Goal: Task Accomplishment & Management: Use online tool/utility

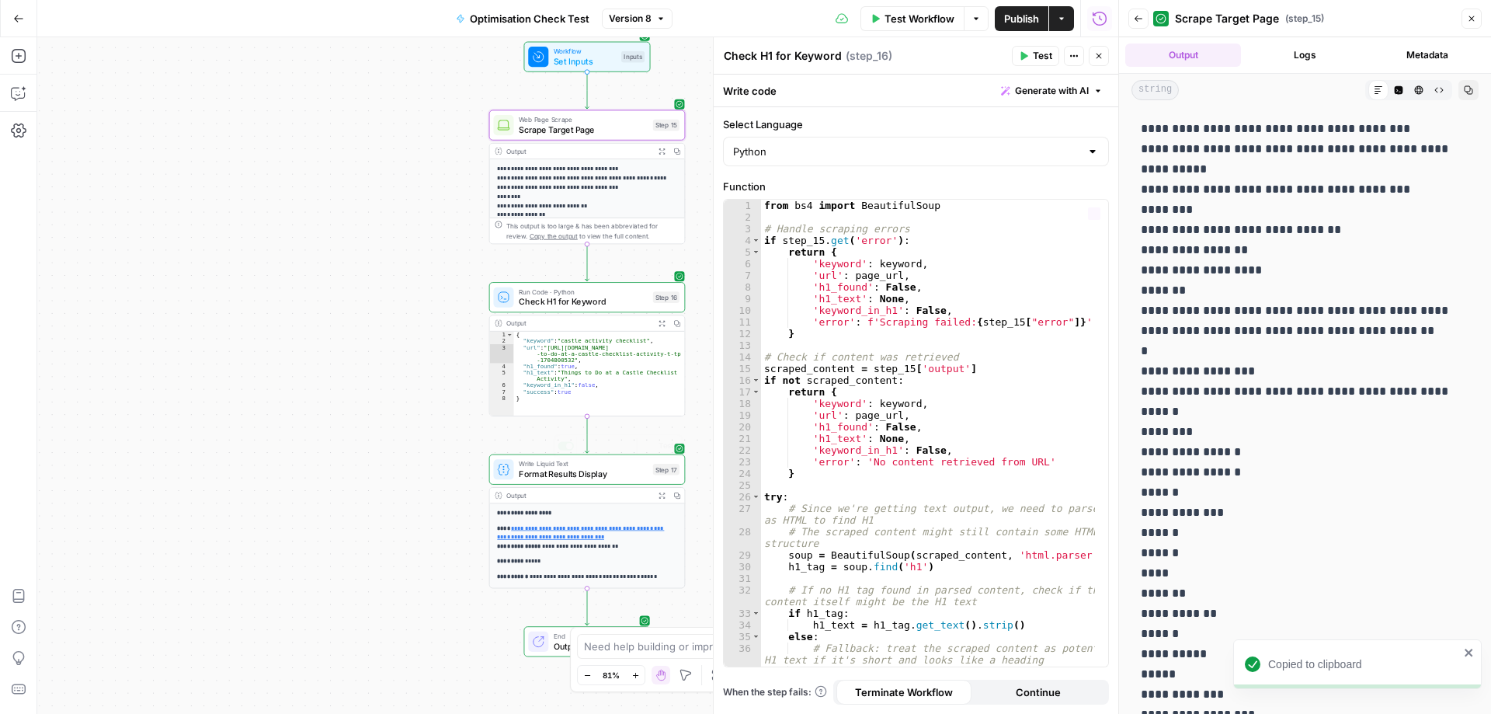
scroll to position [1243, 0]
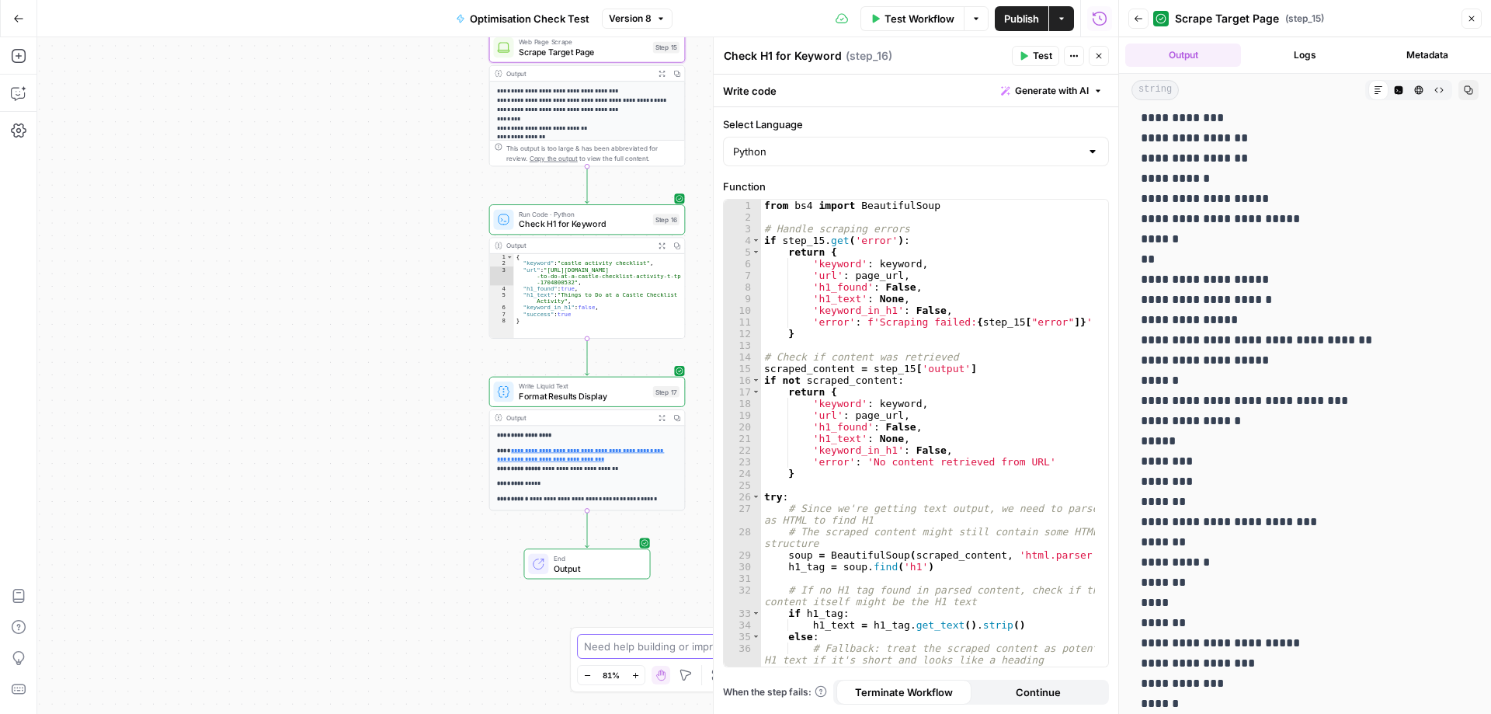
click at [647, 646] on textarea at bounding box center [737, 647] width 306 height 16
type textarea "I"
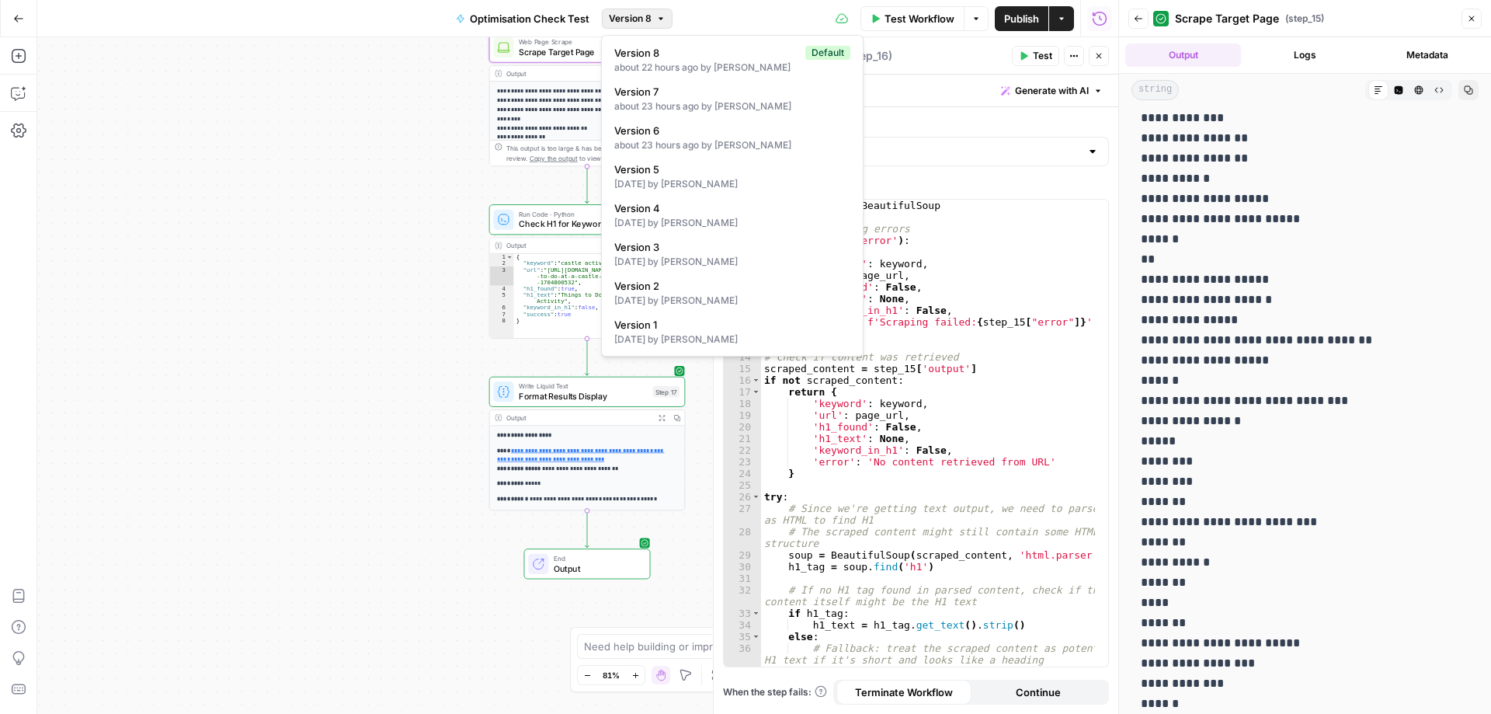
click at [659, 16] on icon "button" at bounding box center [660, 18] width 9 height 9
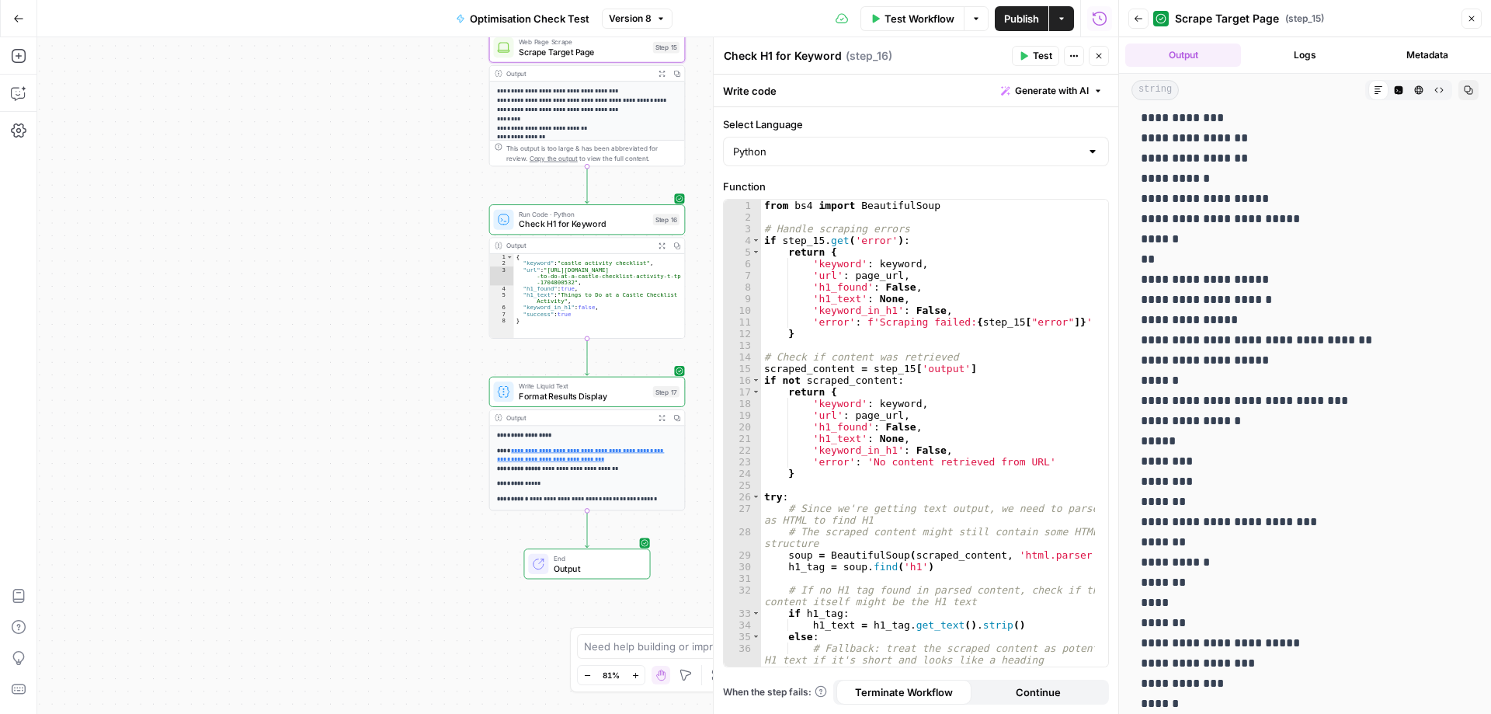
click at [698, 20] on div "Test Workflow Options Publish Actions Run History" at bounding box center [896, 18] width 447 height 37
click at [1074, 57] on icon "button" at bounding box center [1074, 55] width 9 height 9
click at [632, 647] on div "Zoom In Ctrl+ +" at bounding box center [636, 645] width 75 height 16
click at [695, 646] on textarea at bounding box center [737, 647] width 306 height 16
type textarea "how do I enable json"
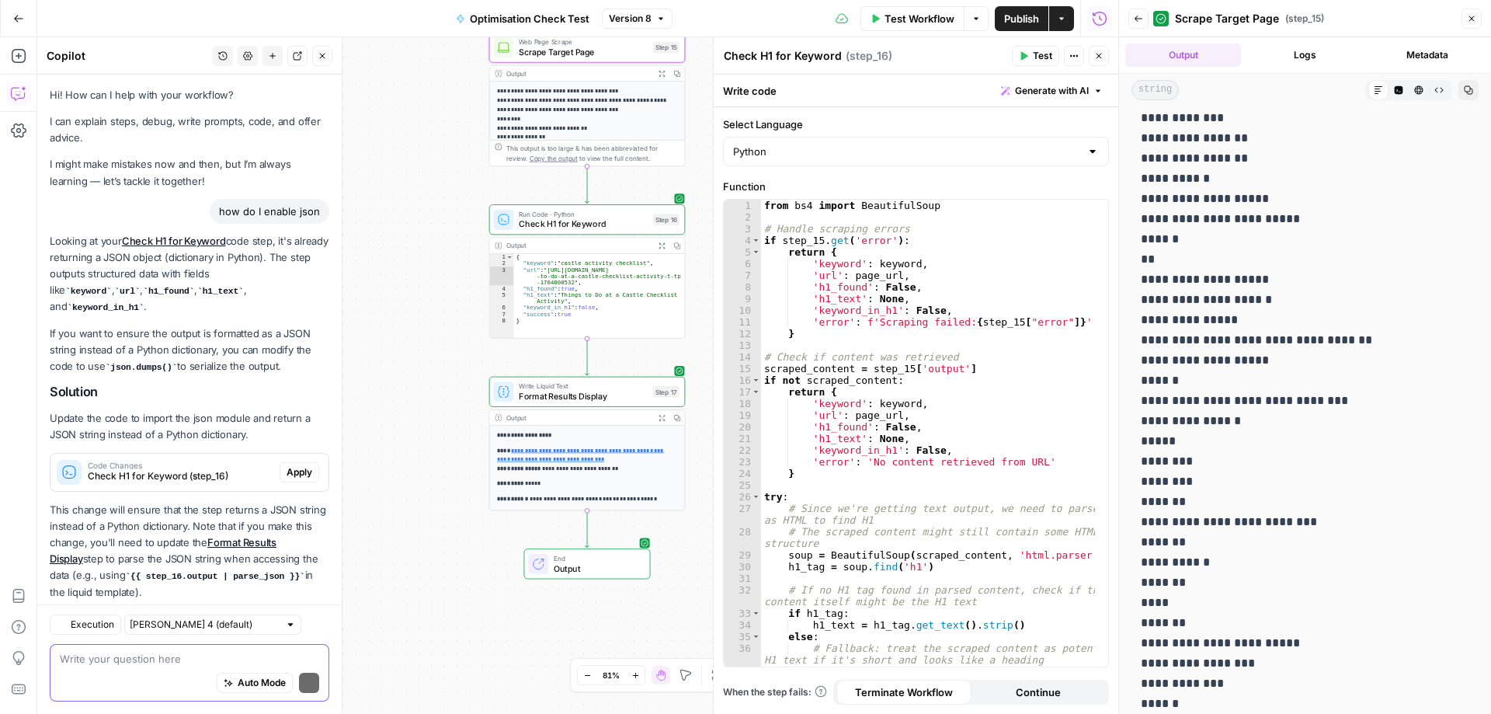
scroll to position [33, 0]
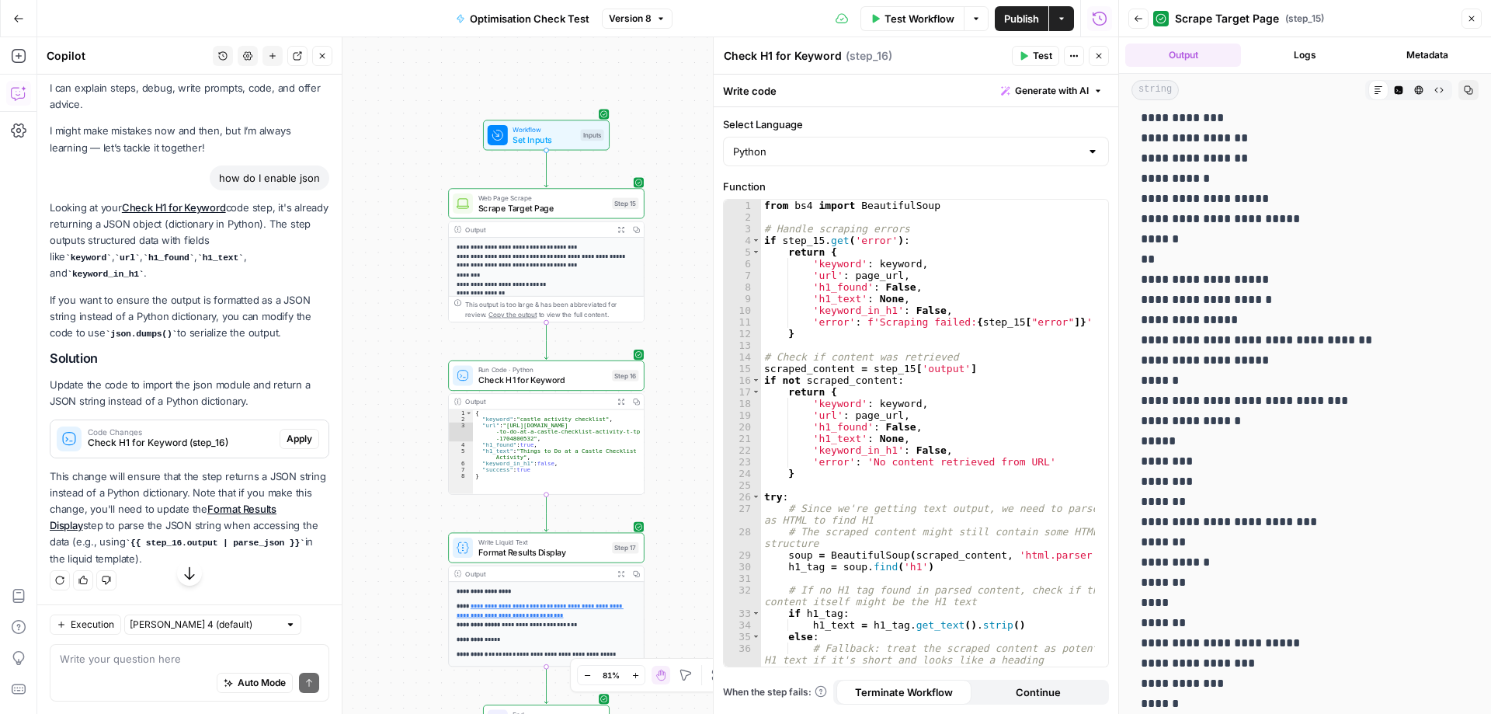
click at [184, 578] on icon "button" at bounding box center [189, 572] width 10 height 13
click at [118, 667] on div "Auto Mode Send" at bounding box center [189, 683] width 259 height 34
type textarea "does the scrape need to have json enabled?"
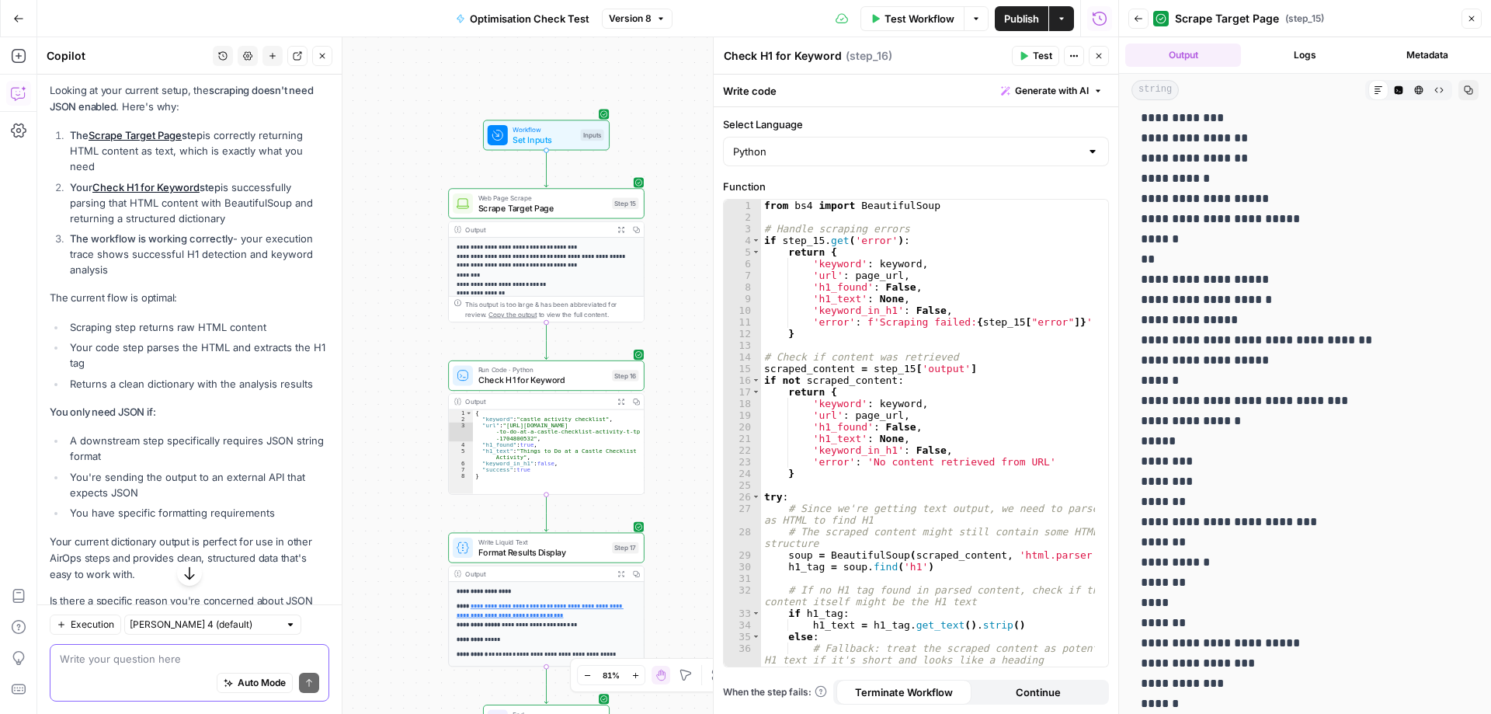
scroll to position [652, 0]
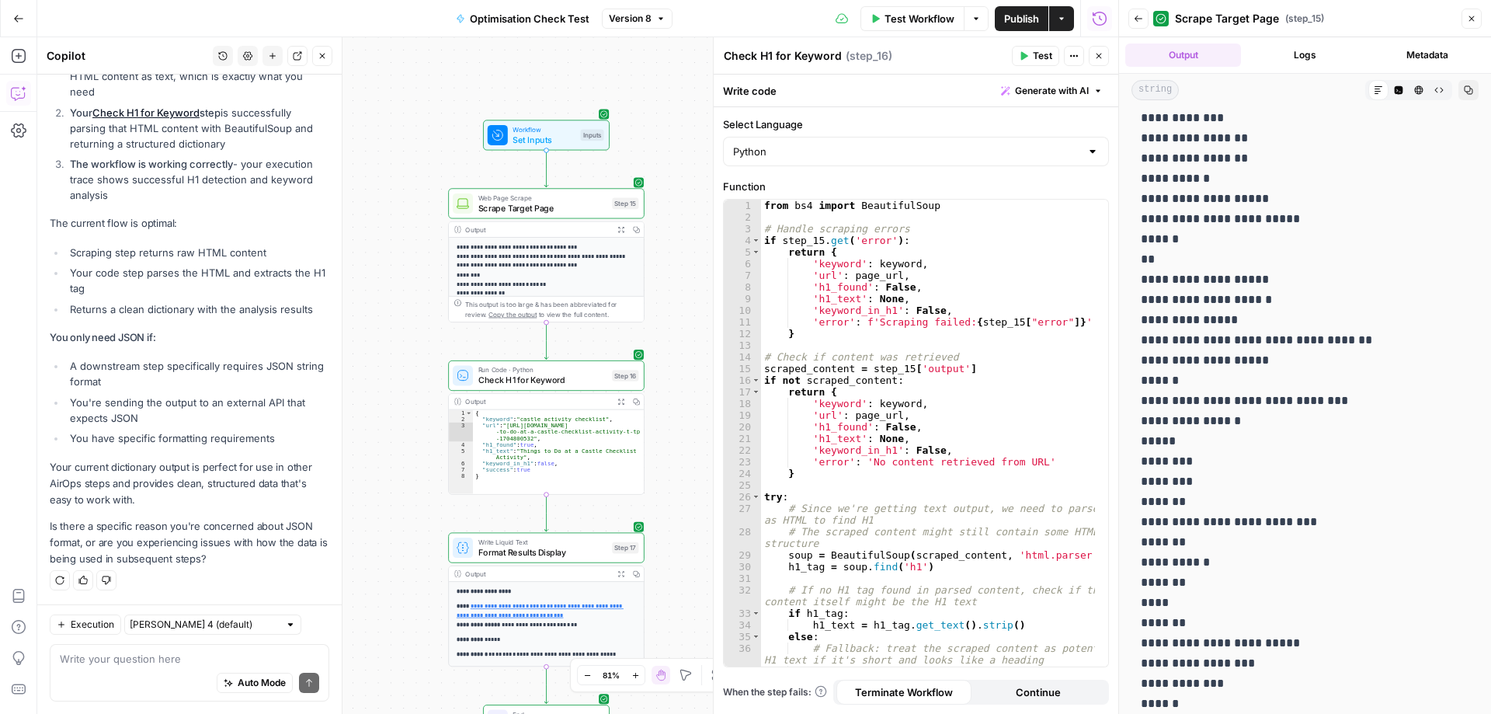
click at [136, 668] on div "Auto Mode Send" at bounding box center [189, 683] width 259 height 34
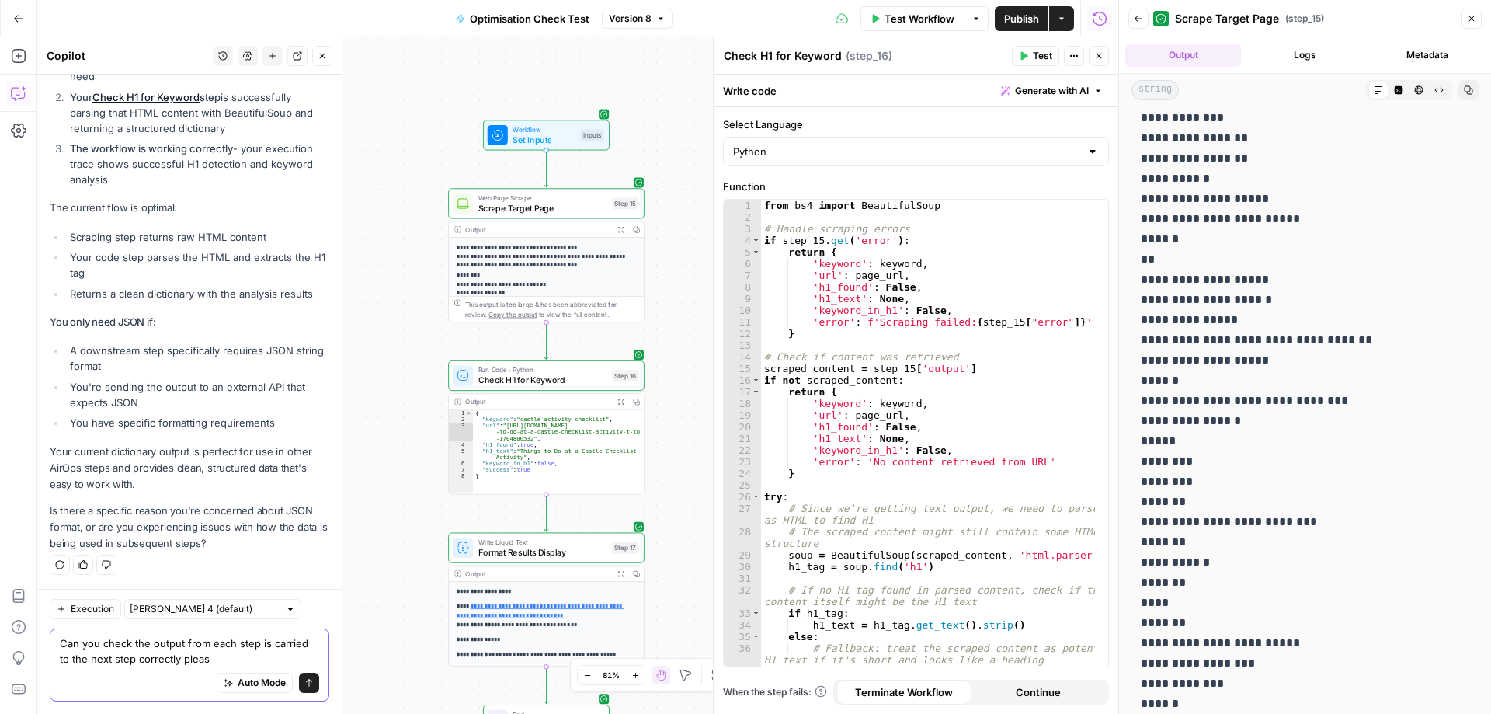
type textarea "Can you check the output from each step is carried to the next step correctly p…"
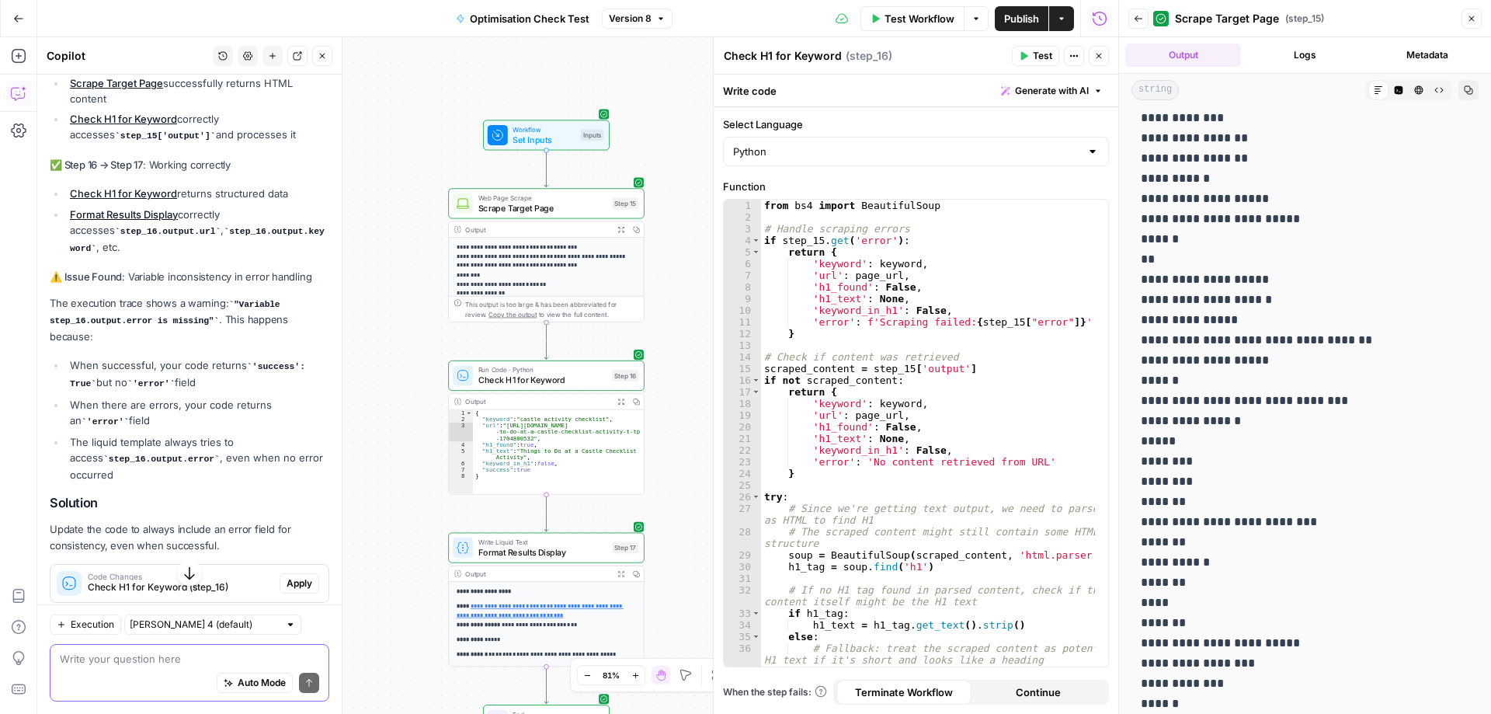
scroll to position [1426, 0]
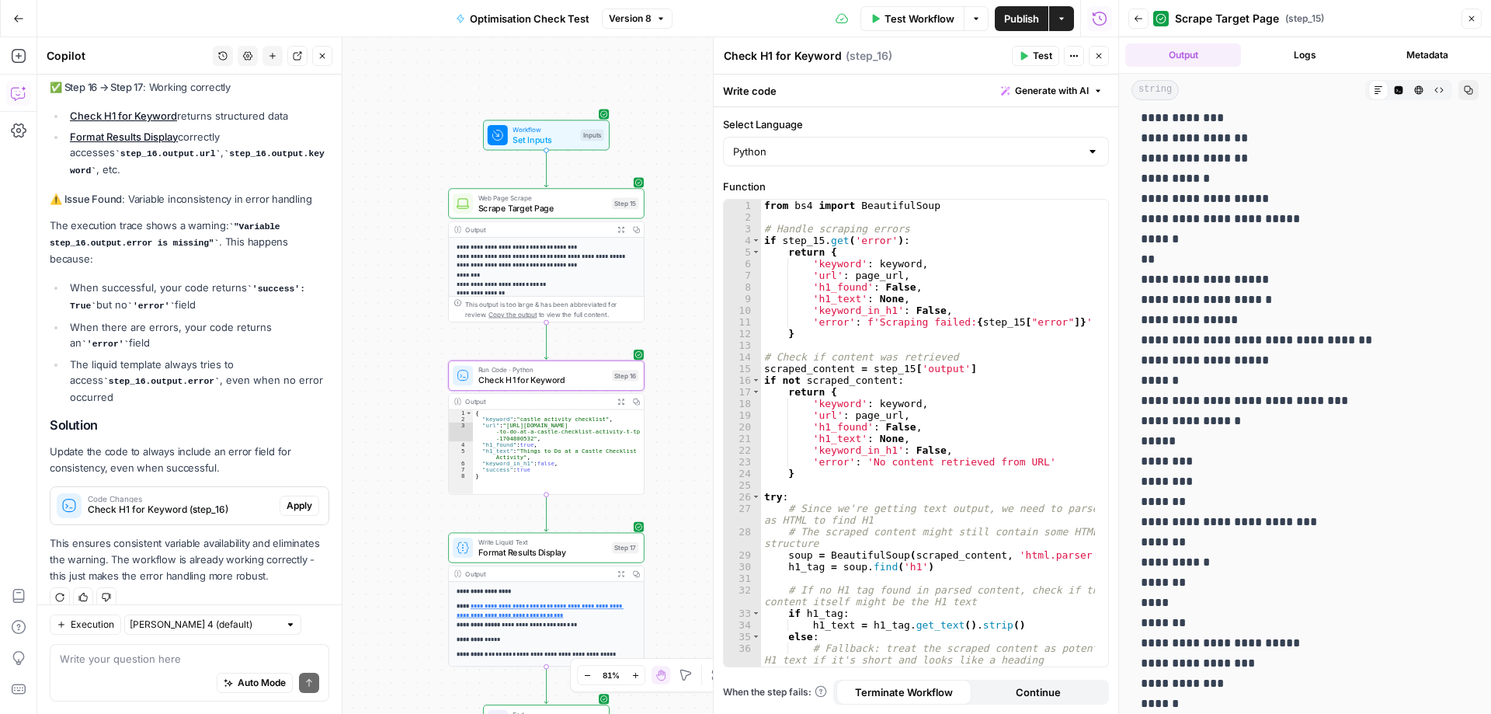
click at [298, 499] on span "Apply" at bounding box center [300, 506] width 26 height 14
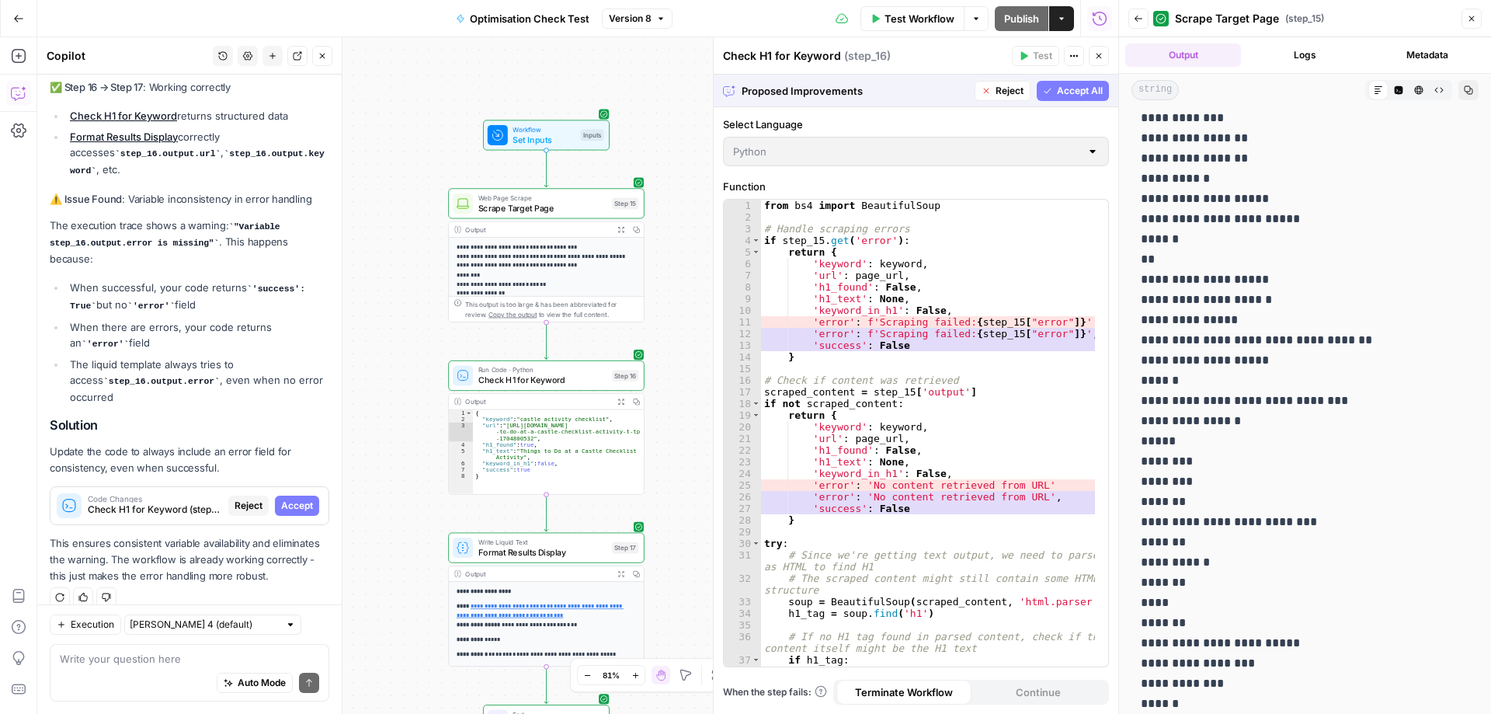
click at [1081, 92] on span "Accept All" at bounding box center [1080, 91] width 46 height 14
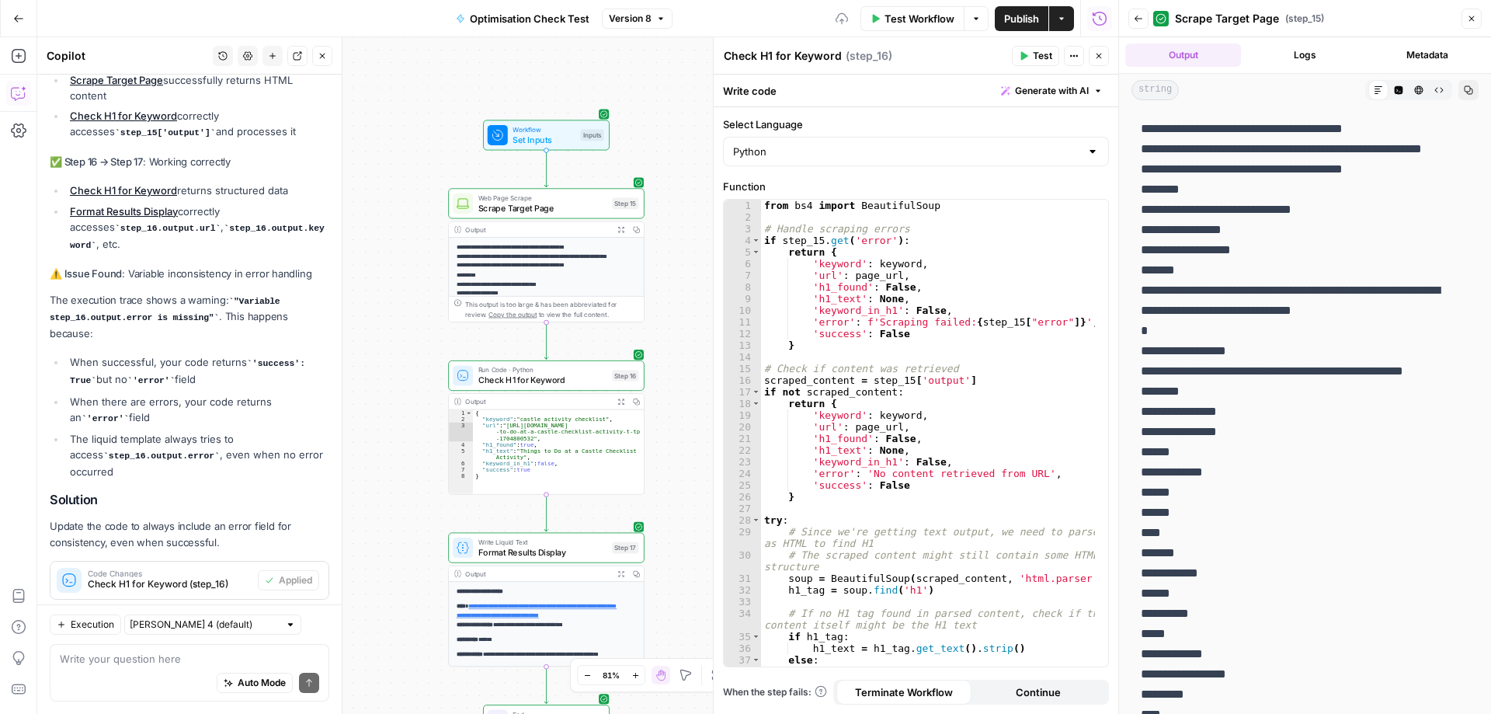
scroll to position [1501, 0]
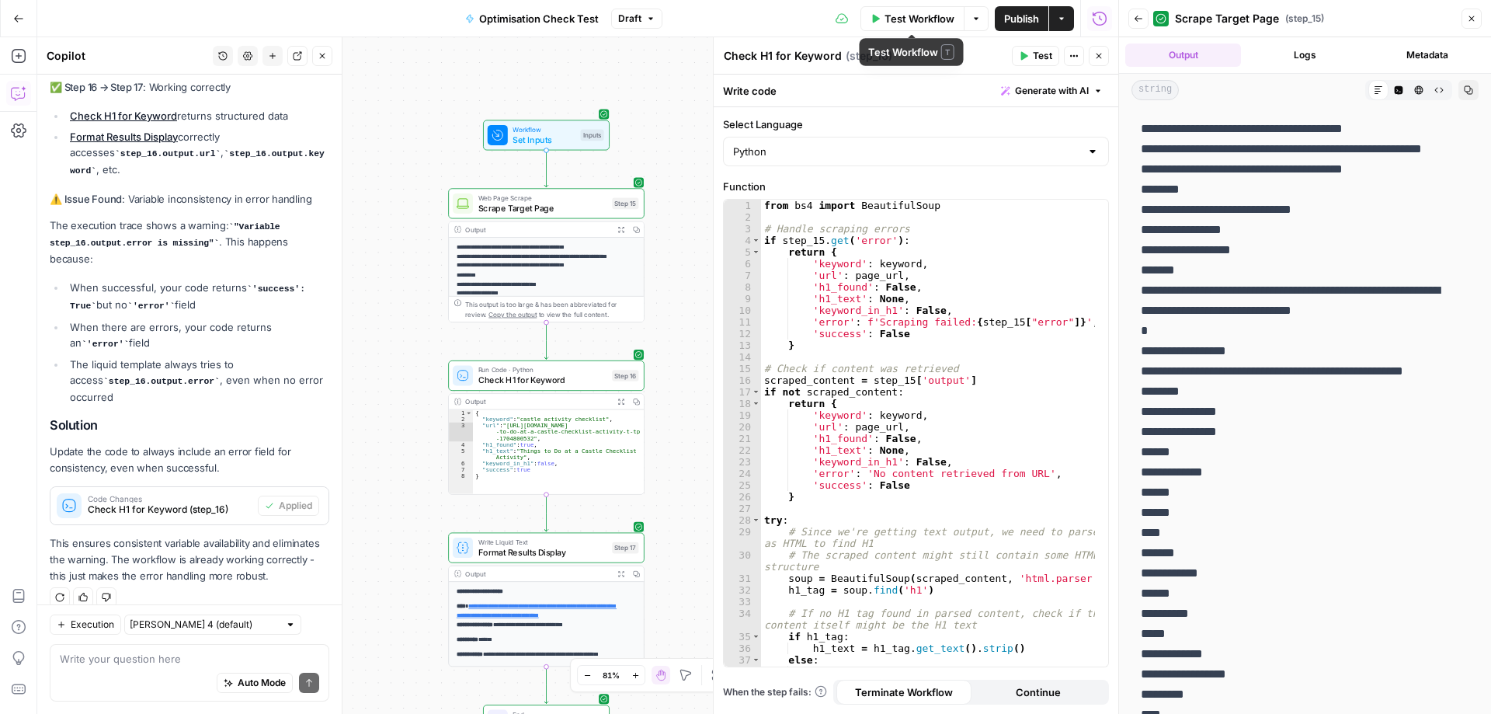
click at [902, 20] on span "Test Workflow" at bounding box center [920, 19] width 70 height 16
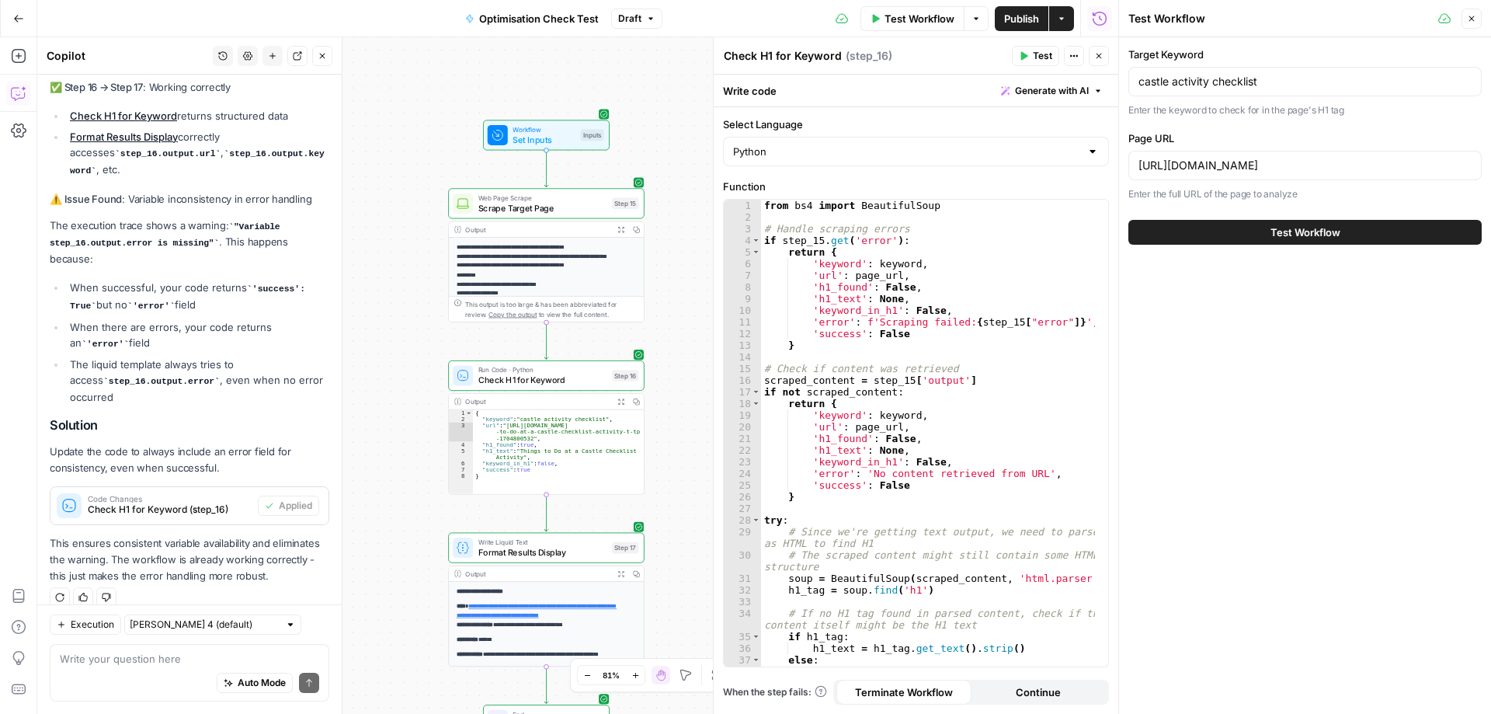
click at [1299, 232] on span "Test Workflow" at bounding box center [1306, 232] width 70 height 16
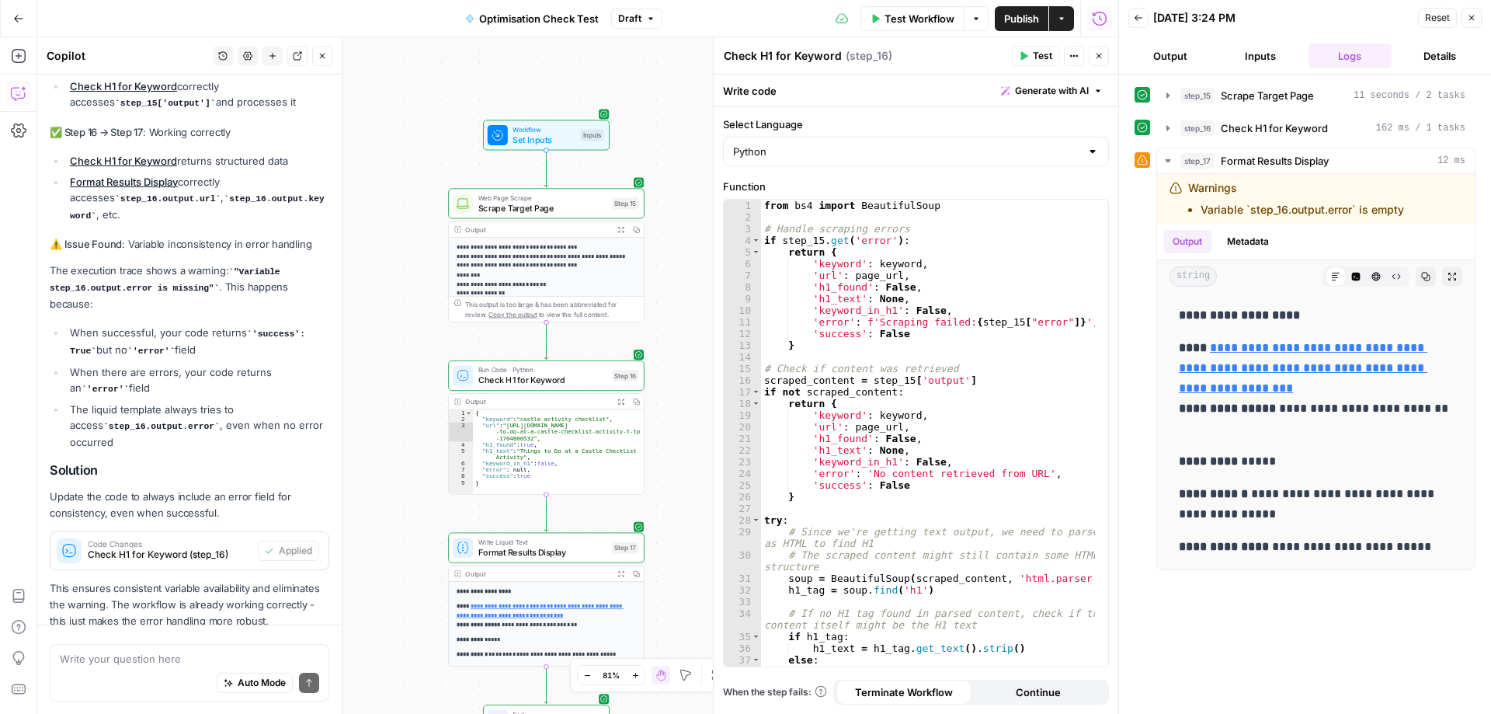
scroll to position [1501, 0]
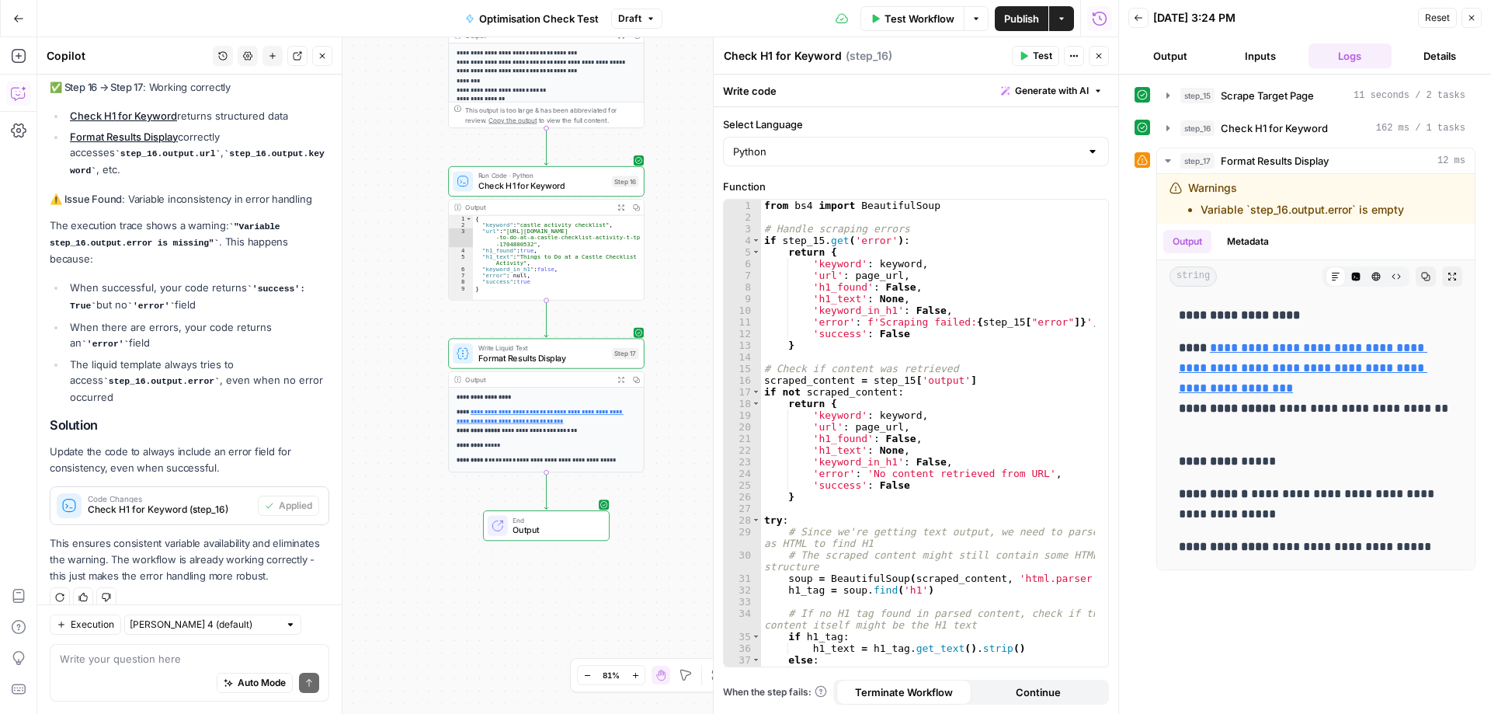
click at [131, 669] on div "Auto Mode Send" at bounding box center [189, 683] width 259 height 34
type textarea "why is variable step_16.output.error empty?"
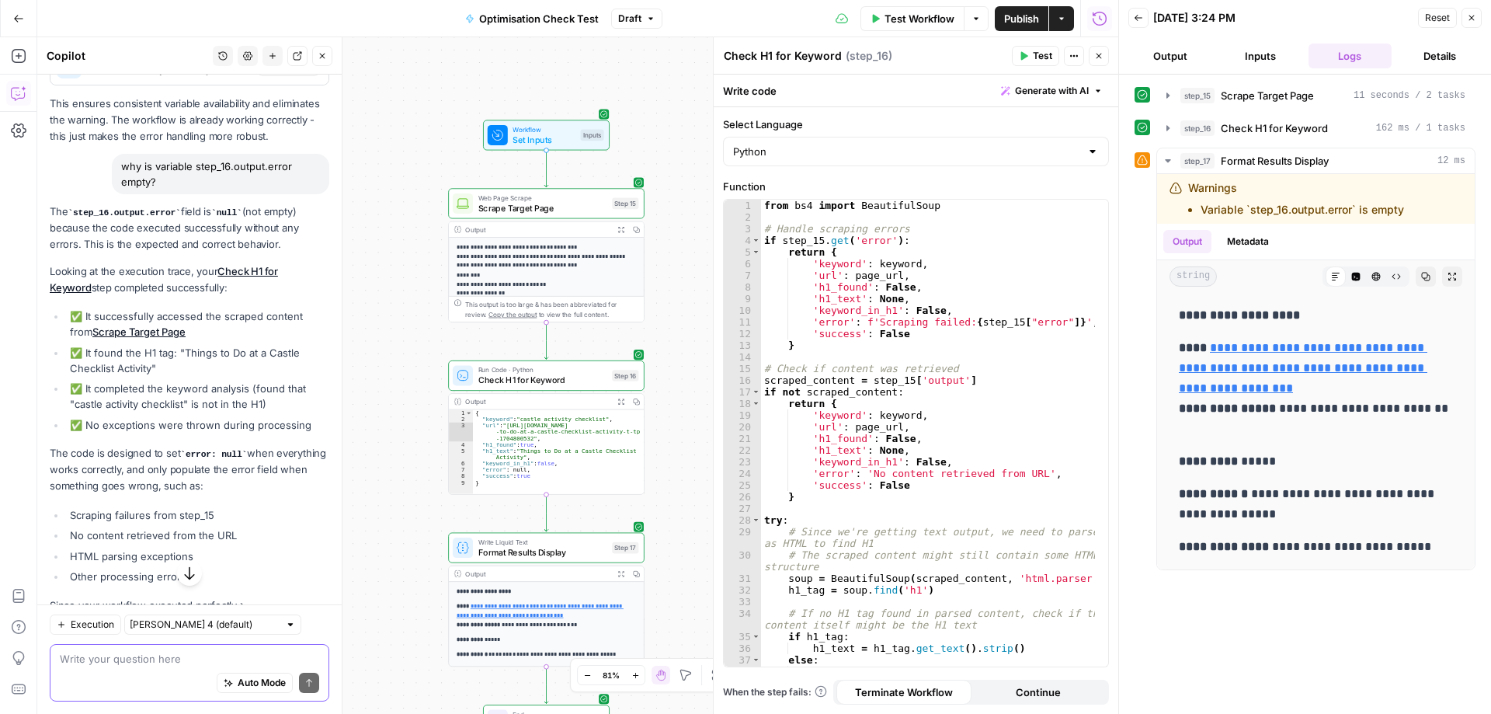
scroll to position [2096, 0]
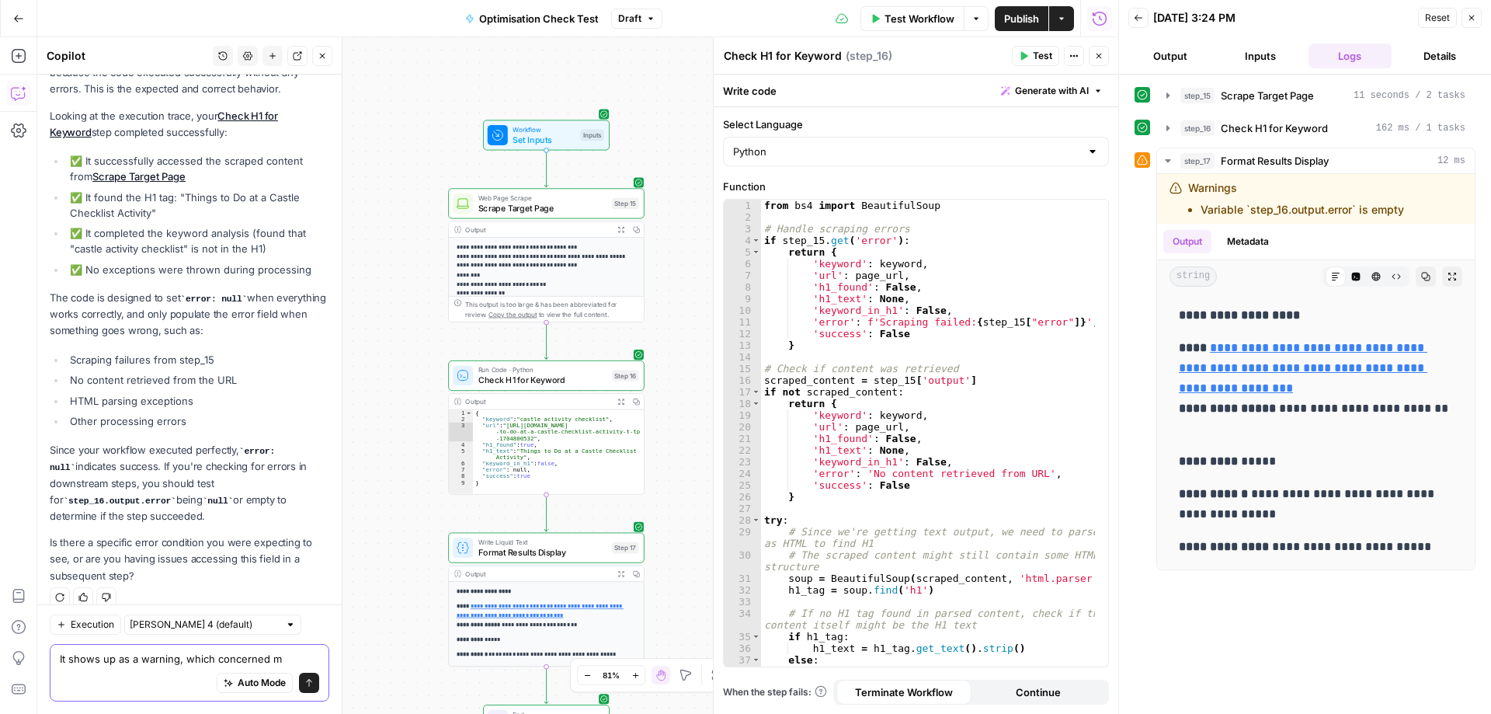
type textarea "It shows up as a warning, which concerned me"
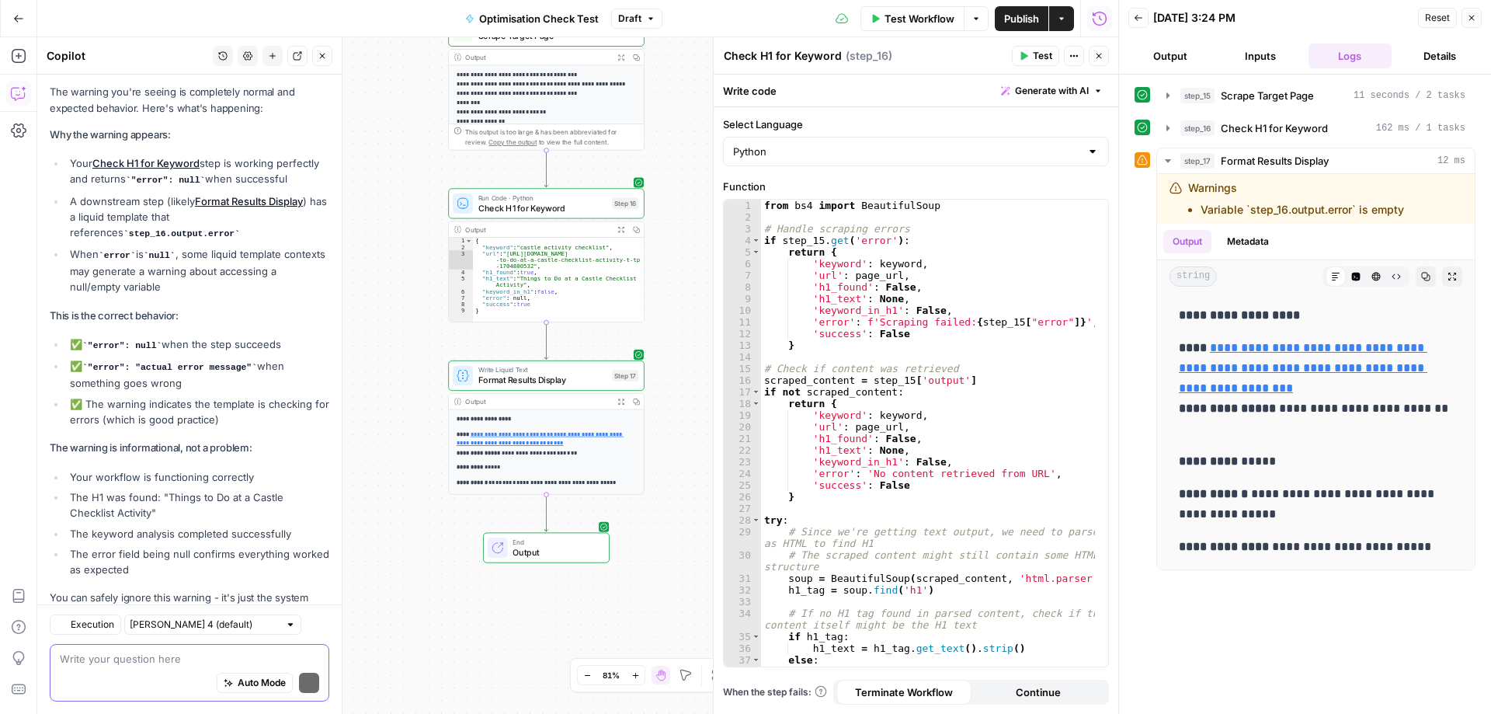
scroll to position [2775, 0]
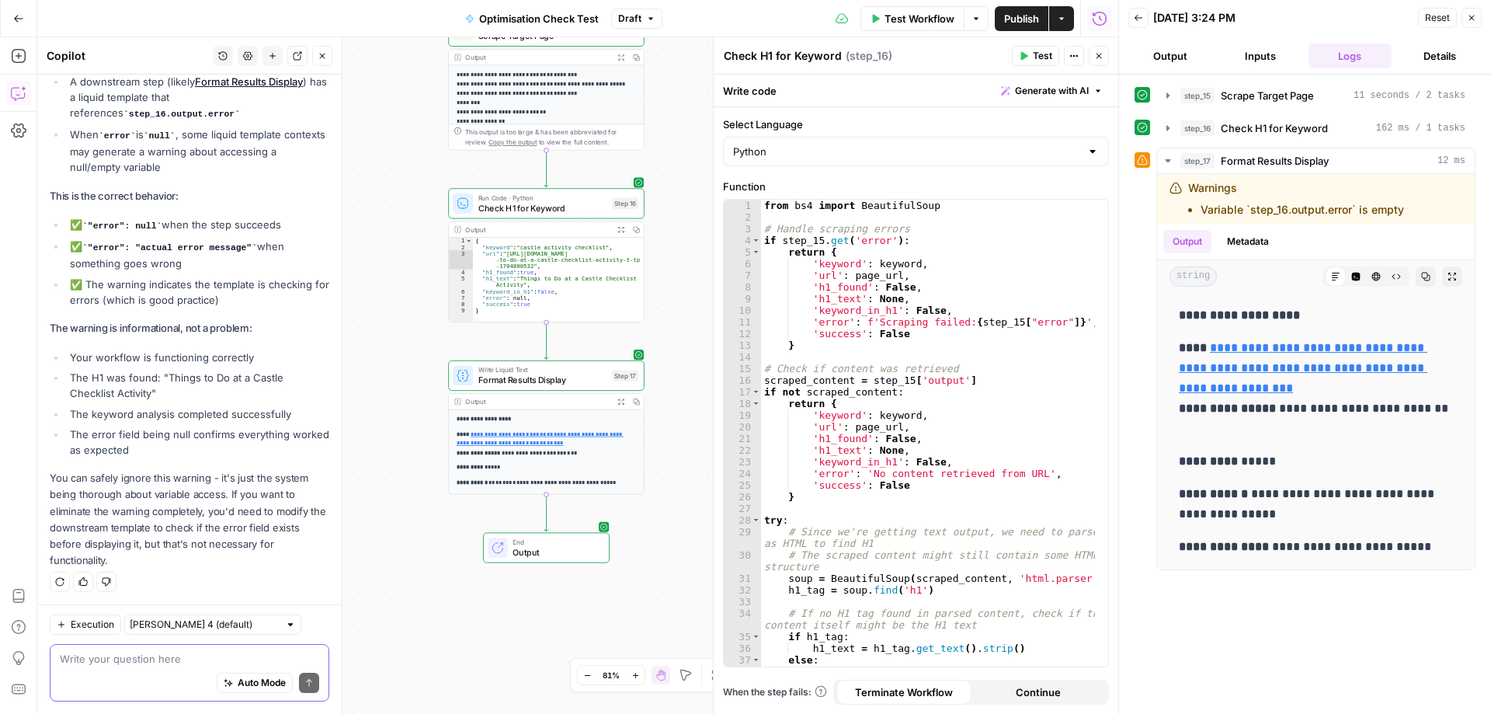
click at [127, 661] on textarea at bounding box center [189, 659] width 259 height 16
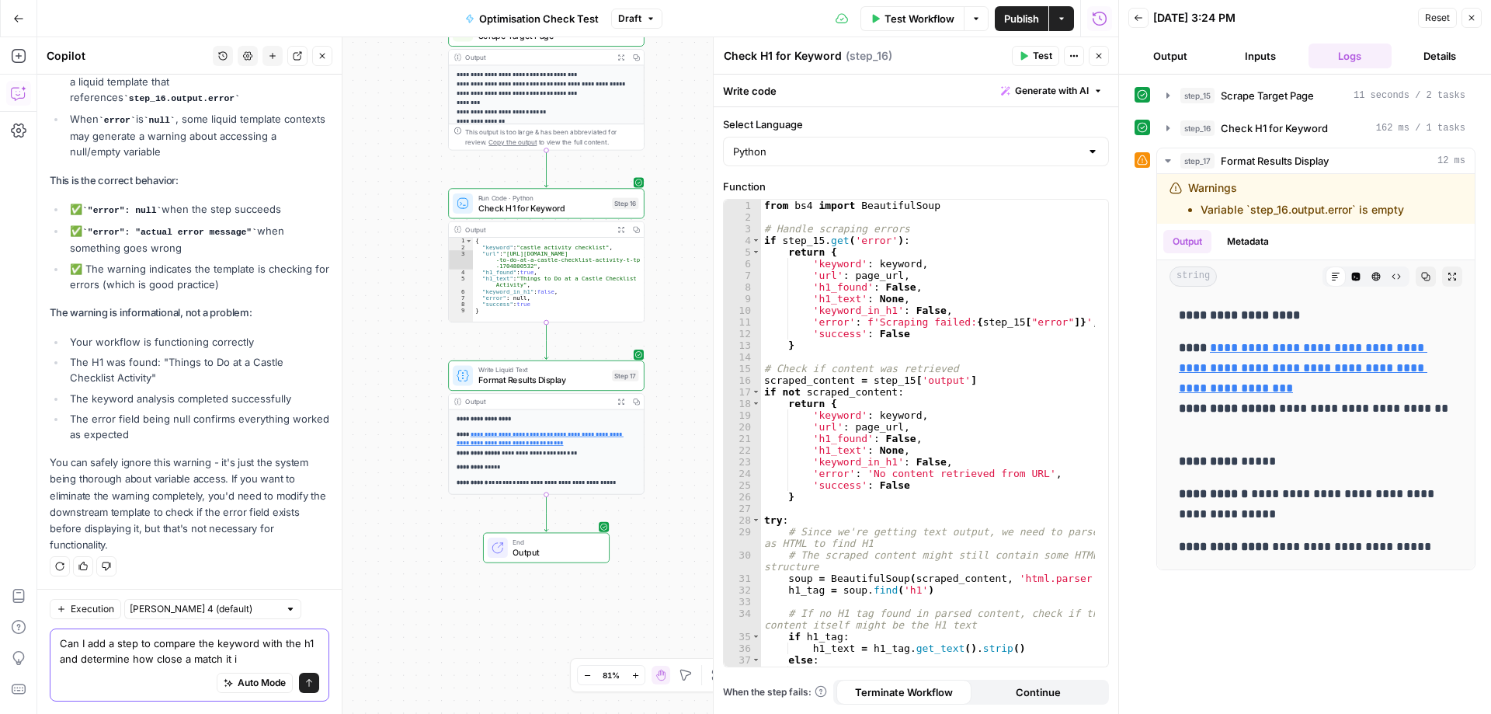
type textarea "Can I add a step to compare the keyword with the h1 and determine how close a m…"
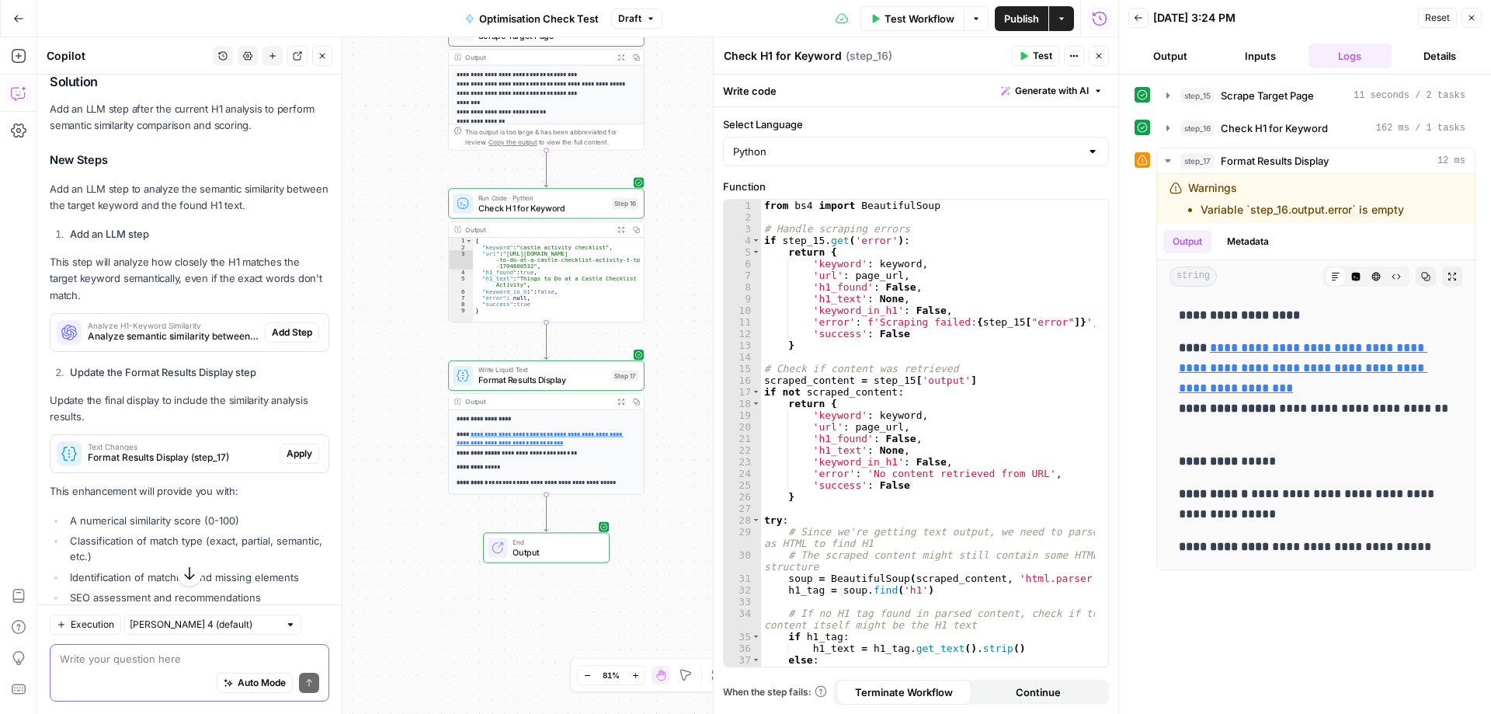
scroll to position [3496, 0]
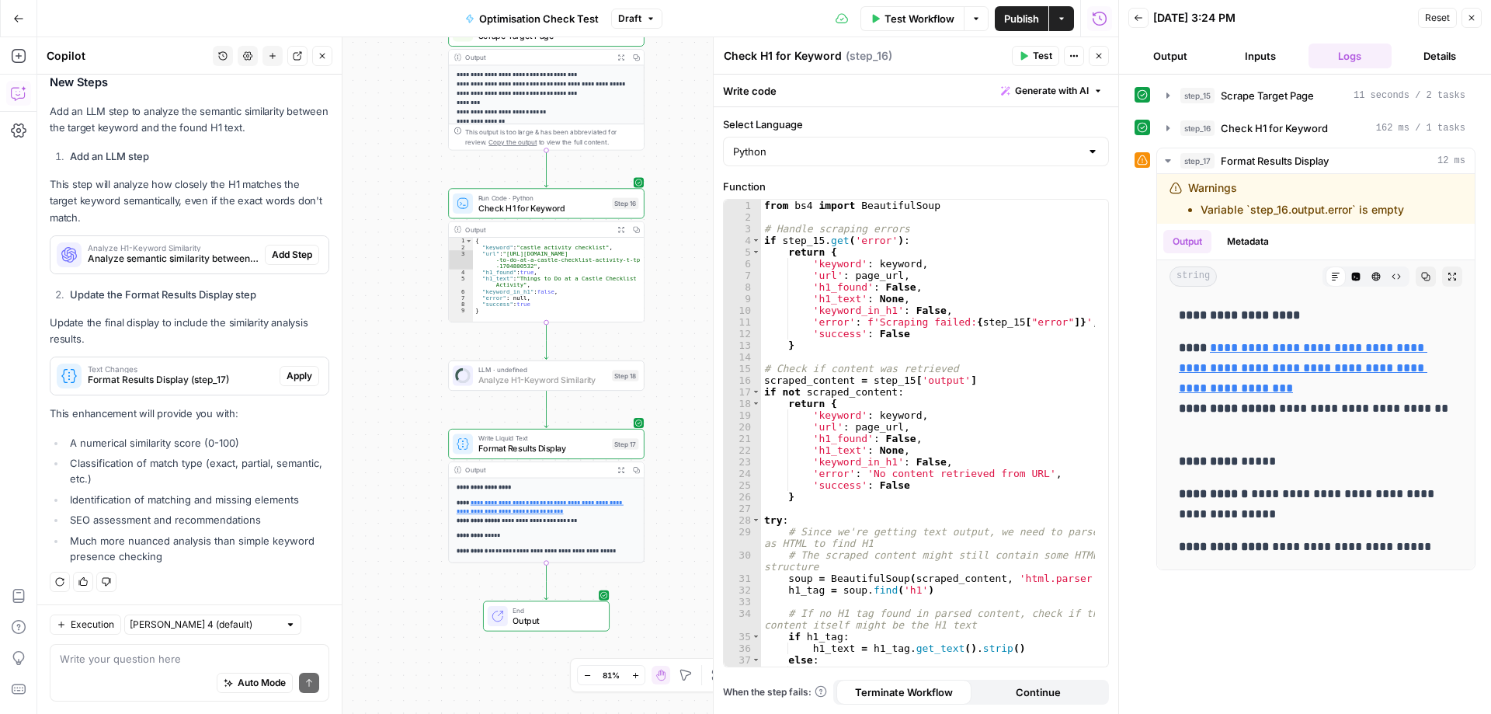
click at [272, 254] on span "Add Step" at bounding box center [292, 255] width 40 height 14
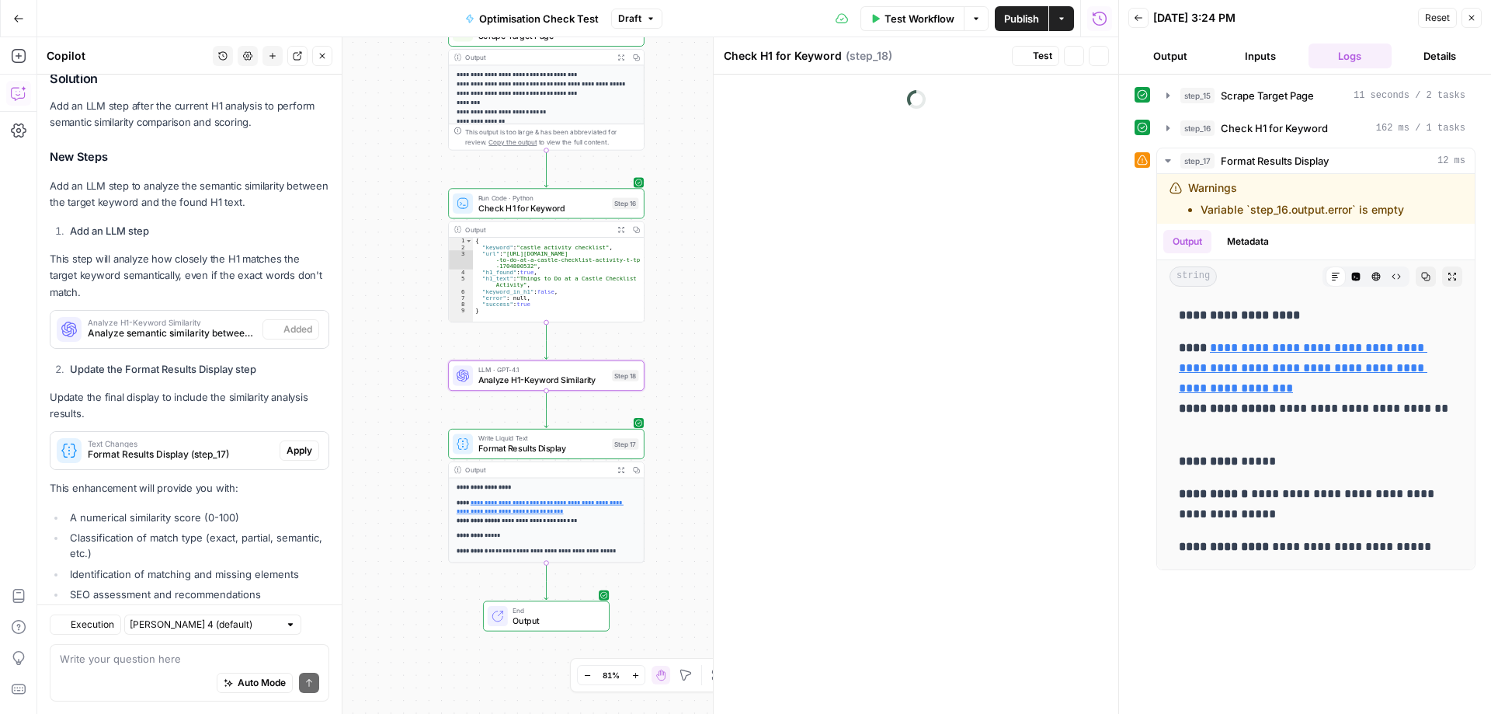
scroll to position [3570, 0]
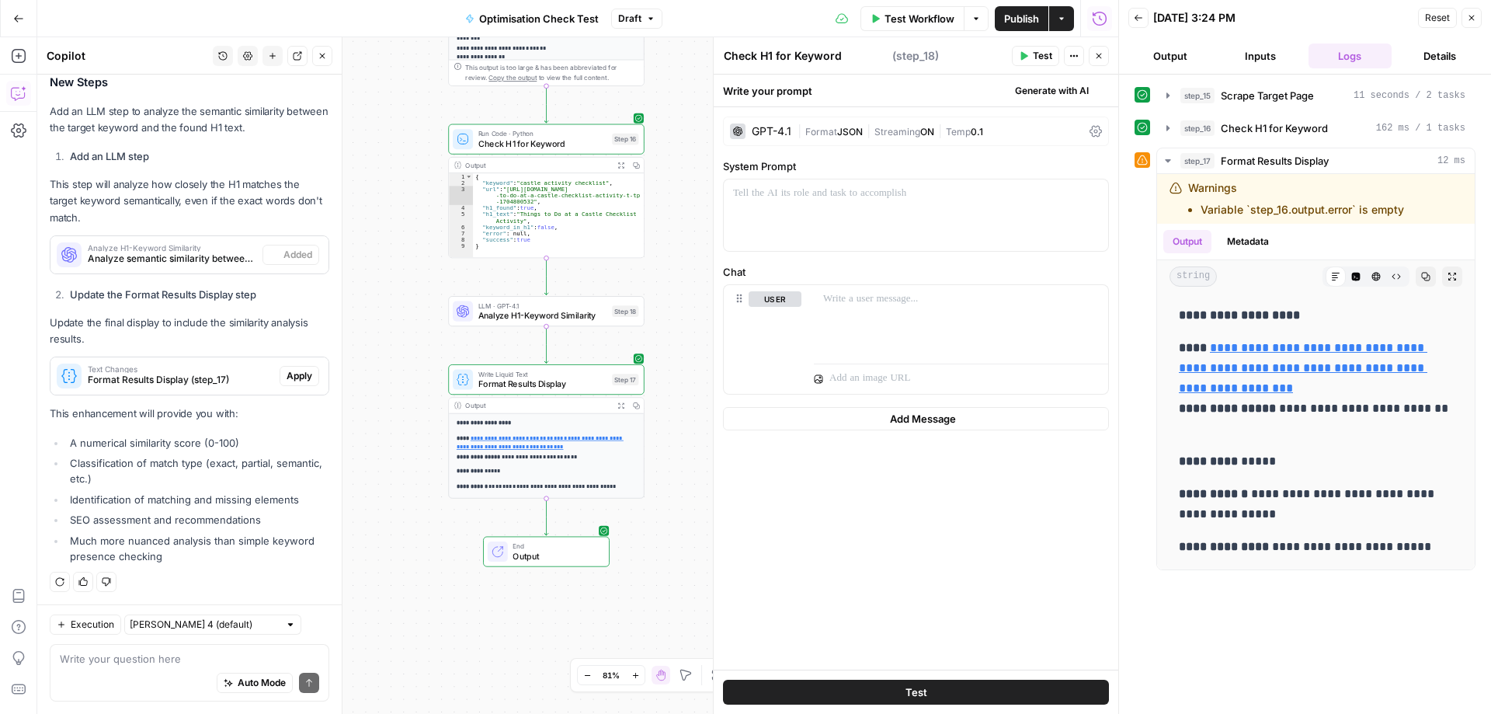
type textarea "Analyze H1-Keyword Similarity"
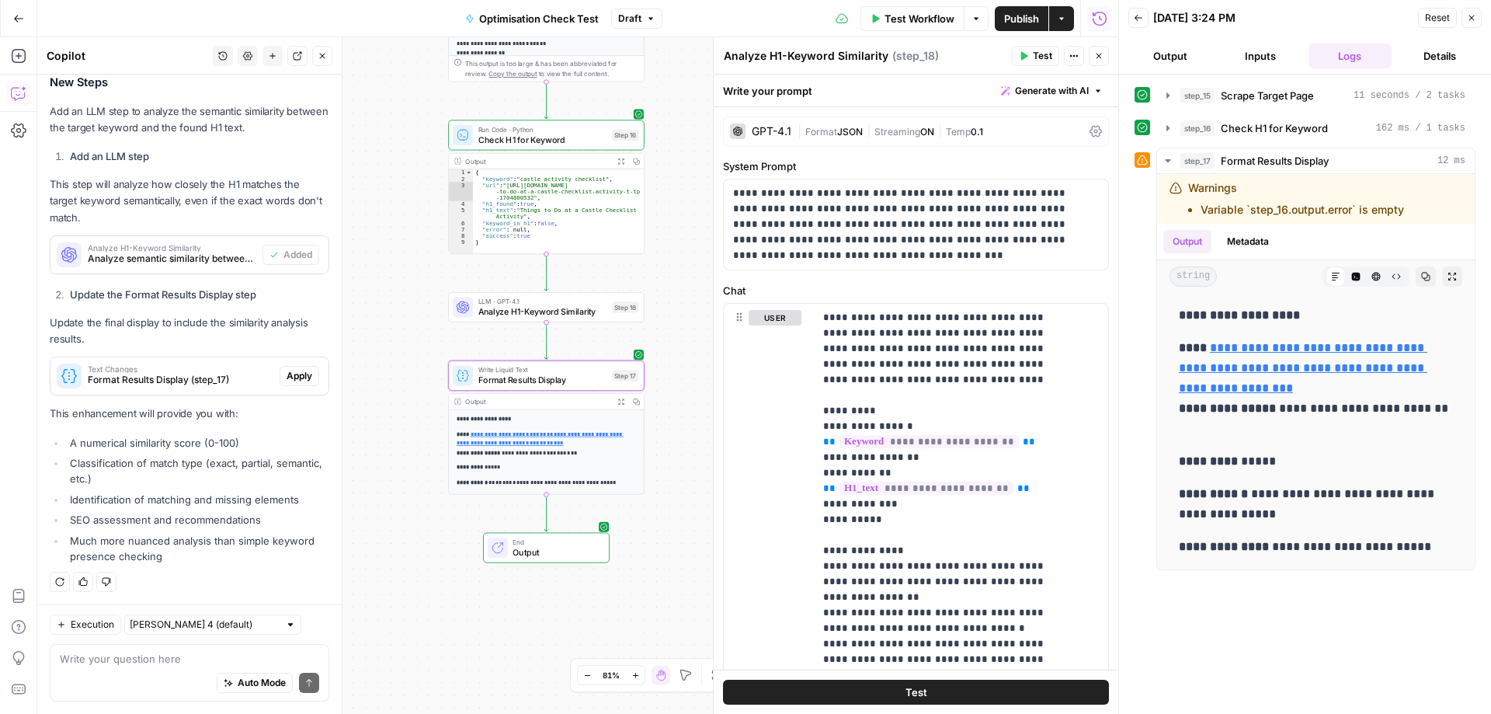
click at [287, 375] on span "Apply" at bounding box center [300, 376] width 26 height 14
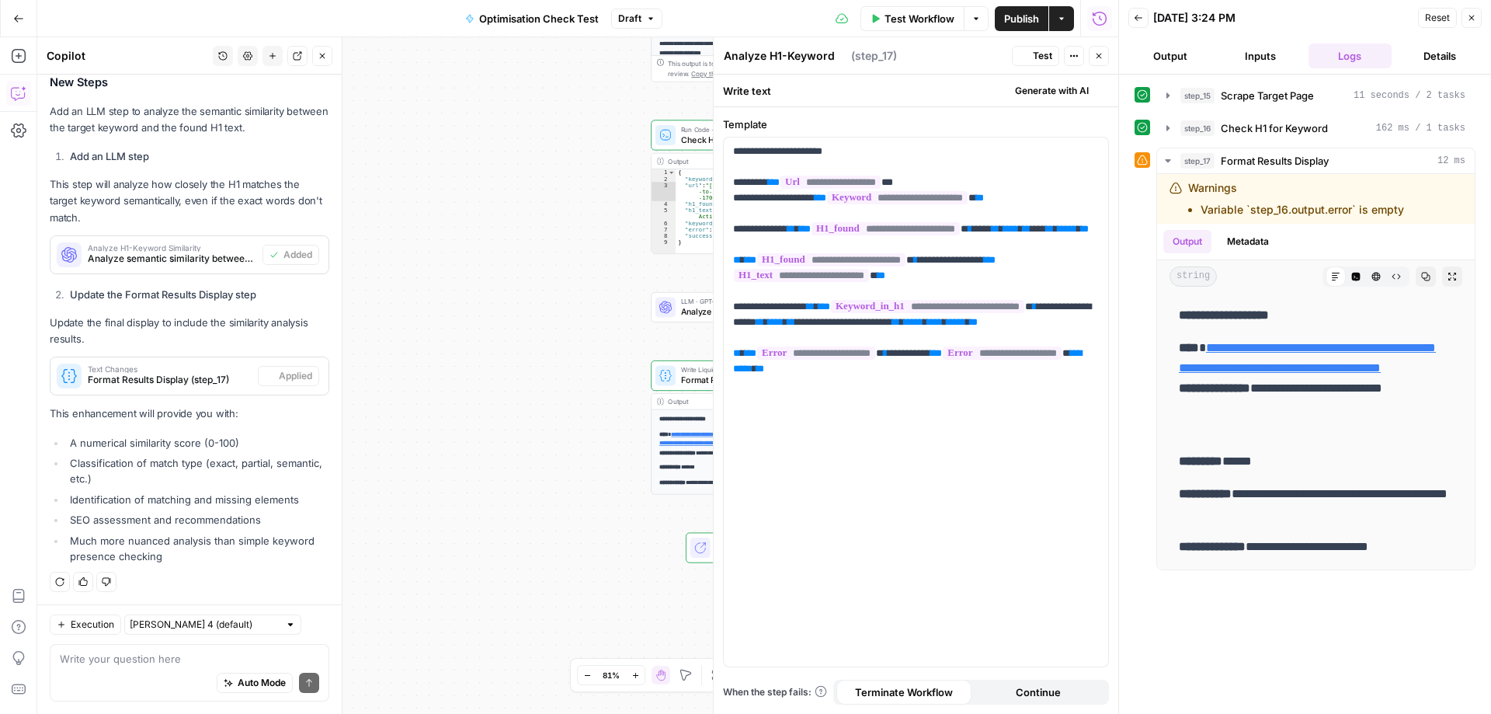
type textarea "Format Results Display"
click at [918, 17] on span "Test Workflow" at bounding box center [920, 19] width 70 height 16
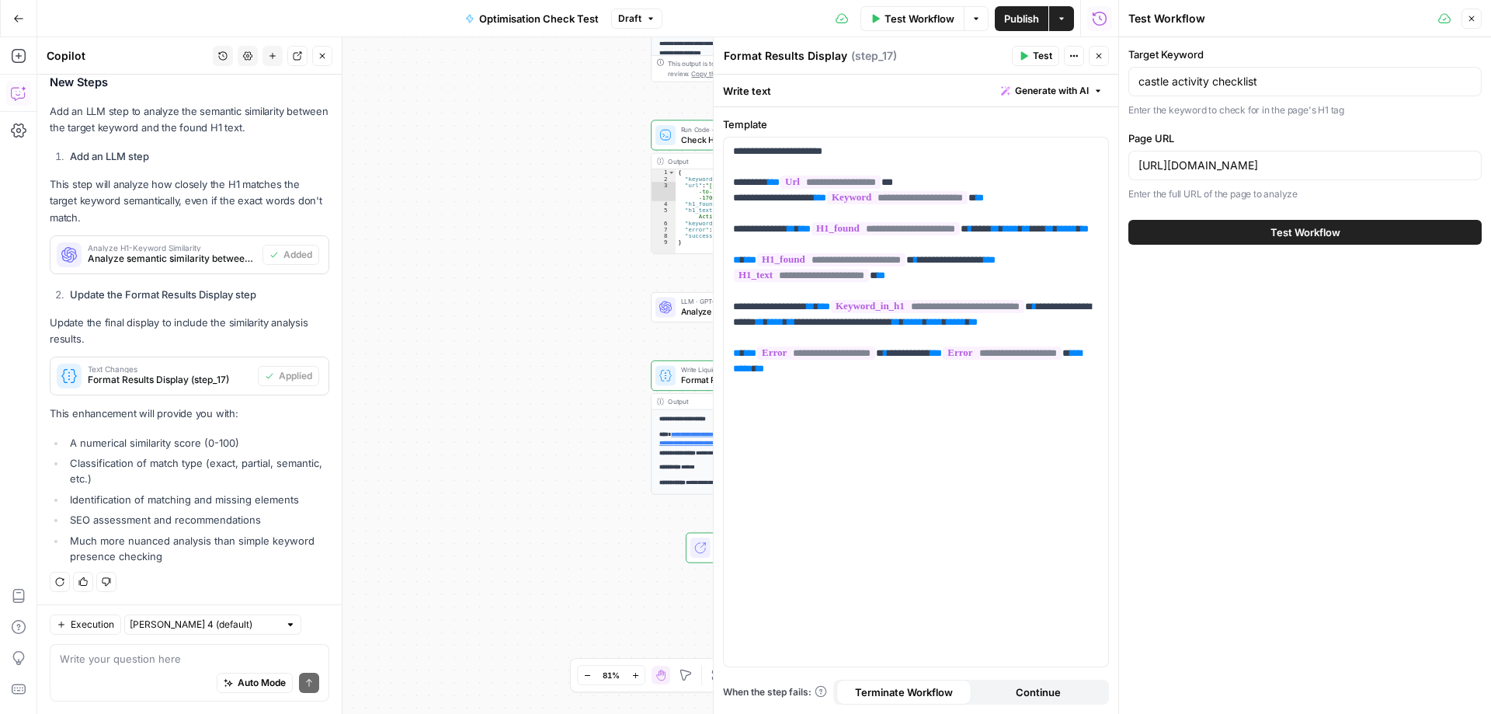
click at [1305, 234] on span "Test Workflow" at bounding box center [1306, 232] width 70 height 16
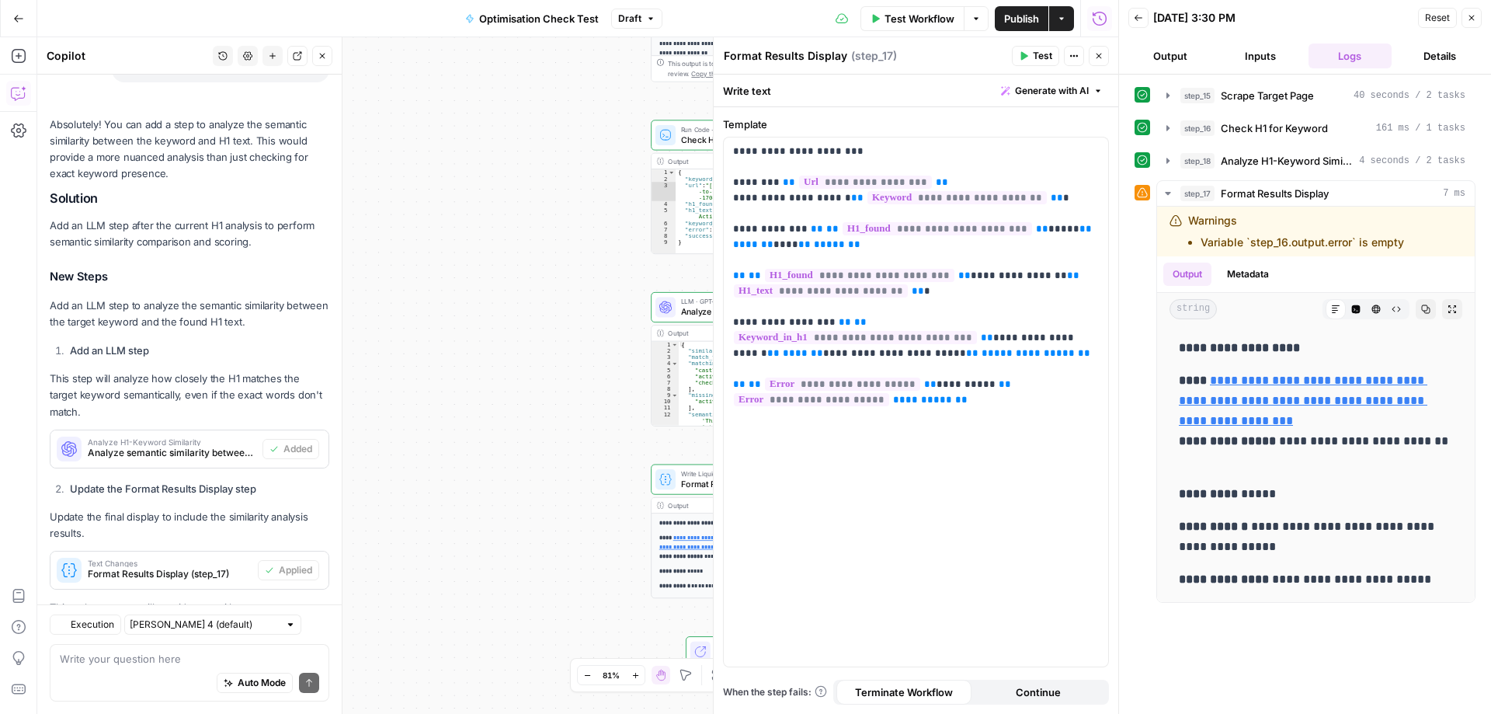
scroll to position [3570, 0]
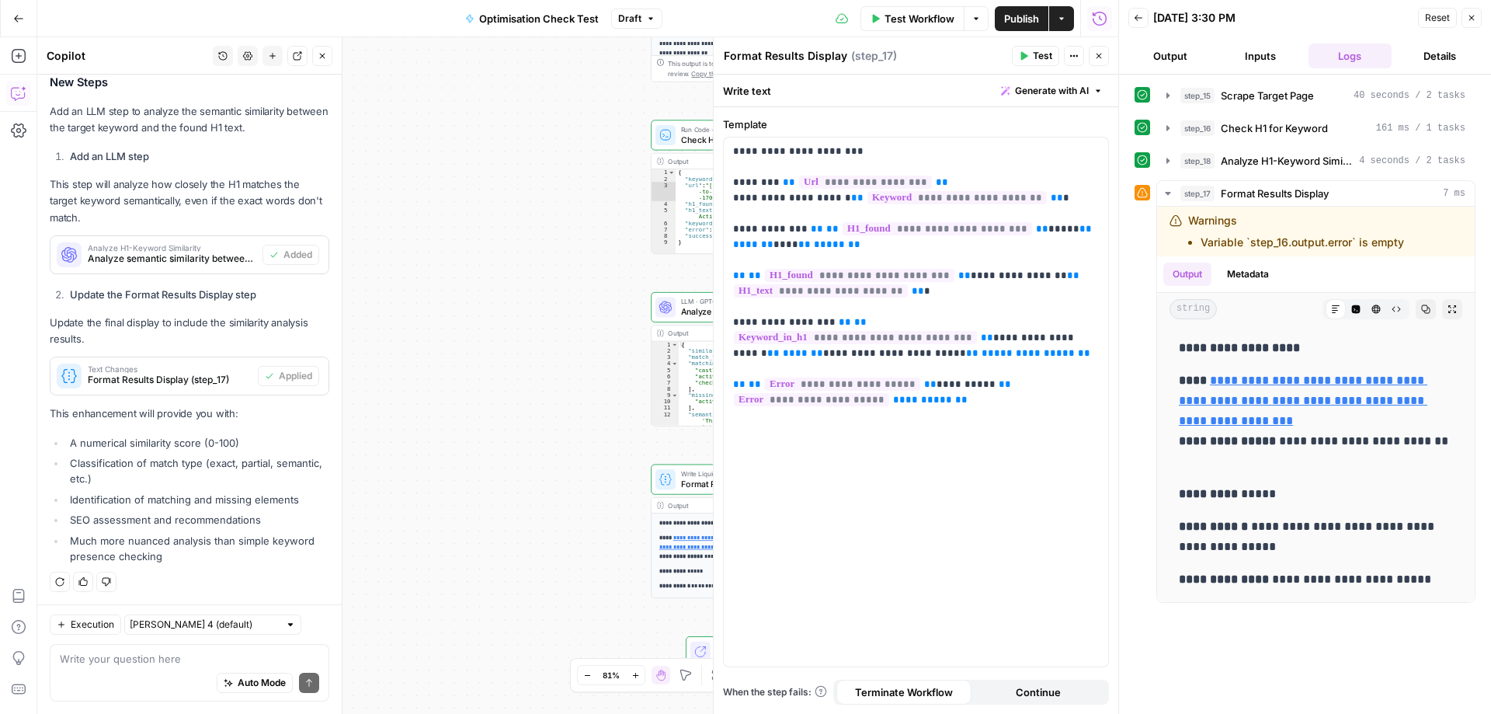
click at [533, 402] on div "**********" at bounding box center [577, 375] width 1081 height 677
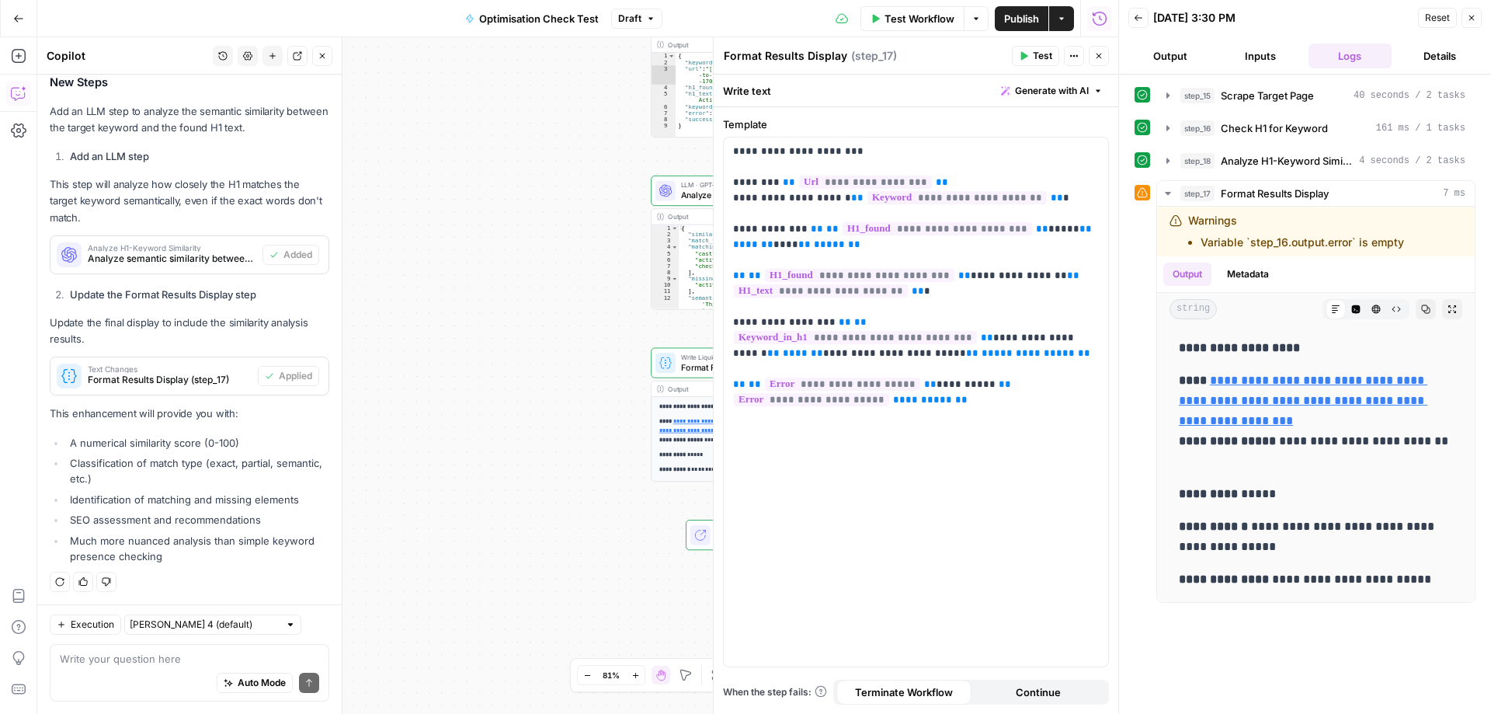
click at [1038, 56] on span "Test" at bounding box center [1042, 56] width 19 height 14
click at [129, 663] on textarea at bounding box center [189, 659] width 259 height 16
type textarea "where is the similarity score?"
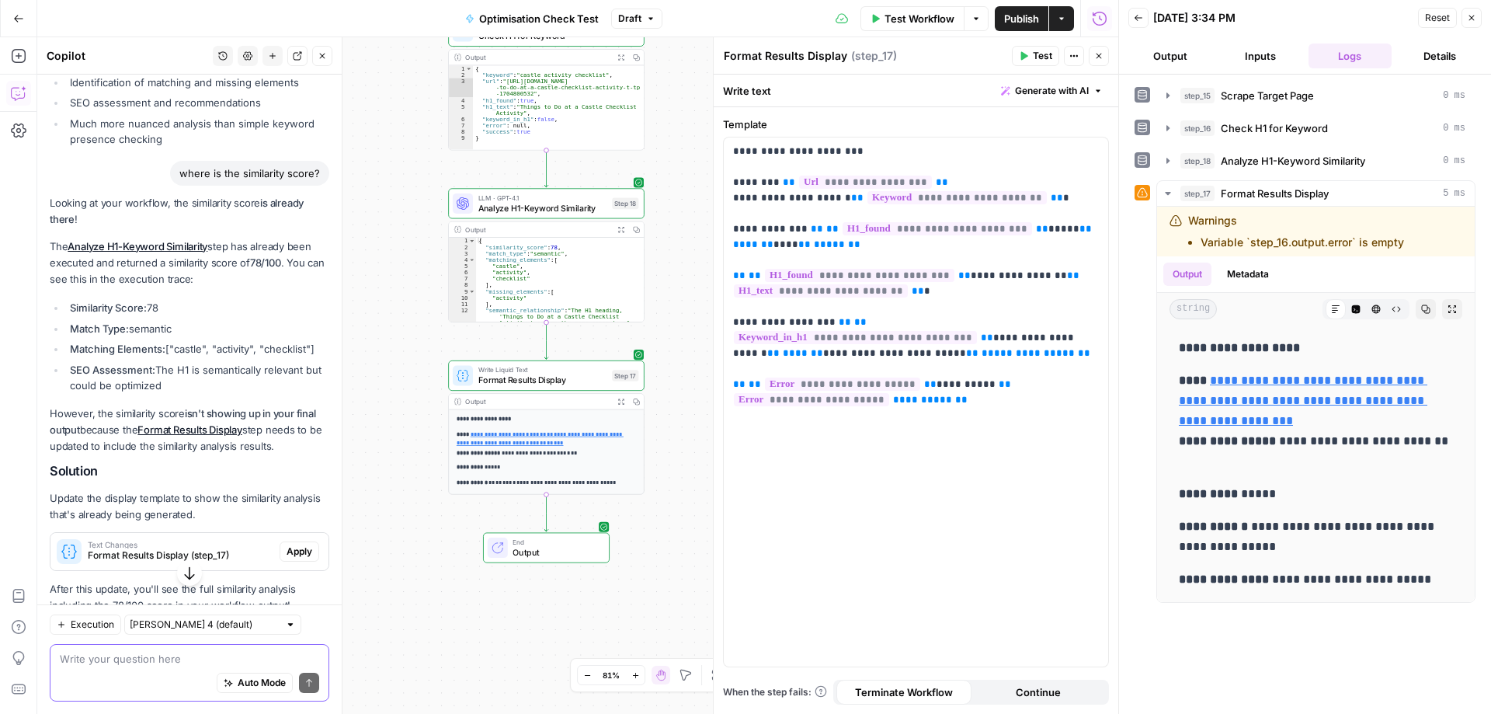
scroll to position [4065, 0]
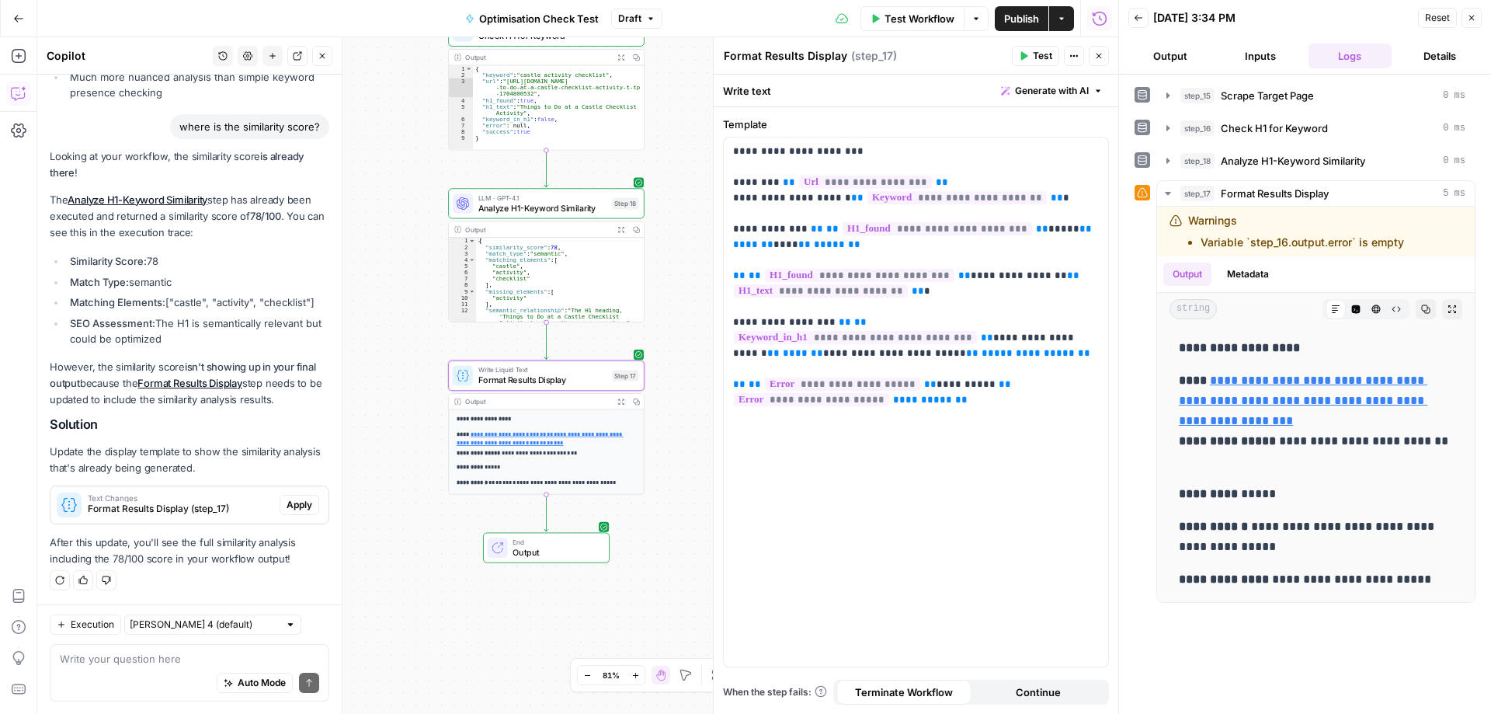
click at [290, 502] on span "Apply" at bounding box center [300, 505] width 26 height 14
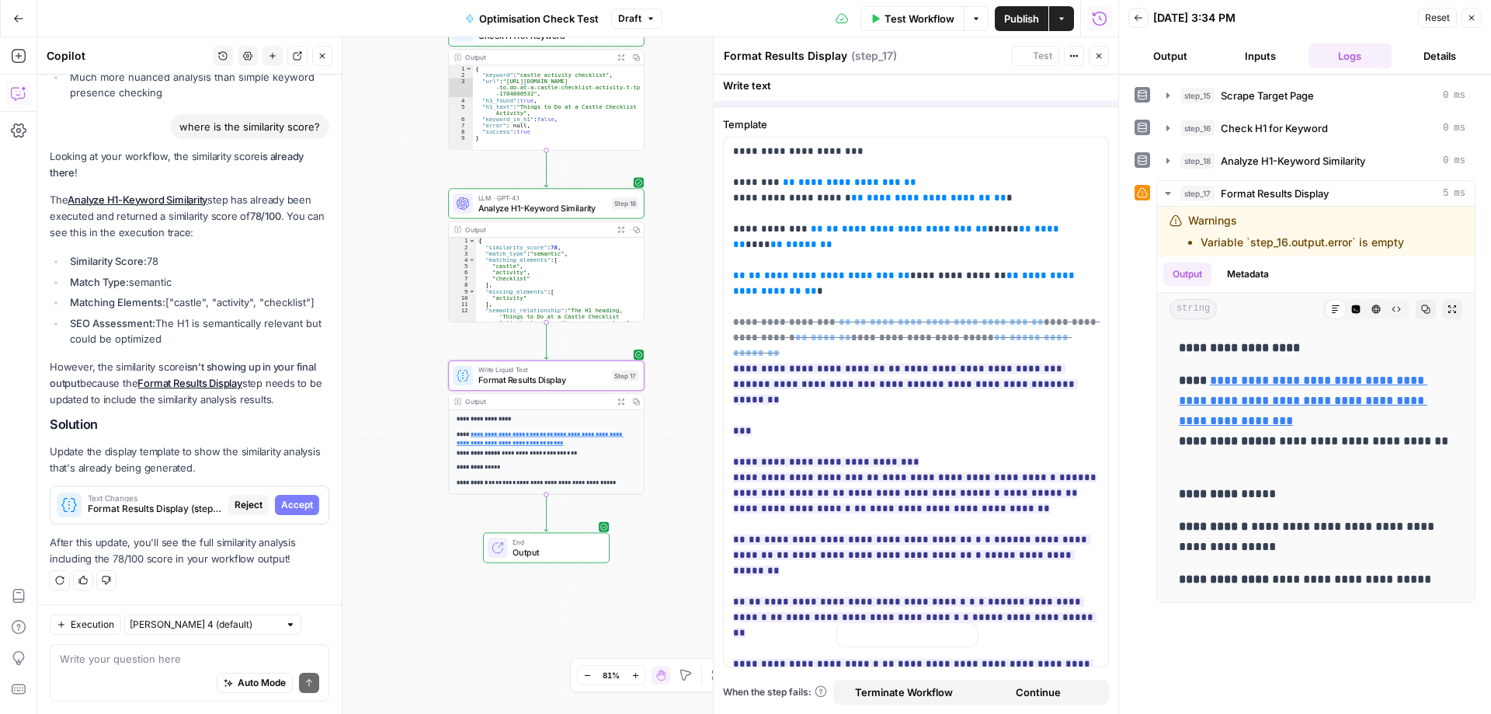
scroll to position [3916, 0]
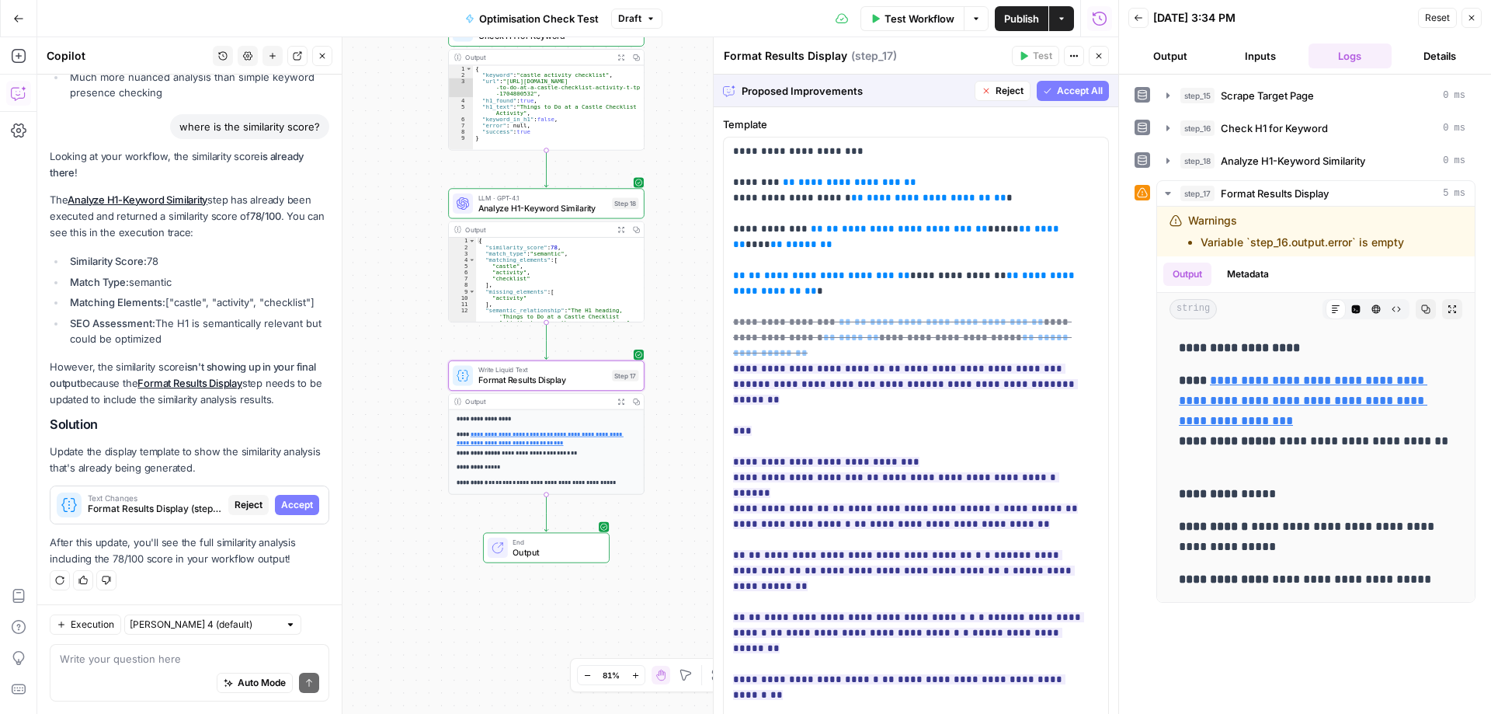
click at [284, 504] on span "Accept" at bounding box center [297, 505] width 32 height 14
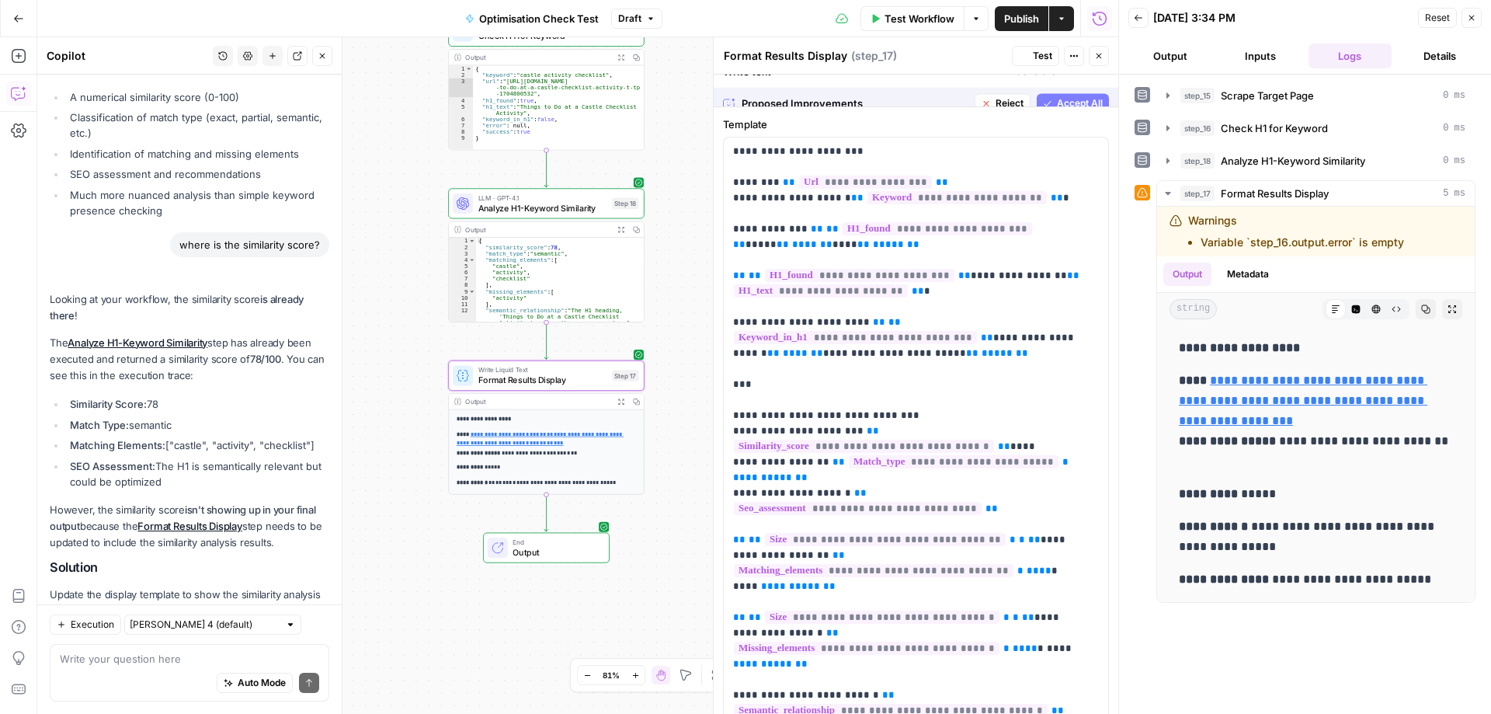
scroll to position [4090, 0]
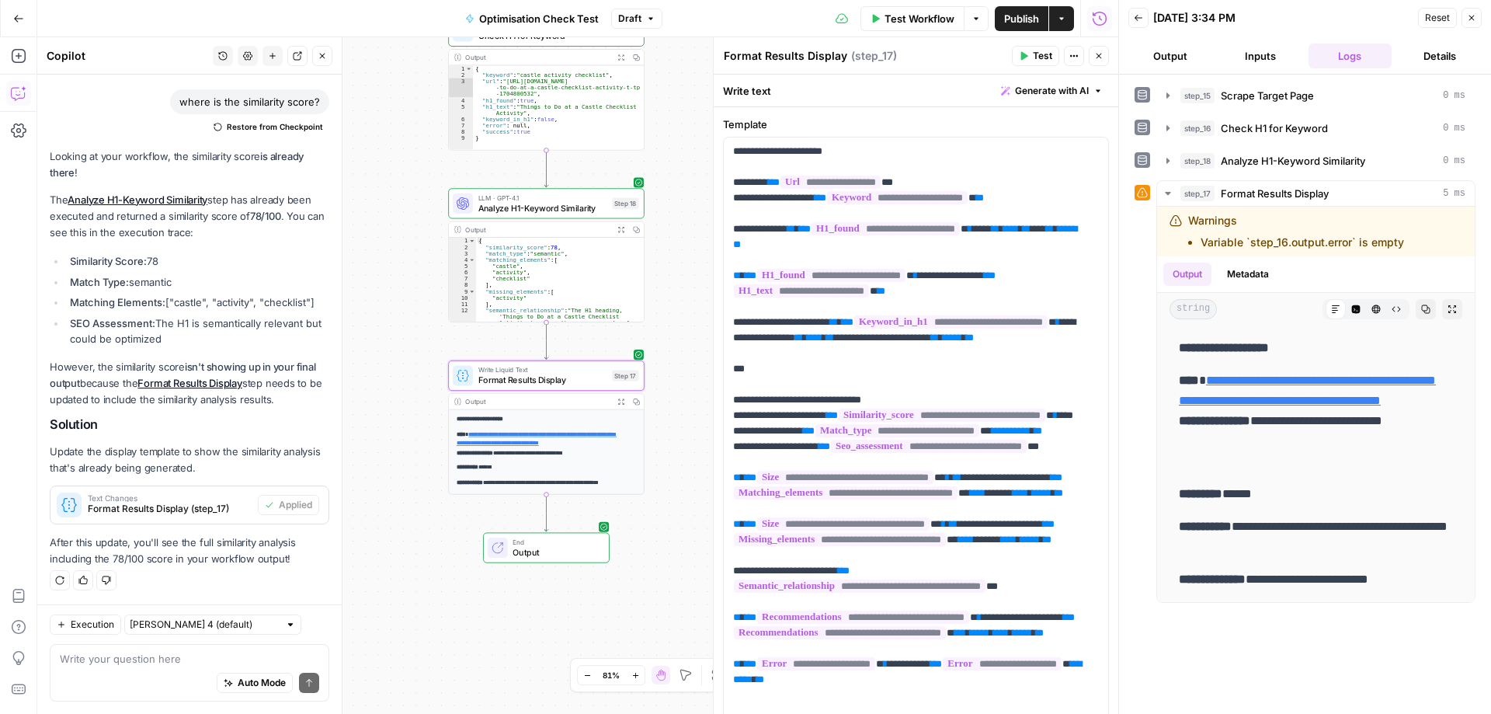
drag, startPoint x: 1028, startPoint y: 54, endPoint x: 965, endPoint y: 57, distance: 63.0
click at [1027, 54] on icon "button" at bounding box center [1023, 55] width 9 height 9
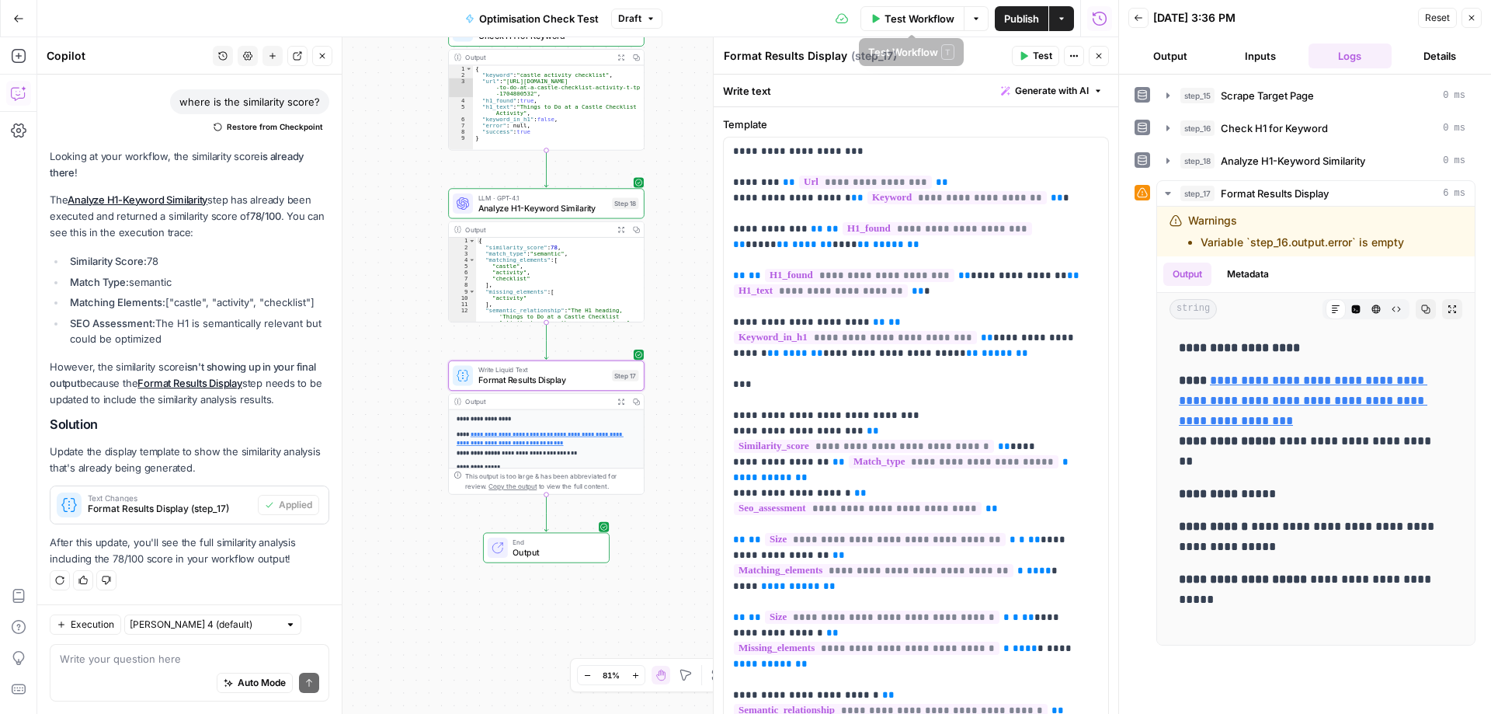
click at [894, 16] on span "Test Workflow" at bounding box center [920, 19] width 70 height 16
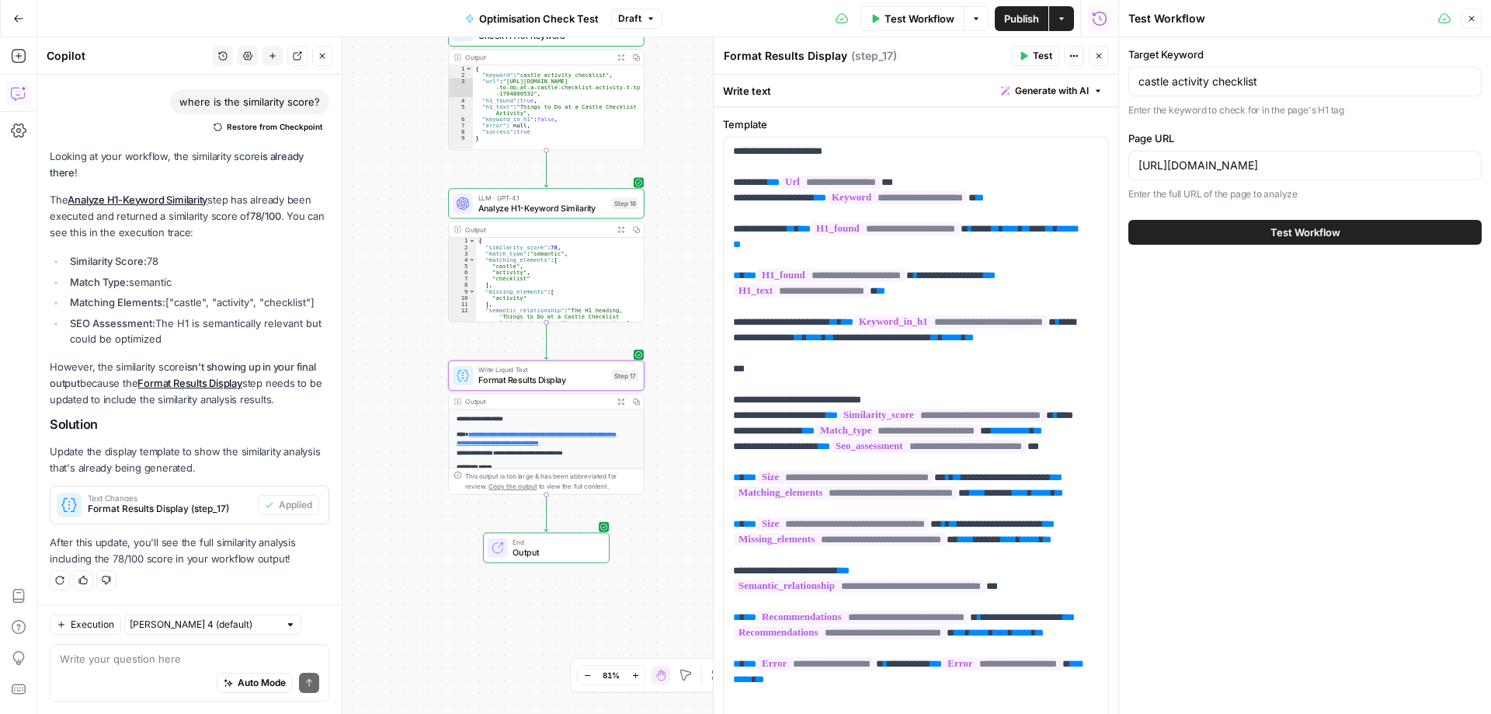
click at [1318, 237] on span "Test Workflow" at bounding box center [1306, 232] width 70 height 16
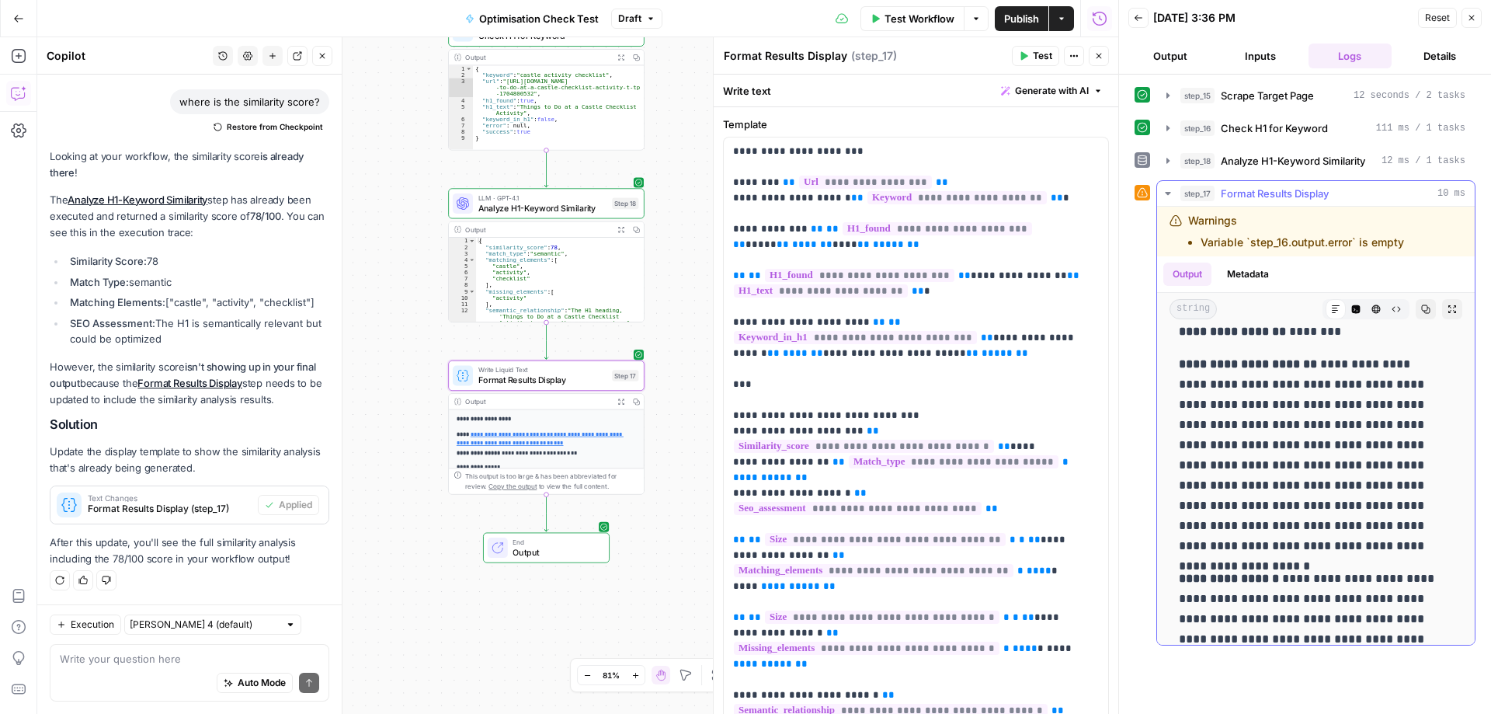
scroll to position [562, 0]
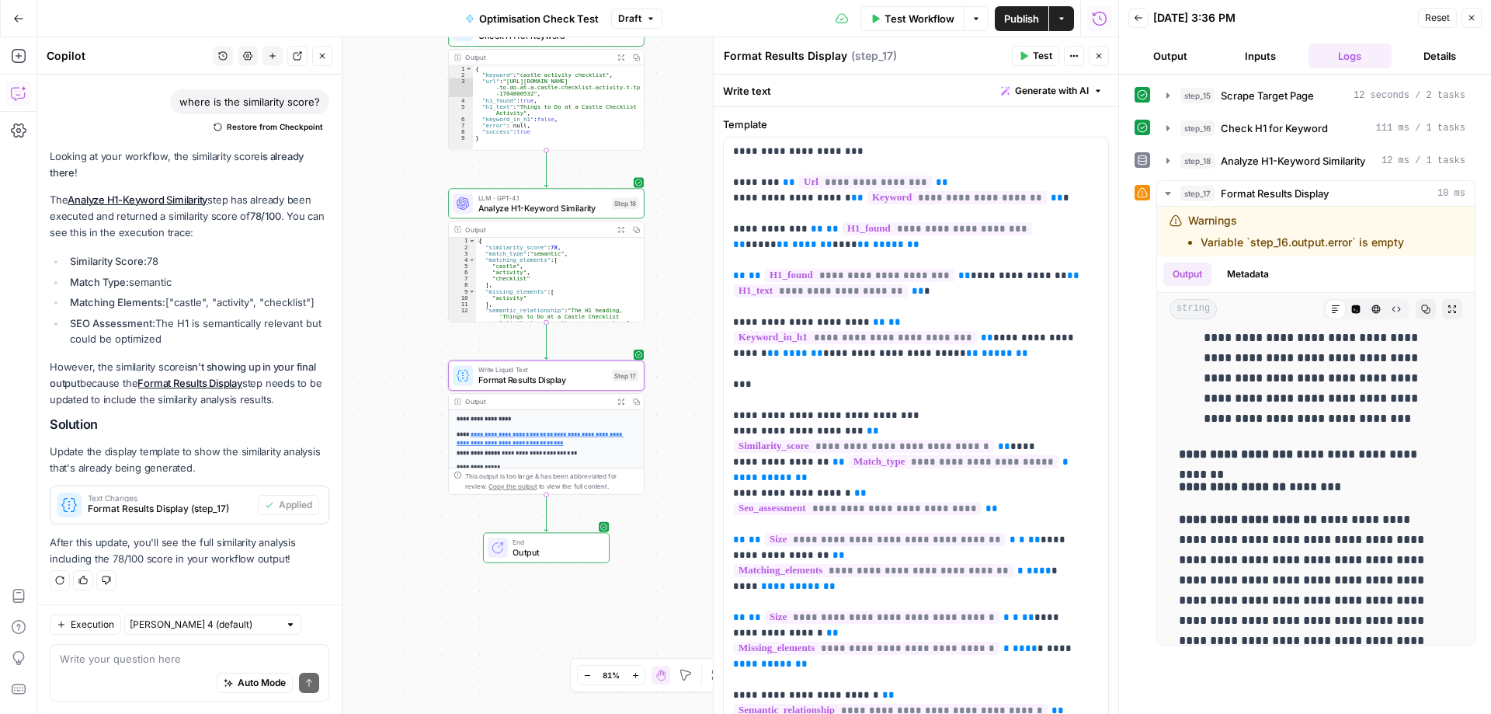
click at [144, 671] on div "Auto Mode Send" at bounding box center [189, 683] width 259 height 34
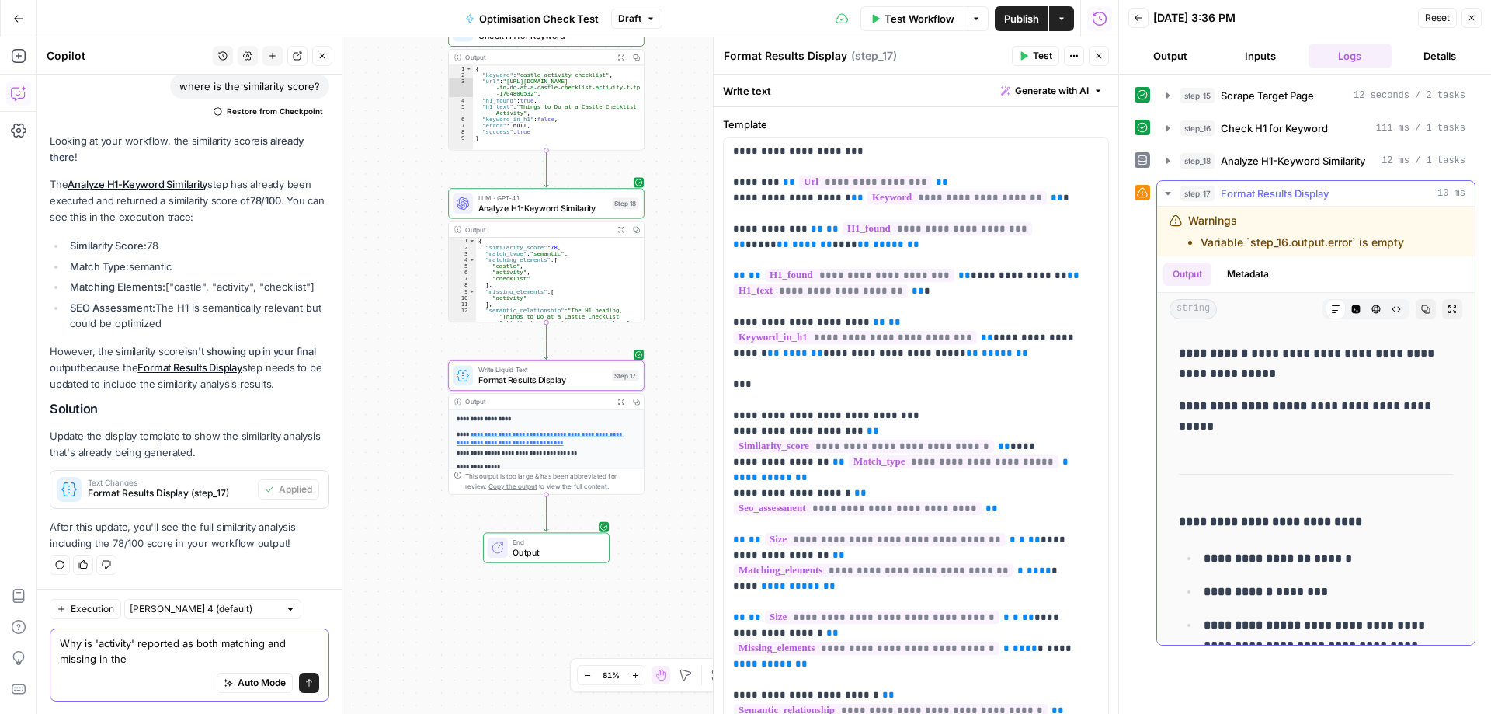
scroll to position [251, 0]
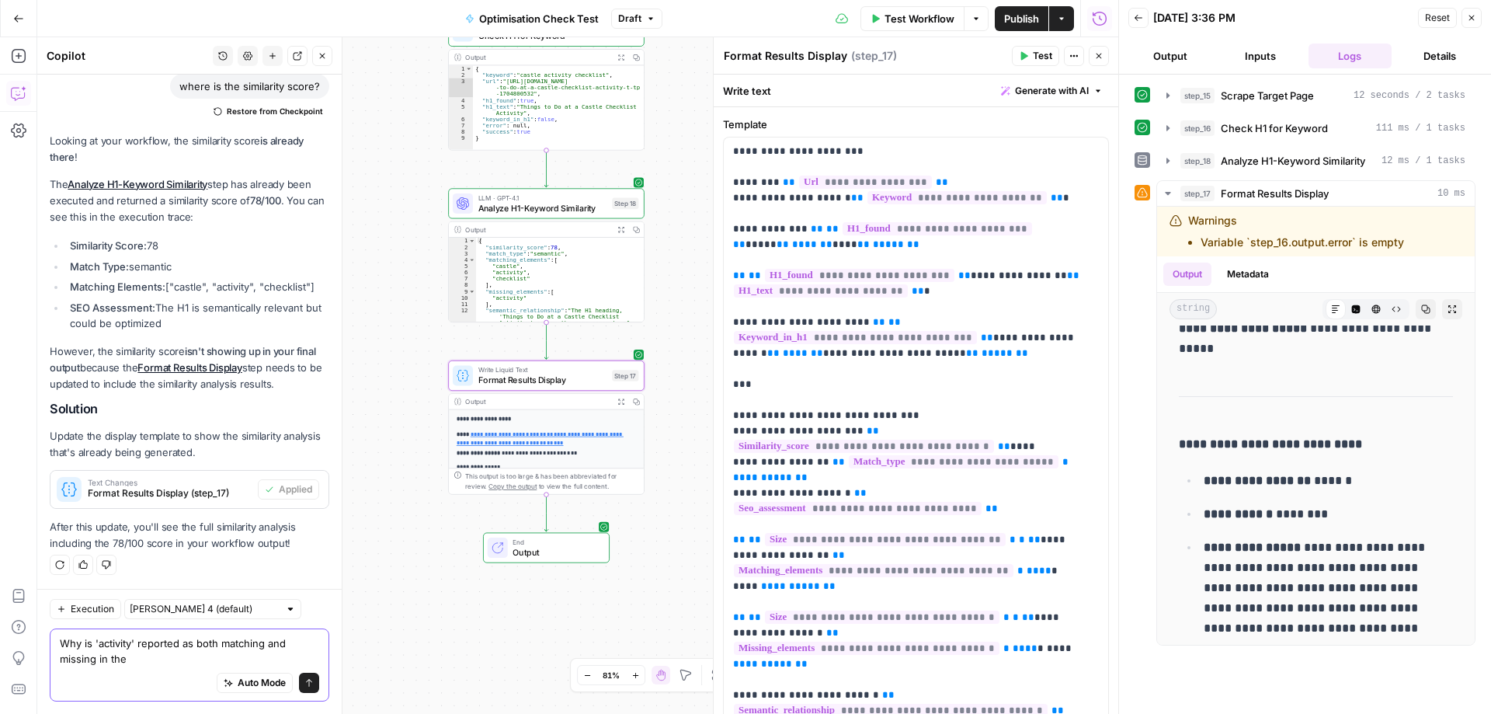
click at [135, 662] on textarea "Why is 'activity' reported as both matching and missing in the" at bounding box center [189, 650] width 259 height 31
type textarea "Why is 'activity' reported as both matching and missing in the Semantic Similar…"
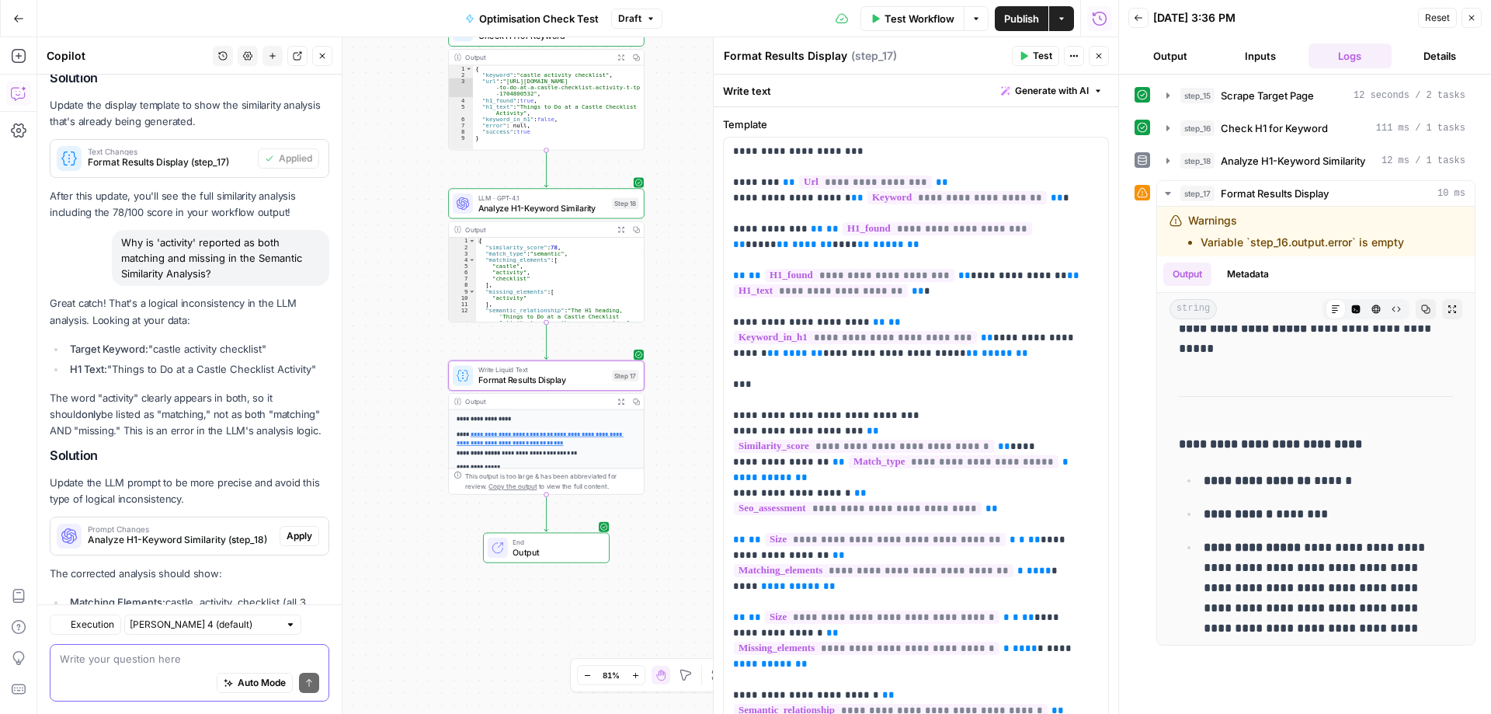
scroll to position [4624, 0]
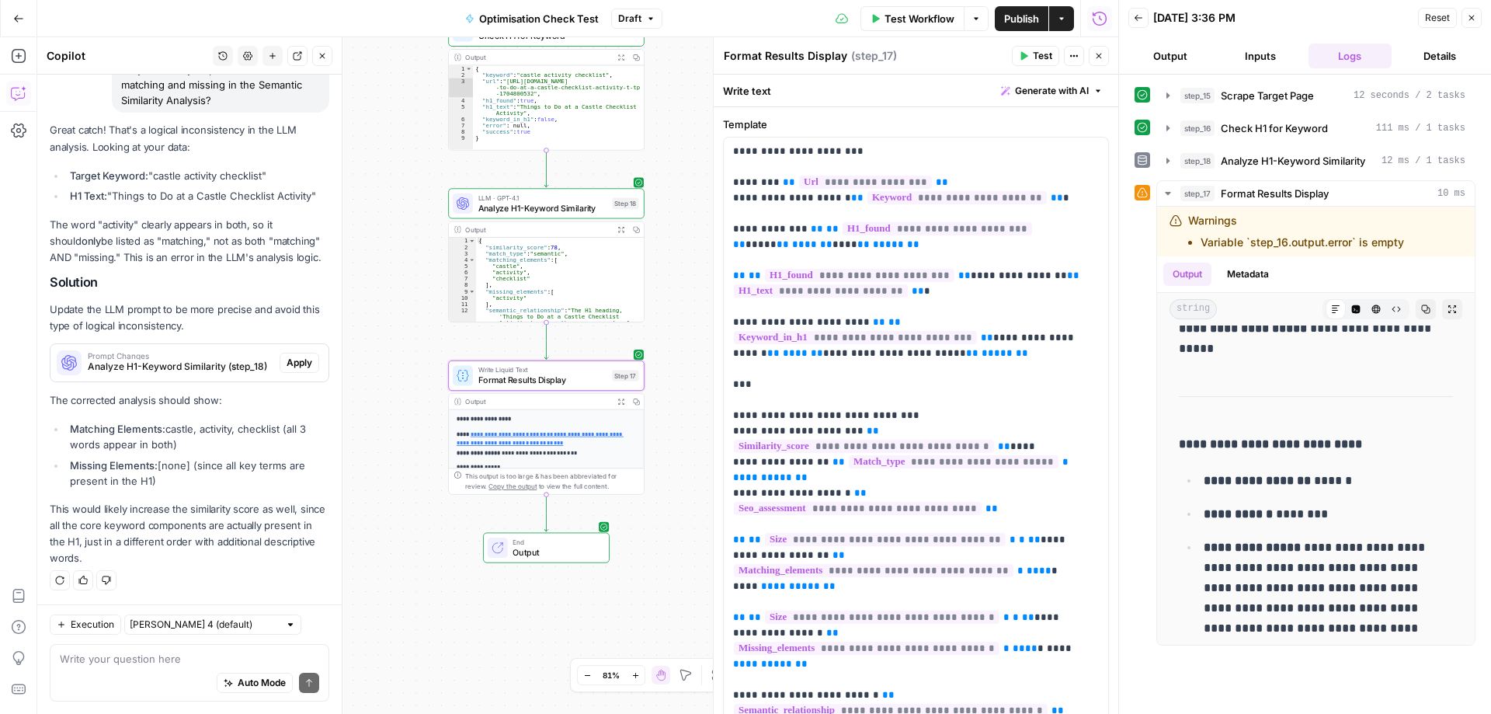
click at [1278, 383] on div "**********" at bounding box center [1316, 631] width 293 height 1101
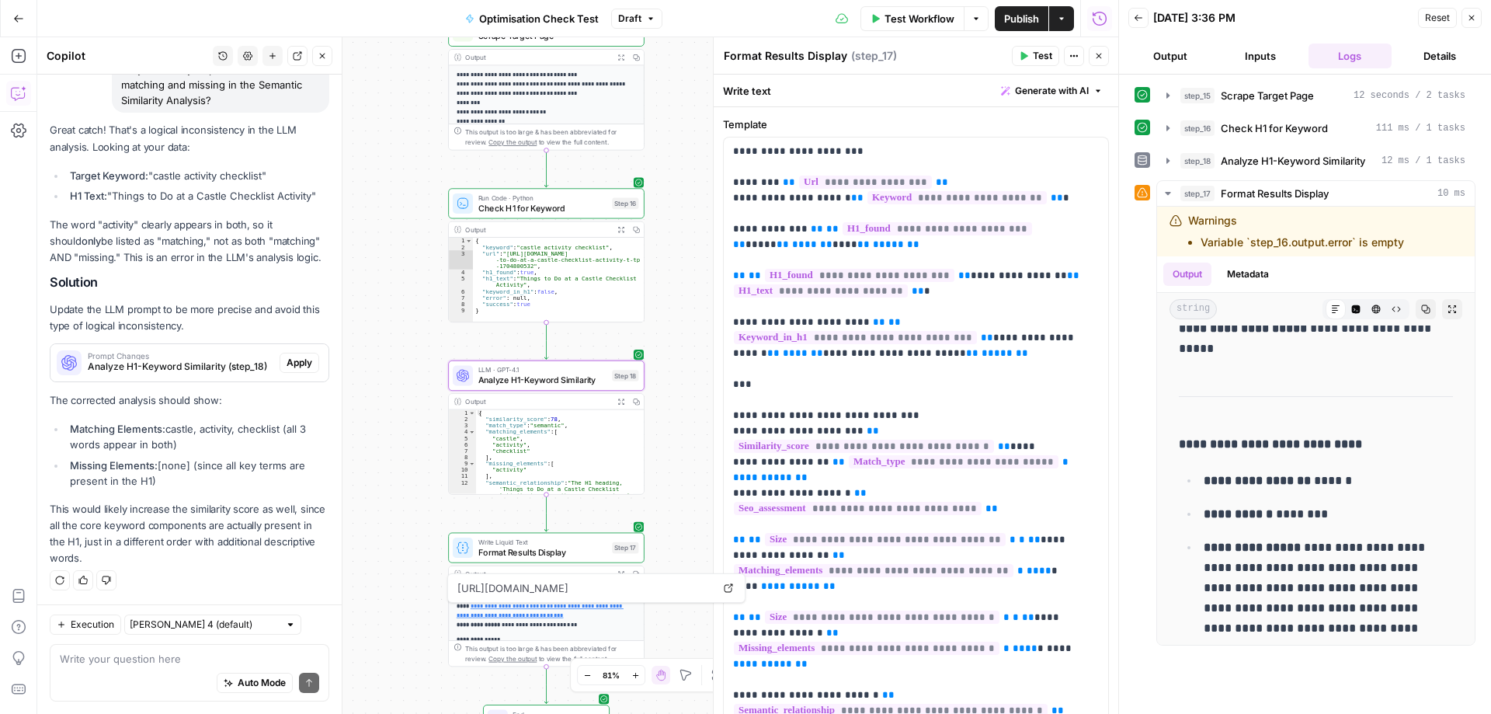
click at [287, 365] on span "Apply" at bounding box center [300, 363] width 26 height 14
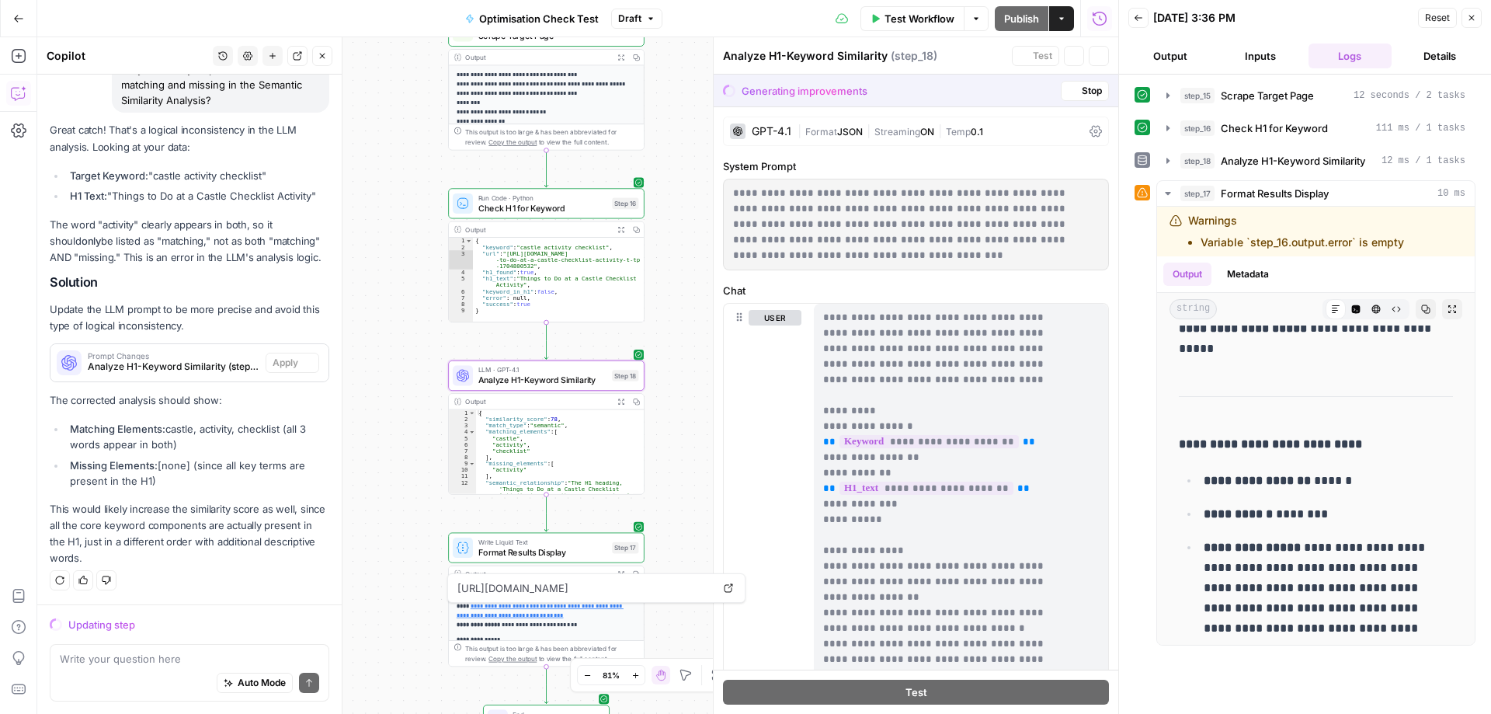
scroll to position [4450, 0]
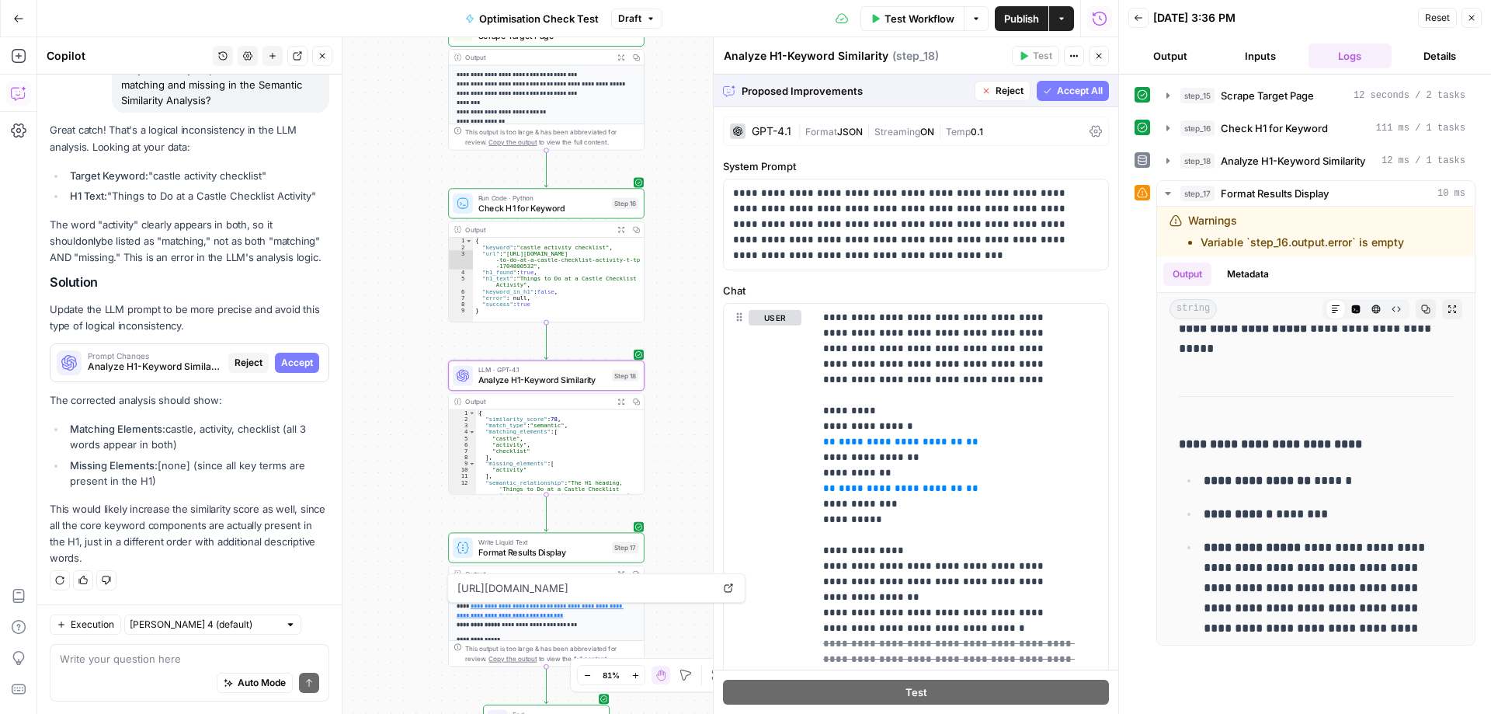
click at [1070, 86] on span "Accept All" at bounding box center [1080, 91] width 46 height 14
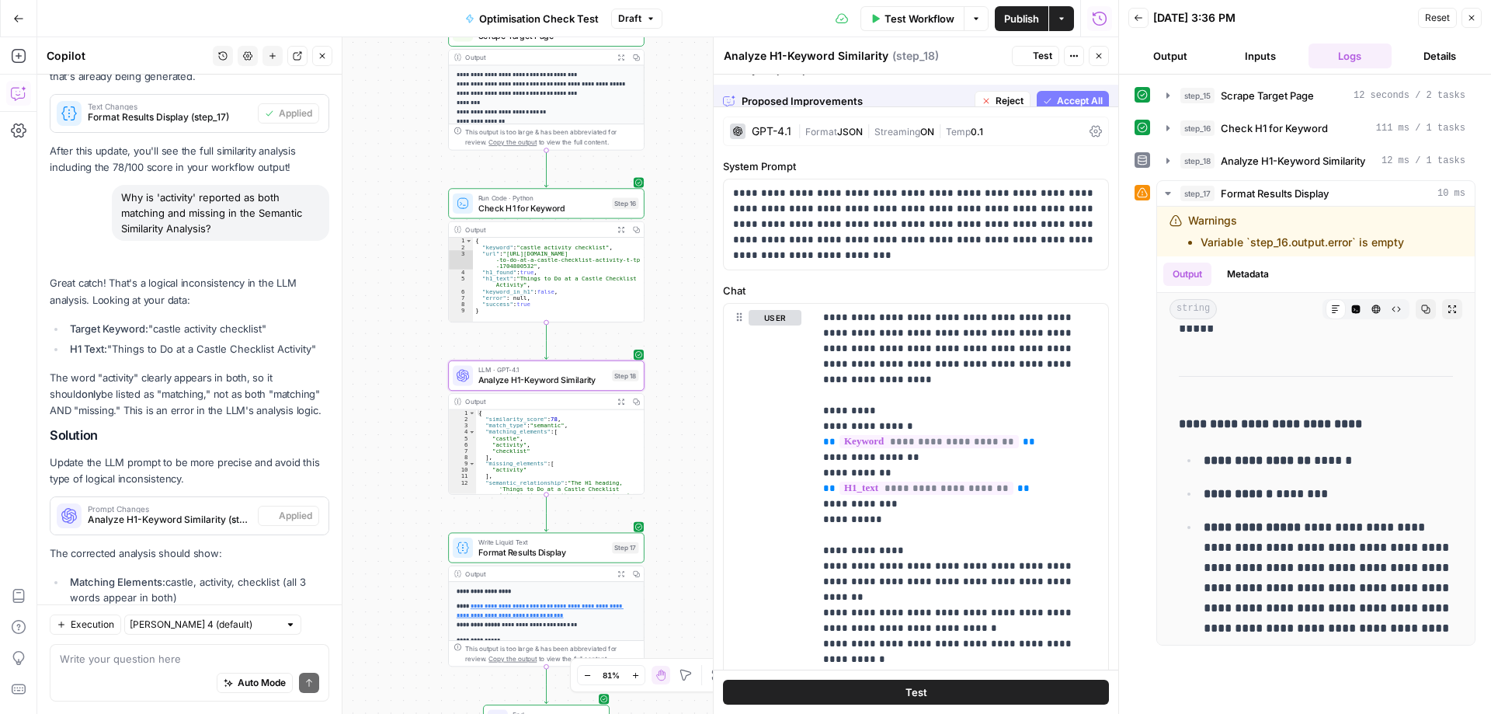
scroll to position [0, 0]
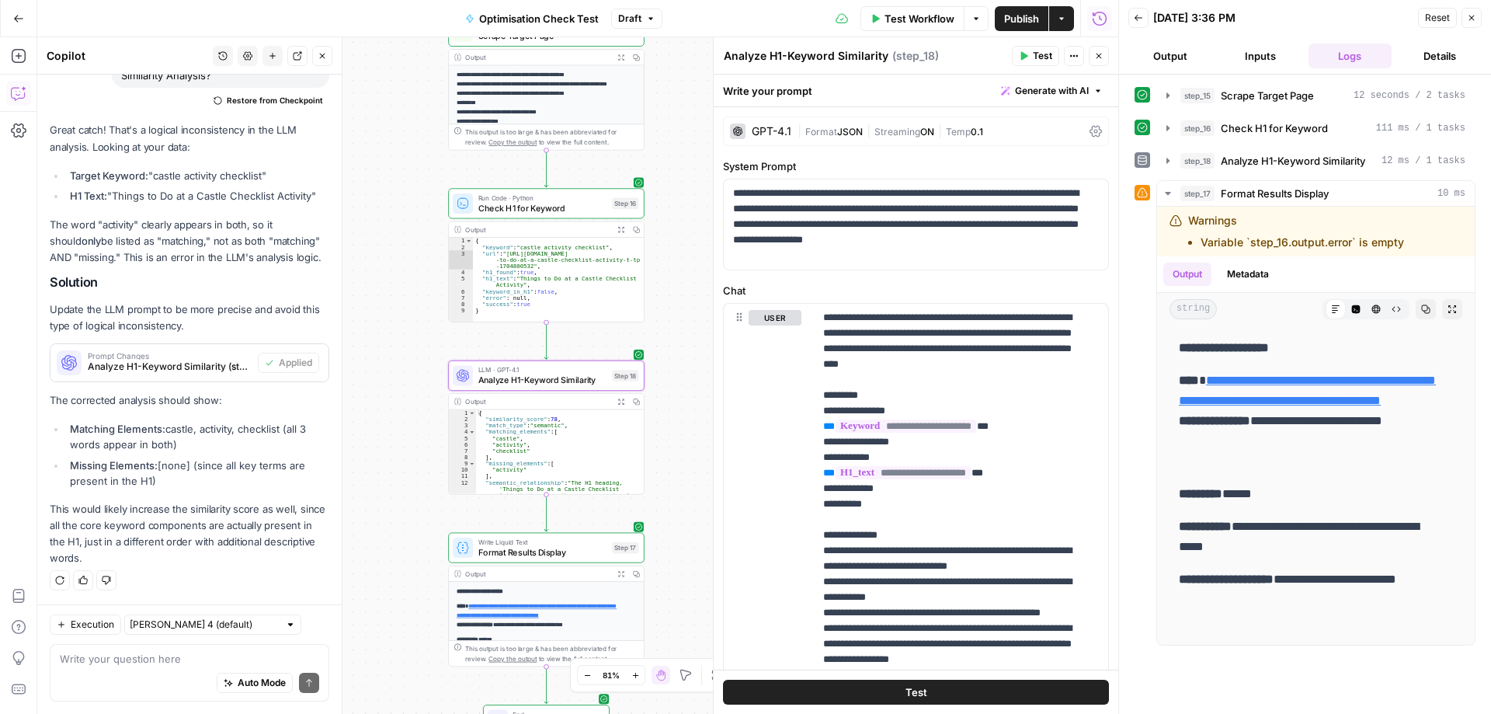
click at [1033, 53] on span "Test" at bounding box center [1042, 56] width 19 height 14
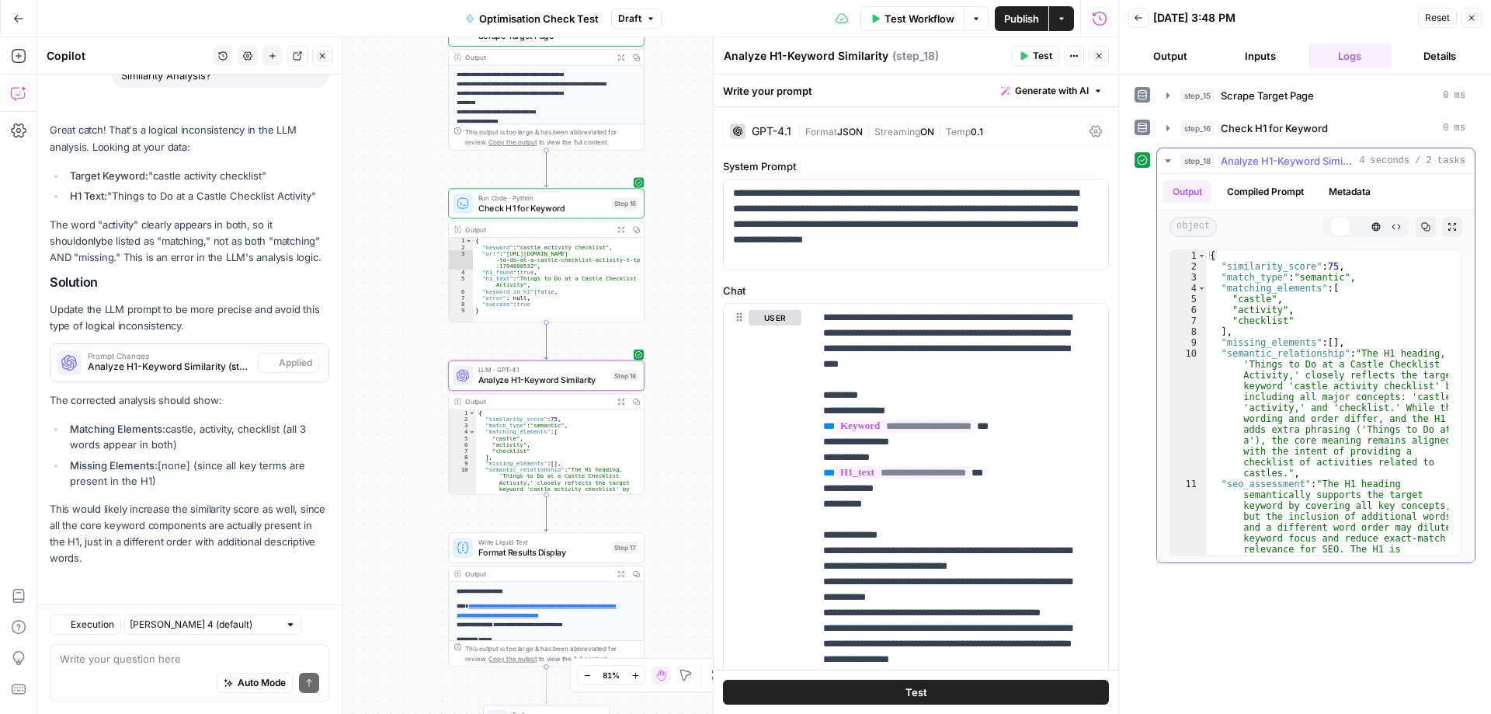
scroll to position [4649, 0]
click at [1335, 227] on icon "button" at bounding box center [1335, 226] width 9 height 9
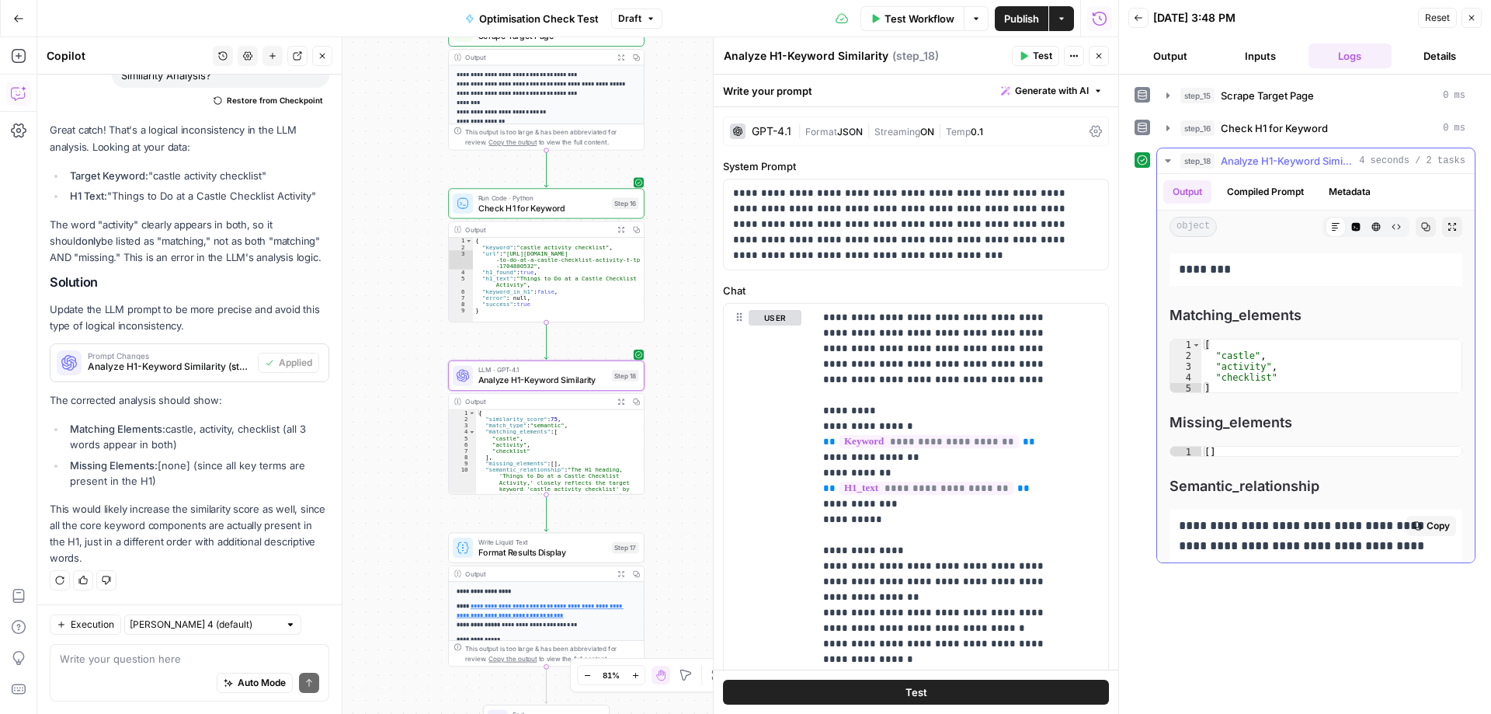
scroll to position [0, 0]
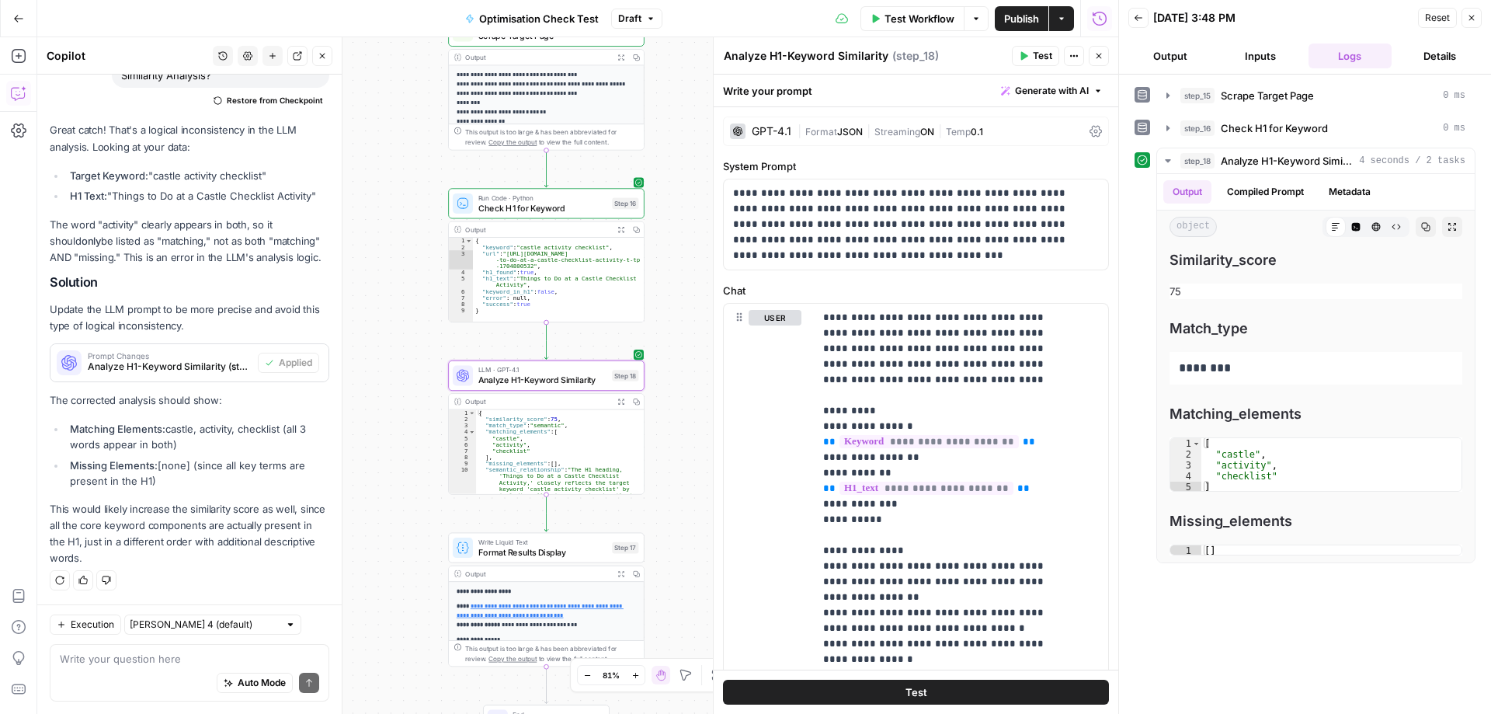
click at [1018, 16] on span "Publish" at bounding box center [1021, 19] width 35 height 16
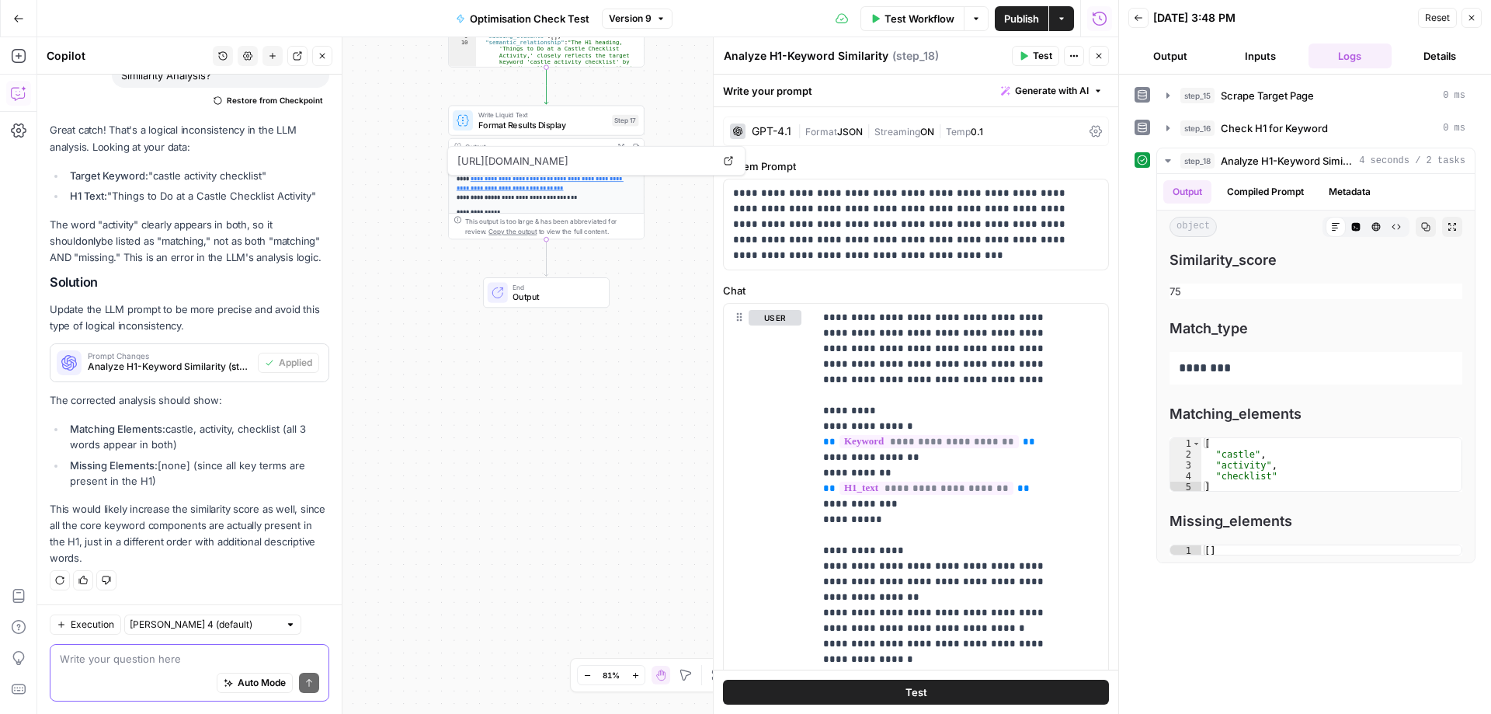
click at [147, 665] on textarea at bounding box center [189, 659] width 259 height 16
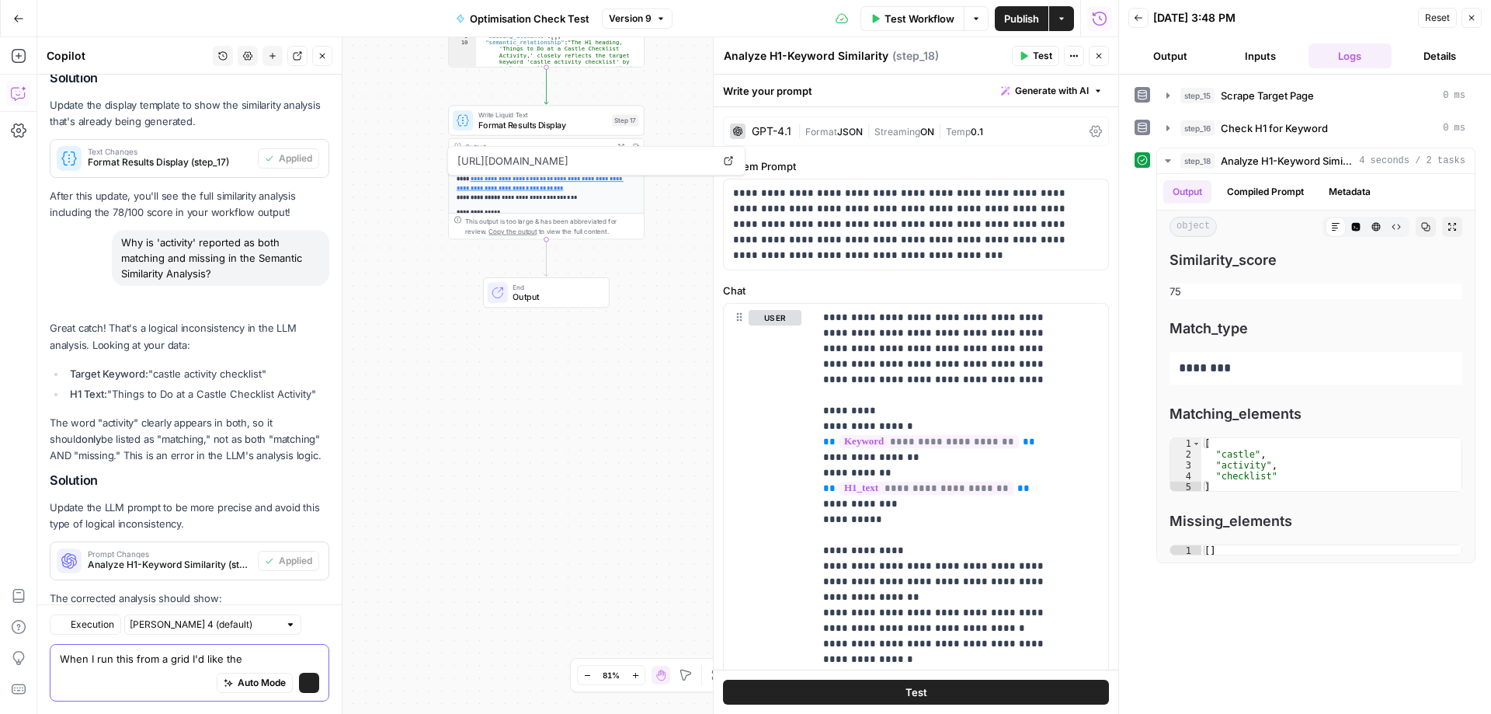
scroll to position [4649, 0]
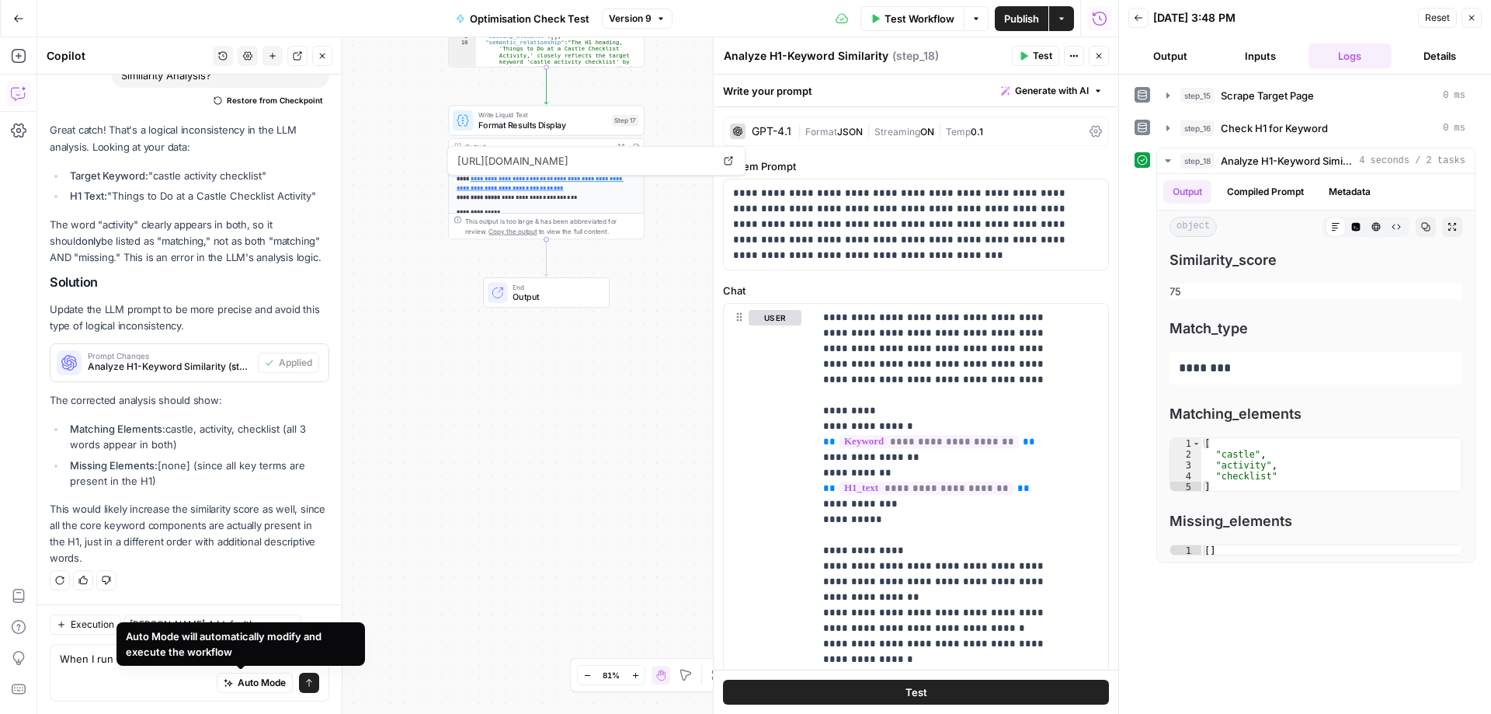
click at [264, 653] on div "Auto Mode will automatically modify and execute the workflow" at bounding box center [241, 643] width 230 height 31
click at [134, 673] on div "Auto Mode Send" at bounding box center [189, 683] width 259 height 34
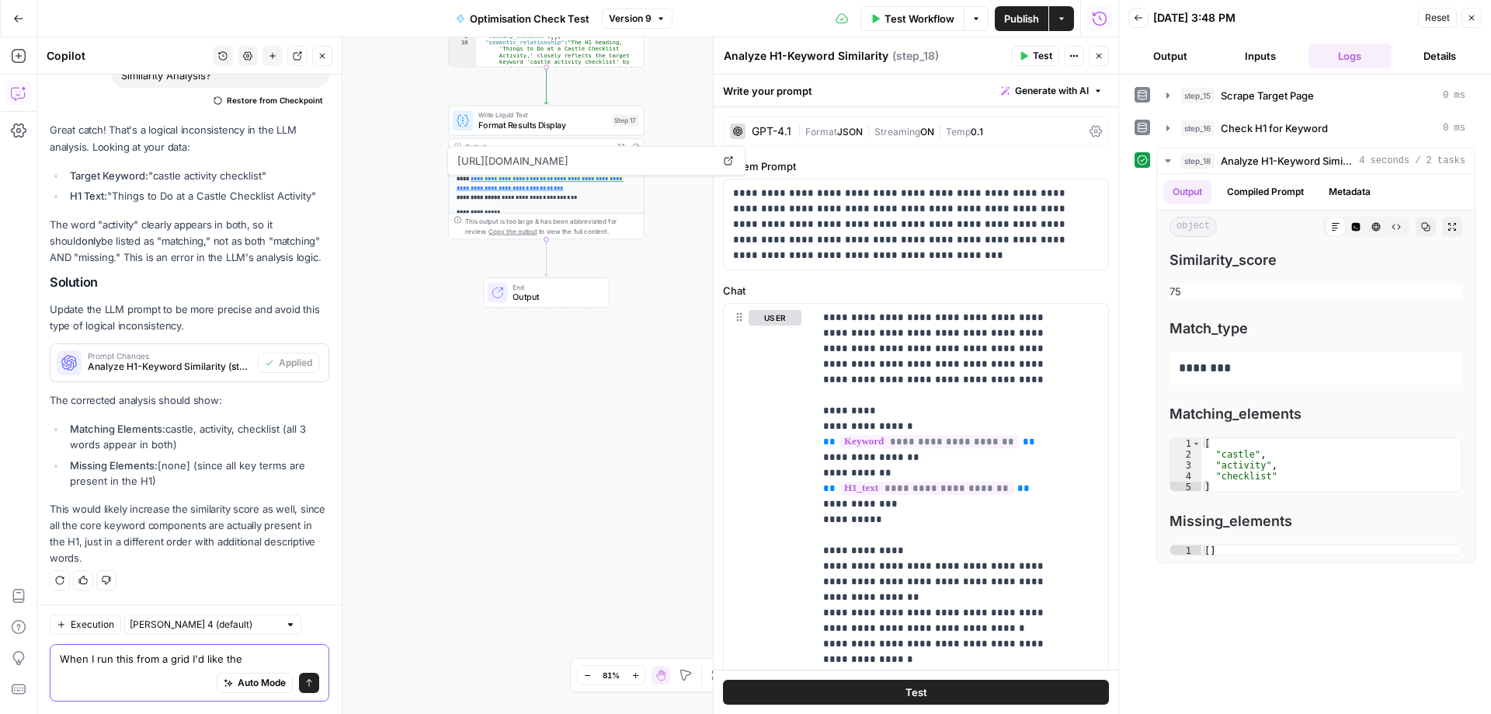
click at [247, 655] on textarea "When I run this from a grid I'd like the" at bounding box center [189, 659] width 259 height 16
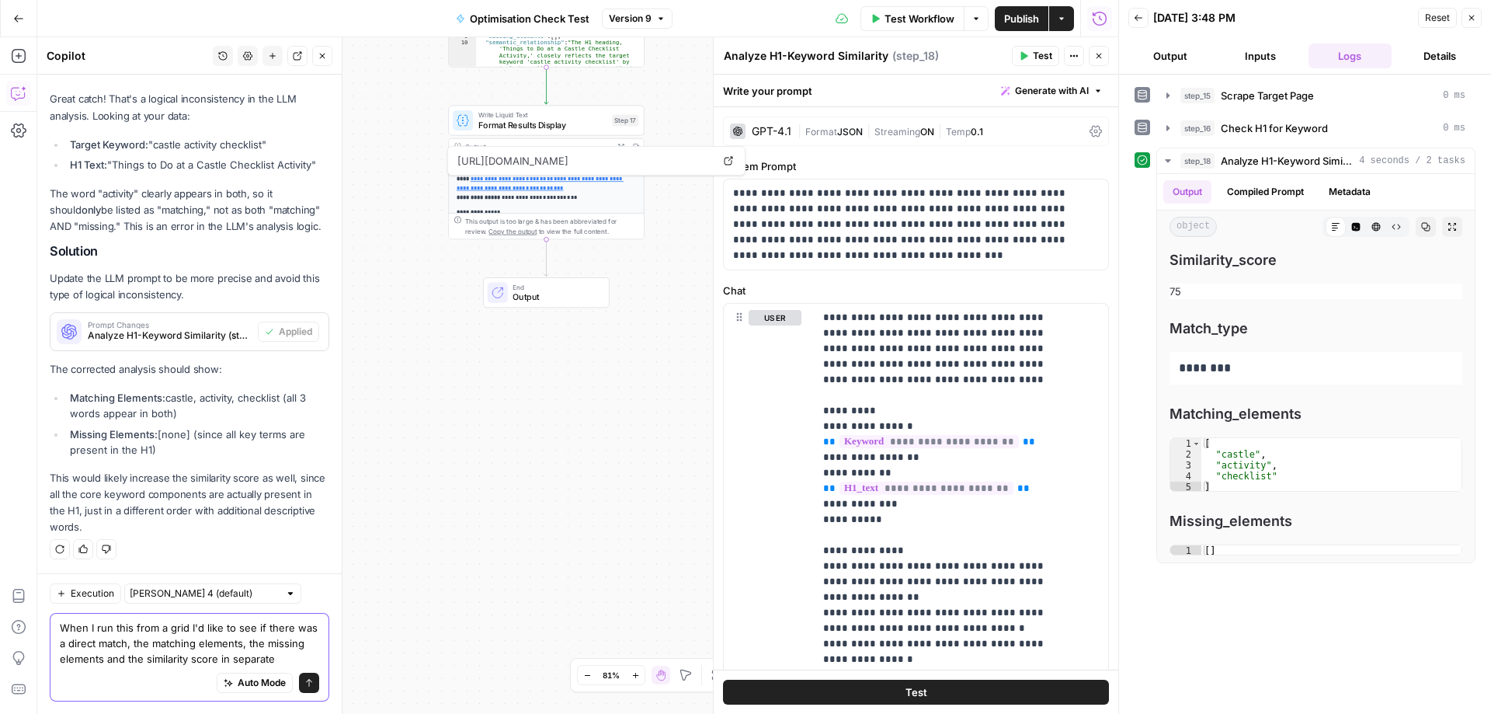
scroll to position [4696, 0]
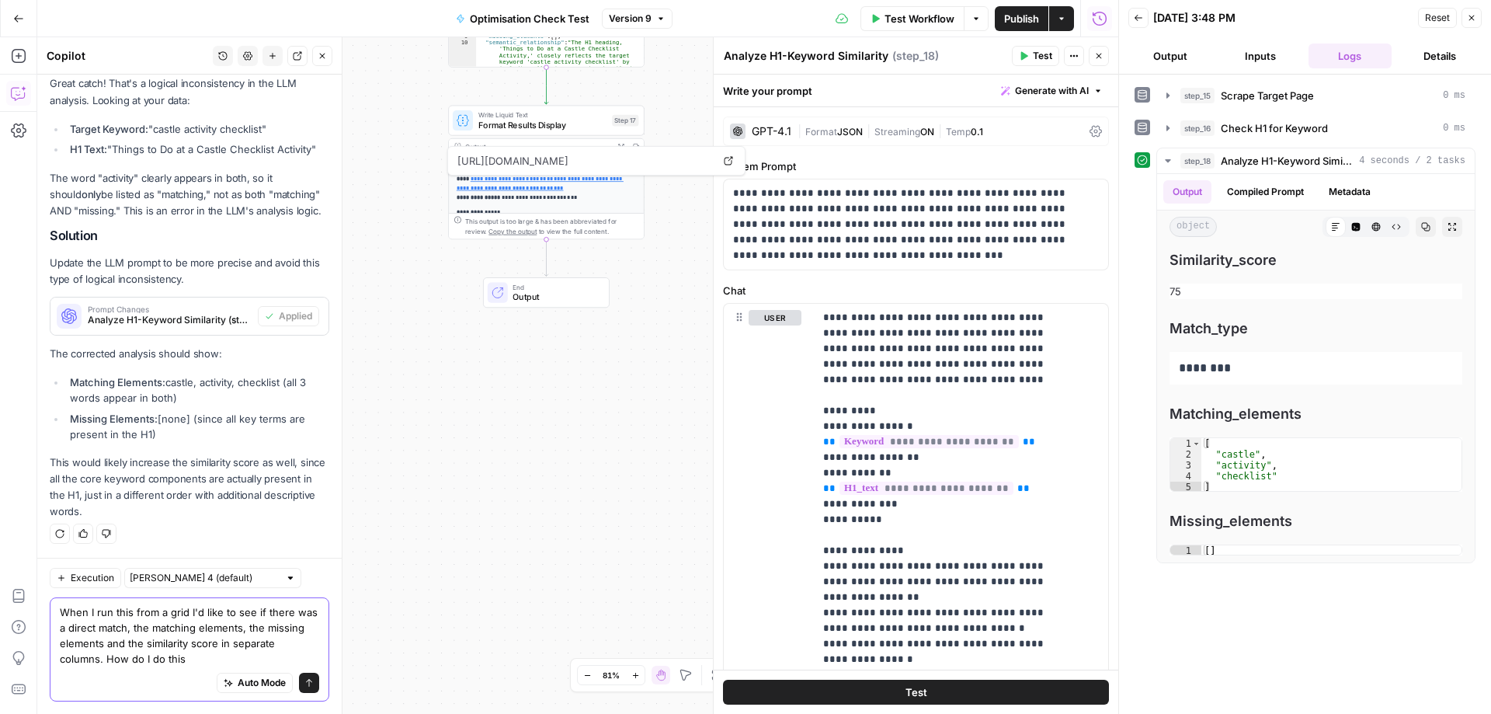
type textarea "When I run this from a grid I'd like to see if there was a direct match, the ma…"
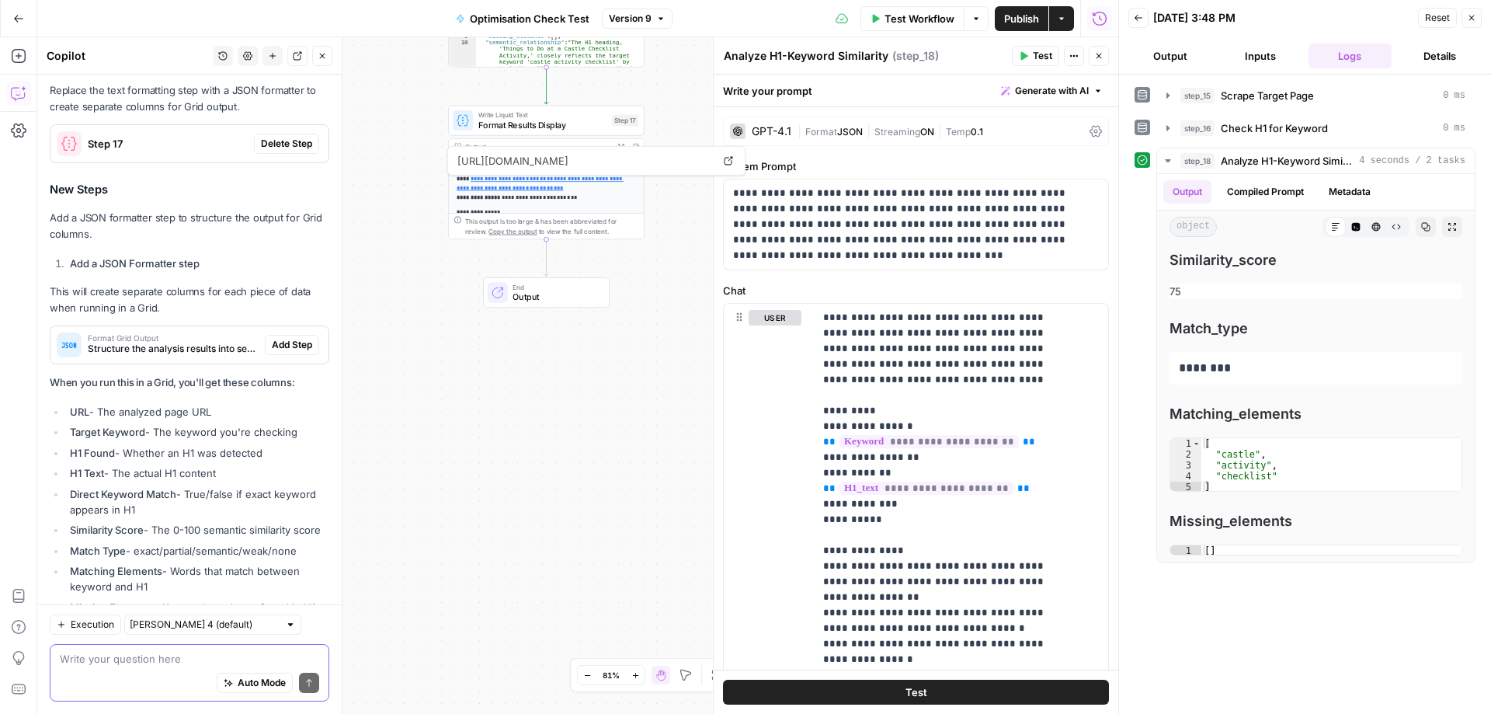
scroll to position [5139, 0]
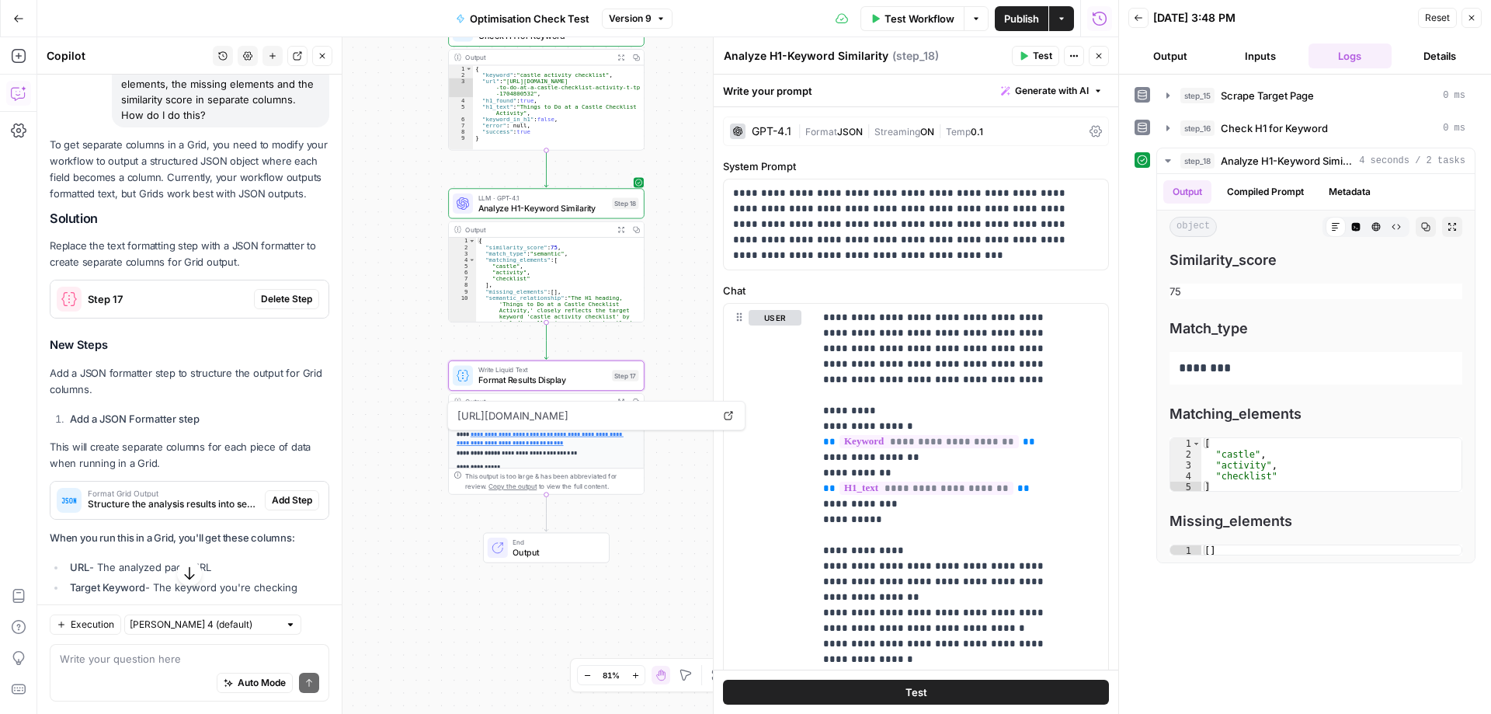
click at [267, 306] on span "Delete Step" at bounding box center [286, 299] width 51 height 14
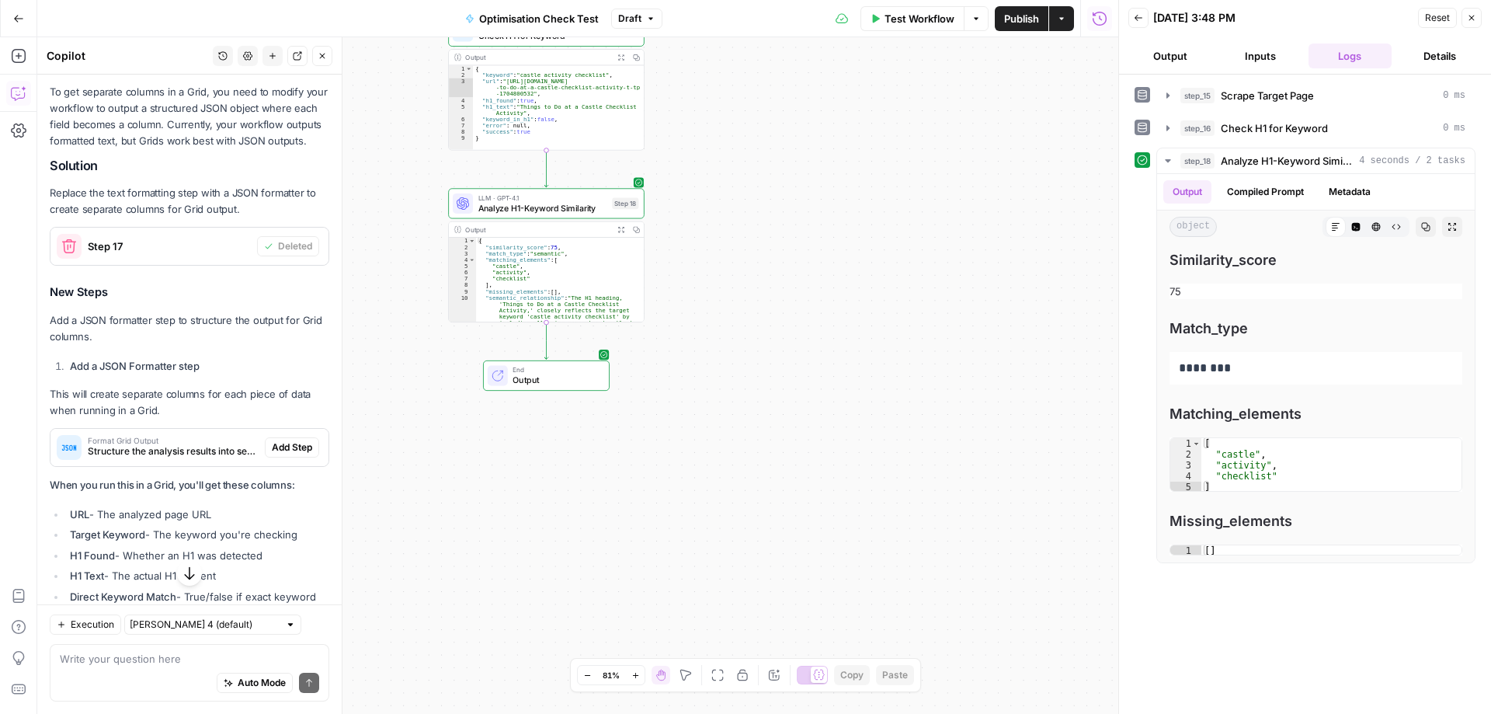
scroll to position [5276, 0]
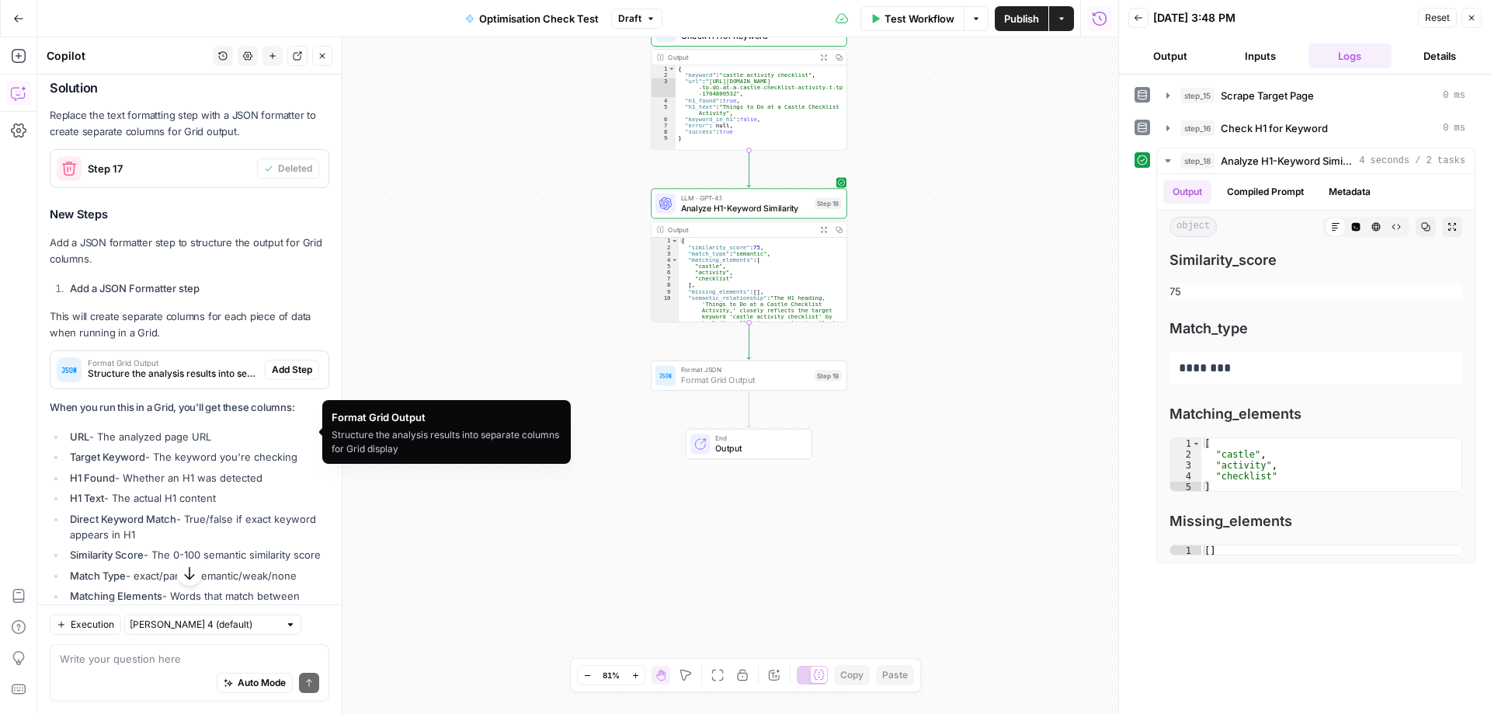
click at [287, 377] on span "Add Step" at bounding box center [292, 370] width 40 height 14
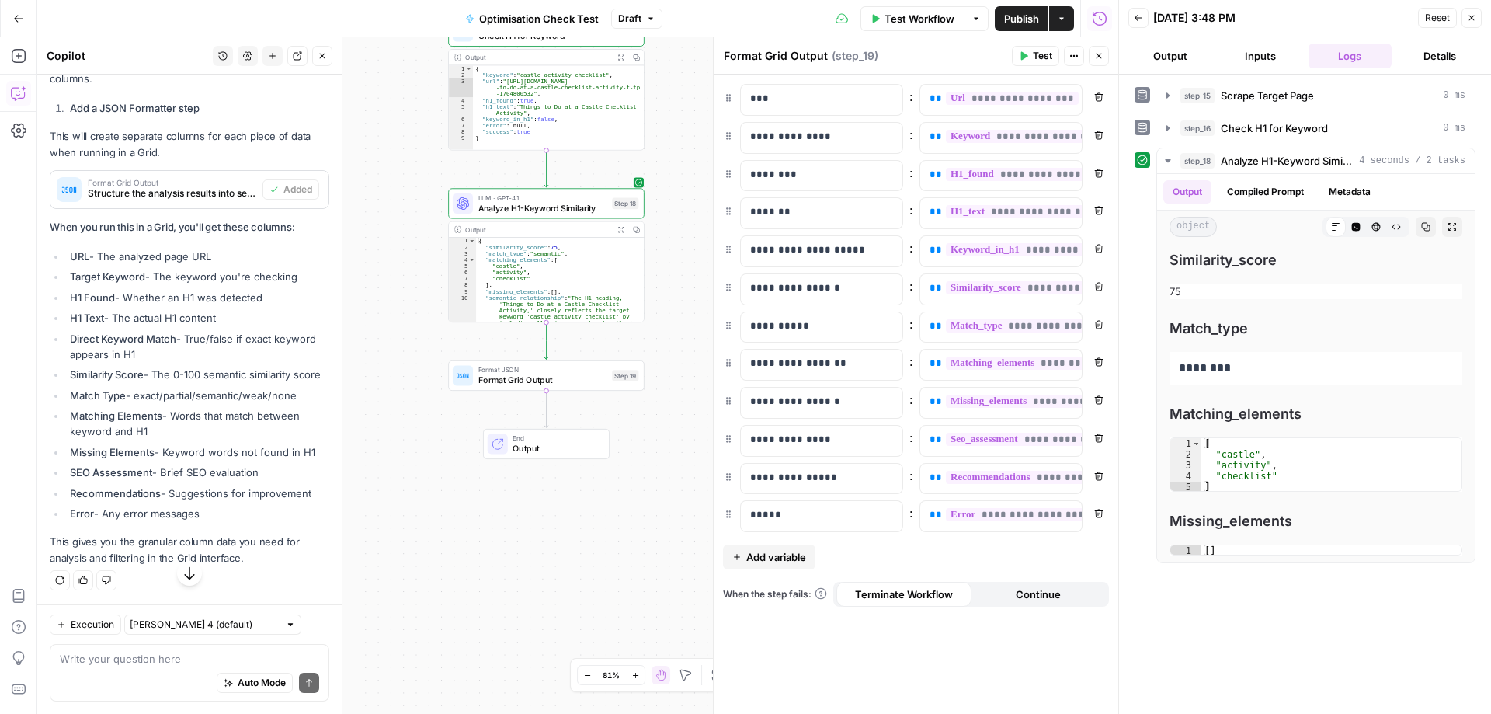
scroll to position [5534, 0]
click at [1053, 597] on span "Continue" at bounding box center [1038, 594] width 45 height 16
click at [1019, 18] on span "Publish" at bounding box center [1021, 19] width 35 height 16
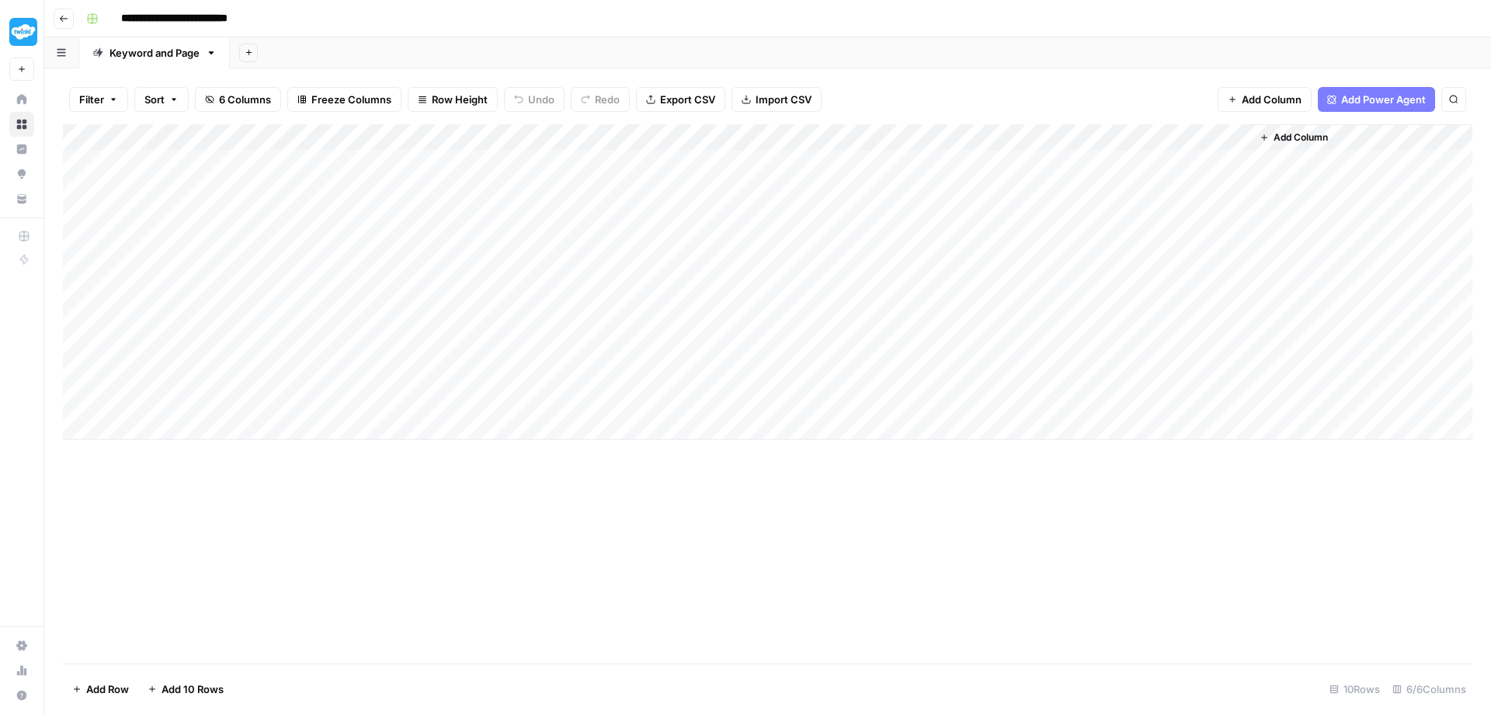
click at [820, 158] on div "Add Column" at bounding box center [768, 281] width 1410 height 315
click at [1345, 158] on div "Add Column" at bounding box center [768, 281] width 1410 height 315
click at [1375, 160] on div "Add Column" at bounding box center [768, 281] width 1410 height 315
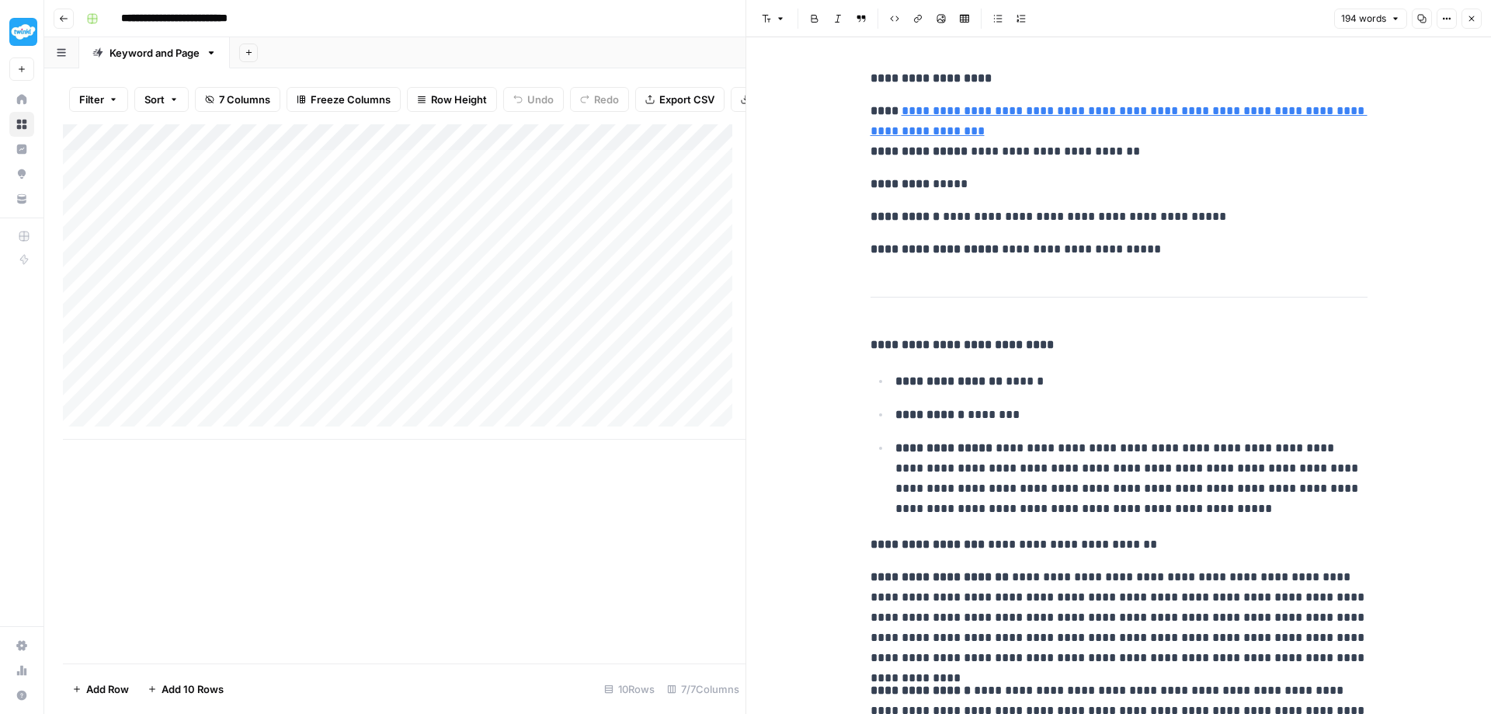
click at [1475, 16] on icon "button" at bounding box center [1471, 18] width 9 height 9
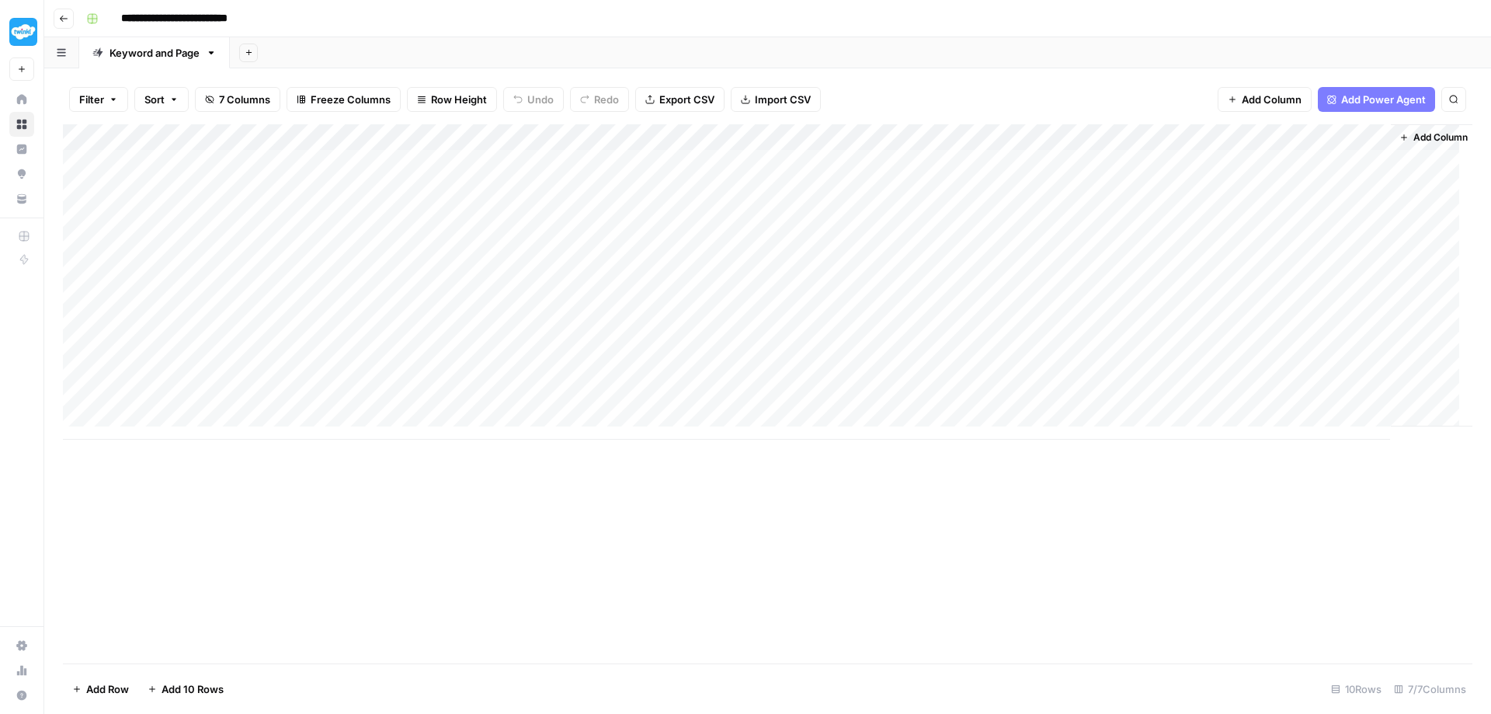
click at [958, 134] on div "Add Column" at bounding box center [768, 281] width 1410 height 315
click at [889, 284] on span "Remove Column" at bounding box center [929, 286] width 136 height 16
click at [694, 162] on span "Delete" at bounding box center [689, 161] width 33 height 16
click at [960, 131] on div "Add Column" at bounding box center [768, 281] width 1410 height 315
click at [884, 285] on span "Remove Column" at bounding box center [929, 286] width 136 height 16
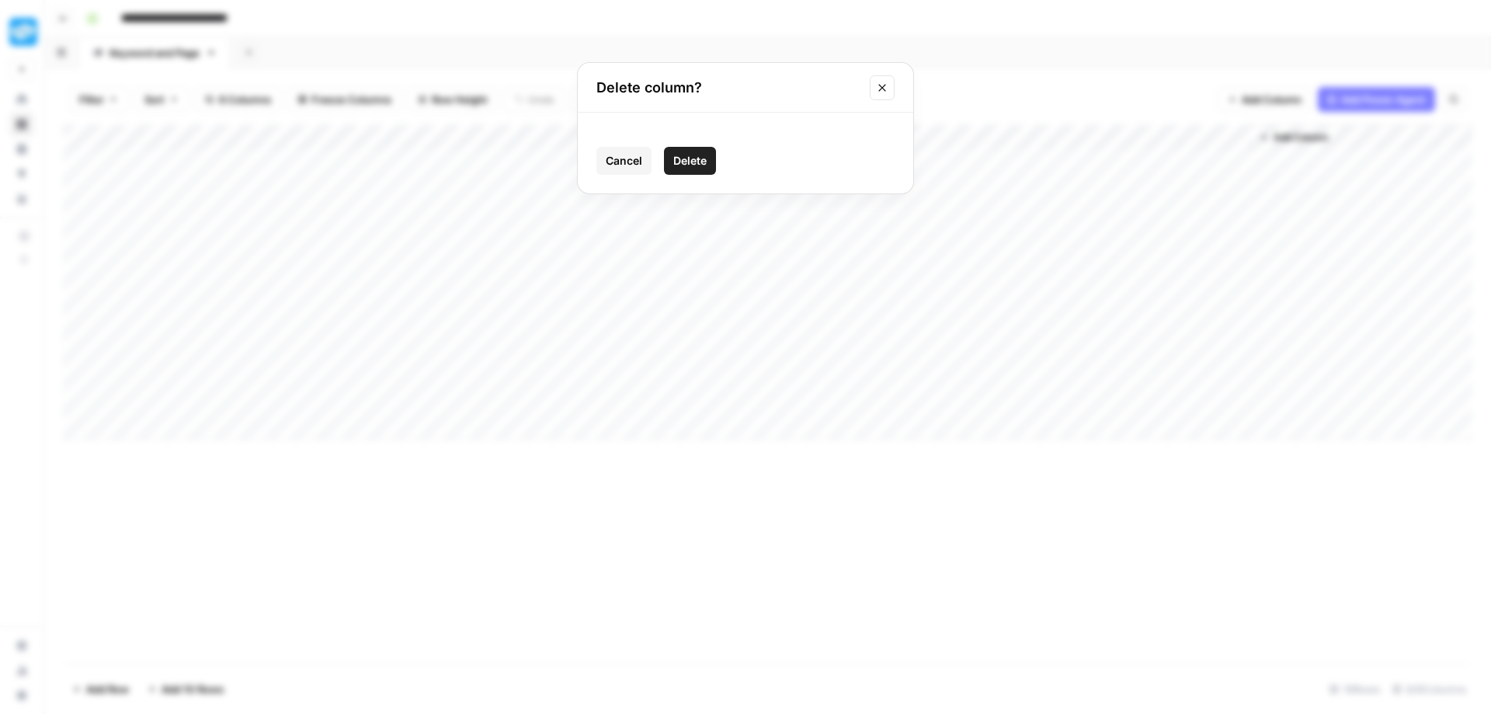
click at [691, 162] on span "Delete" at bounding box center [689, 161] width 33 height 16
click at [957, 136] on div "Add Column" at bounding box center [768, 281] width 1410 height 315
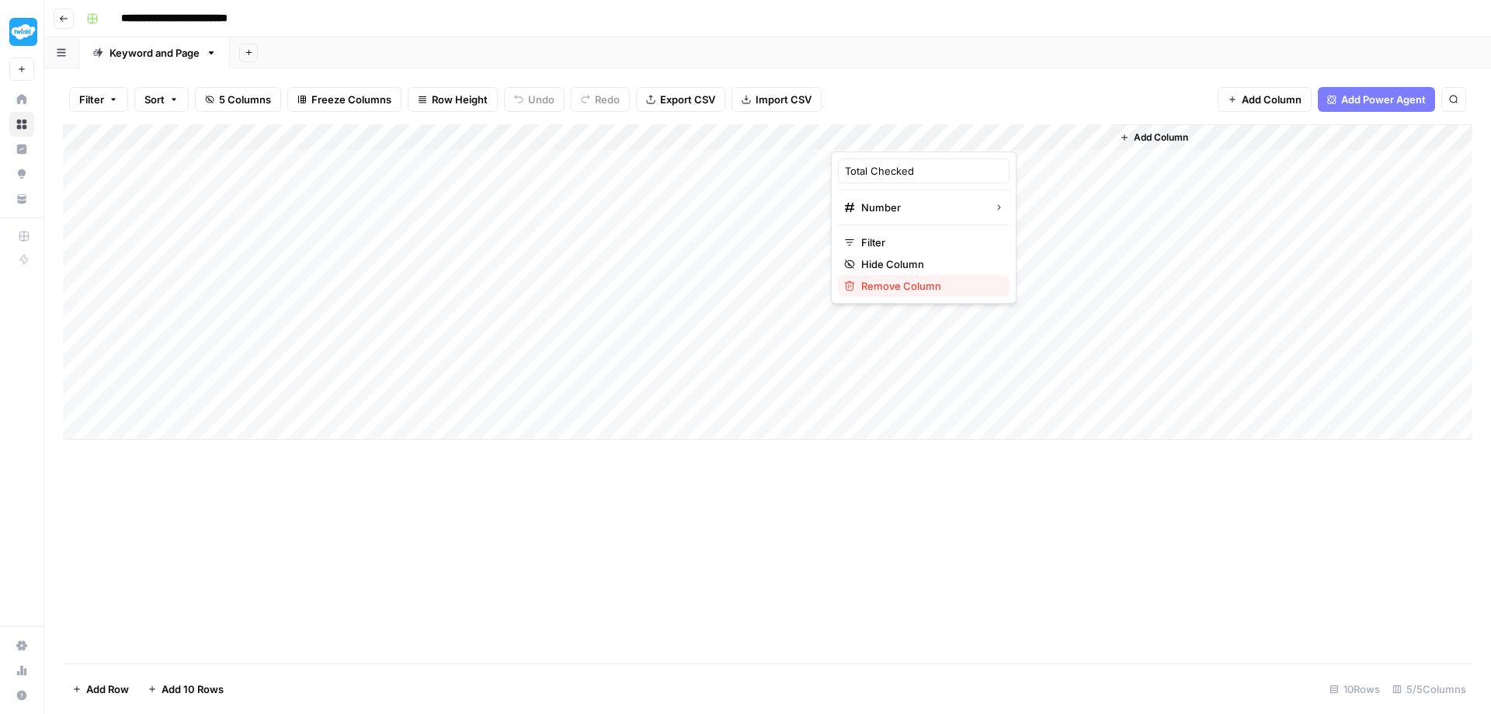
click at [884, 284] on span "Remove Column" at bounding box center [929, 286] width 136 height 16
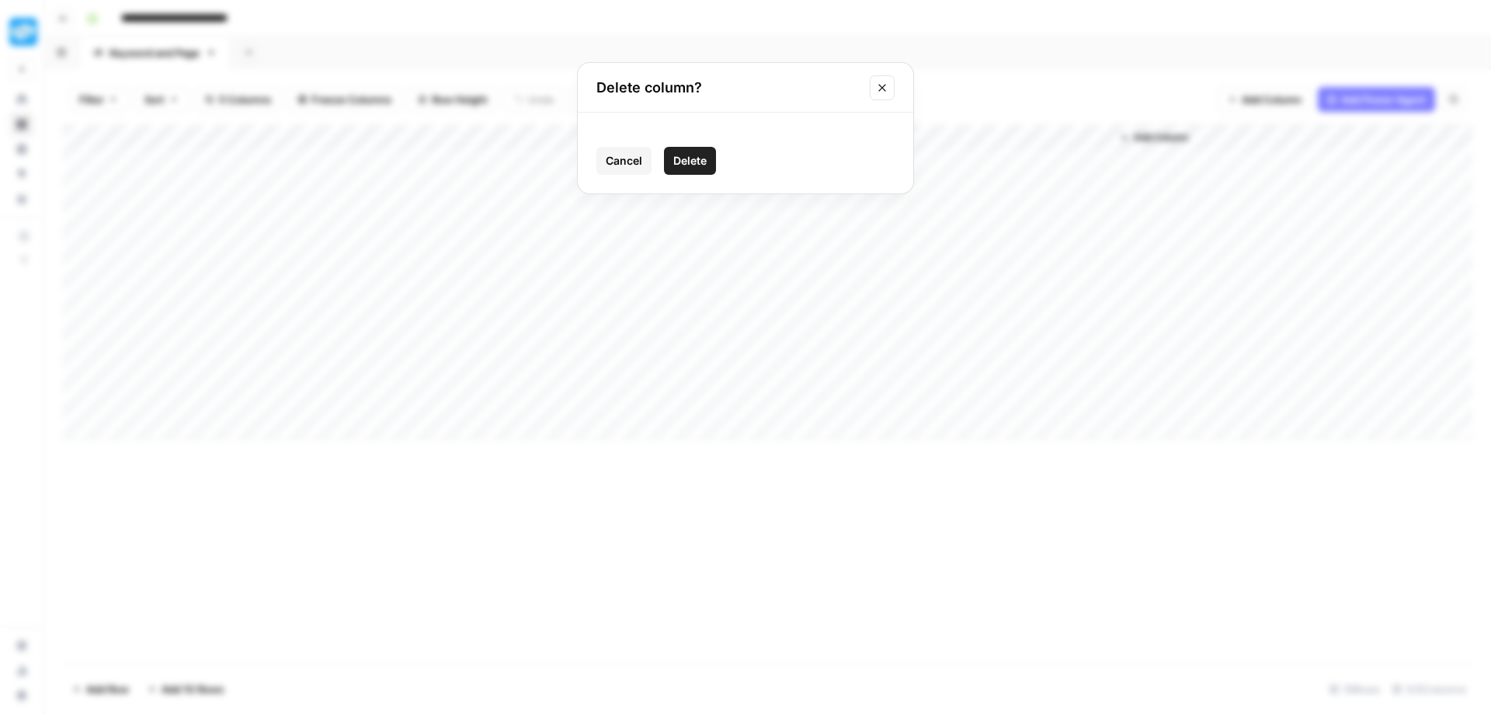
click at [691, 166] on span "Delete" at bounding box center [689, 161] width 33 height 16
click at [1019, 130] on span "Add Column" at bounding box center [1021, 137] width 54 height 14
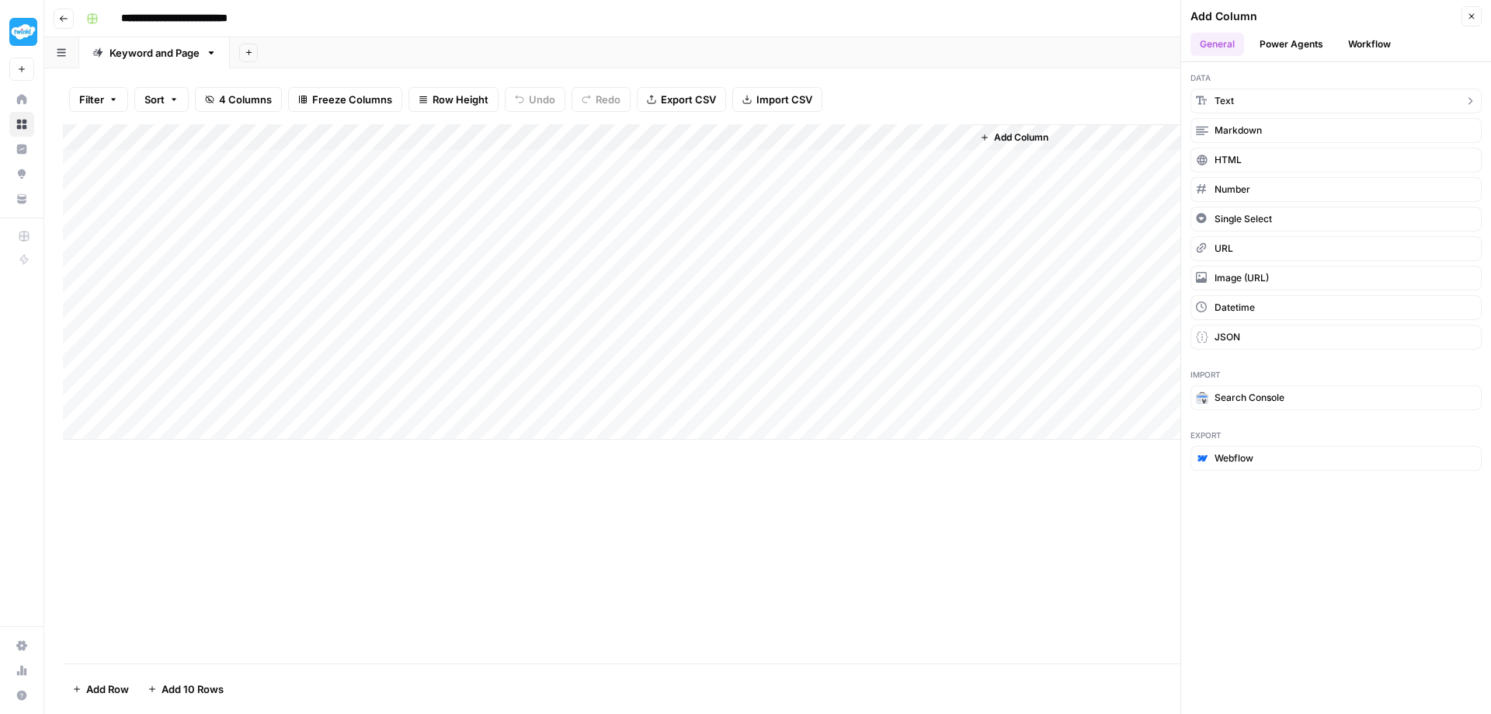
click at [1339, 104] on button "Text" at bounding box center [1336, 101] width 291 height 25
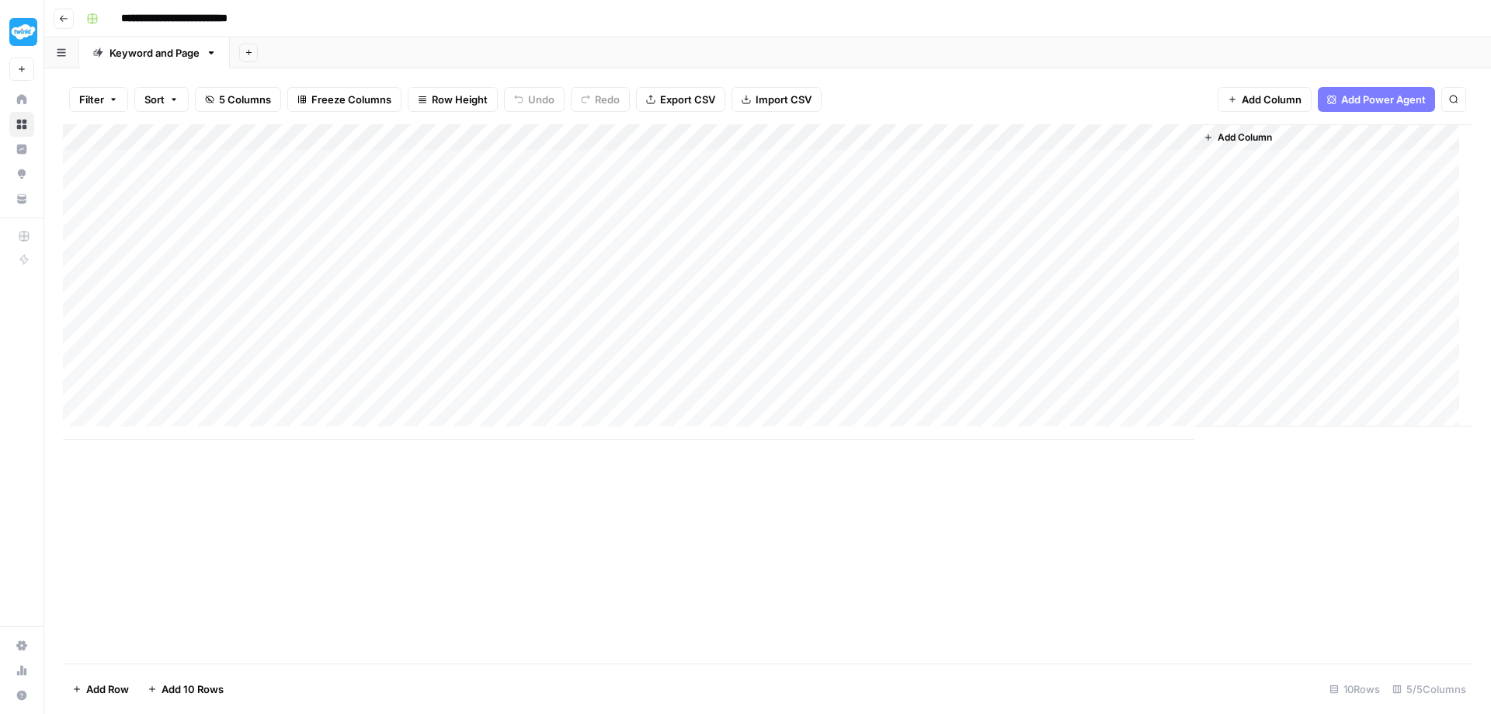
click at [1046, 128] on div "Add Column" at bounding box center [768, 281] width 1410 height 315
click at [1181, 128] on div at bounding box center [1083, 135] width 224 height 31
click at [1146, 176] on div "Add Column" at bounding box center [768, 281] width 1410 height 315
click at [1186, 138] on div "Add Column" at bounding box center [768, 281] width 1410 height 315
click at [1057, 350] on span "Remove Column" at bounding box center [1069, 343] width 136 height 16
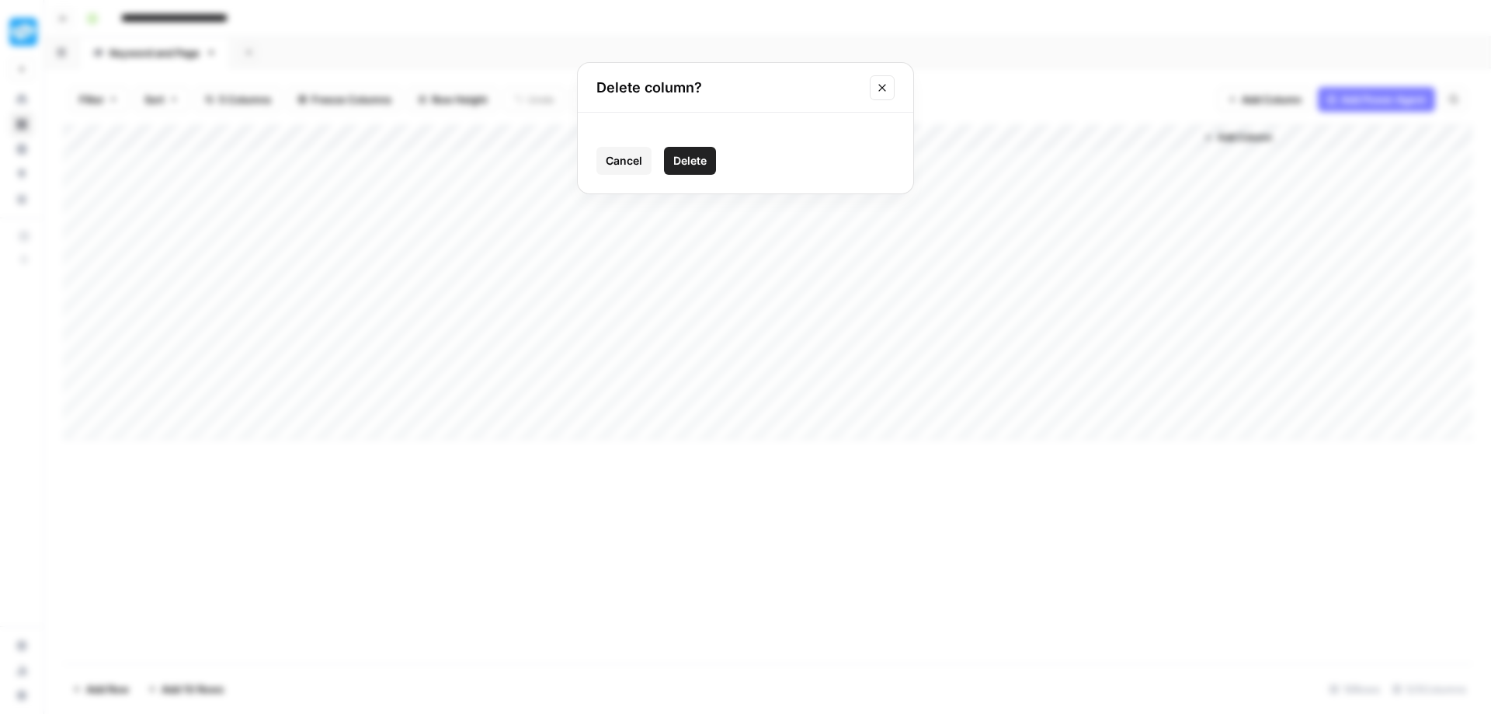
click at [694, 155] on span "Delete" at bounding box center [689, 161] width 33 height 16
click at [268, 23] on input "**********" at bounding box center [195, 18] width 163 height 25
click at [428, 16] on div "**********" at bounding box center [778, 18] width 1396 height 25
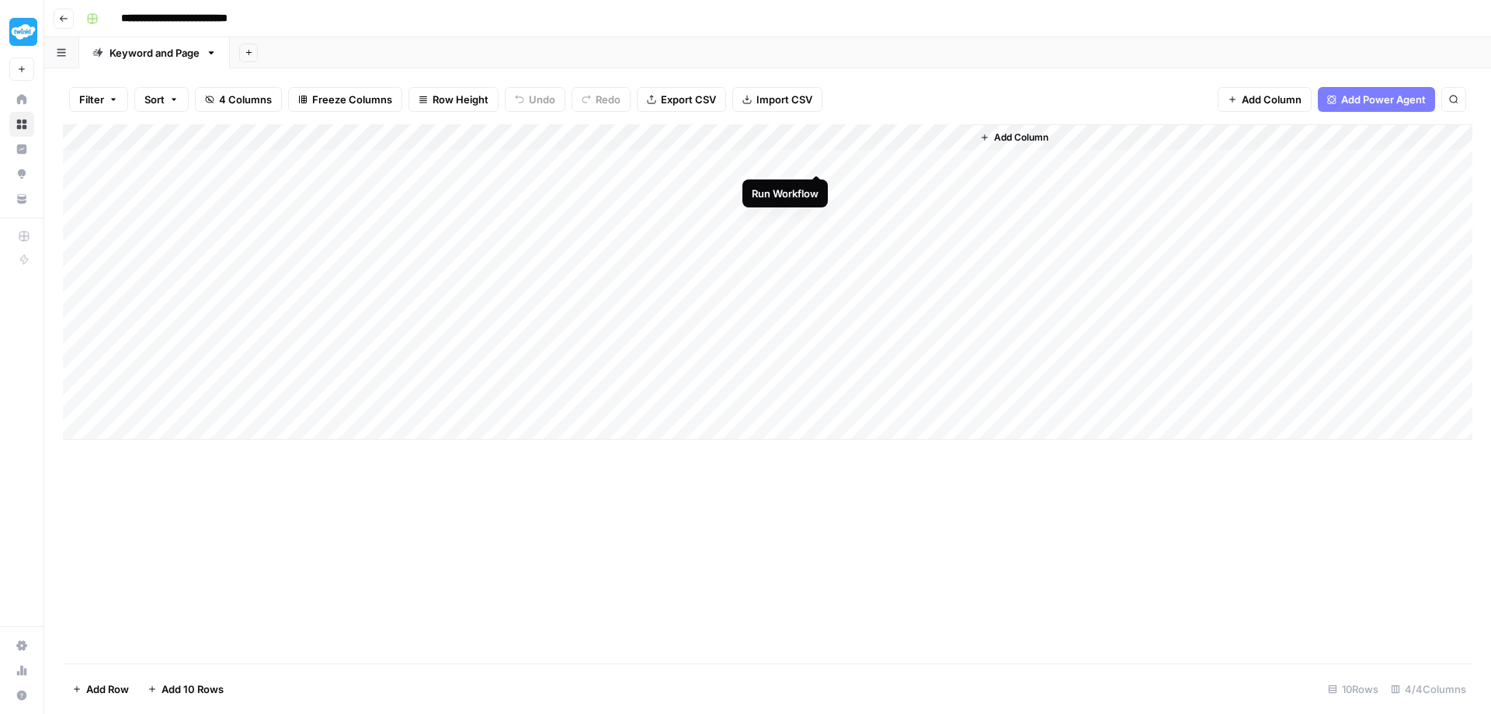
click at [816, 155] on div "Add Column" at bounding box center [768, 281] width 1410 height 315
click at [957, 158] on div "Add Column" at bounding box center [768, 281] width 1410 height 315
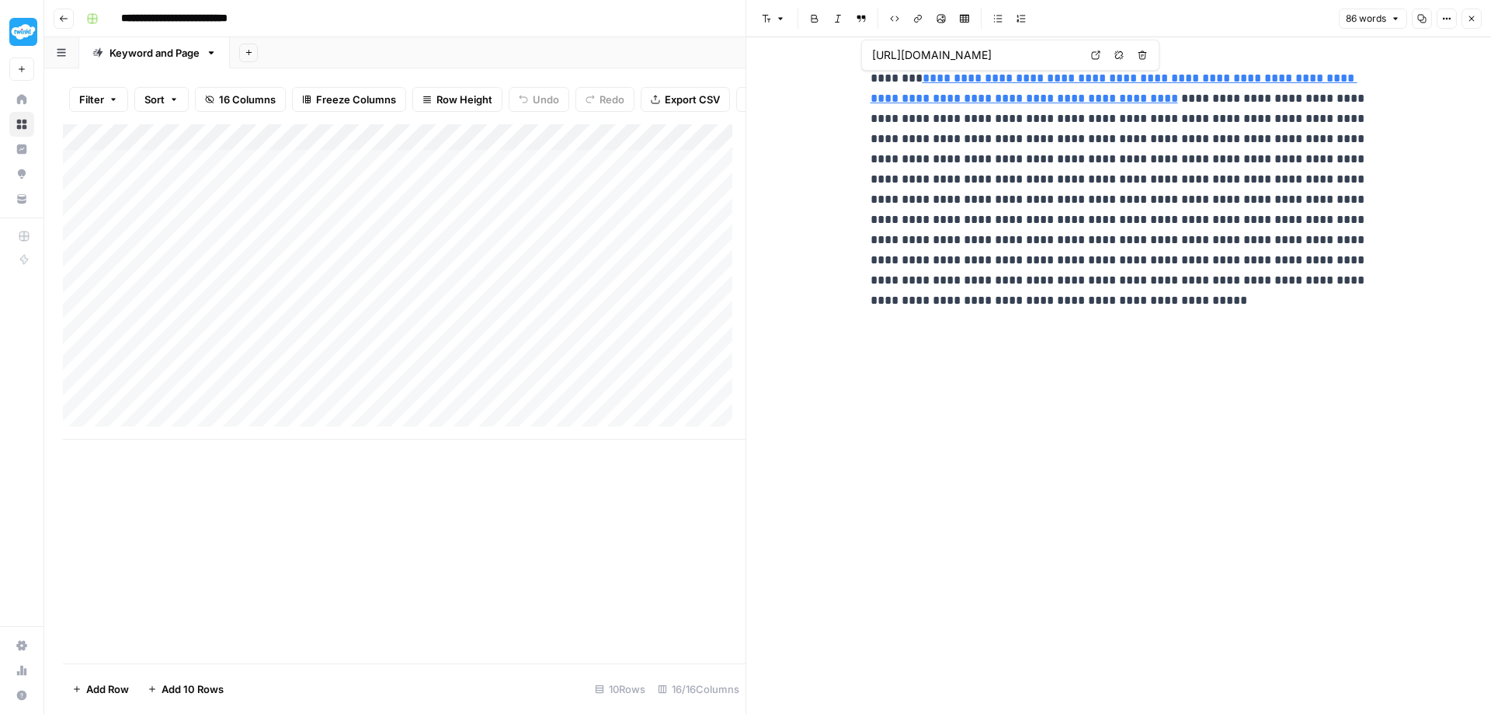
click at [1474, 15] on icon "button" at bounding box center [1471, 18] width 9 height 9
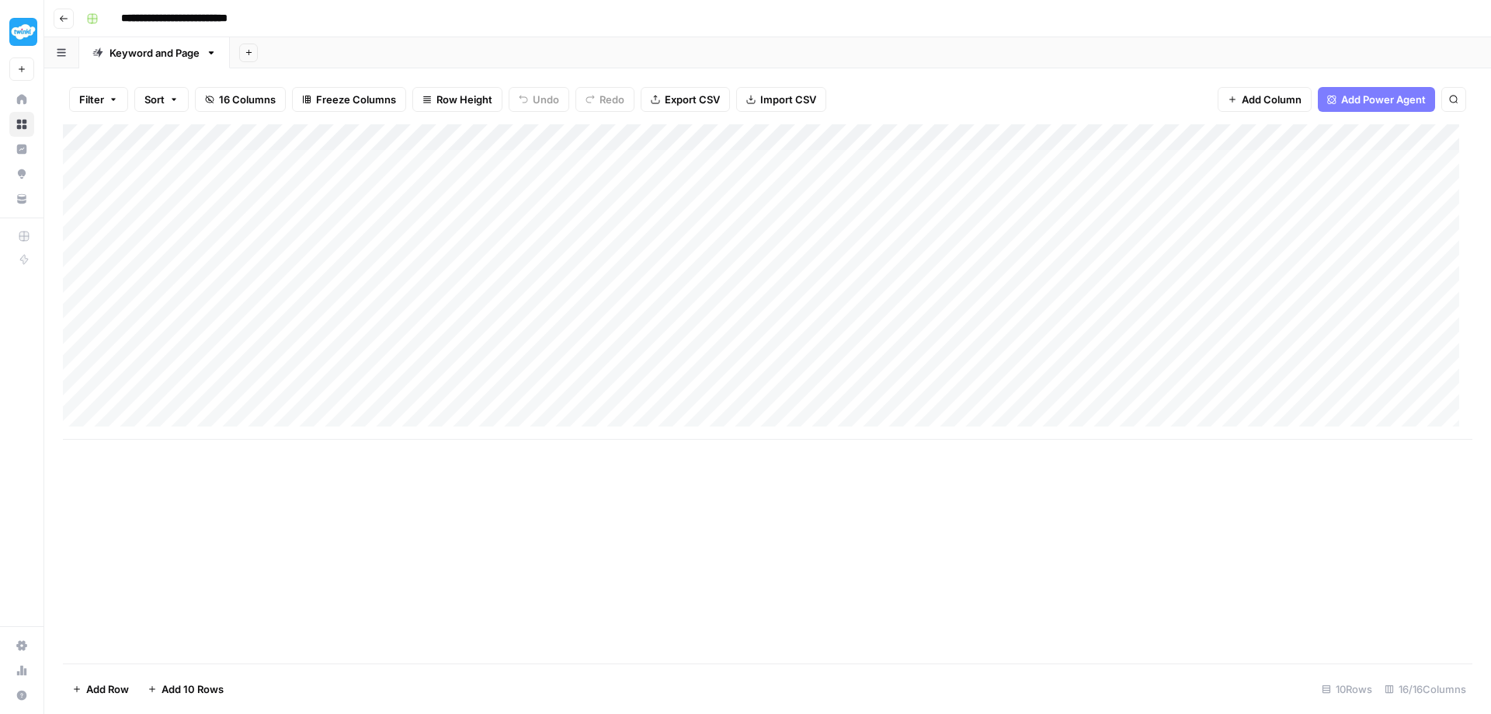
click at [734, 184] on div "Add Column" at bounding box center [768, 281] width 1410 height 315
click at [1049, 183] on div "Add Column" at bounding box center [768, 281] width 1410 height 315
click at [1068, 190] on div "Add Column" at bounding box center [768, 281] width 1410 height 315
click at [1118, 211] on div "Add Column" at bounding box center [768, 281] width 1410 height 315
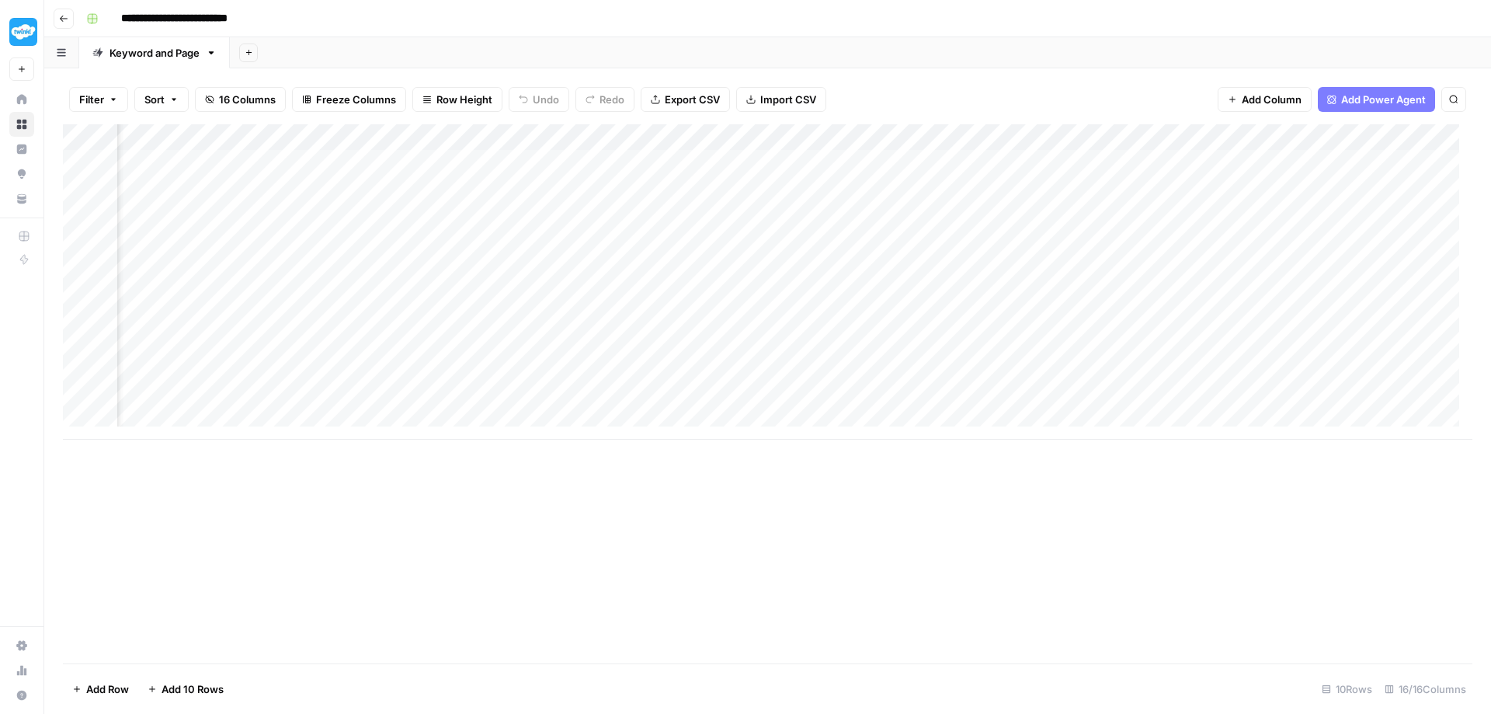
drag, startPoint x: 1240, startPoint y: 182, endPoint x: 1227, endPoint y: 208, distance: 29.5
click at [1240, 183] on div "Add Column" at bounding box center [768, 281] width 1410 height 315
click at [1150, 189] on div "Add Column" at bounding box center [768, 281] width 1410 height 315
click at [1166, 183] on div "Add Column" at bounding box center [768, 281] width 1410 height 315
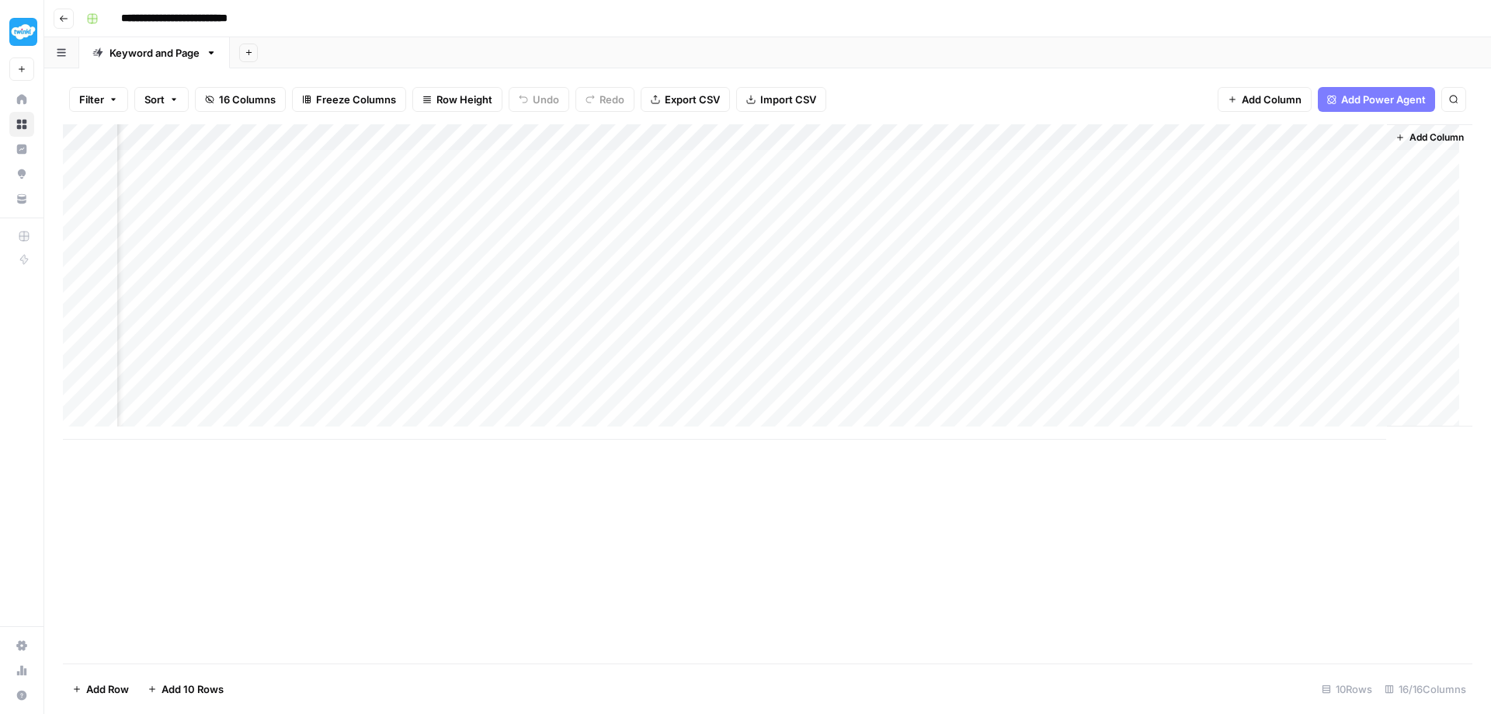
click at [1175, 244] on div "Add Column" at bounding box center [768, 281] width 1410 height 315
click at [791, 130] on div "Add Column" at bounding box center [768, 281] width 1410 height 315
click at [826, 229] on span "Remaining Rows" at bounding box center [843, 225] width 98 height 16
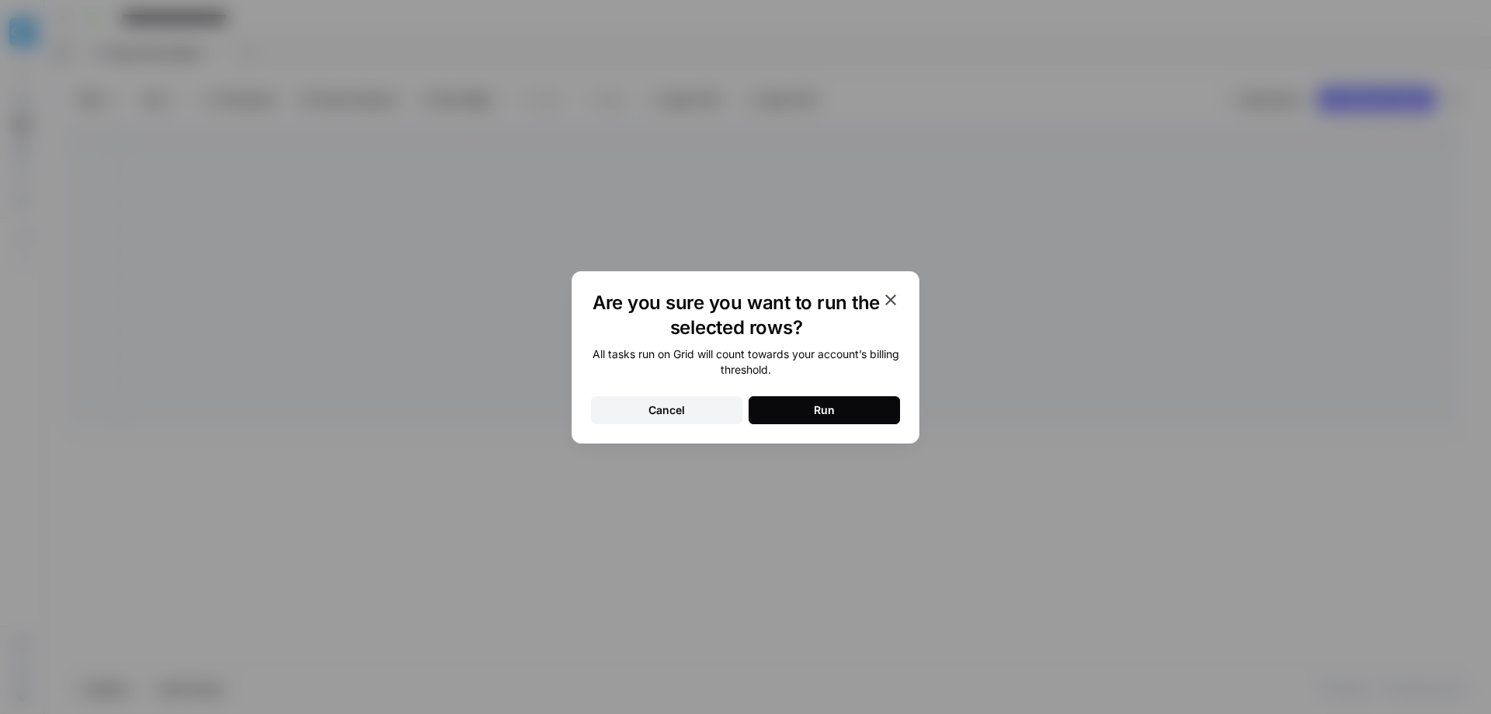
click at [815, 409] on div "Run" at bounding box center [824, 410] width 21 height 16
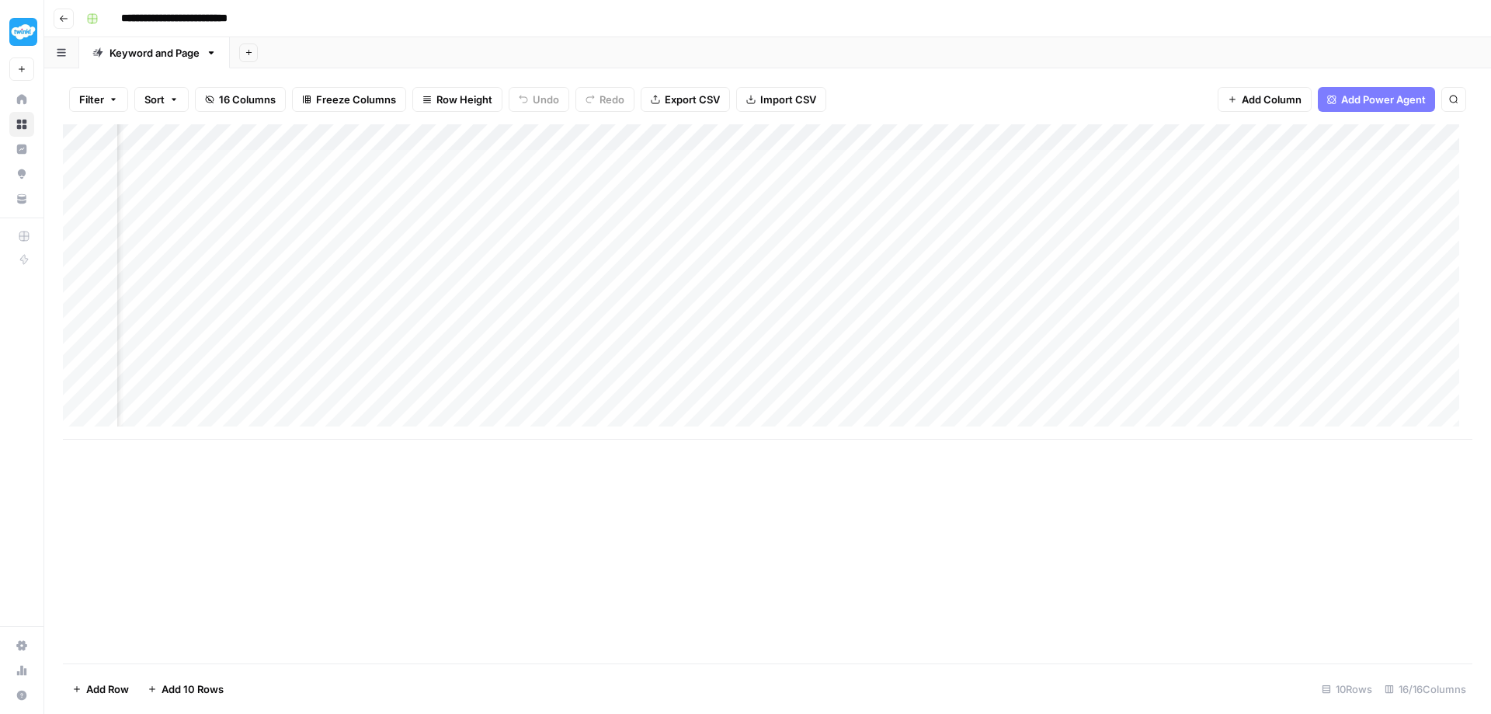
scroll to position [0, 458]
click at [737, 341] on div "Add Column" at bounding box center [768, 281] width 1410 height 315
click at [715, 264] on div "Add Column" at bounding box center [768, 281] width 1410 height 315
click at [675, 96] on span "Export CSV" at bounding box center [692, 100] width 55 height 16
drag, startPoint x: 228, startPoint y: 17, endPoint x: 217, endPoint y: 21, distance: 11.5
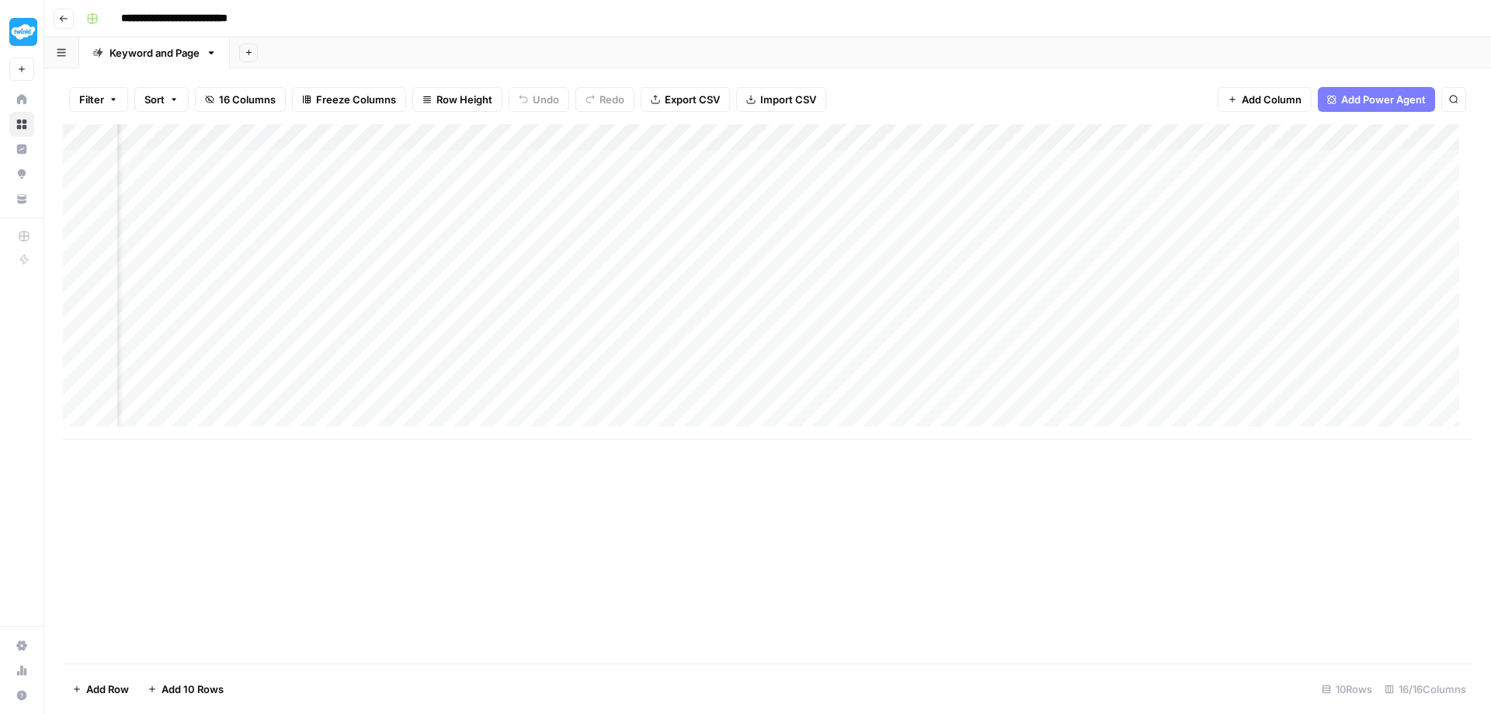
click at [217, 21] on input "**********" at bounding box center [195, 18] width 163 height 25
click at [683, 499] on div "Add Column" at bounding box center [768, 393] width 1410 height 539
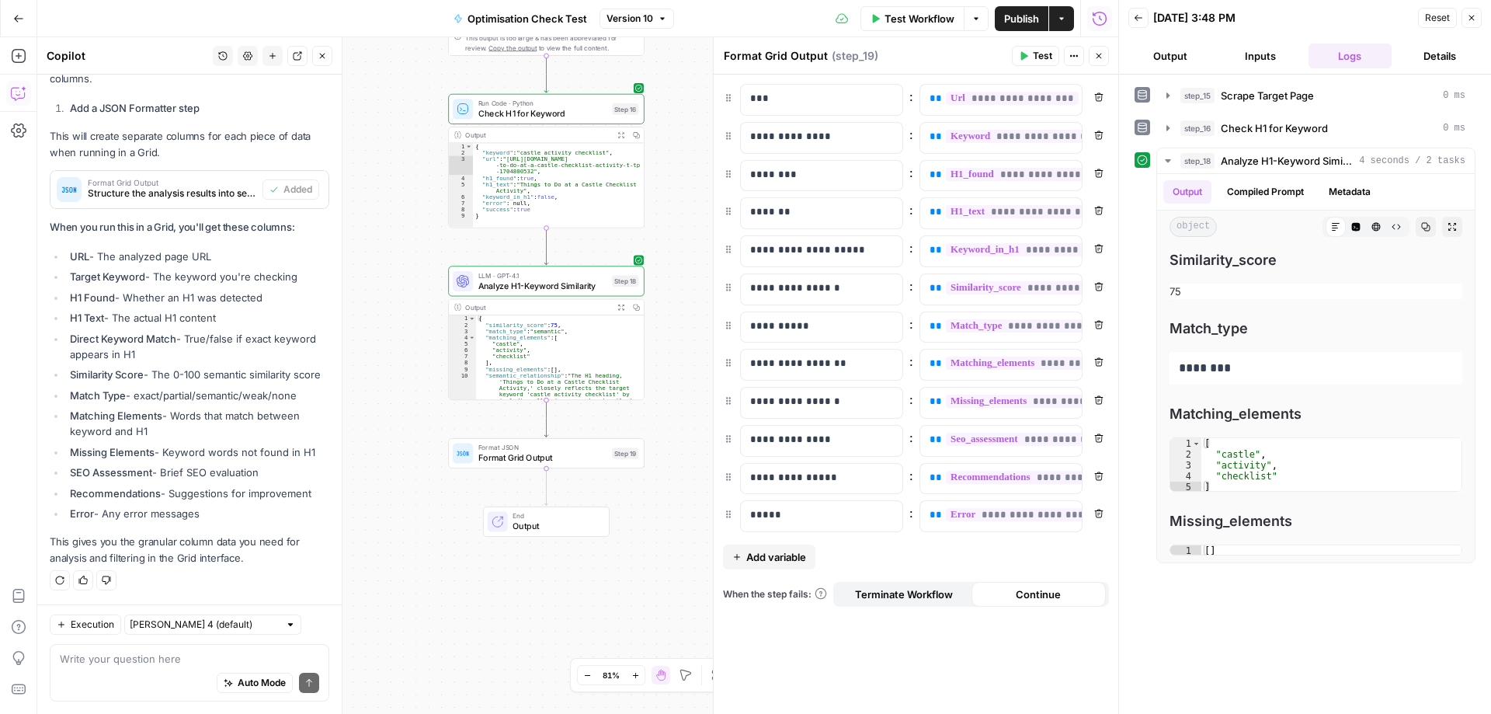
click at [558, 17] on span "Optimisation Check Test" at bounding box center [528, 19] width 120 height 16
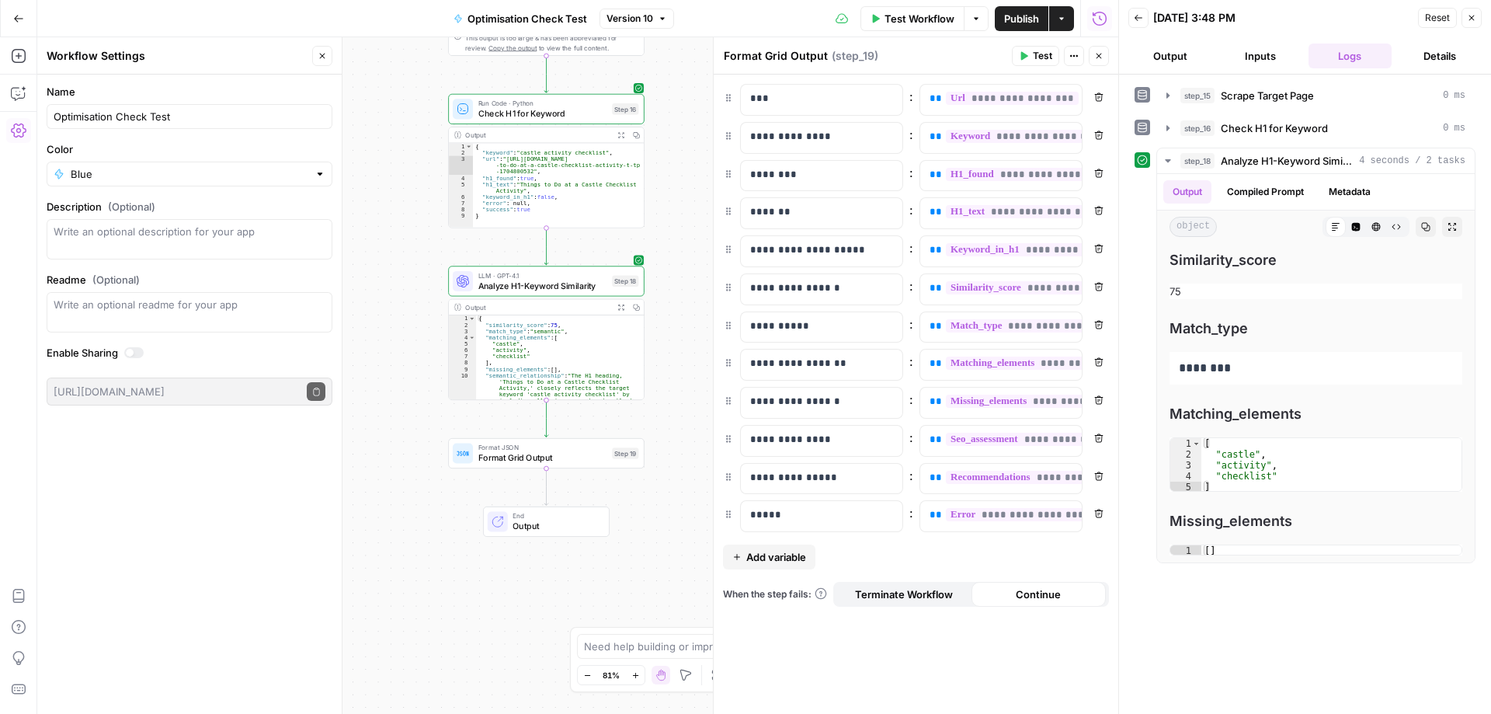
drag, startPoint x: 564, startPoint y: 20, endPoint x: 411, endPoint y: 81, distance: 164.6
click at [411, 81] on div "**********" at bounding box center [577, 375] width 1081 height 677
drag, startPoint x: 560, startPoint y: 21, endPoint x: 541, endPoint y: 19, distance: 19.6
click at [541, 19] on span "Optimisation Check Test" at bounding box center [528, 19] width 120 height 16
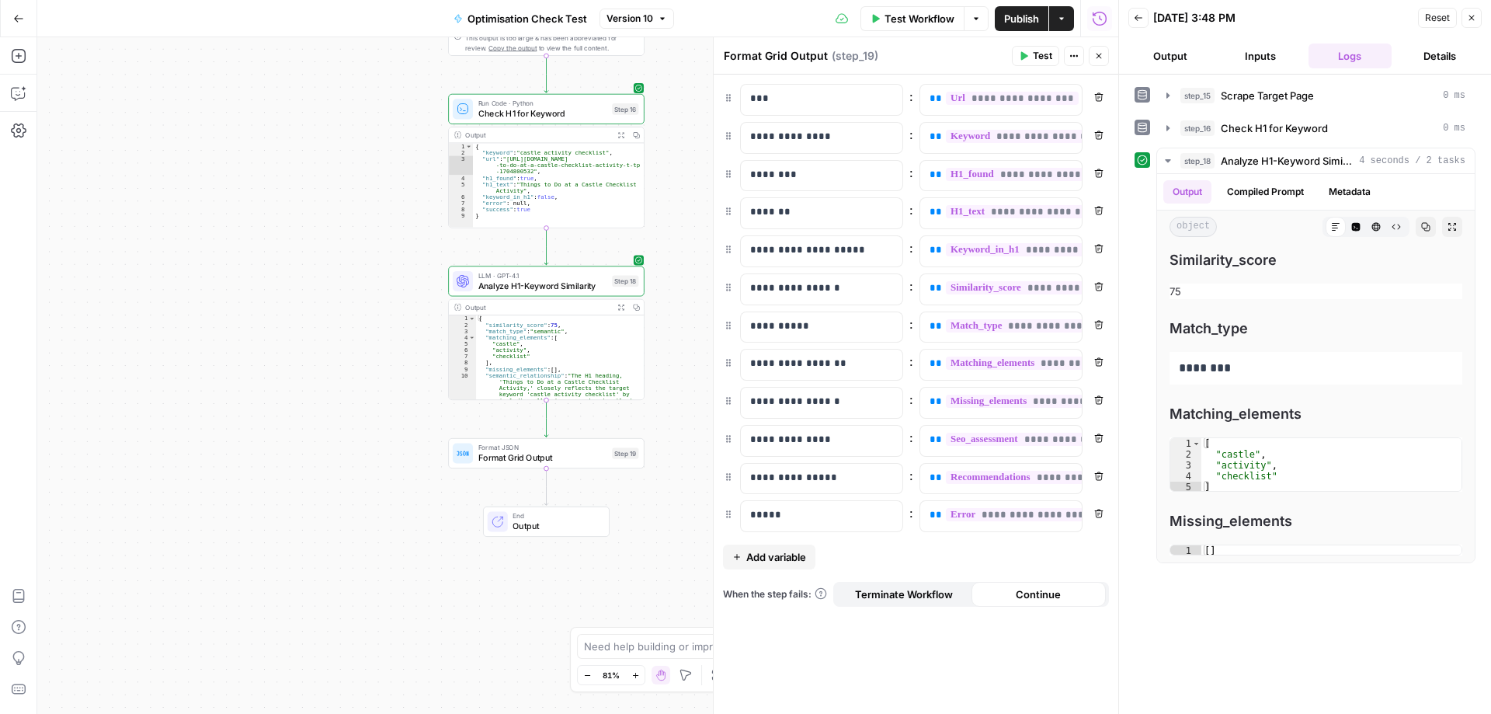
click at [19, 22] on icon "button" at bounding box center [18, 18] width 11 height 11
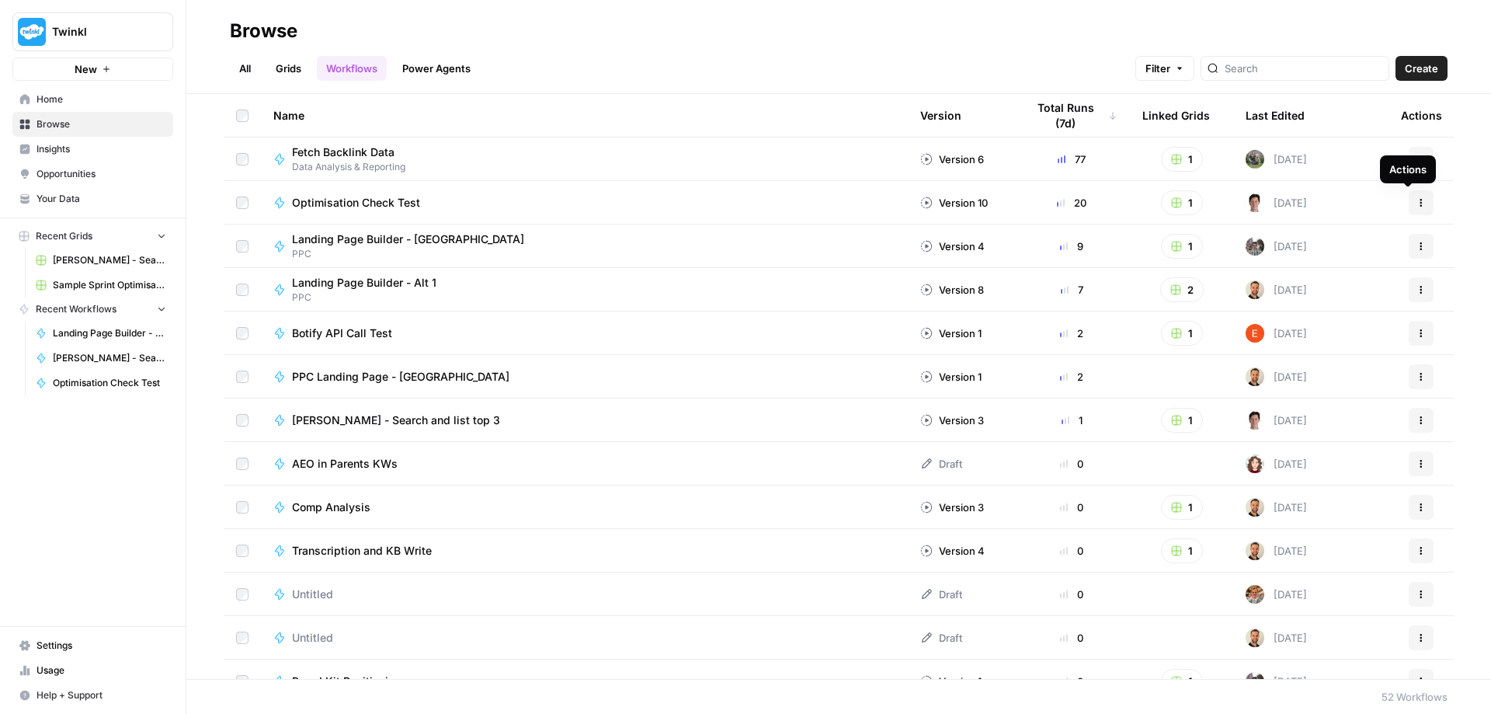
click at [1417, 200] on icon "button" at bounding box center [1421, 202] width 9 height 9
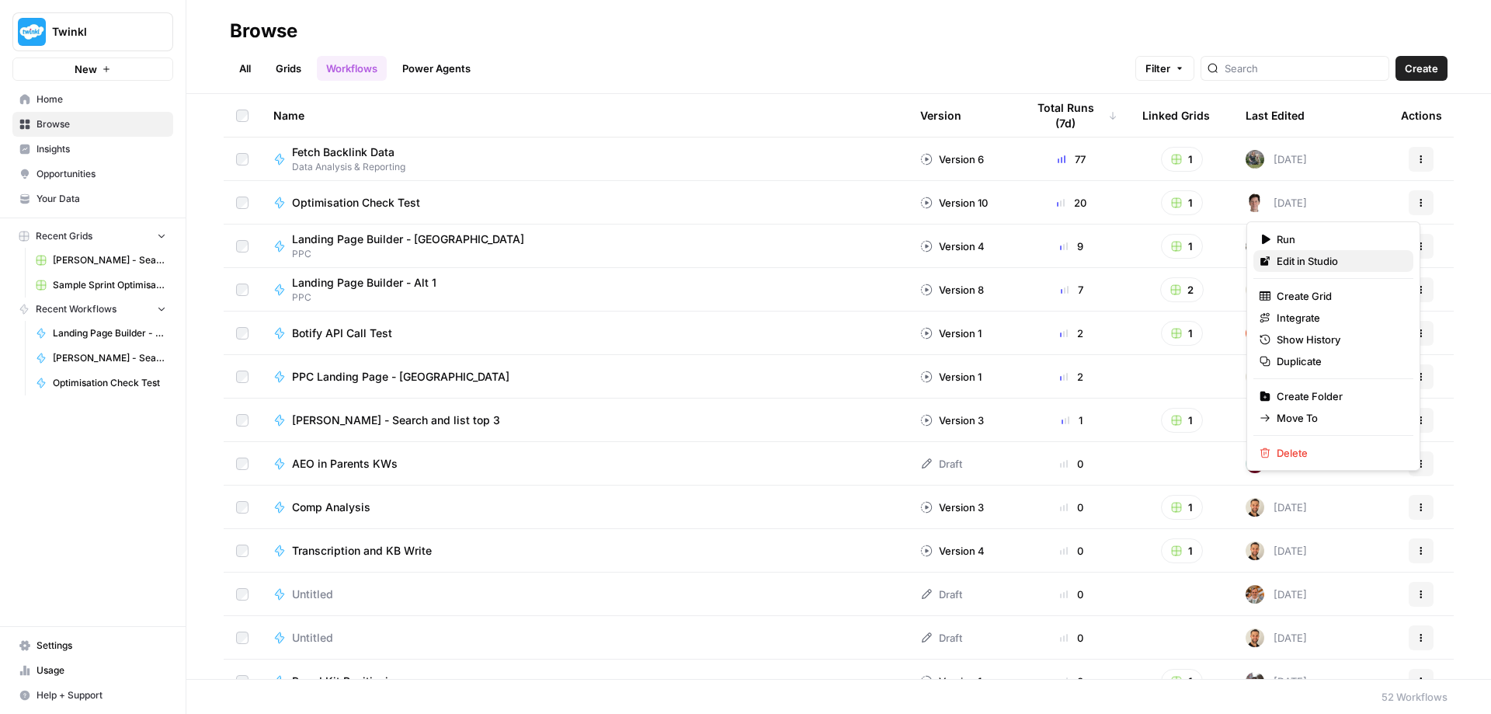
click at [1292, 263] on span "Edit in Studio" at bounding box center [1339, 261] width 124 height 16
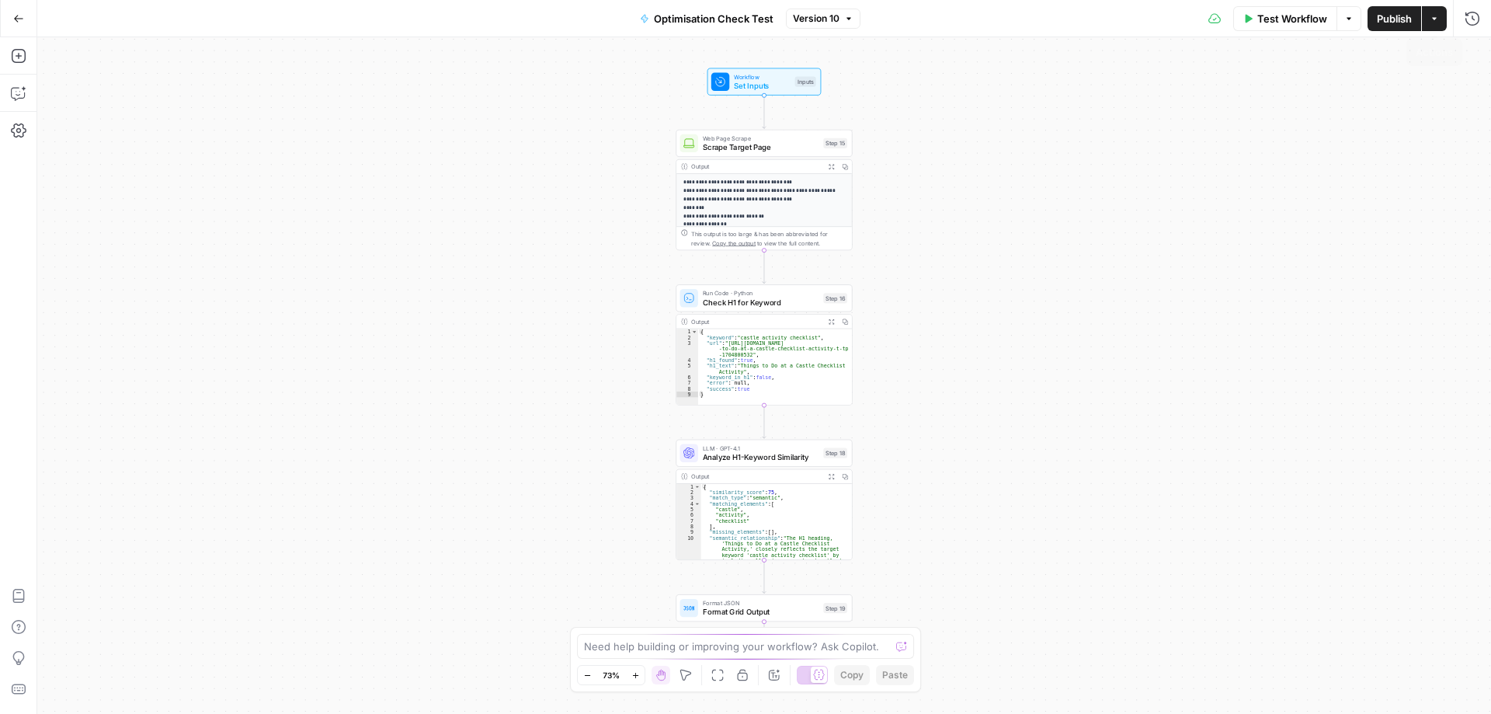
click at [1430, 26] on button "Actions" at bounding box center [1434, 18] width 25 height 25
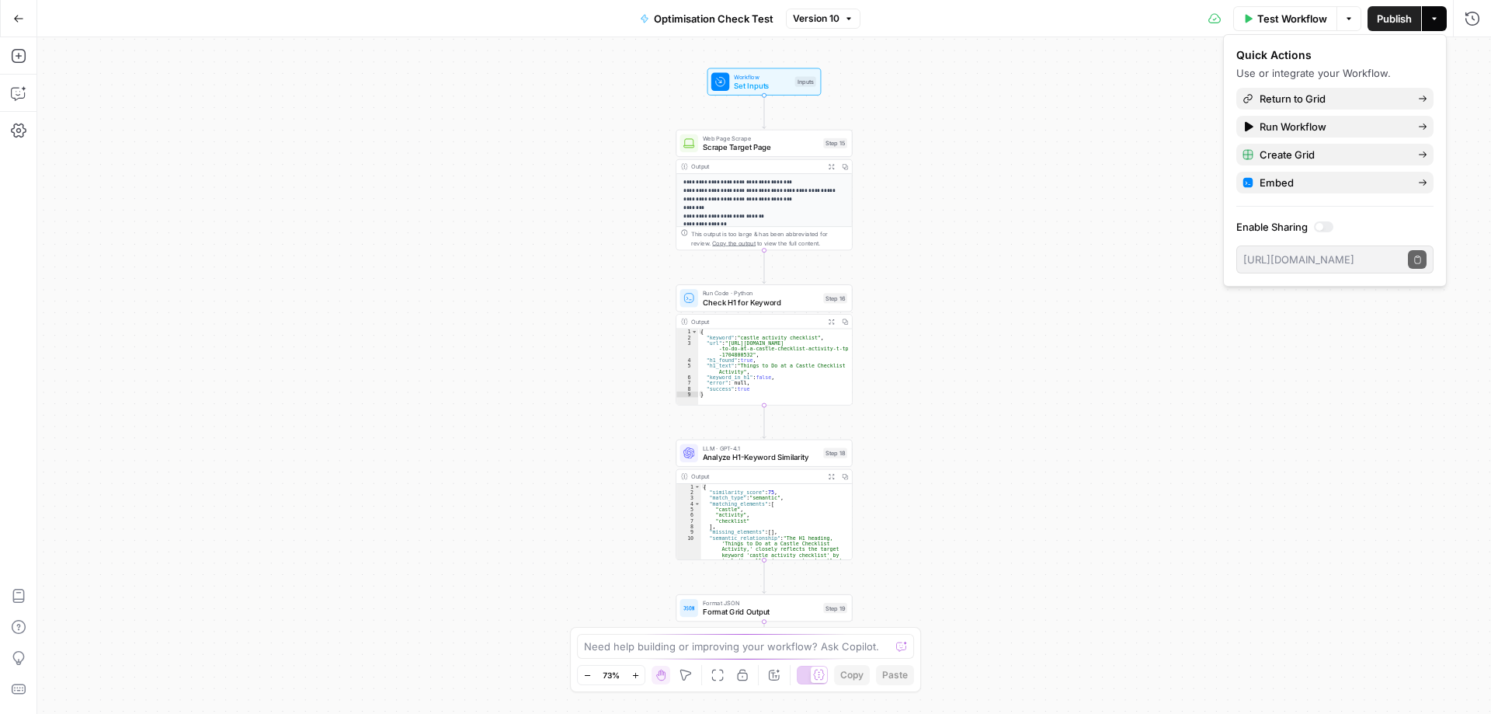
click at [1071, 114] on div "**********" at bounding box center [764, 375] width 1454 height 677
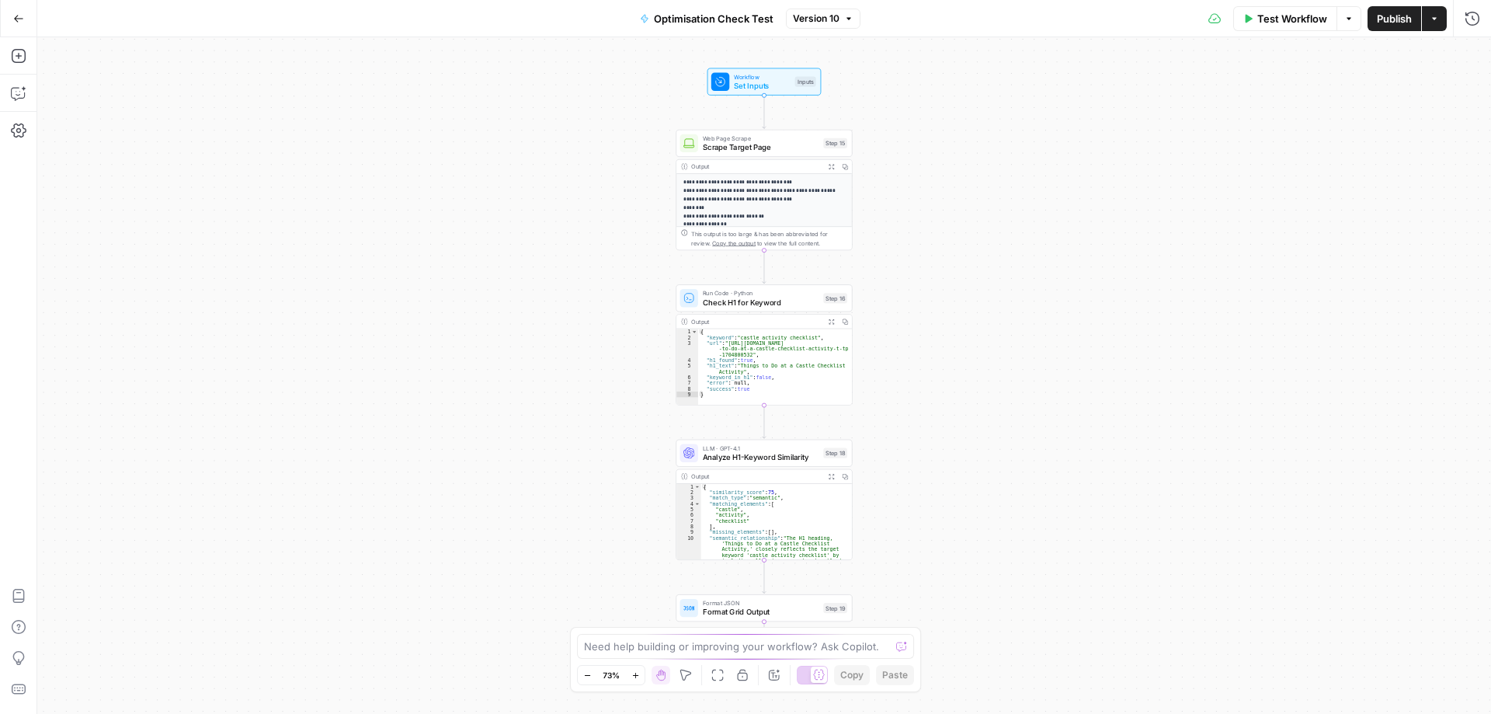
click at [693, 19] on span "Optimisation Check Test" at bounding box center [714, 19] width 120 height 16
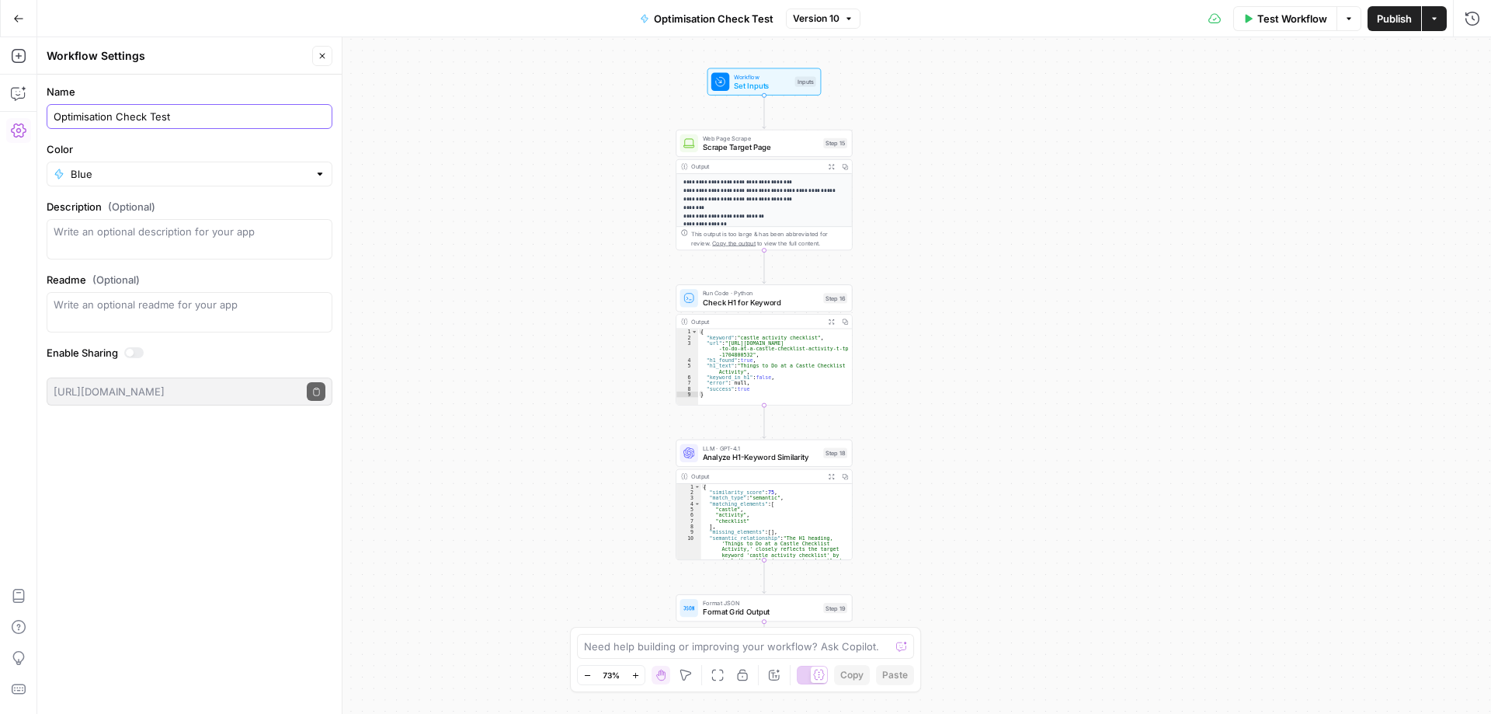
click at [186, 119] on input "Optimisation Check Test" at bounding box center [190, 117] width 272 height 16
type input "Check h1 Optimised"
click at [1391, 25] on span "Publish" at bounding box center [1394, 19] width 35 height 16
click at [721, 19] on span "Check h1 Optimised" at bounding box center [715, 19] width 96 height 16
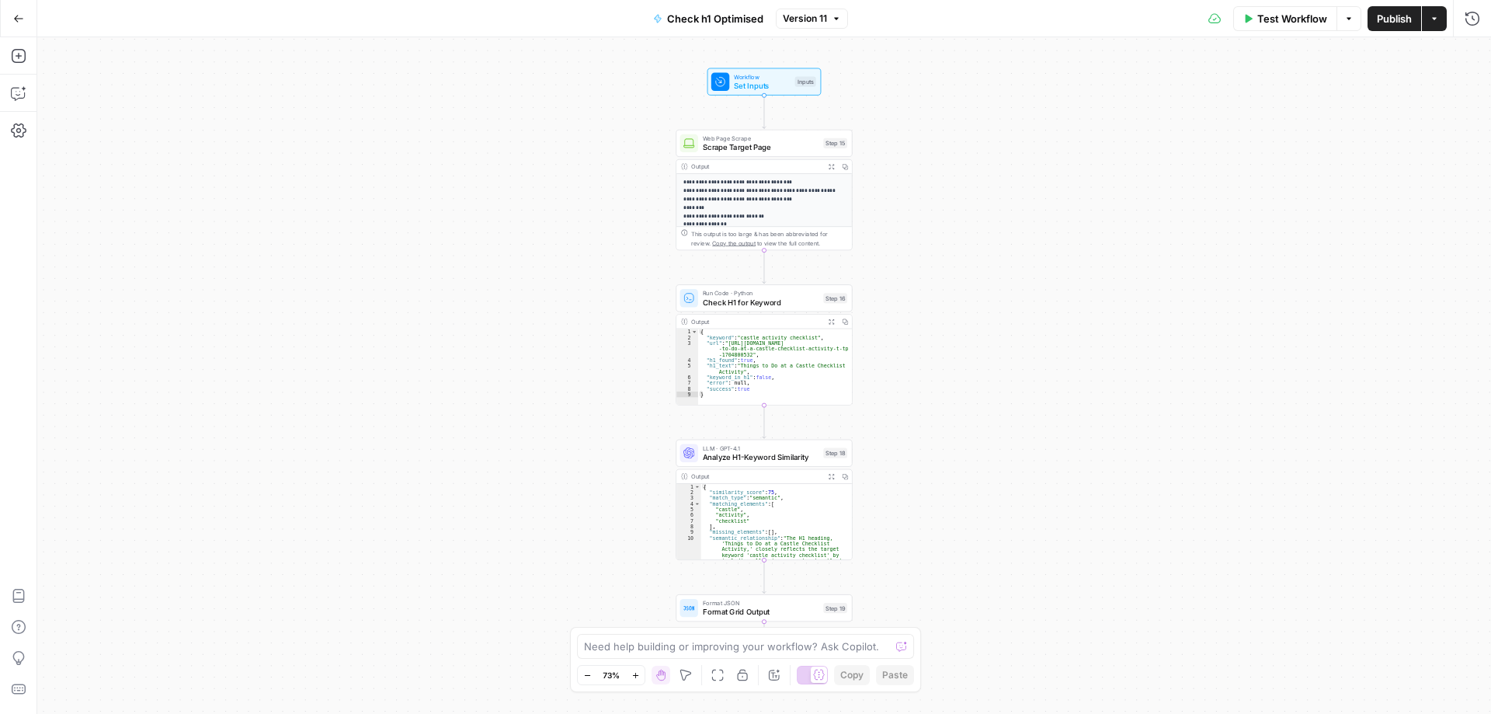
drag, startPoint x: 721, startPoint y: 19, endPoint x: 633, endPoint y: 71, distance: 101.7
click at [633, 71] on div "**********" at bounding box center [764, 375] width 1454 height 677
click at [676, 18] on span "Check h1 Optimised" at bounding box center [715, 19] width 96 height 16
drag, startPoint x: 167, startPoint y: 115, endPoint x: 33, endPoint y: 102, distance: 134.3
click at [33, 102] on body "**********" at bounding box center [745, 357] width 1491 height 714
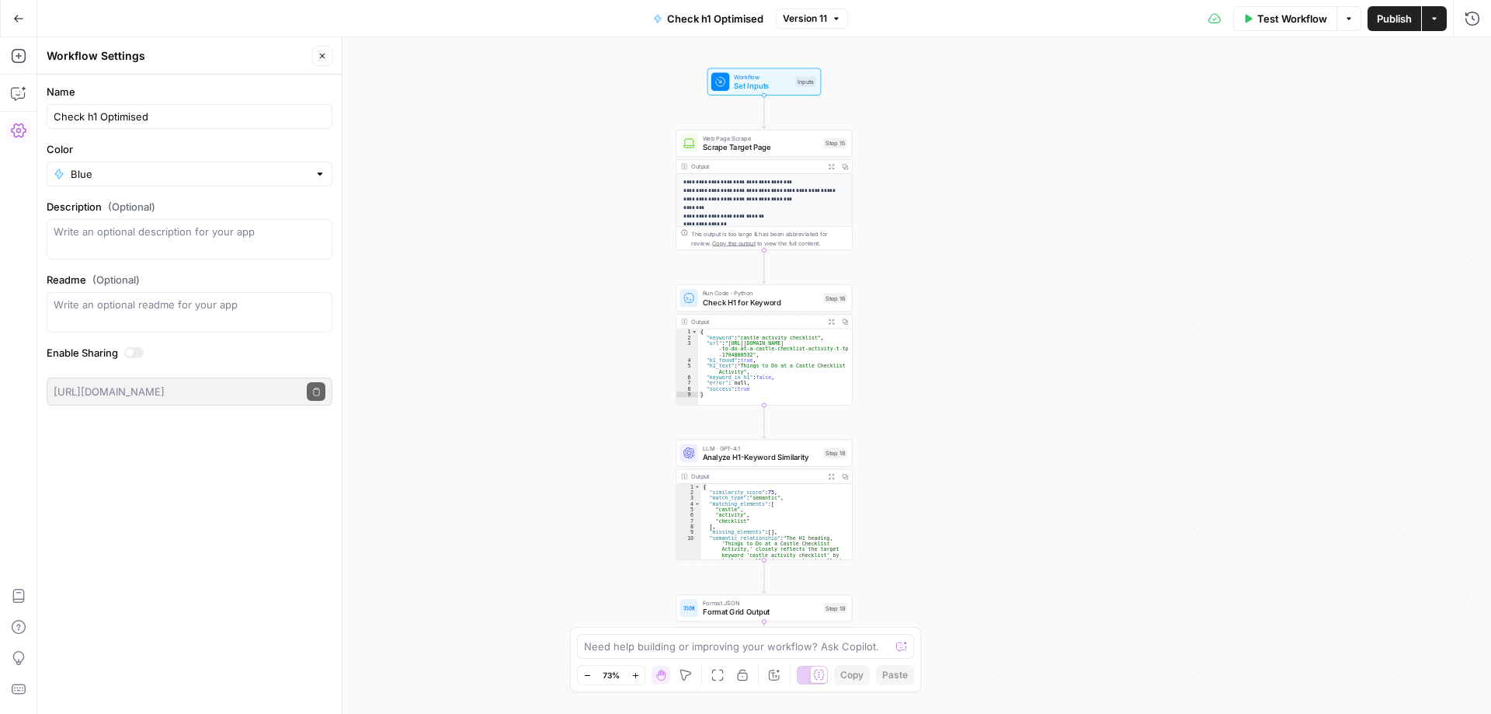
click at [447, 162] on div "**********" at bounding box center [764, 375] width 1454 height 677
click at [1435, 23] on button "Actions" at bounding box center [1434, 18] width 25 height 25
click at [17, 23] on icon "button" at bounding box center [18, 18] width 11 height 11
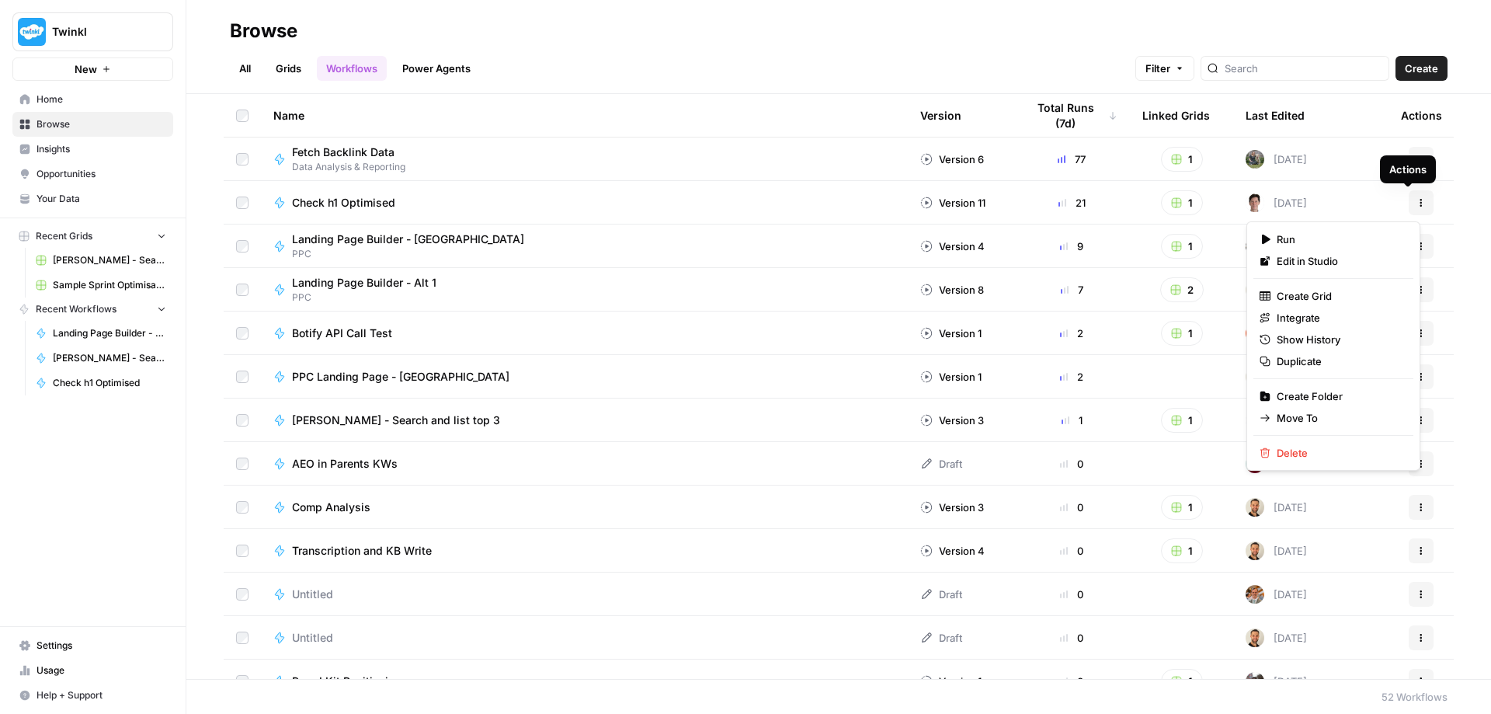
click at [1417, 203] on icon "button" at bounding box center [1421, 202] width 9 height 9
click at [1320, 397] on span "Create Folder" at bounding box center [1339, 396] width 124 height 16
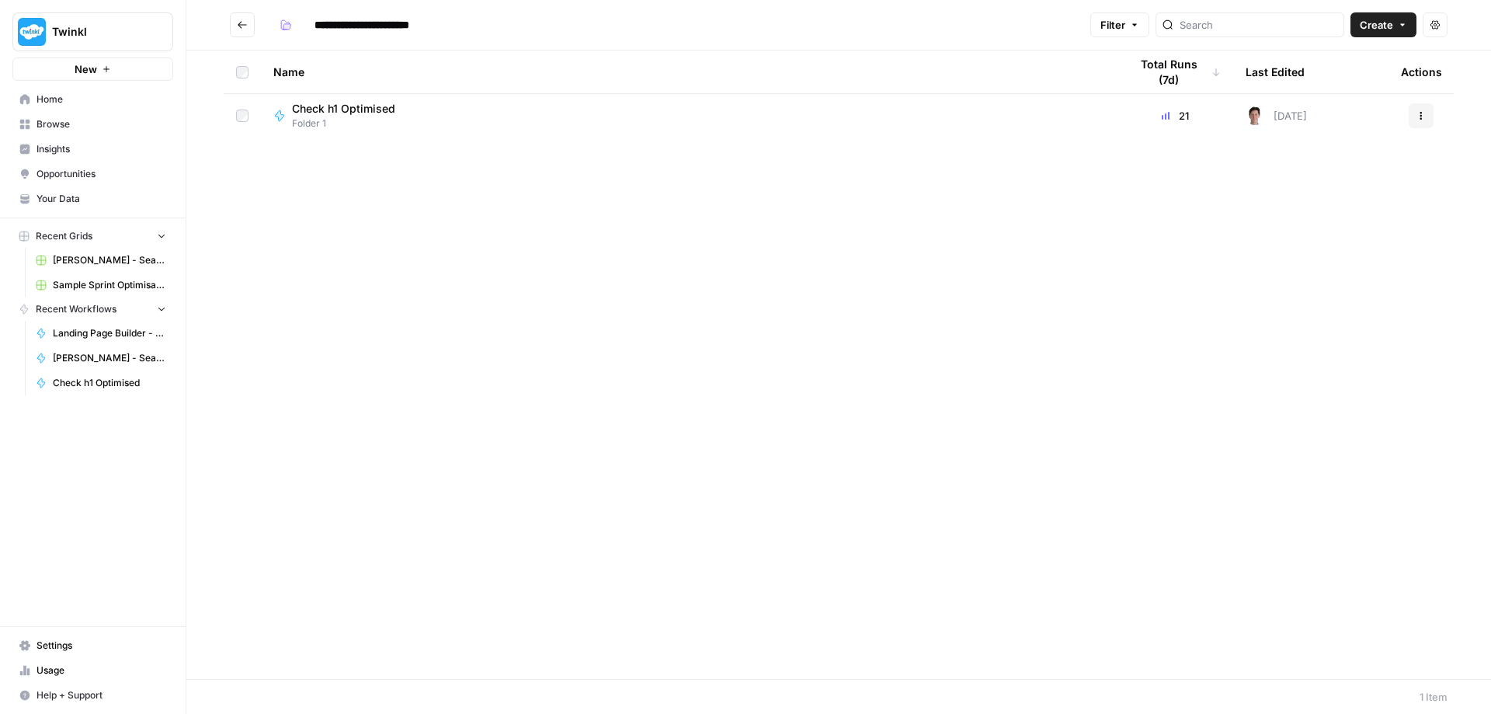
type input "**********"
click at [245, 27] on icon "Go back" at bounding box center [242, 24] width 11 height 11
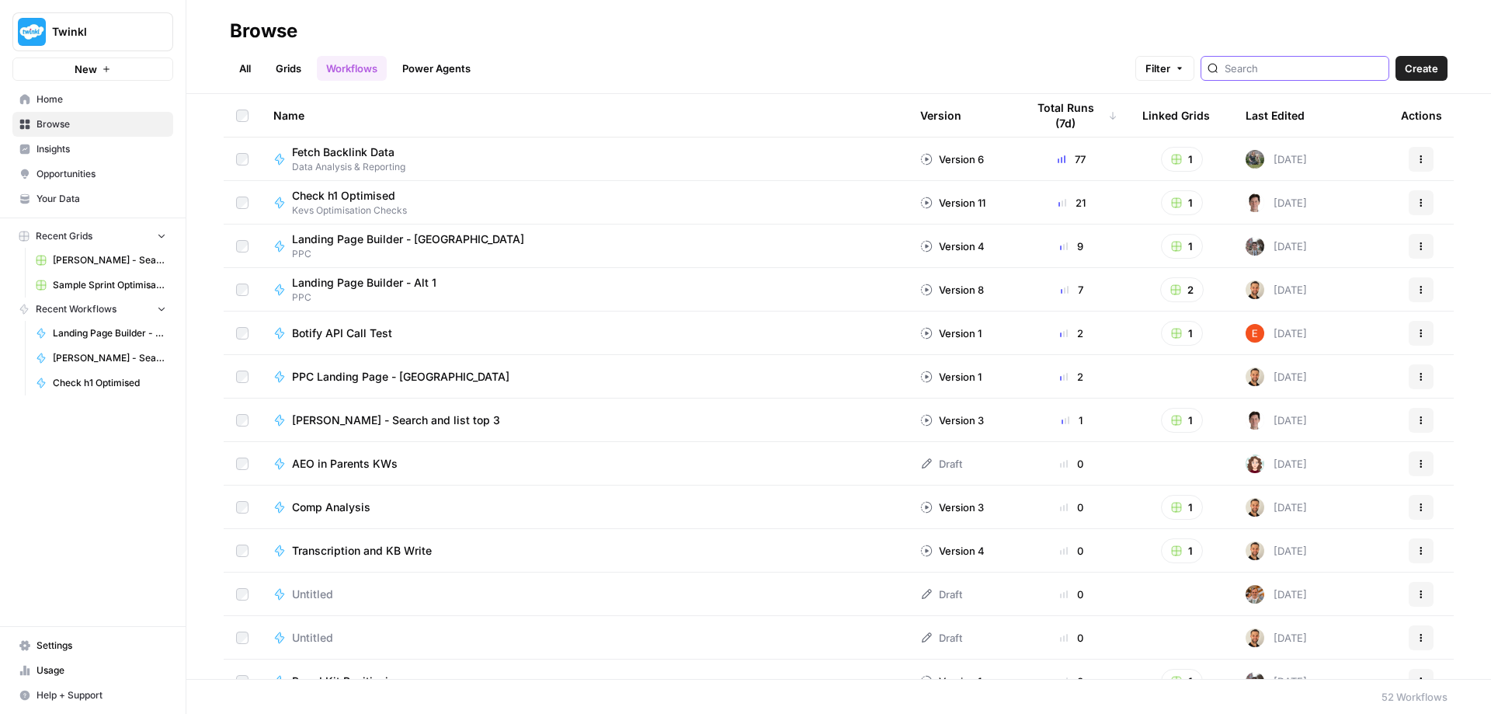
click at [1300, 69] on input "search" at bounding box center [1304, 69] width 158 height 16
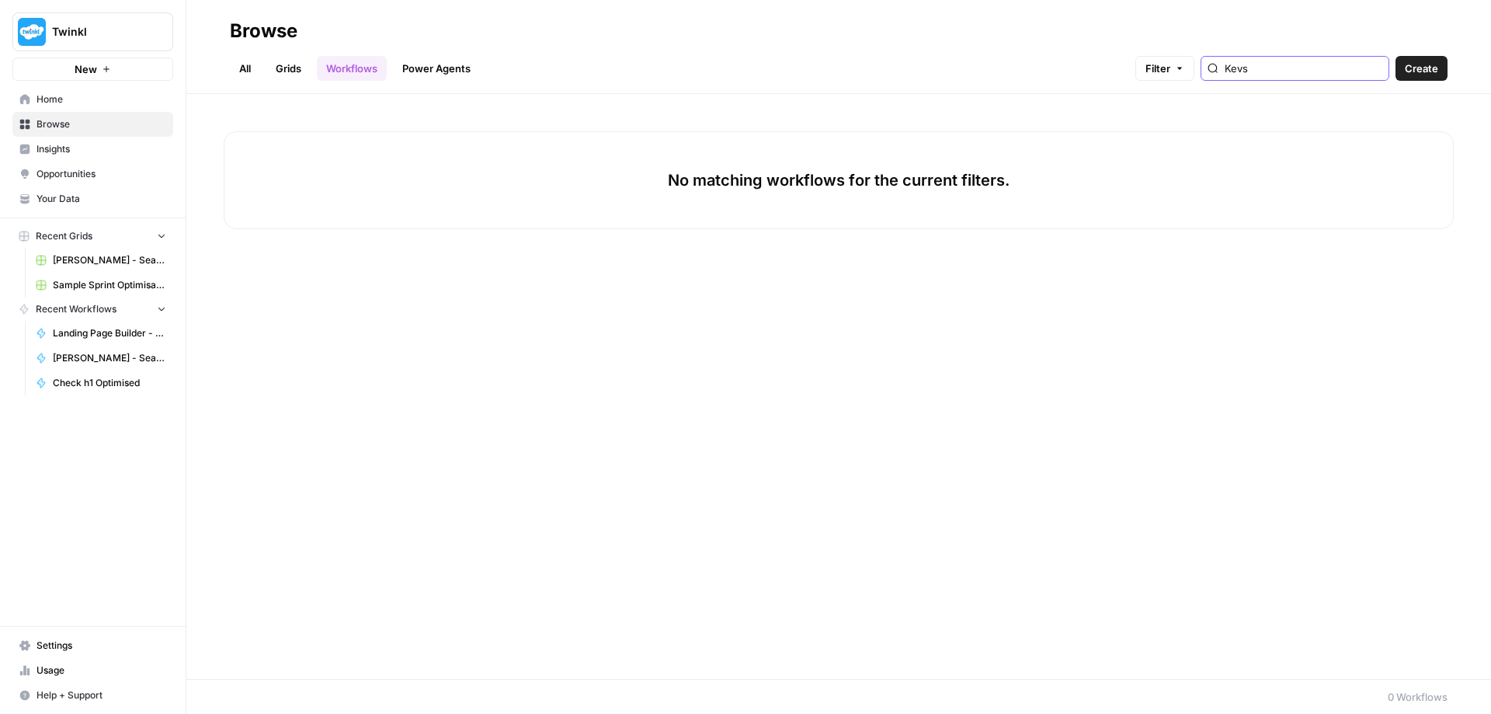
type input "Kevs"
click at [54, 98] on span "Home" at bounding box center [102, 99] width 130 height 14
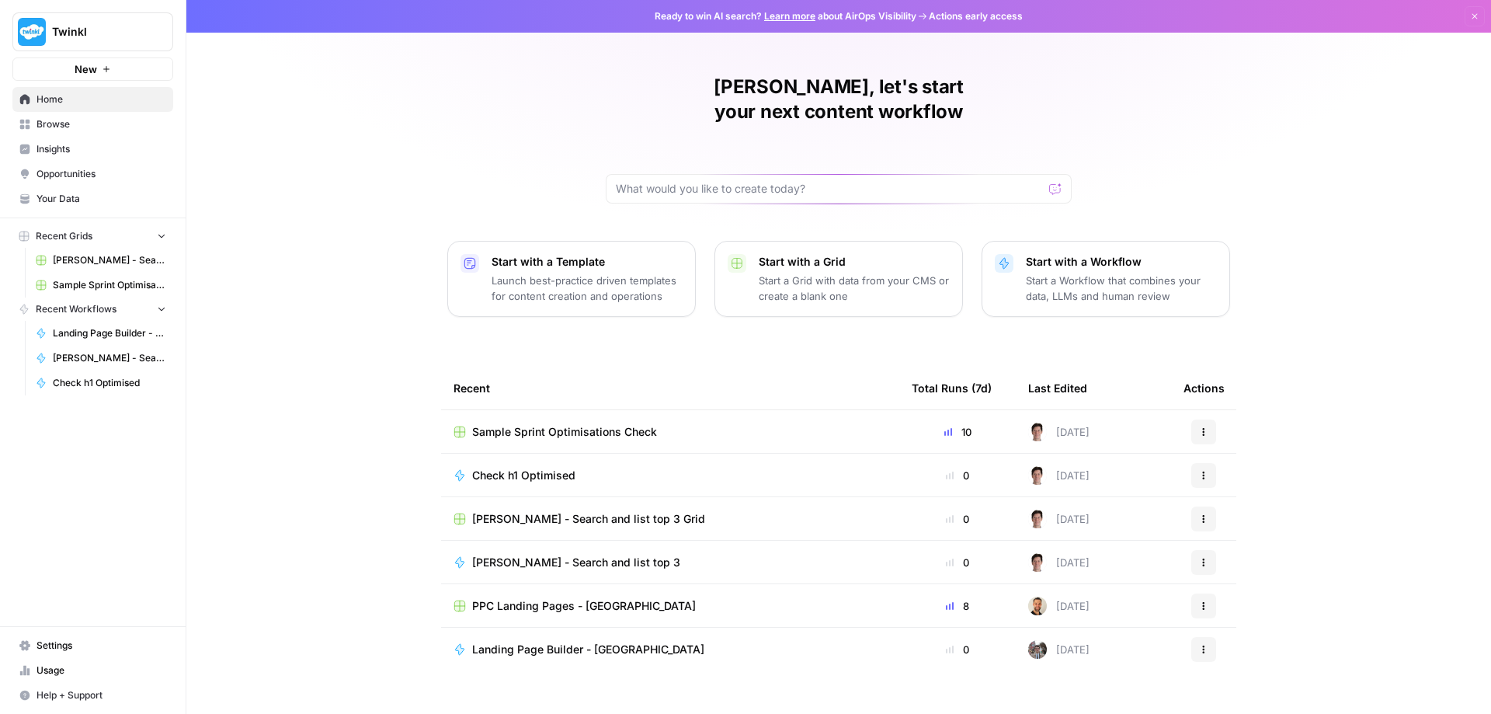
click at [531, 468] on span "Check h1 Optimised" at bounding box center [523, 476] width 103 height 16
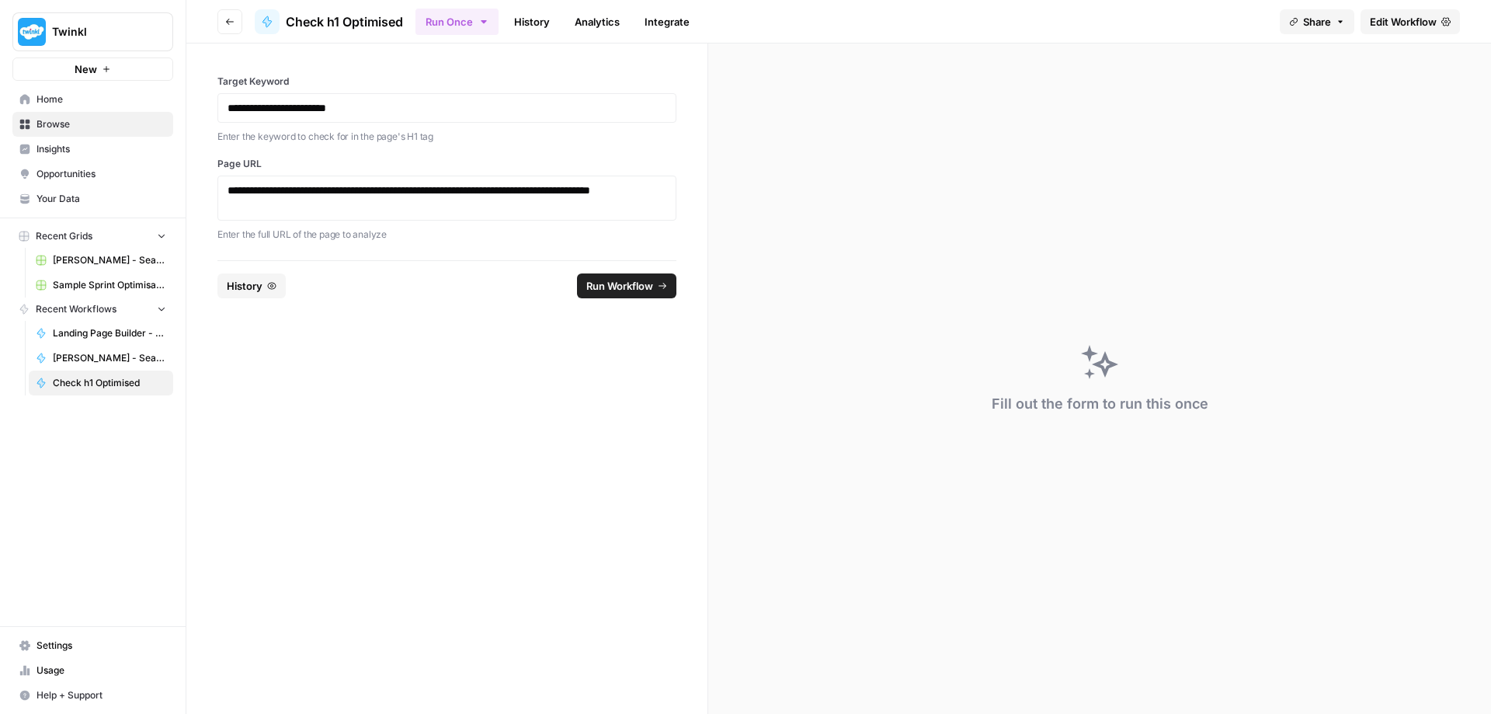
click at [221, 16] on button "Go back" at bounding box center [229, 21] width 25 height 25
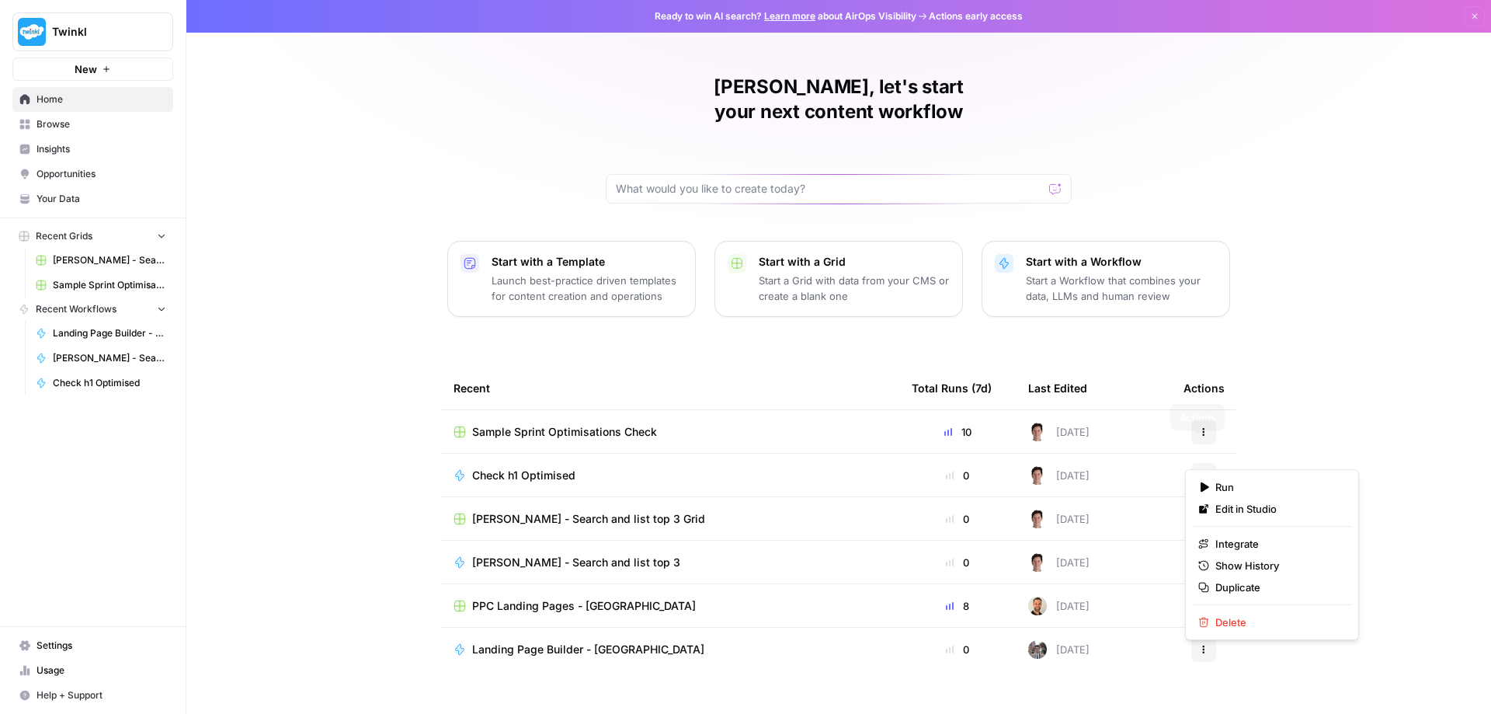
click at [1199, 471] on icon "button" at bounding box center [1203, 475] width 9 height 9
click at [1324, 371] on div "Kevan, let's start your next content workflow Start with a Template Launch best…" at bounding box center [838, 369] width 1305 height 739
click at [524, 468] on span "Check h1 Optimised" at bounding box center [523, 476] width 103 height 16
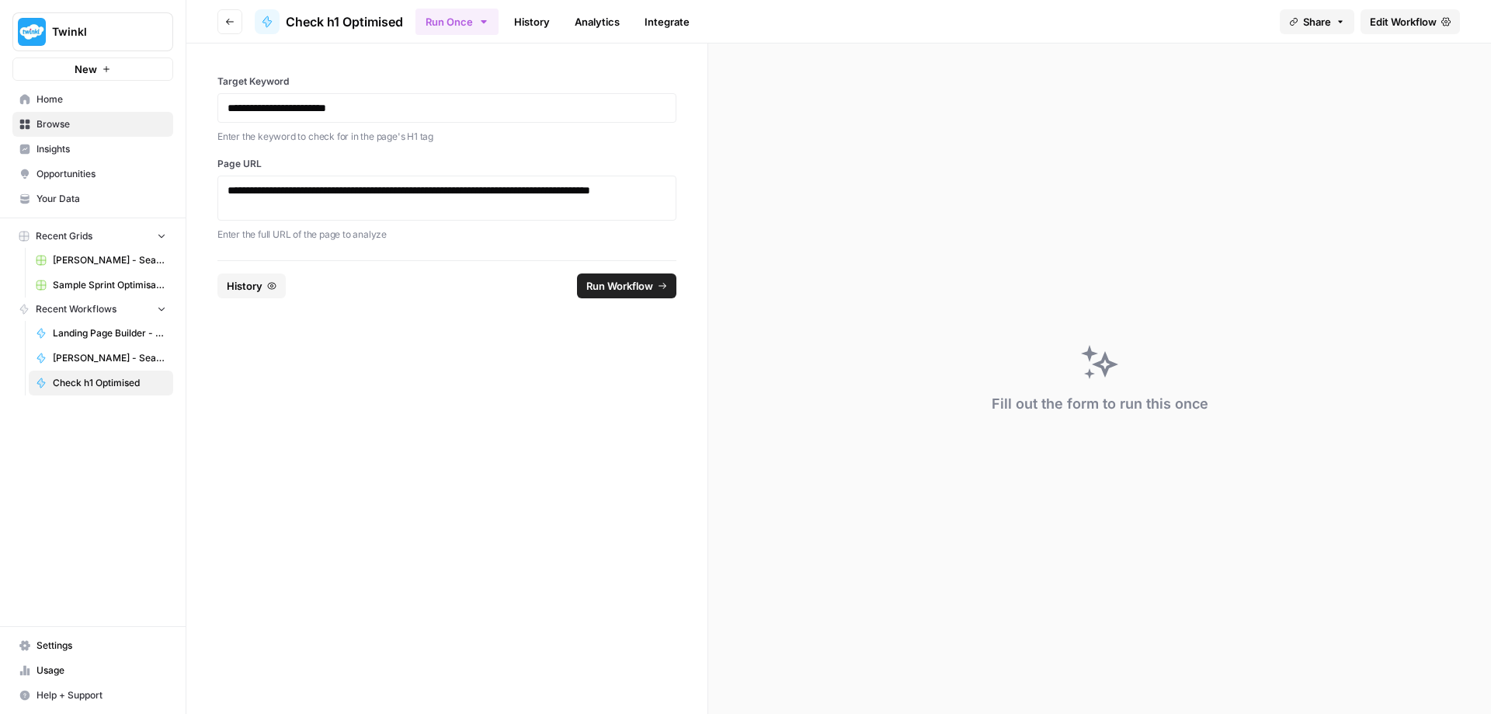
click at [374, 22] on span "Check h1 Optimised" at bounding box center [344, 21] width 117 height 19
click at [230, 23] on icon "button" at bounding box center [229, 21] width 9 height 9
click at [228, 22] on icon "button" at bounding box center [229, 21] width 9 height 9
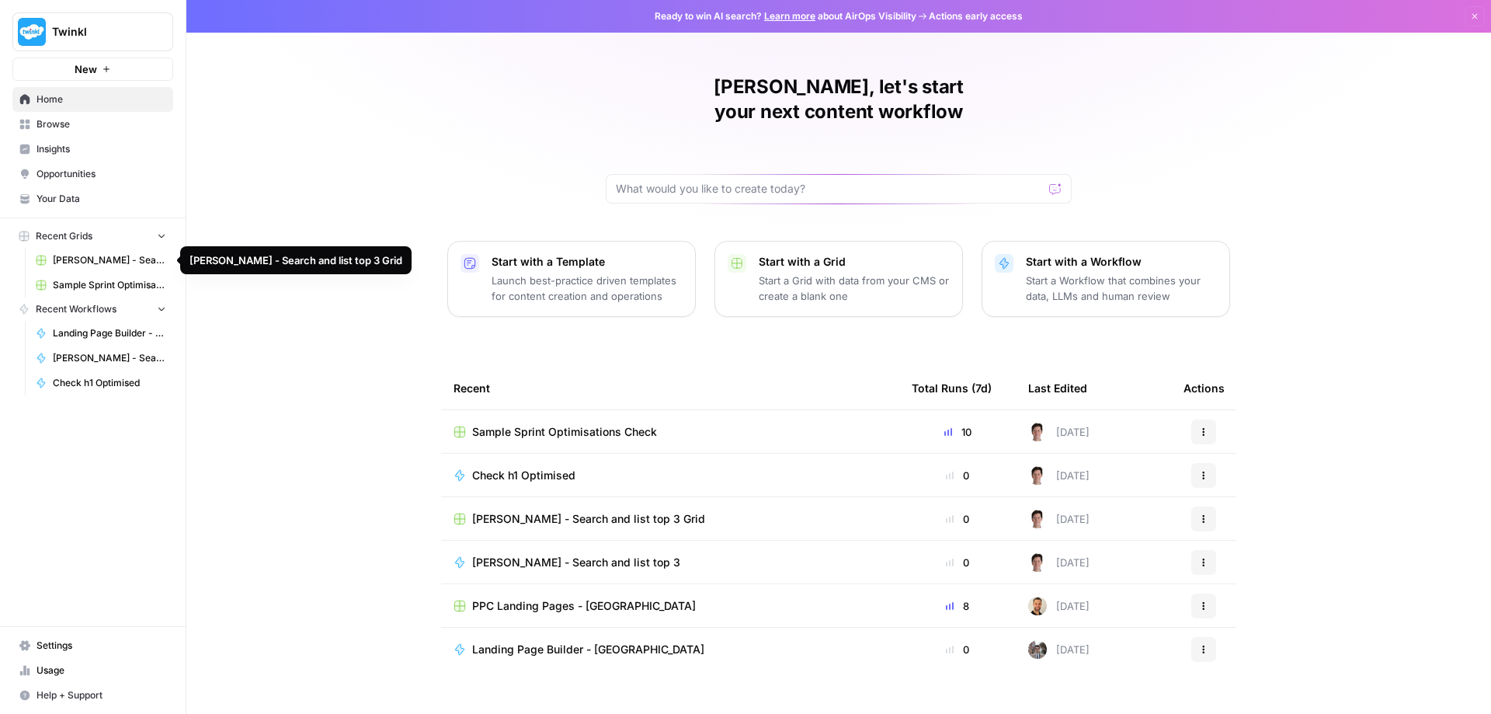
click at [75, 263] on span "[PERSON_NAME] - Search and list top 3 Grid" at bounding box center [109, 260] width 113 height 14
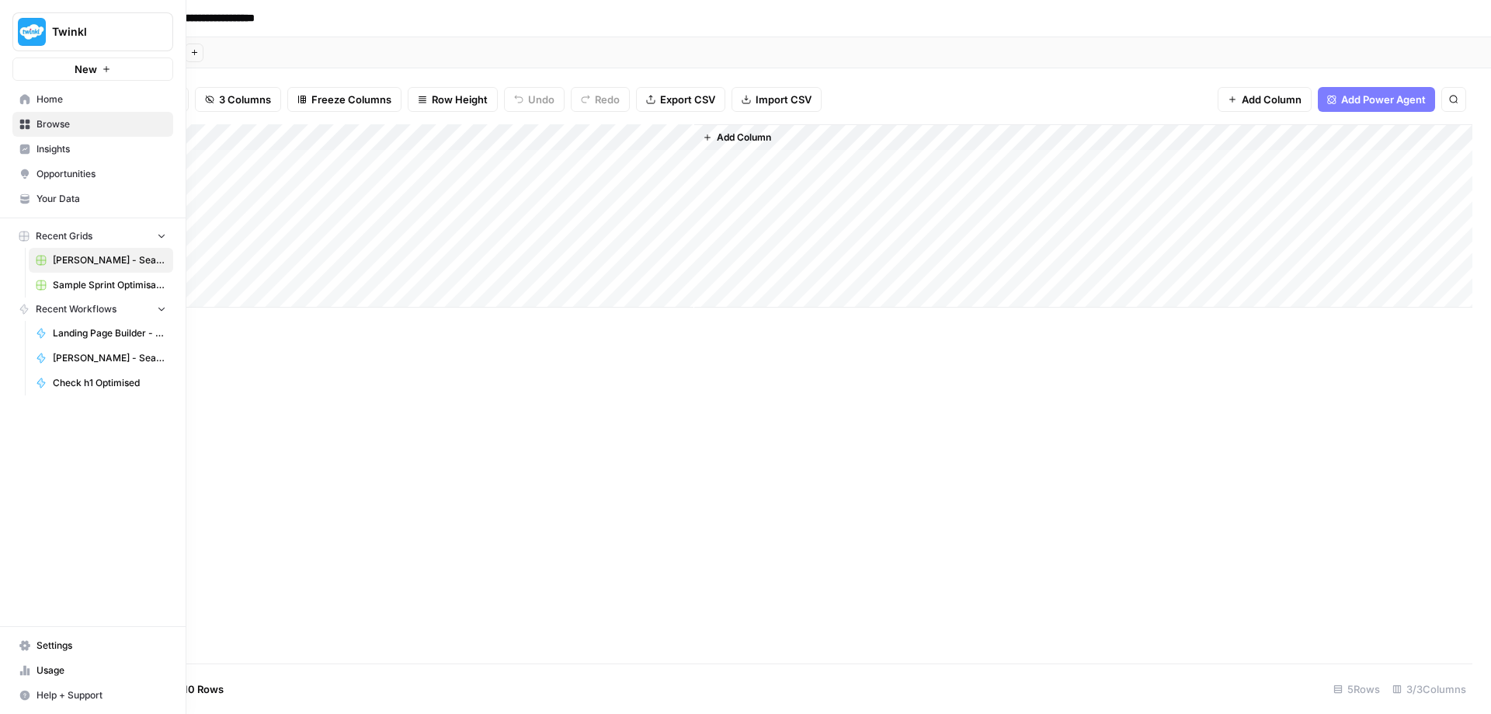
click at [66, 284] on span "Sample Sprint Optimisations Check" at bounding box center [109, 285] width 113 height 14
click at [163, 311] on icon "button" at bounding box center [161, 308] width 11 height 11
click at [163, 311] on icon "button" at bounding box center [161, 309] width 11 height 11
click at [103, 382] on span "Check h1 Optimised" at bounding box center [109, 383] width 113 height 14
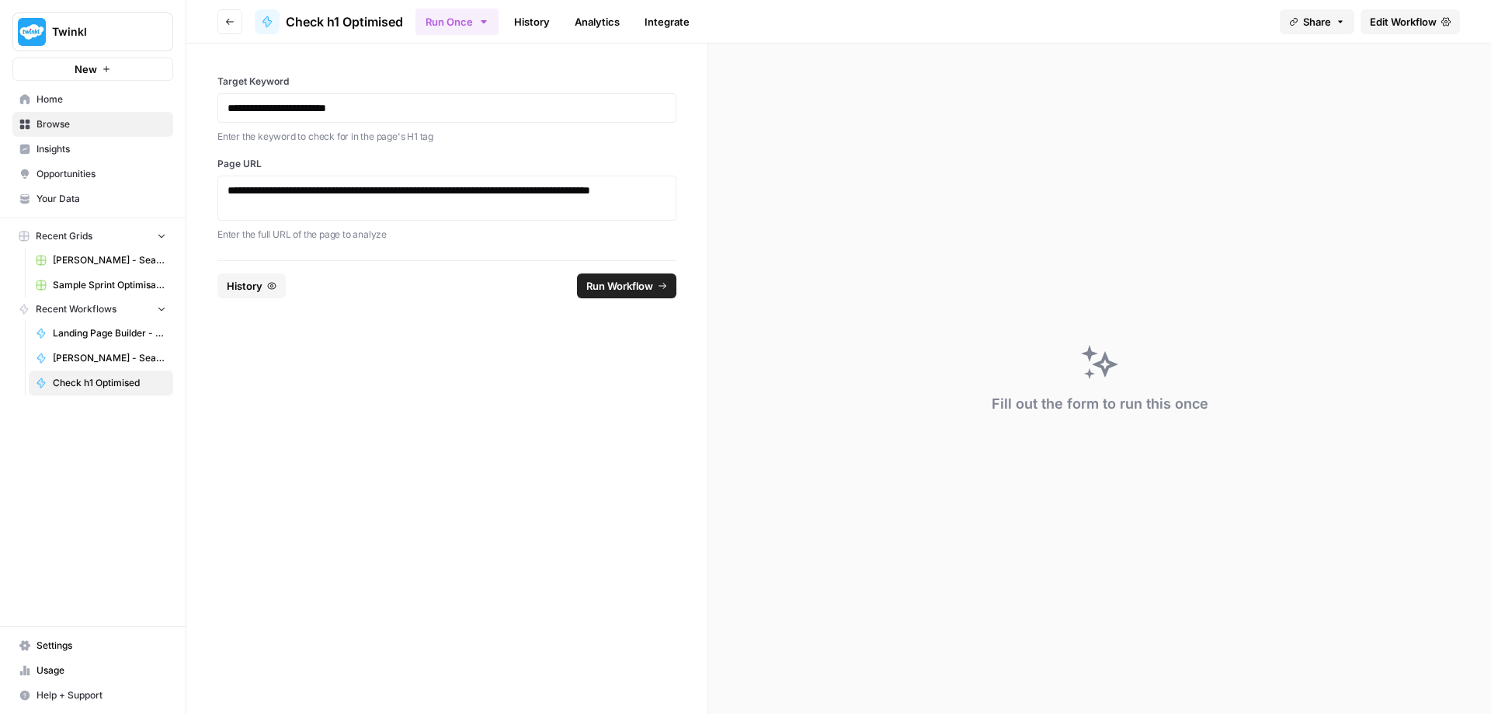
click at [63, 99] on span "Home" at bounding box center [102, 99] width 130 height 14
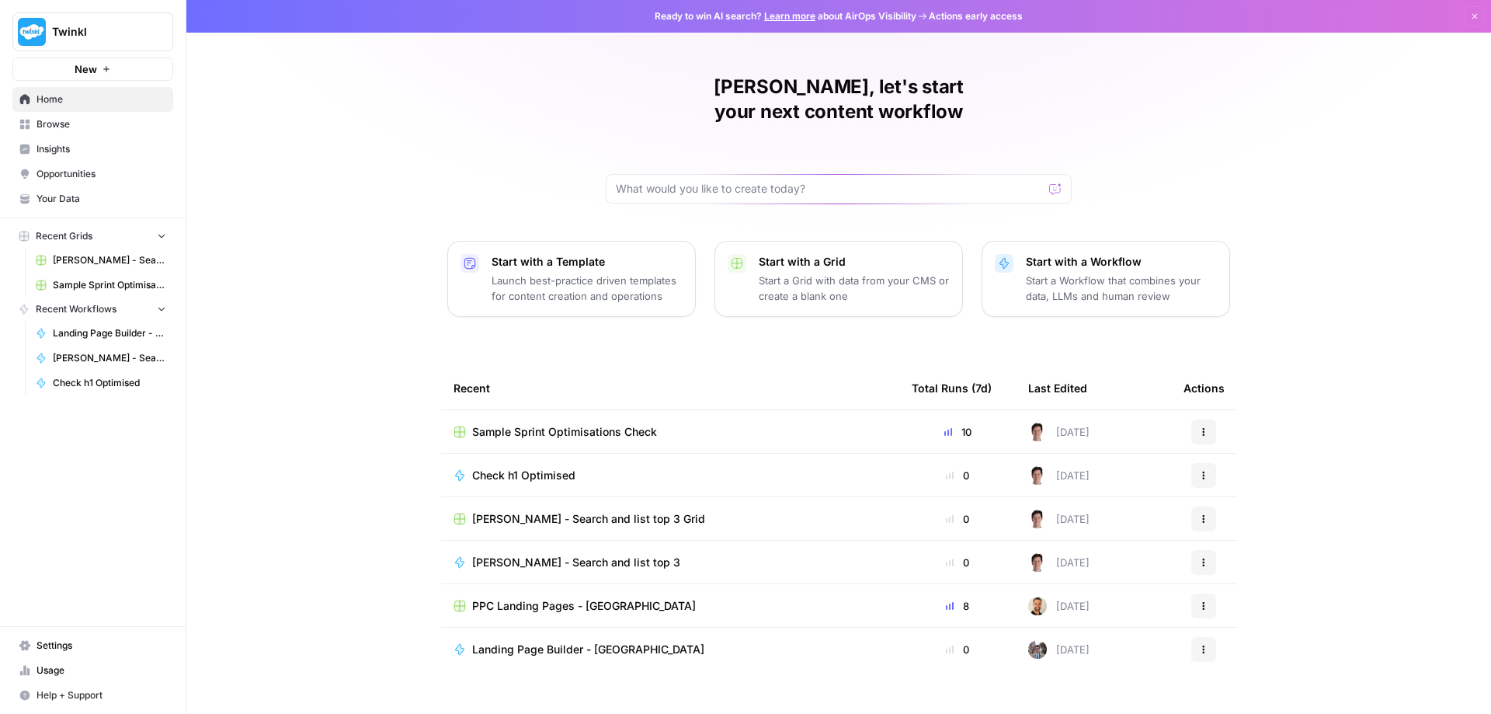
click at [64, 121] on span "Browse" at bounding box center [102, 124] width 130 height 14
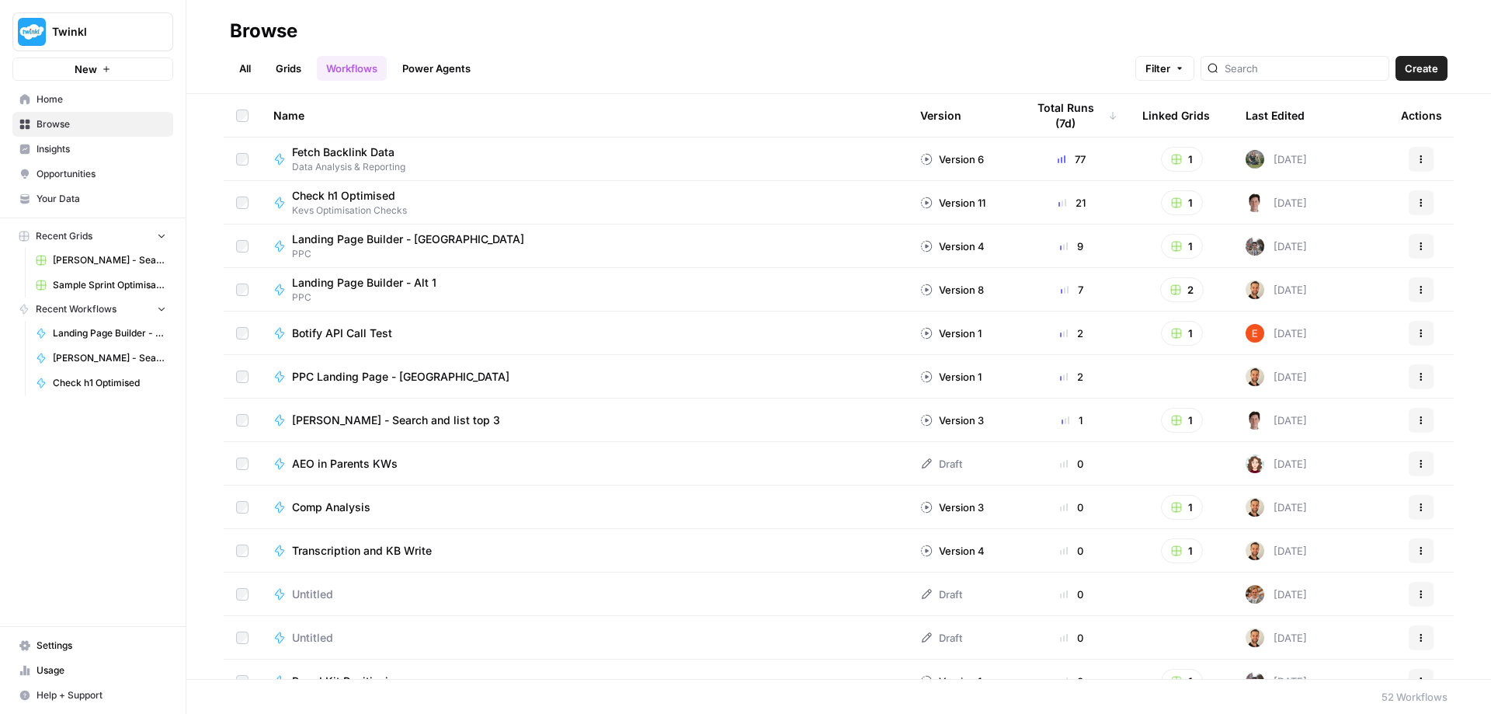
click at [1421, 203] on icon "button" at bounding box center [1422, 202] width 2 height 2
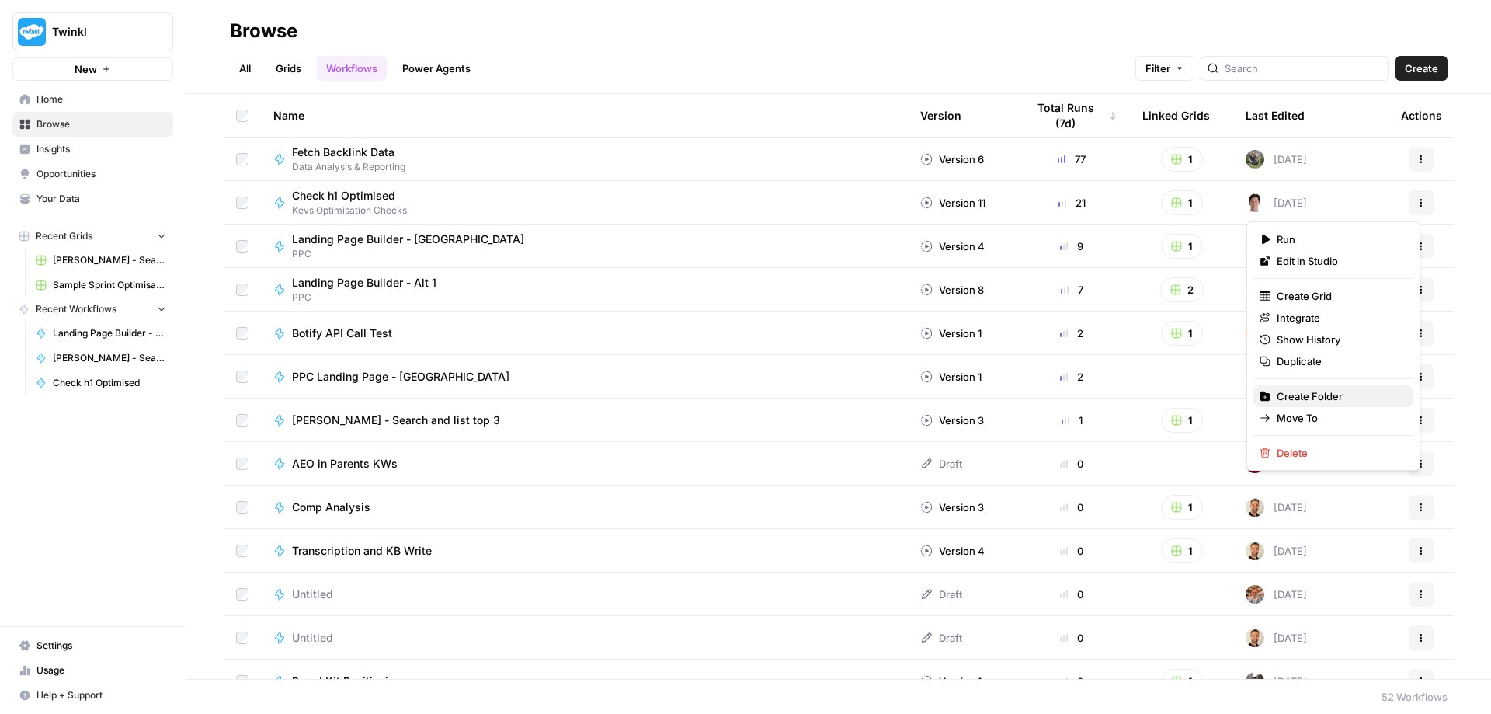
click at [1311, 398] on span "Create Folder" at bounding box center [1339, 396] width 124 height 16
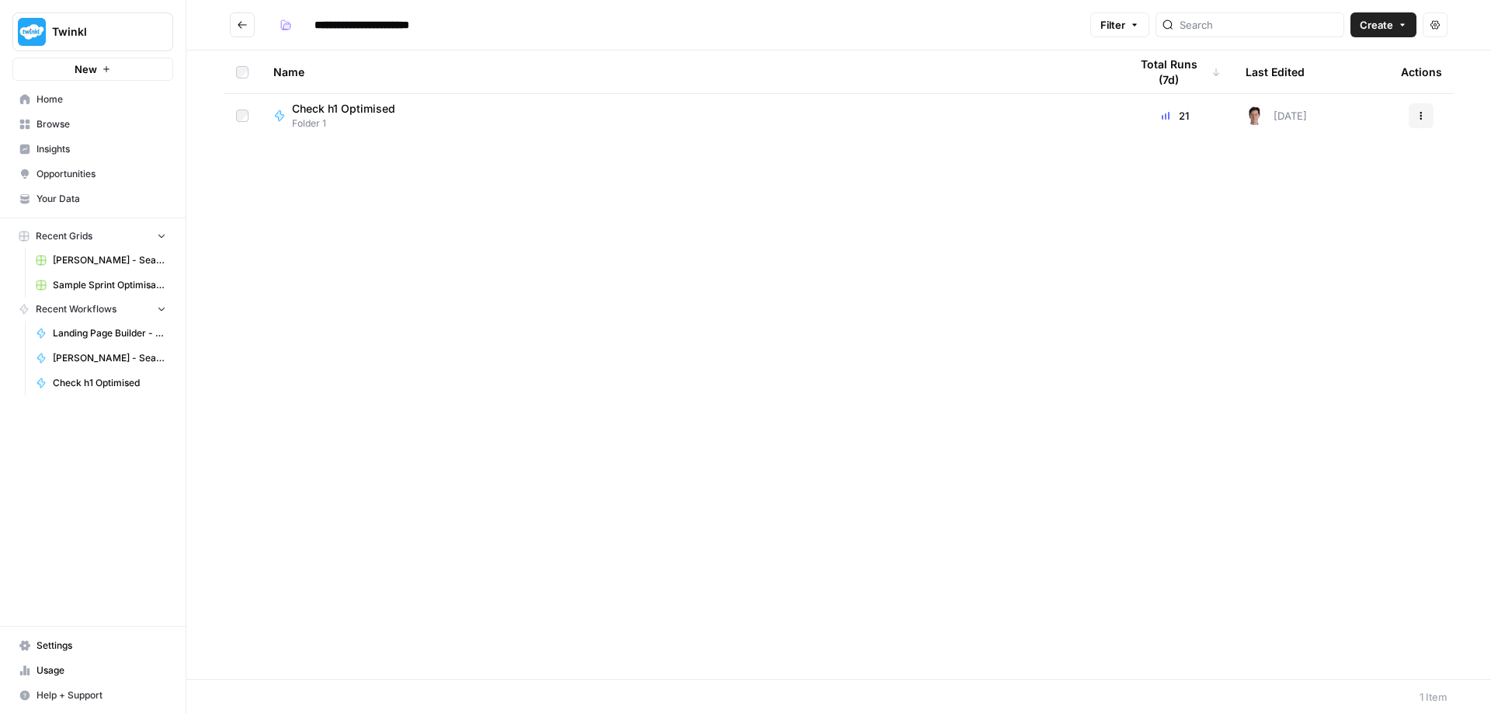
type input "********"
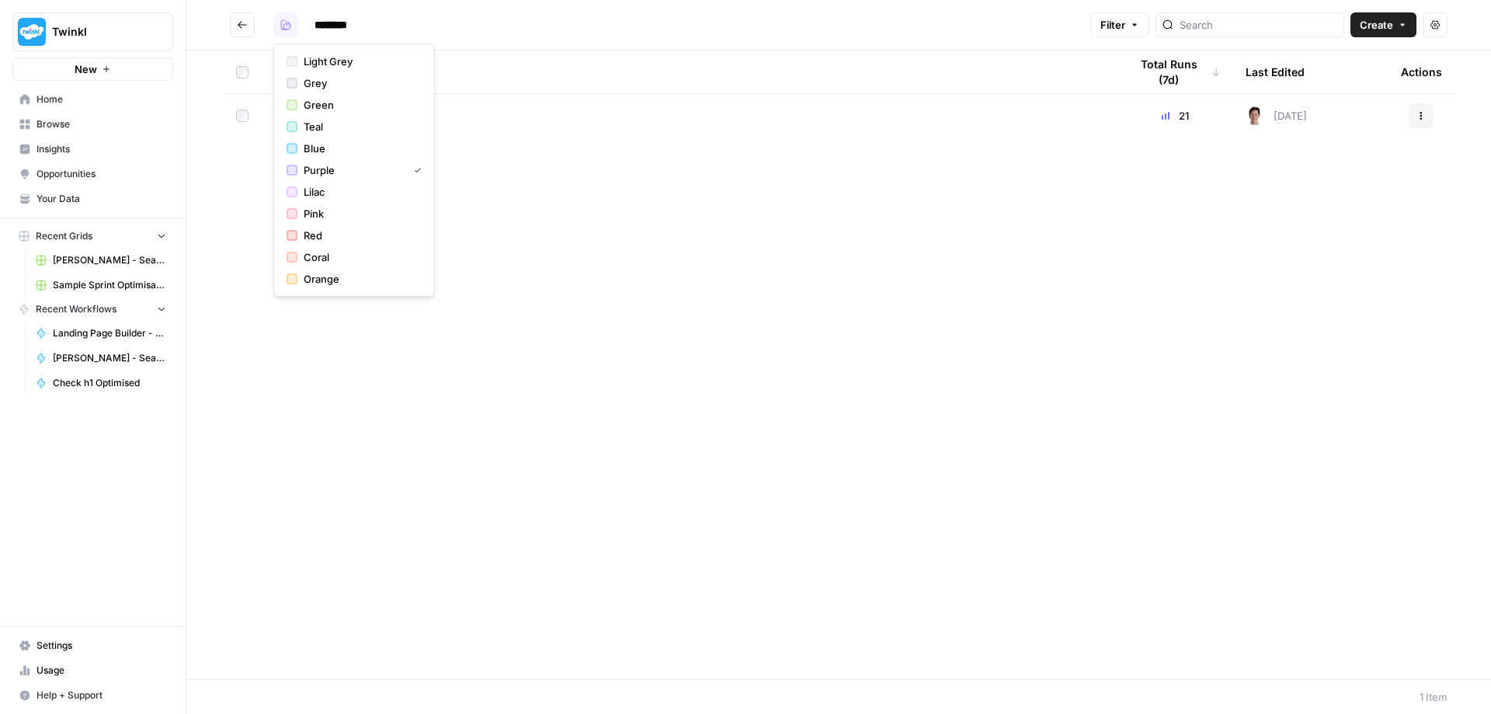
click at [287, 26] on icon "button" at bounding box center [288, 26] width 8 height 5
click at [243, 28] on icon "Go back" at bounding box center [242, 24] width 11 height 11
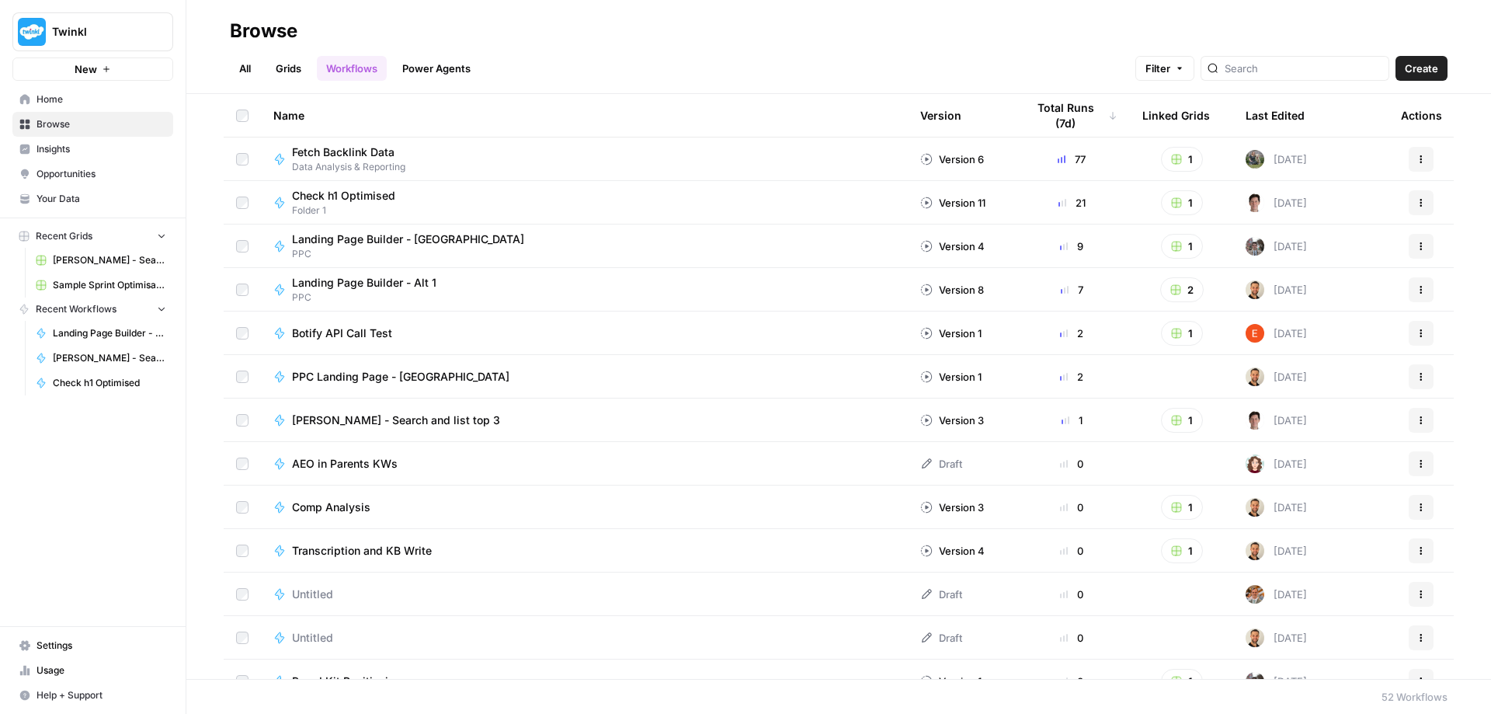
click at [242, 67] on link "All" at bounding box center [245, 68] width 30 height 25
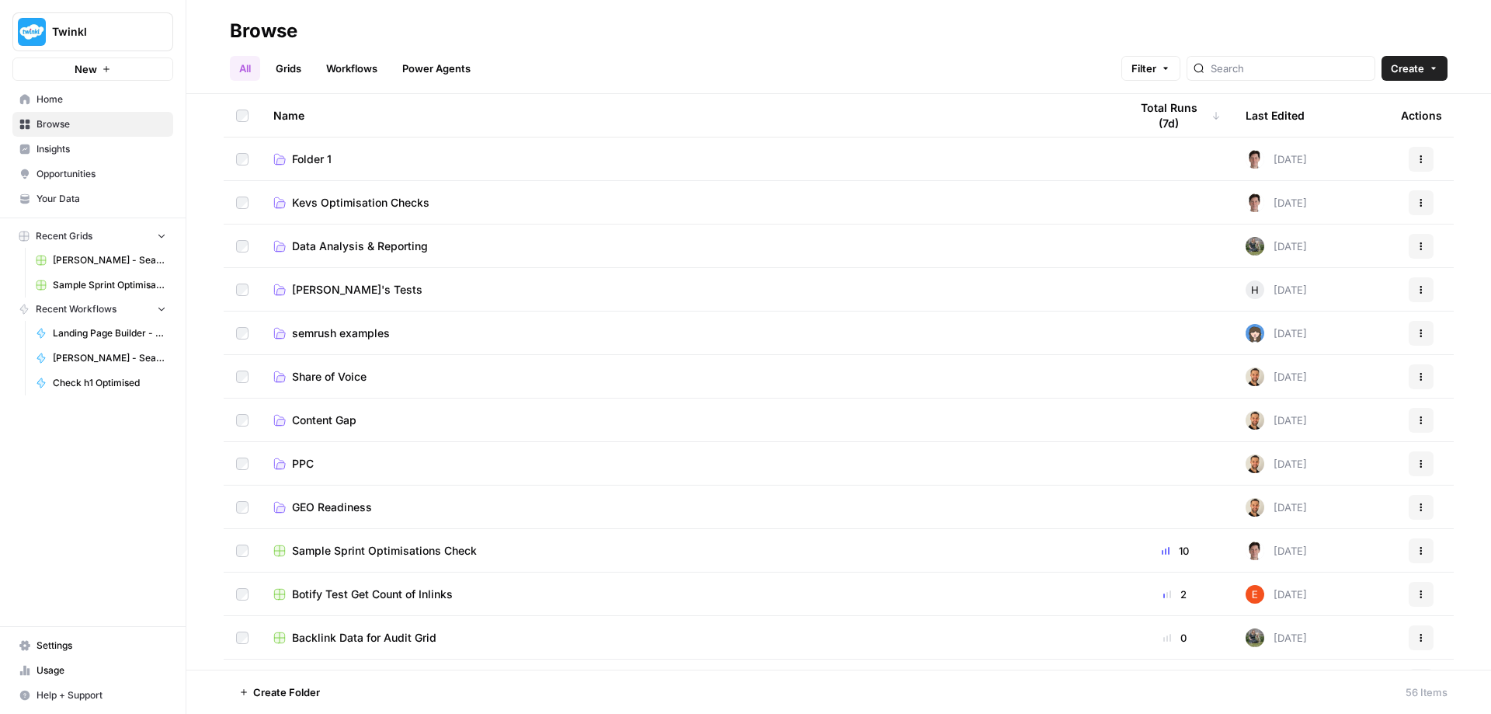
click at [412, 157] on link "Folder 1" at bounding box center [688, 159] width 831 height 16
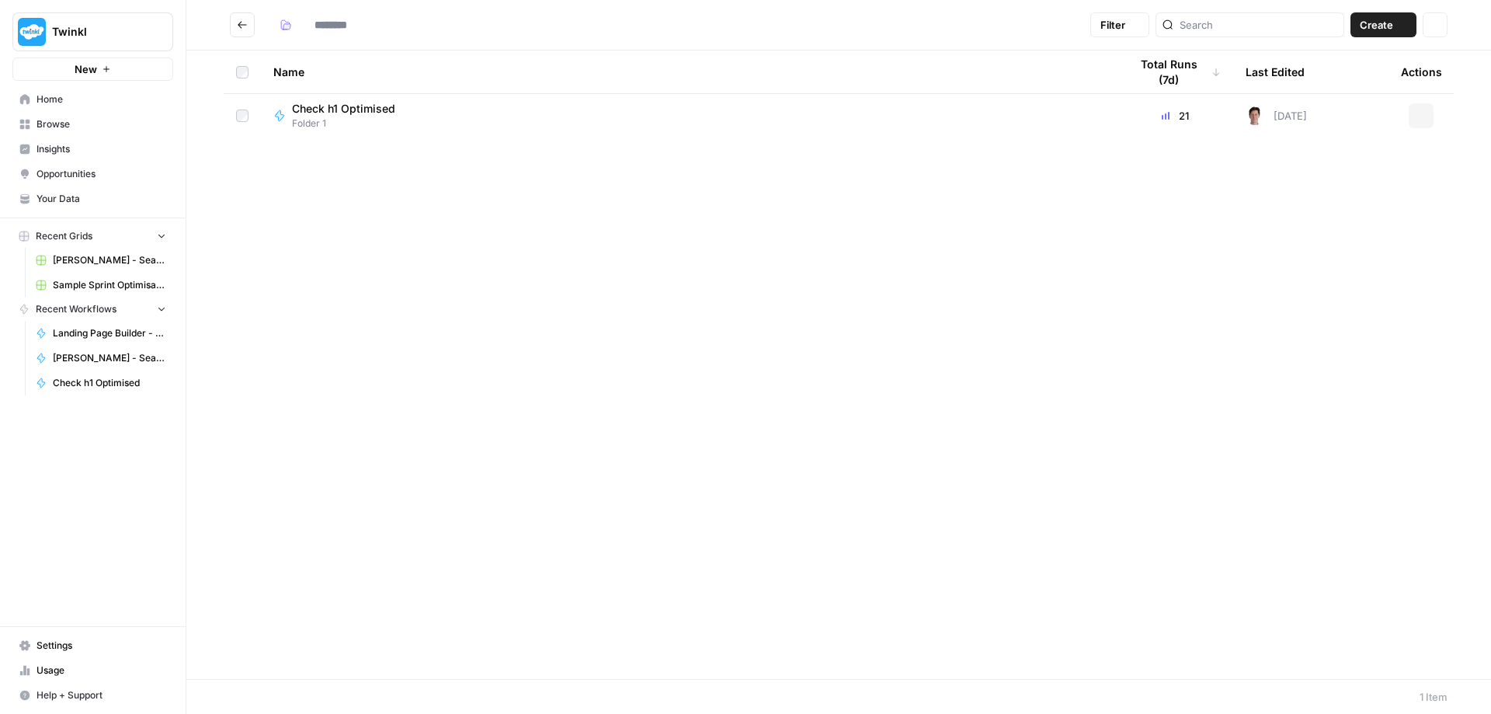
type input "********"
click at [238, 22] on icon "Go back" at bounding box center [242, 24] width 11 height 11
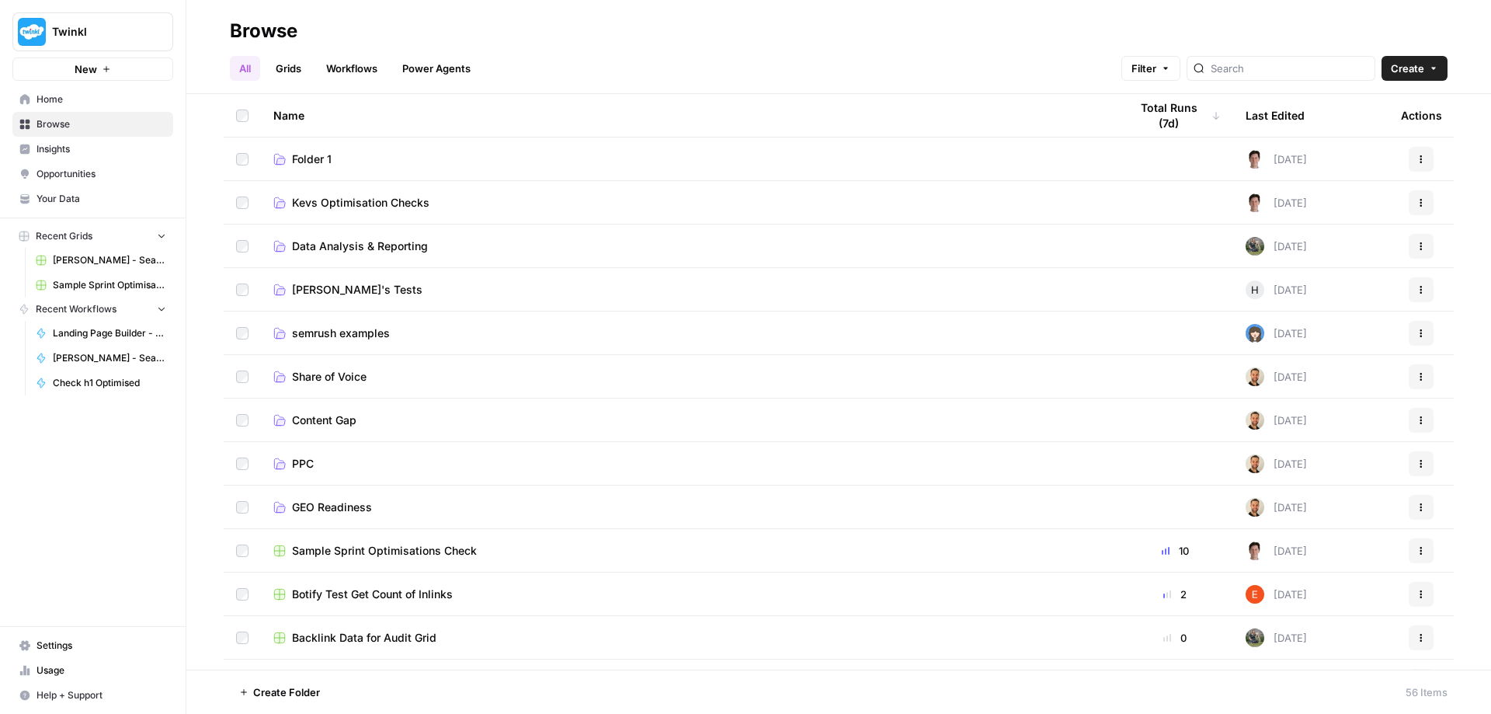
click at [411, 203] on span "Kevs Optimisation Checks" at bounding box center [360, 203] width 137 height 16
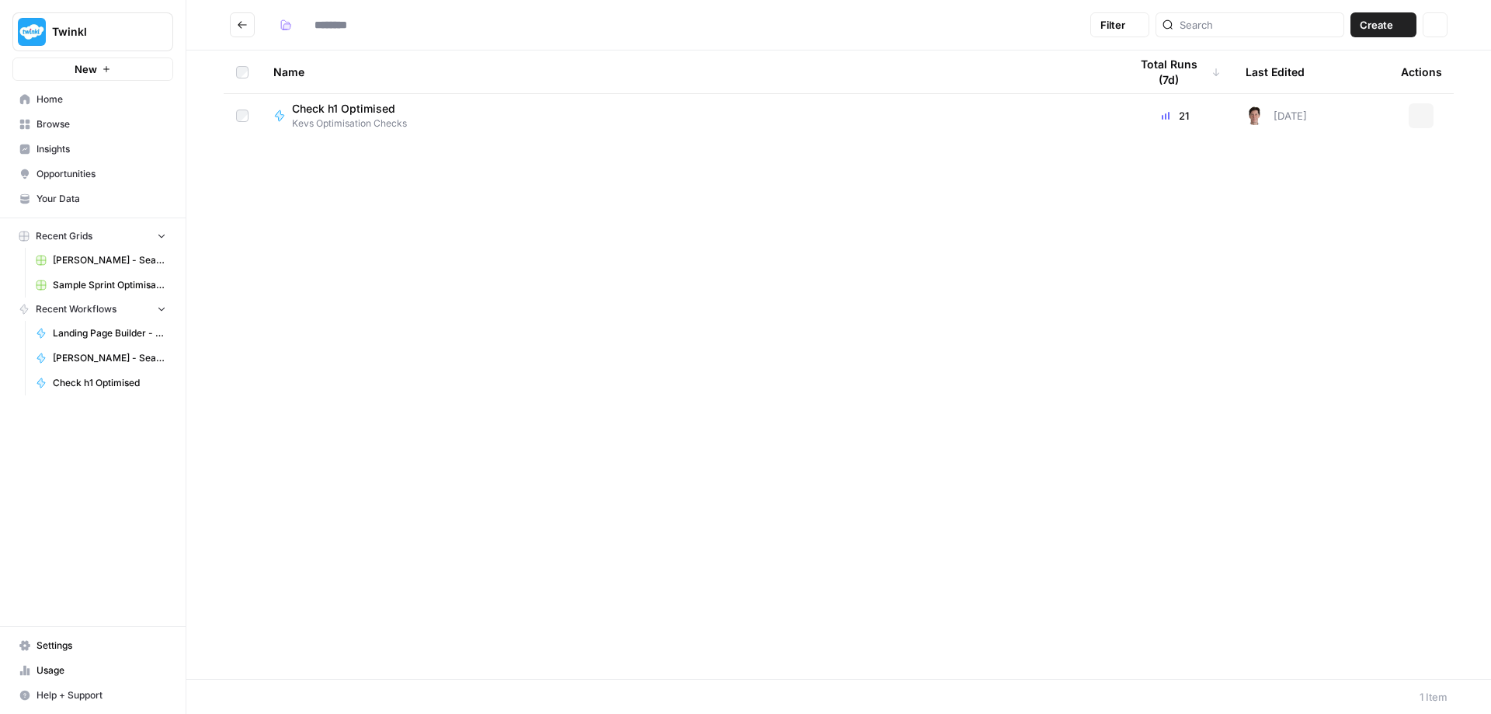
type input "**********"
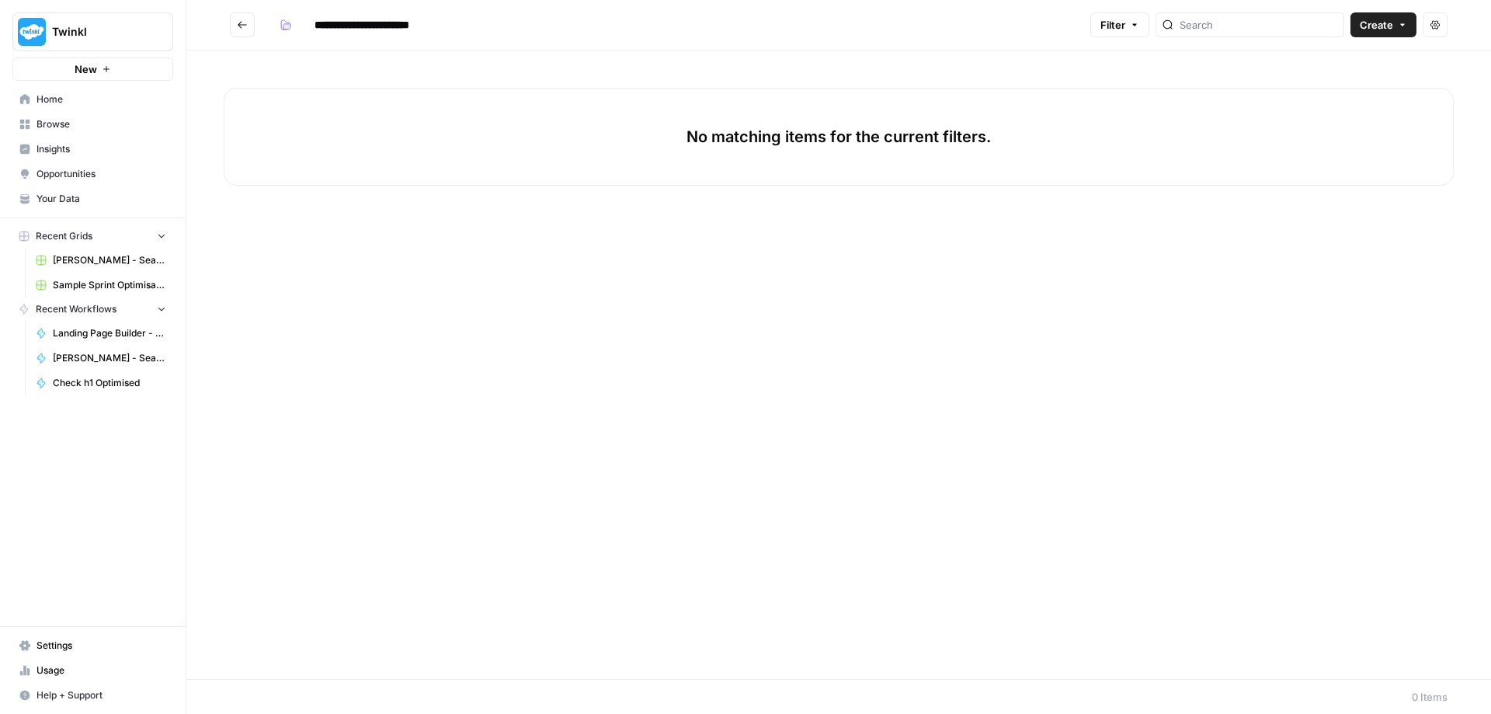
click at [244, 24] on icon "Go back" at bounding box center [242, 24] width 11 height 11
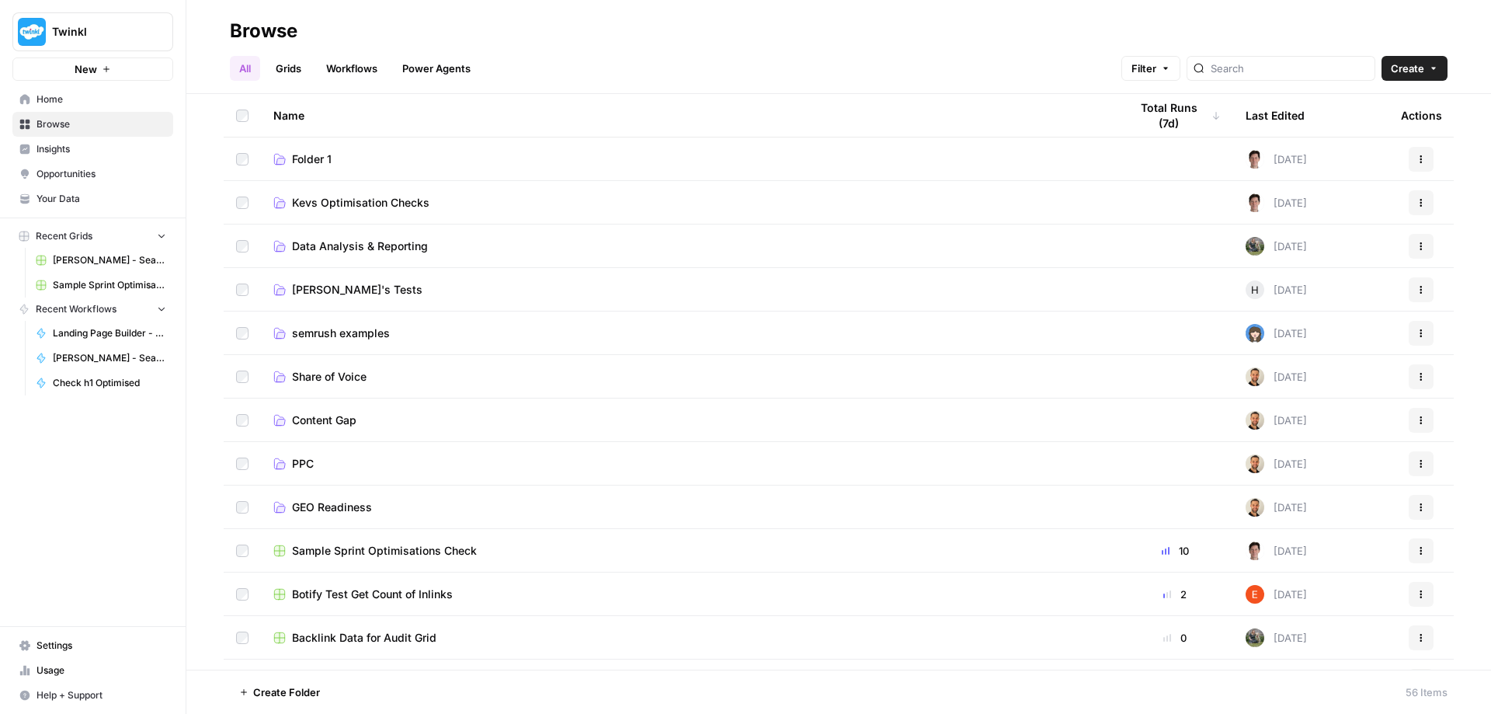
click at [352, 156] on link "Folder 1" at bounding box center [688, 159] width 831 height 16
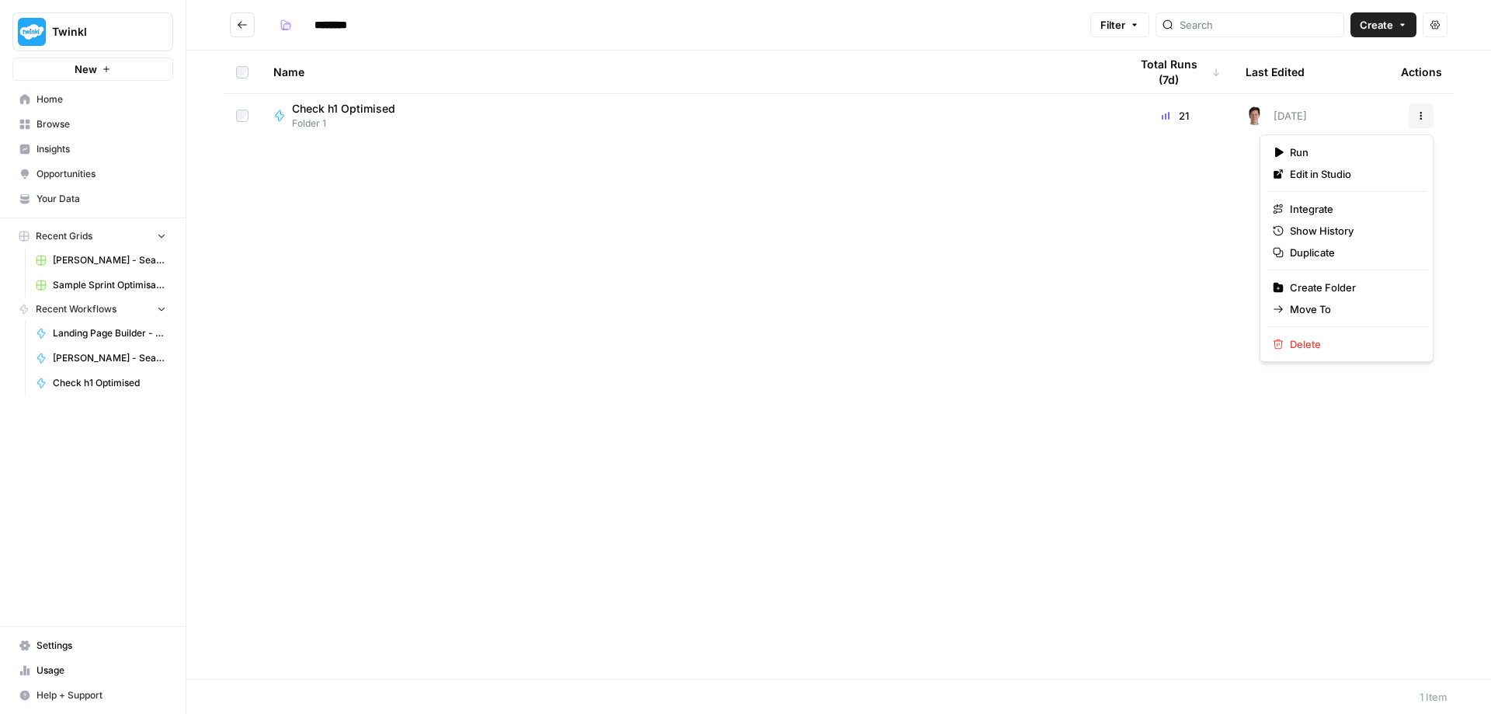
click at [1414, 119] on button "Actions" at bounding box center [1421, 115] width 25 height 25
click at [1314, 317] on button "Move To" at bounding box center [1347, 309] width 160 height 22
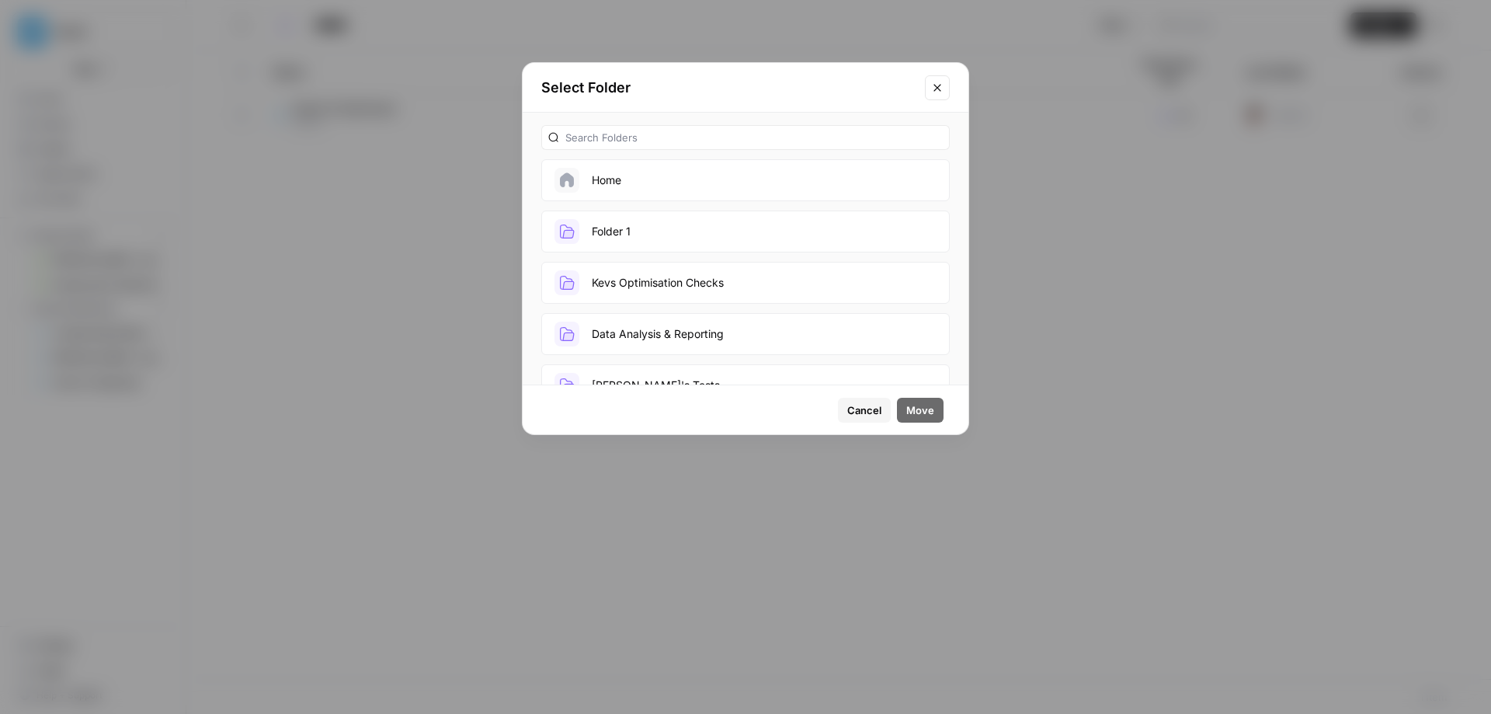
click at [722, 281] on button "Kevs Optimisation Checks" at bounding box center [745, 283] width 409 height 42
click at [914, 412] on span "Move" at bounding box center [921, 410] width 28 height 16
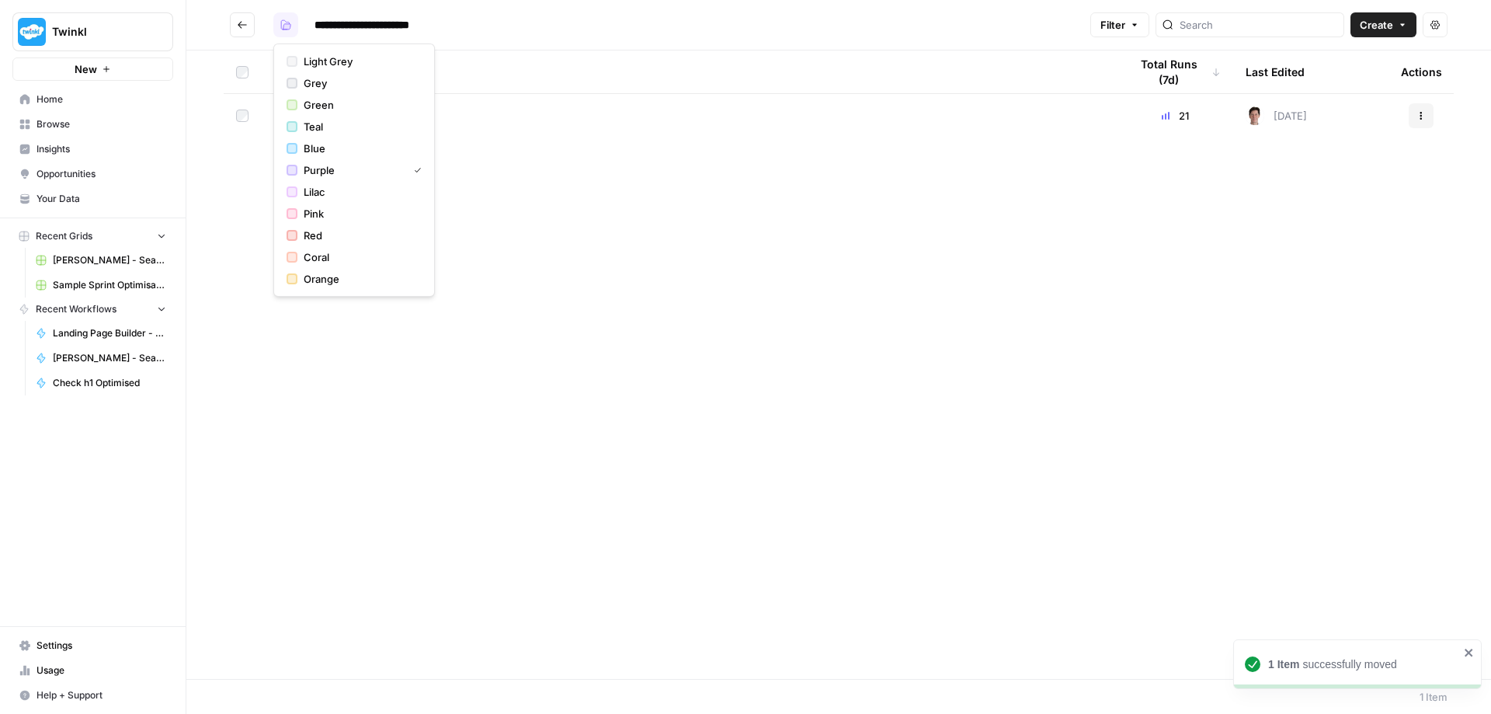
click at [280, 26] on icon "button" at bounding box center [285, 24] width 11 height 11
click at [674, 30] on div "**********" at bounding box center [678, 24] width 811 height 25
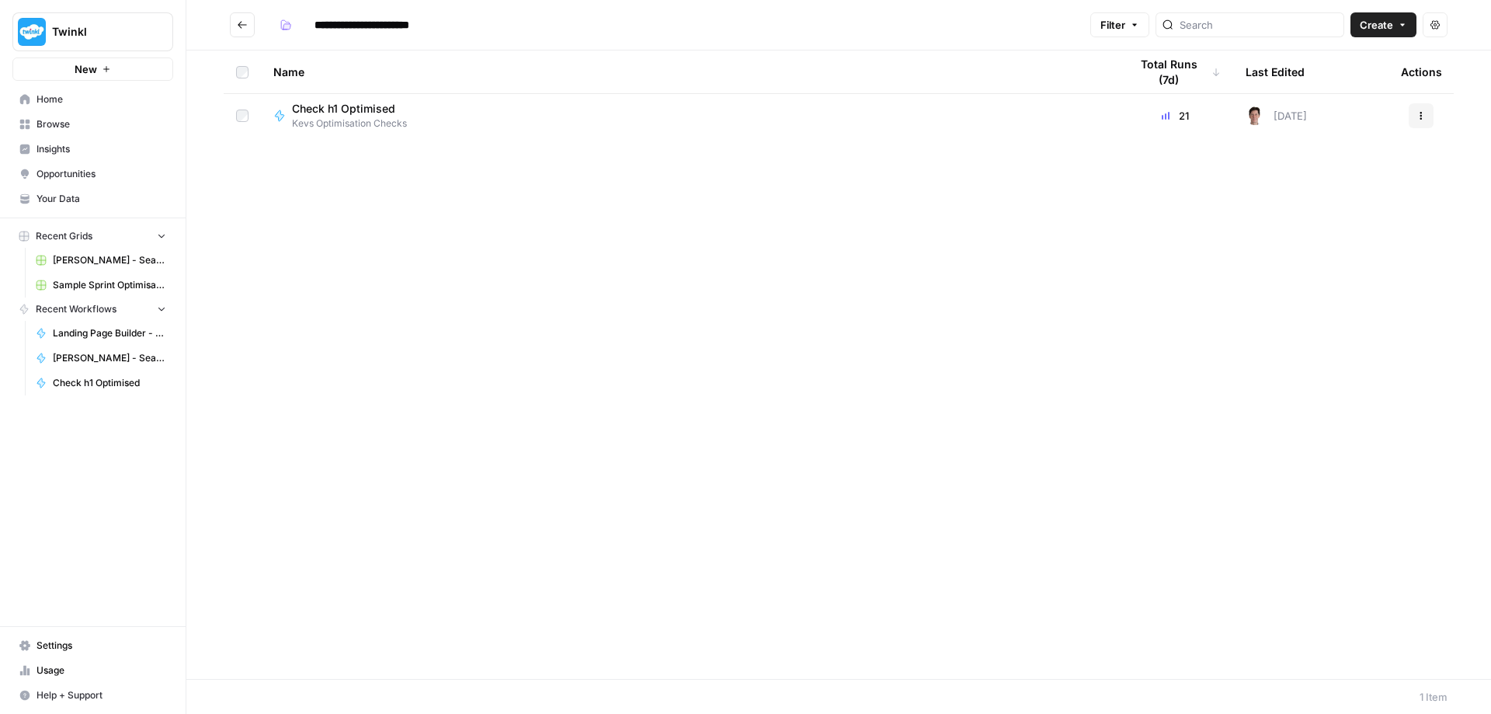
click at [250, 26] on button "Go back" at bounding box center [242, 24] width 25 height 25
type input "********"
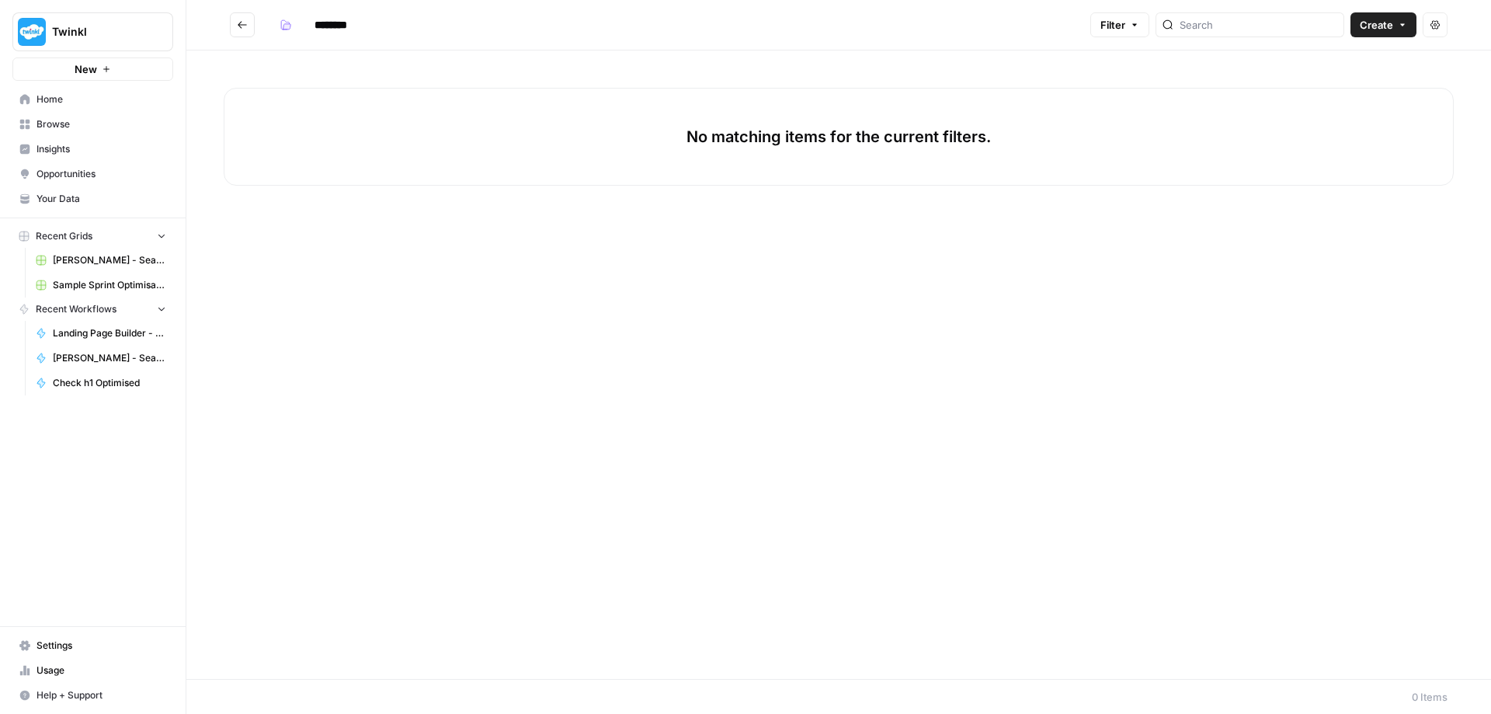
click at [242, 25] on icon "Go back" at bounding box center [242, 24] width 9 height 7
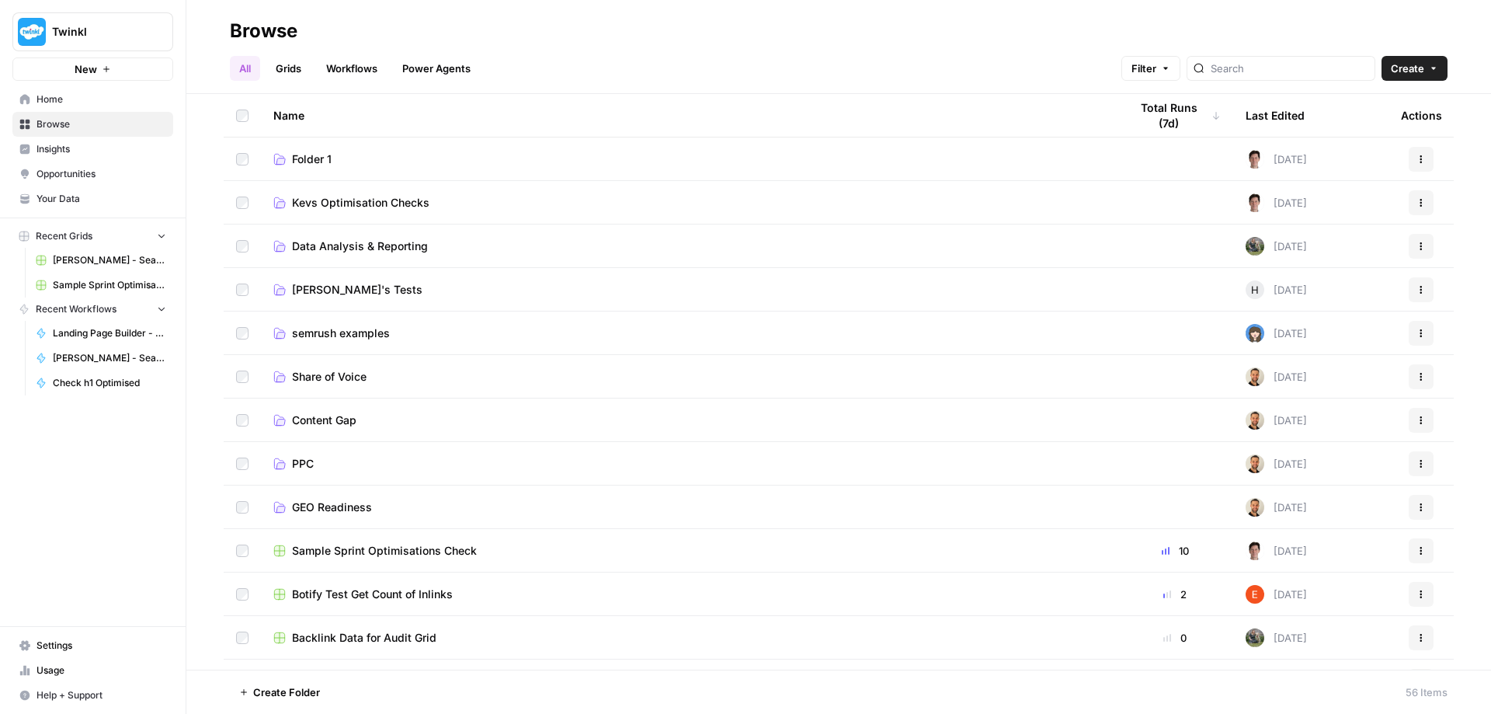
click at [402, 208] on span "Kevs Optimisation Checks" at bounding box center [360, 203] width 137 height 16
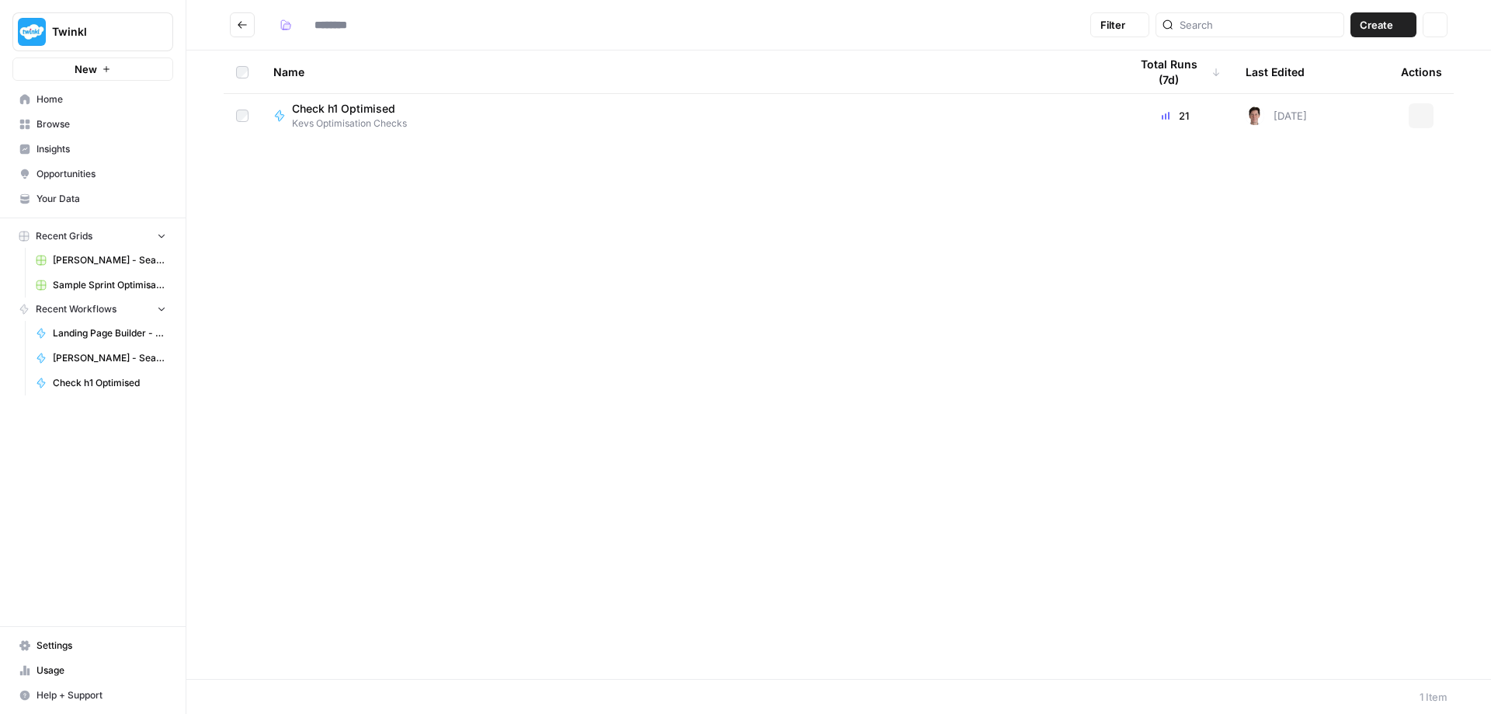
click at [402, 208] on div "Name Total Runs (7d) Last Edited Actions Check h1 Optimised Kevs Optimisation C…" at bounding box center [838, 364] width 1305 height 628
type input "**********"
click at [231, 23] on button "Go back" at bounding box center [242, 24] width 25 height 25
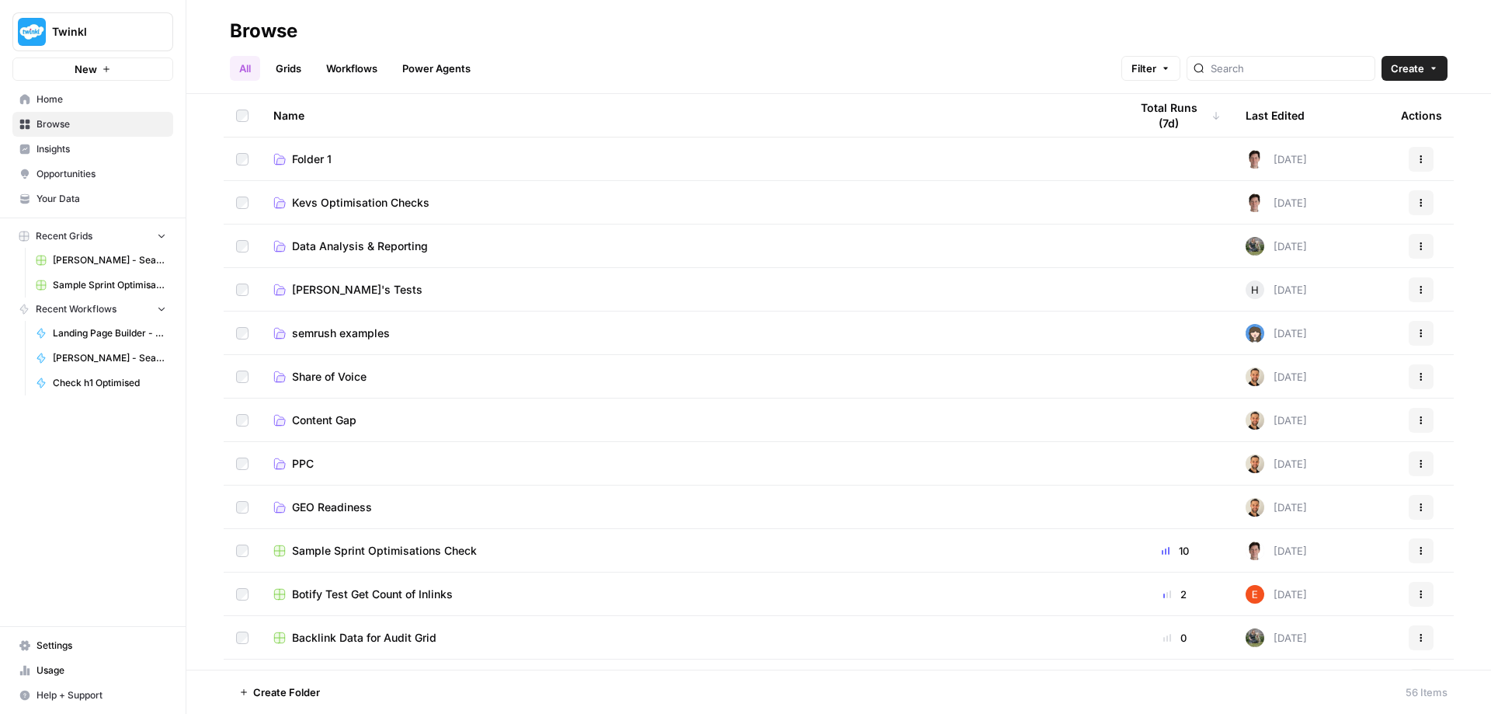
click at [312, 161] on span "Folder 1" at bounding box center [312, 159] width 40 height 16
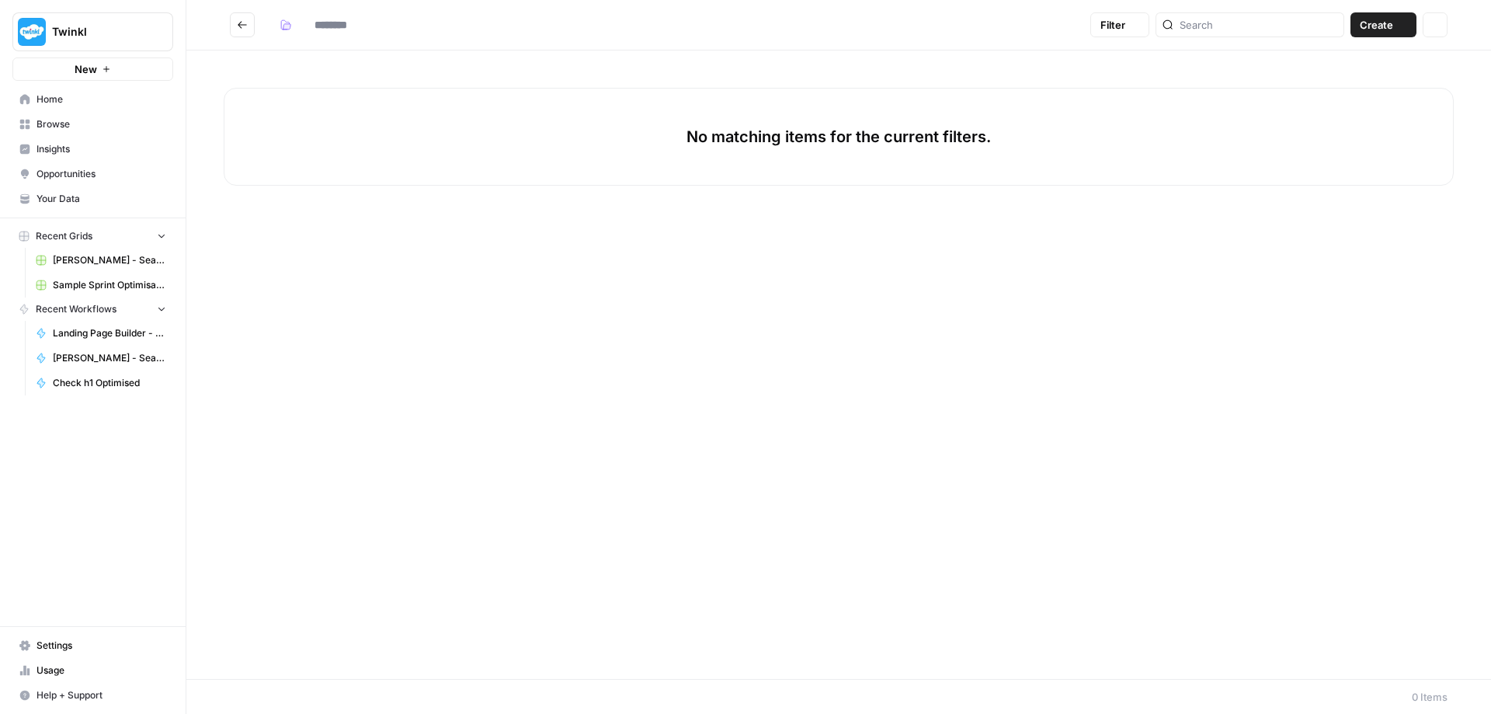
type input "********"
click at [238, 22] on icon "Go back" at bounding box center [242, 24] width 11 height 11
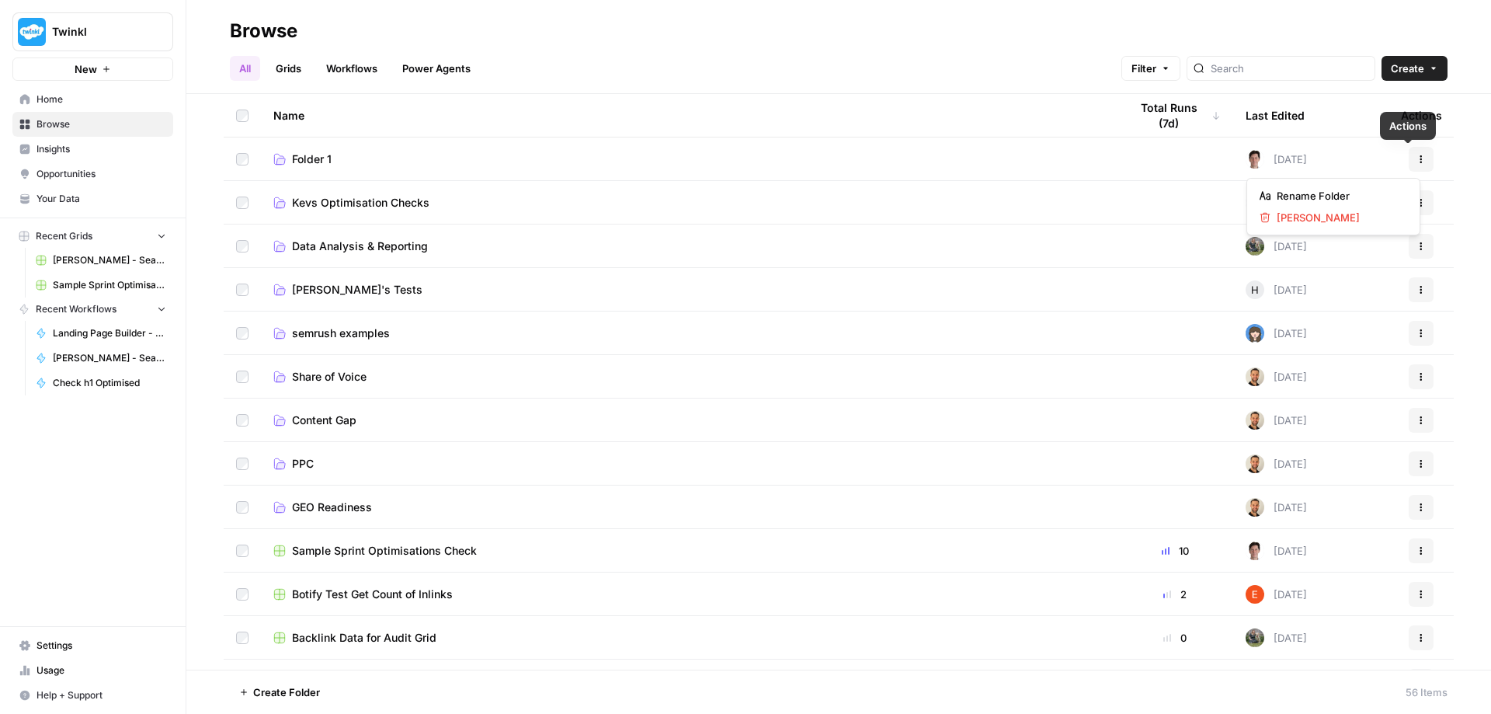
click at [1417, 159] on icon "button" at bounding box center [1421, 159] width 9 height 9
click at [1296, 216] on span "Delete Folder" at bounding box center [1339, 218] width 124 height 16
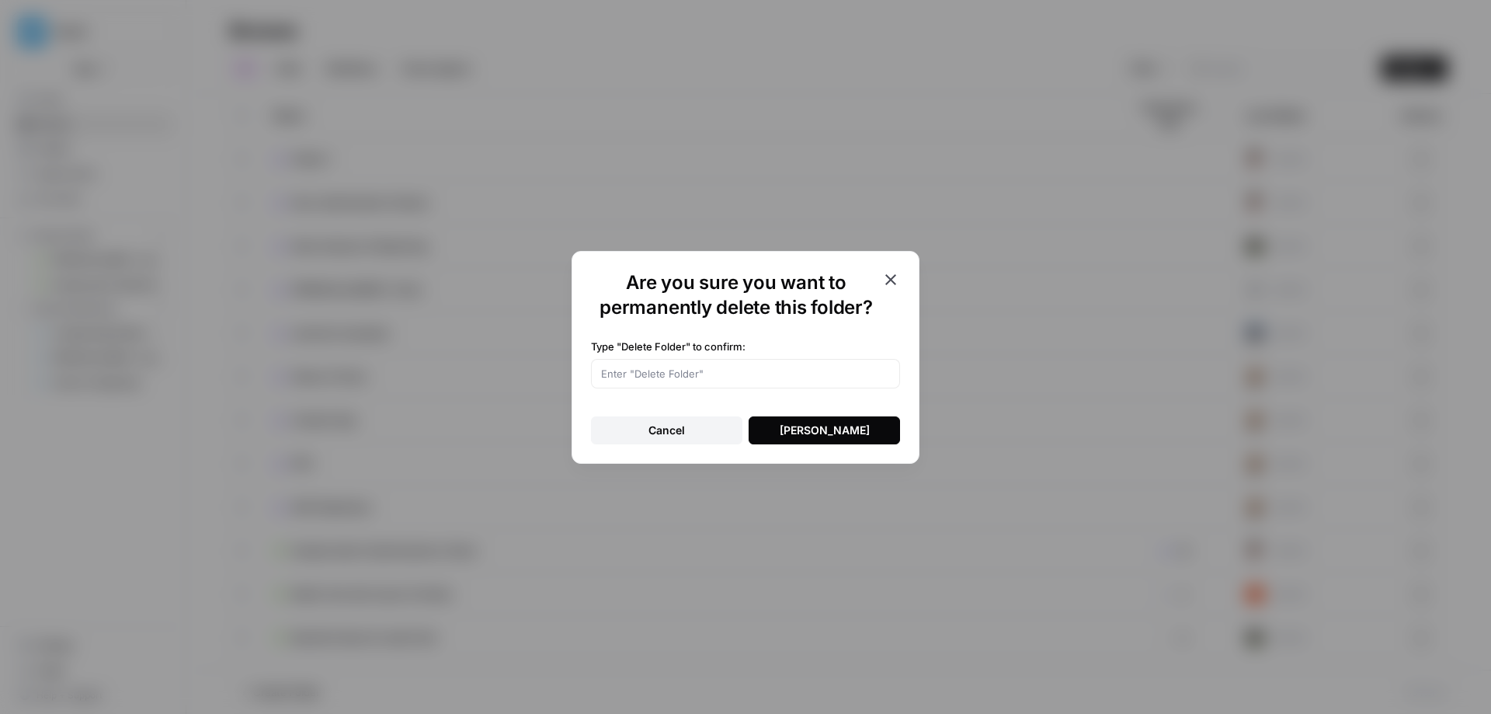
click at [821, 432] on div "Delete Folder" at bounding box center [825, 431] width 90 height 16
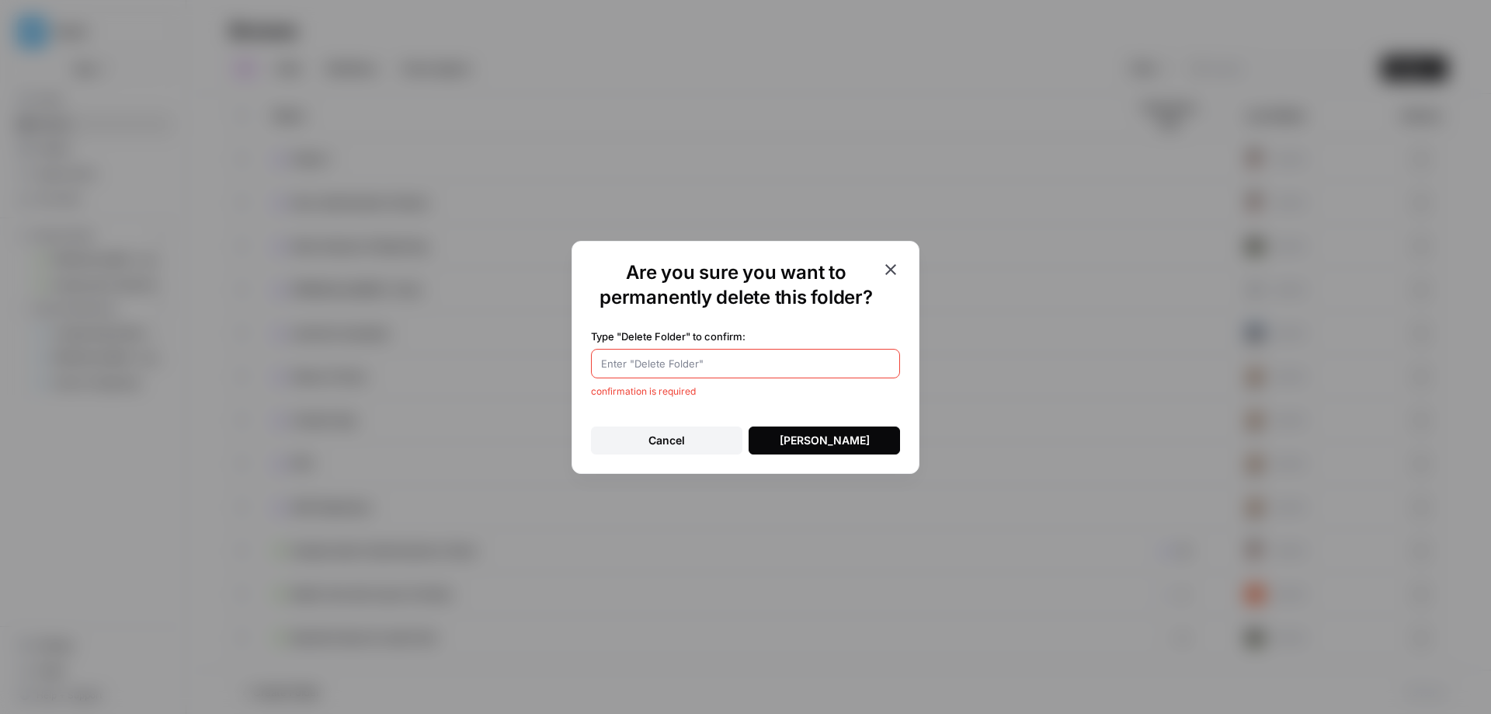
click at [718, 364] on input "Type "Delete Folder" to confirm:" at bounding box center [745, 364] width 289 height 16
type input "Delete Folder"
click at [831, 439] on div "Delete Folder" at bounding box center [825, 441] width 90 height 16
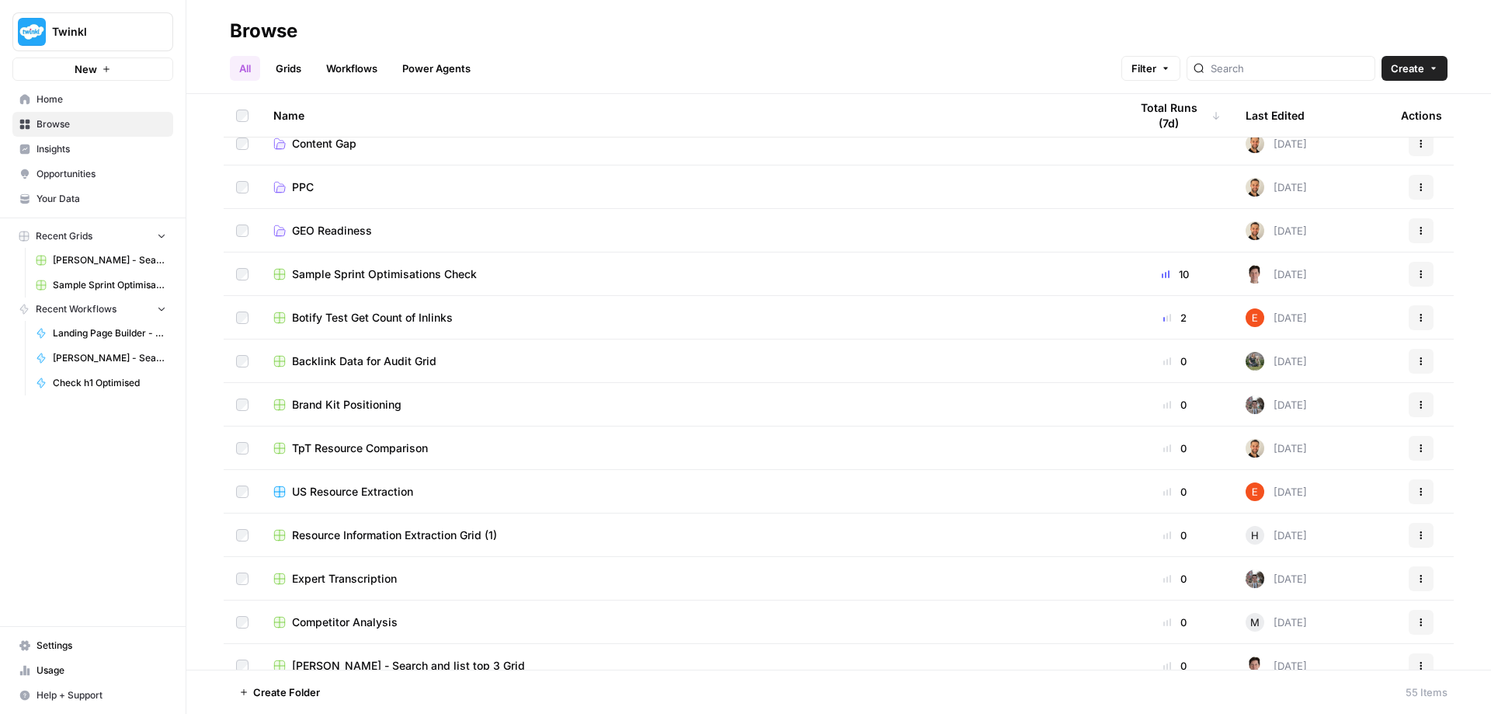
scroll to position [311, 0]
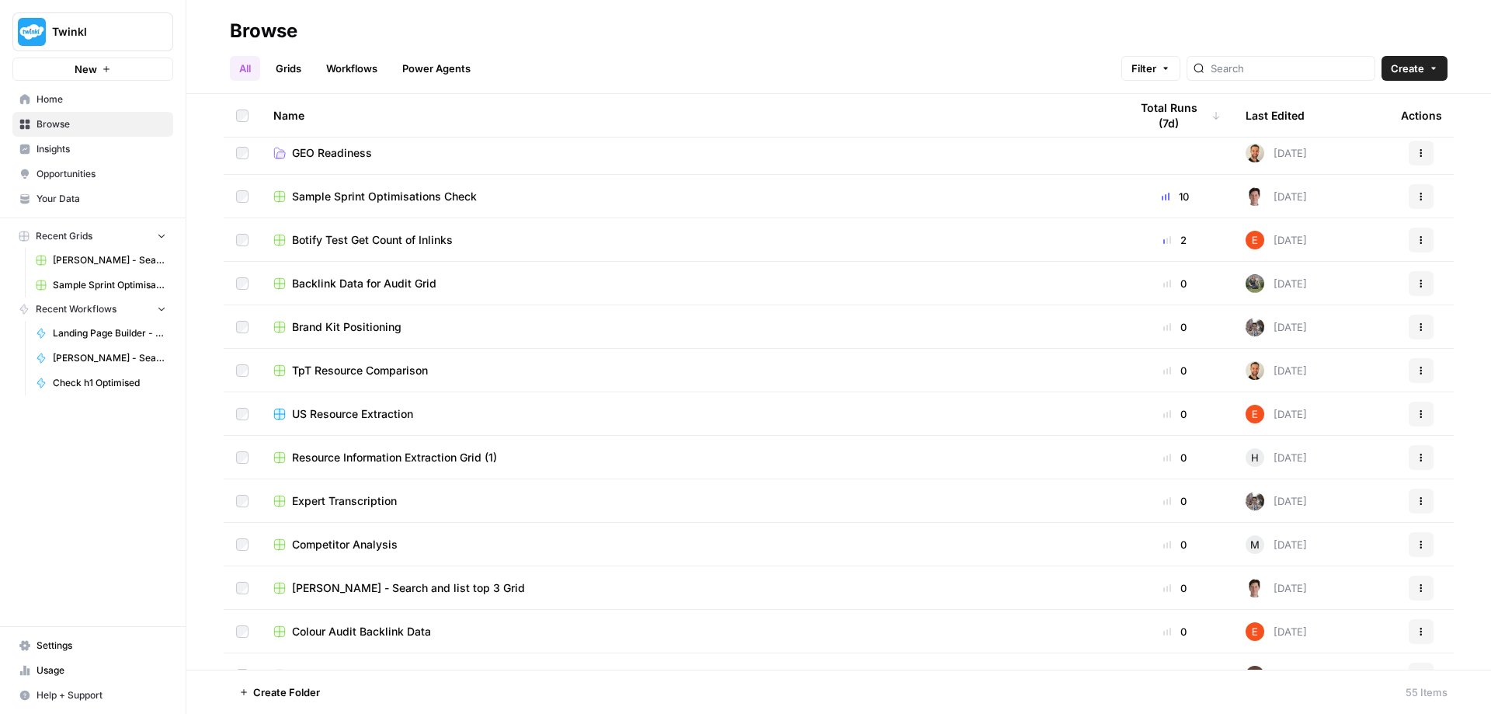
click at [430, 198] on span "Sample Sprint Optimisations Check" at bounding box center [384, 197] width 185 height 16
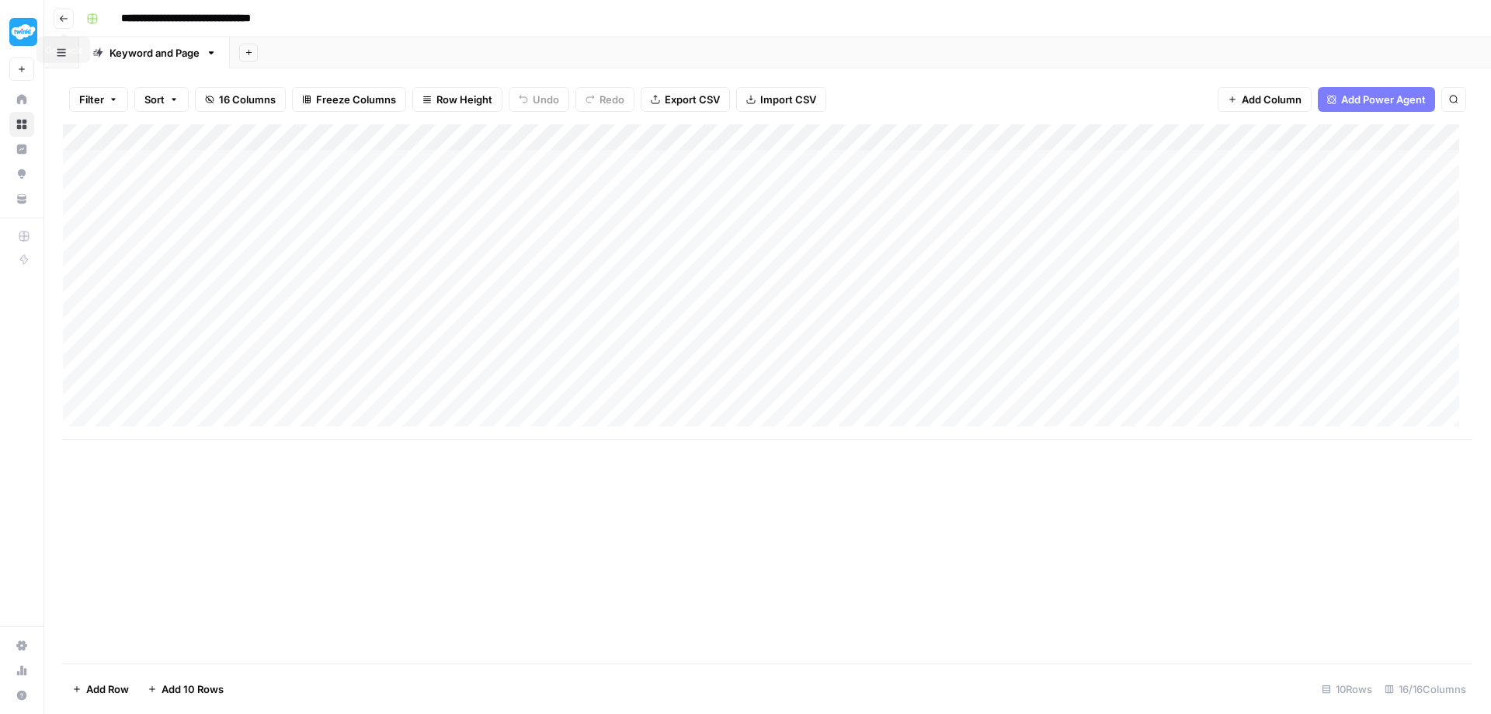
click at [61, 18] on icon "button" at bounding box center [63, 18] width 9 height 9
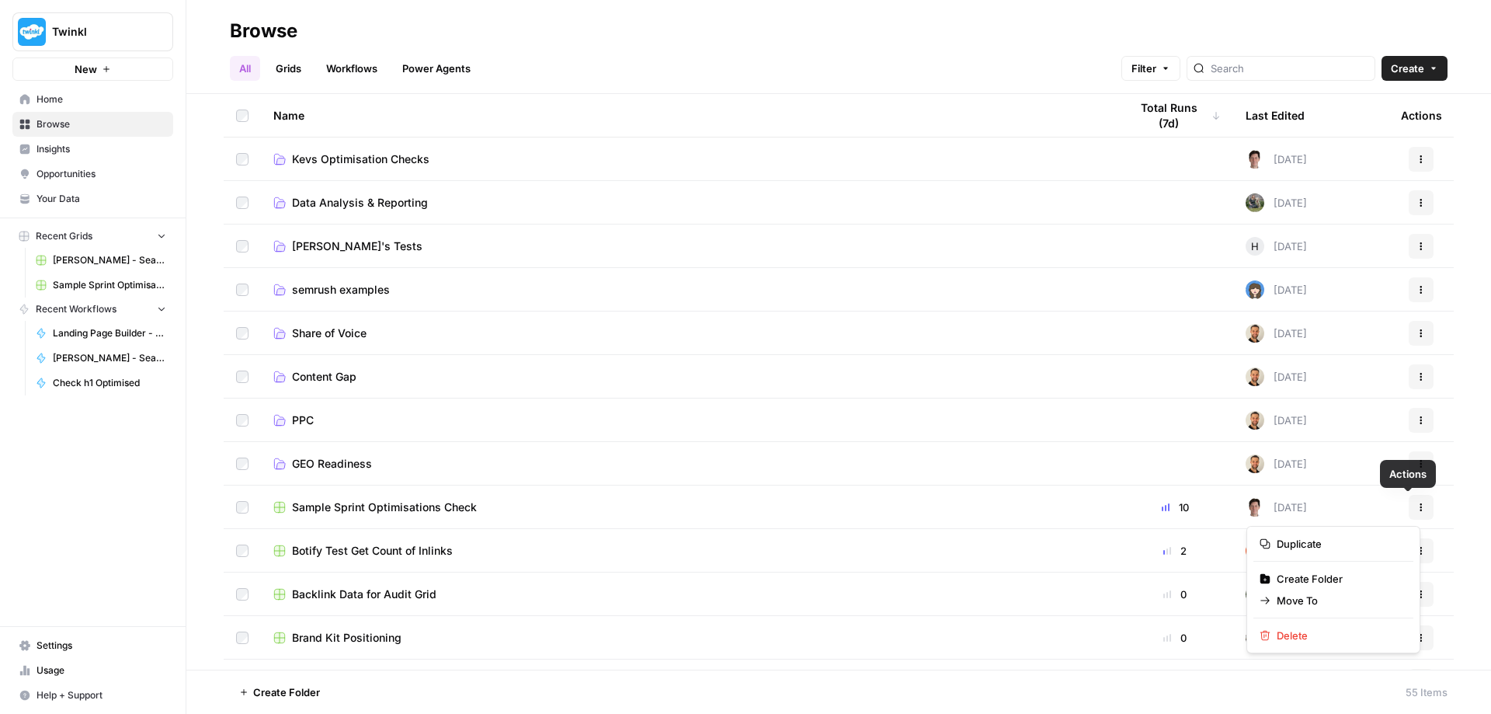
click at [1417, 510] on icon "button" at bounding box center [1421, 507] width 9 height 9
click at [1303, 604] on span "Move To" at bounding box center [1339, 601] width 124 height 16
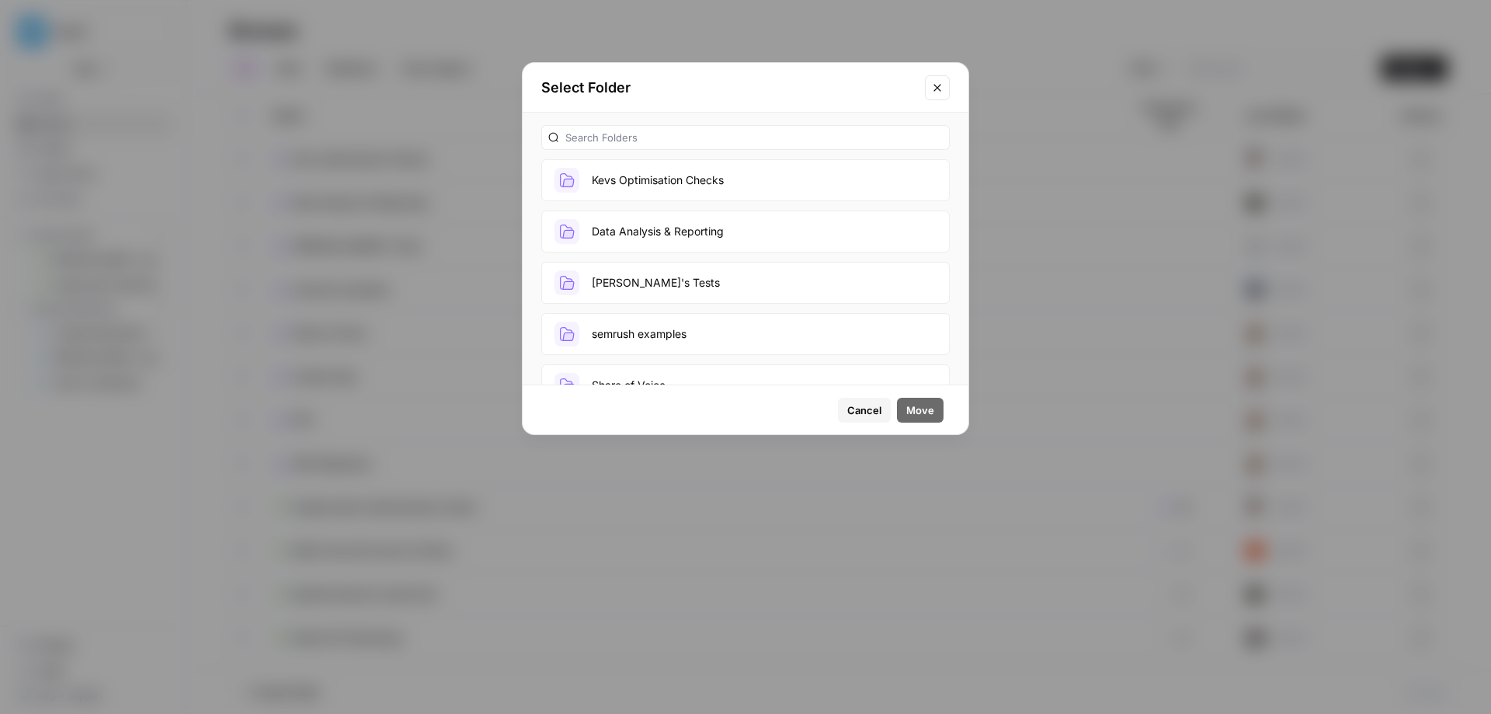
click at [662, 179] on button "Kevs Optimisation Checks" at bounding box center [745, 180] width 409 height 42
click at [931, 415] on span "Move" at bounding box center [921, 410] width 28 height 16
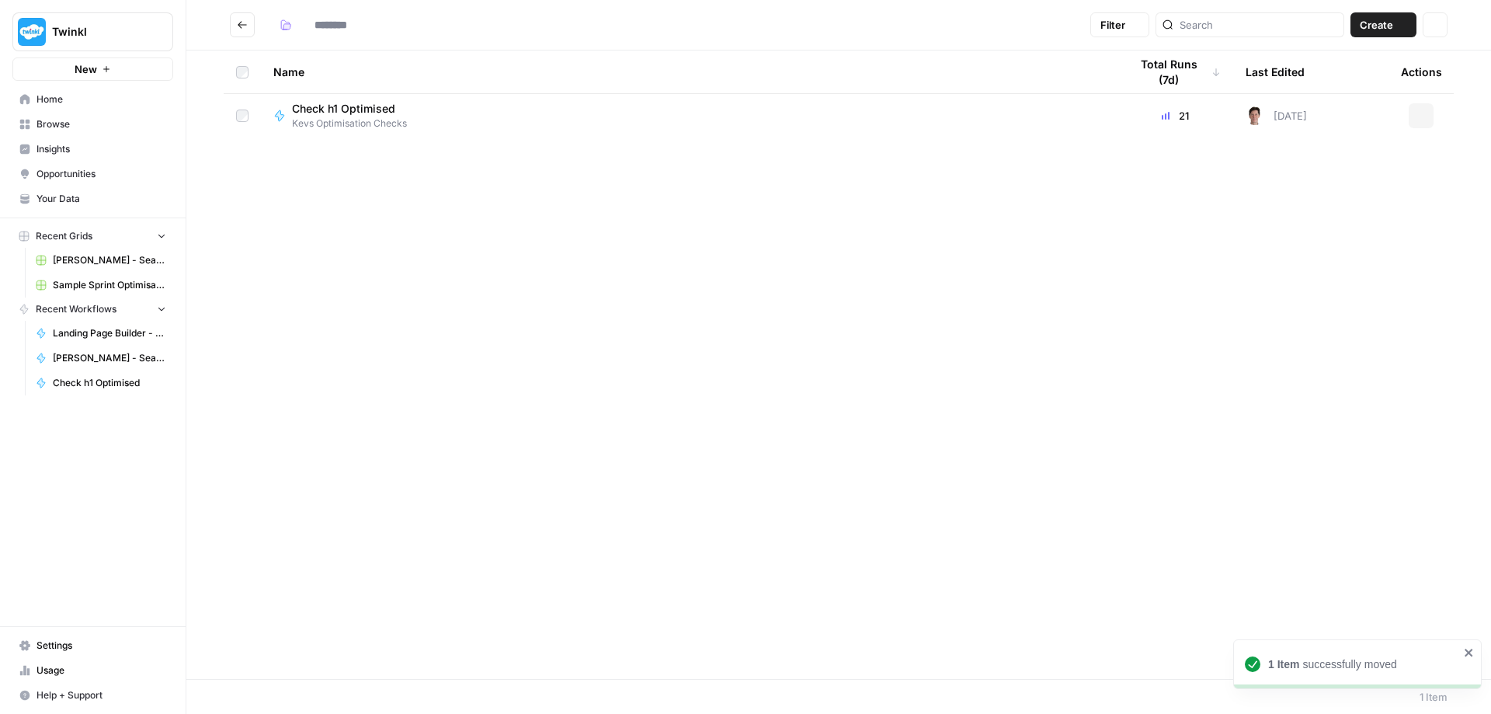
type input "**********"
click at [246, 26] on icon "Go back" at bounding box center [242, 24] width 11 height 11
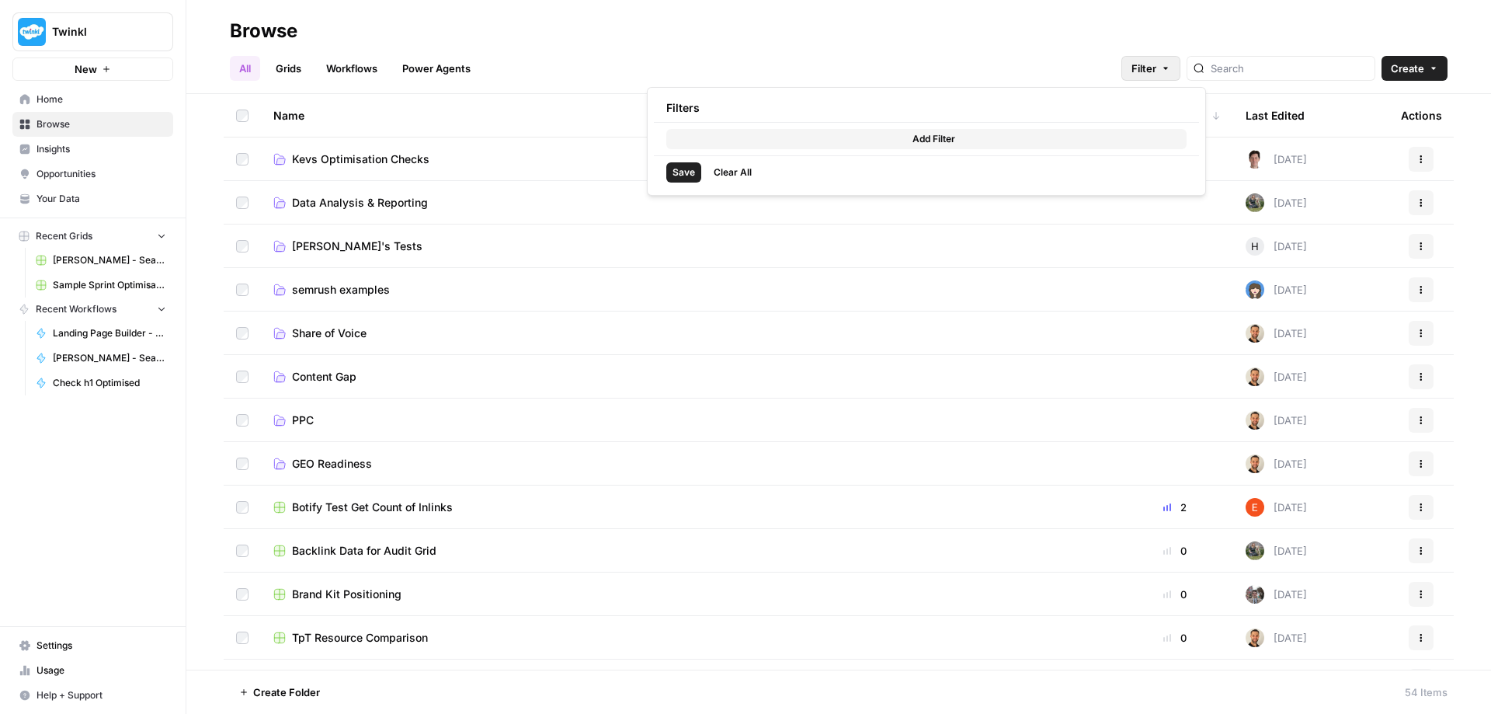
click at [1171, 72] on icon "button" at bounding box center [1165, 68] width 9 height 9
click at [1204, 30] on div "Browse" at bounding box center [839, 31] width 1218 height 25
click at [1258, 117] on div "Last Edited" at bounding box center [1275, 115] width 59 height 43
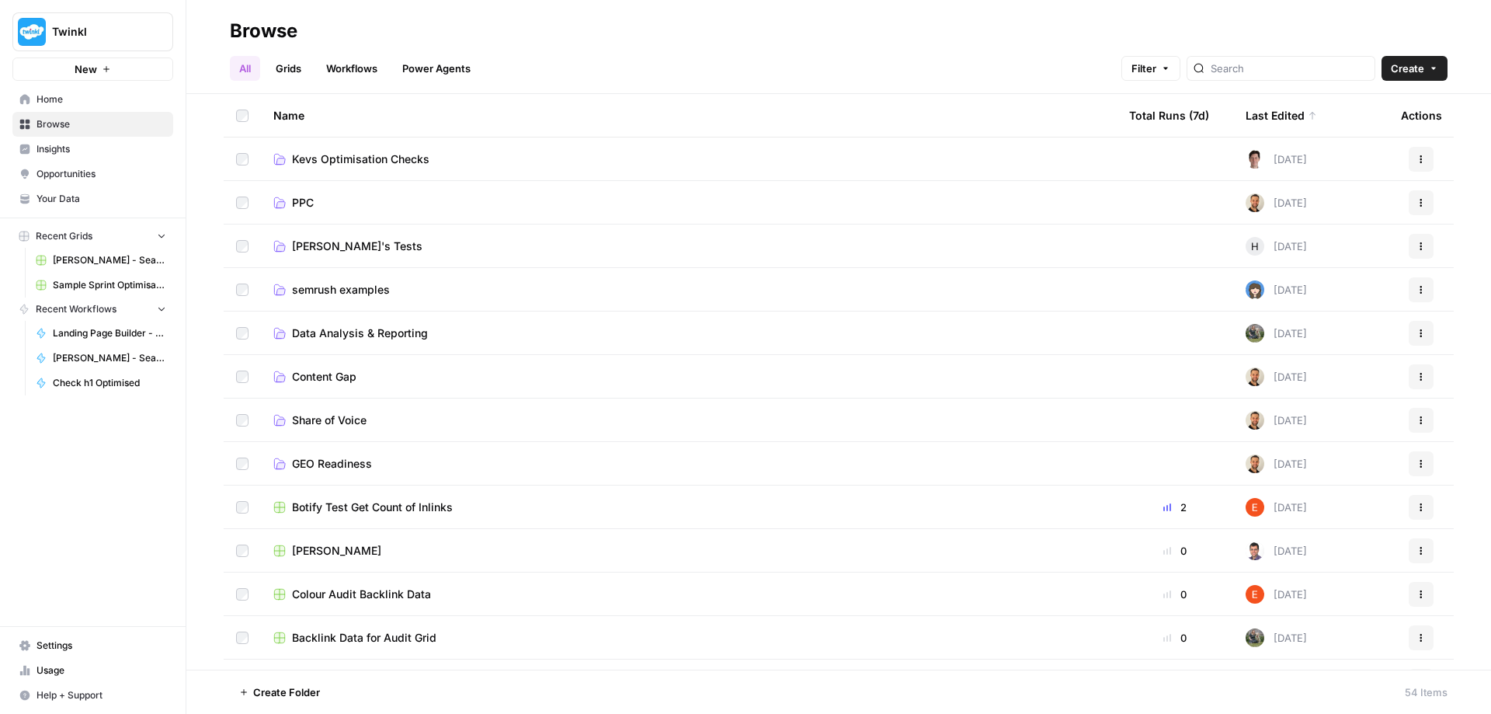
click at [1258, 117] on div "Last Edited" at bounding box center [1281, 115] width 71 height 43
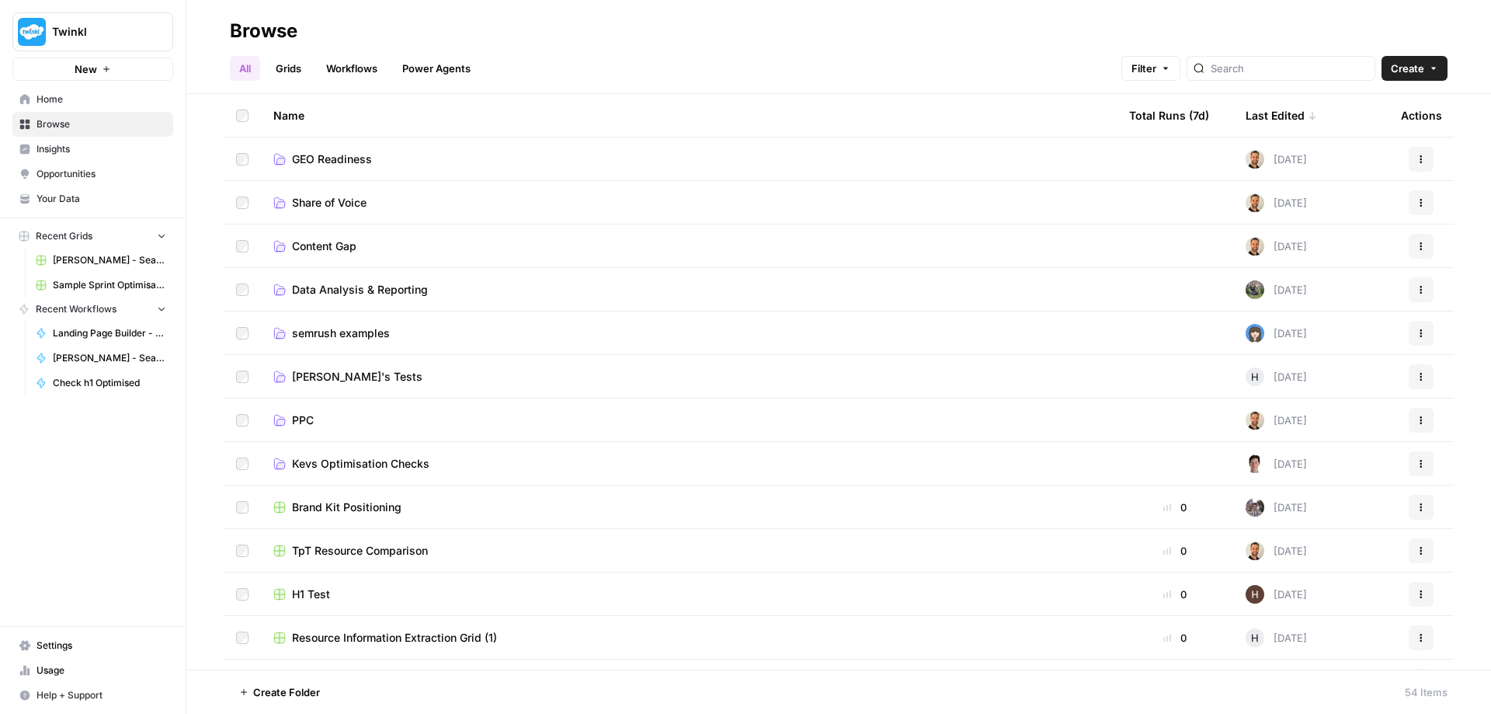
click at [1258, 117] on div "Last Edited" at bounding box center [1281, 115] width 71 height 43
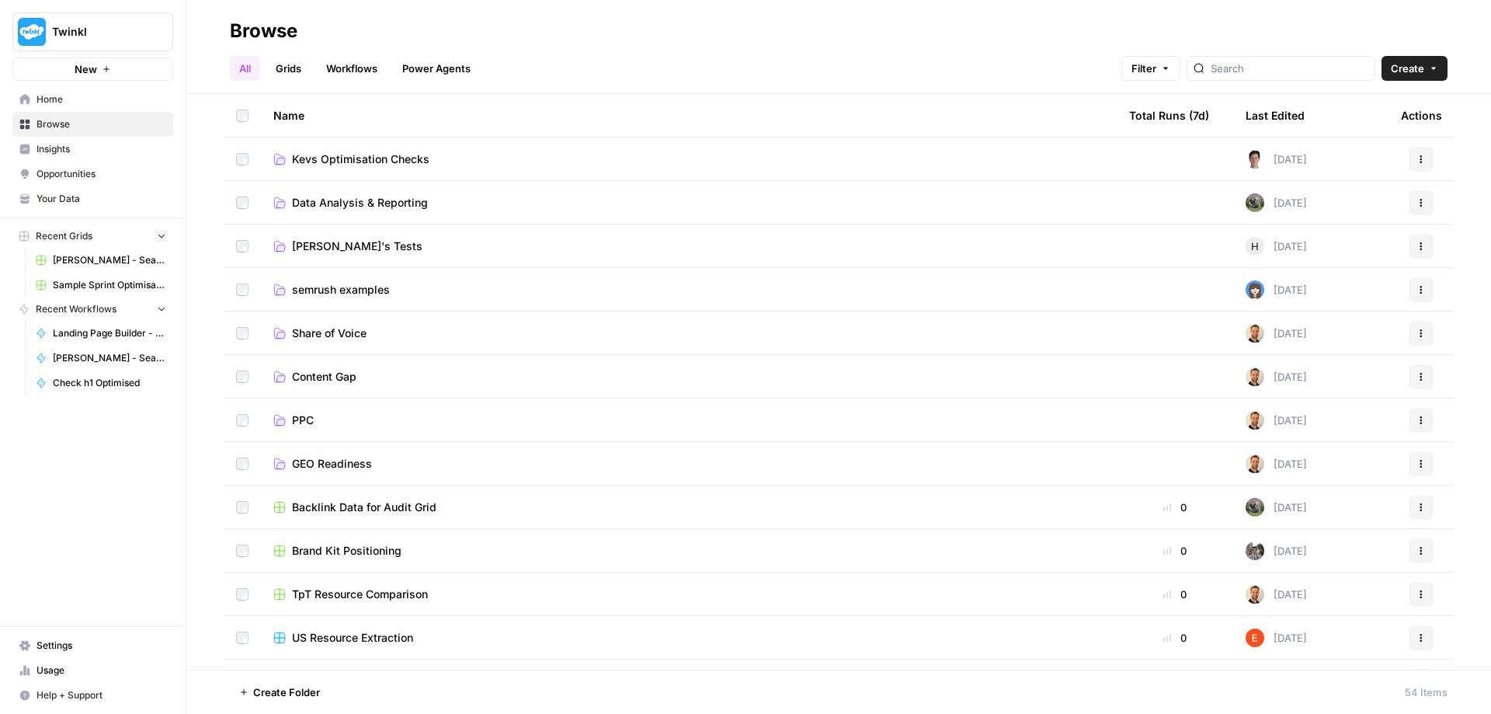
click at [46, 202] on span "Your Data" at bounding box center [102, 199] width 130 height 14
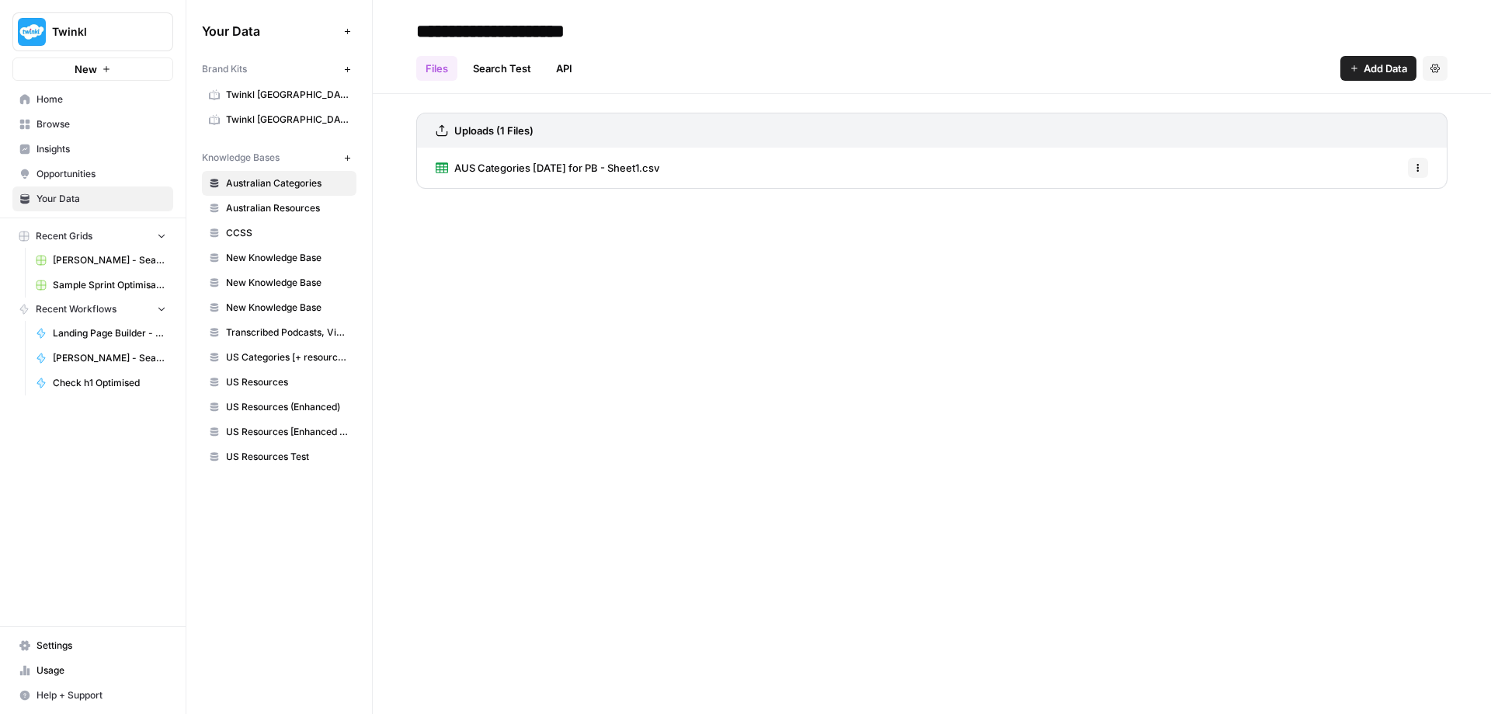
click at [347, 68] on icon "button" at bounding box center [346, 68] width 5 height 5
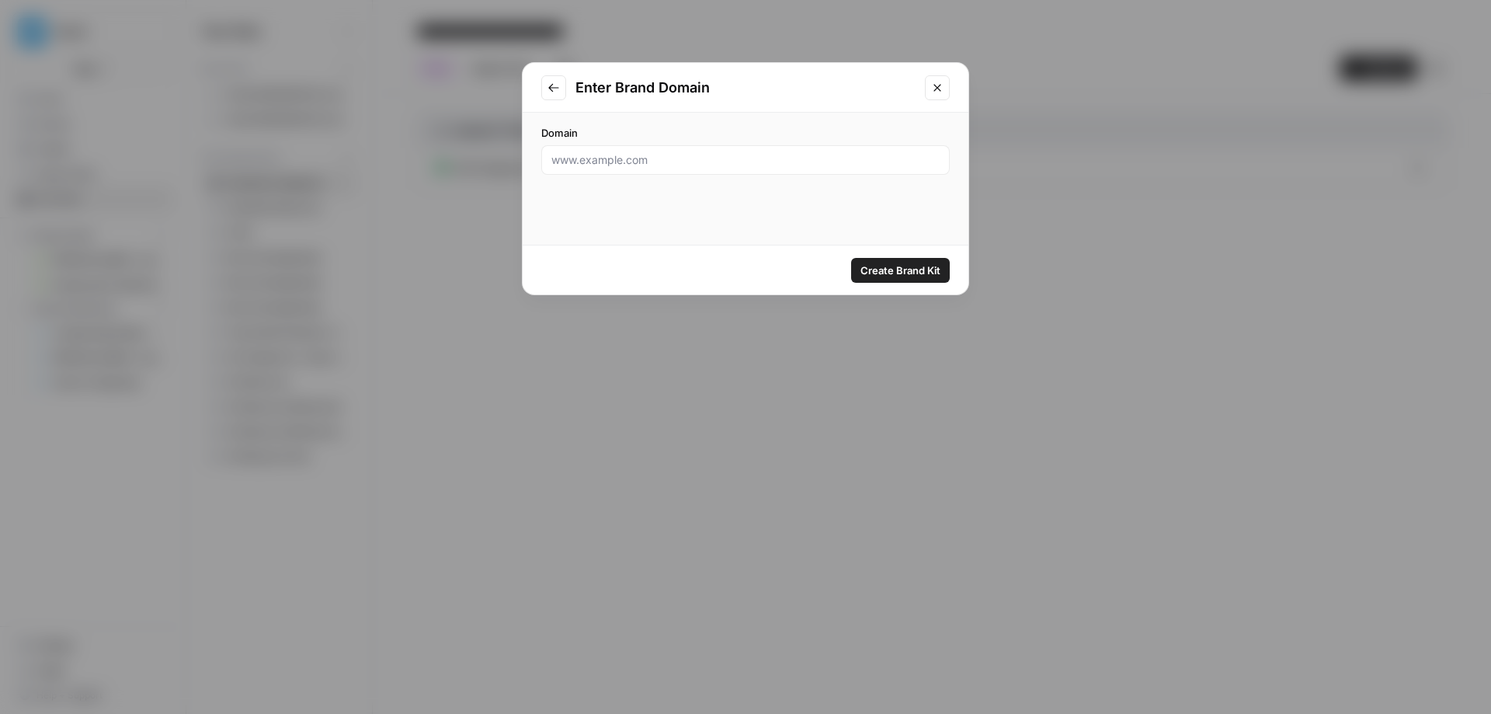
click at [944, 84] on button "Close modal" at bounding box center [937, 87] width 25 height 25
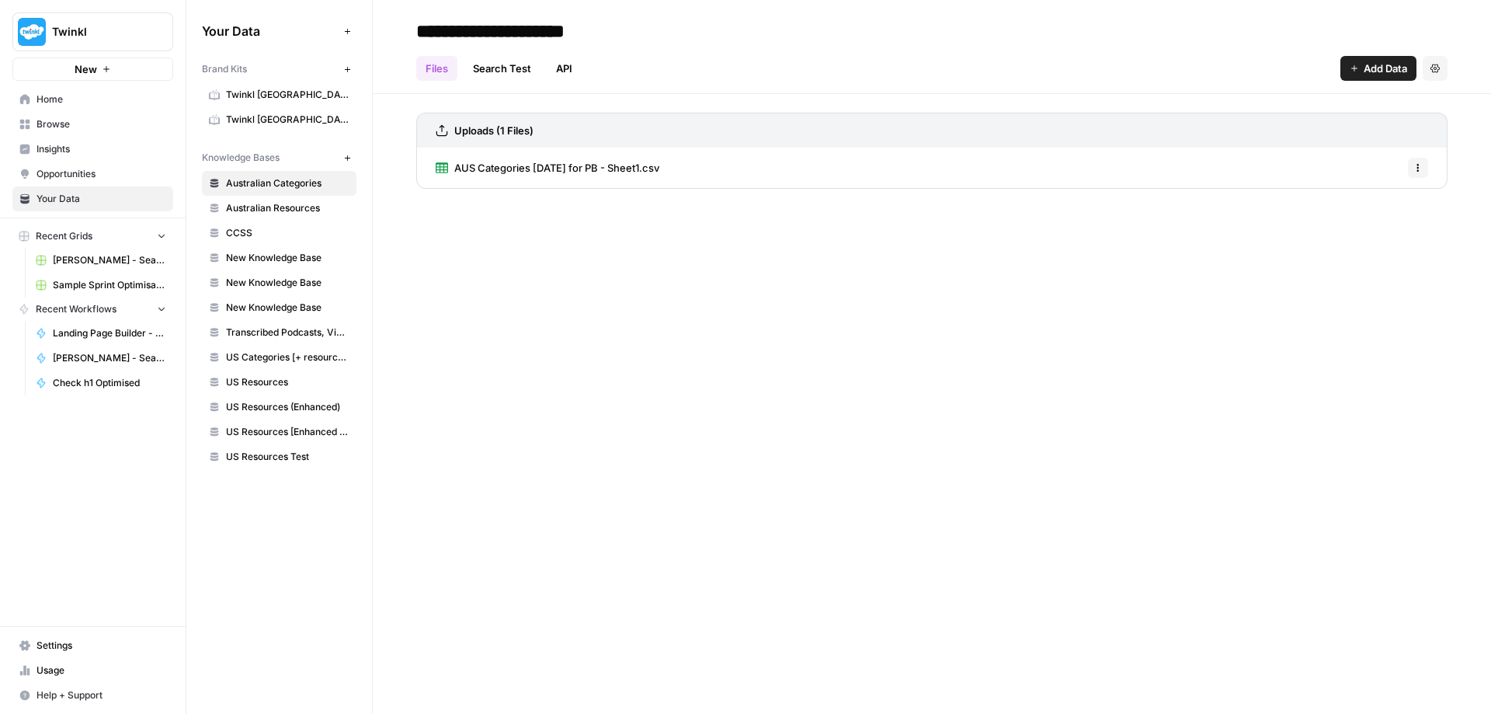
click at [49, 105] on span "Home" at bounding box center [102, 99] width 130 height 14
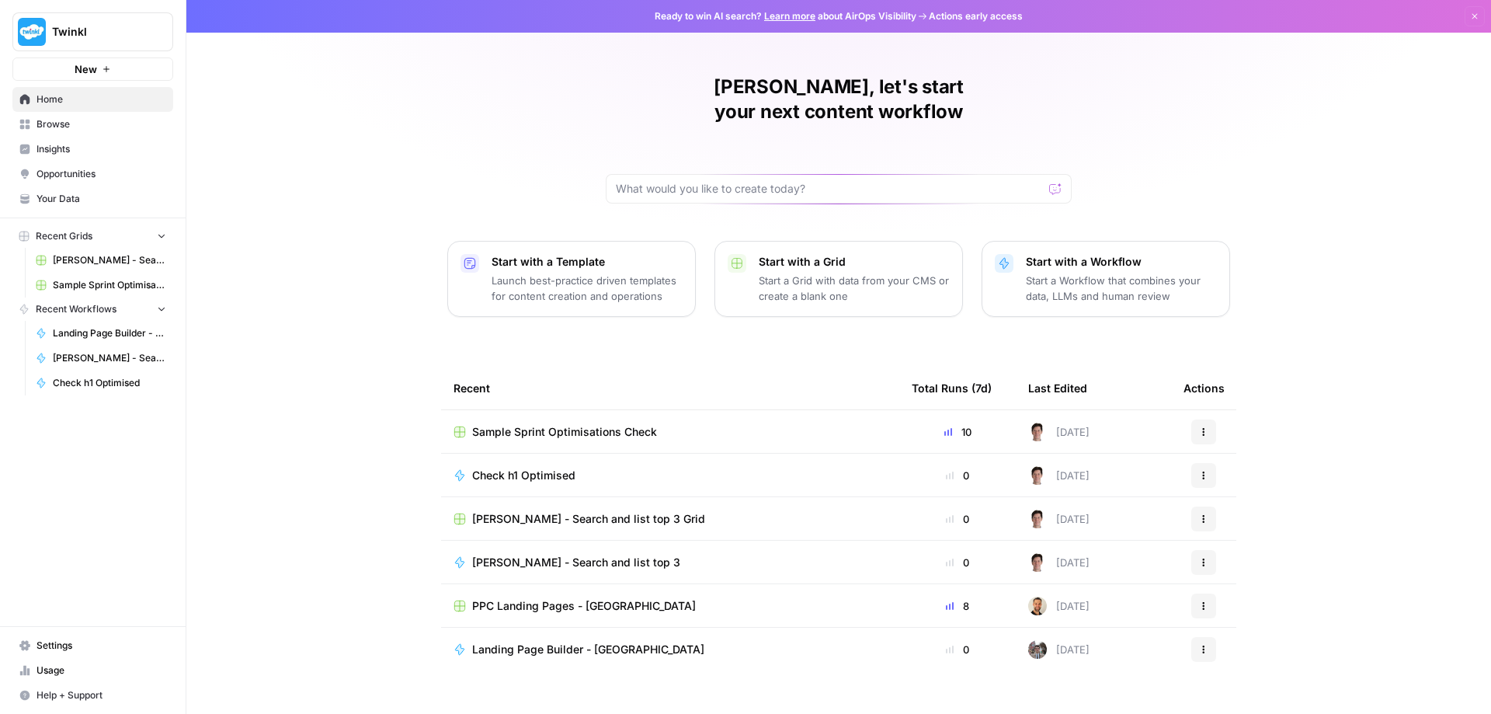
click at [298, 510] on div "Kevan, let's start your next content workflow Start with a Template Launch best…" at bounding box center [838, 369] width 1305 height 739
click at [56, 130] on span "Browse" at bounding box center [102, 124] width 130 height 14
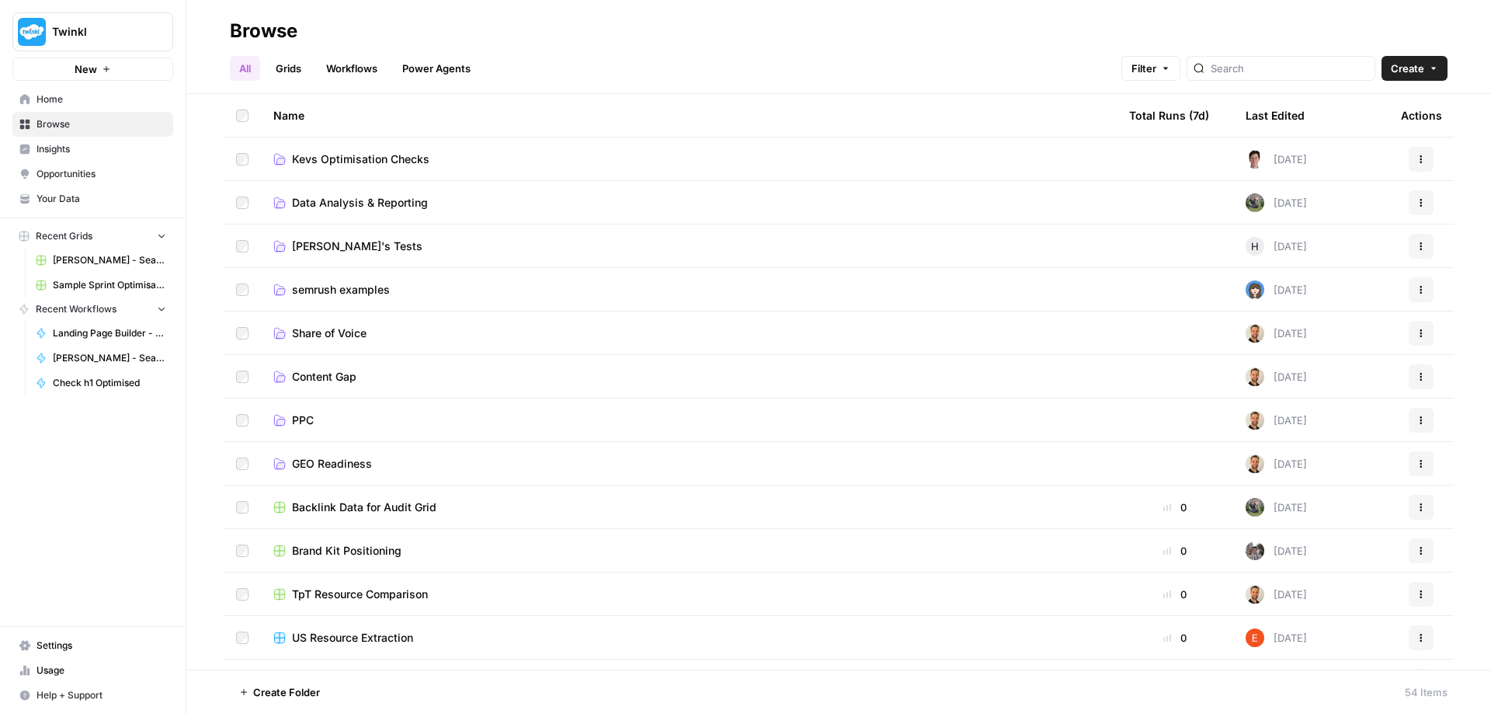
click at [239, 73] on link "All" at bounding box center [245, 68] width 30 height 25
click at [1261, 65] on input "search" at bounding box center [1290, 69] width 158 height 16
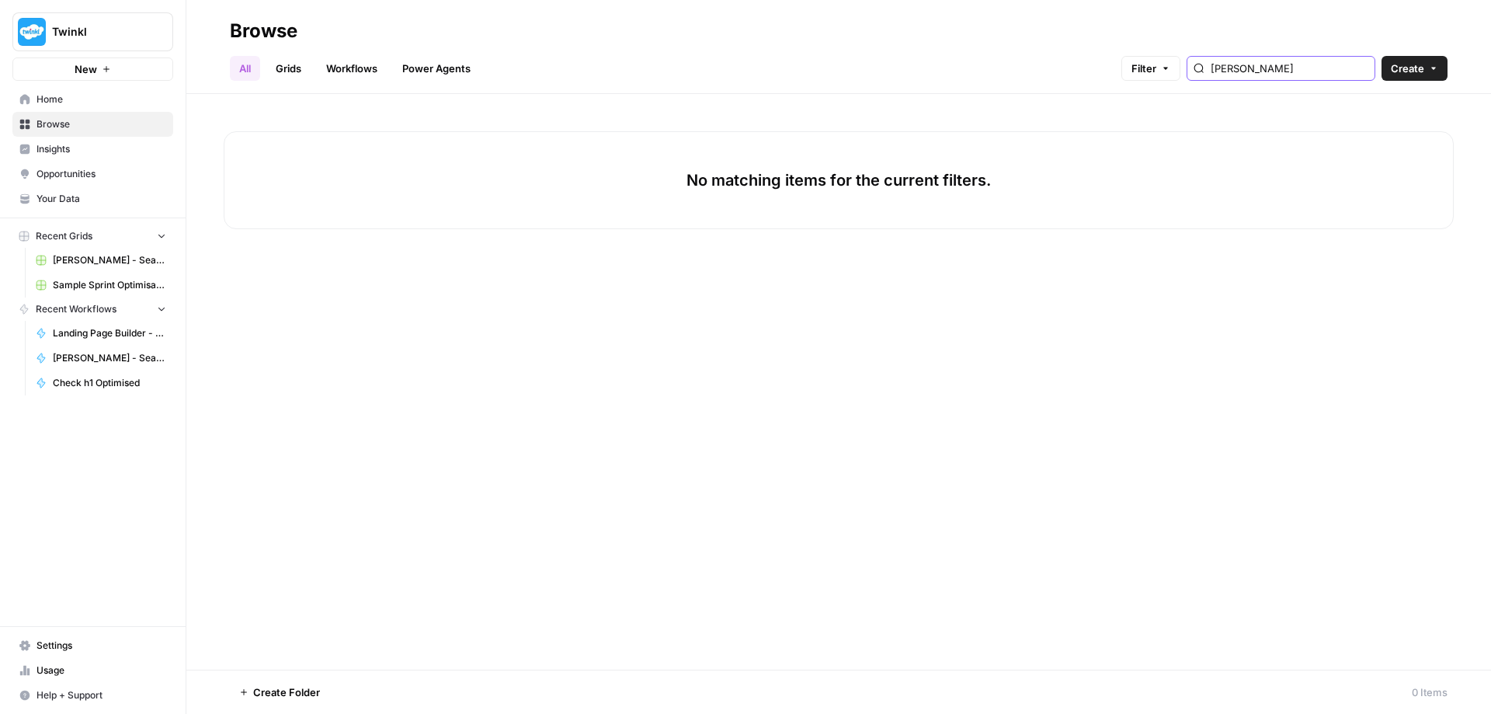
click at [1360, 69] on input "Kean Holden" at bounding box center [1290, 69] width 158 height 16
type input "Kean Holden"
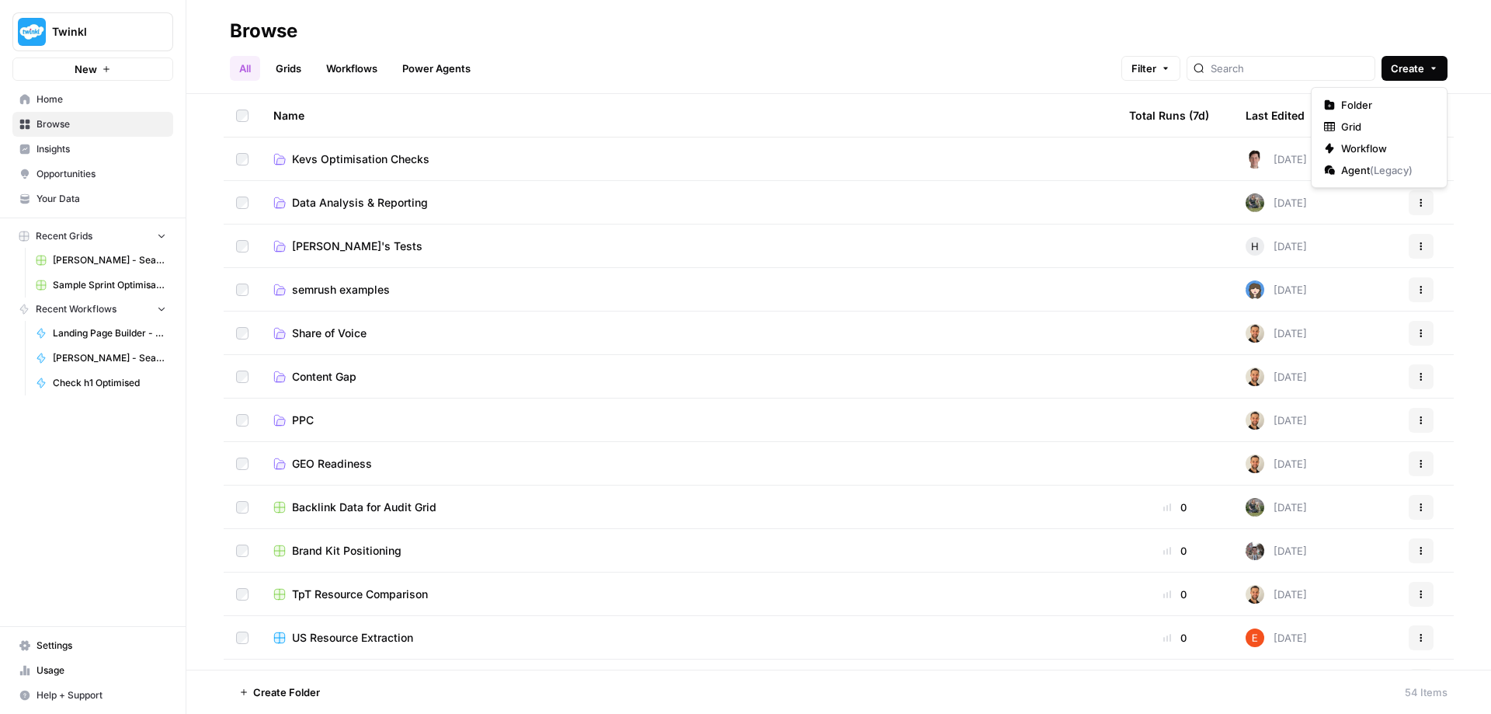
click at [1435, 70] on icon "button" at bounding box center [1433, 68] width 9 height 9
click at [994, 49] on div "All Grids Workflows Power Agents Filter Create" at bounding box center [839, 61] width 1218 height 37
click at [1181, 70] on button "Filter" at bounding box center [1151, 68] width 59 height 25
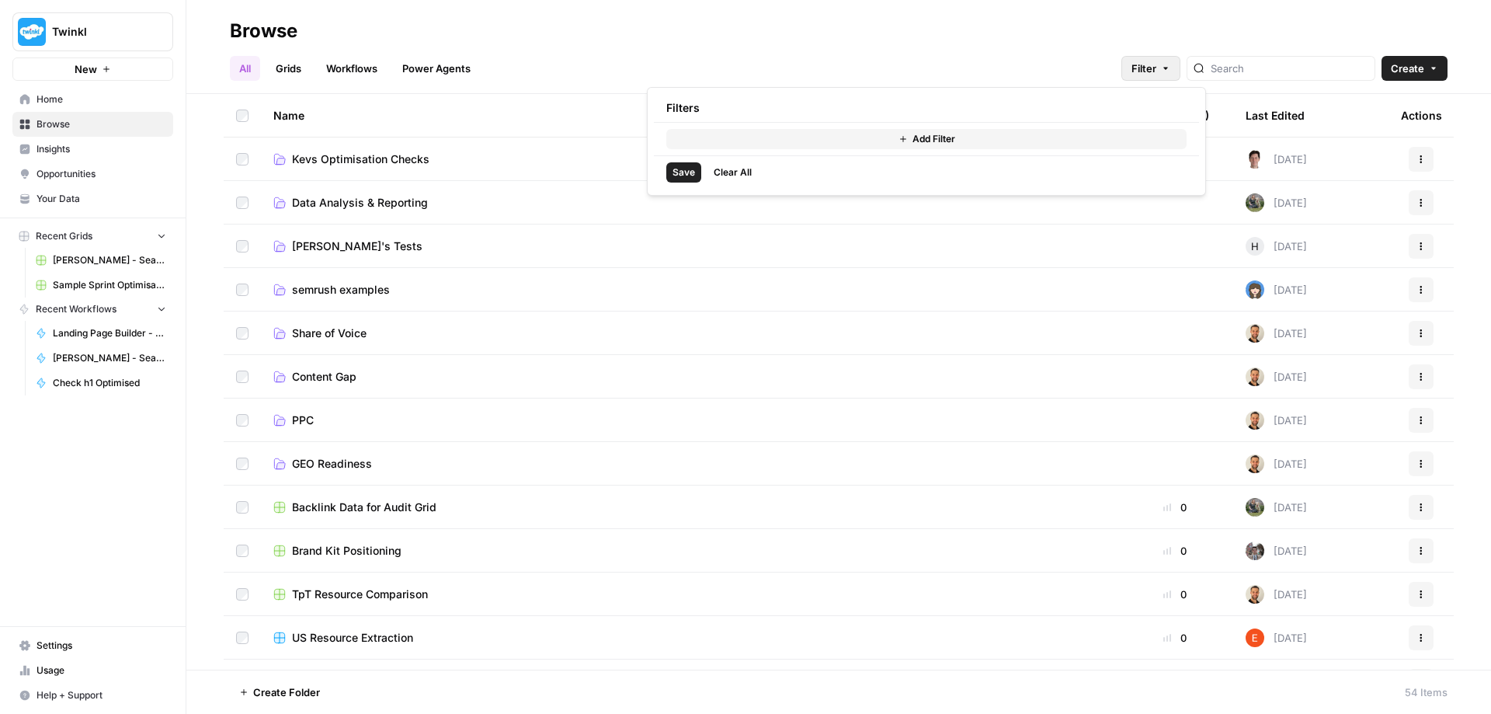
click at [913, 139] on span "Add Filter" at bounding box center [934, 139] width 43 height 14
click at [820, 142] on div at bounding box center [815, 142] width 11 height 16
click at [814, 138] on div at bounding box center [815, 142] width 11 height 16
click at [747, 222] on span "Last Edited By" at bounding box center [753, 222] width 112 height 16
type input "Last Edited By"
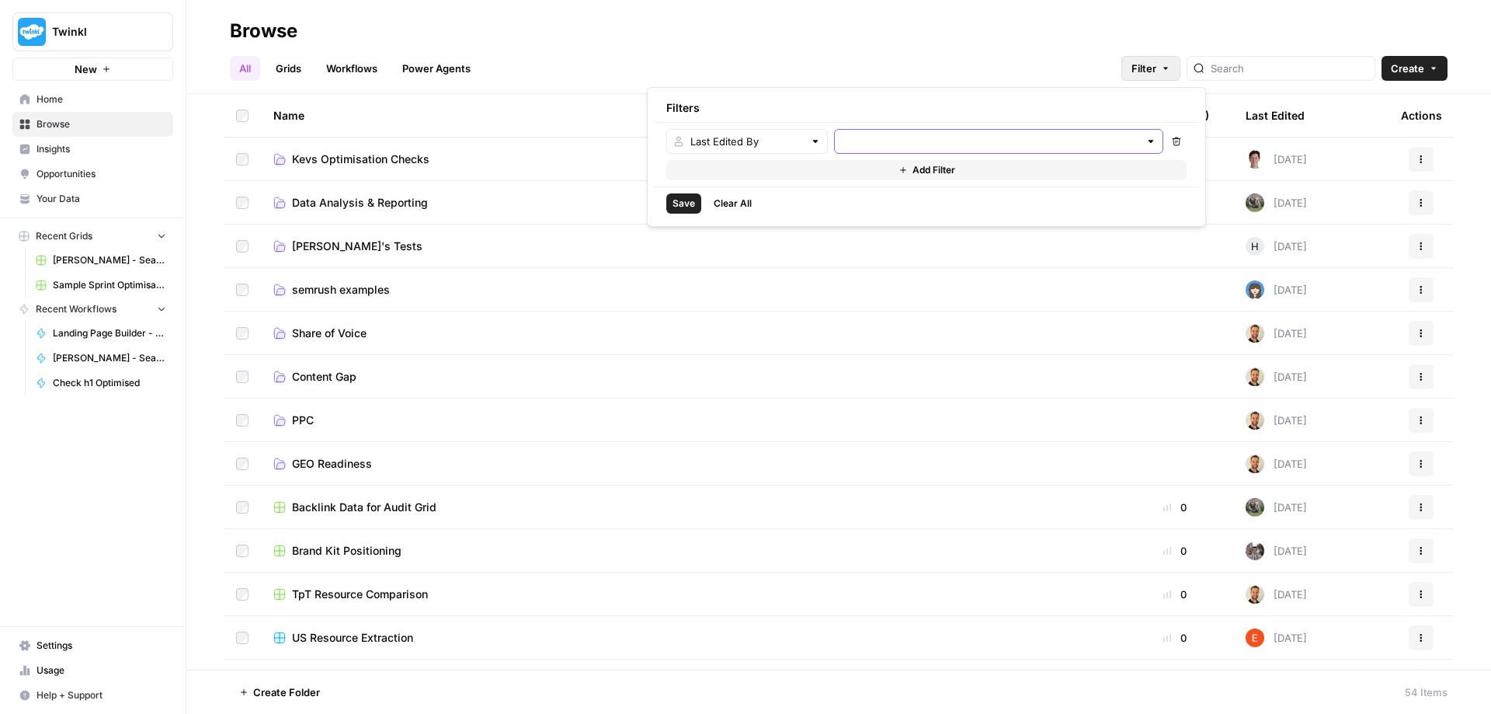
click at [1038, 143] on input "text" at bounding box center [990, 142] width 298 height 16
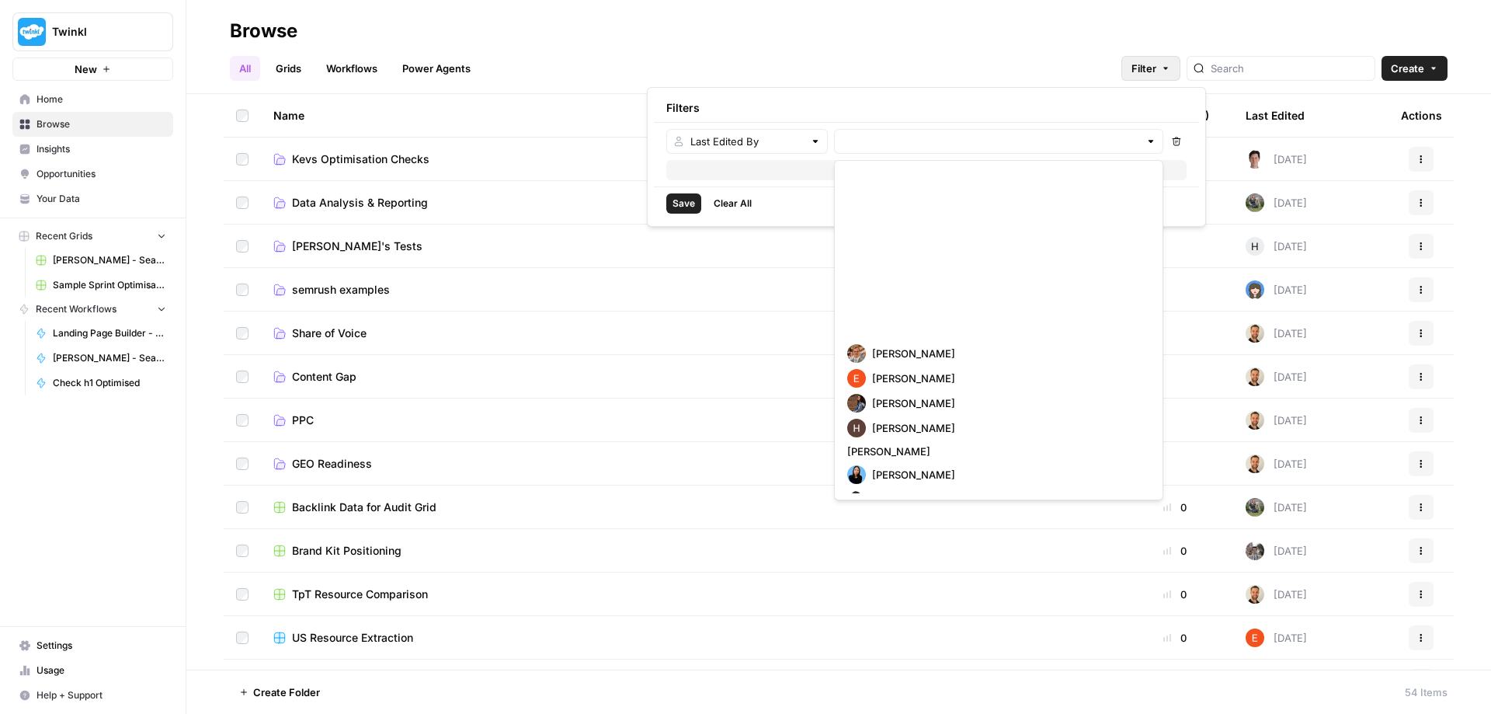
scroll to position [308, 0]
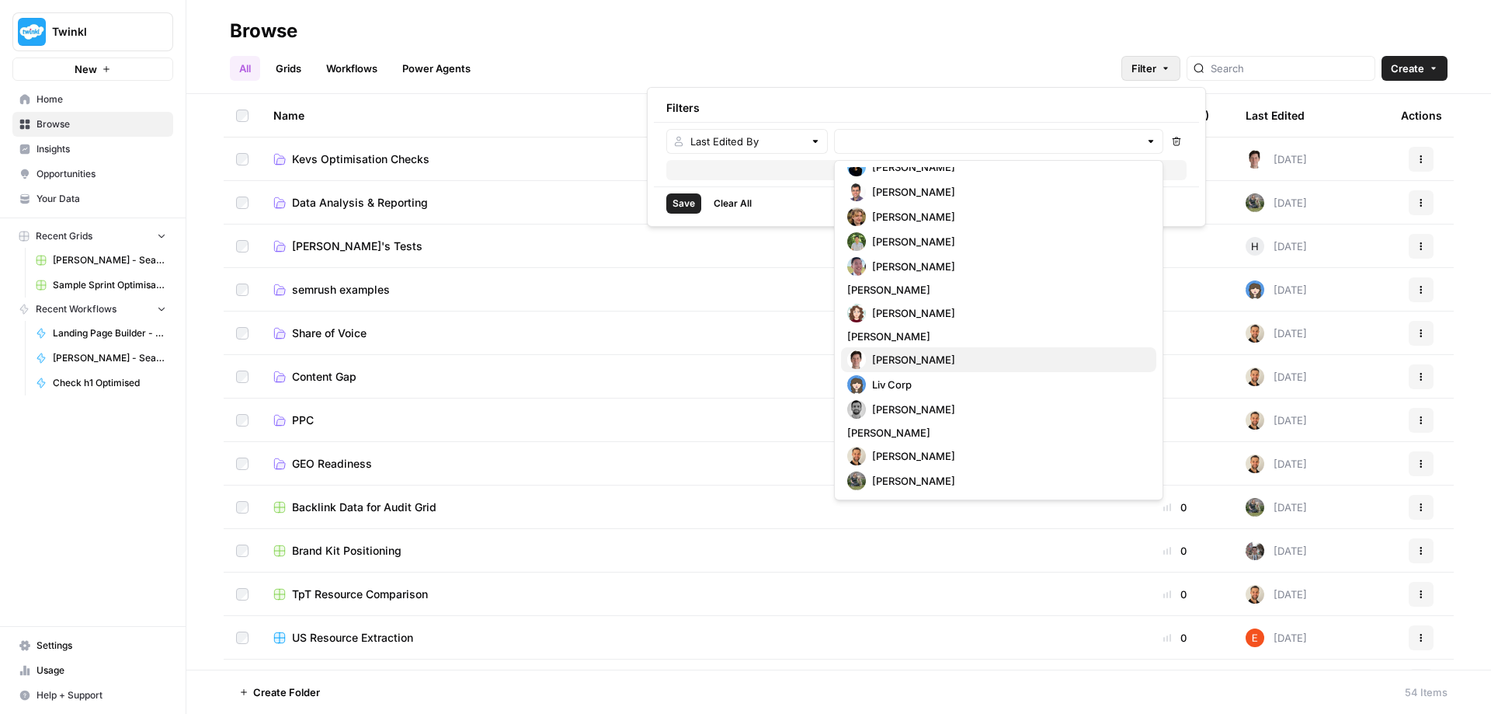
click at [924, 358] on span "Kevan Holden" at bounding box center [1008, 360] width 272 height 16
type input "Kevan Holden"
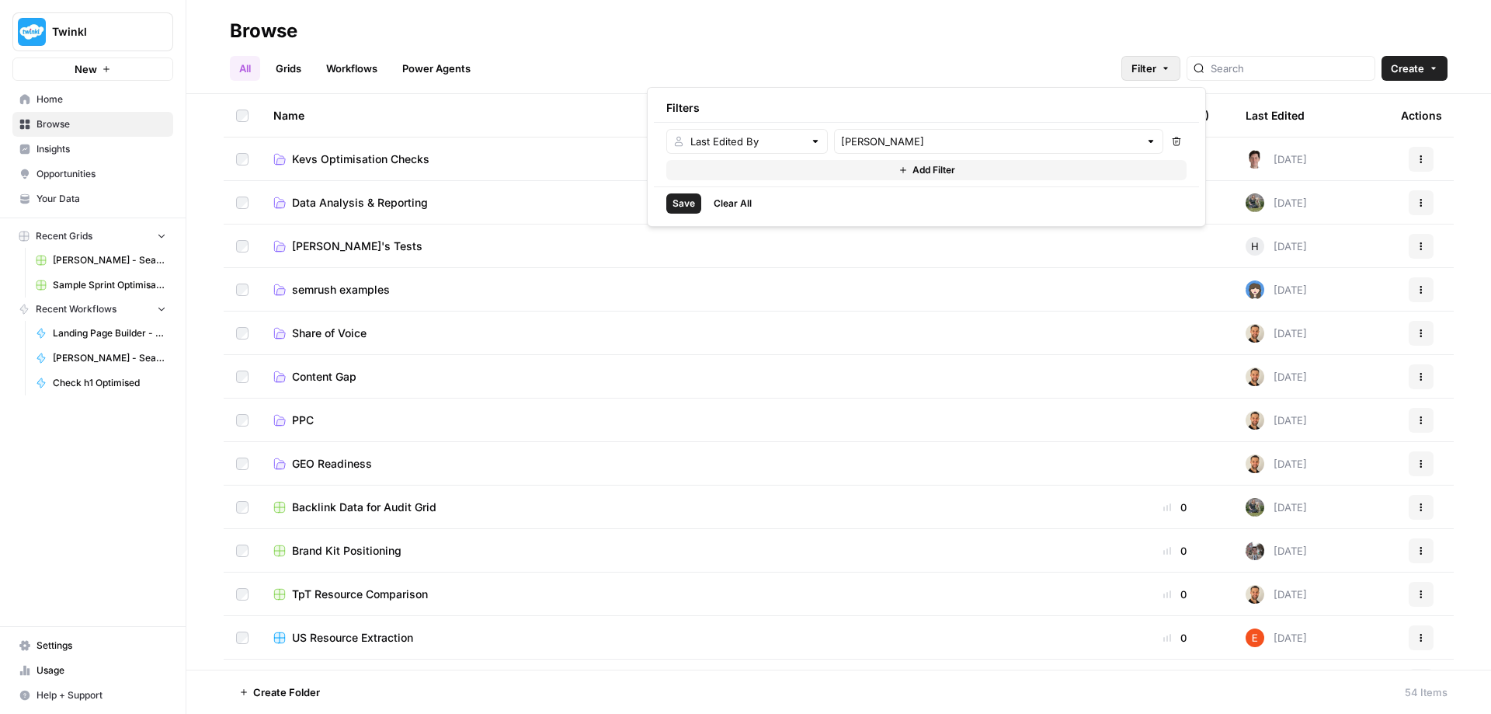
click at [691, 205] on span "Save" at bounding box center [684, 204] width 23 height 14
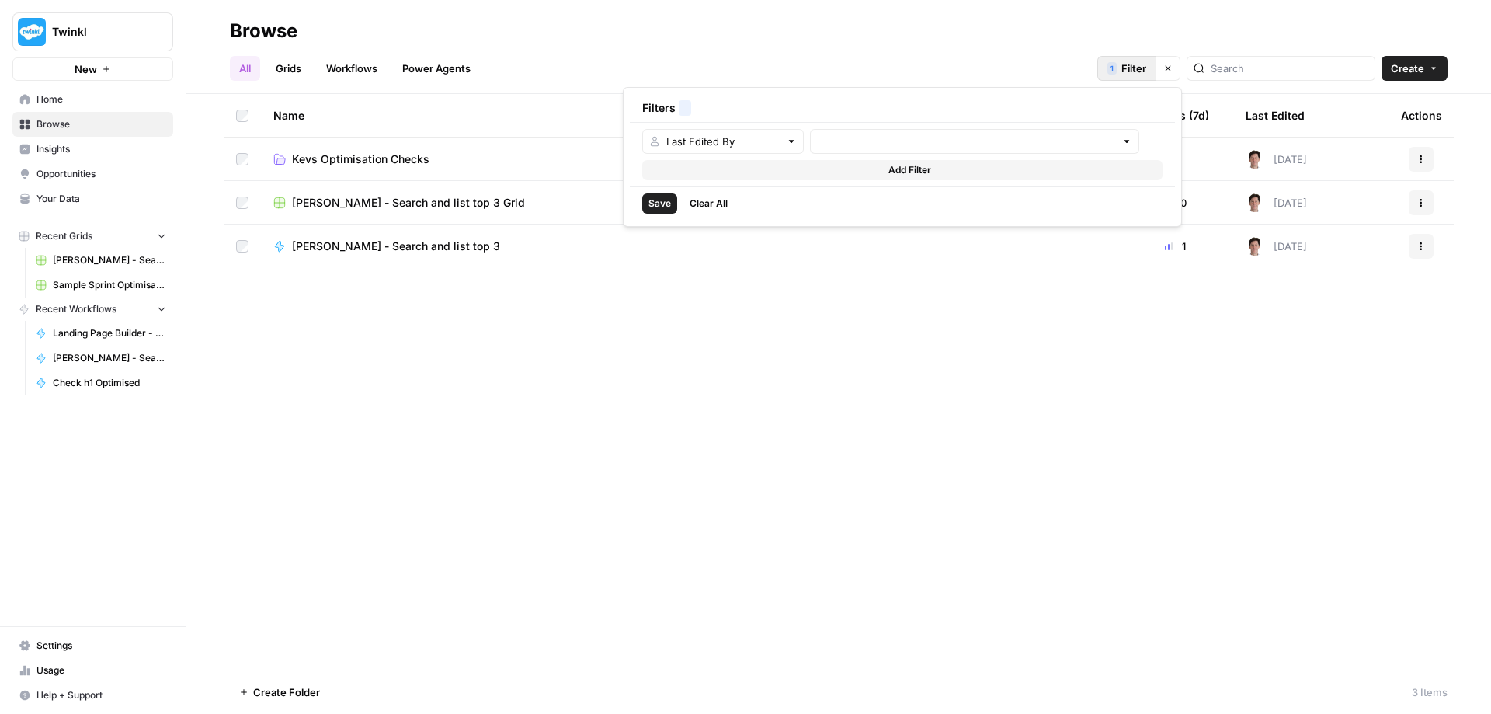
click at [1147, 71] on span "Filter" at bounding box center [1134, 69] width 25 height 16
type input "Kevan Holden"
click at [662, 106] on div "Filters 1" at bounding box center [902, 108] width 545 height 28
click at [698, 103] on div "Filters 1" at bounding box center [902, 108] width 545 height 28
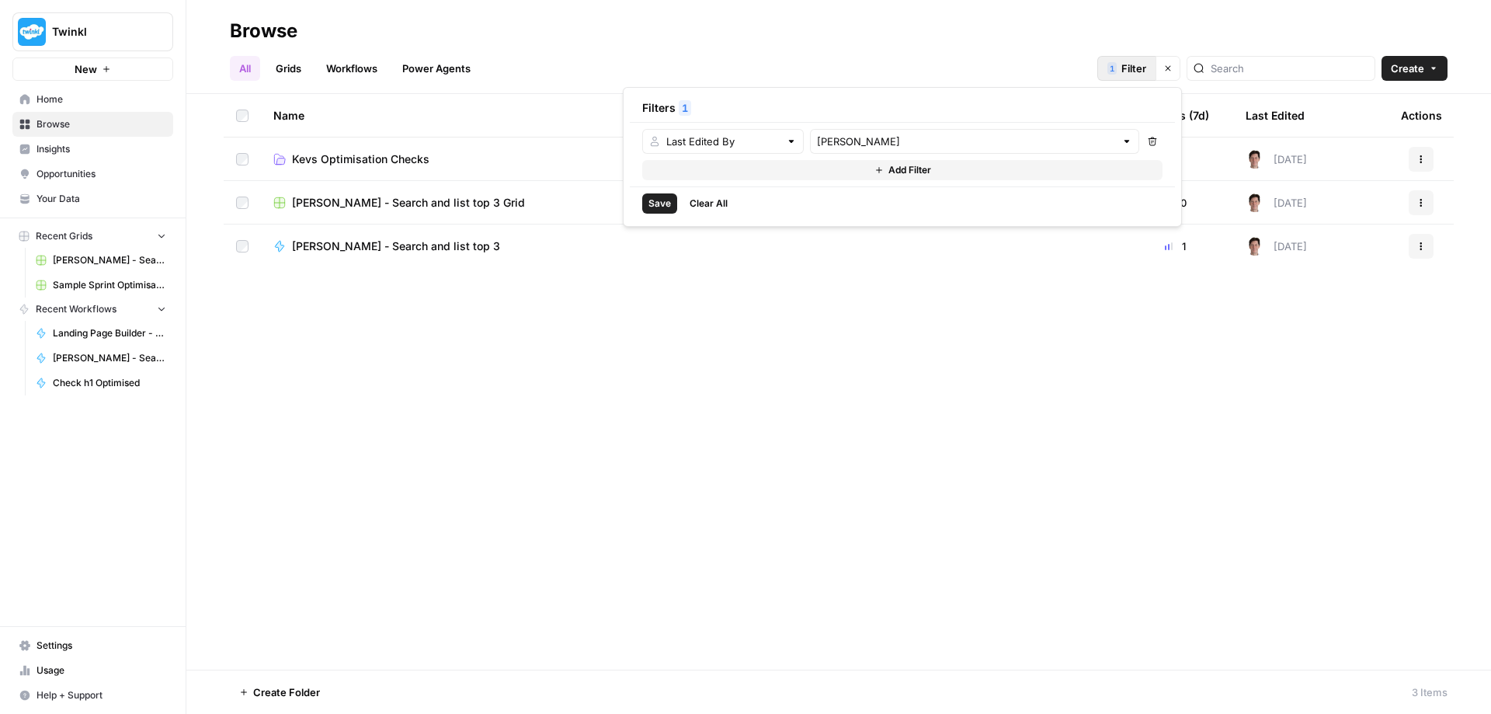
click at [685, 109] on span "1" at bounding box center [685, 108] width 6 height 16
click at [659, 203] on span "Save" at bounding box center [660, 204] width 23 height 14
click at [1147, 68] on span "Filter" at bounding box center [1134, 69] width 25 height 16
type input "Kevan Holden"
click at [682, 106] on span "1" at bounding box center [685, 108] width 6 height 16
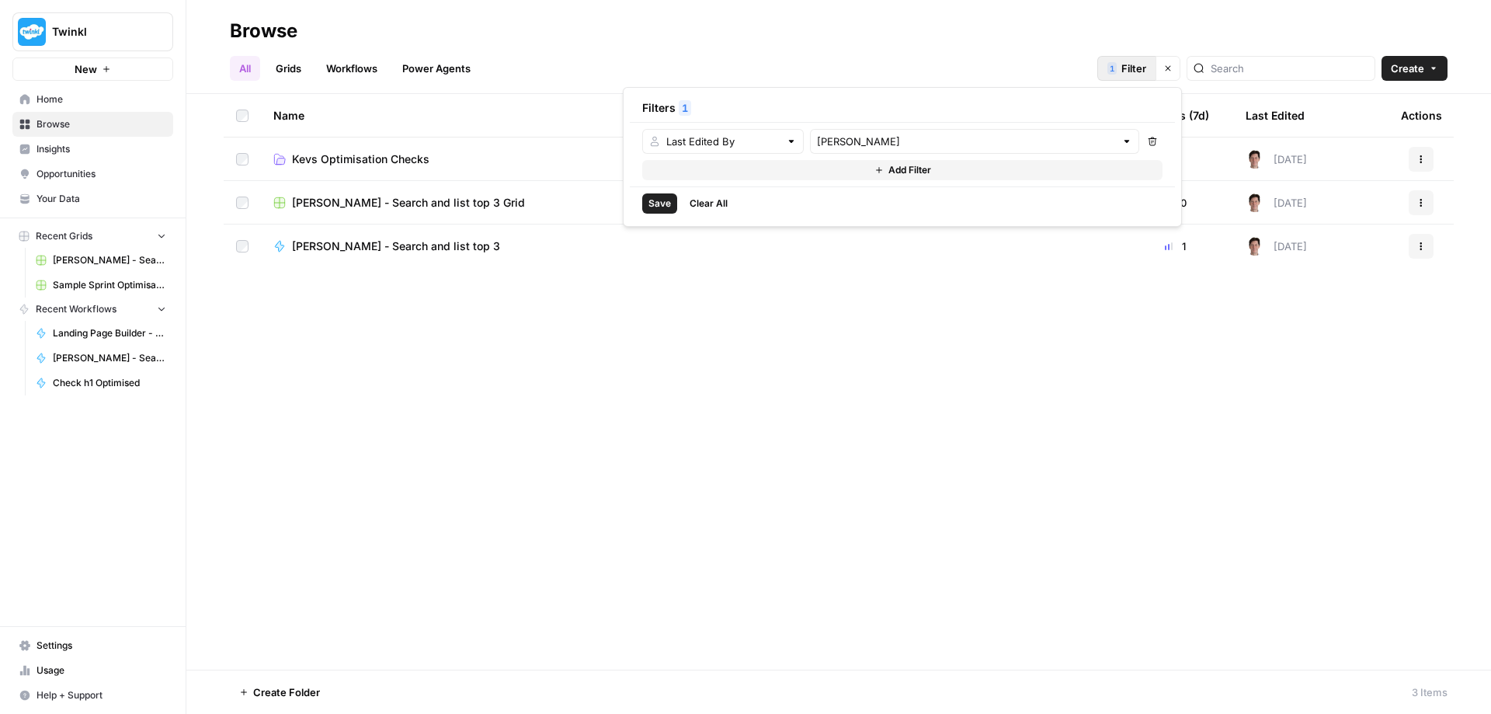
drag, startPoint x: 686, startPoint y: 105, endPoint x: 673, endPoint y: 103, distance: 12.5
click at [673, 103] on div "Filters 1" at bounding box center [902, 108] width 545 height 28
click at [785, 135] on div "Last Edited By" at bounding box center [723, 141] width 162 height 25
click at [789, 141] on div at bounding box center [791, 142] width 11 height 16
type input "Last Edited By"
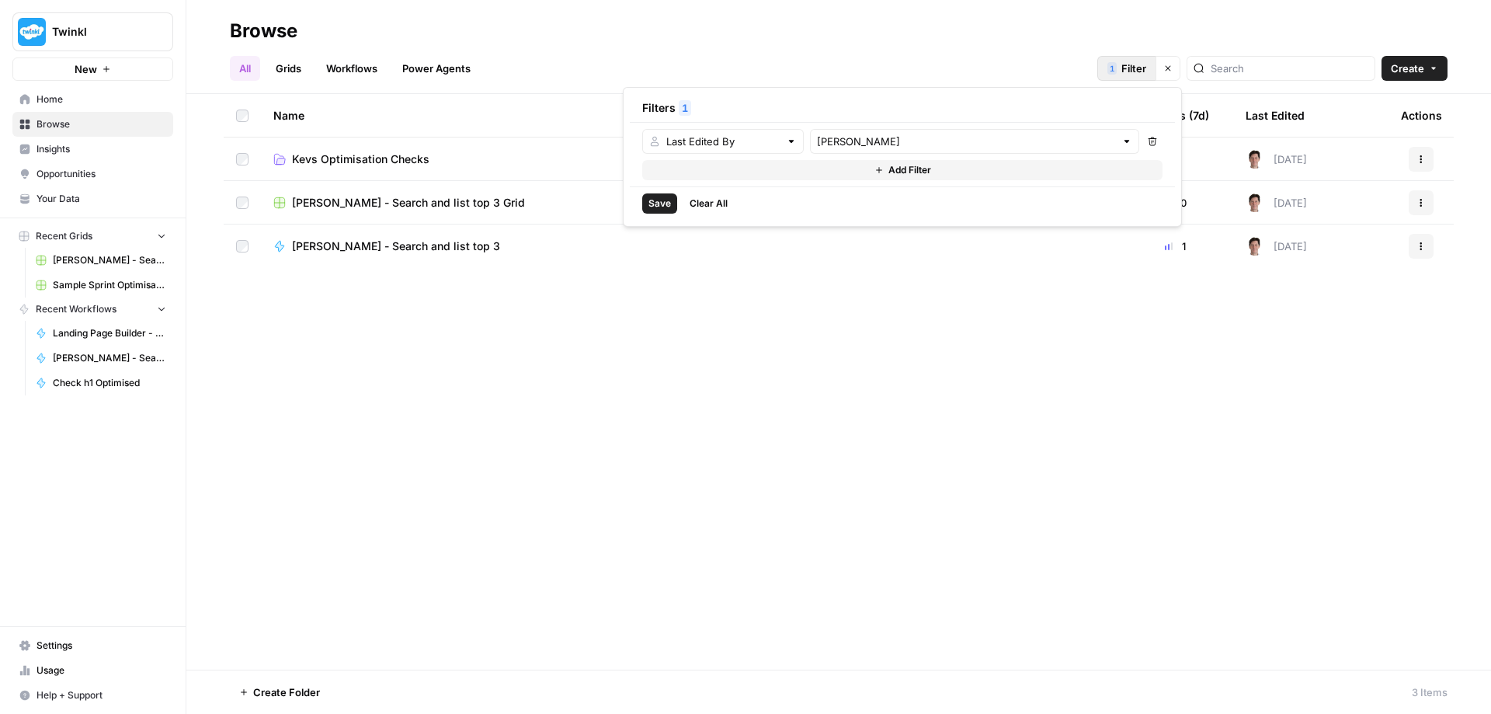
click at [840, 104] on div "Filters 1" at bounding box center [902, 108] width 545 height 28
click at [1038, 57] on div "All Grids Workflows Power Agents 1 Filter Clear filters Create" at bounding box center [839, 61] width 1218 height 37
click at [1173, 69] on icon "button" at bounding box center [1168, 68] width 9 height 9
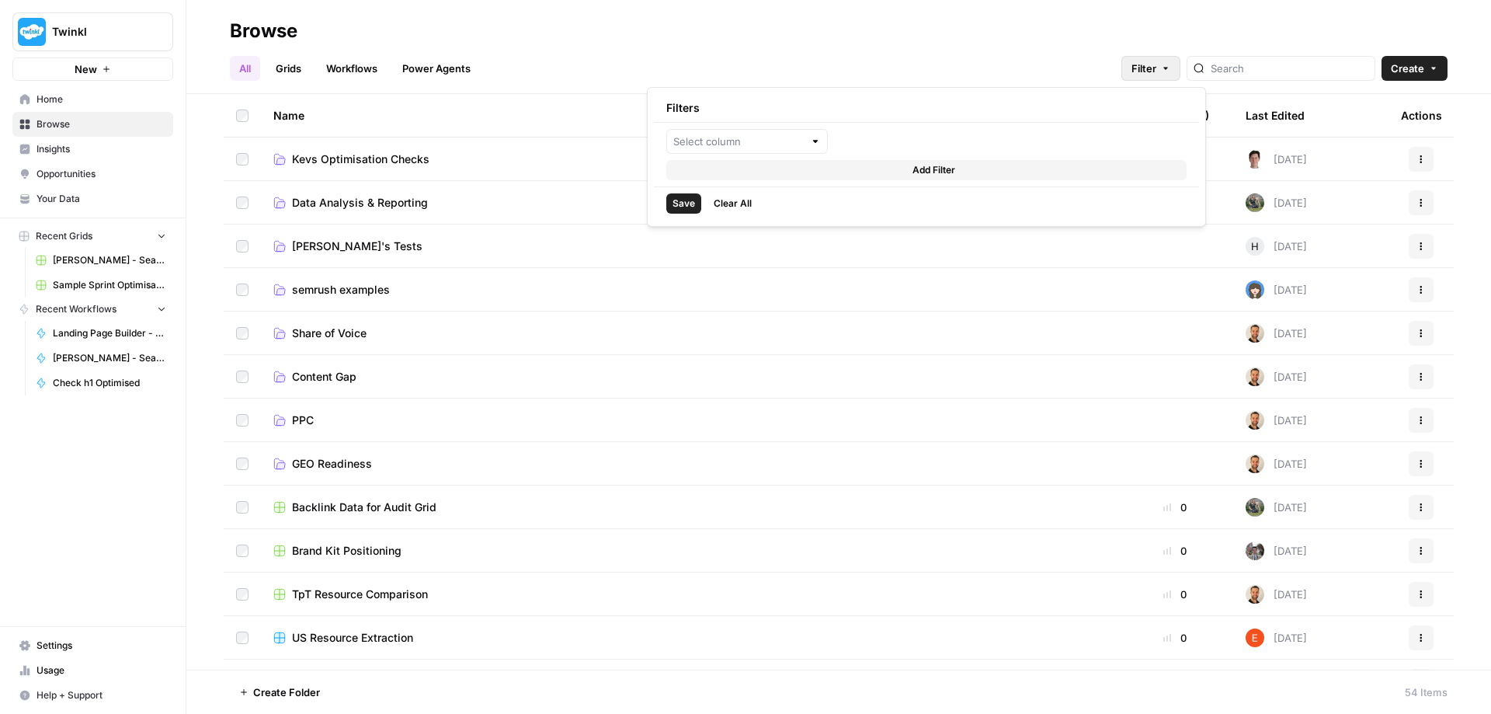
click at [1168, 68] on icon "button" at bounding box center [1166, 69] width 5 height 2
click at [1003, 64] on div "All Grids Workflows Power Agents Filter Create" at bounding box center [839, 61] width 1218 height 37
click at [372, 160] on span "Kevs Optimisation Checks" at bounding box center [360, 159] width 137 height 16
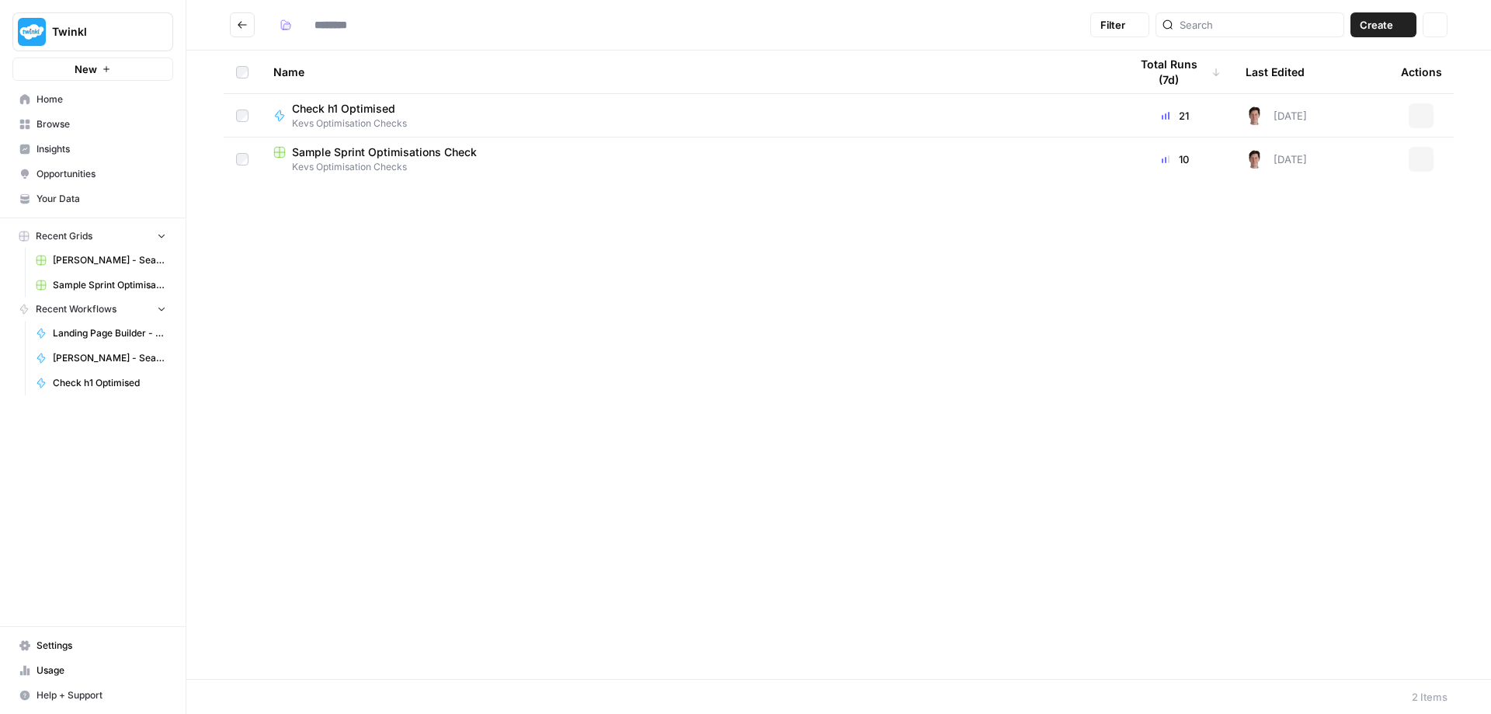
click at [372, 160] on span "Kevs Optimisation Checks" at bounding box center [688, 167] width 831 height 14
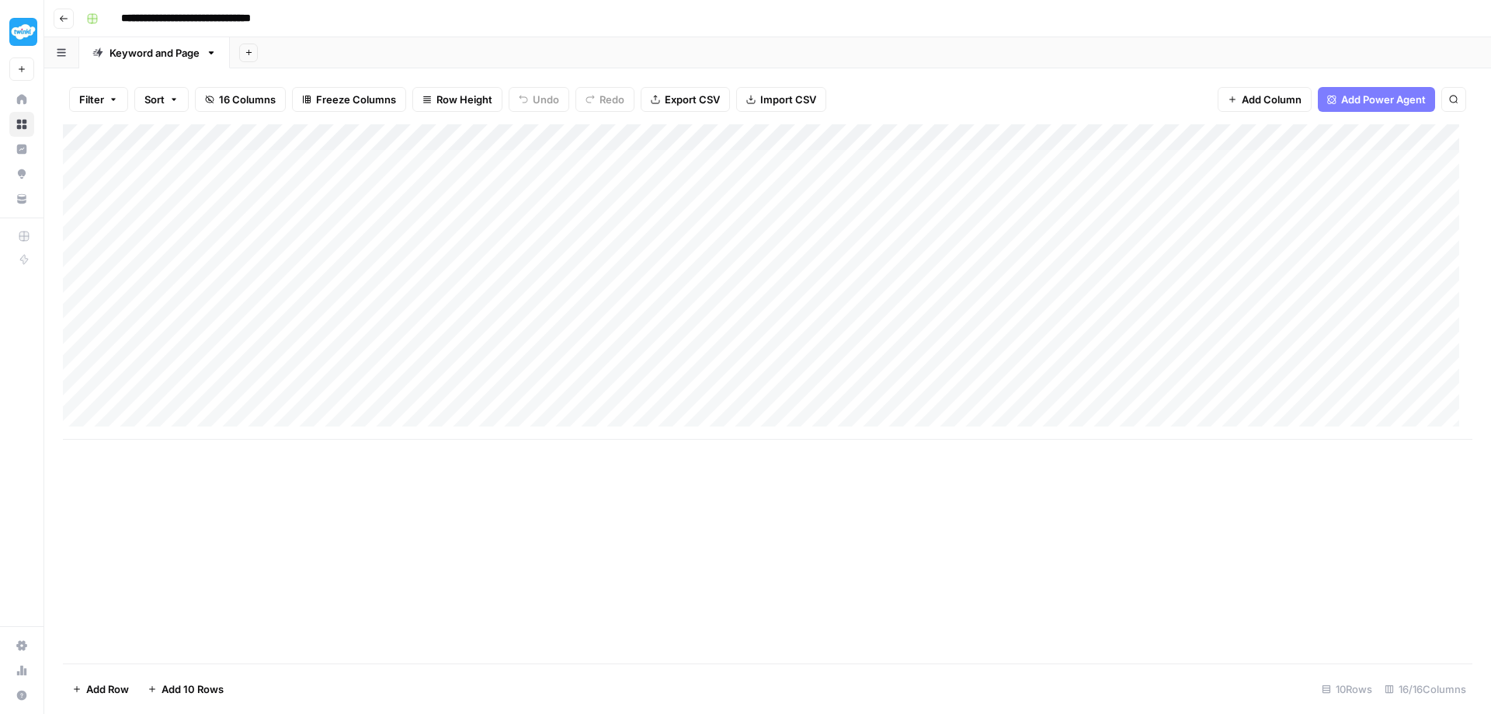
click at [67, 17] on icon "button" at bounding box center [63, 18] width 9 height 9
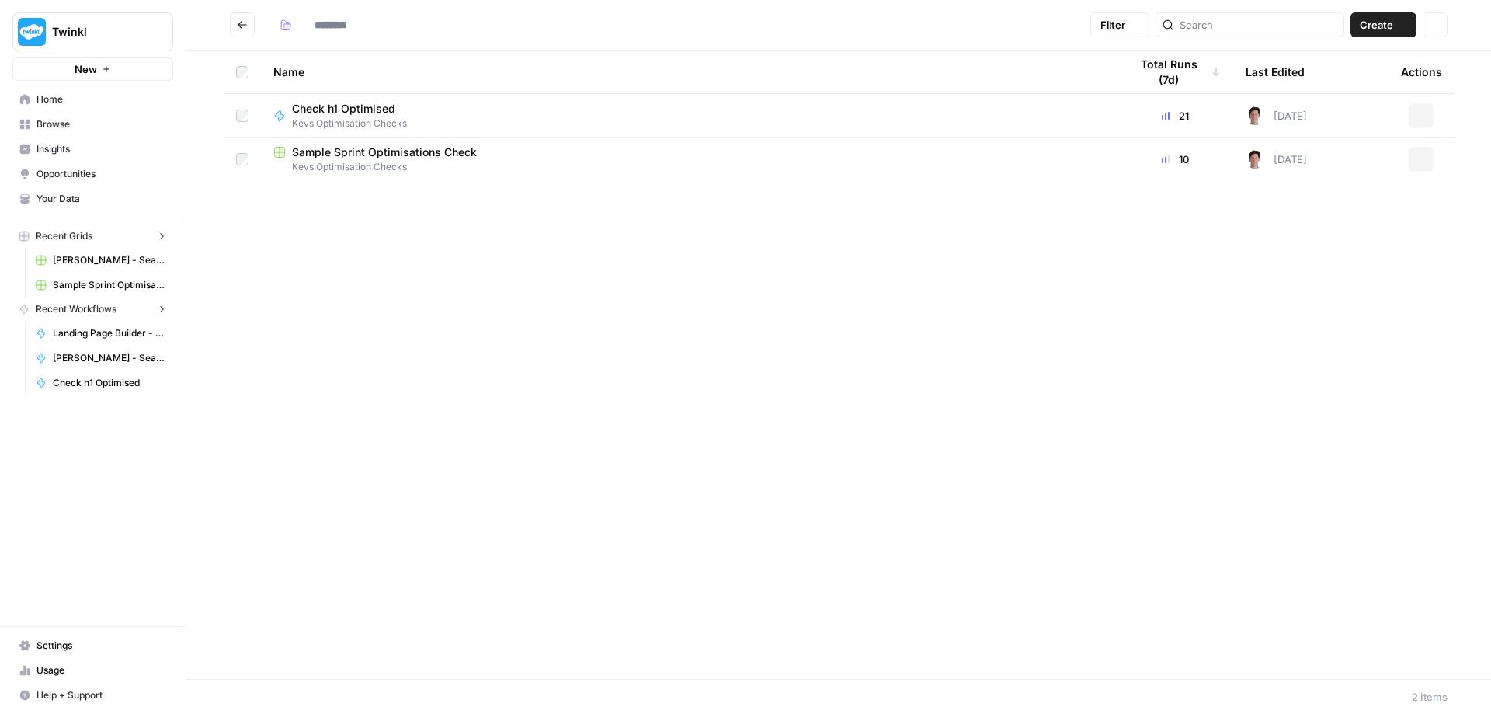
type input "**********"
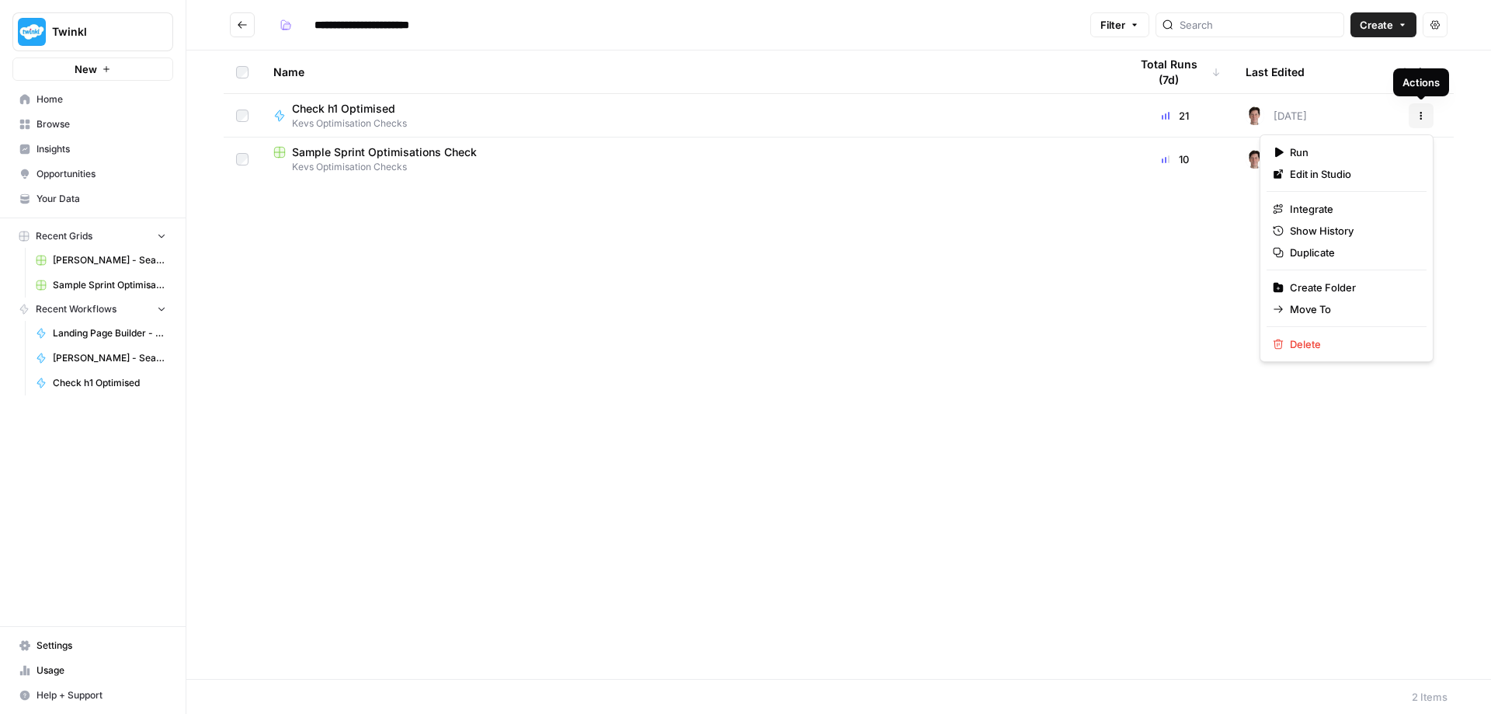
click at [1423, 114] on icon "button" at bounding box center [1421, 115] width 9 height 9
click at [318, 109] on span "Check h1 Optimised" at bounding box center [343, 109] width 103 height 16
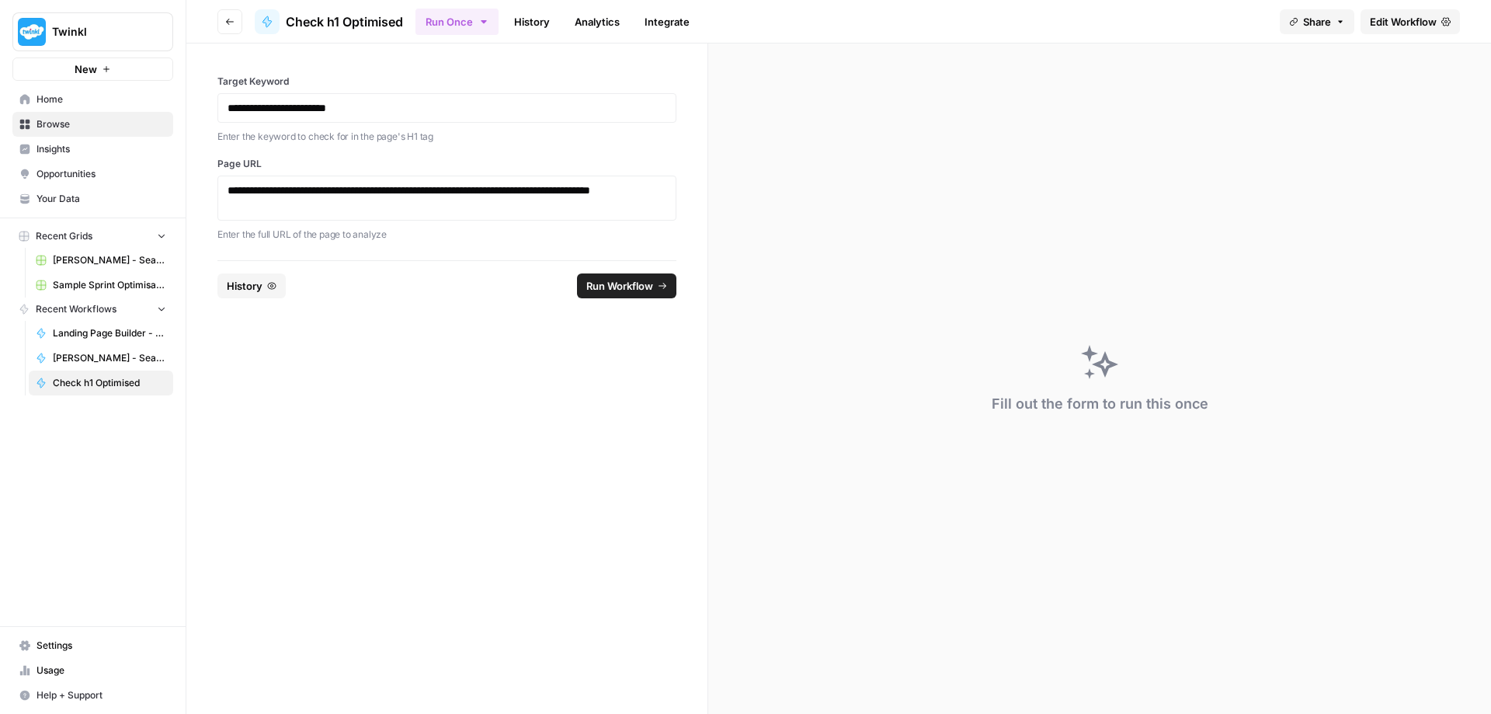
click at [230, 23] on icon "button" at bounding box center [229, 21] width 9 height 9
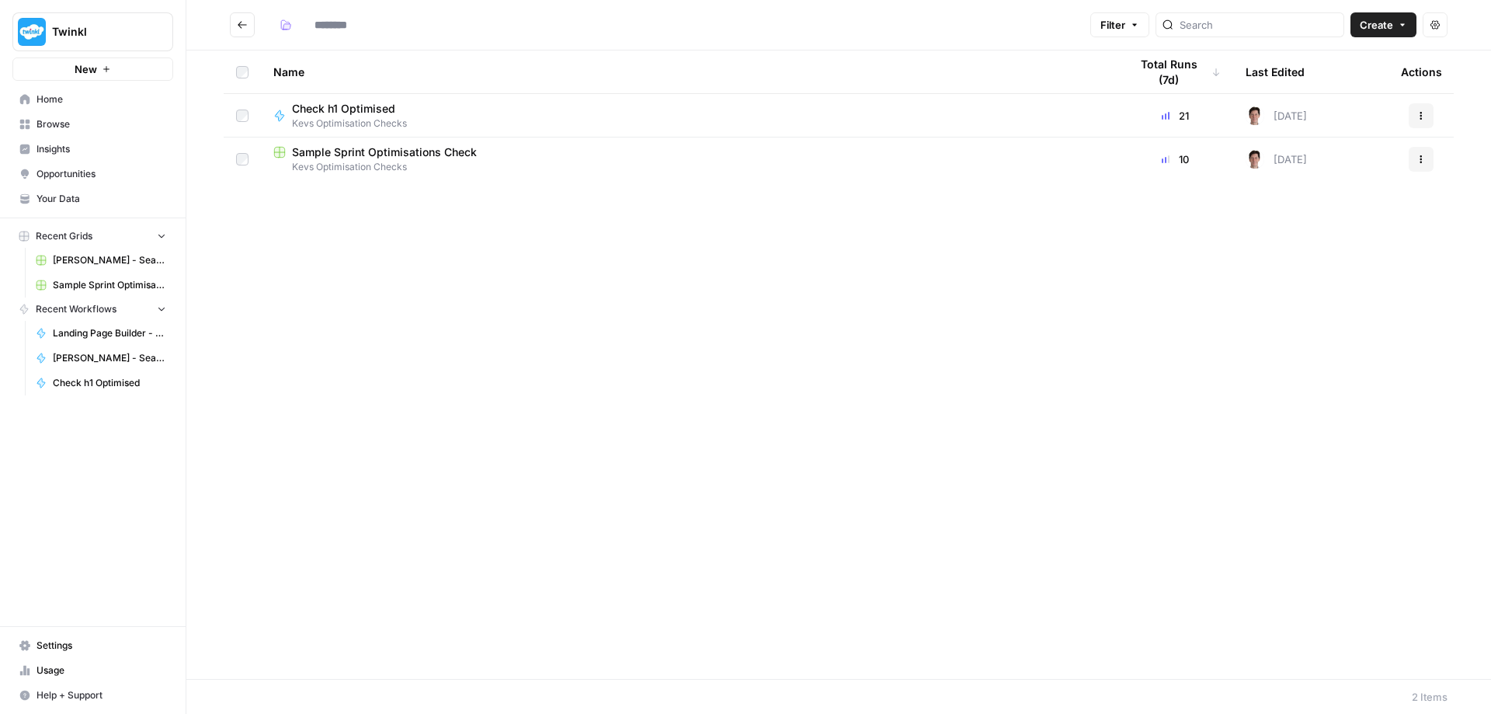
type input "**********"
click at [241, 29] on icon "Go back" at bounding box center [242, 24] width 11 height 11
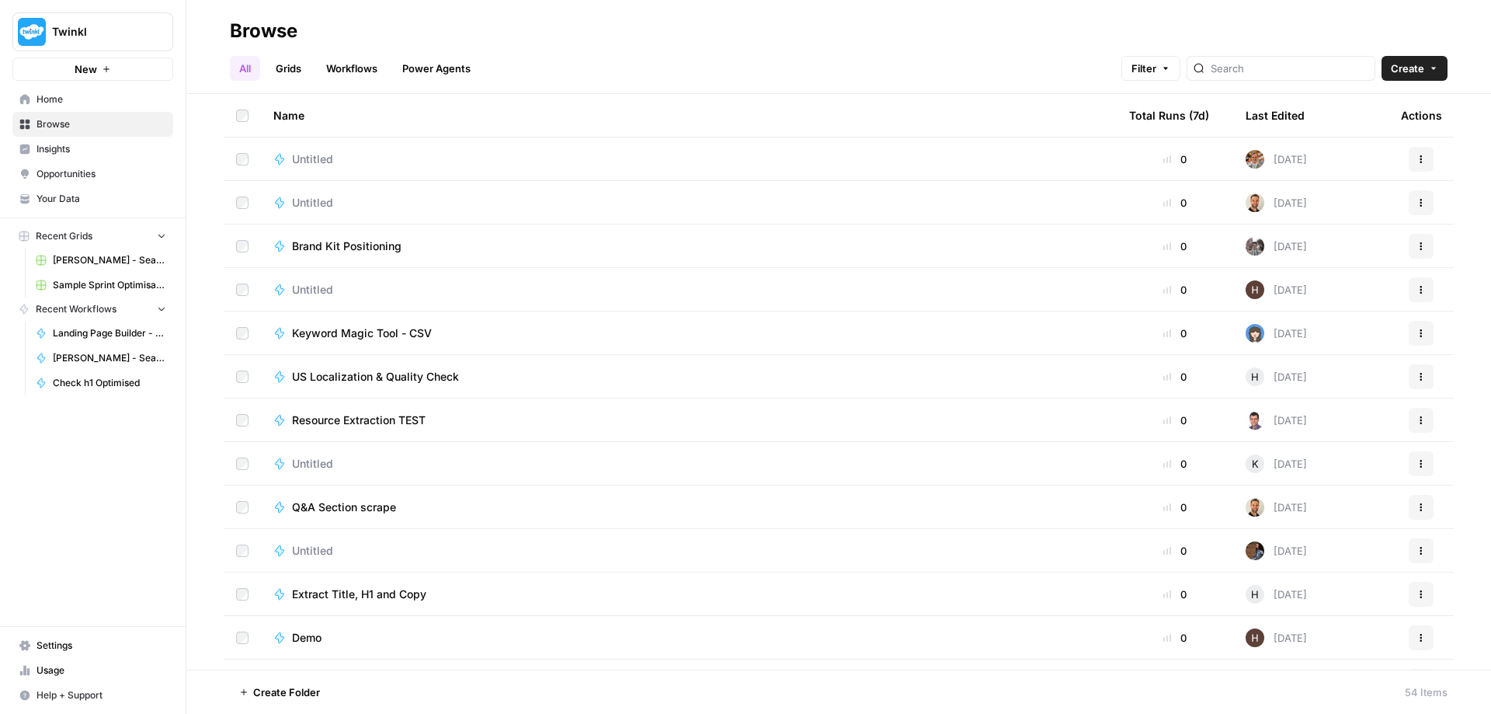
scroll to position [1165, 0]
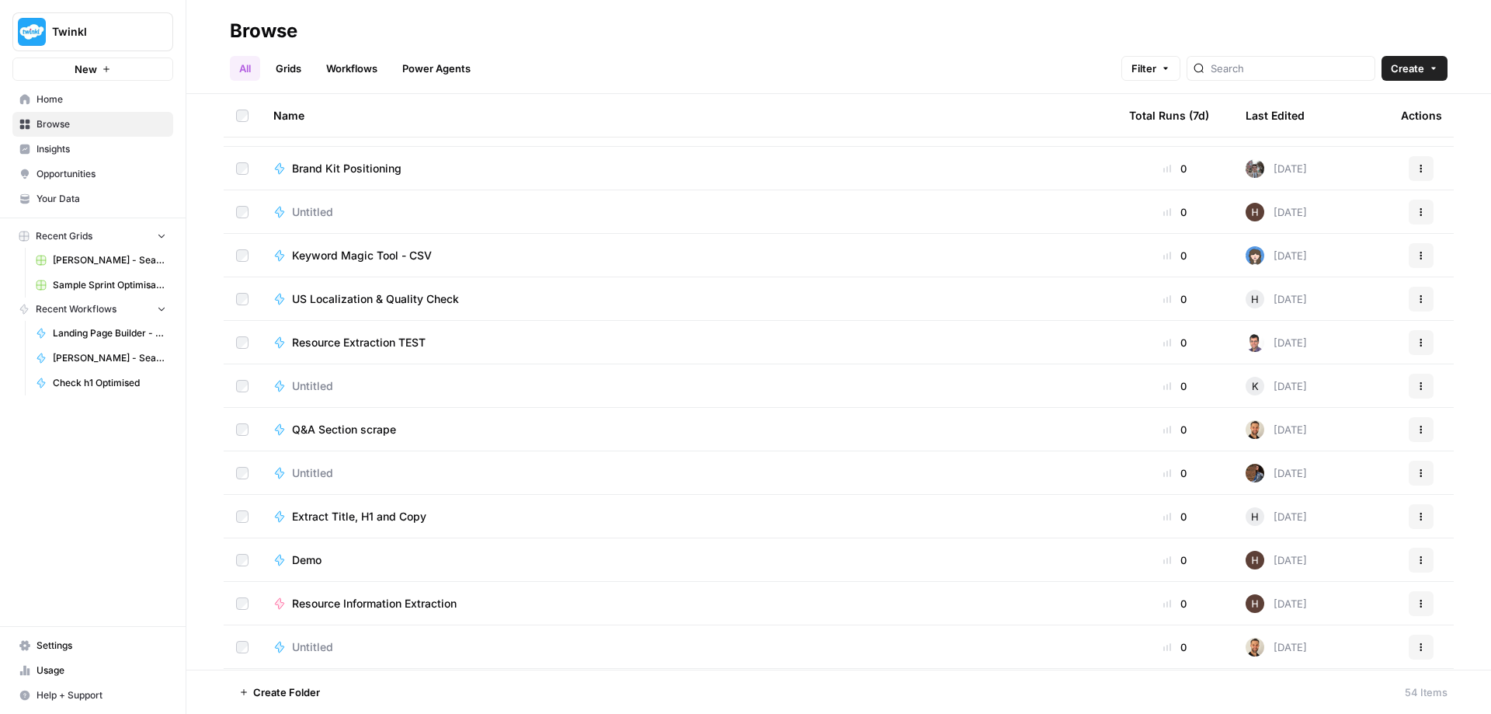
click at [389, 514] on span "Extract Title, H1 and Copy" at bounding box center [359, 517] width 134 height 16
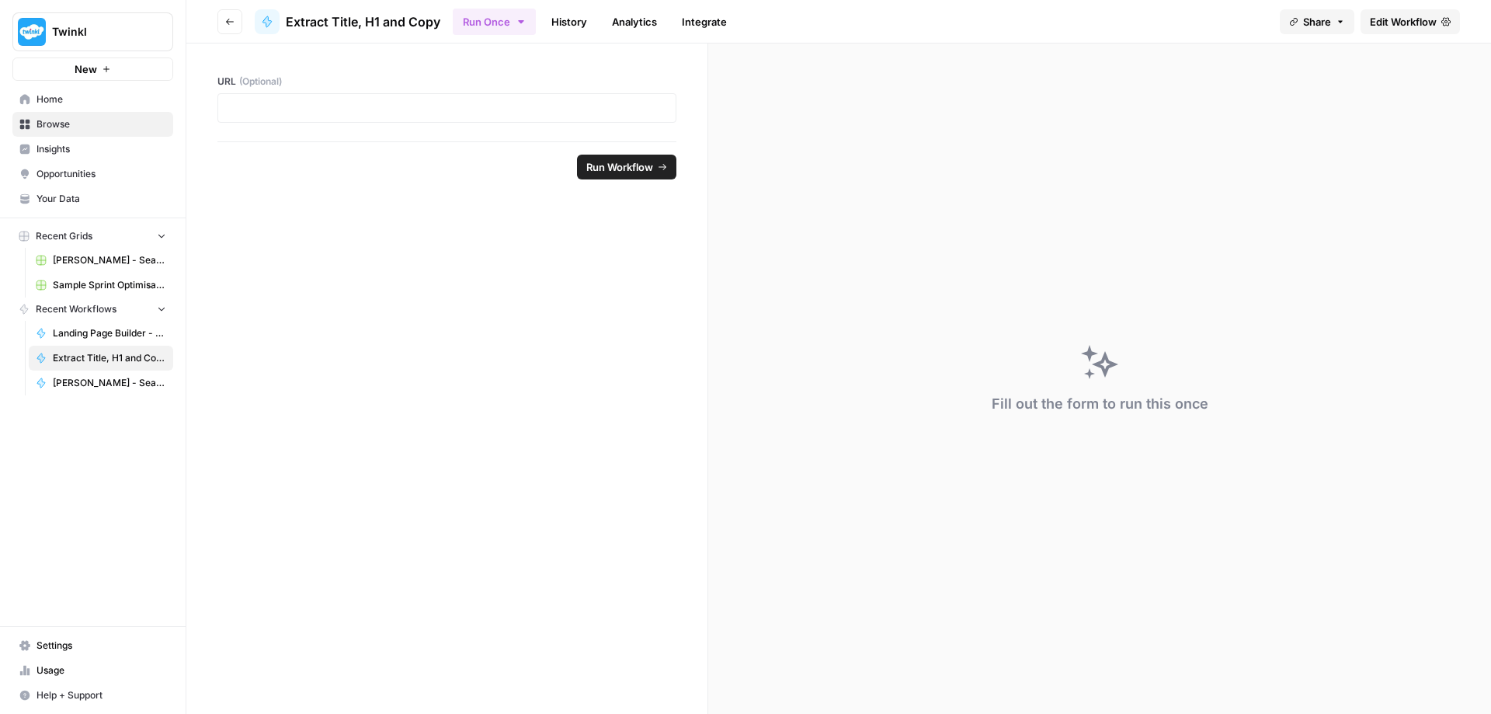
click at [1390, 20] on span "Edit Workflow" at bounding box center [1403, 22] width 67 height 16
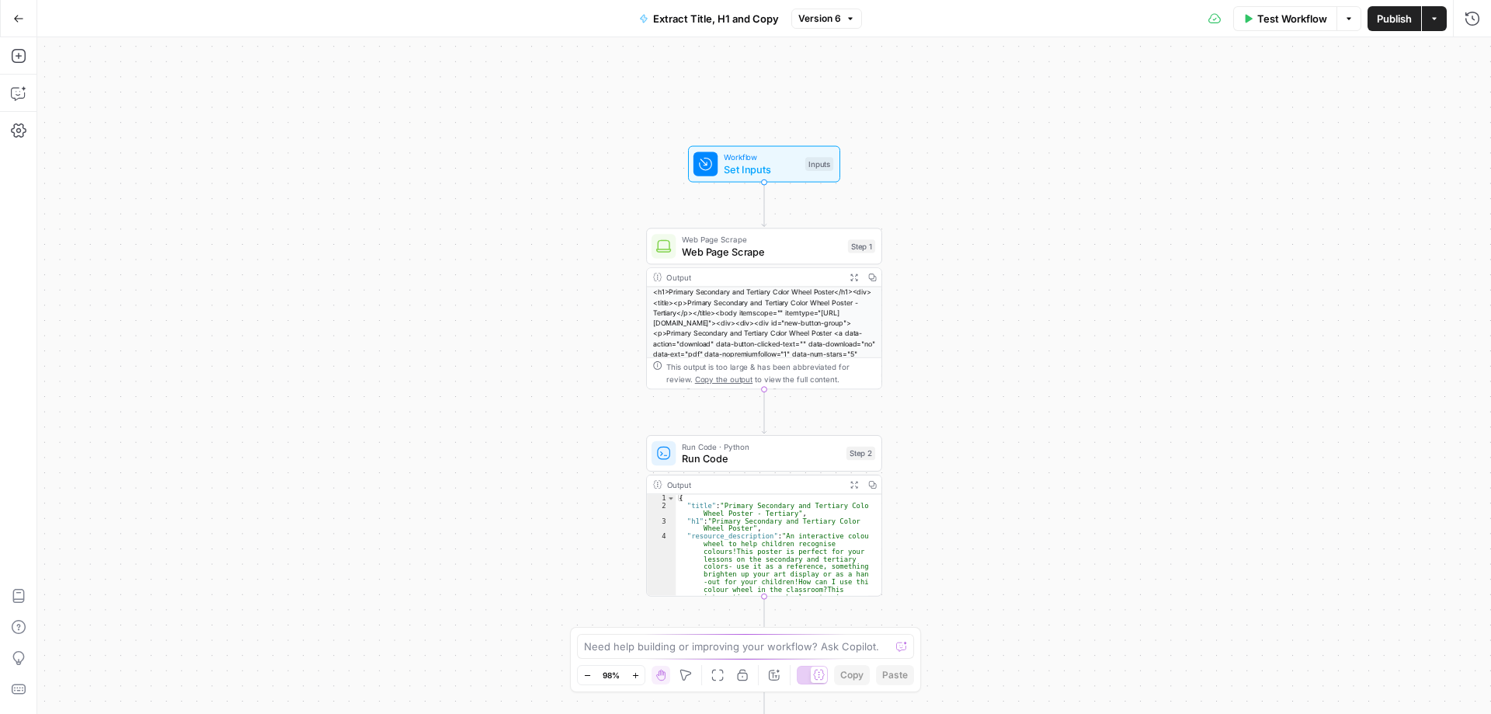
click at [18, 25] on button "Go Back" at bounding box center [19, 19] width 28 height 28
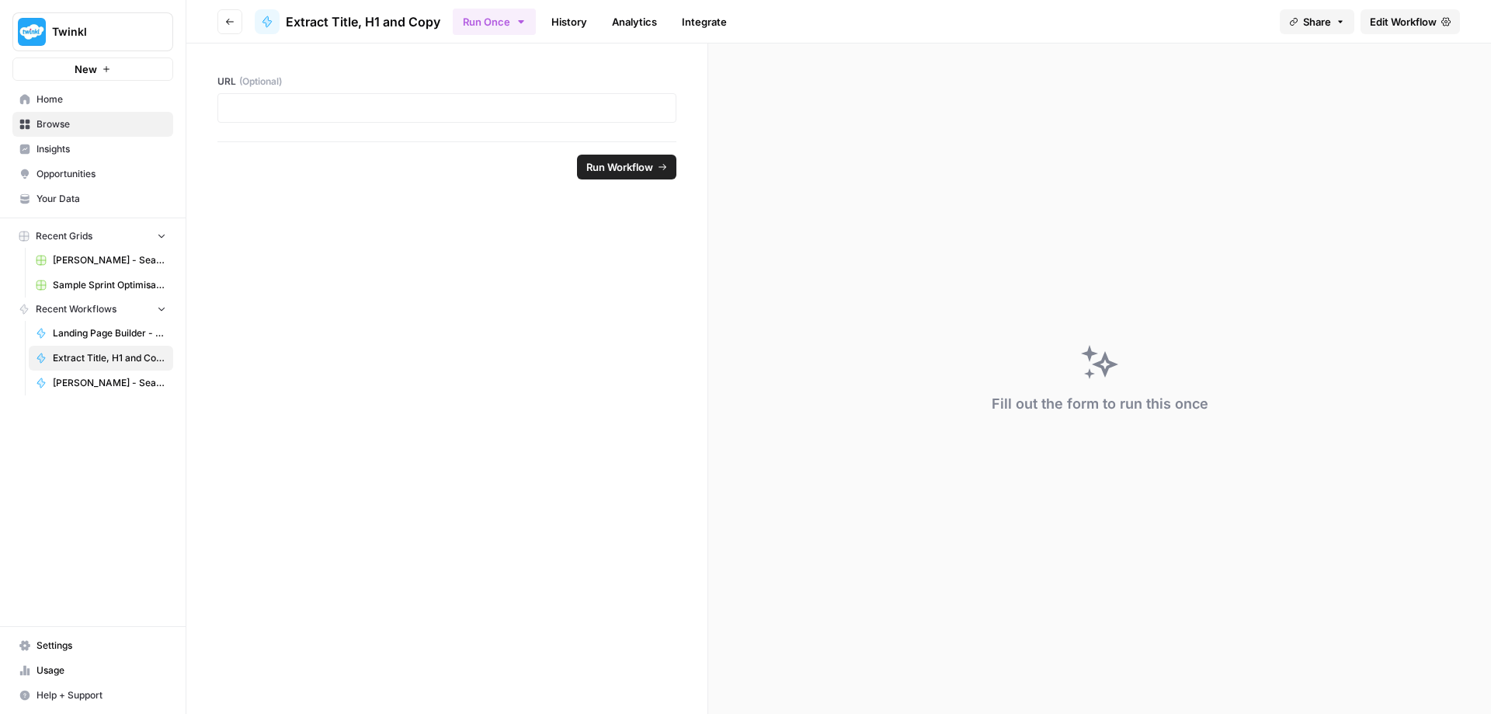
click at [235, 19] on button "Go back" at bounding box center [229, 21] width 25 height 25
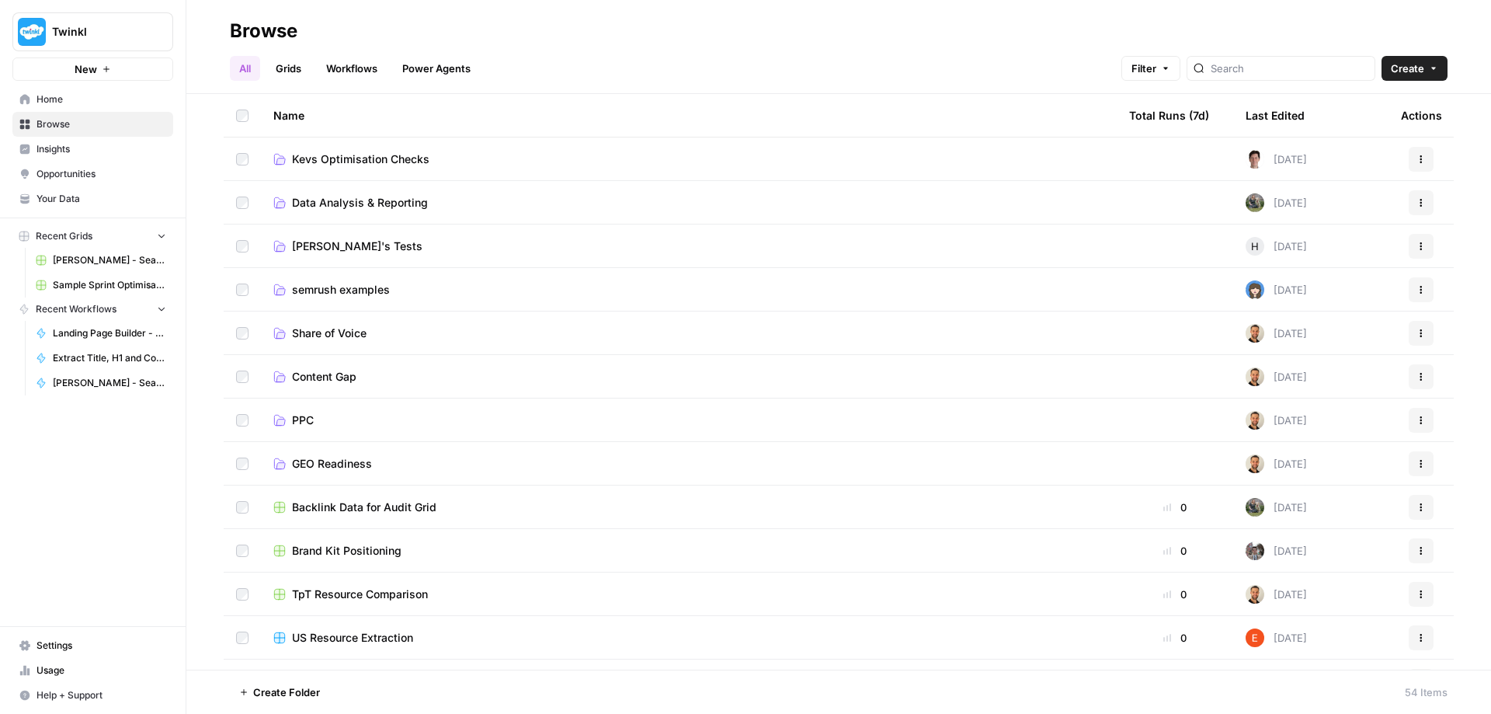
click at [389, 161] on span "Kevs Optimisation Checks" at bounding box center [360, 159] width 137 height 16
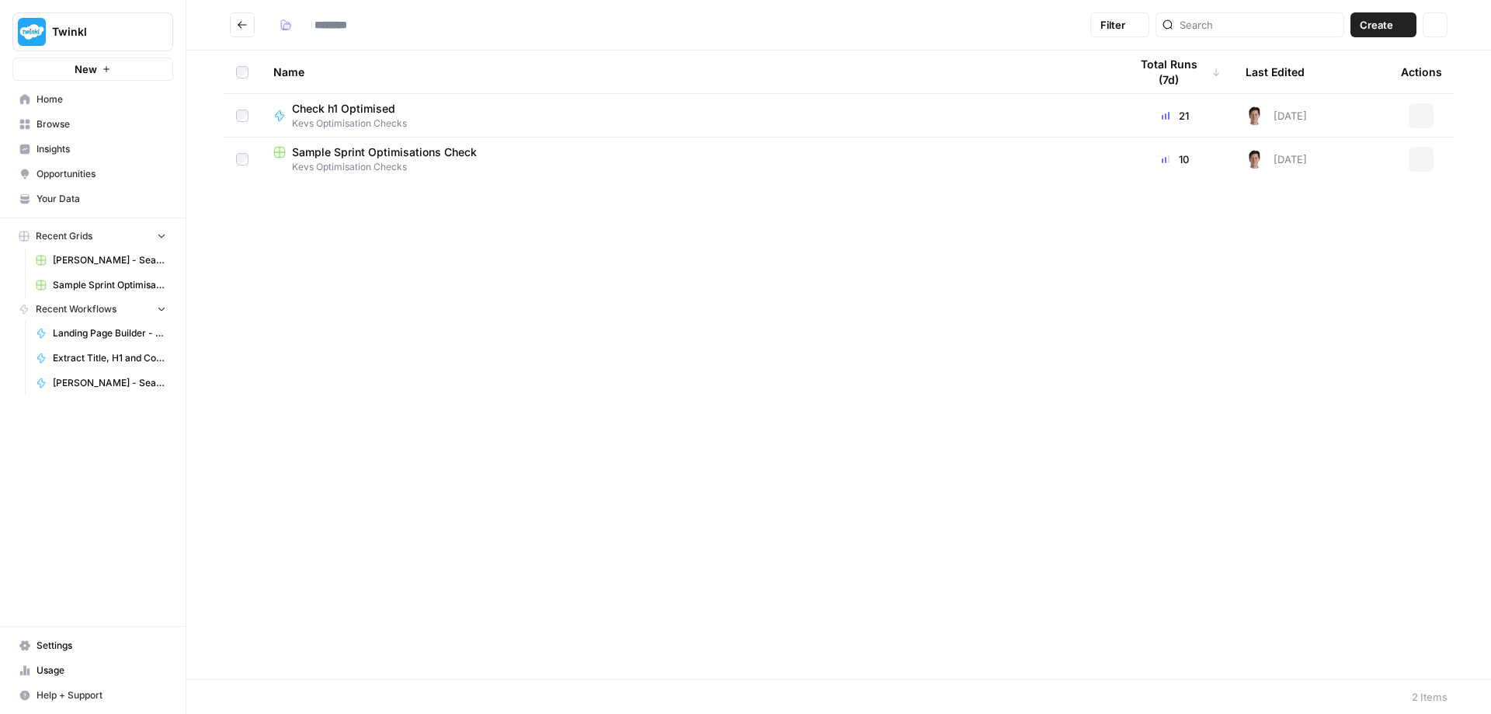
type input "**********"
click at [1422, 113] on icon "button" at bounding box center [1421, 115] width 9 height 9
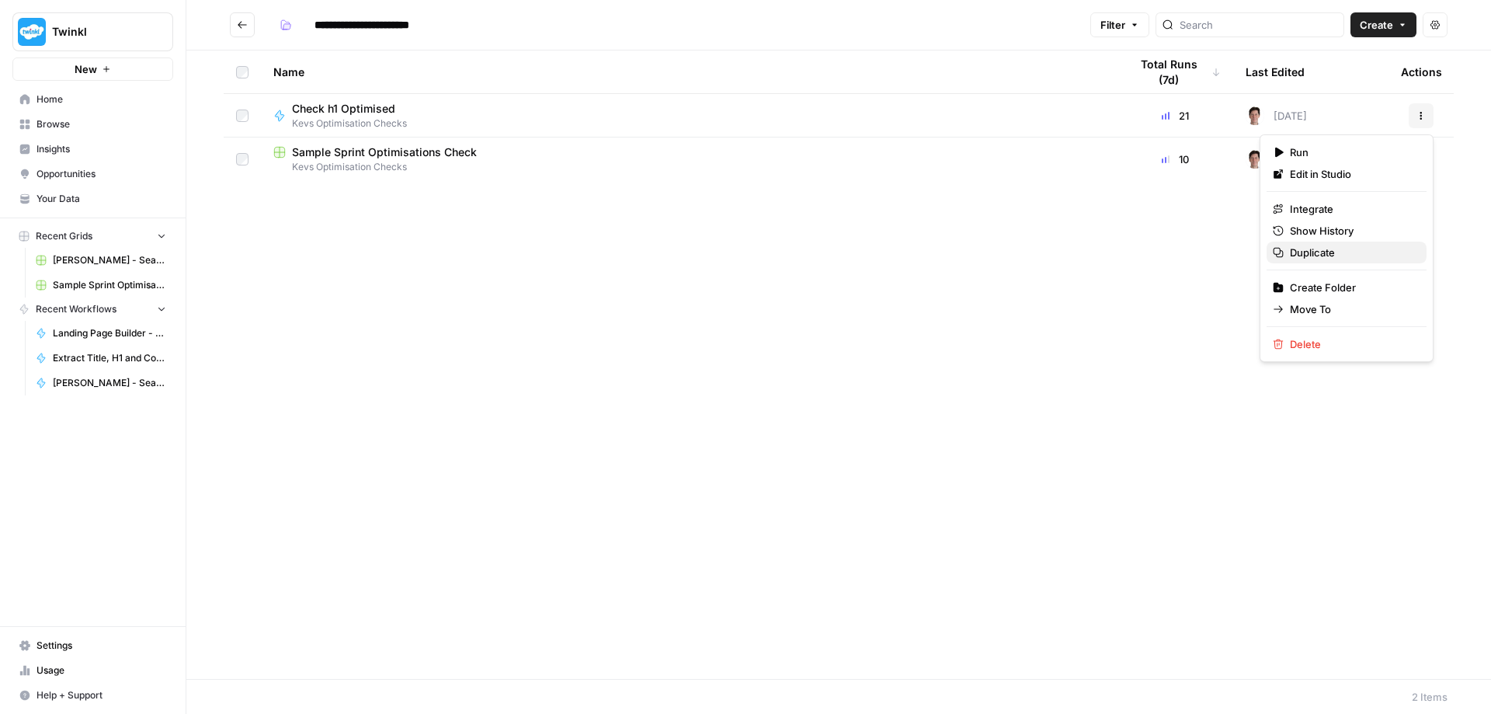
click at [1322, 252] on span "Duplicate" at bounding box center [1352, 253] width 124 height 16
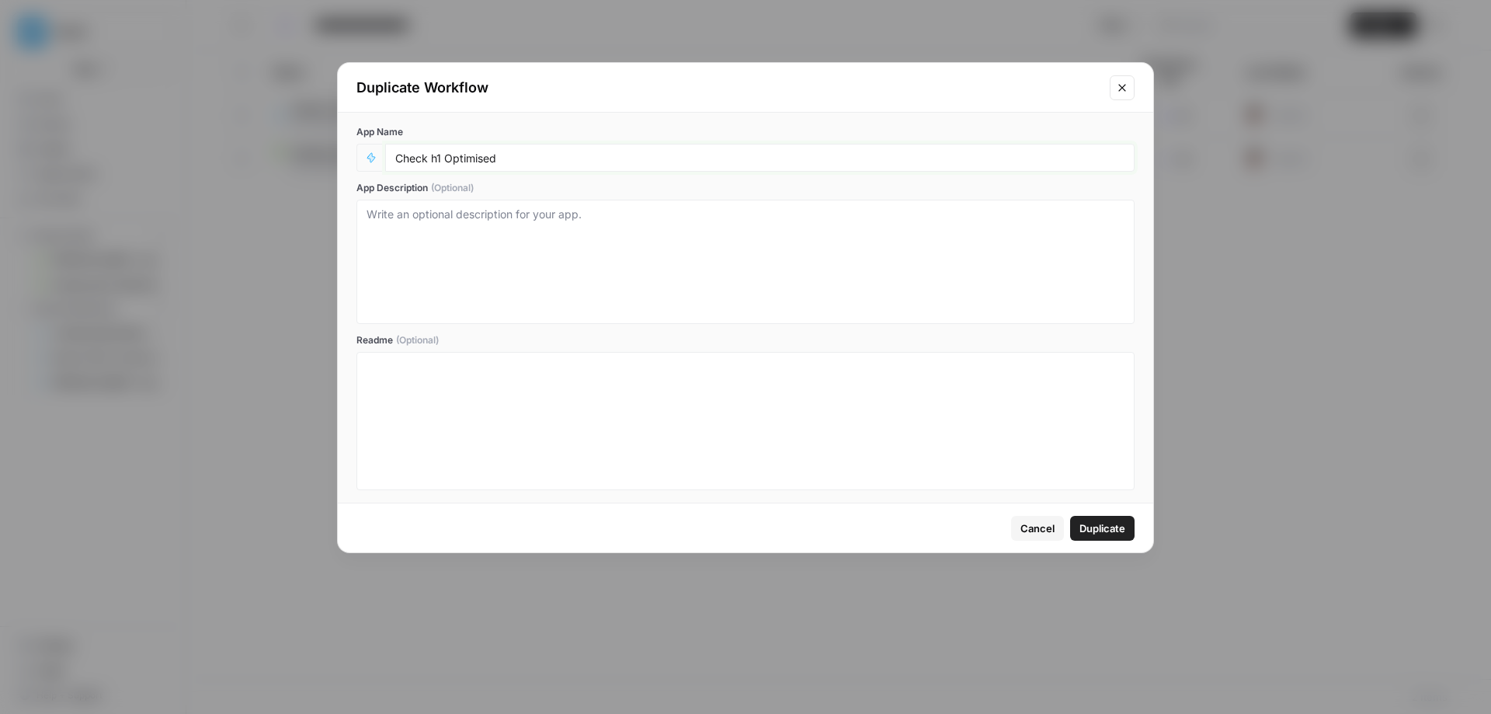
click at [438, 158] on input "Check h1 Optimised" at bounding box center [759, 158] width 729 height 14
type input "Check Page Copy Optimised"
click at [1112, 531] on span "Duplicate" at bounding box center [1103, 528] width 46 height 16
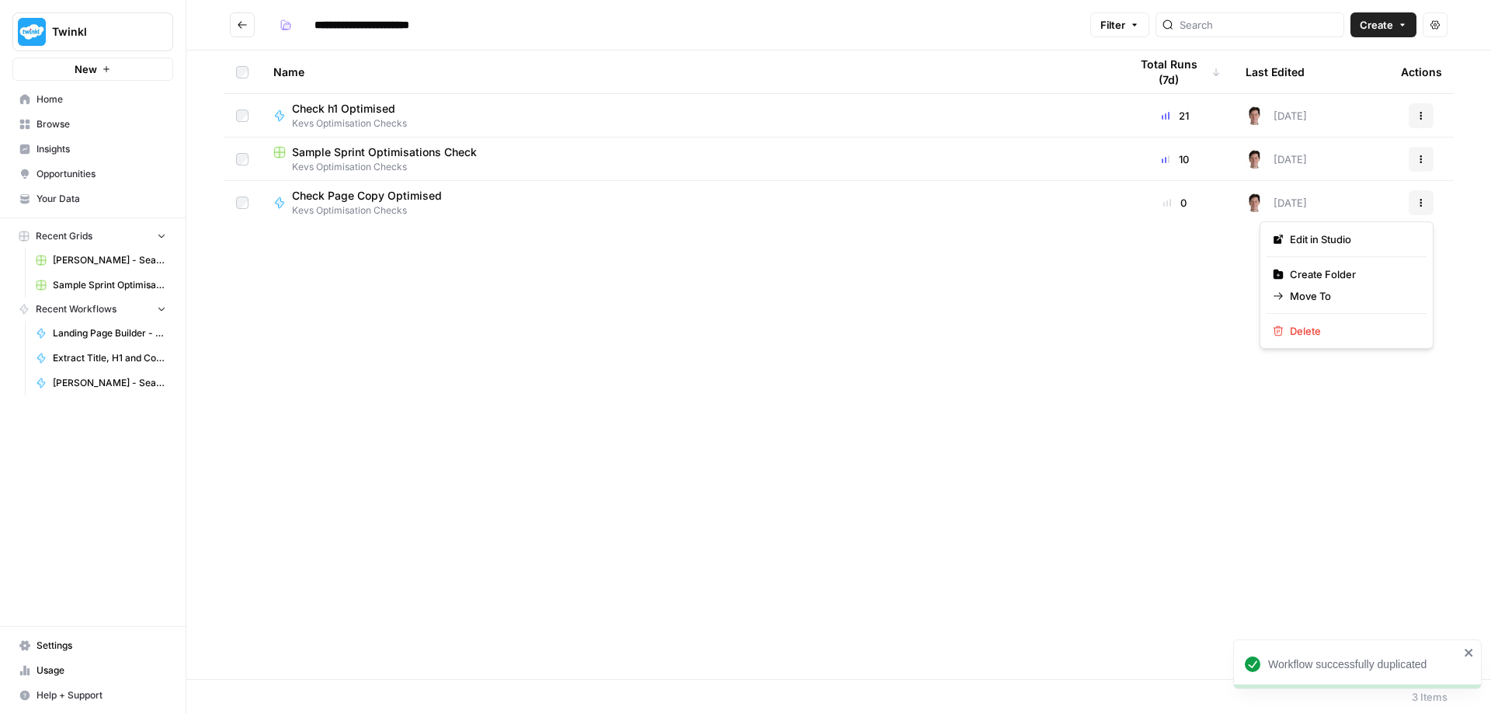
click at [1421, 203] on icon "button" at bounding box center [1422, 203] width 2 height 2
click at [1335, 241] on span "Edit in Studio" at bounding box center [1352, 239] width 124 height 16
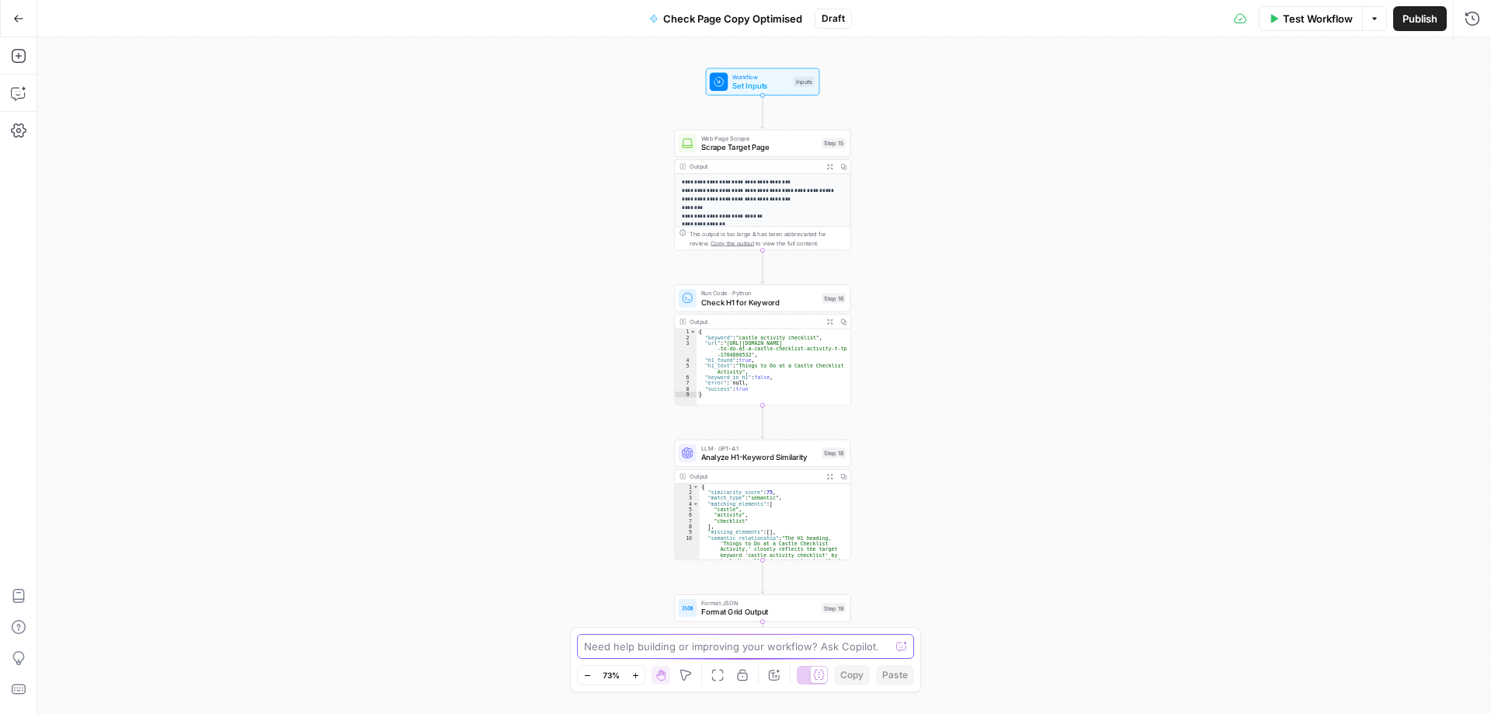
click at [673, 643] on textarea at bounding box center [737, 647] width 306 height 16
type textarea "Instead of using the h1 can we use first question on the page?"
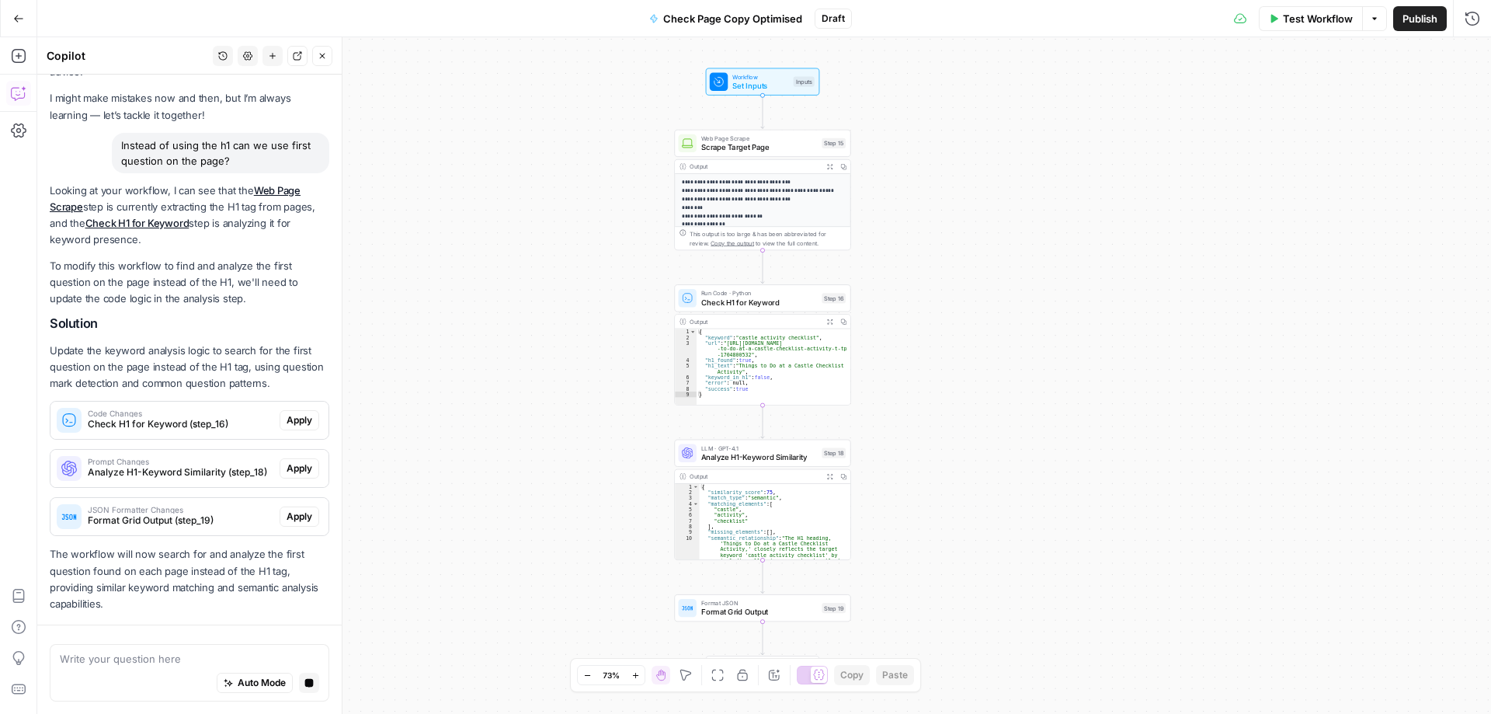
scroll to position [111, 0]
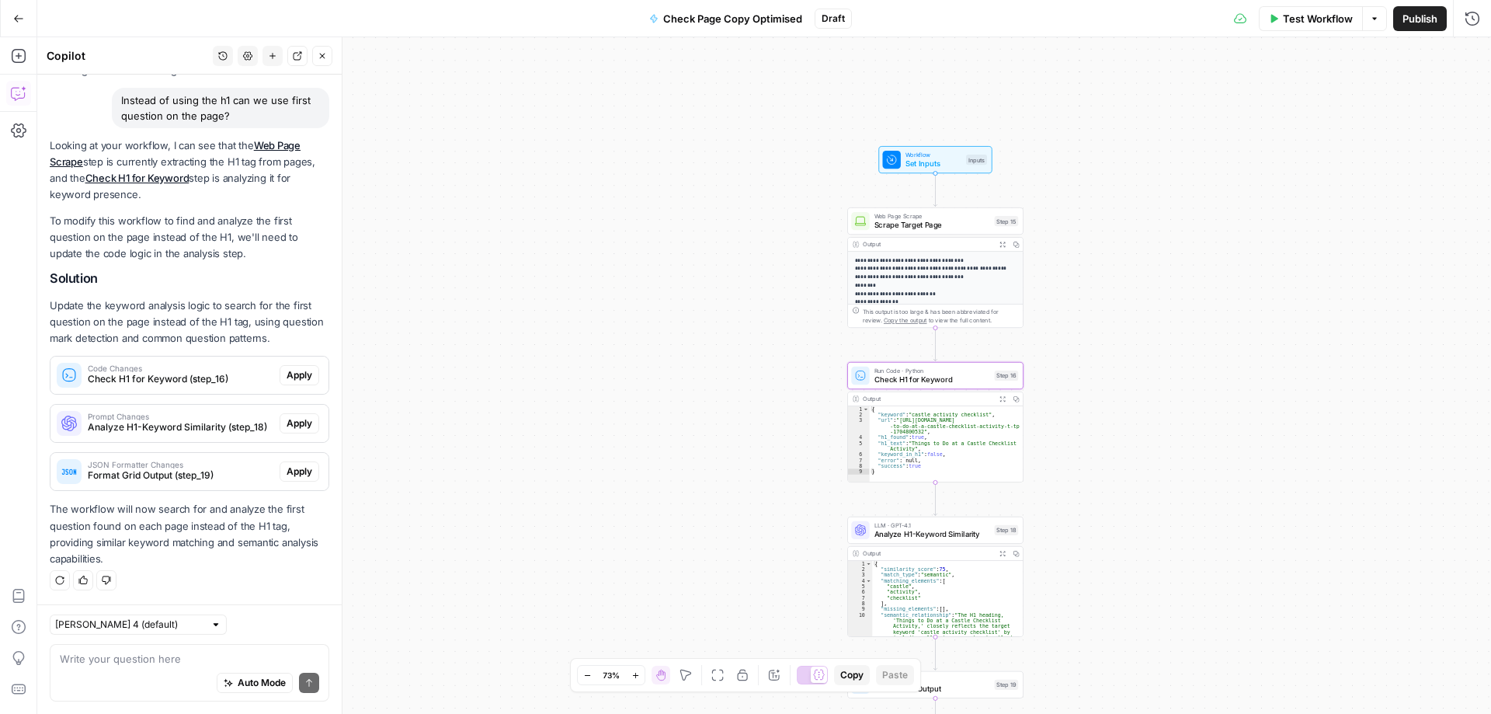
click at [287, 382] on span "Apply" at bounding box center [300, 375] width 26 height 14
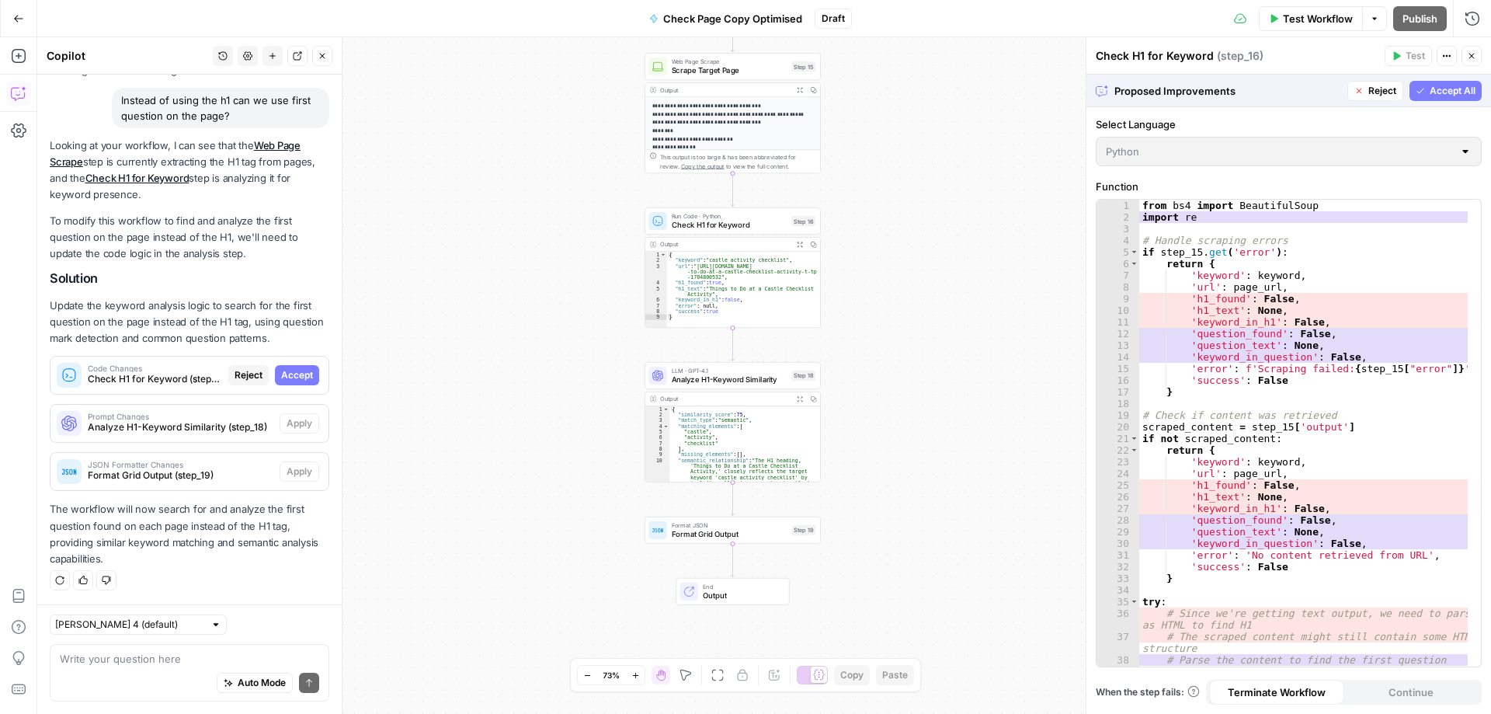
click at [1459, 96] on span "Accept All" at bounding box center [1453, 91] width 46 height 14
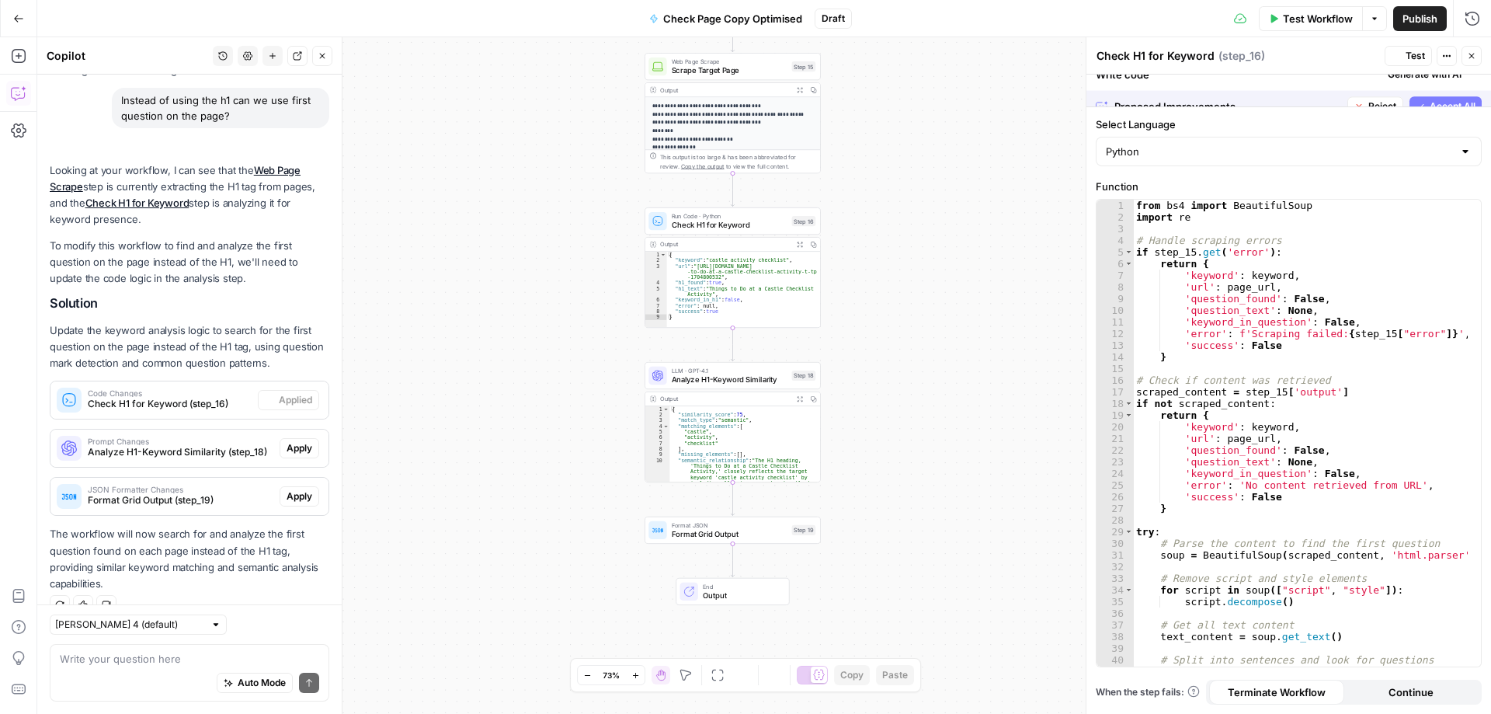
scroll to position [136, 0]
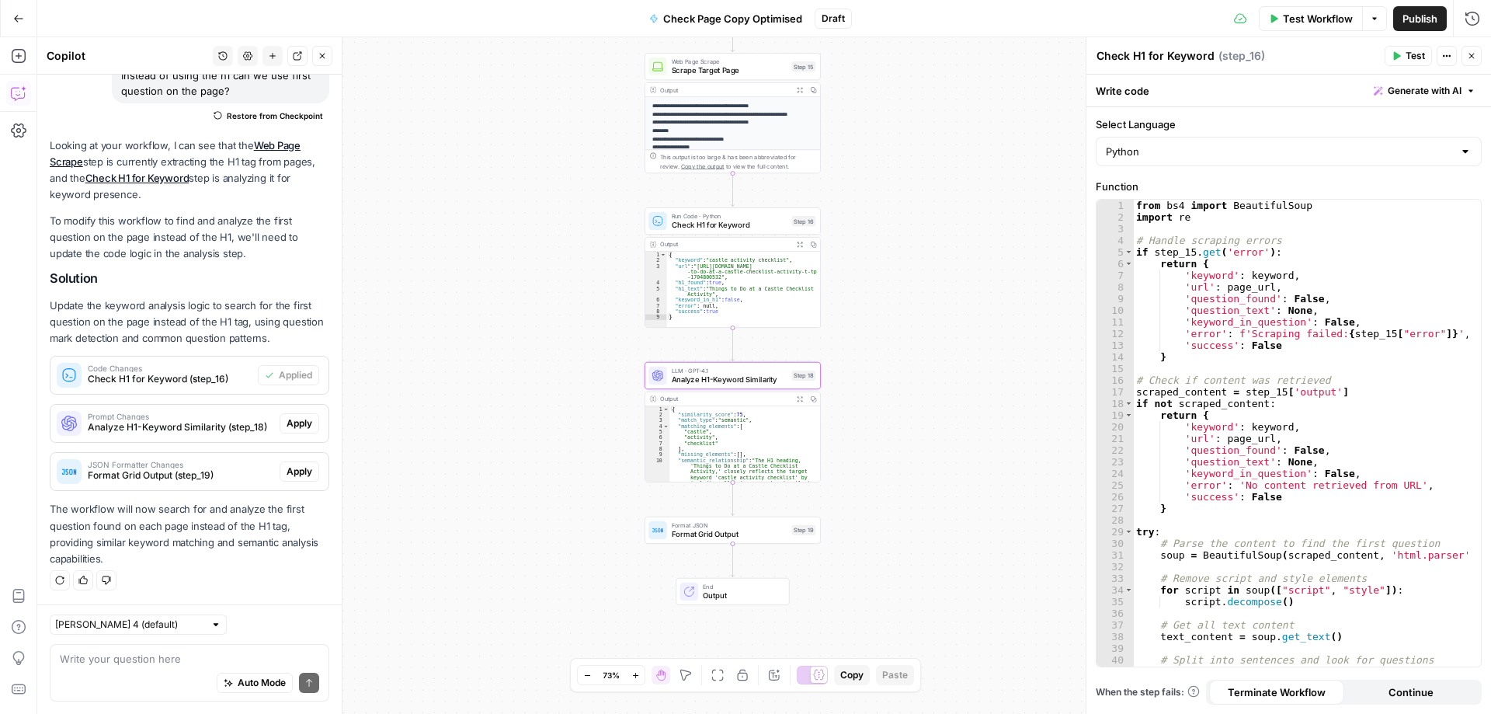
click at [296, 426] on span "Apply" at bounding box center [300, 423] width 26 height 14
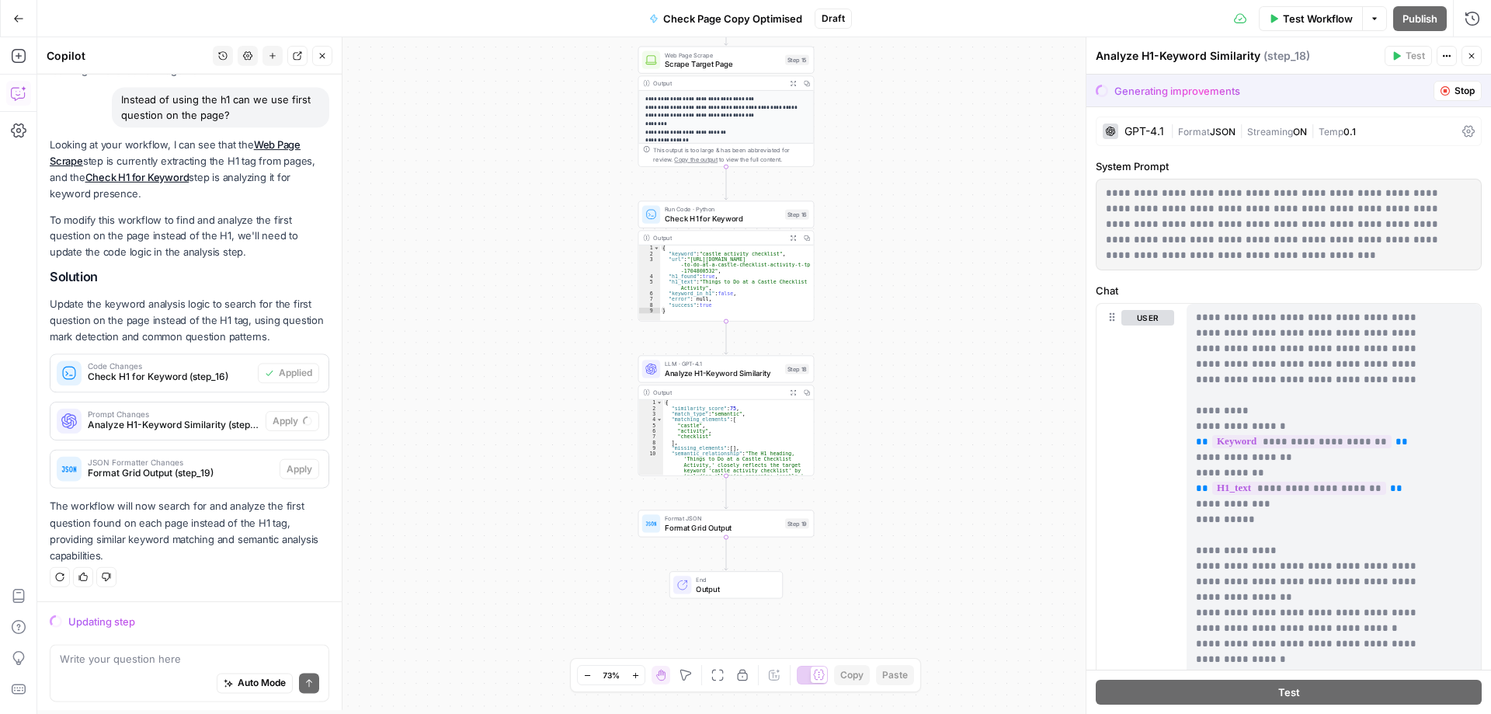
scroll to position [111, 0]
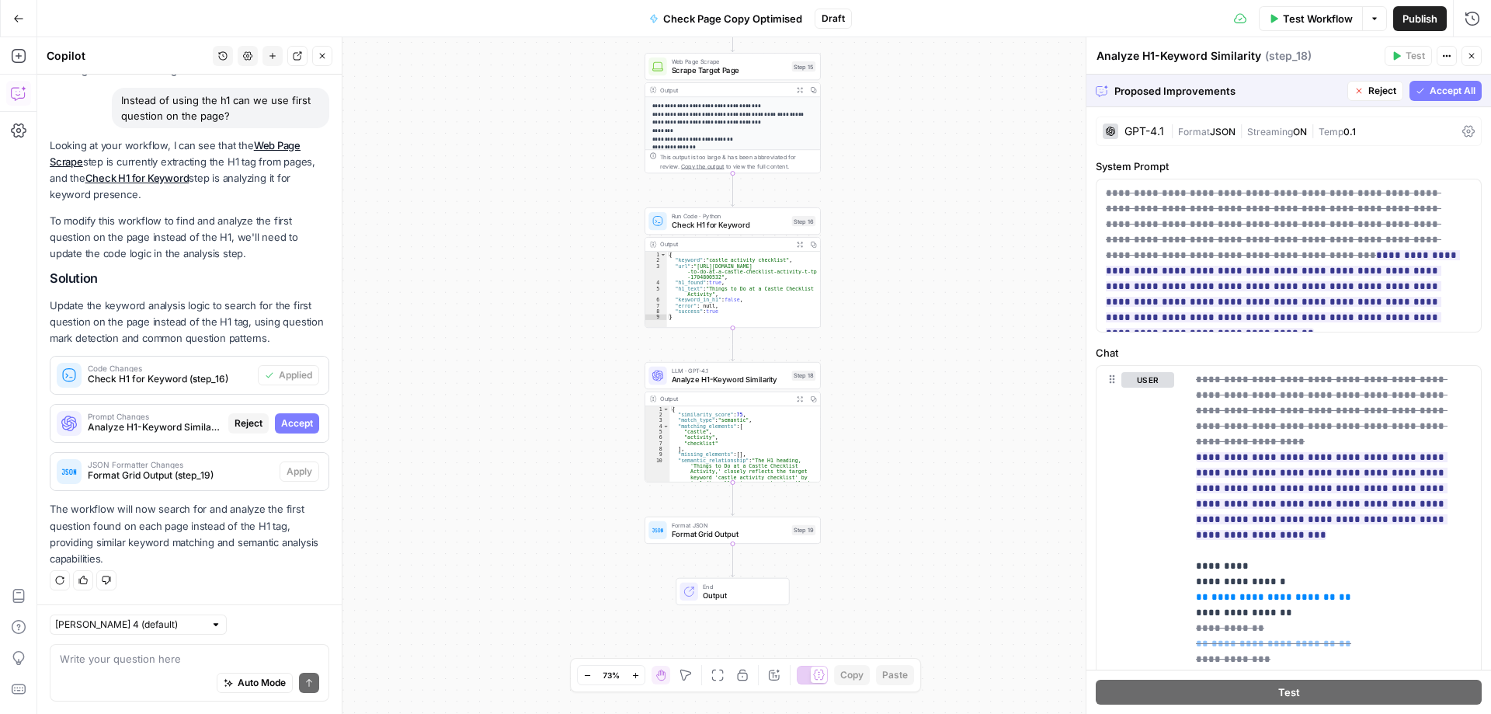
click at [1430, 89] on span "Accept All" at bounding box center [1453, 91] width 46 height 14
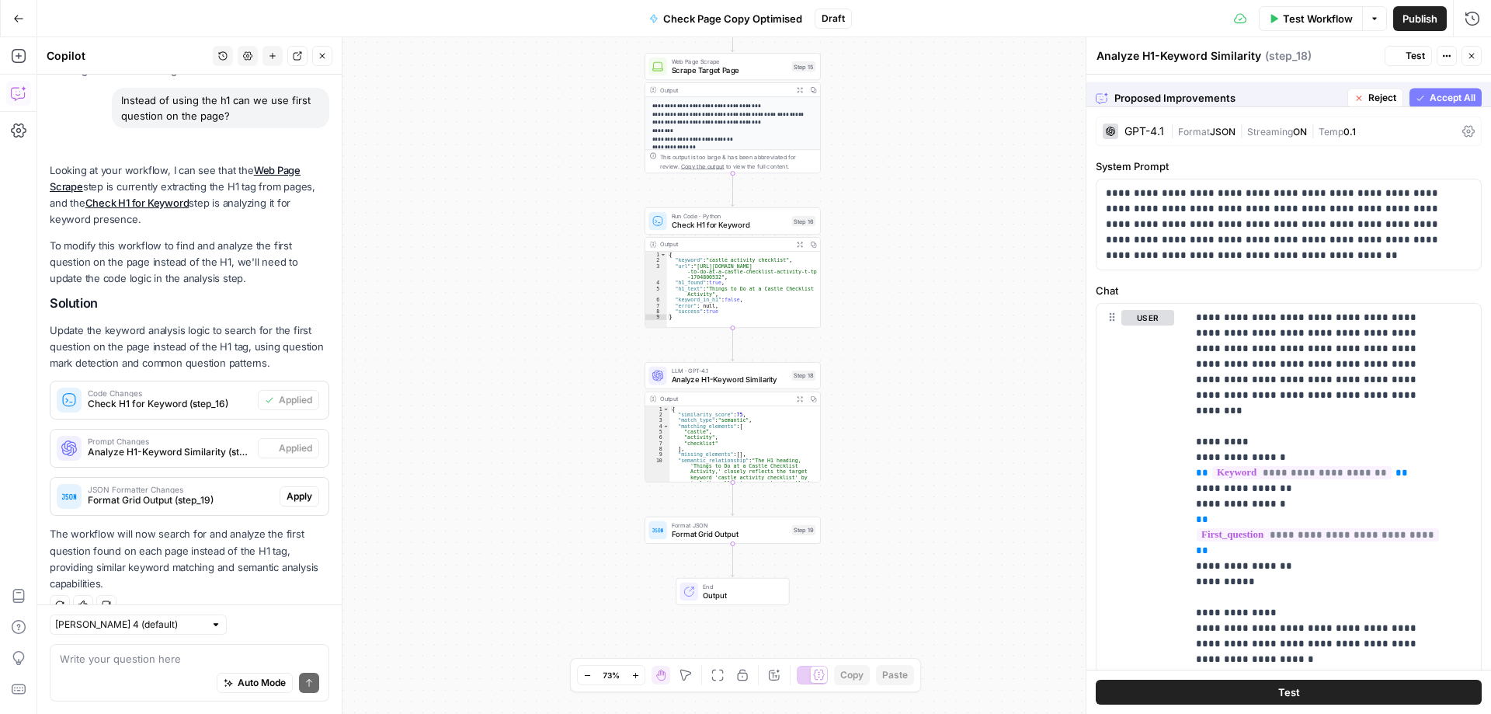
scroll to position [136, 0]
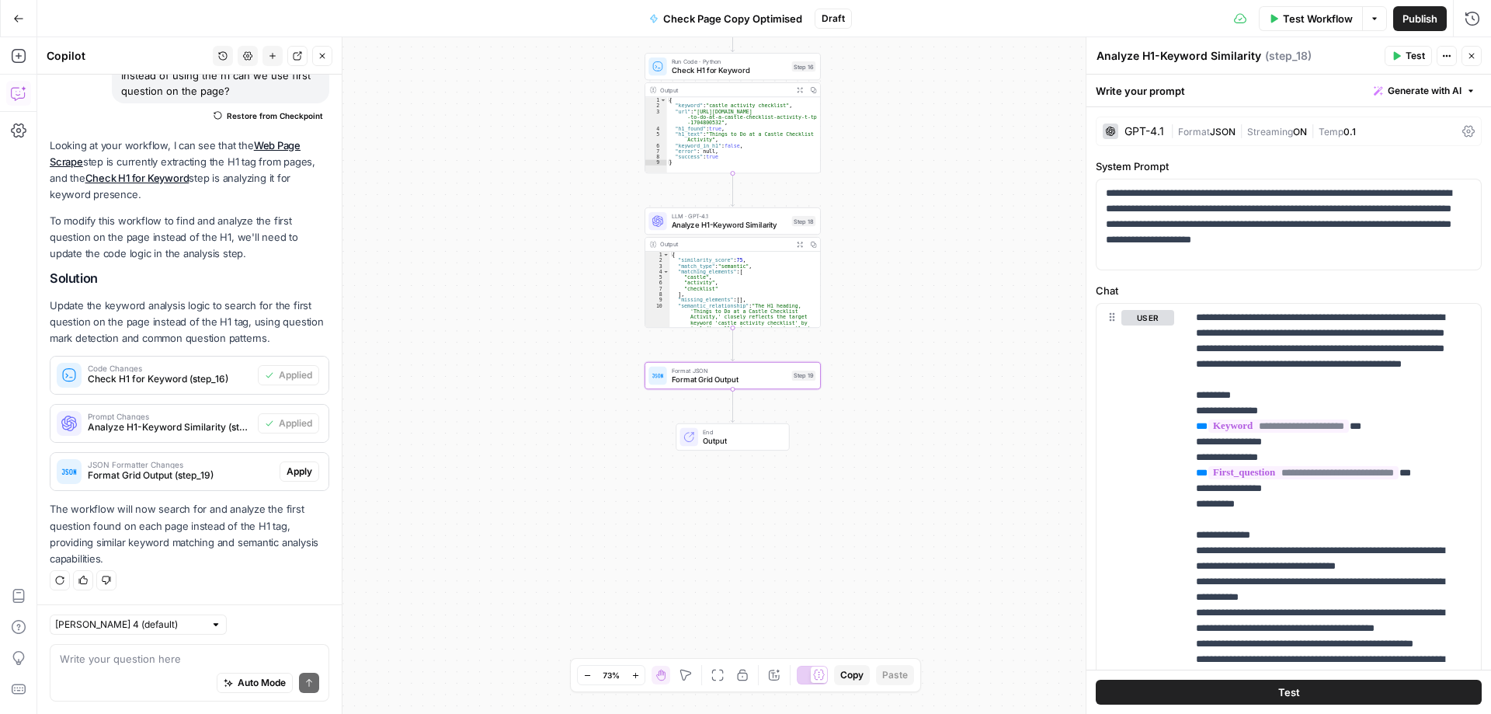
click at [287, 473] on span "Apply" at bounding box center [300, 472] width 26 height 14
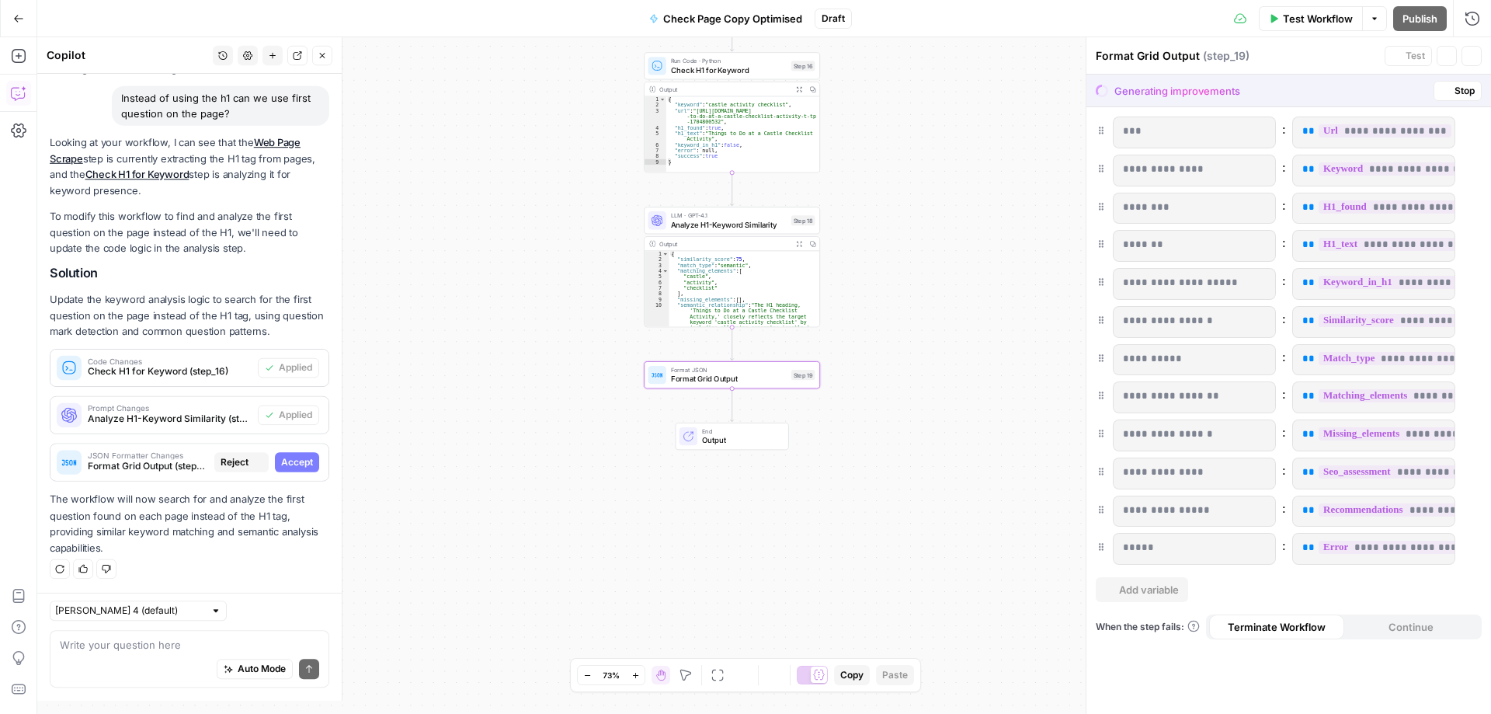
scroll to position [111, 0]
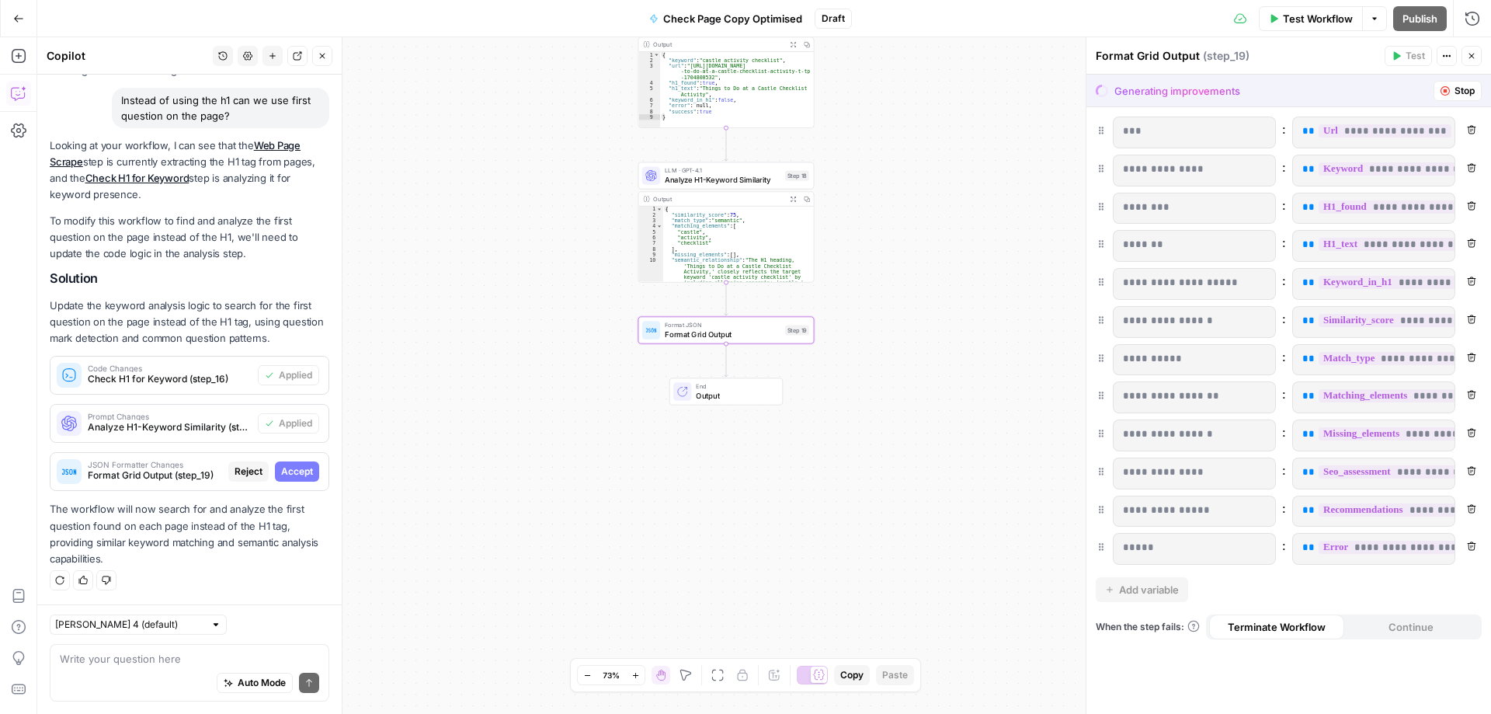
click at [296, 474] on span "Accept" at bounding box center [297, 472] width 32 height 14
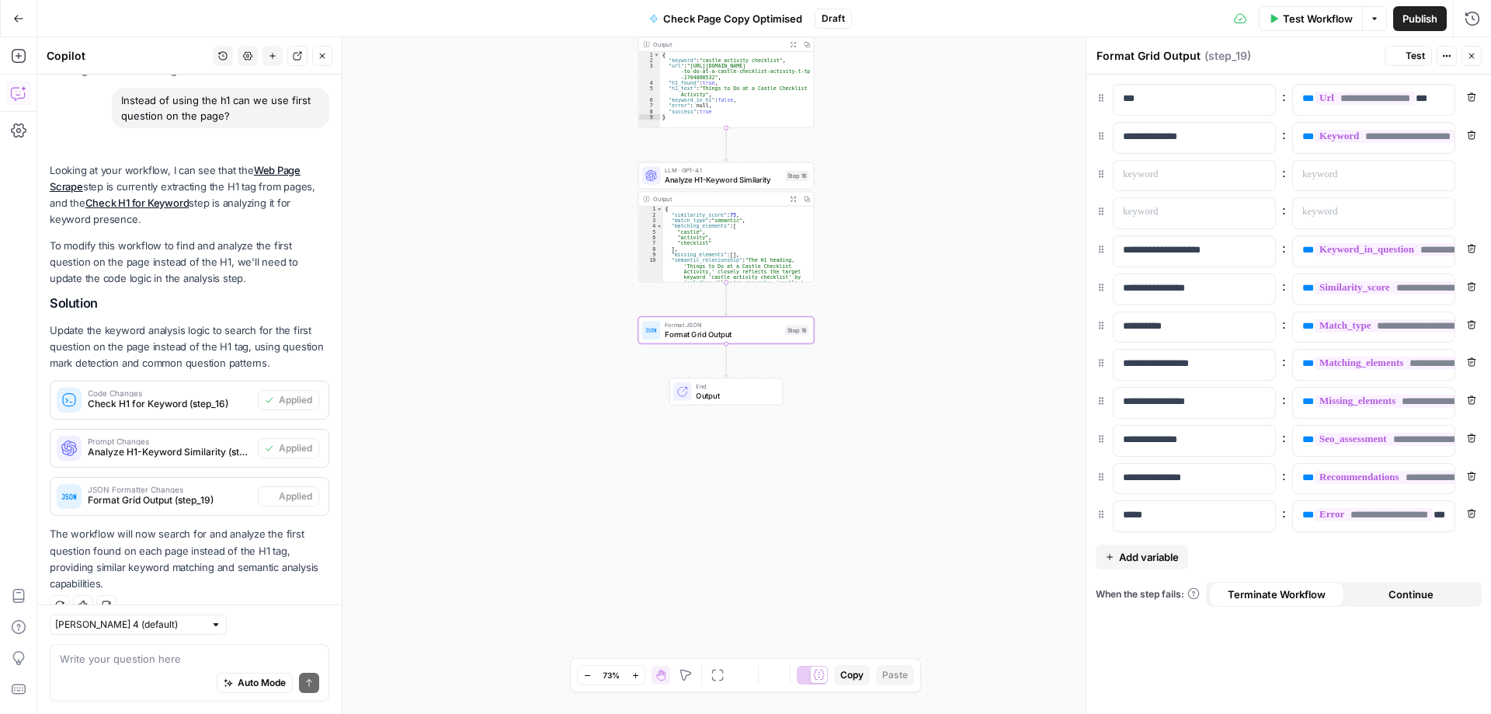
scroll to position [136, 0]
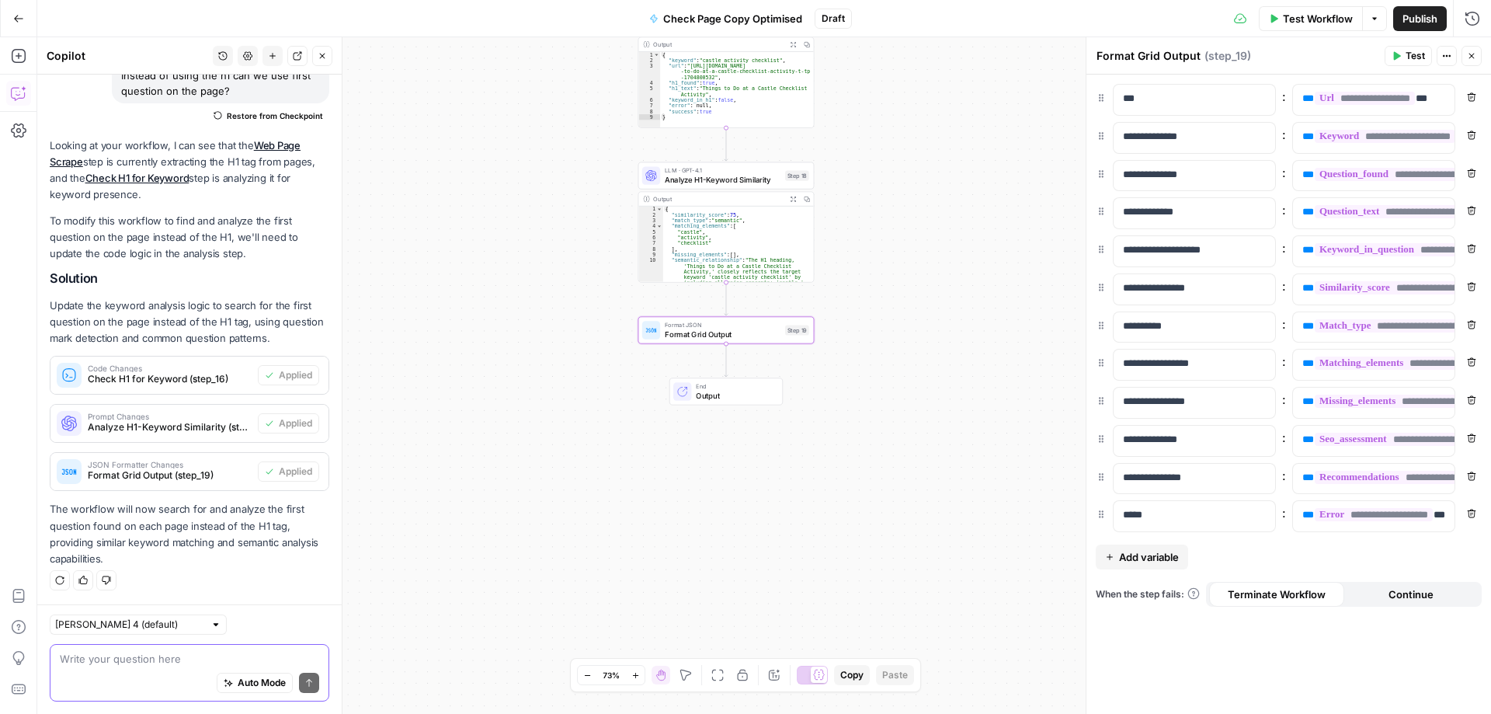
click at [126, 665] on textarea at bounding box center [189, 659] width 259 height 16
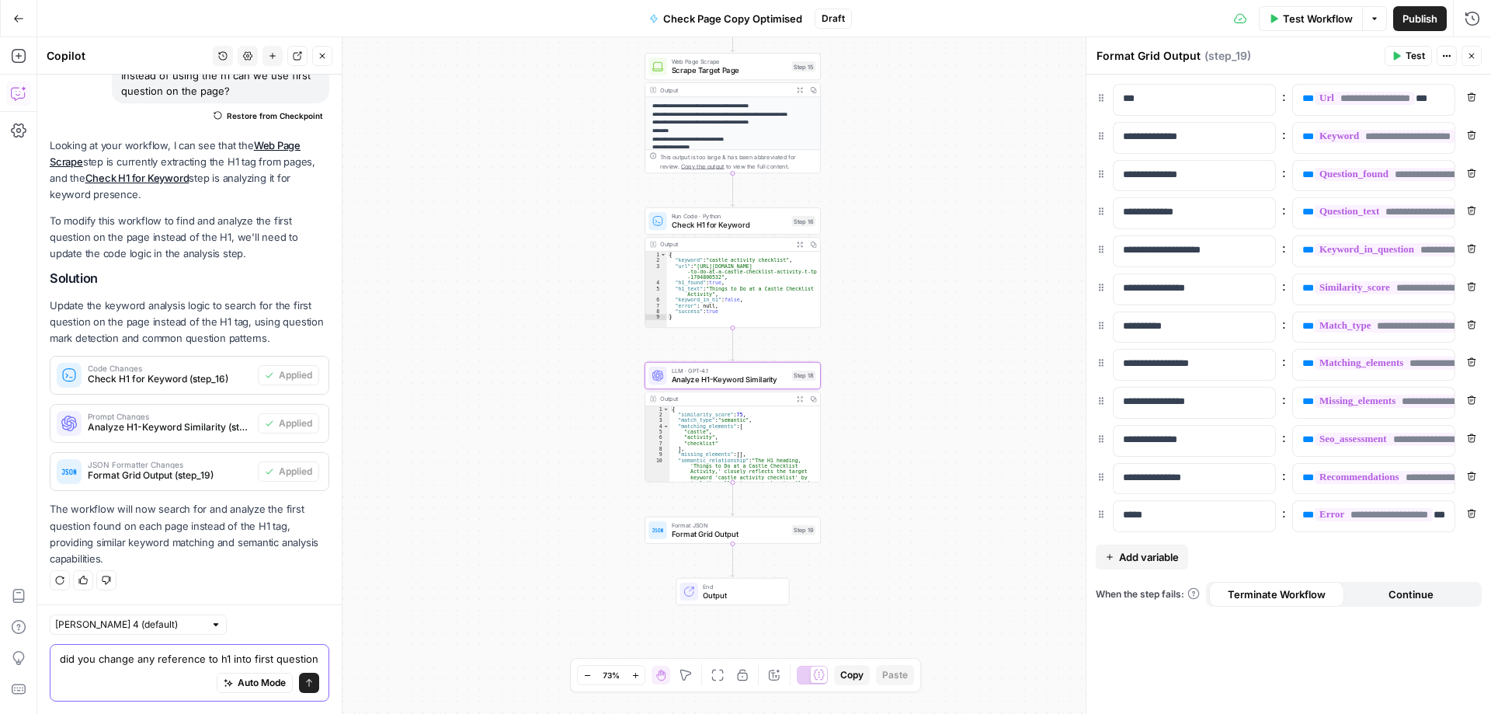
scroll to position [151, 0]
type textarea "did you change any reference to h1 into first question?"
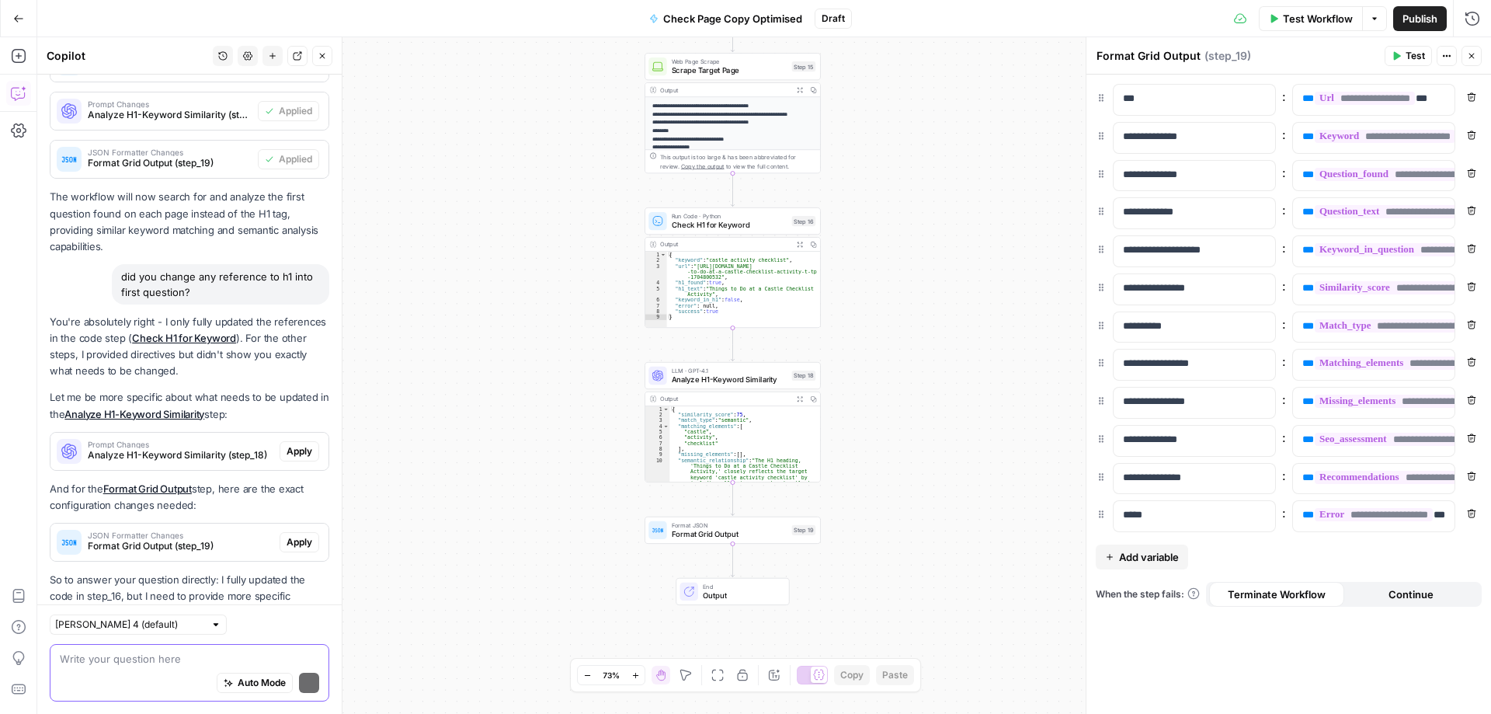
scroll to position [518, 0]
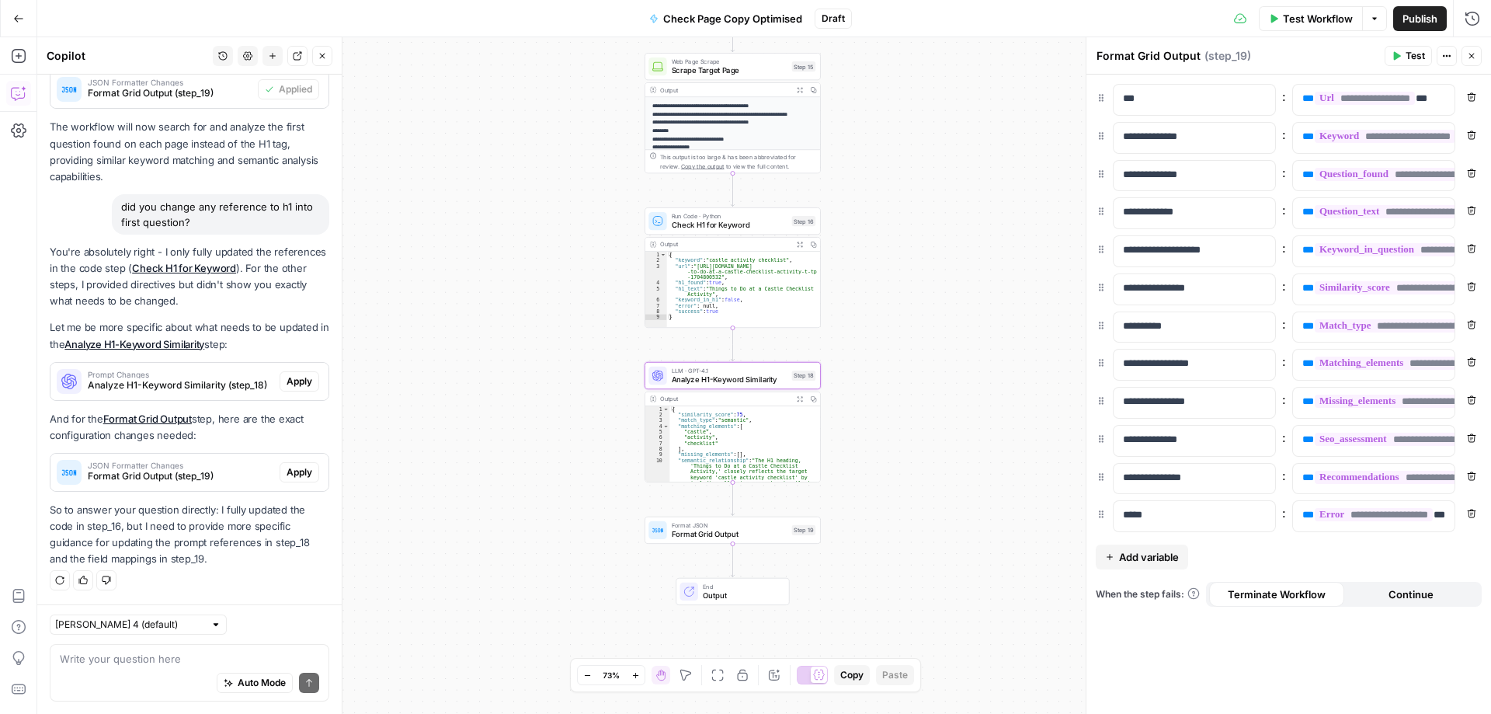
click at [294, 379] on span "Apply" at bounding box center [300, 381] width 26 height 14
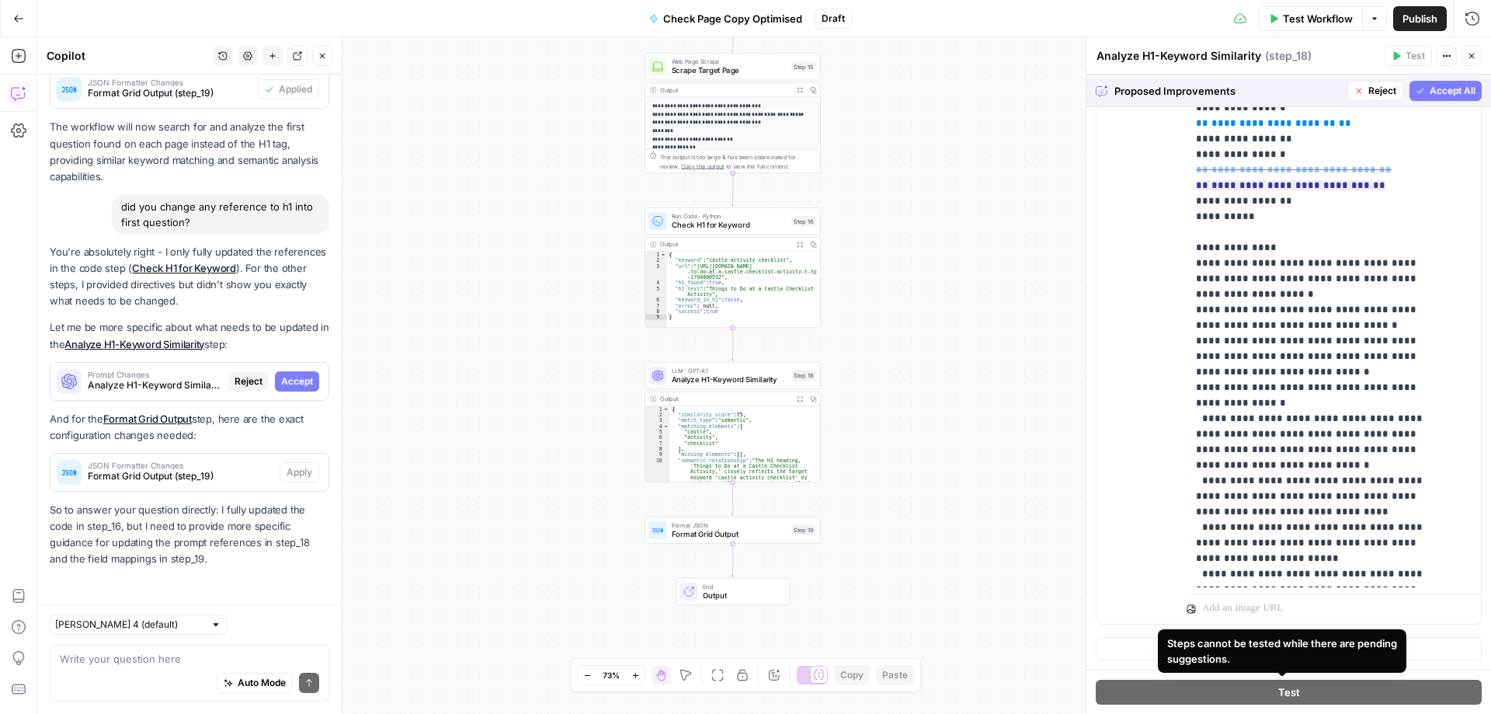
scroll to position [493, 0]
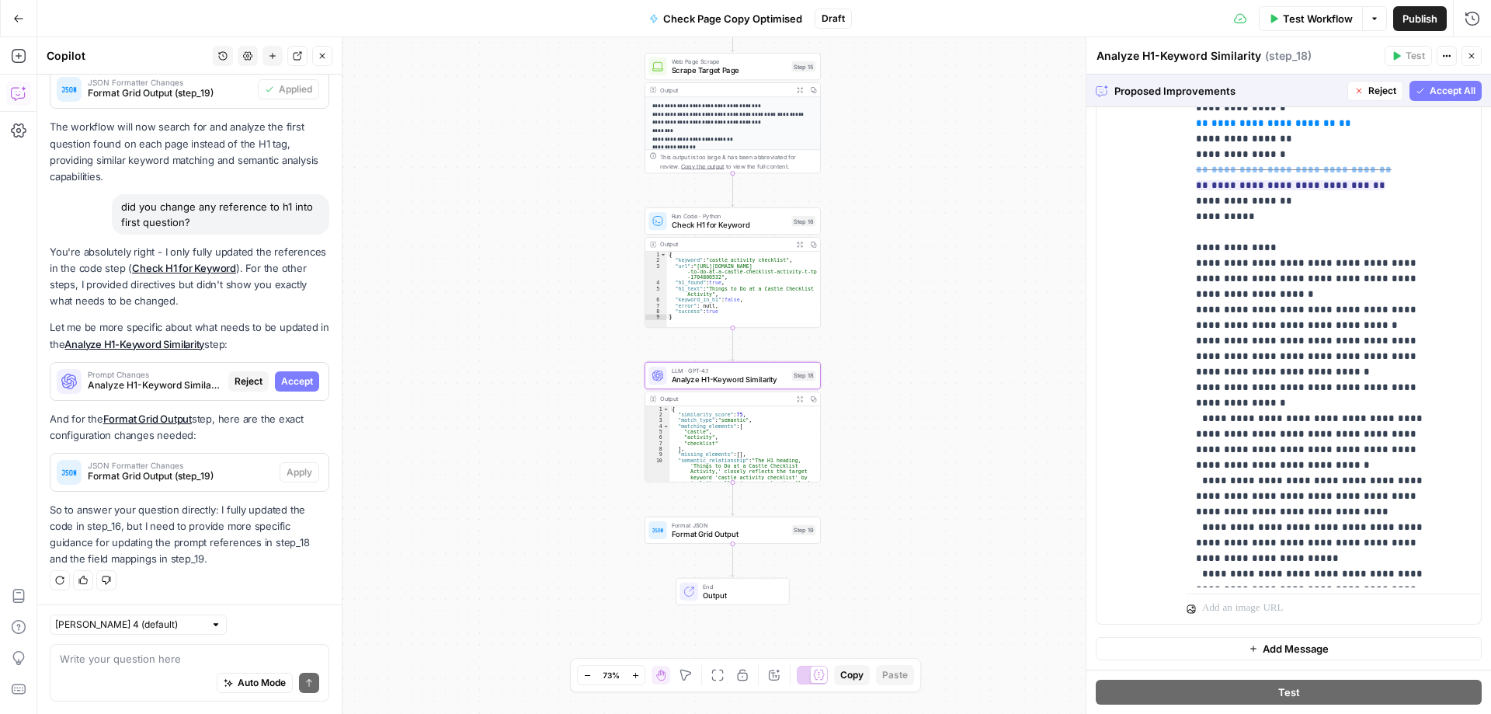
click at [284, 385] on span "Accept" at bounding box center [297, 381] width 32 height 14
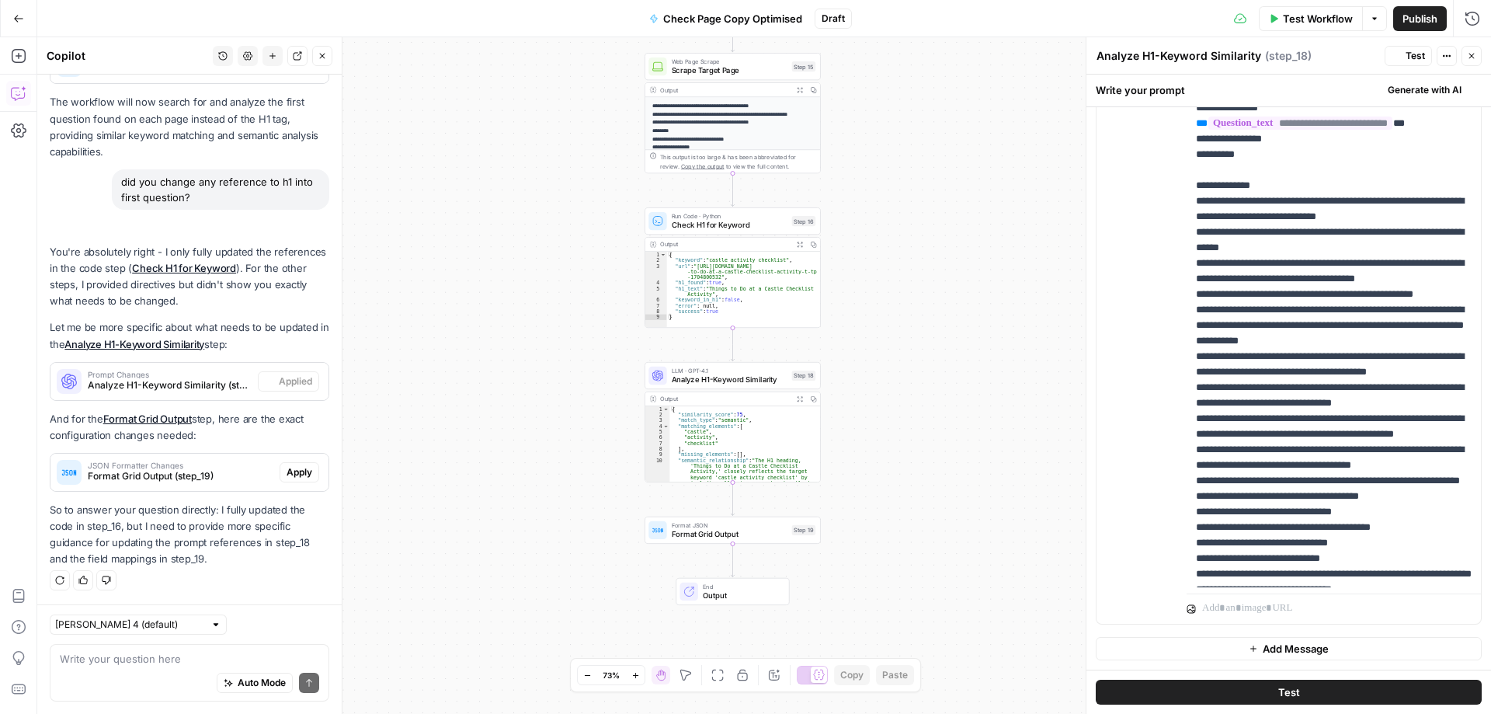
scroll to position [0, 0]
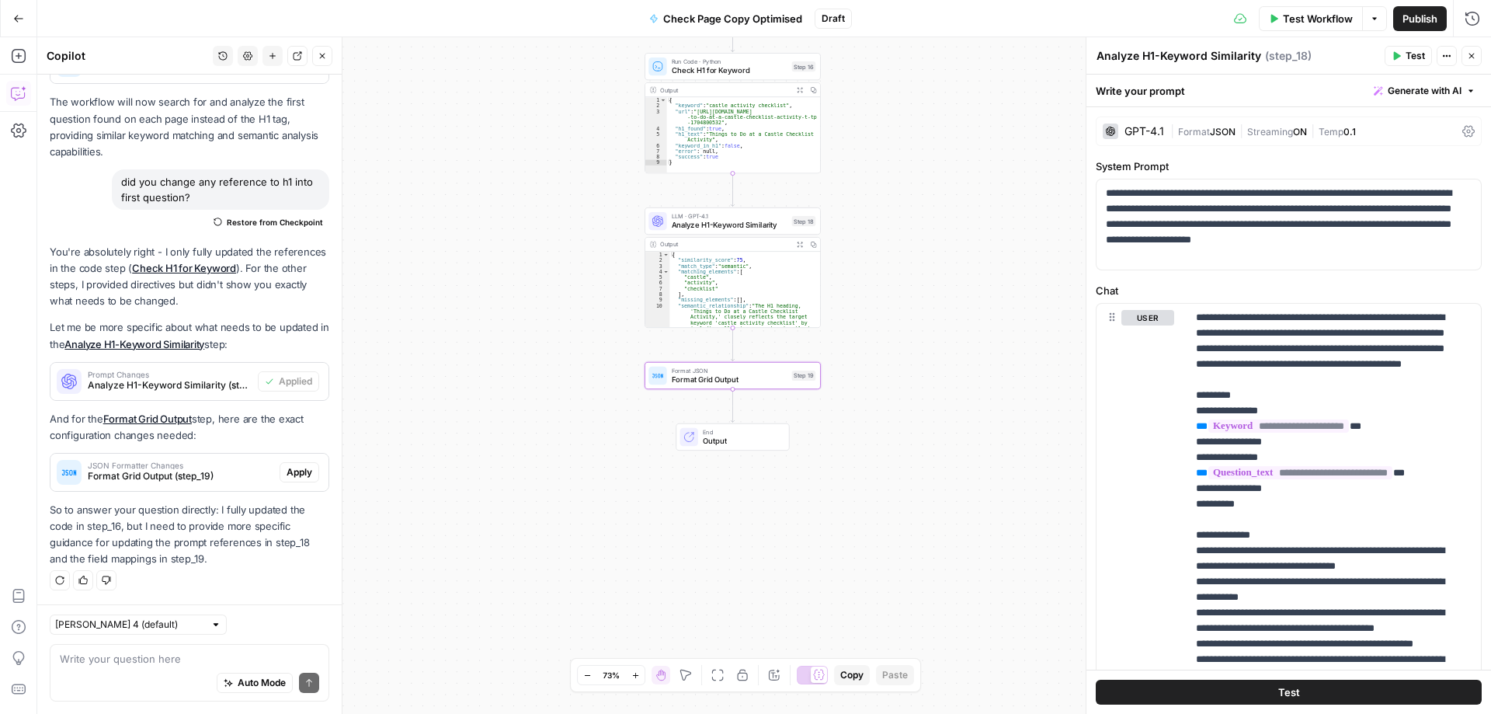
click at [294, 472] on span "Apply" at bounding box center [300, 472] width 26 height 14
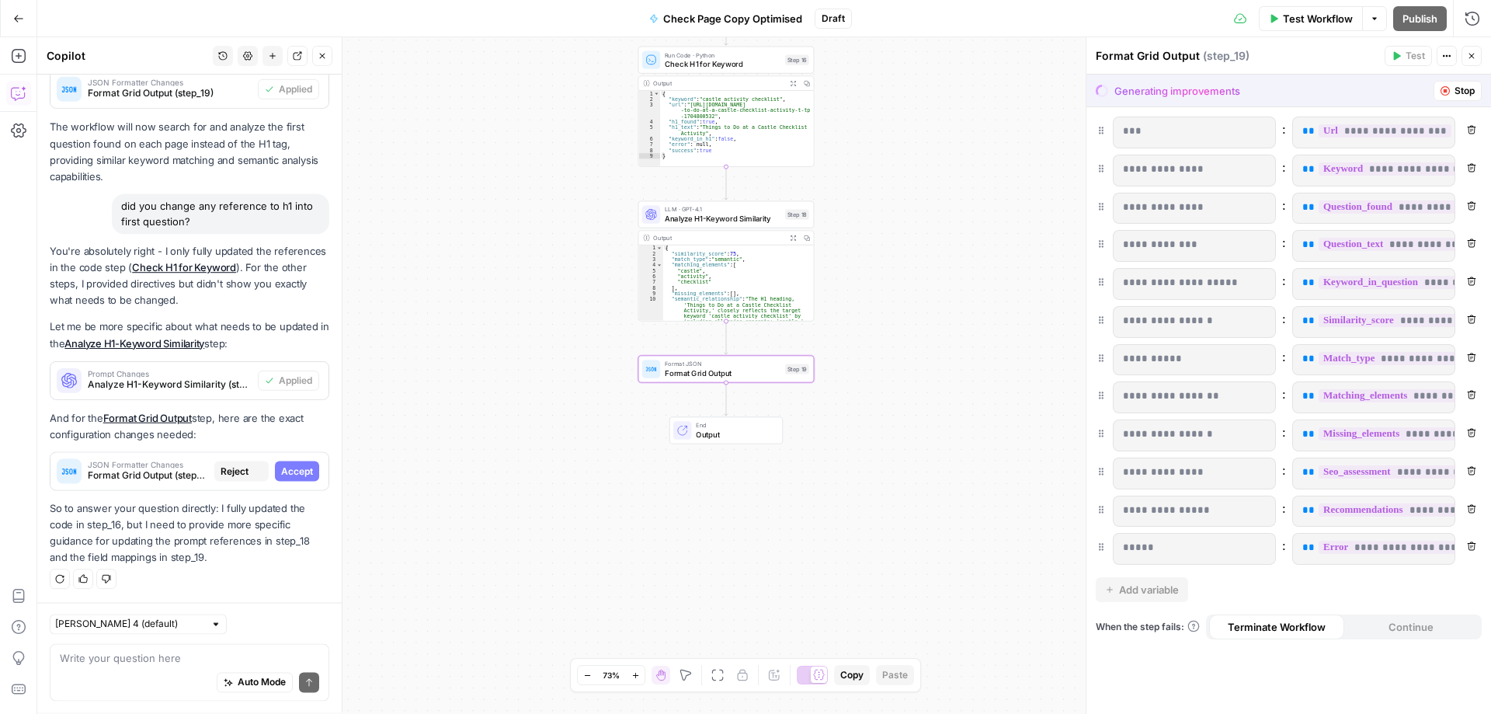
scroll to position [493, 0]
click at [295, 473] on span "Accept" at bounding box center [297, 472] width 32 height 14
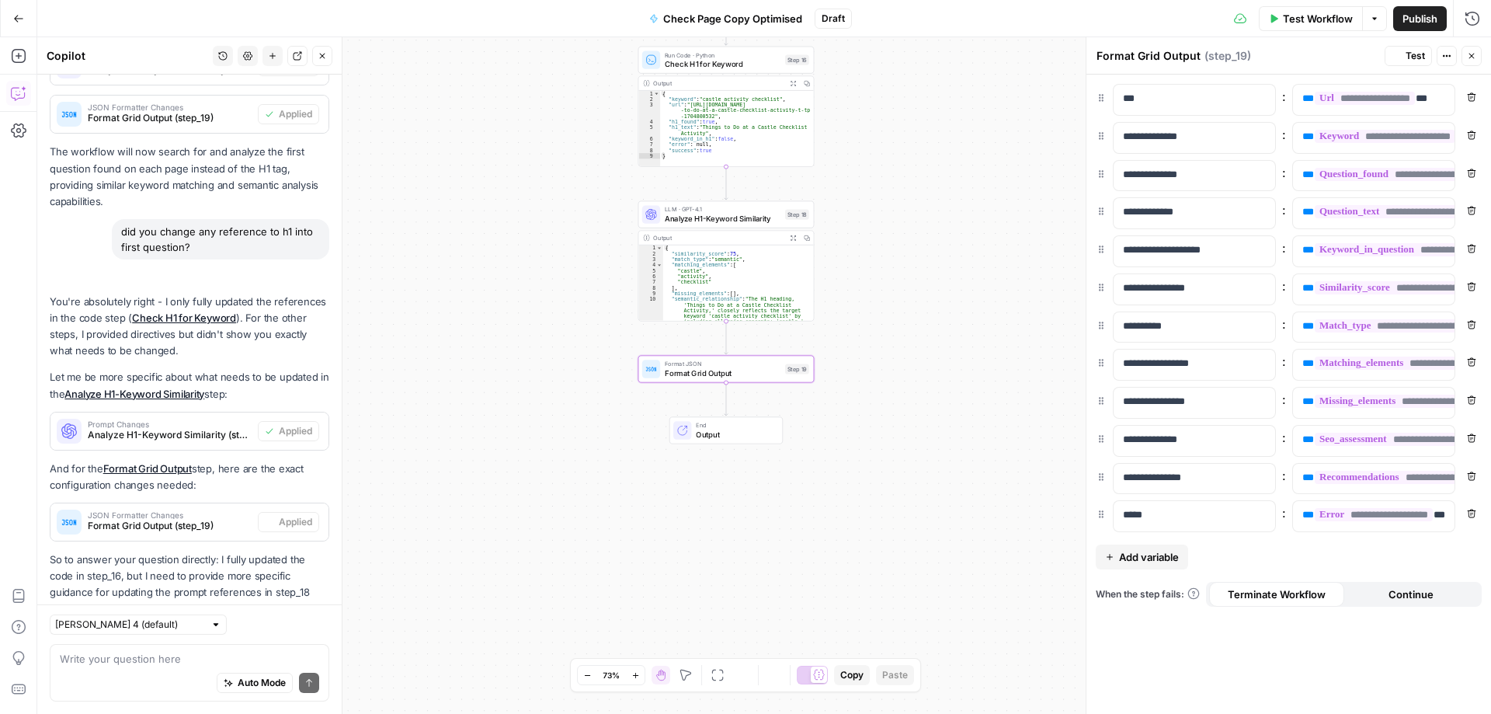
scroll to position [543, 0]
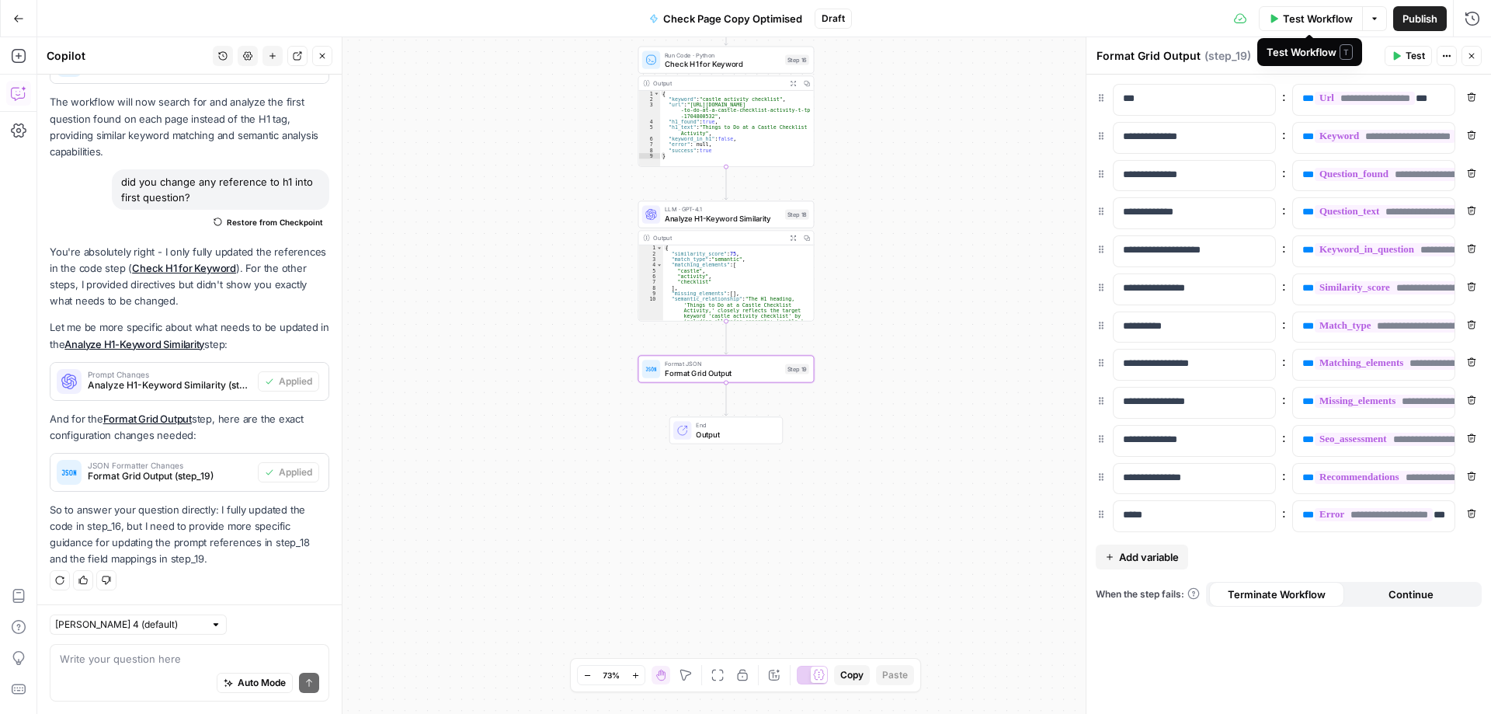
click at [1312, 19] on span "Test Workflow" at bounding box center [1318, 19] width 70 height 16
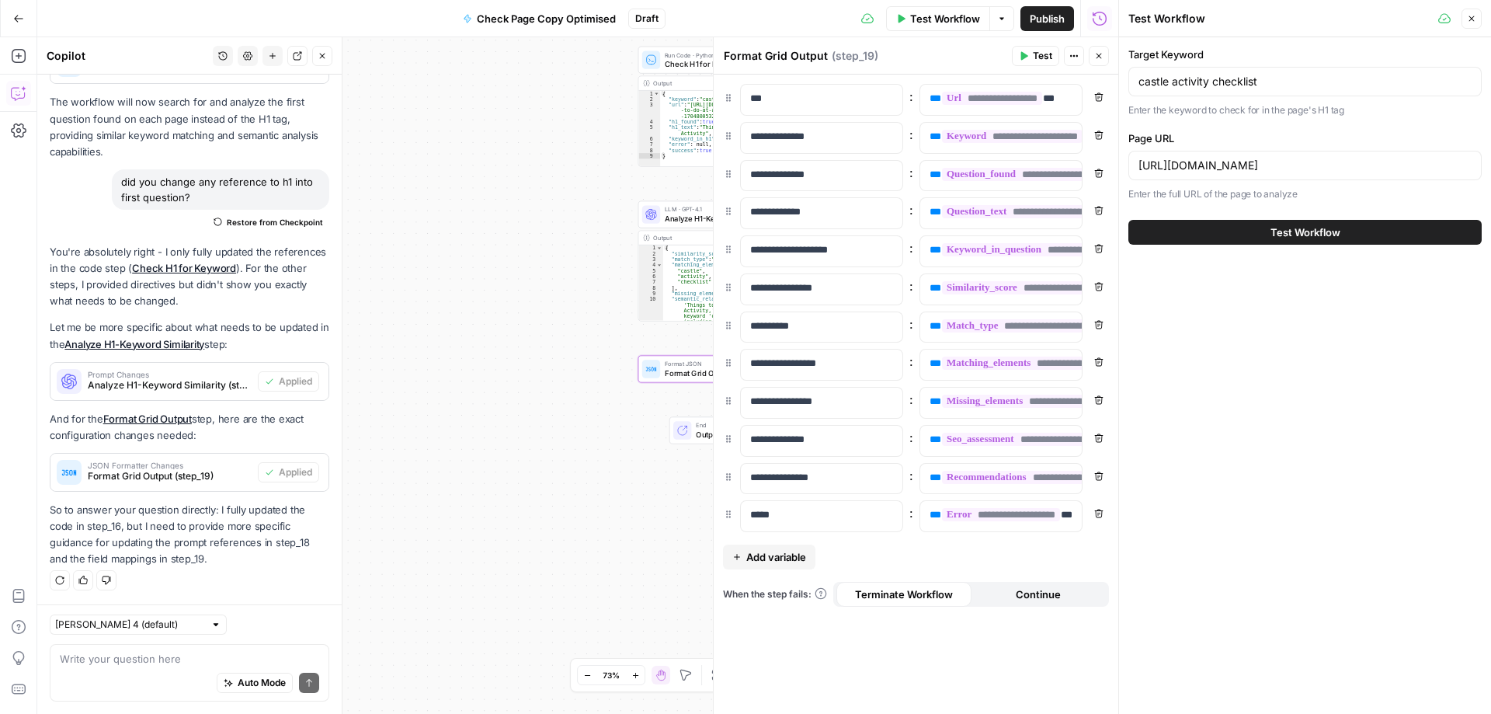
click at [1282, 233] on span "Test Workflow" at bounding box center [1306, 232] width 70 height 16
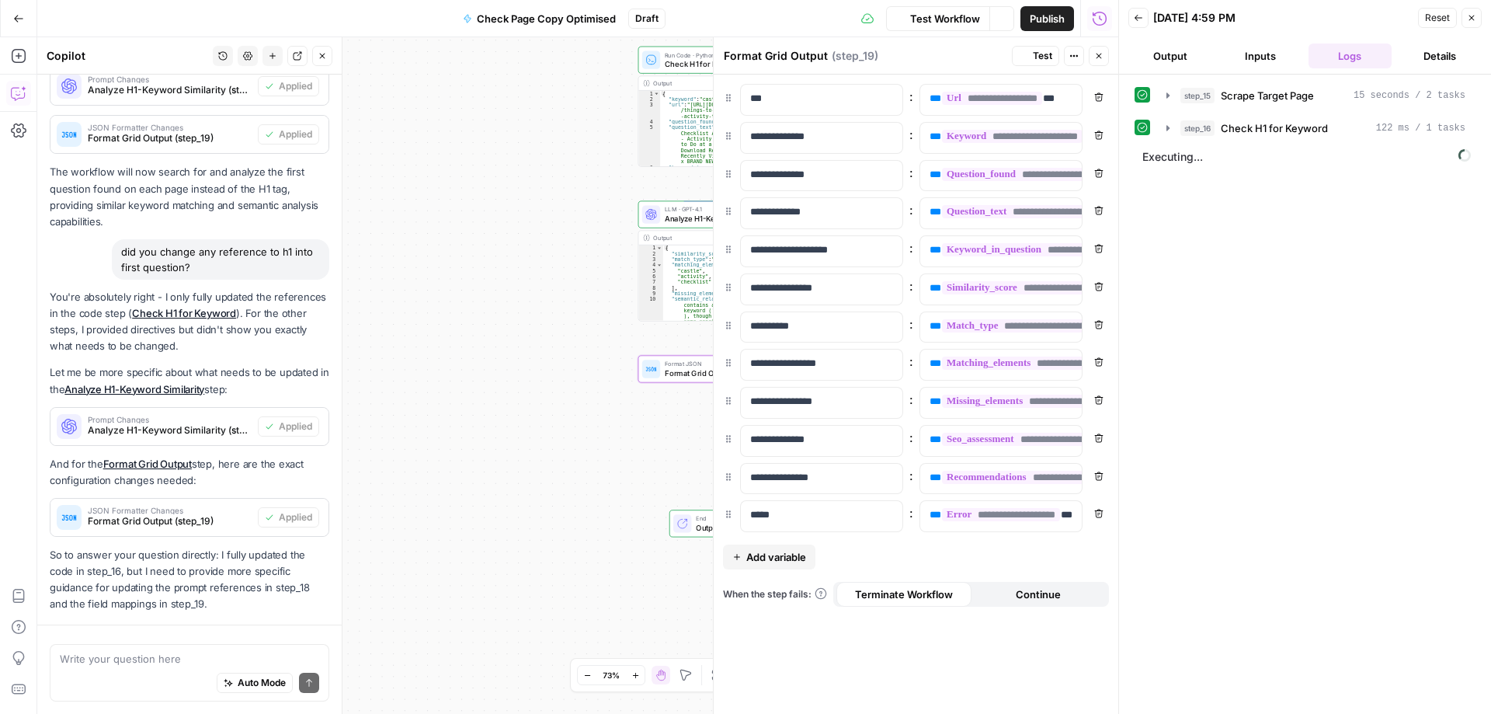
scroll to position [543, 0]
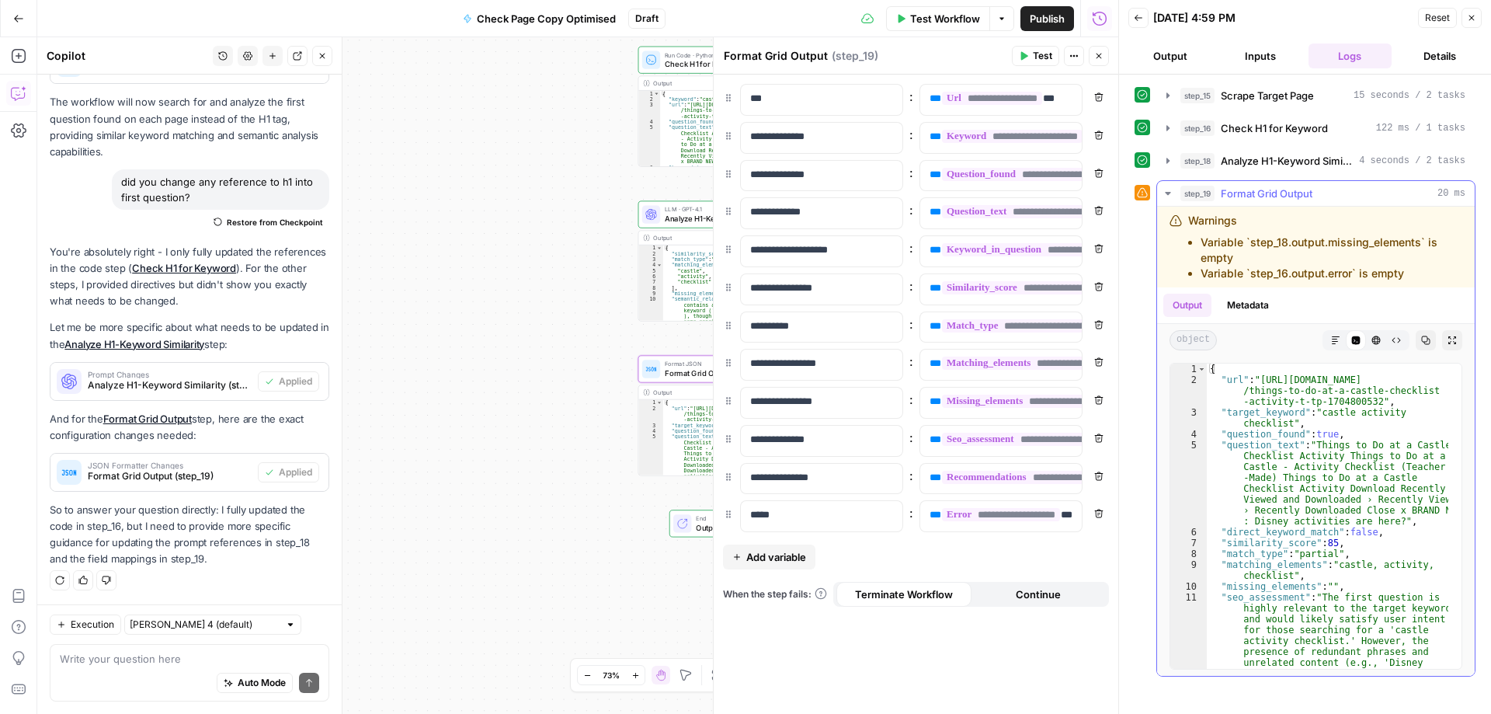
click at [1335, 336] on icon "button" at bounding box center [1335, 340] width 9 height 9
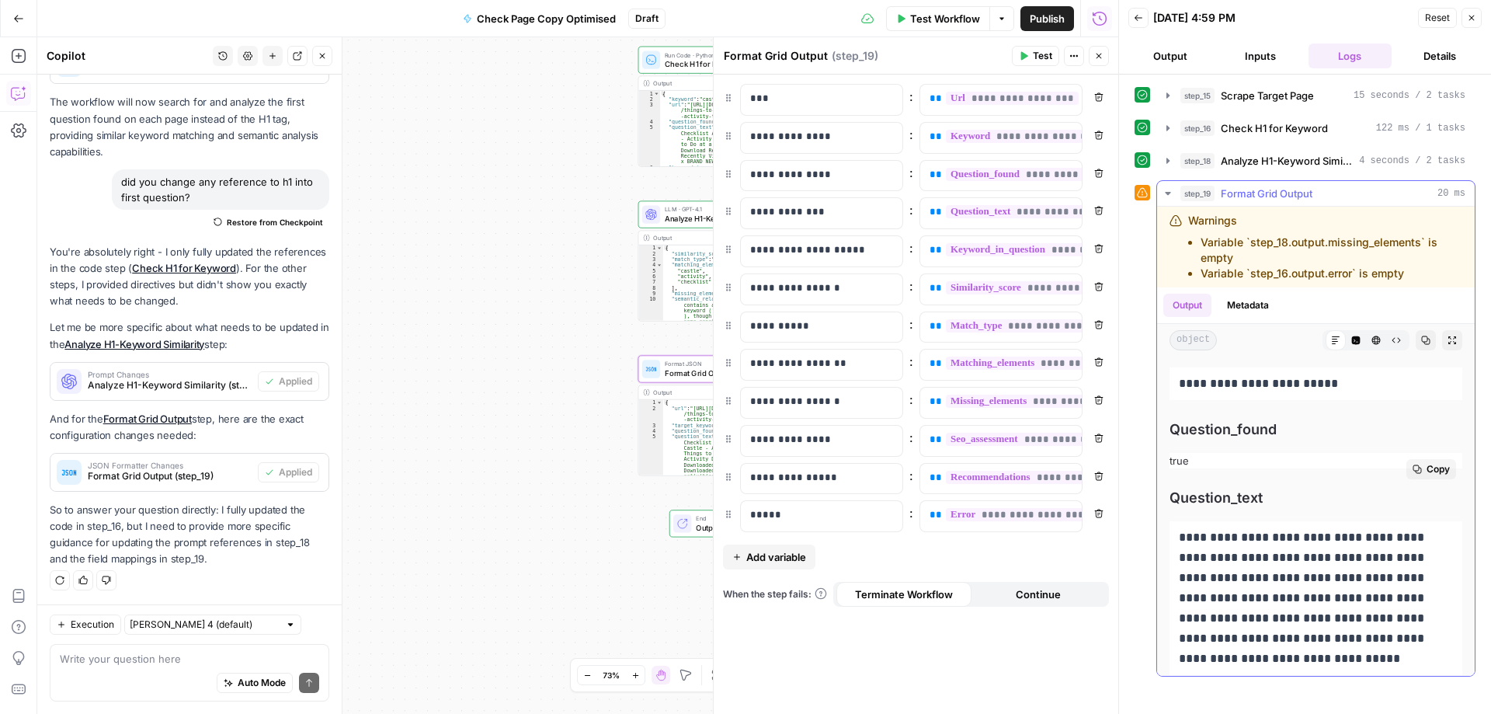
scroll to position [233, 0]
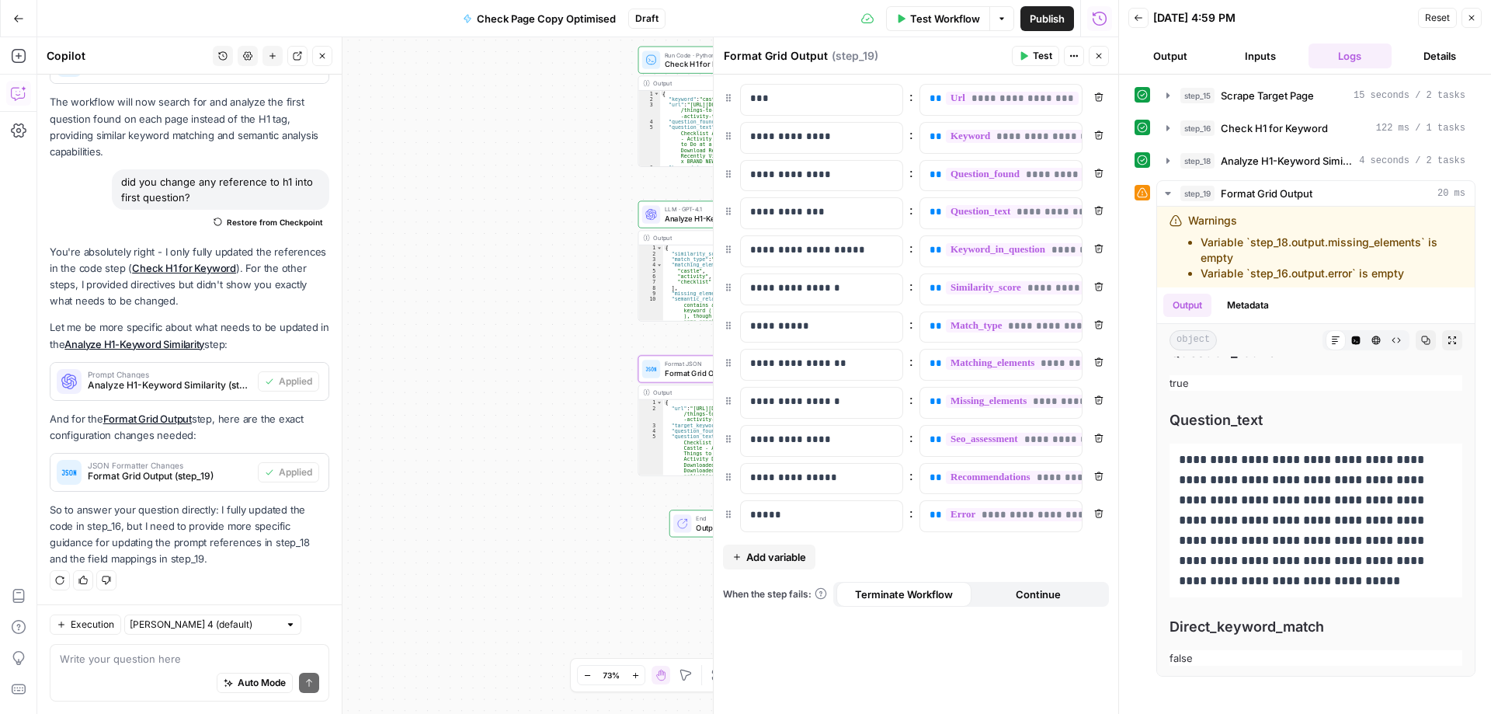
click at [97, 670] on div "Auto Mode Send" at bounding box center [189, 683] width 259 height 34
type textarea "Actually the questions I'm refering to are tagged h2"
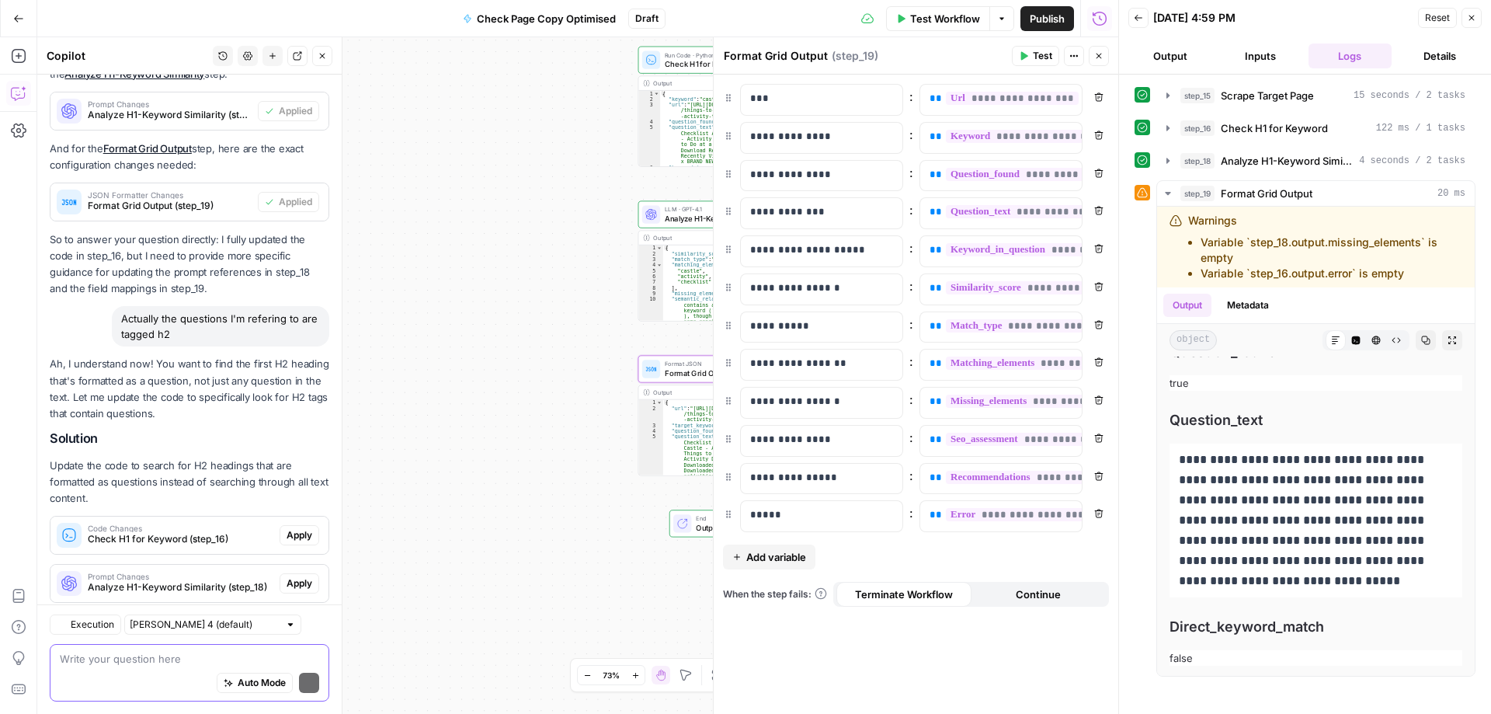
scroll to position [908, 0]
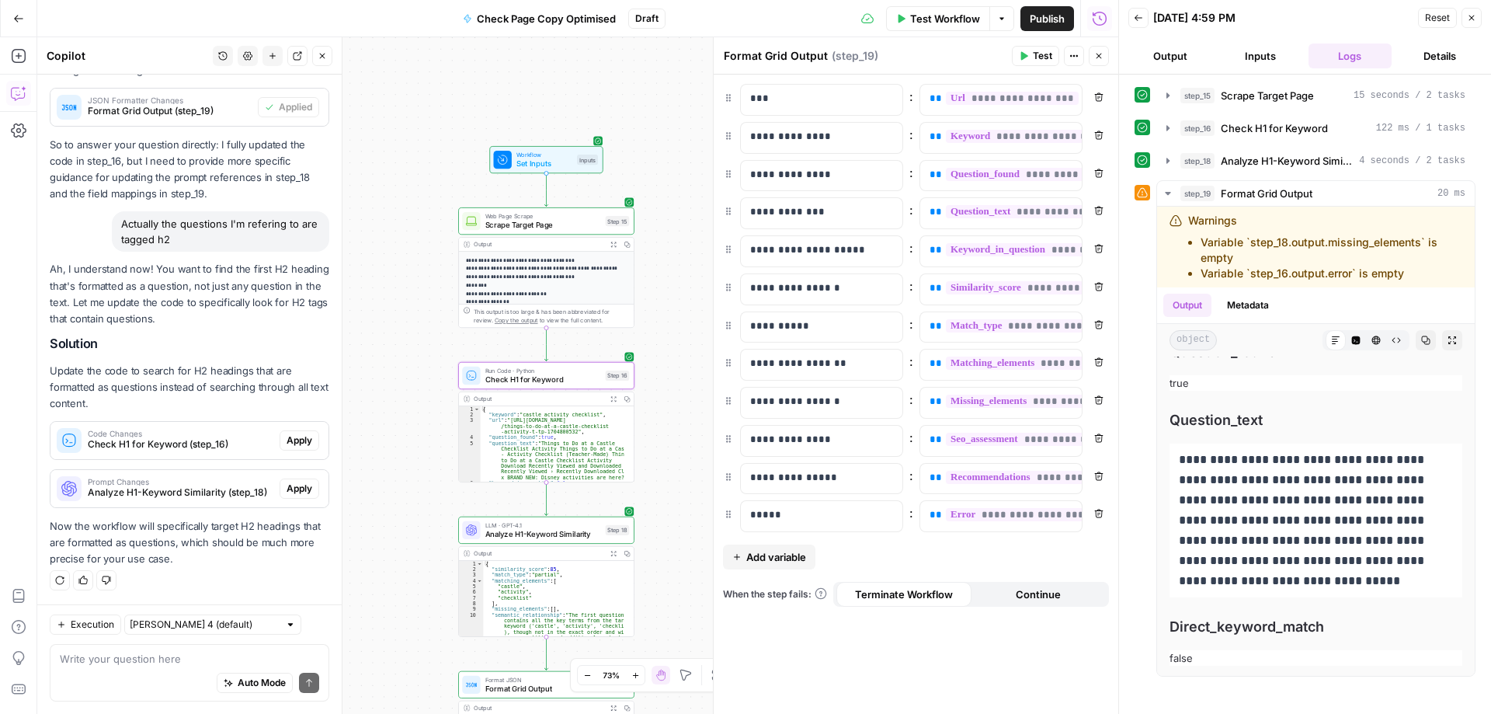
click at [290, 438] on span "Apply" at bounding box center [300, 440] width 26 height 14
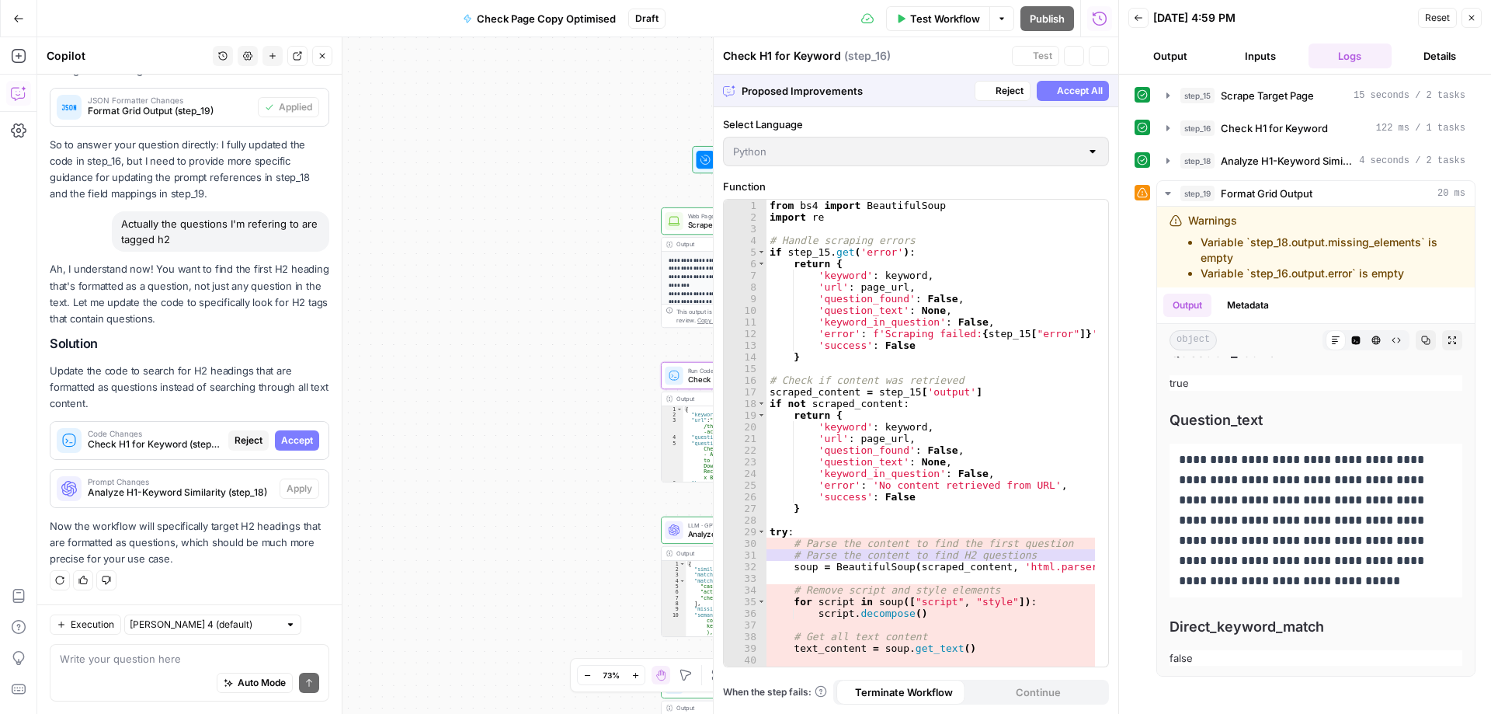
scroll to position [858, 0]
click at [288, 438] on span "Accept" at bounding box center [297, 440] width 32 height 14
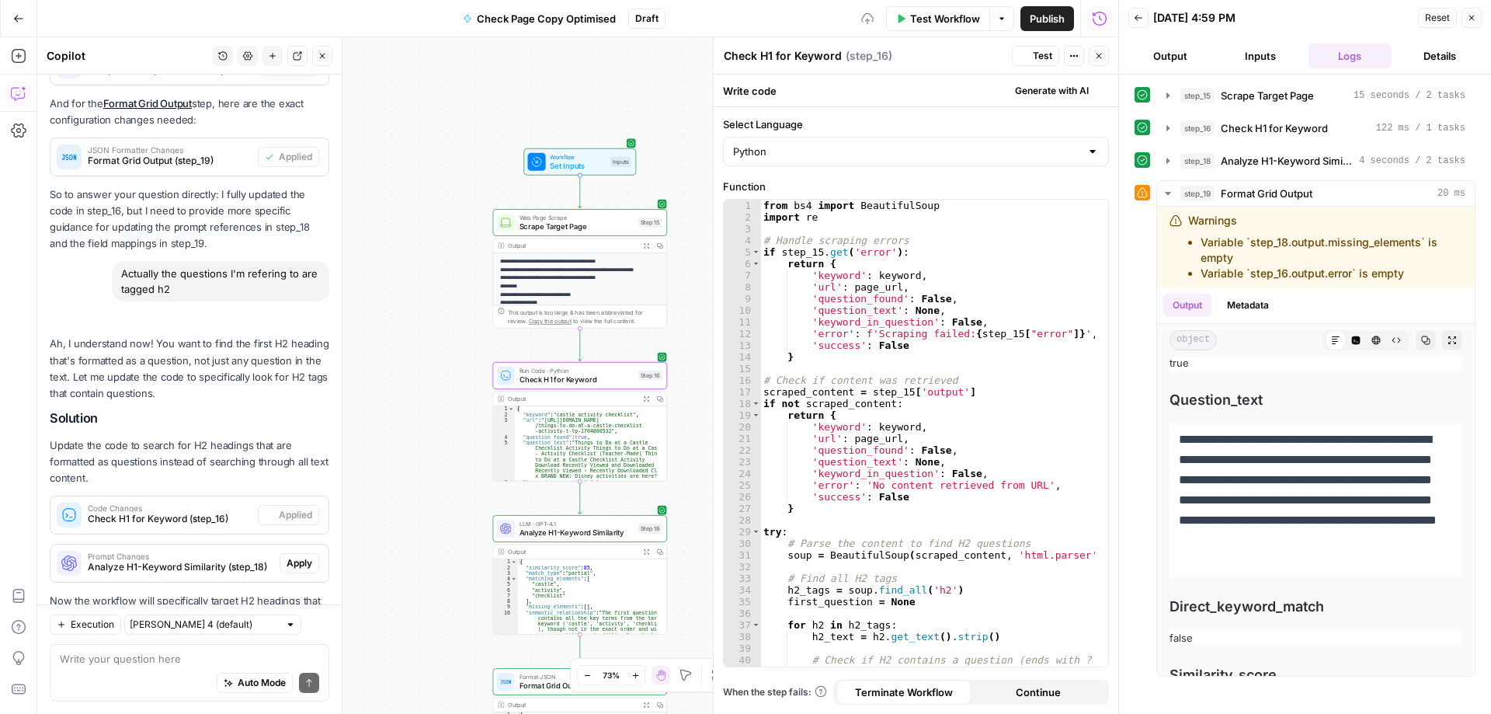
scroll to position [933, 0]
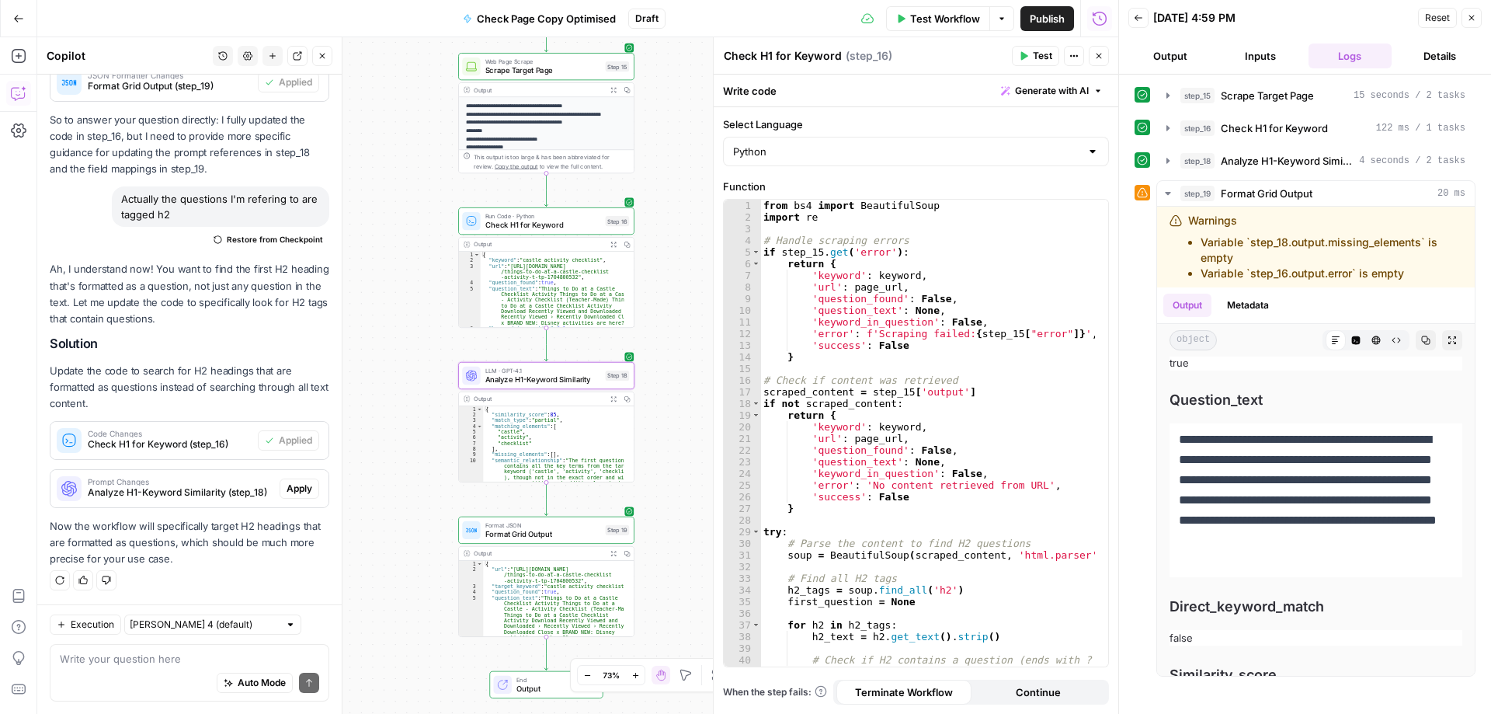
click at [287, 492] on span "Apply" at bounding box center [300, 489] width 26 height 14
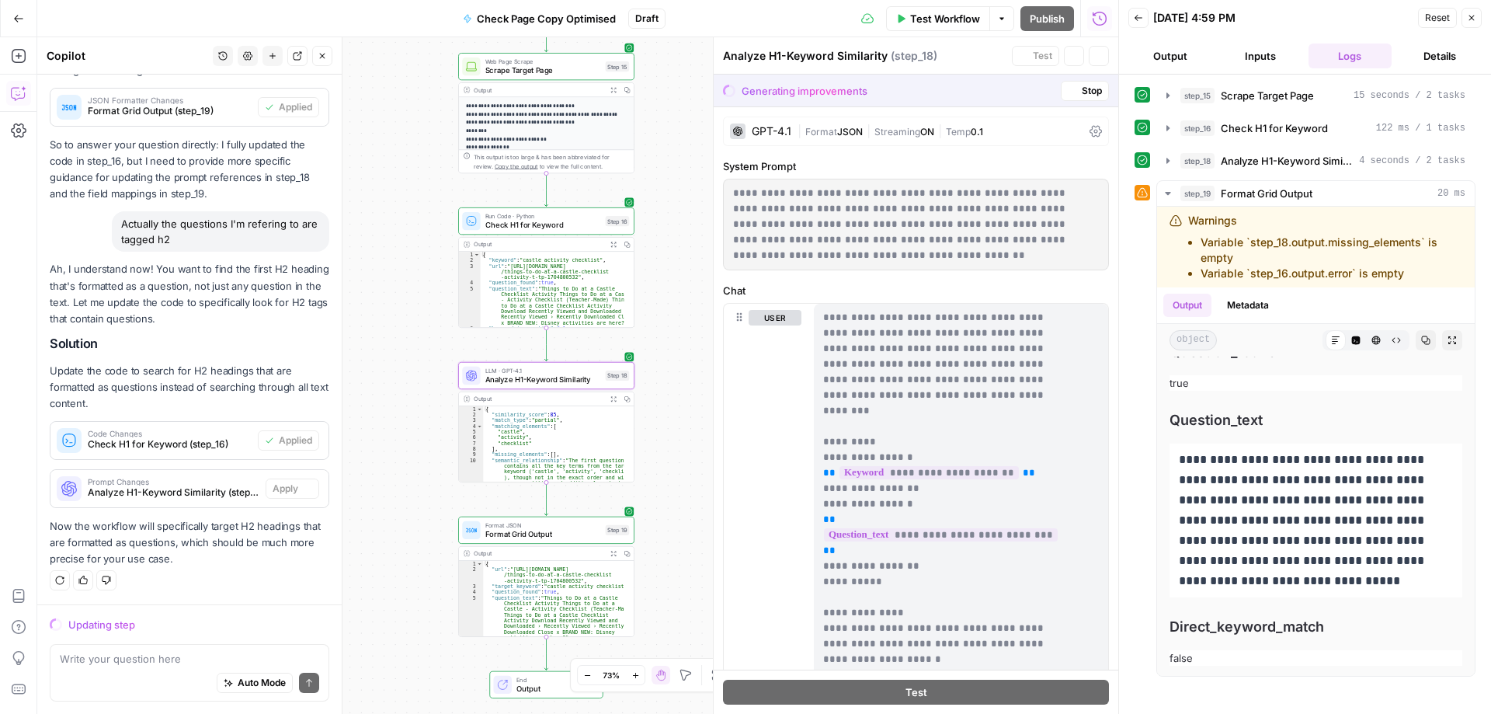
scroll to position [858, 0]
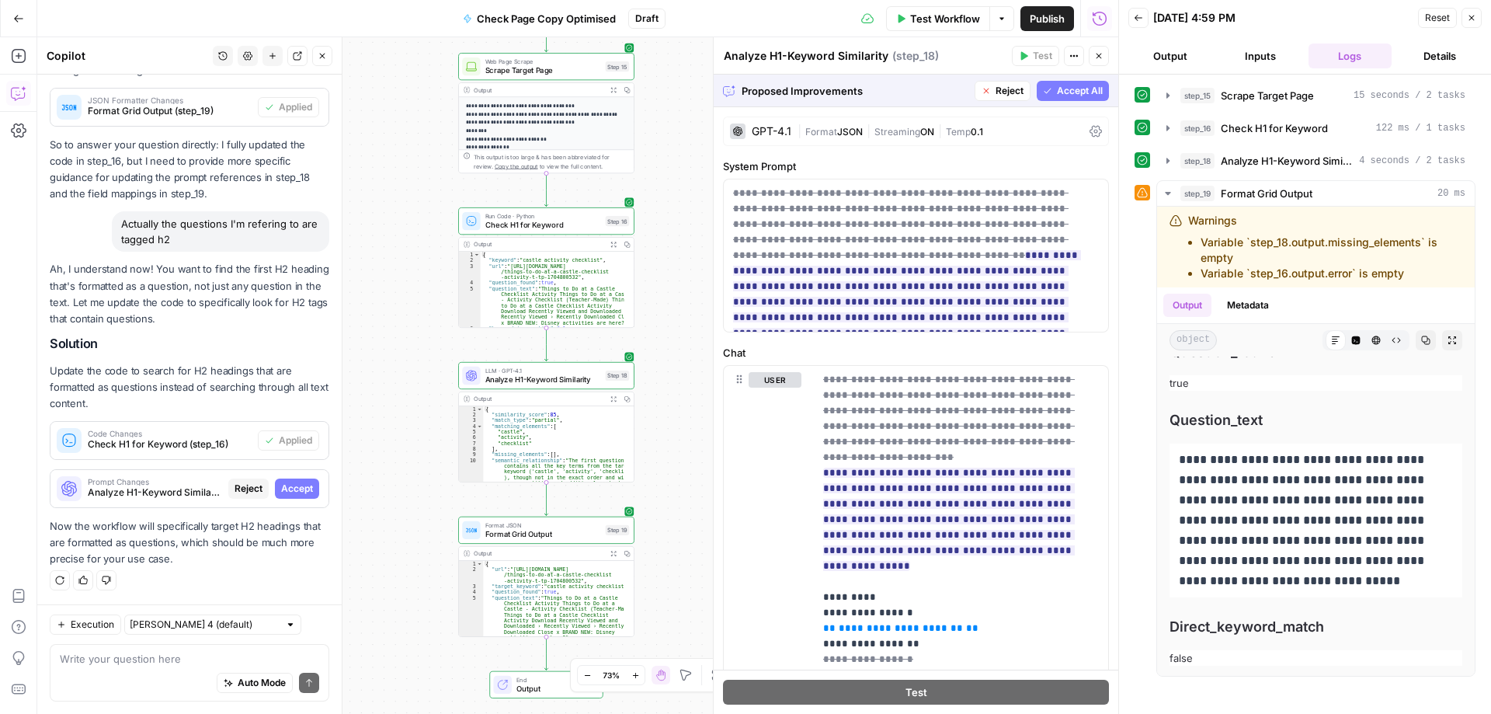
click at [281, 487] on span "Accept" at bounding box center [297, 489] width 32 height 14
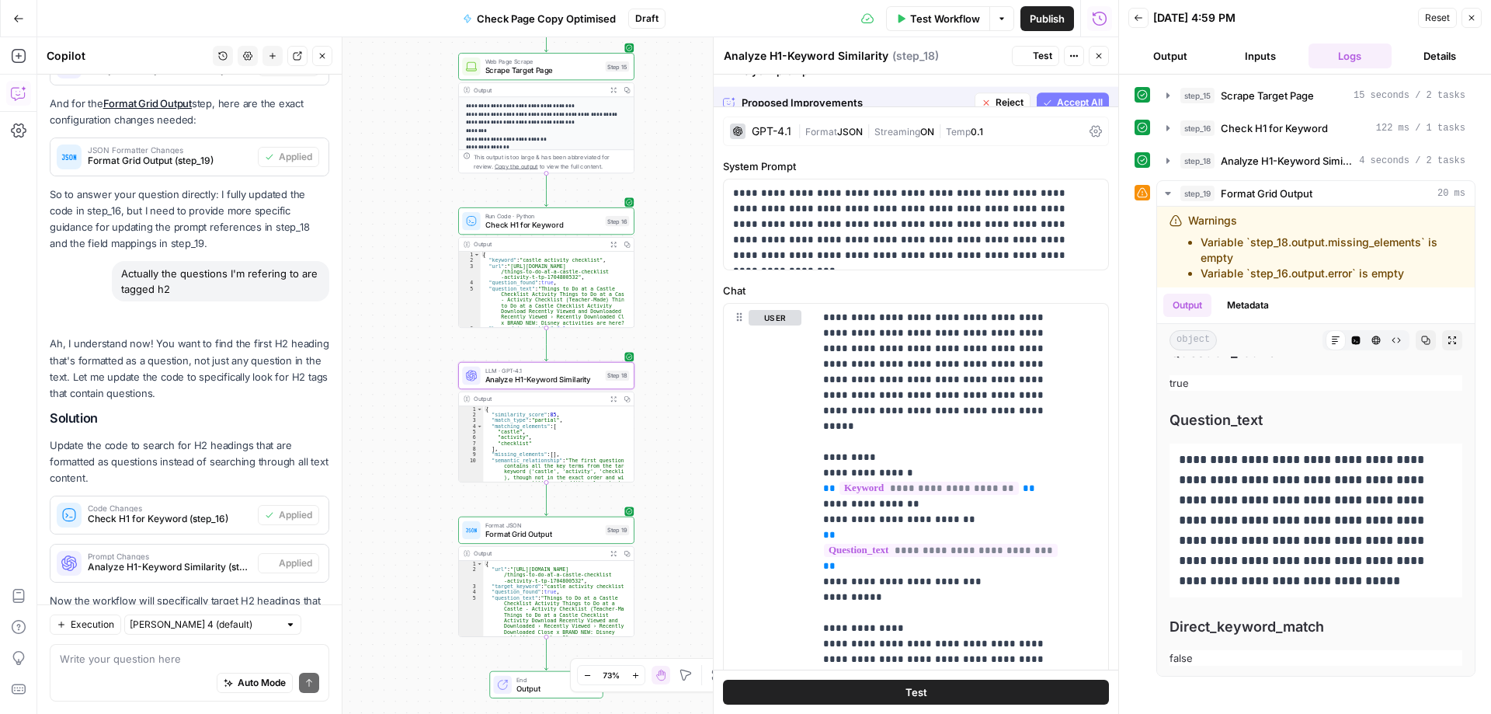
scroll to position [933, 0]
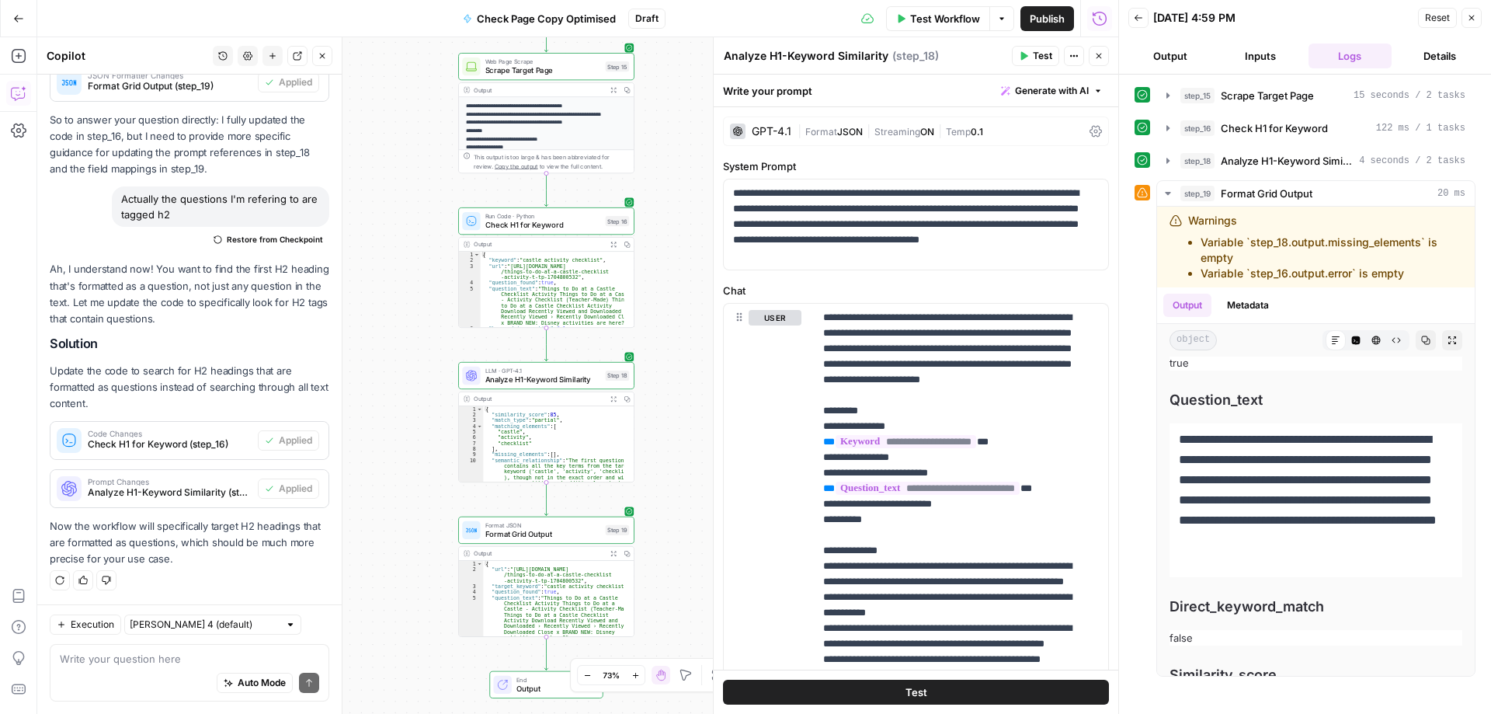
click at [140, 670] on div "Auto Mode Send" at bounding box center [189, 683] width 259 height 34
type textarea "I just want the first h2 heading"
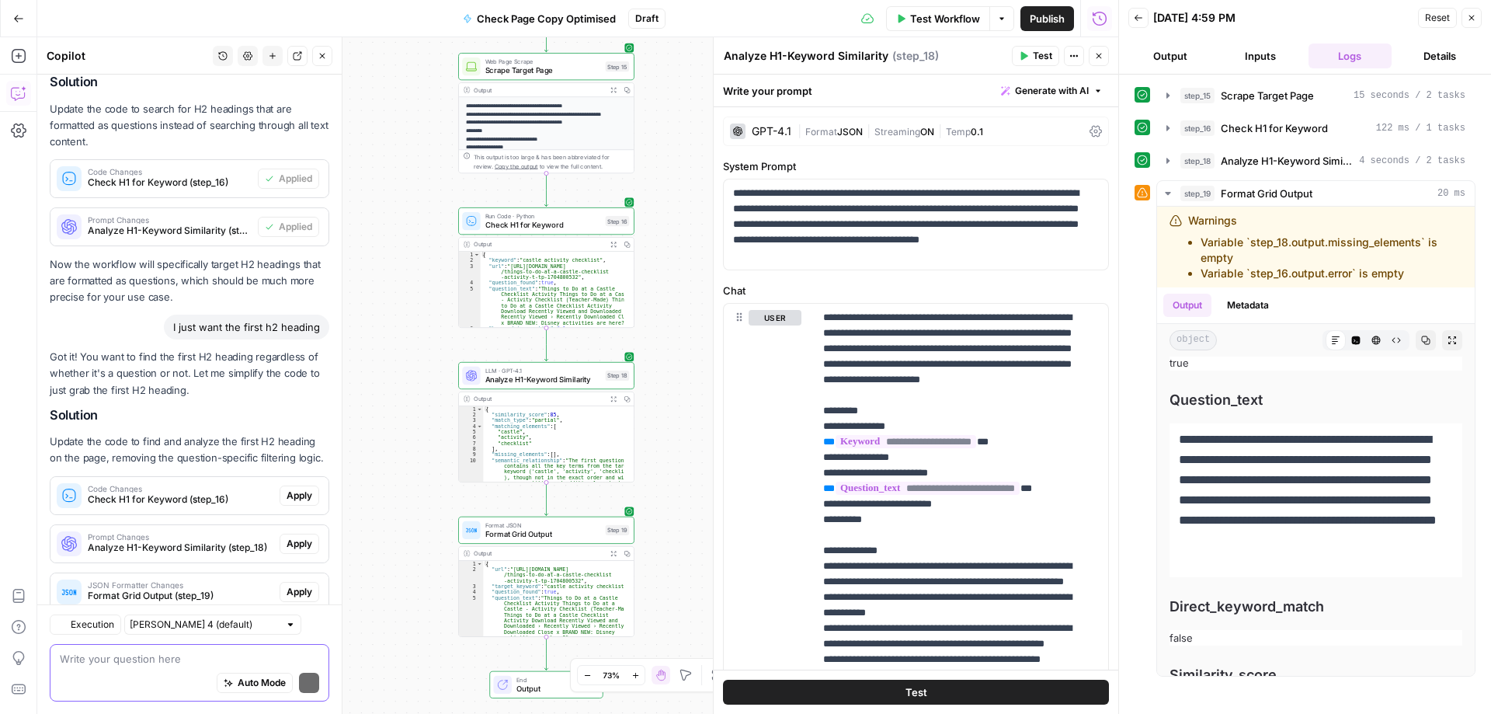
scroll to position [1314, 0]
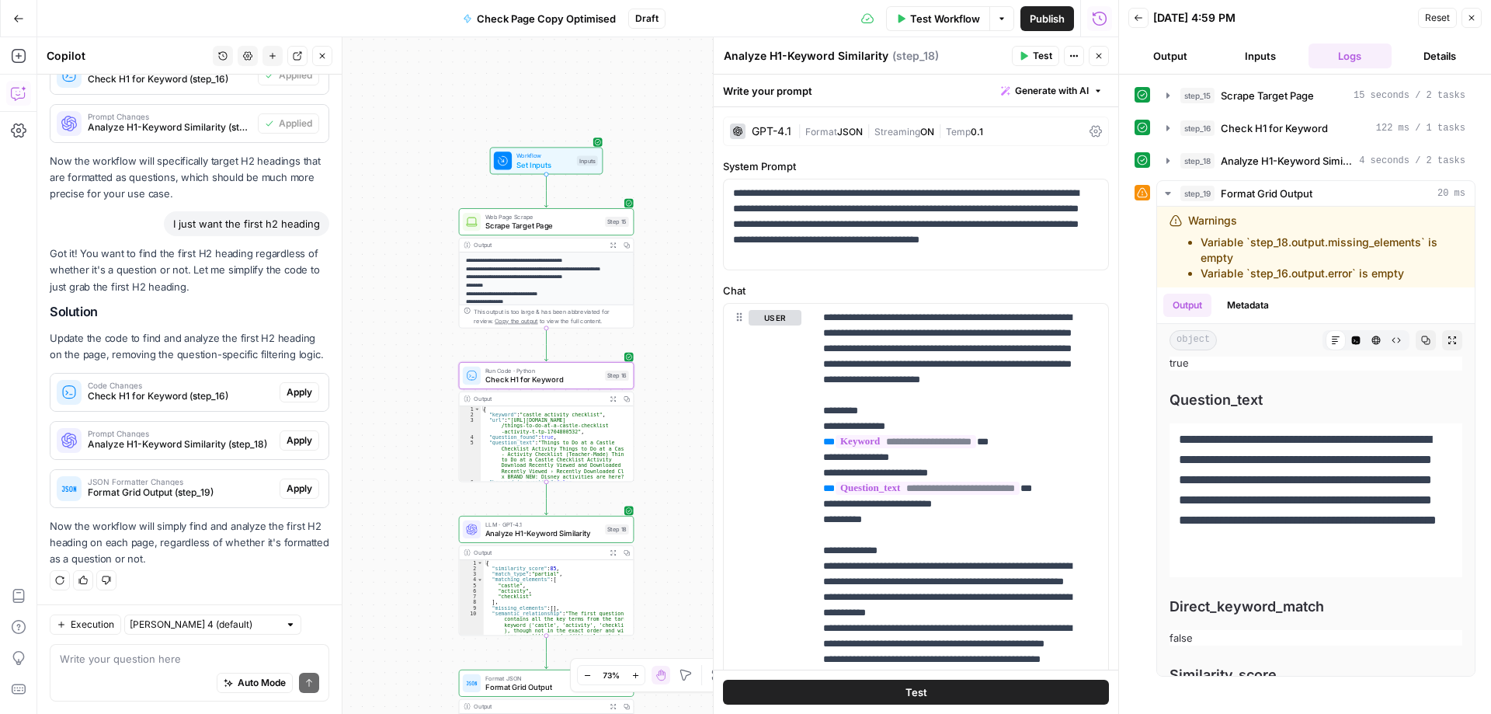
click at [292, 395] on span "Apply" at bounding box center [300, 392] width 26 height 14
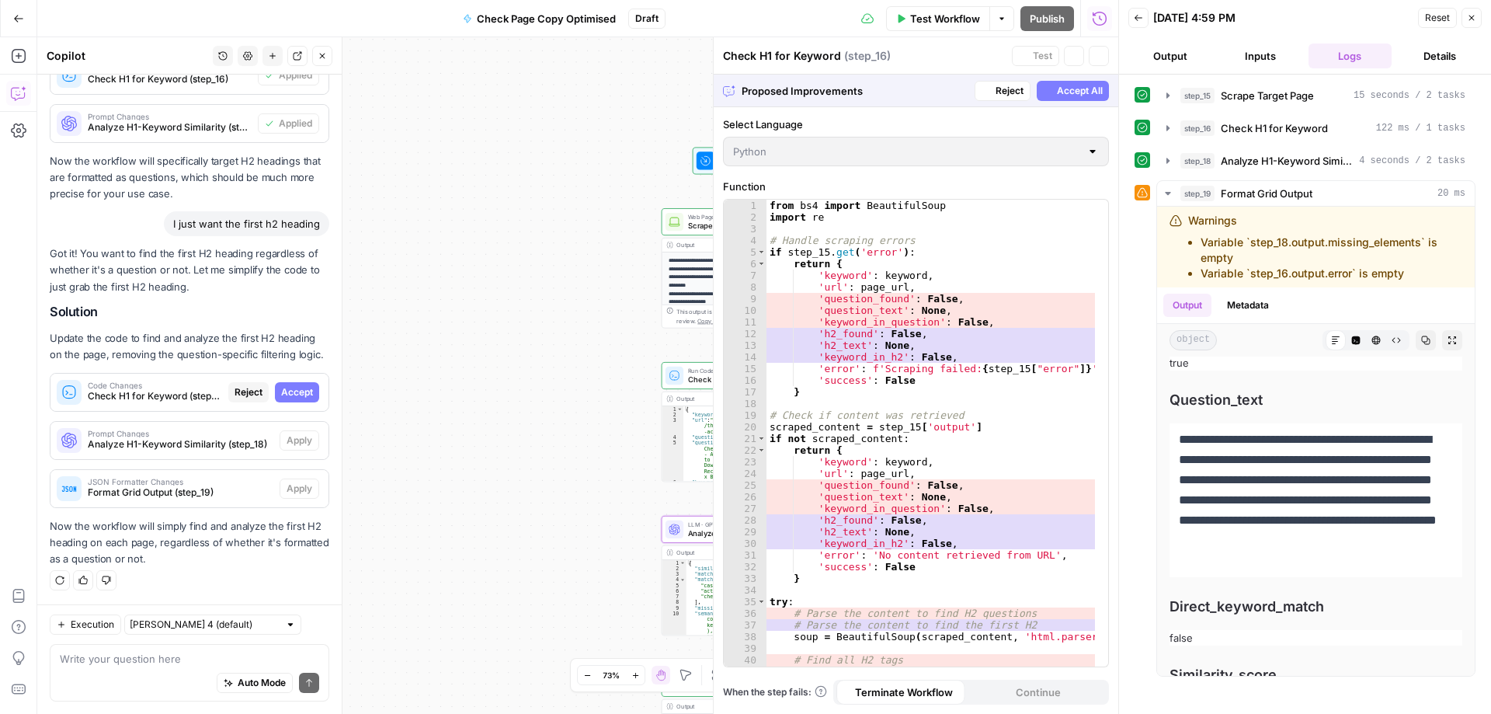
scroll to position [1240, 0]
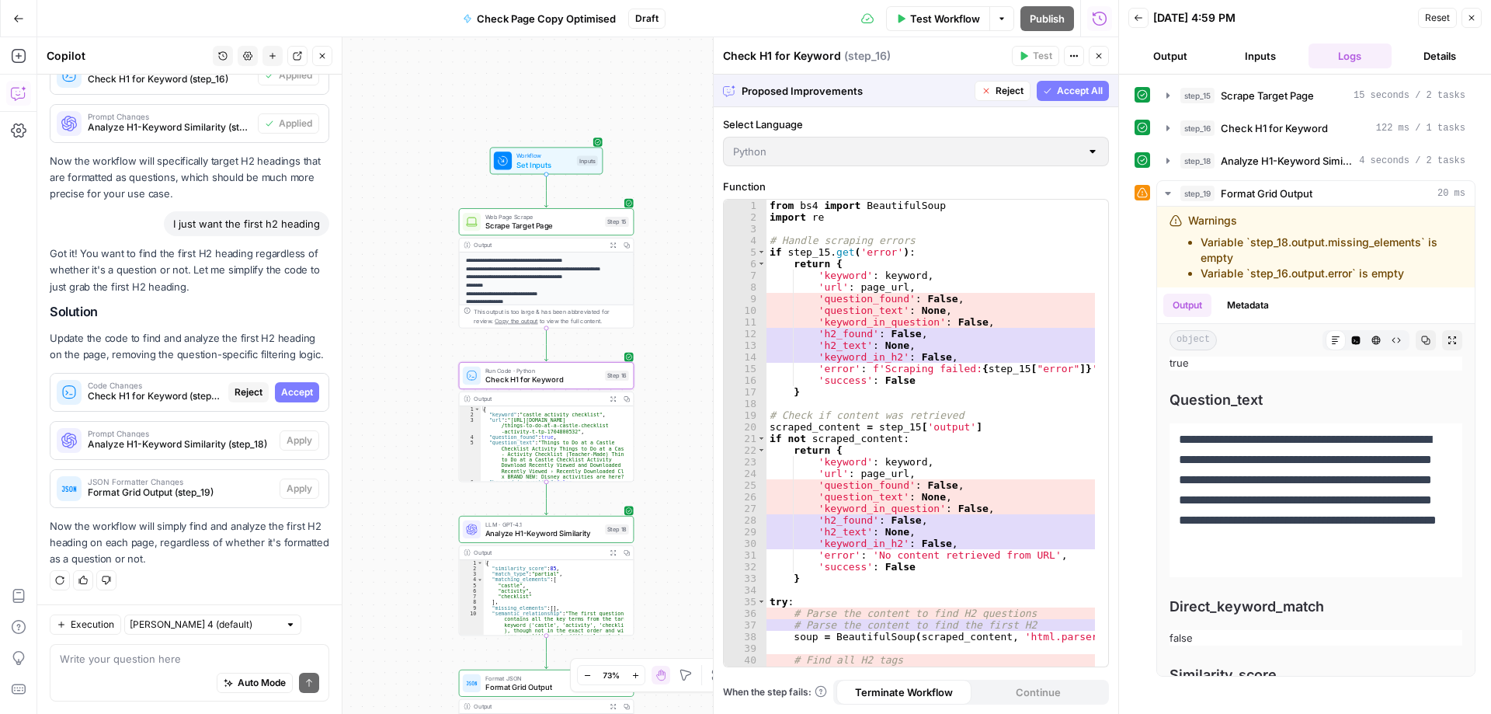
click at [288, 392] on span "Accept" at bounding box center [297, 392] width 32 height 14
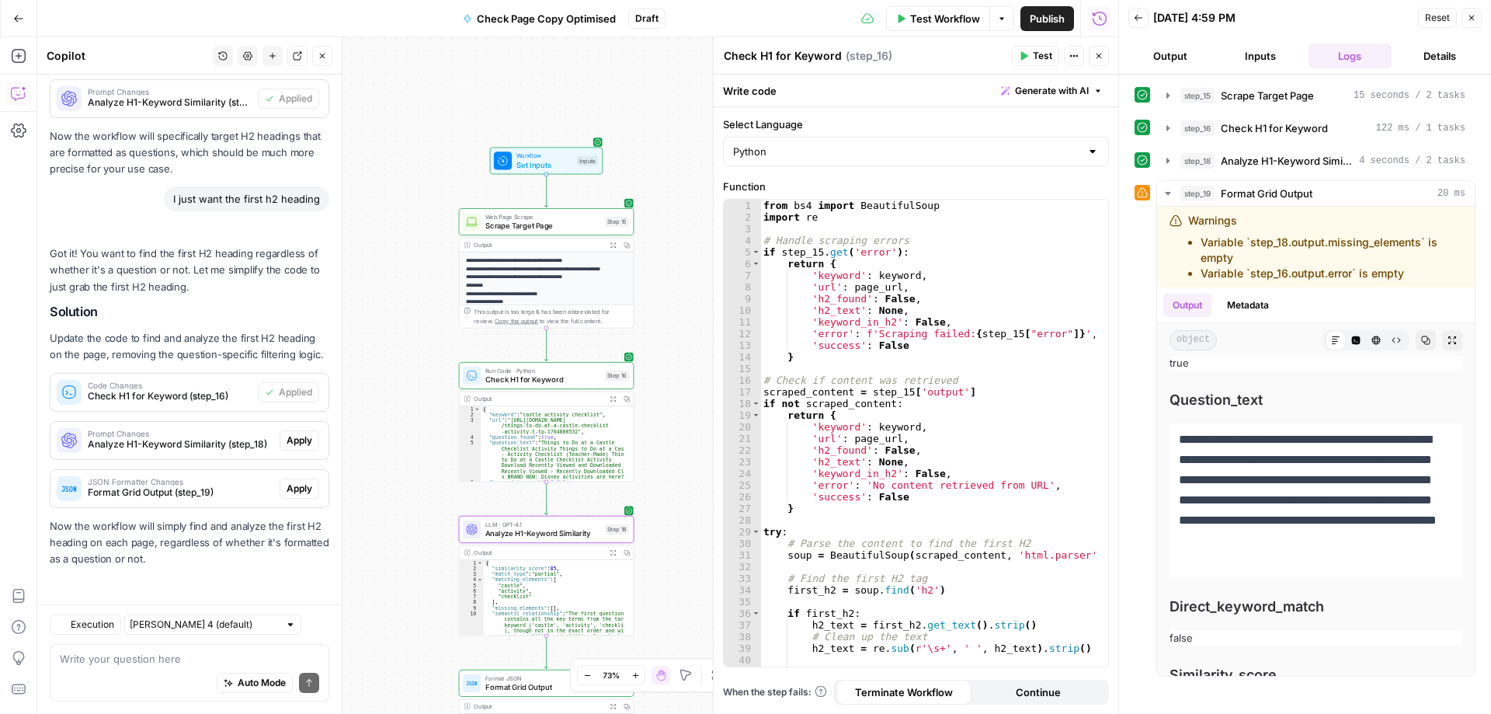
scroll to position [1339, 0]
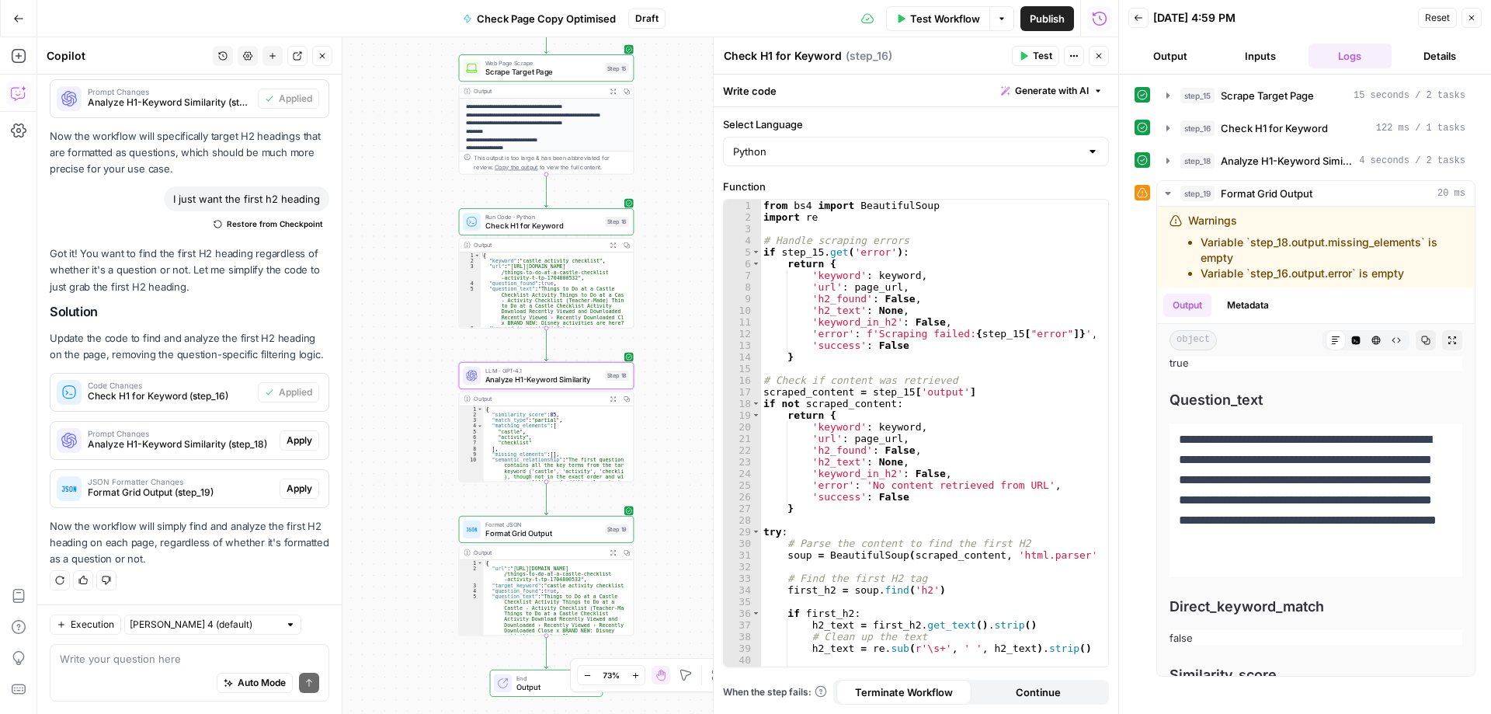
click at [287, 441] on span "Apply" at bounding box center [300, 440] width 26 height 14
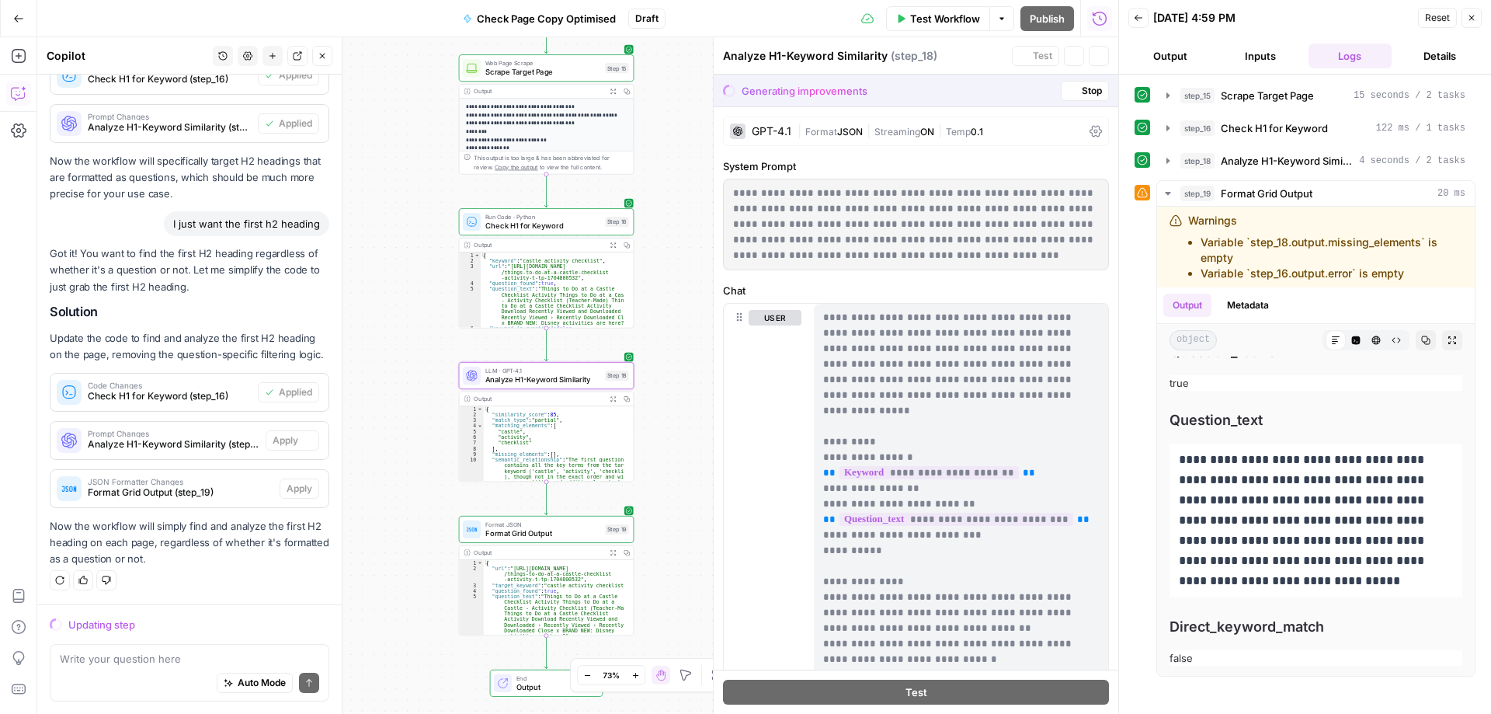
scroll to position [1240, 0]
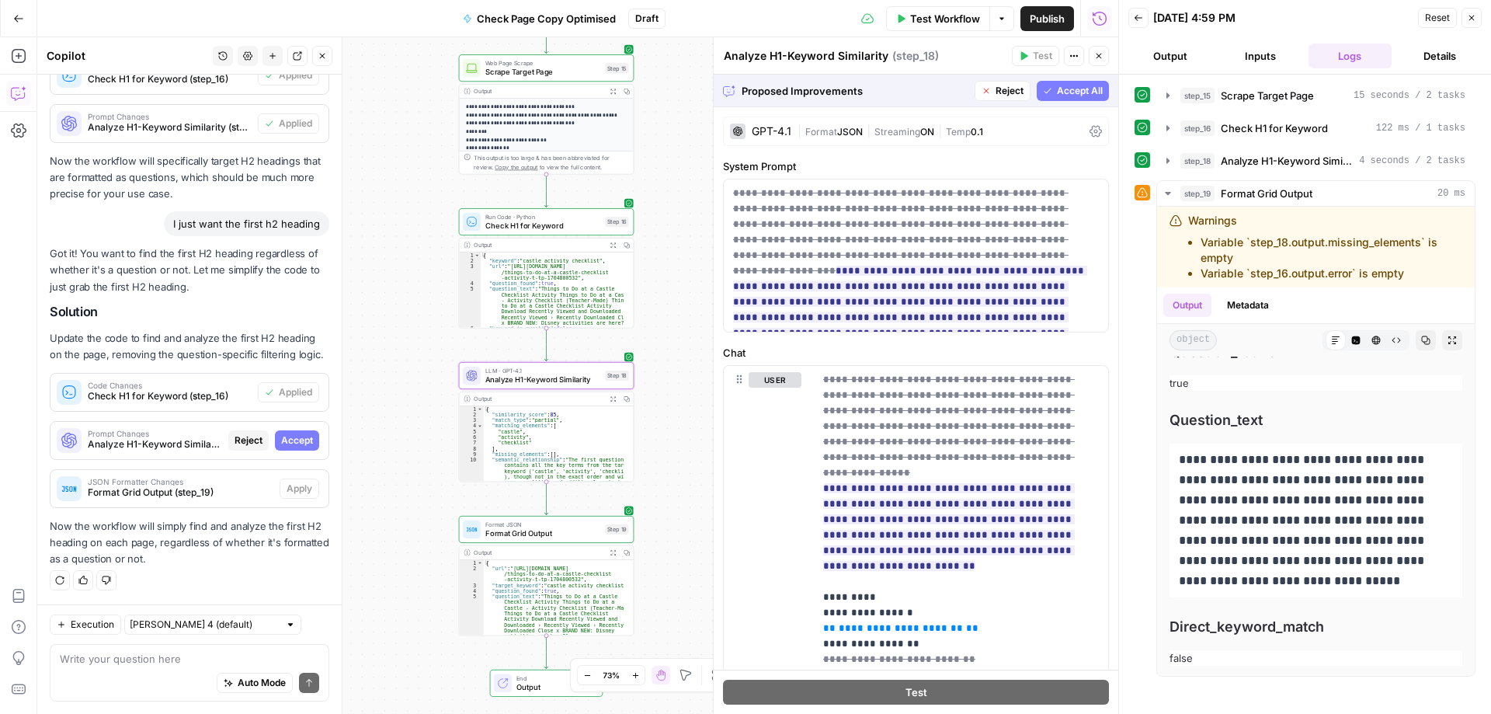
click at [281, 442] on span "Accept" at bounding box center [297, 440] width 32 height 14
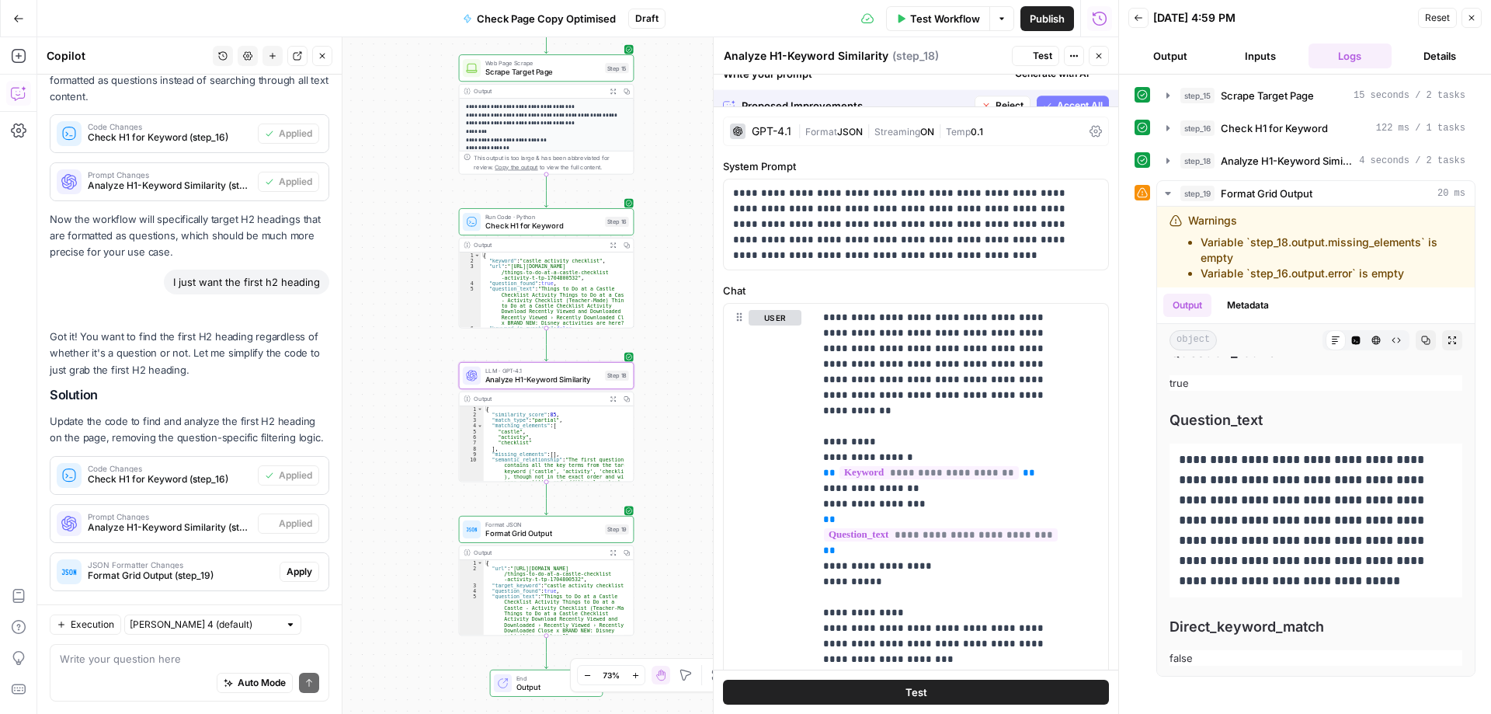
scroll to position [1339, 0]
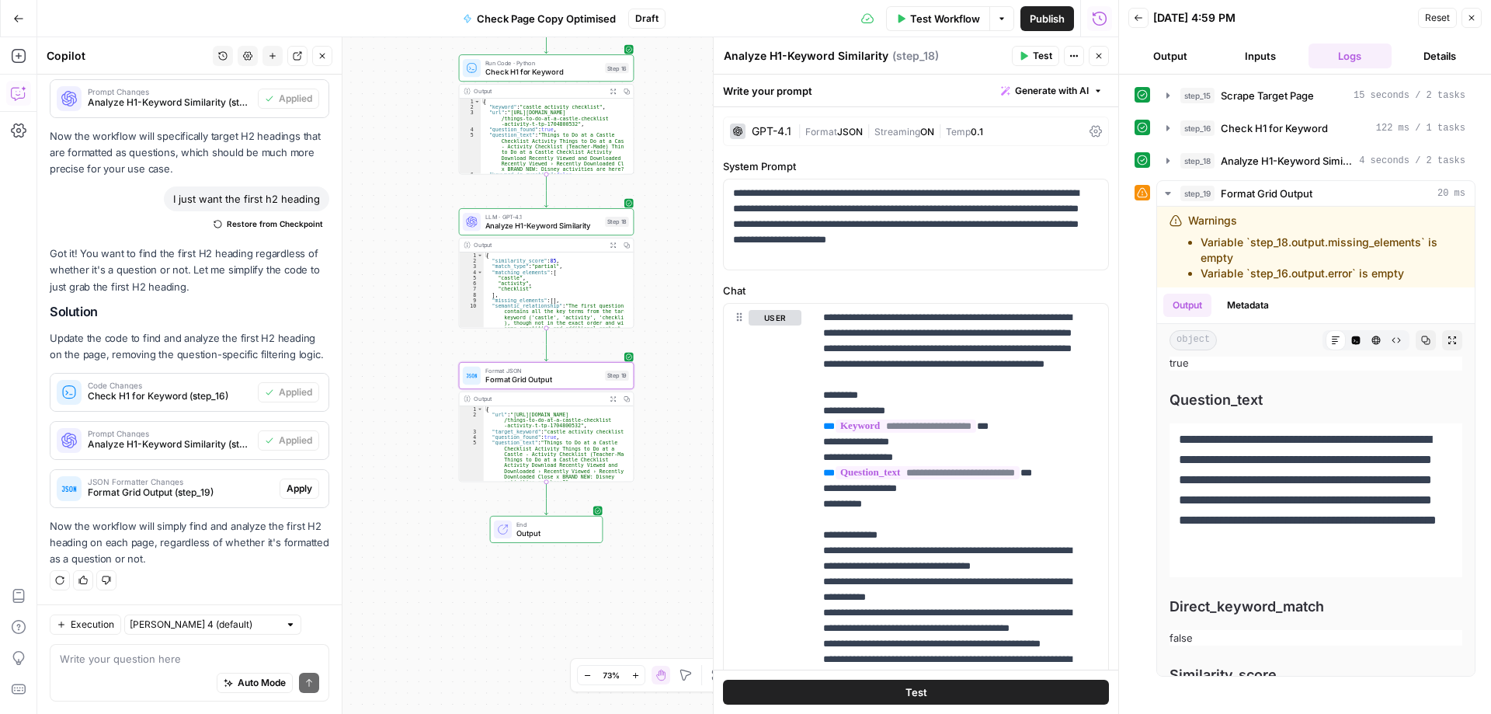
click at [287, 489] on span "Apply" at bounding box center [300, 489] width 26 height 14
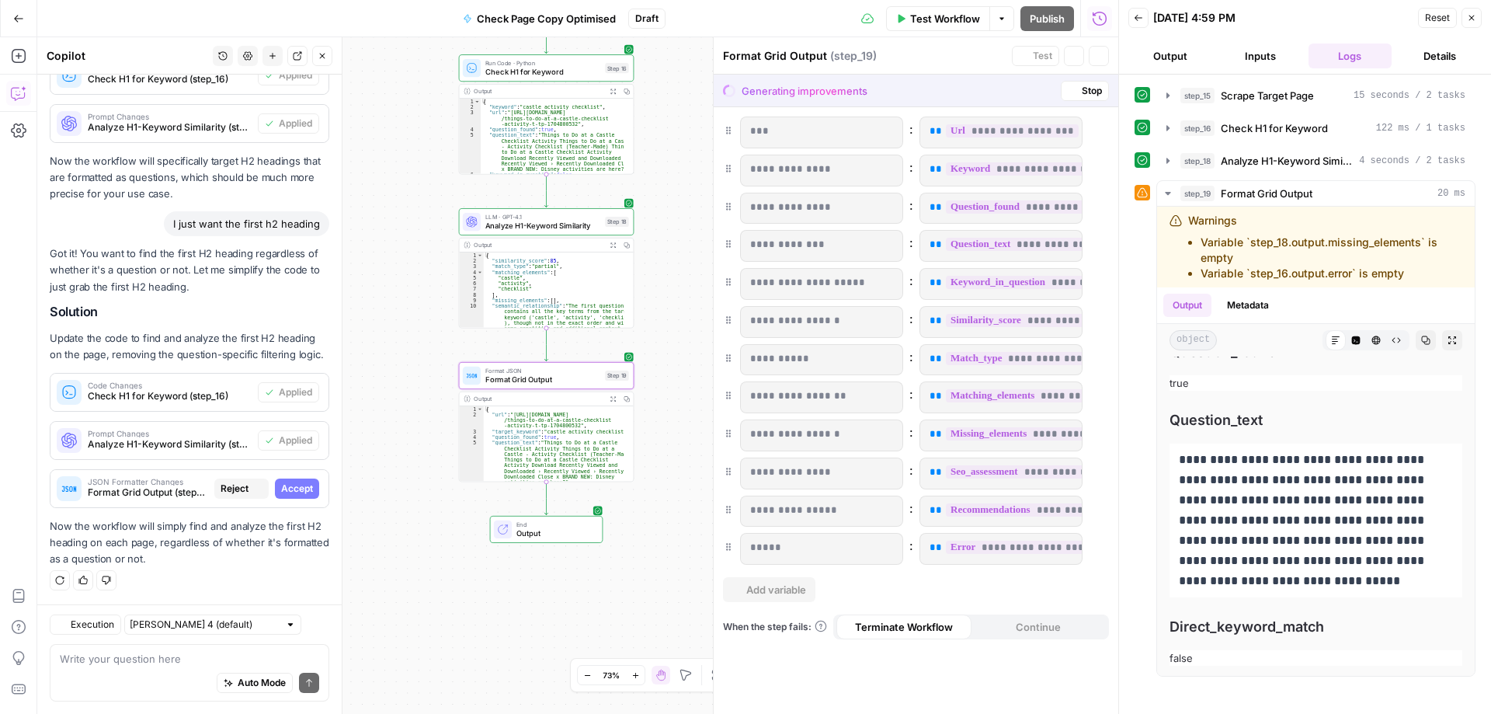
scroll to position [1240, 0]
click at [287, 489] on span "Accept" at bounding box center [297, 489] width 32 height 14
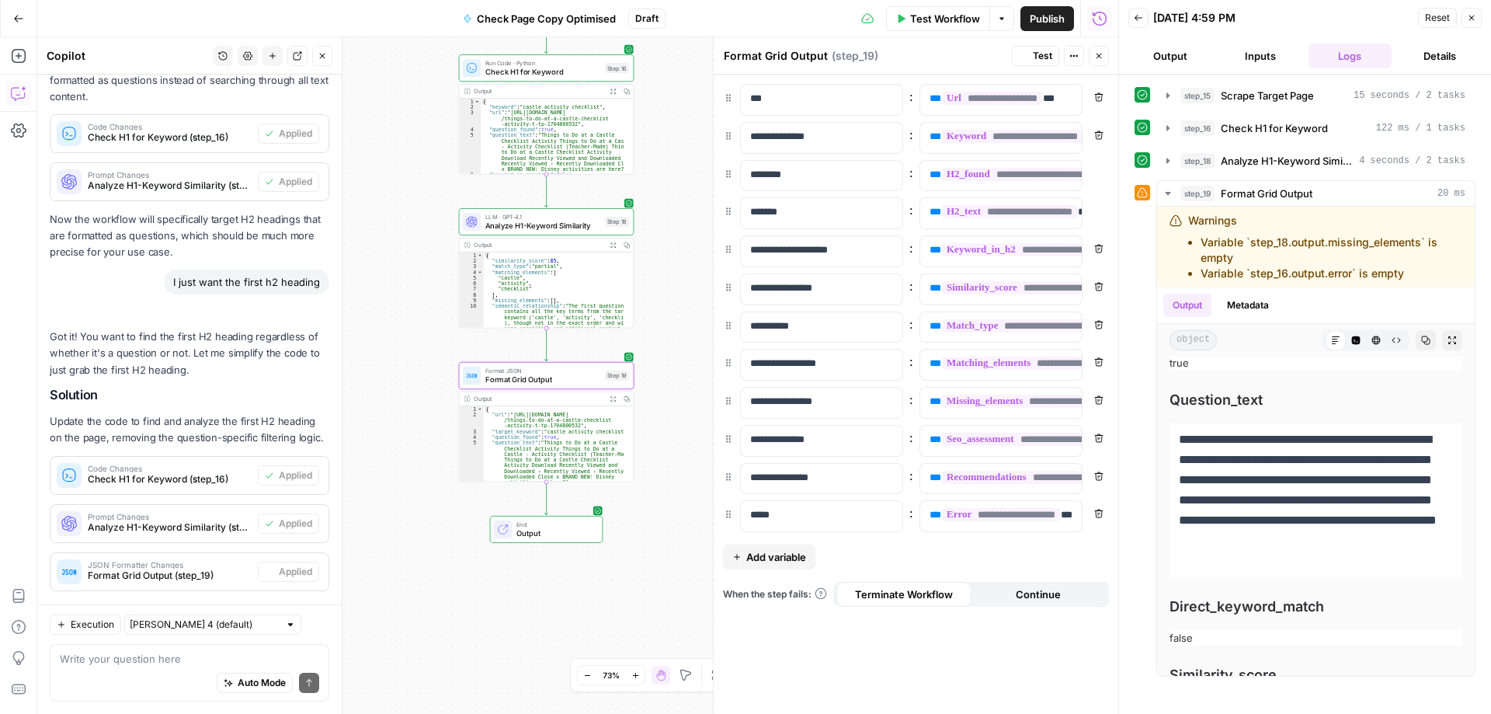
scroll to position [1339, 0]
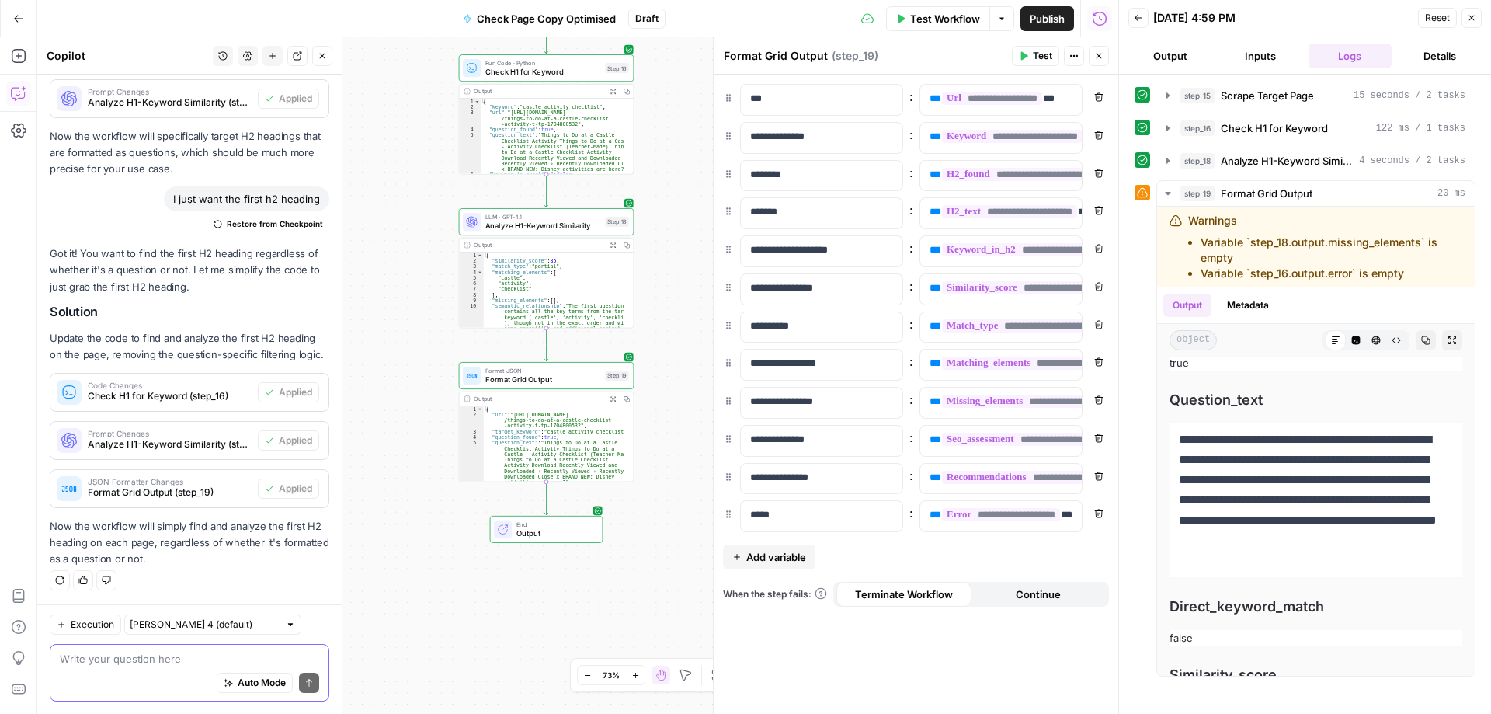
click at [150, 663] on textarea at bounding box center [189, 659] width 259 height 16
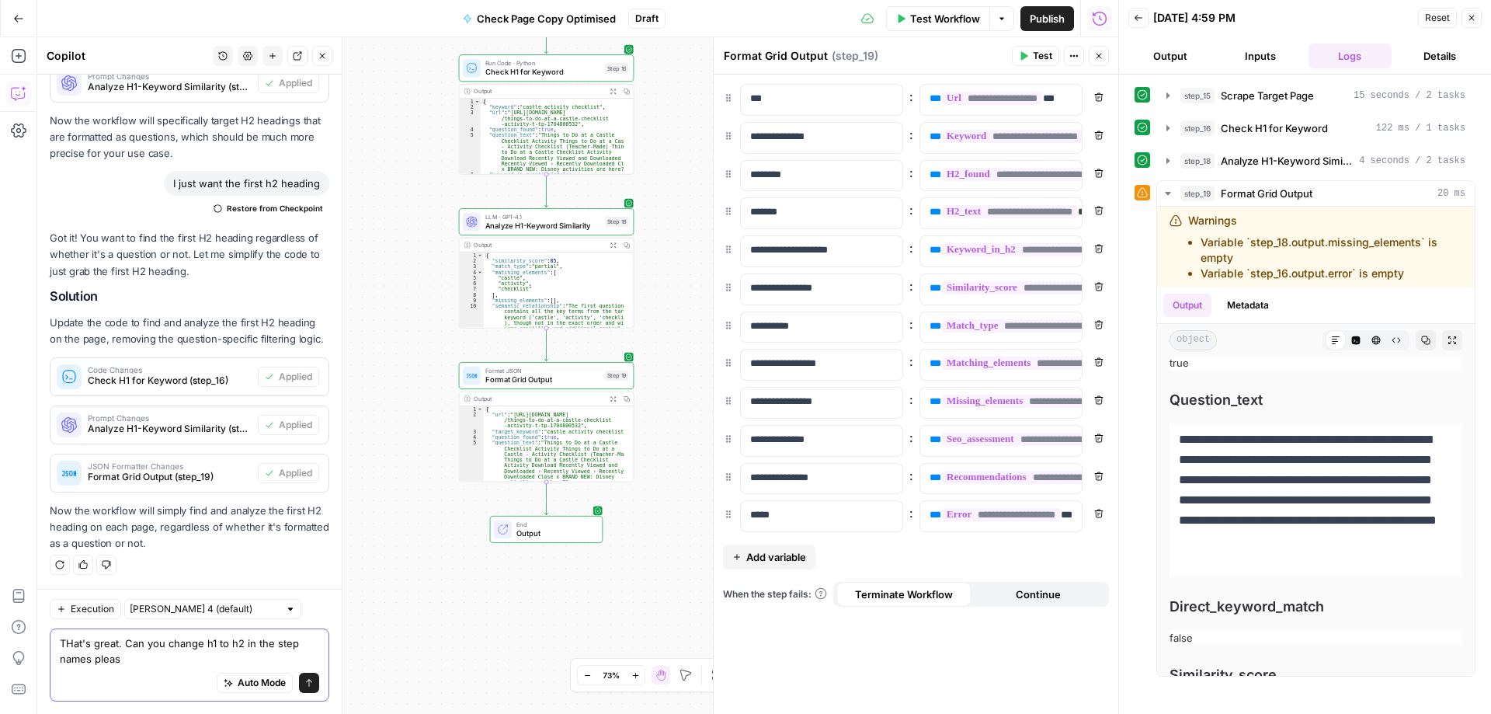
type textarea "THat's great. Can you change h1 to h2 in the step names please"
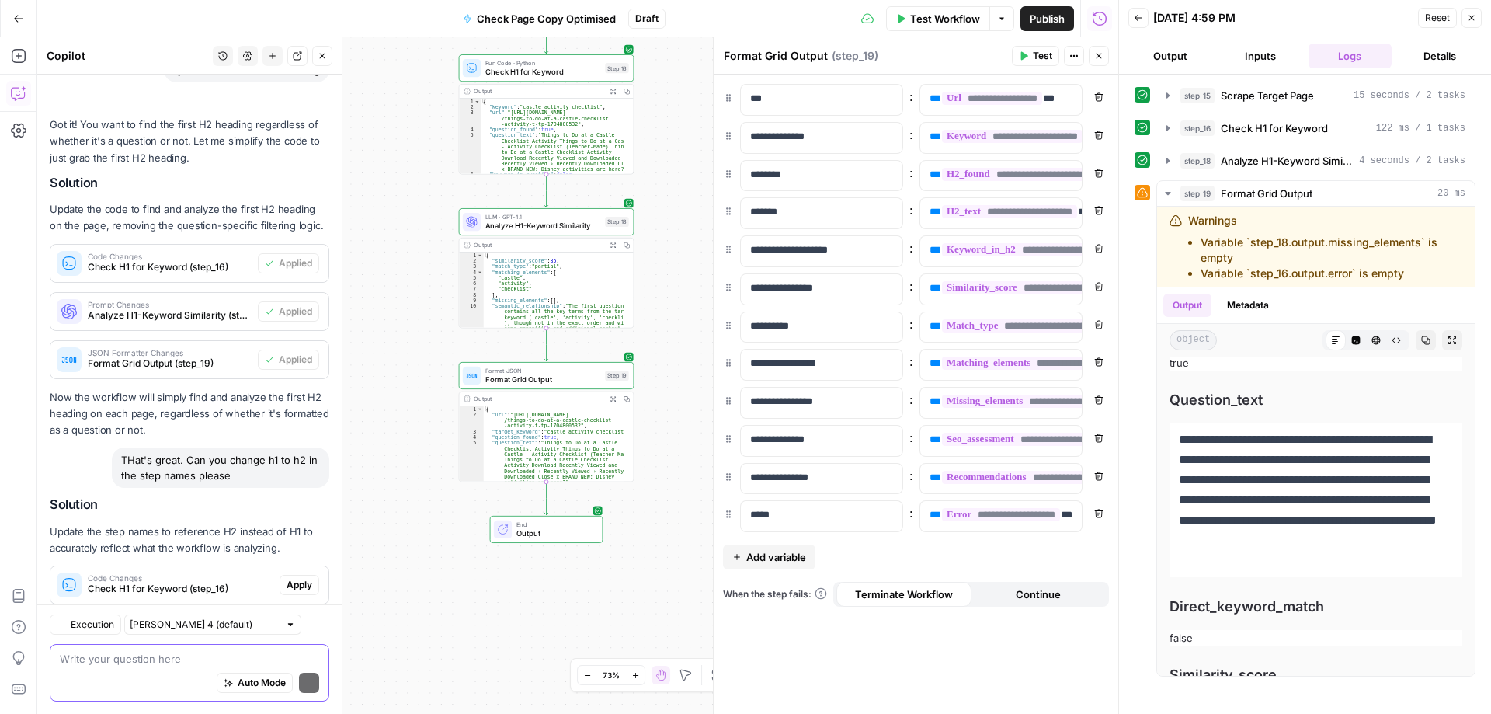
scroll to position [1596, 0]
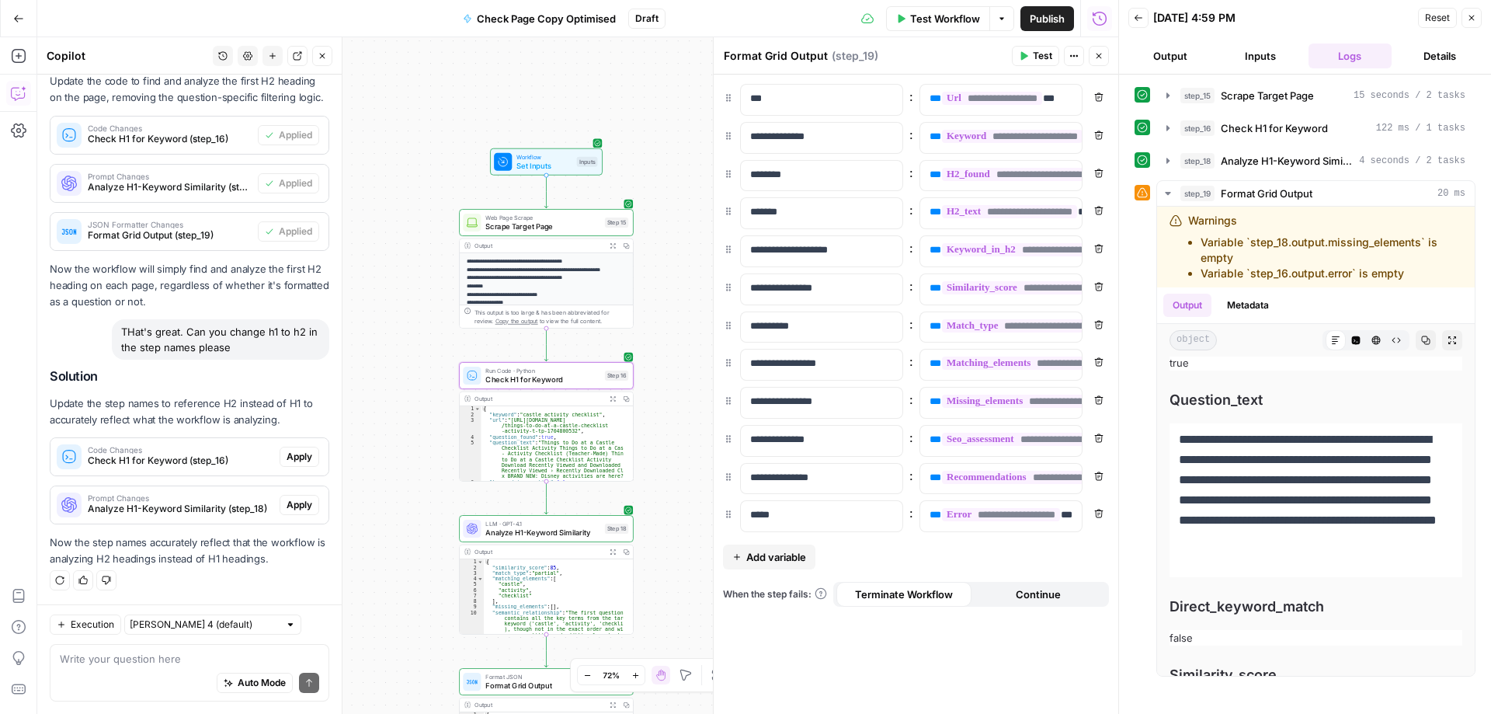
click at [288, 462] on span "Apply" at bounding box center [300, 457] width 26 height 14
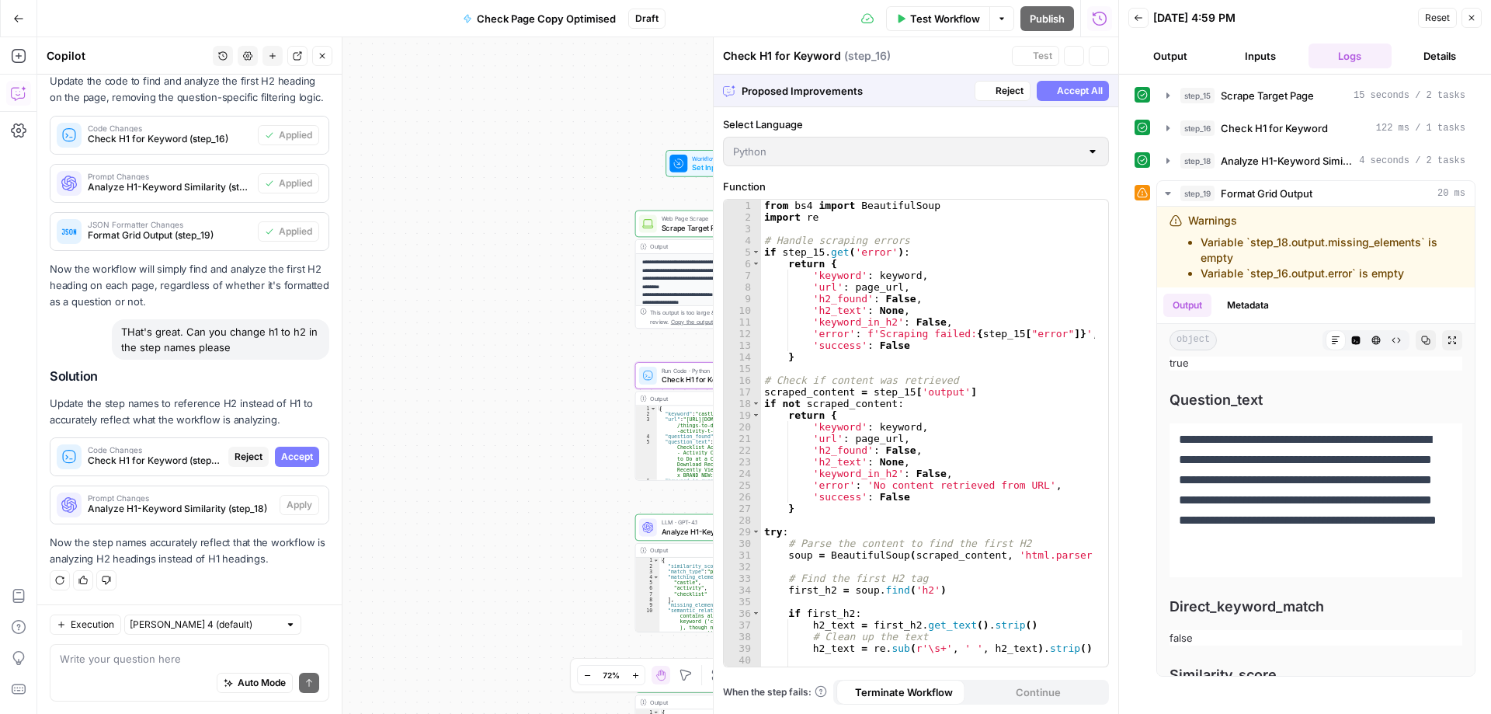
scroll to position [1497, 0]
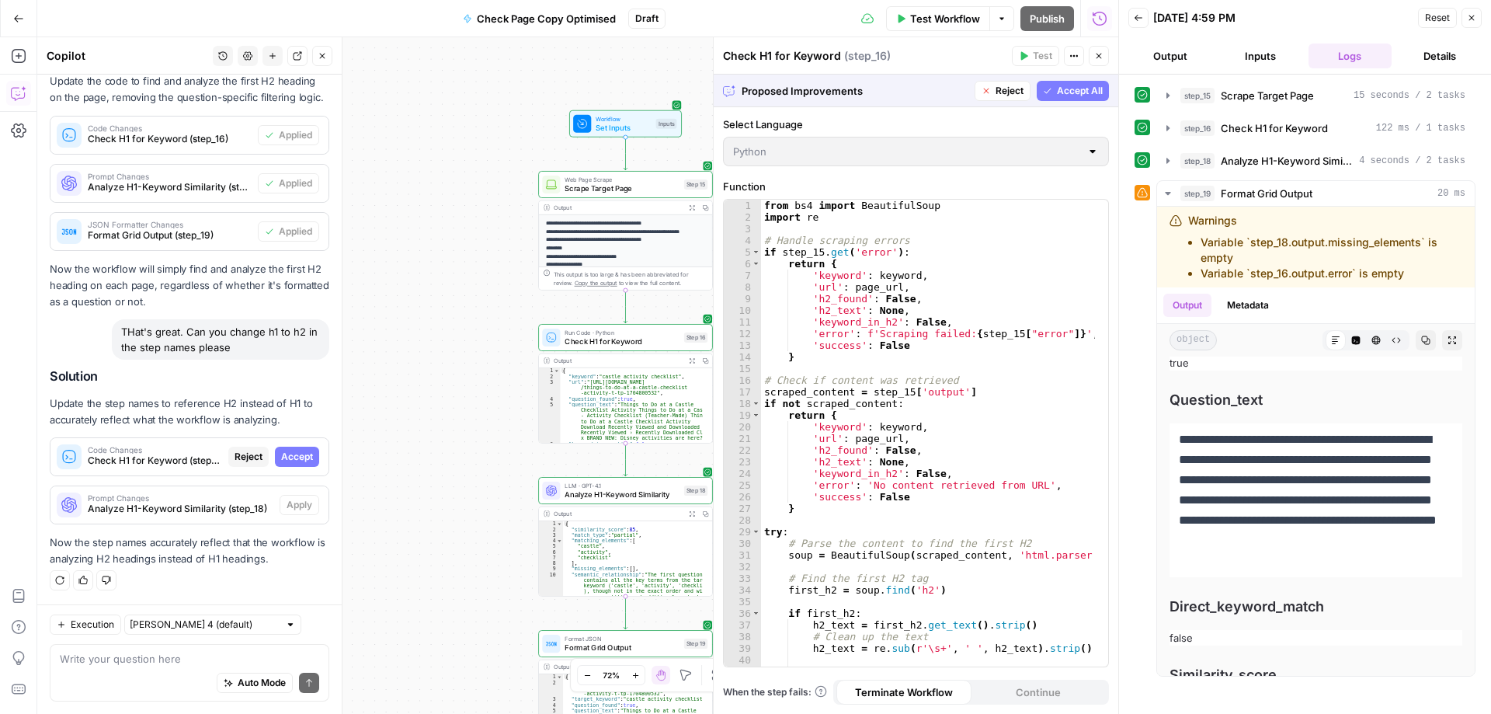
drag, startPoint x: 569, startPoint y: 441, endPoint x: 446, endPoint y: 402, distance: 129.5
click at [446, 402] on div "**********" at bounding box center [577, 375] width 1081 height 677
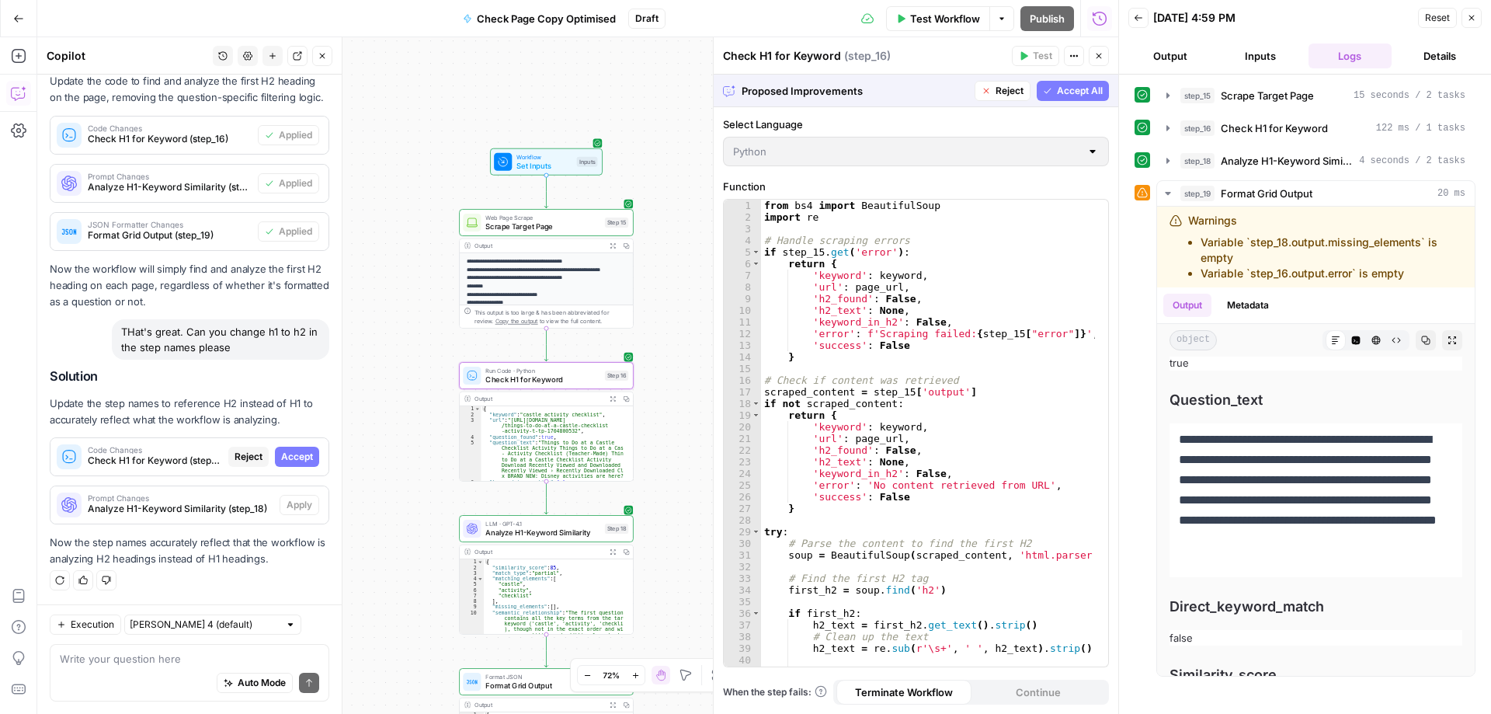
click at [287, 454] on span "Accept" at bounding box center [297, 457] width 32 height 14
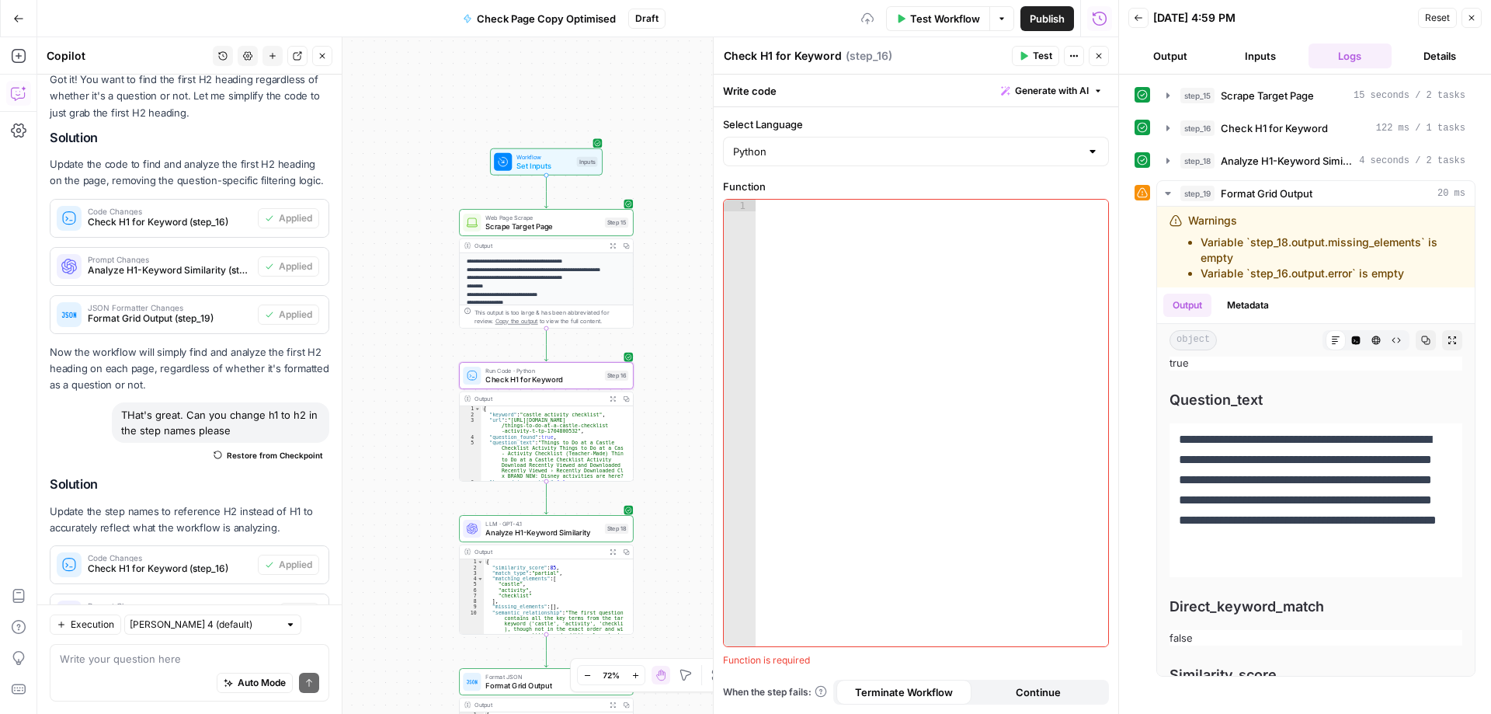
scroll to position [1621, 0]
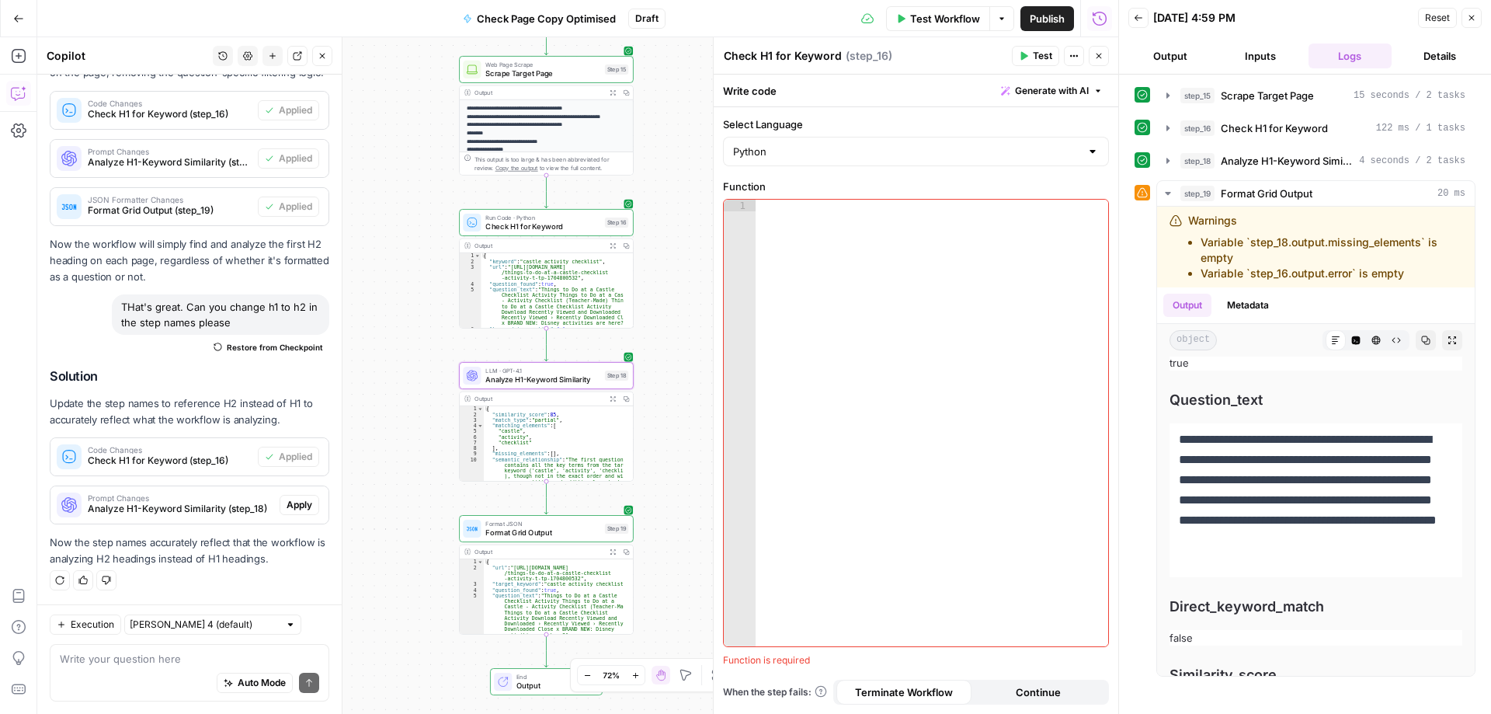
click at [287, 507] on span "Apply" at bounding box center [300, 505] width 26 height 14
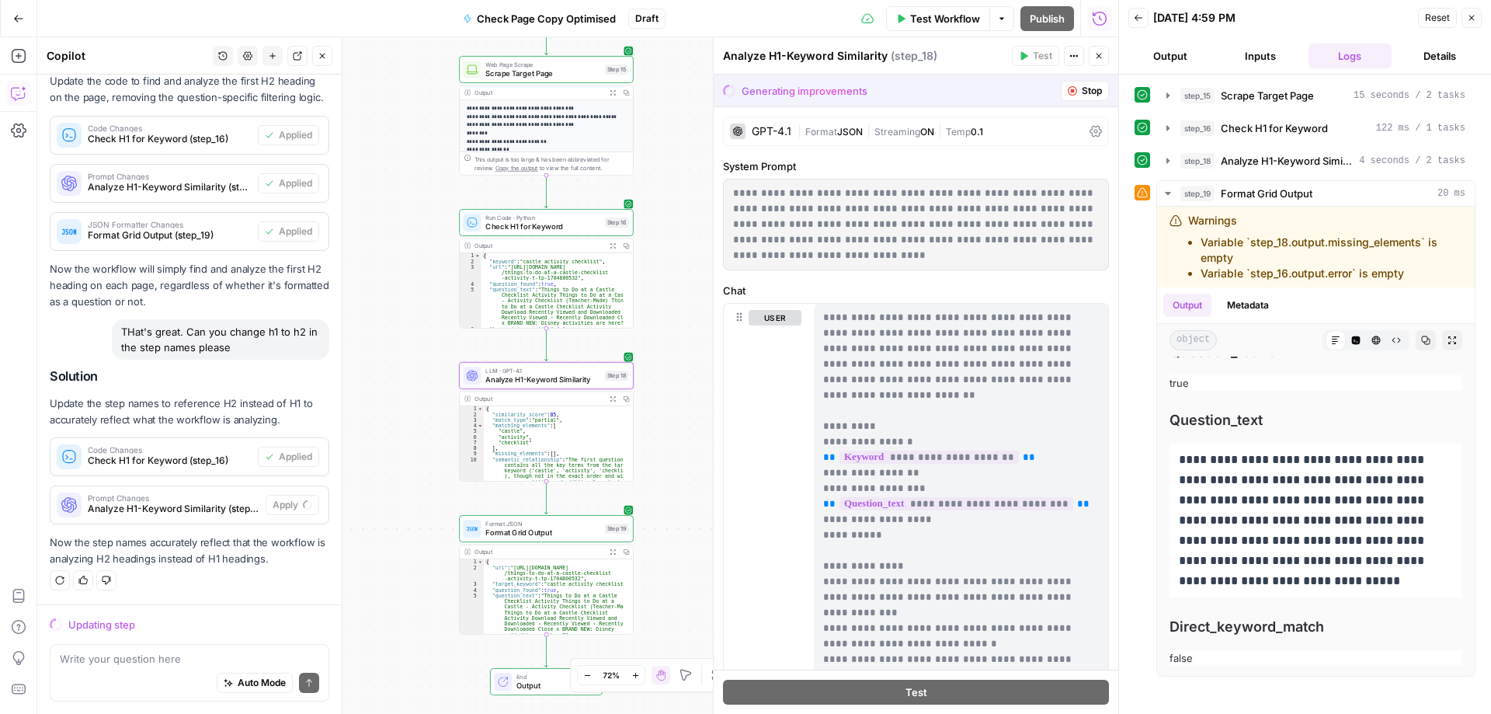
scroll to position [1497, 0]
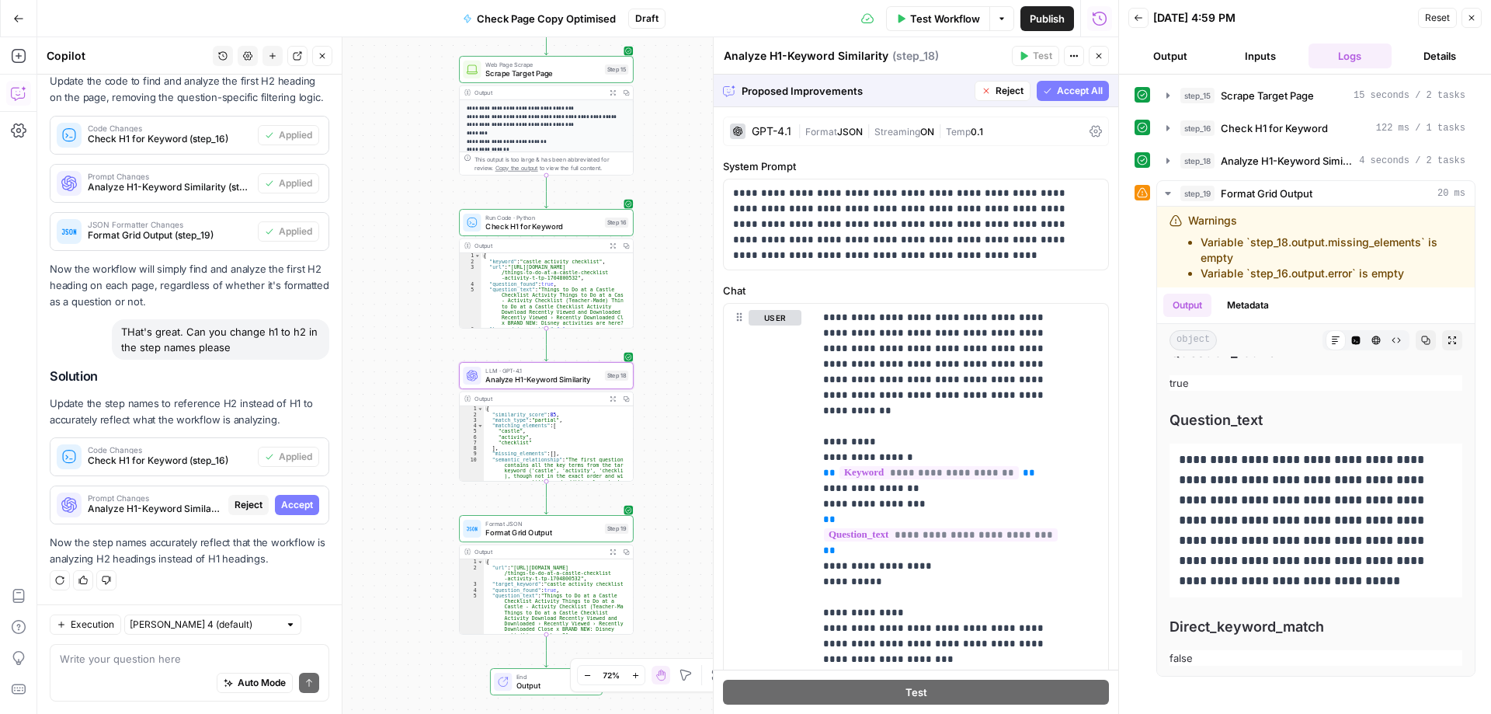
click at [281, 507] on span "Accept" at bounding box center [297, 505] width 32 height 14
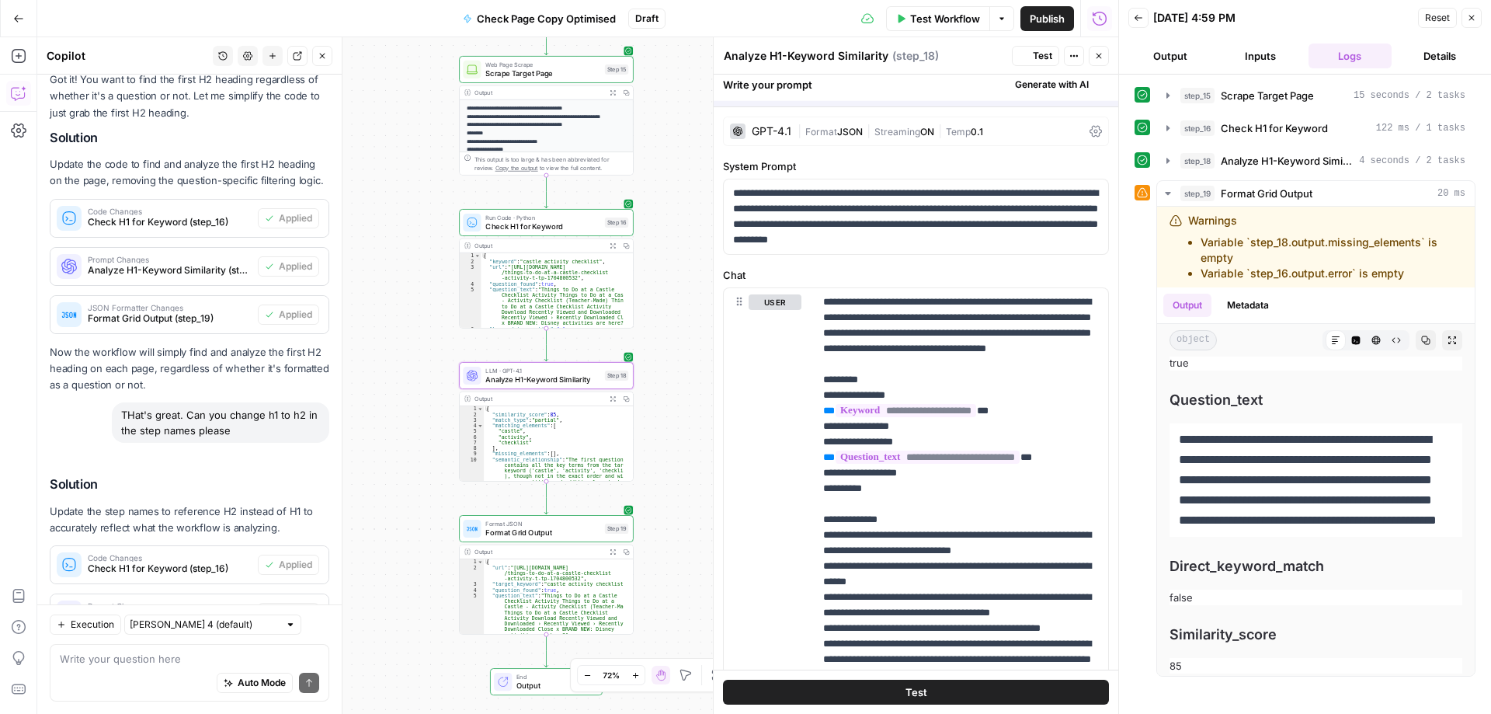
scroll to position [1621, 0]
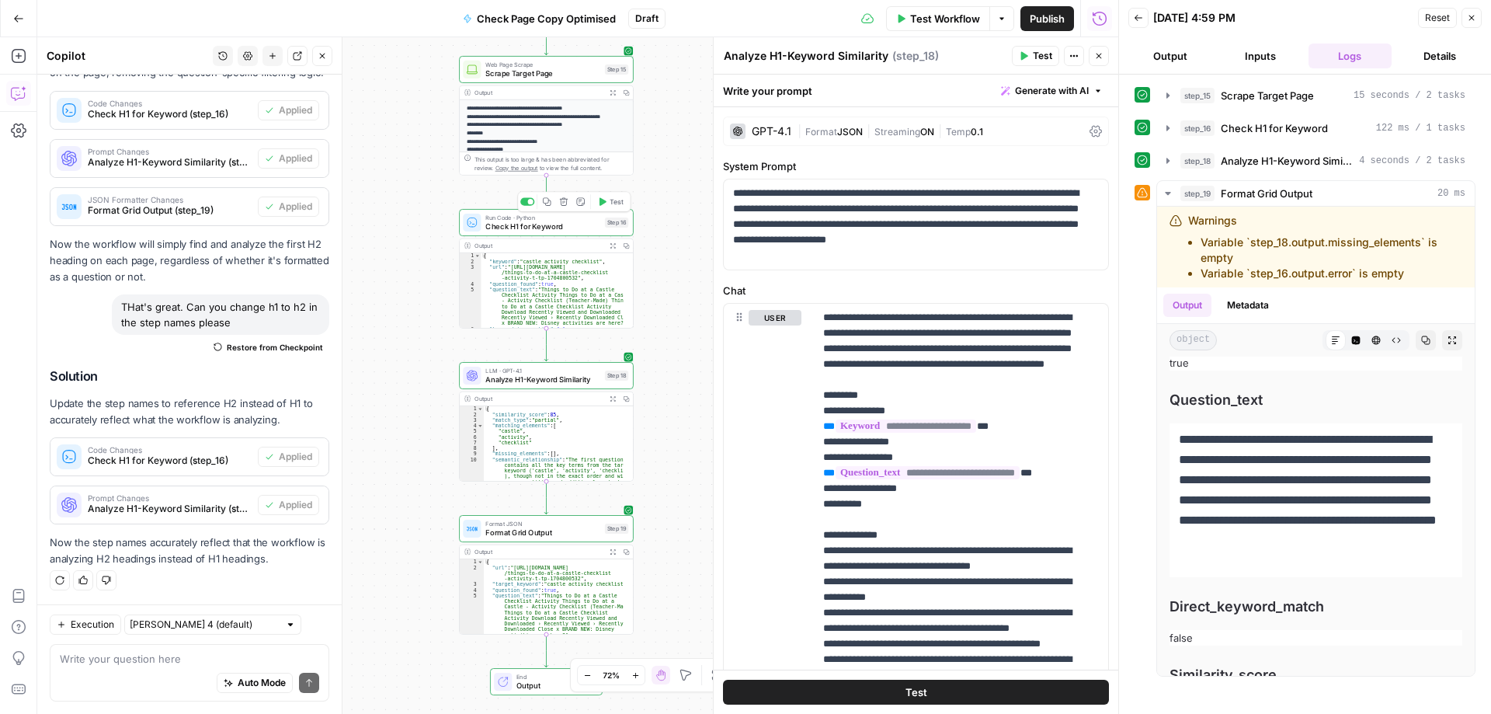
click at [559, 229] on span "Check H1 for Keyword" at bounding box center [542, 226] width 115 height 11
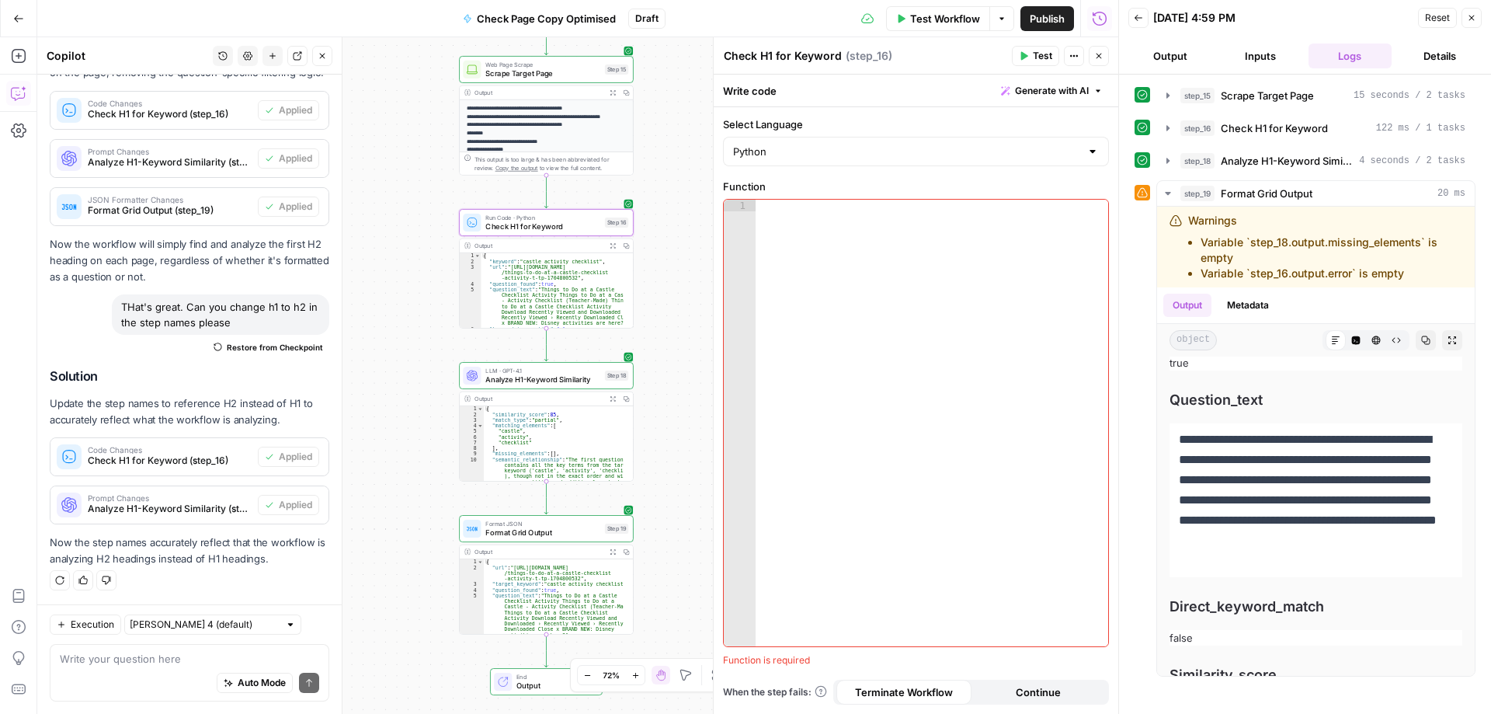
click at [768, 50] on textarea "Check H1 for Keyword" at bounding box center [783, 56] width 118 height 16
type textarea "Check H2 for Keyword"
click at [564, 379] on span "Analyze H1-Keyword Similarity" at bounding box center [542, 379] width 115 height 11
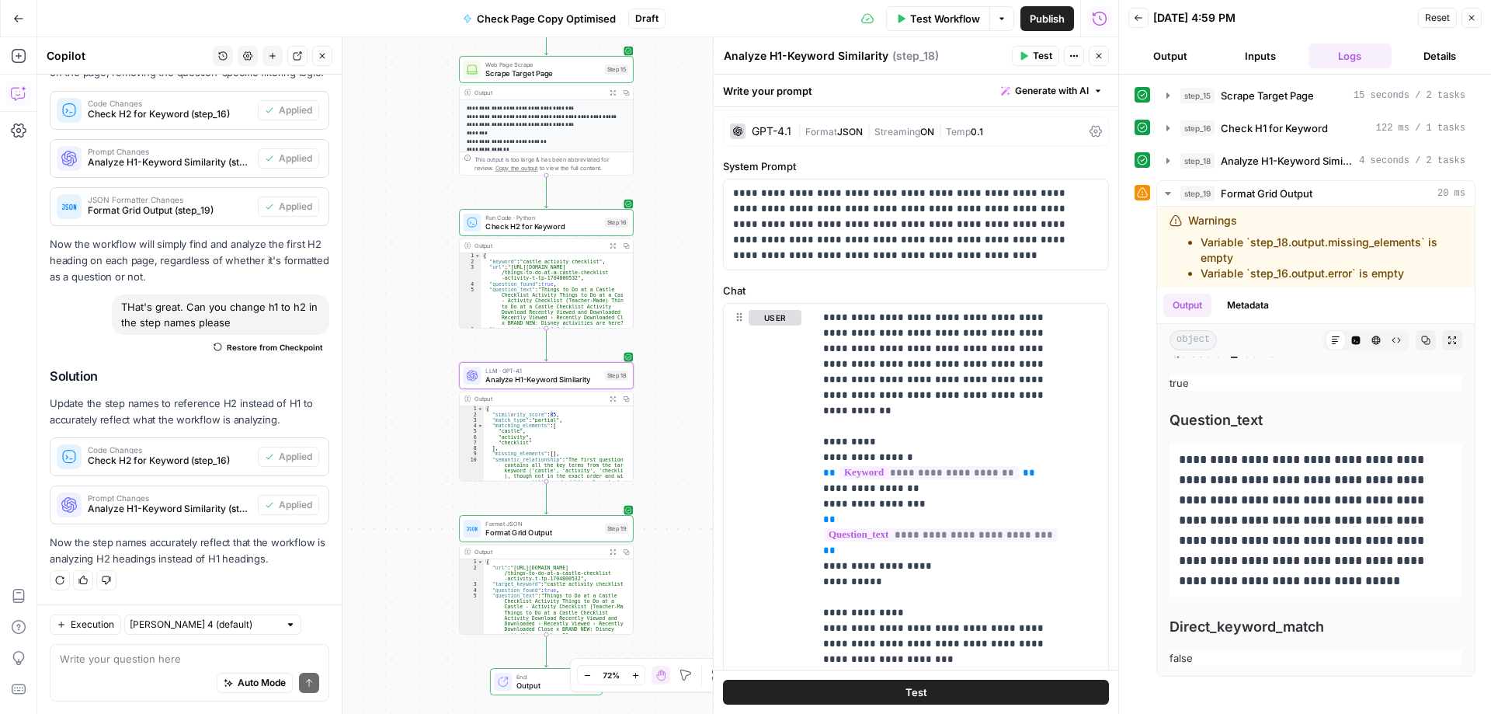
click at [780, 54] on textarea "Analyze H1-Keyword Similarity" at bounding box center [806, 56] width 165 height 16
type textarea "Analyze H2-Keyword Similarity"
click at [411, 341] on div "**********" at bounding box center [577, 375] width 1081 height 677
click at [99, 670] on div "Auto Mode Send" at bounding box center [189, 683] width 259 height 34
type textarea "That's better. I did it myself"
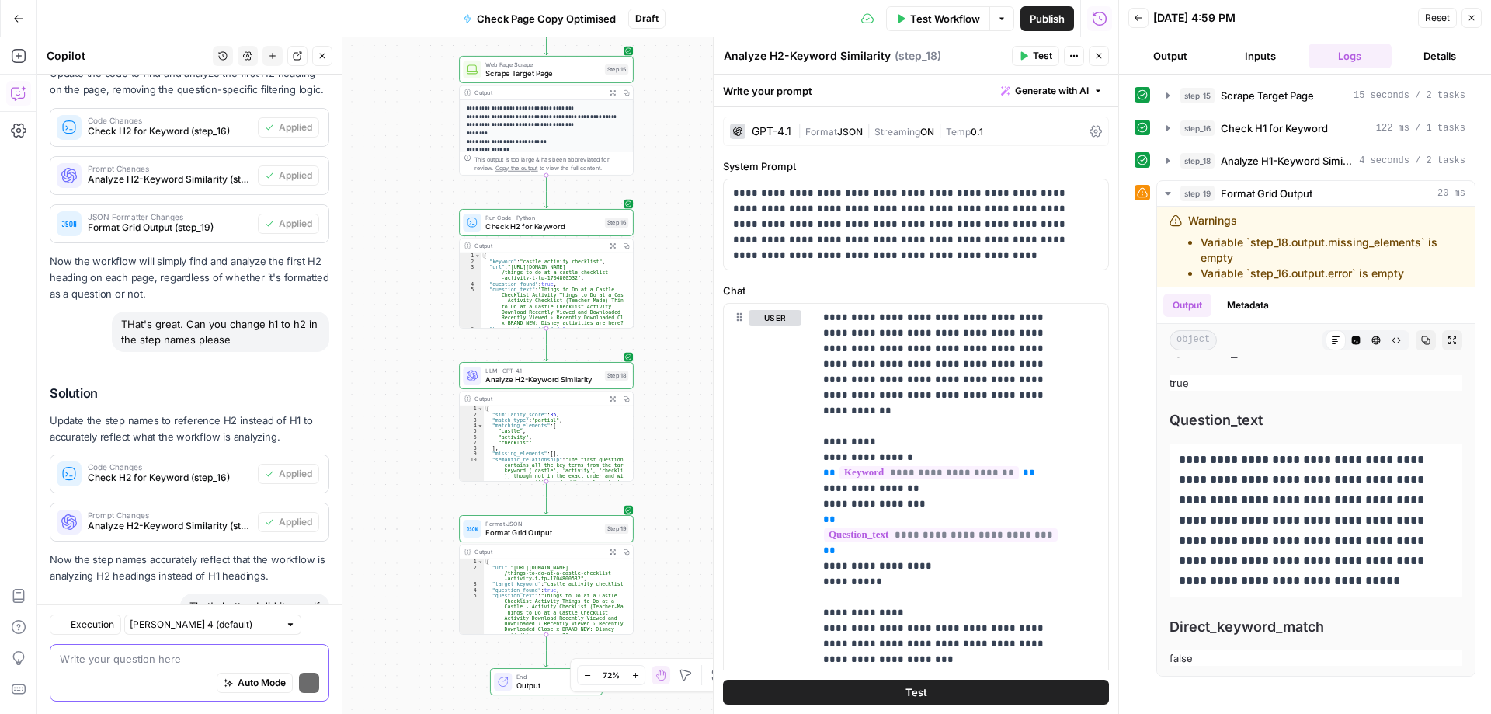
scroll to position [1875, 0]
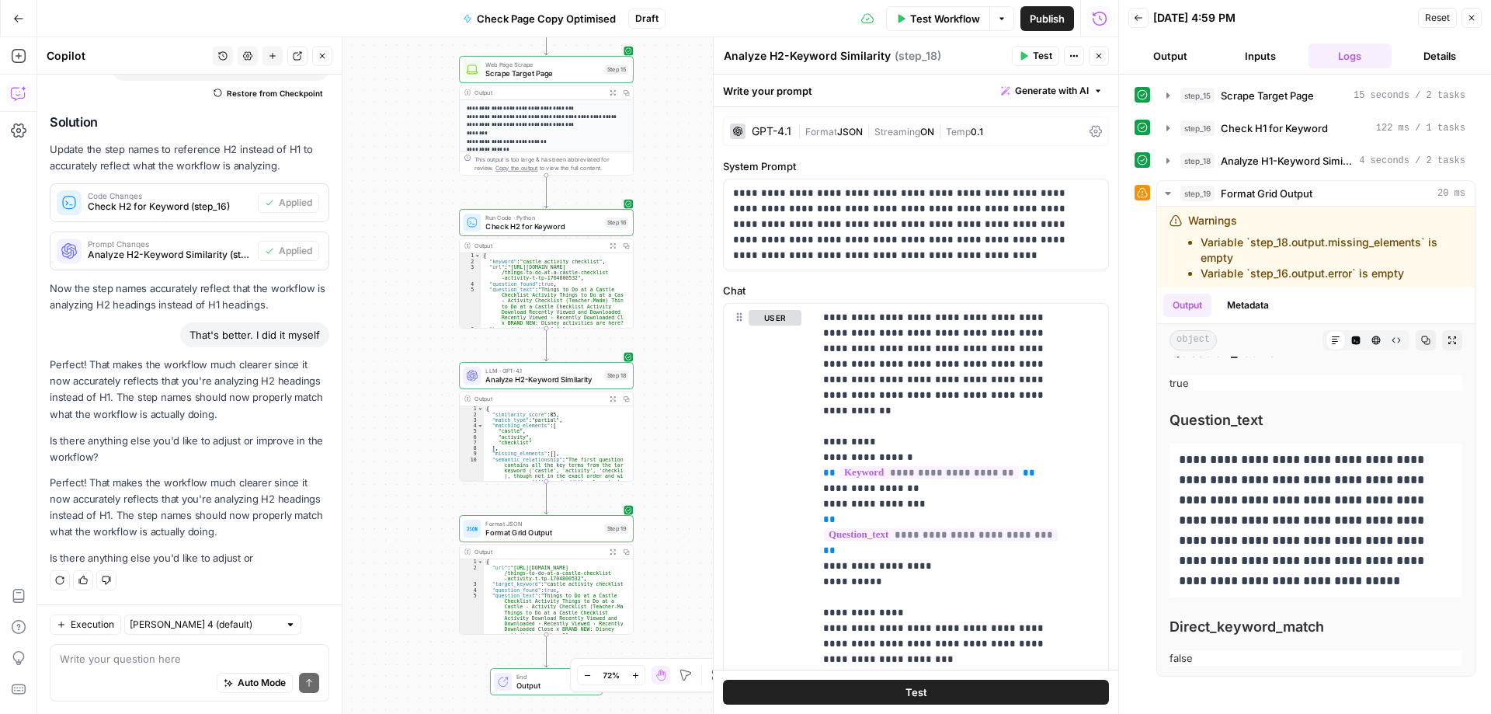
click at [930, 17] on span "Test Workflow" at bounding box center [945, 19] width 70 height 16
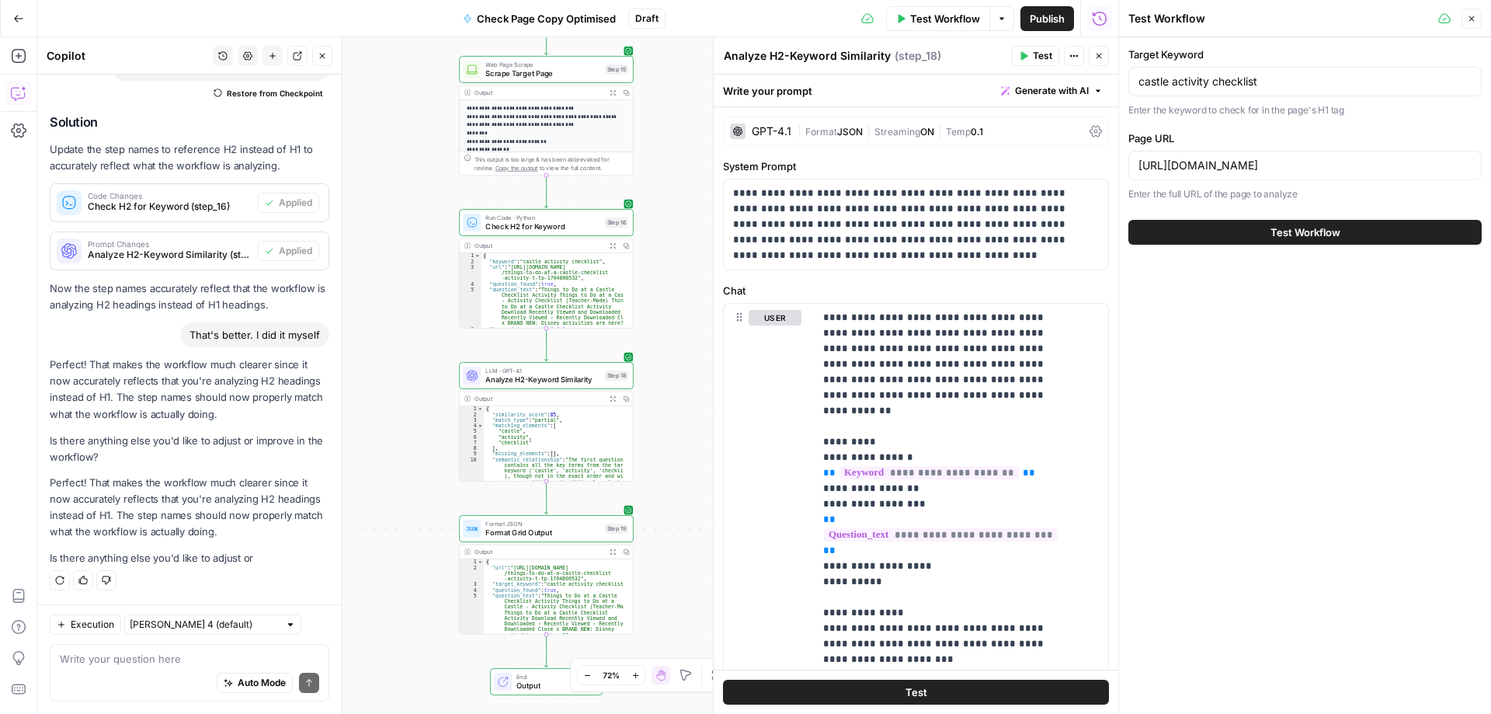
click at [1320, 230] on span "Test Workflow" at bounding box center [1306, 232] width 70 height 16
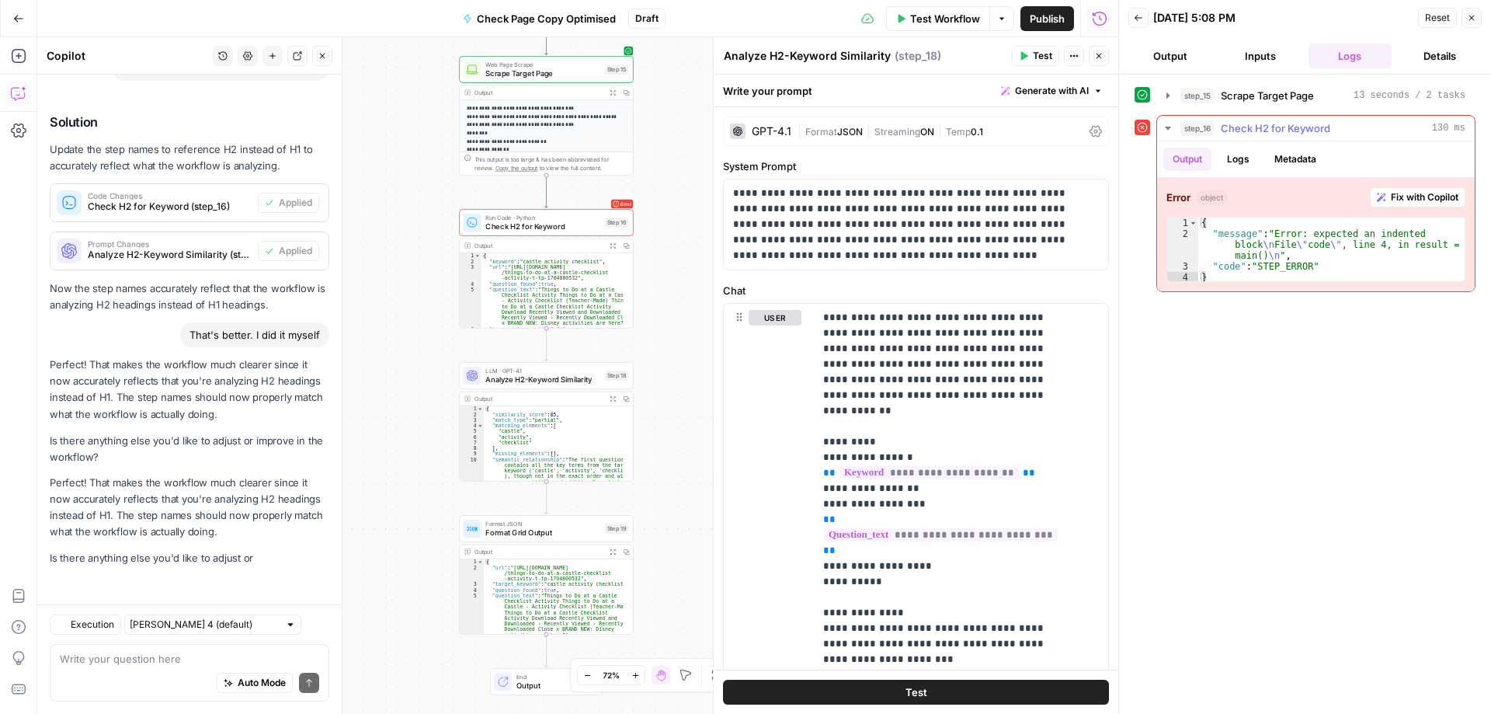
scroll to position [1875, 0]
click at [1414, 194] on span "Fix with Copilot" at bounding box center [1425, 197] width 68 height 14
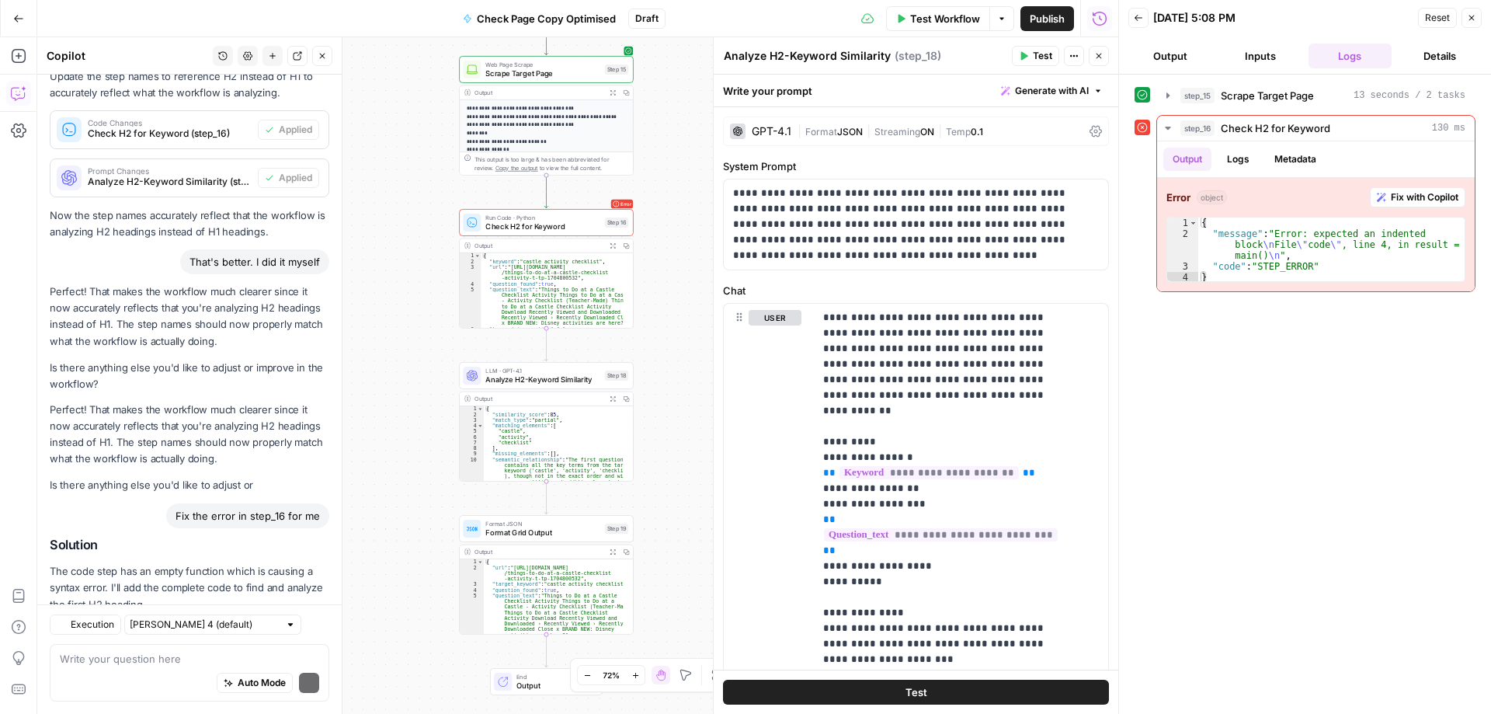
scroll to position [2101, 0]
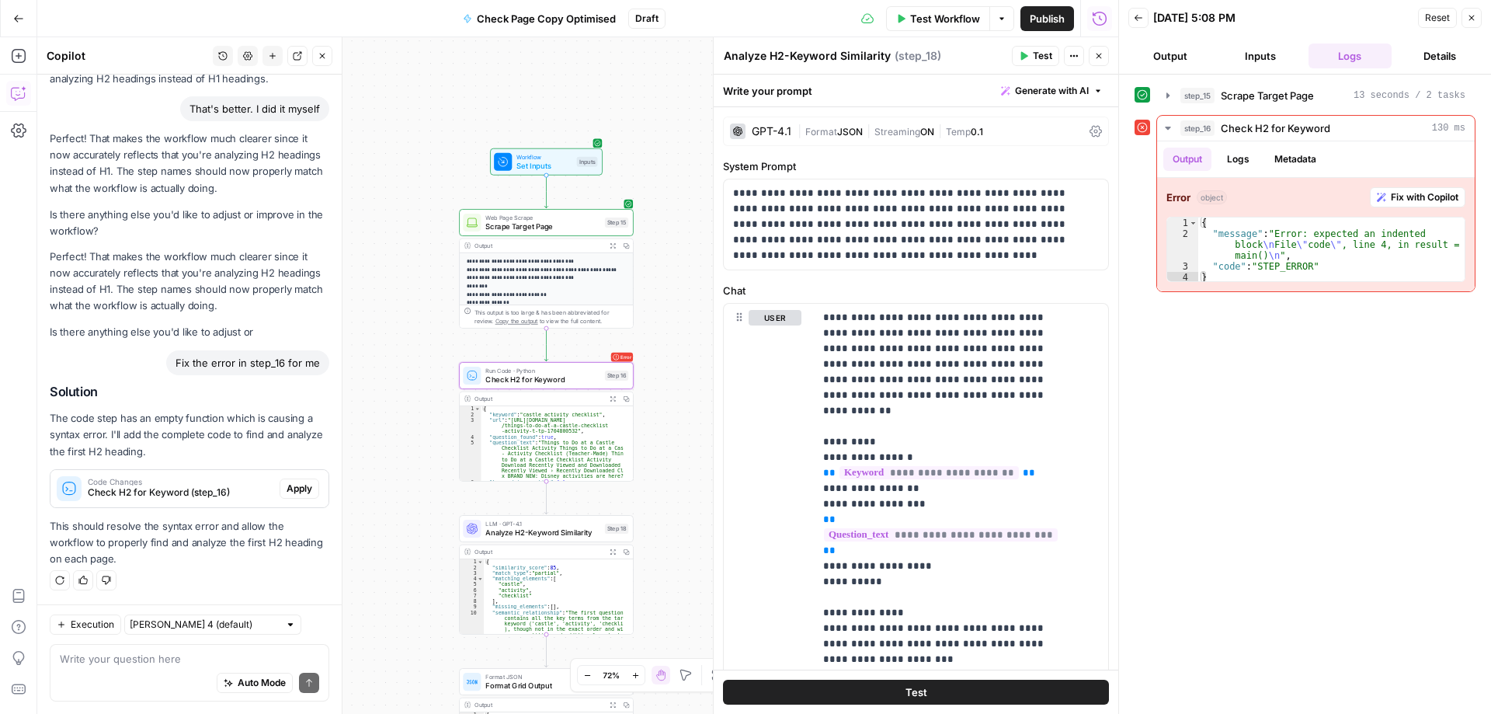
click at [287, 493] on span "Apply" at bounding box center [300, 489] width 26 height 14
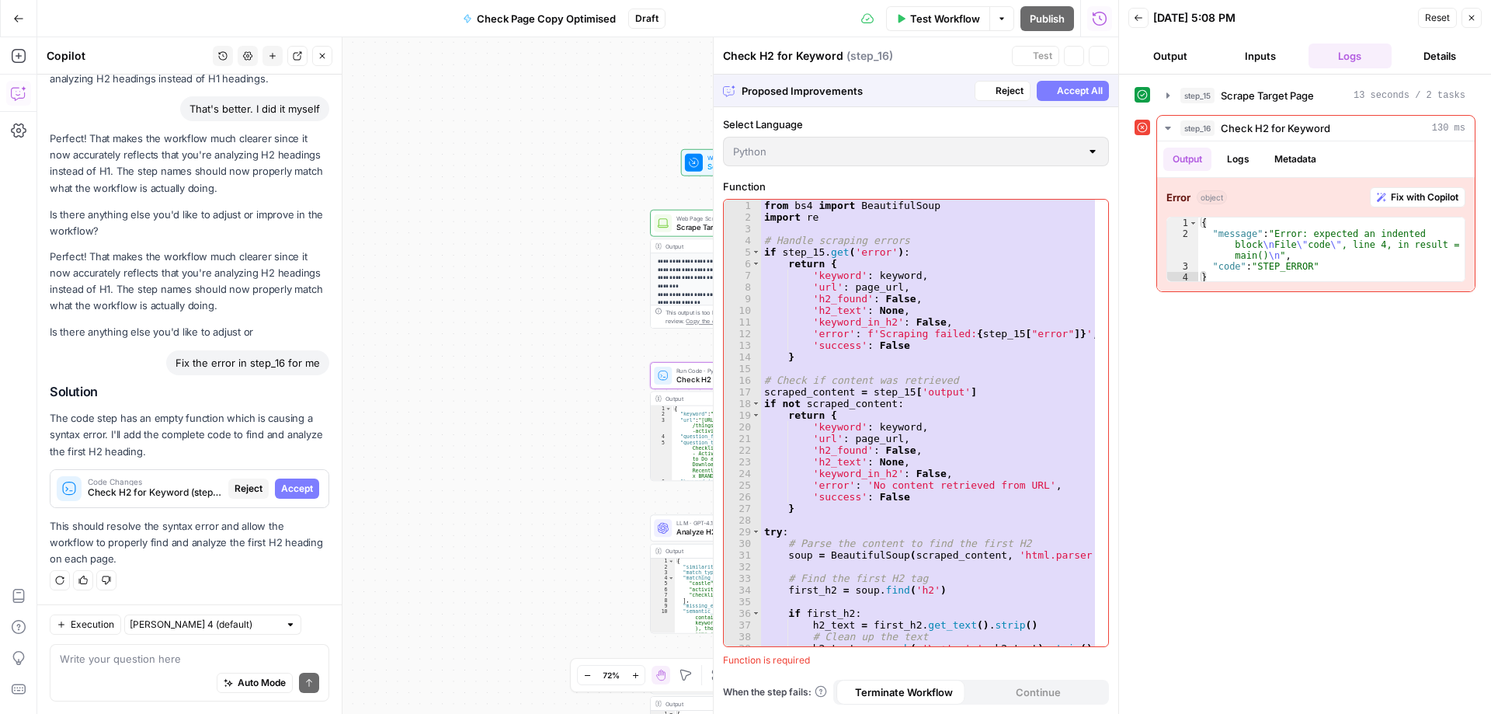
scroll to position [1977, 0]
click at [1078, 90] on span "Accept All" at bounding box center [1080, 91] width 46 height 14
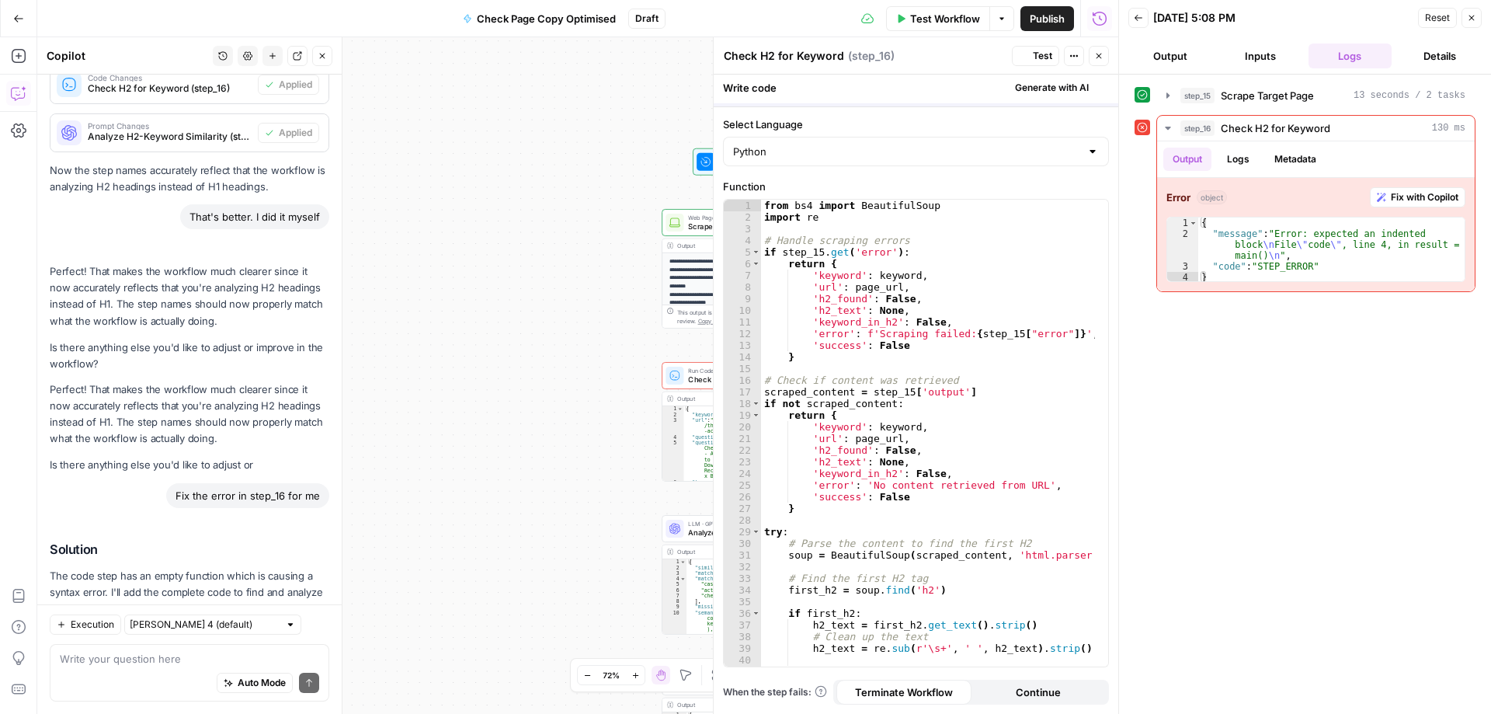
scroll to position [2151, 0]
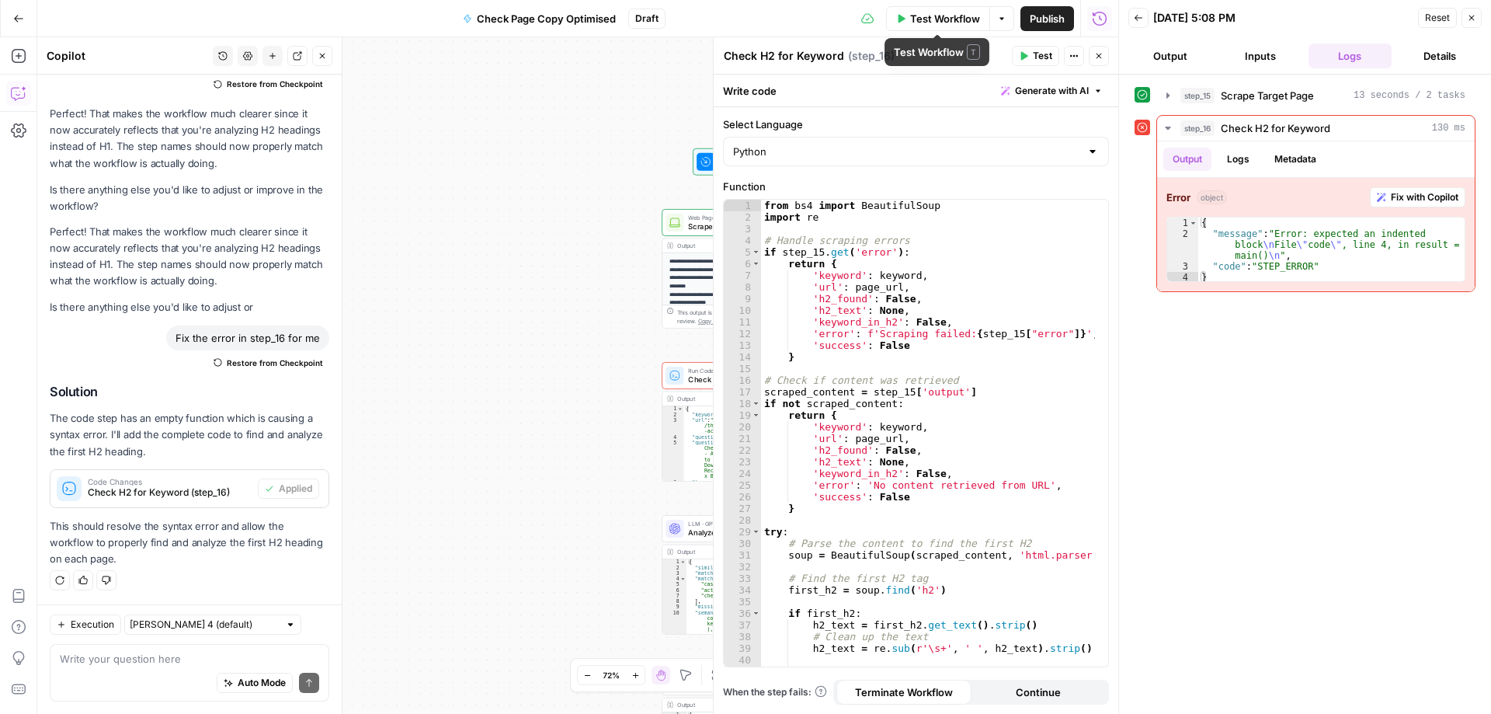
click at [949, 16] on span "Test Workflow" at bounding box center [945, 19] width 70 height 16
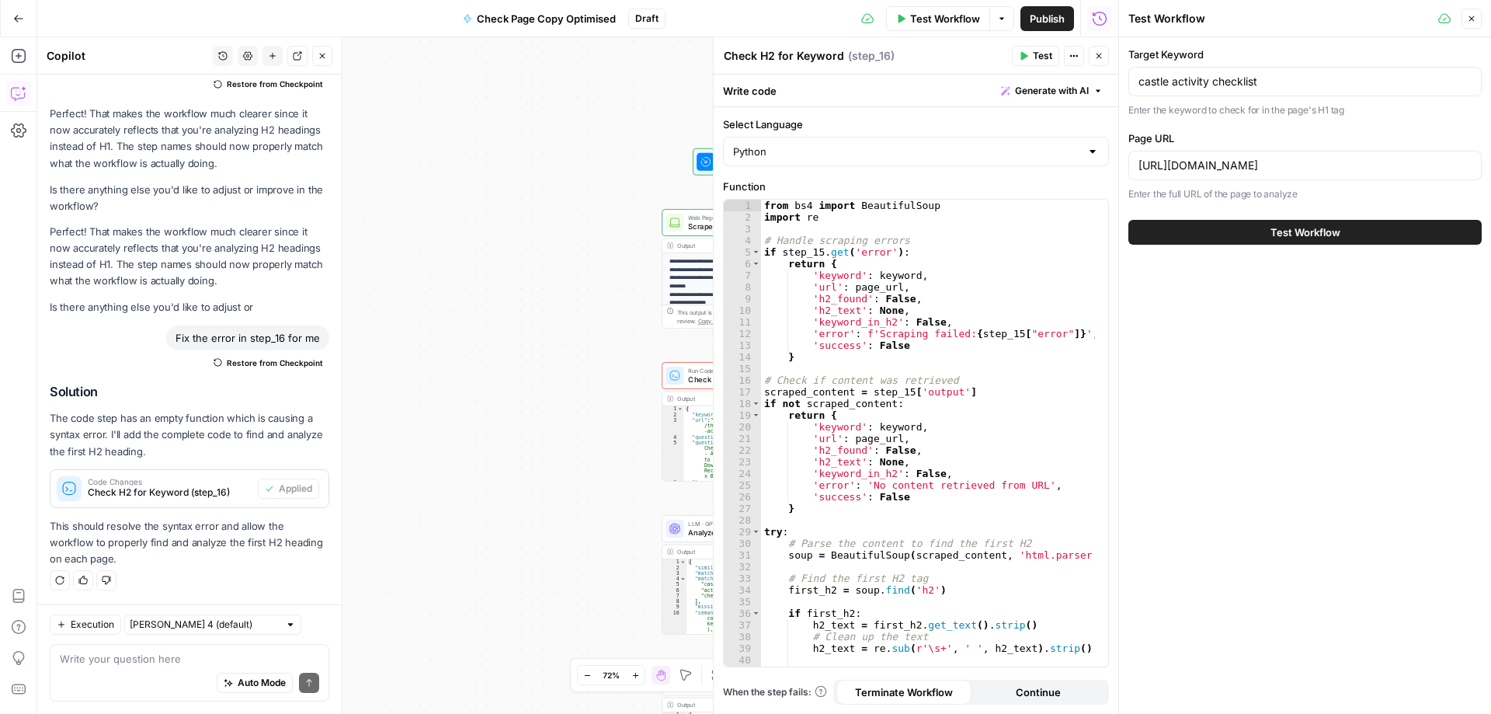
click at [1309, 243] on button "Test Workflow" at bounding box center [1305, 232] width 353 height 25
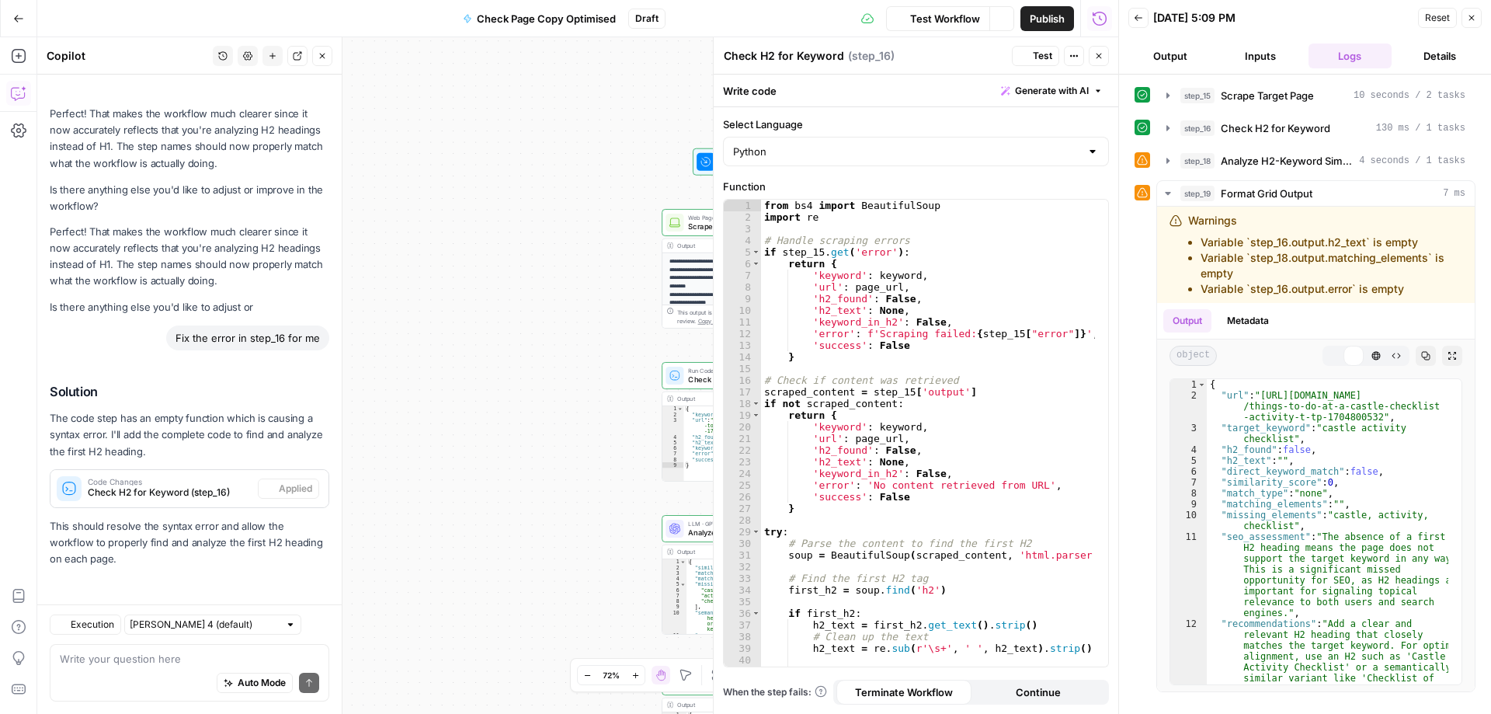
scroll to position [2151, 0]
click at [1334, 356] on icon "button" at bounding box center [1335, 355] width 9 height 9
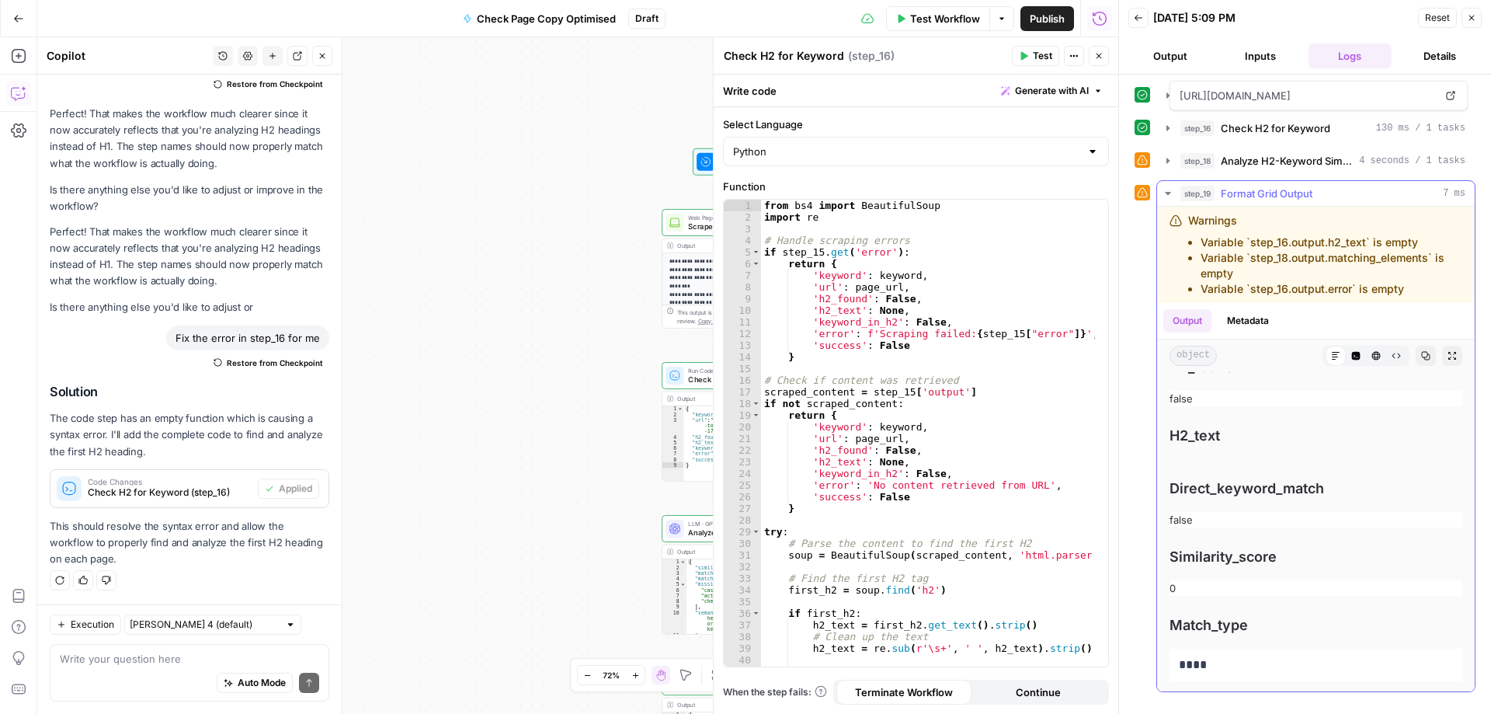
scroll to position [311, 0]
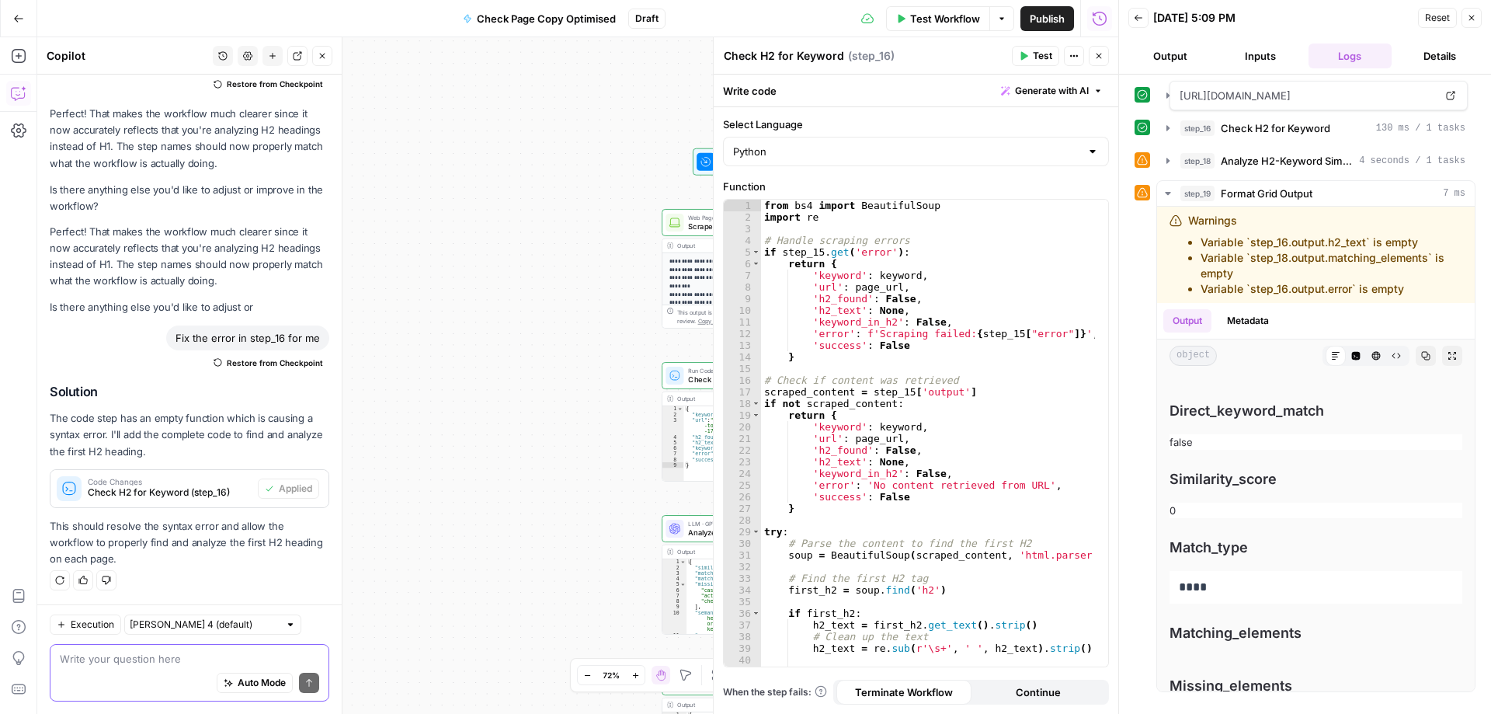
click at [106, 663] on textarea at bounding box center [189, 659] width 259 height 16
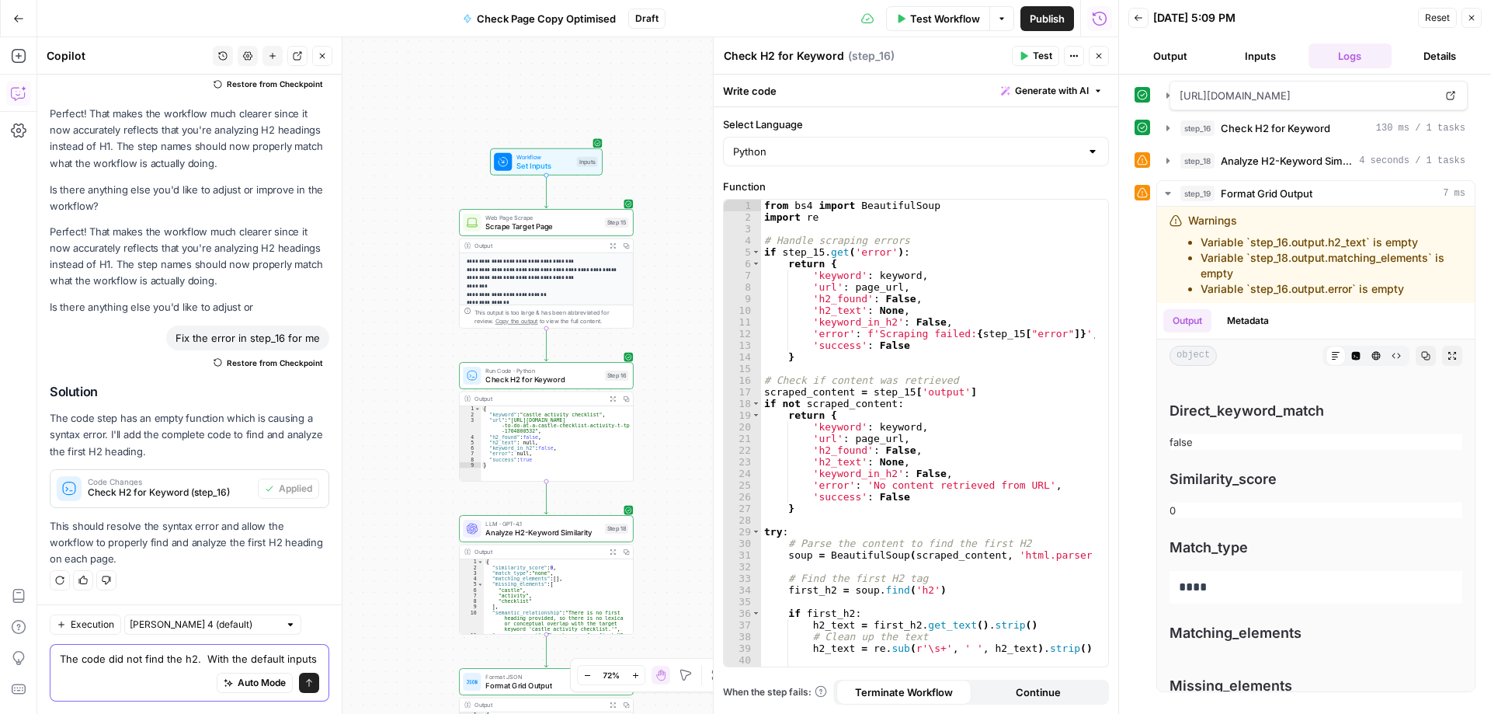
scroll to position [2166, 0]
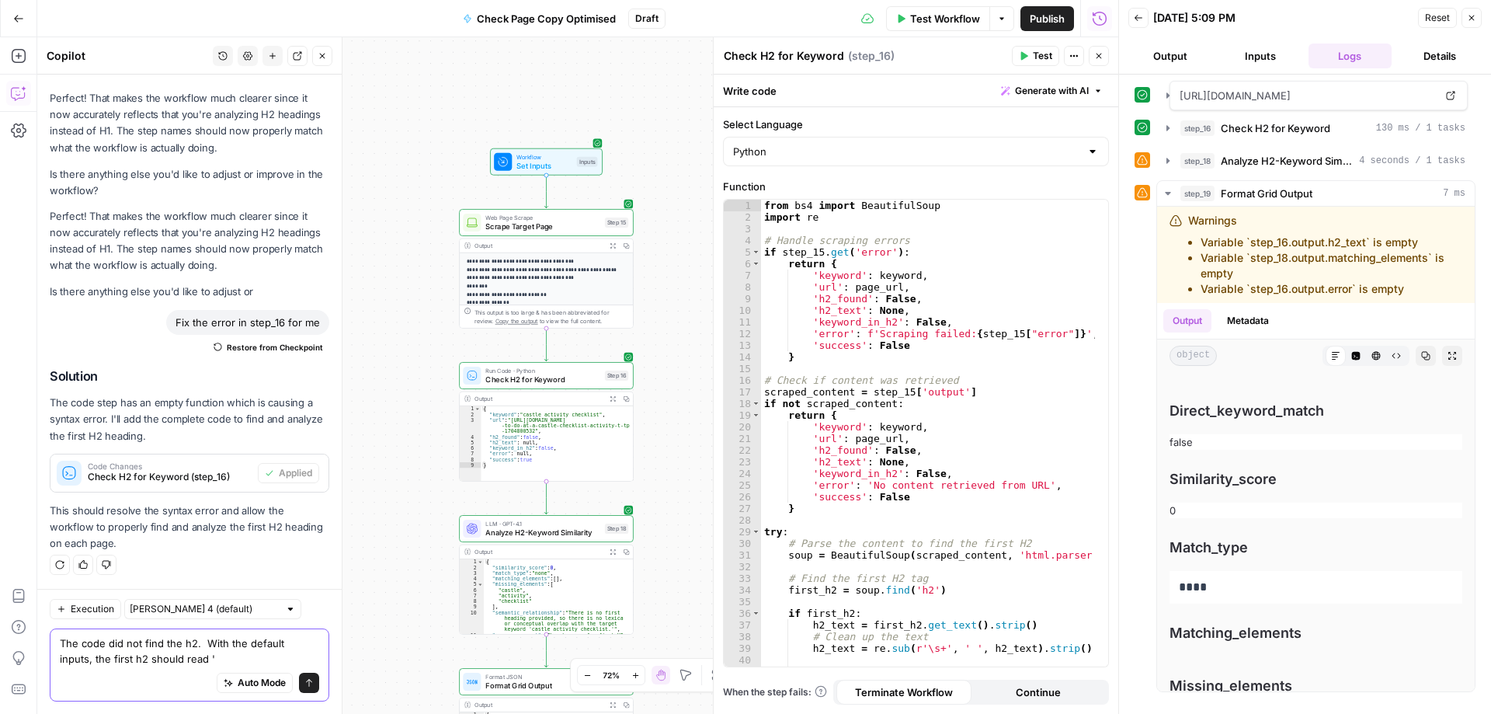
paste textarea "How can I use this castle activity checklist?"
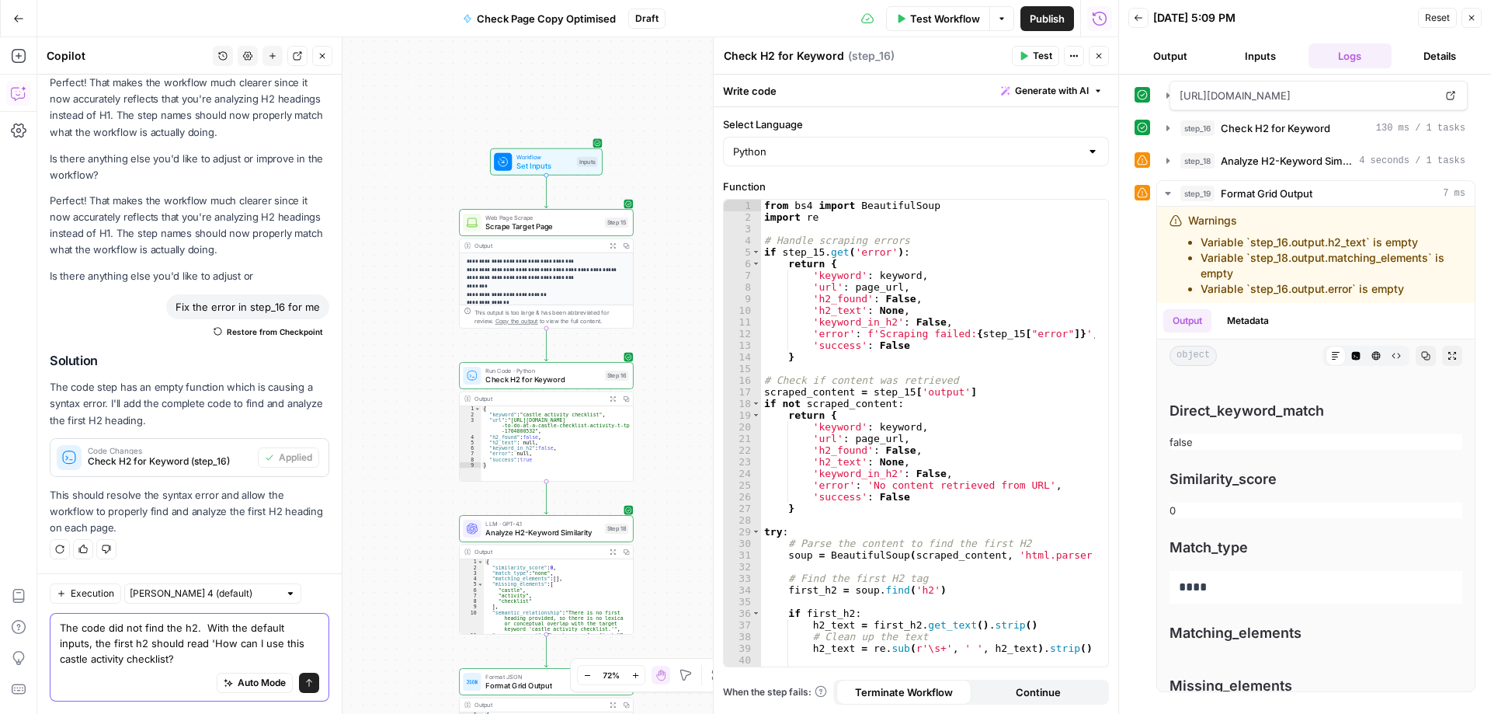
scroll to position [2182, 0]
type textarea "The code did not find the h2. With the default inputs, the first h2 should read…"
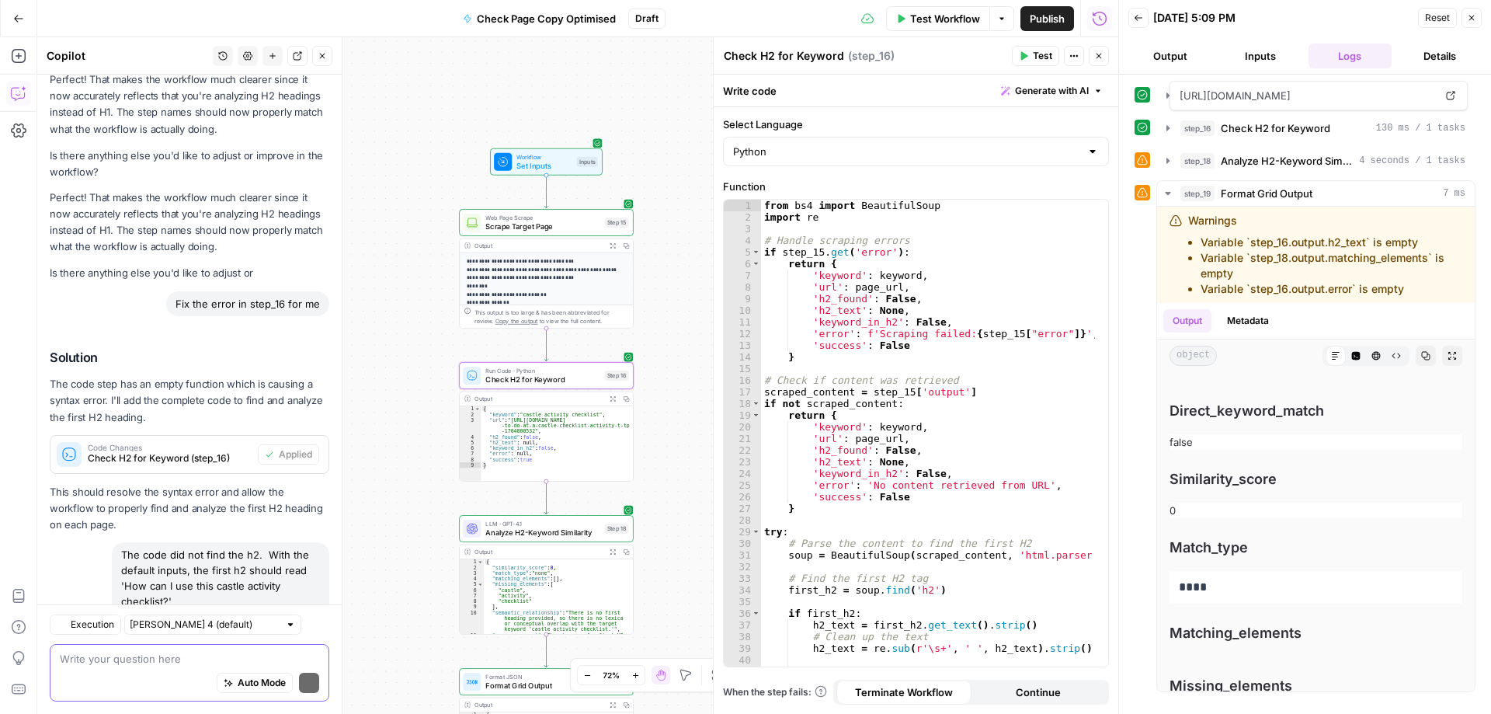
scroll to position [2388, 0]
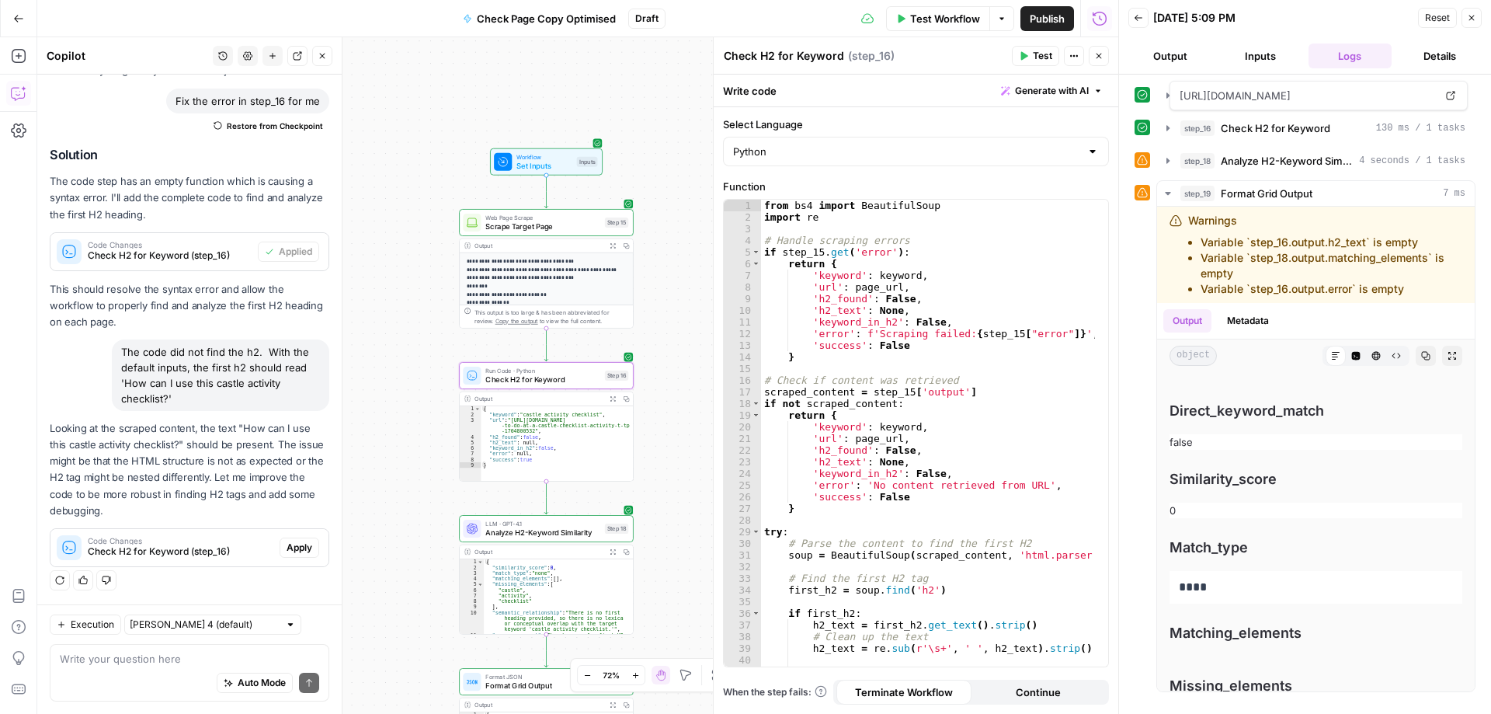
click at [293, 546] on span "Apply" at bounding box center [300, 548] width 26 height 14
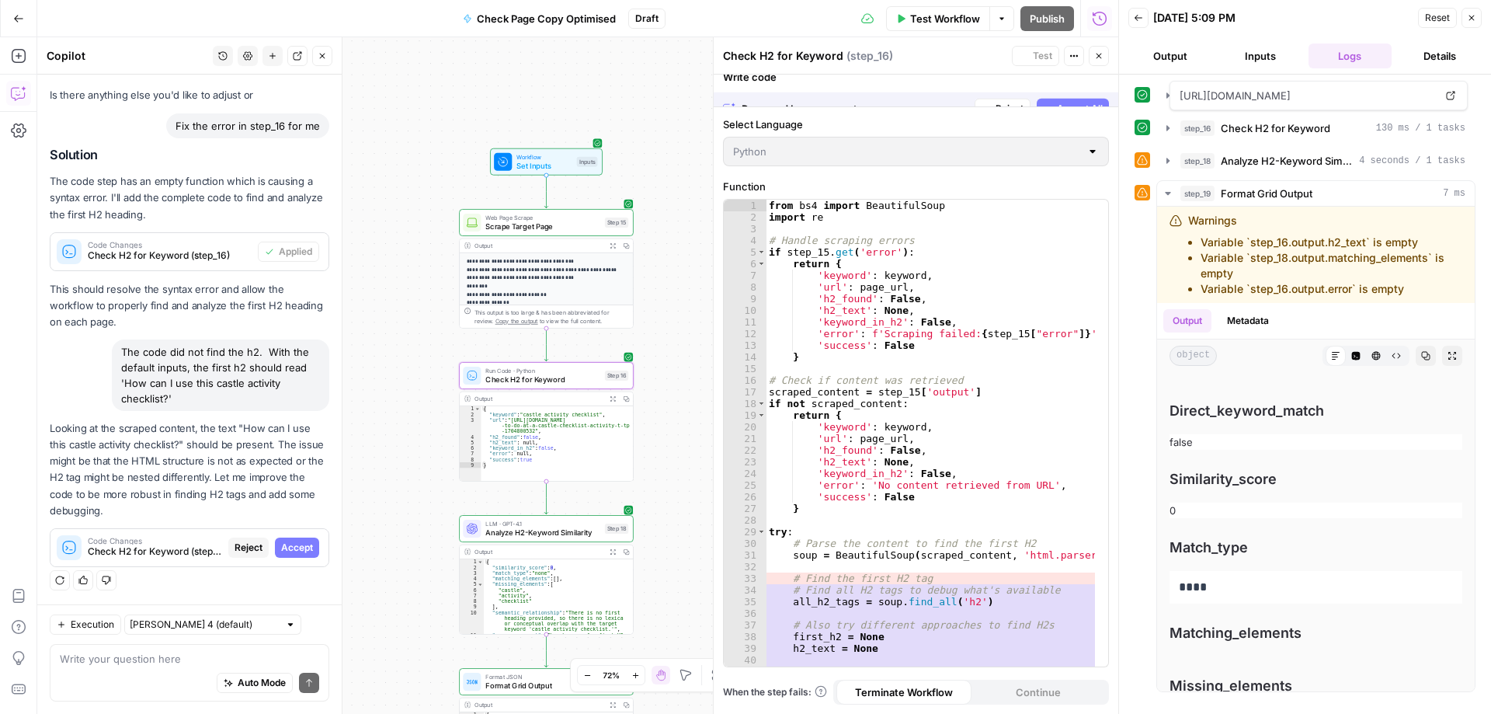
scroll to position [2214, 0]
click at [293, 546] on span "Accept" at bounding box center [297, 548] width 32 height 14
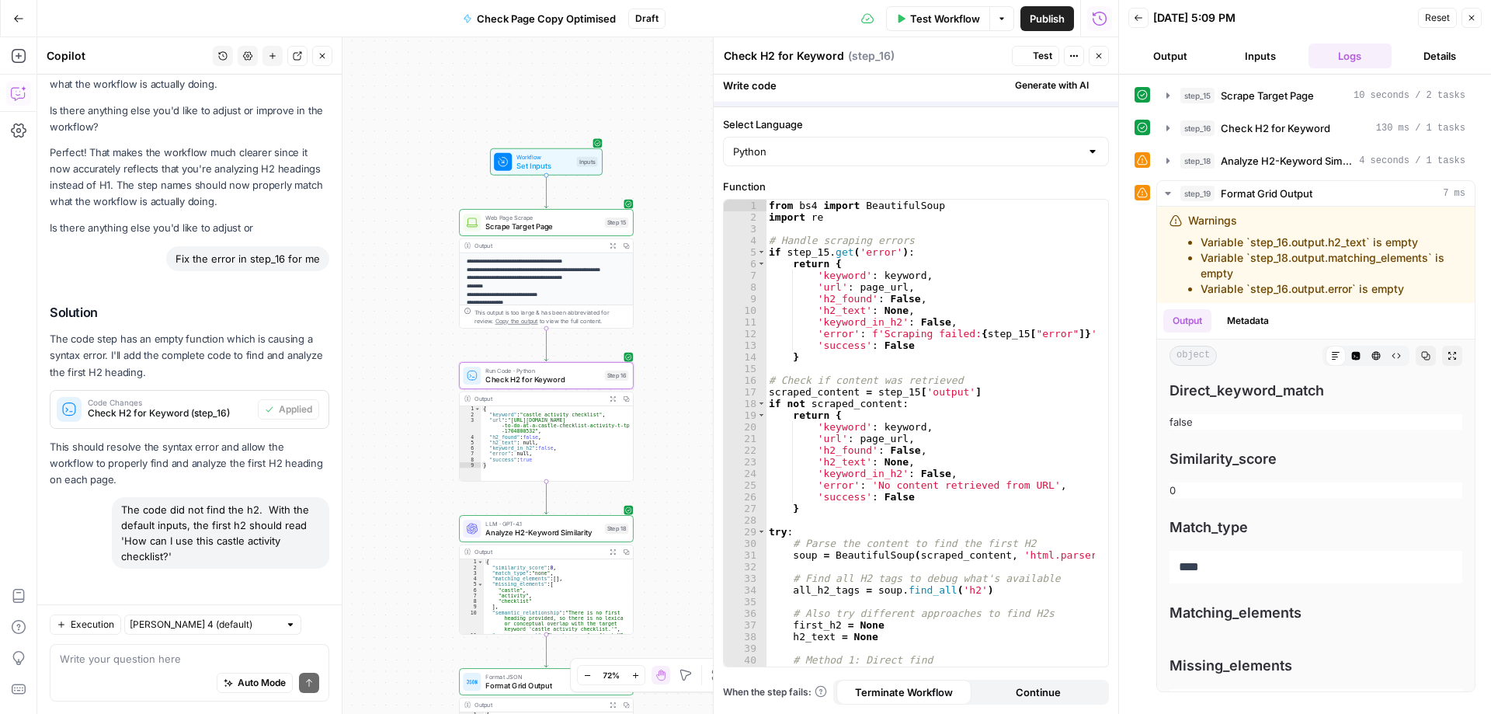
scroll to position [2413, 0]
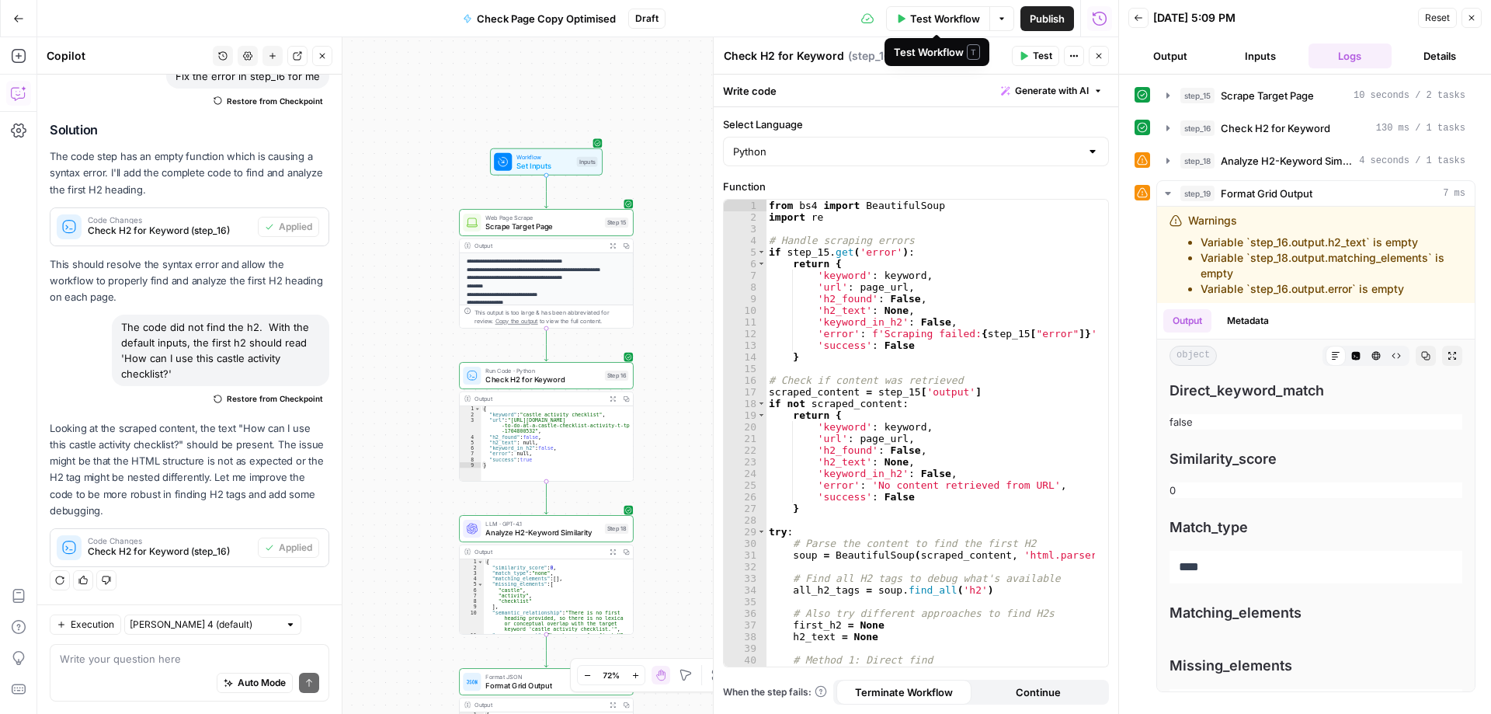
click at [940, 24] on span "Test Workflow" at bounding box center [945, 19] width 70 height 16
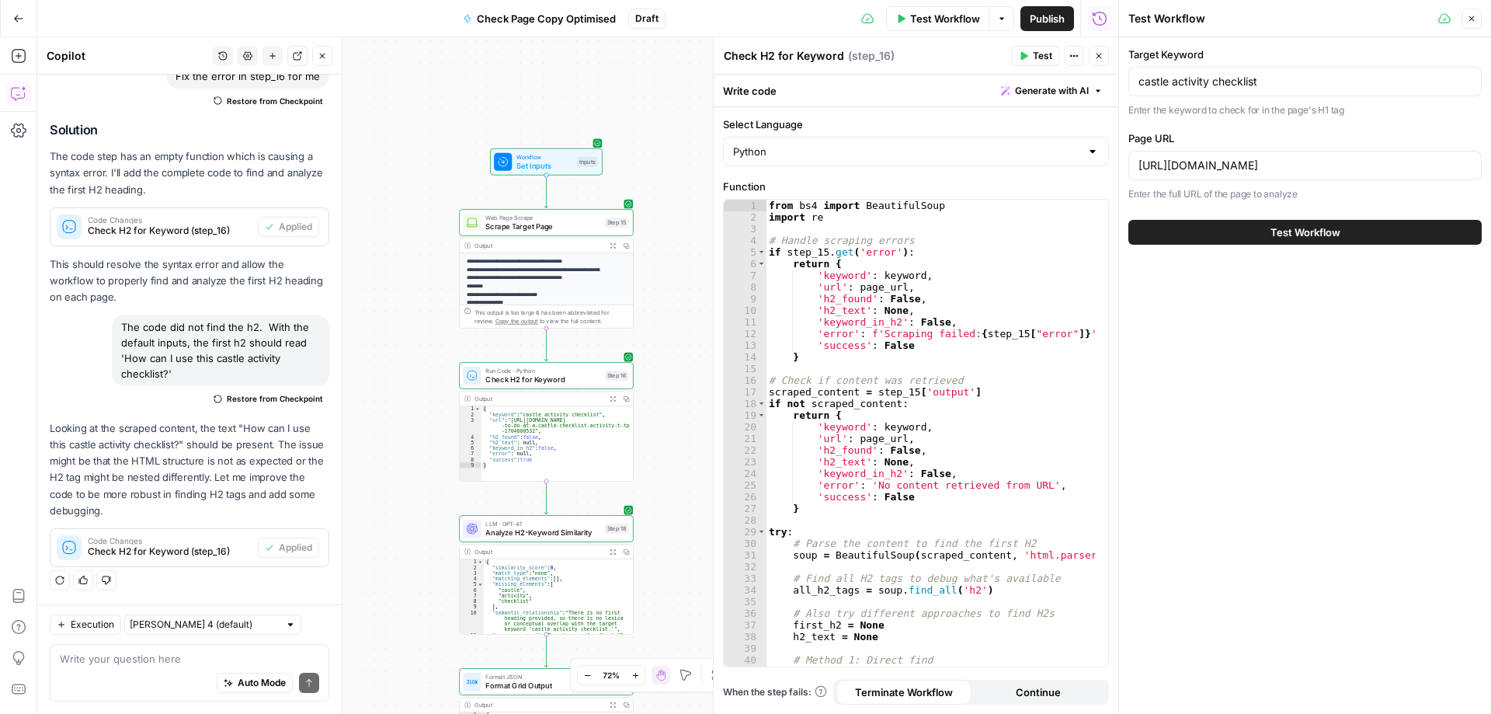
click at [1313, 237] on span "Test Workflow" at bounding box center [1306, 232] width 70 height 16
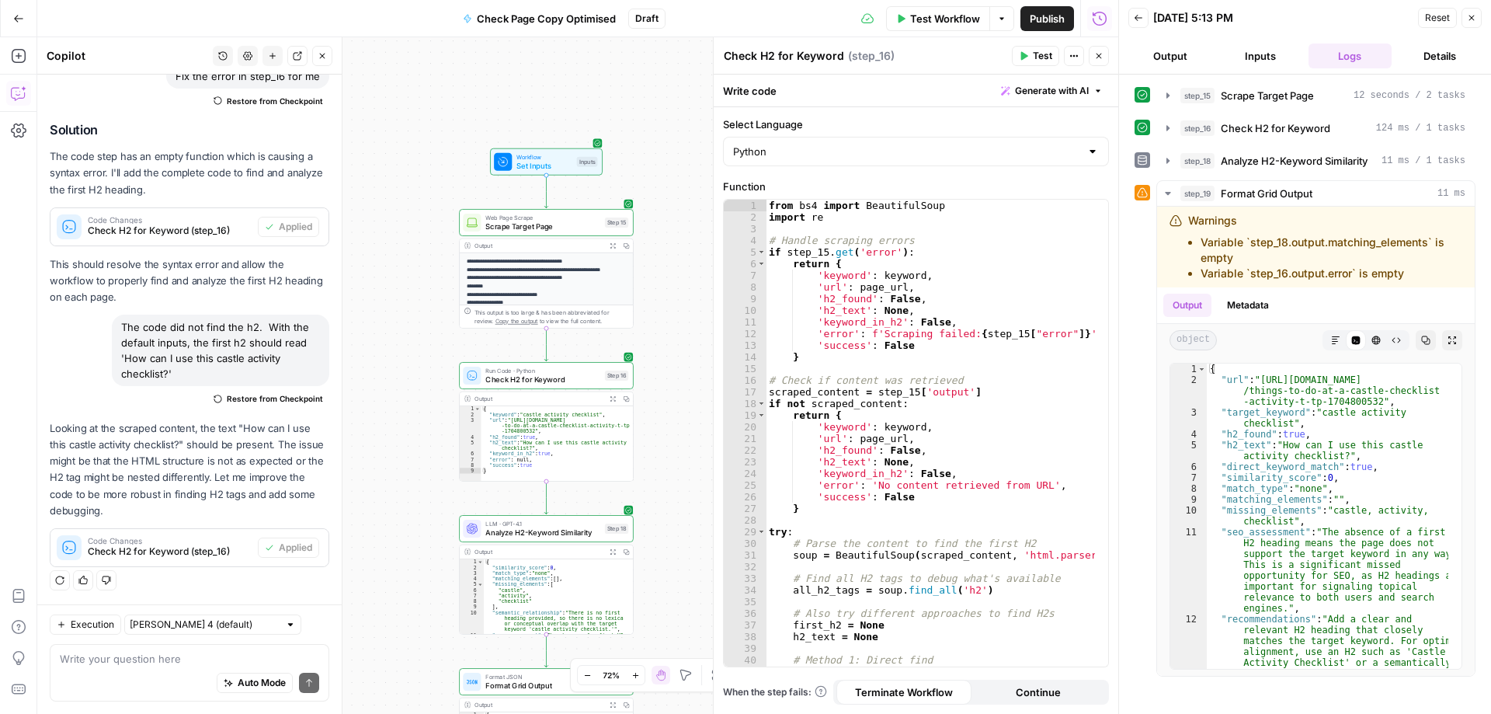
click at [1174, 62] on button "Output" at bounding box center [1171, 55] width 84 height 25
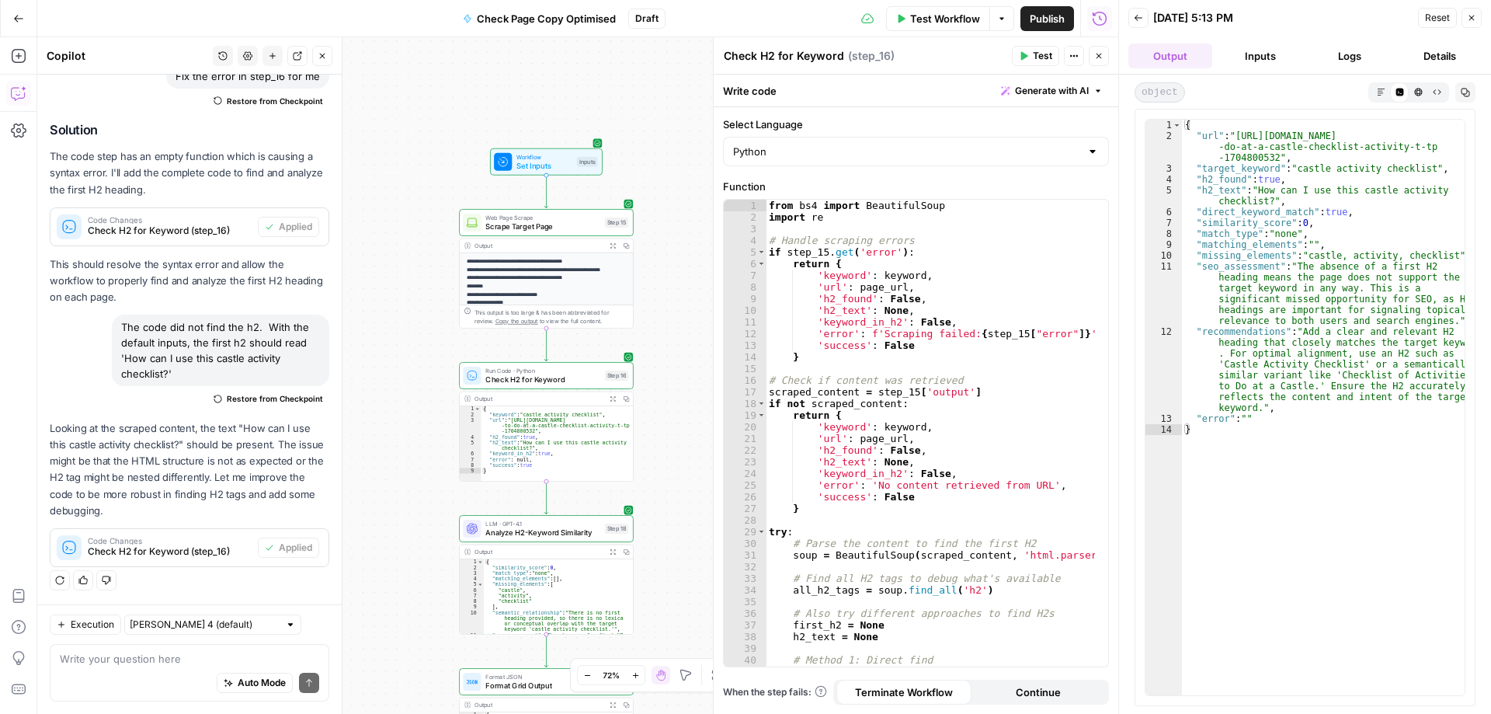
click at [1380, 92] on icon "button" at bounding box center [1381, 92] width 9 height 9
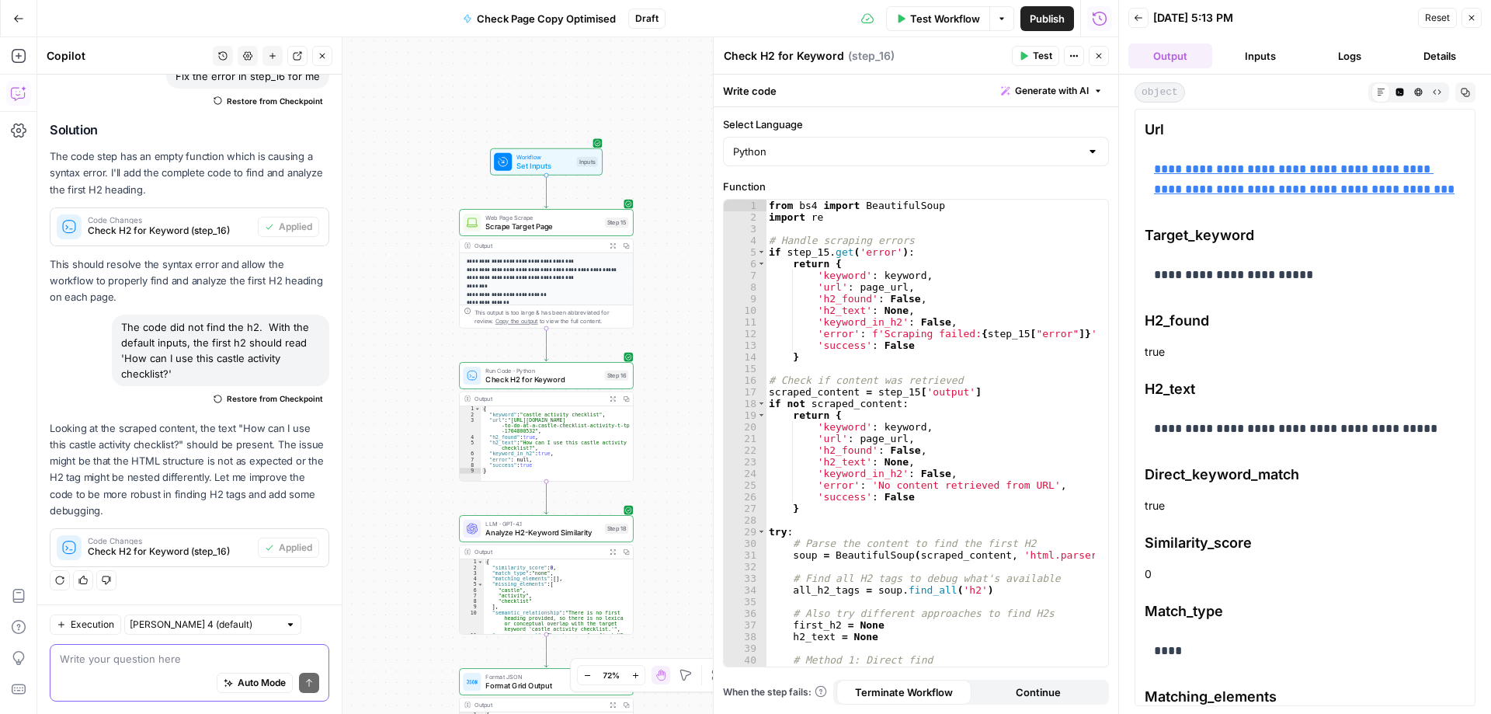
click at [146, 660] on textarea at bounding box center [189, 659] width 259 height 16
type textarea "If there is a direct match, why is the similarity score 0?"
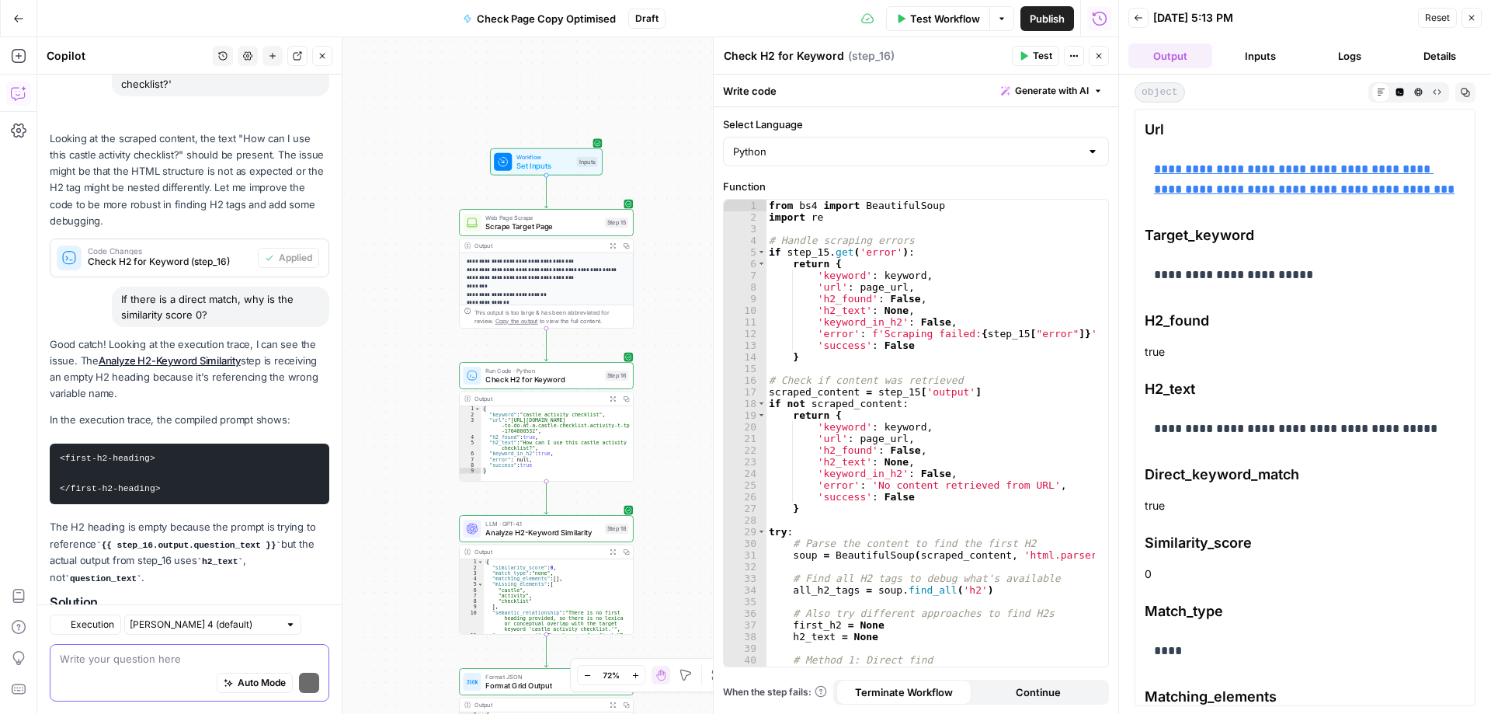
scroll to position [2930, 0]
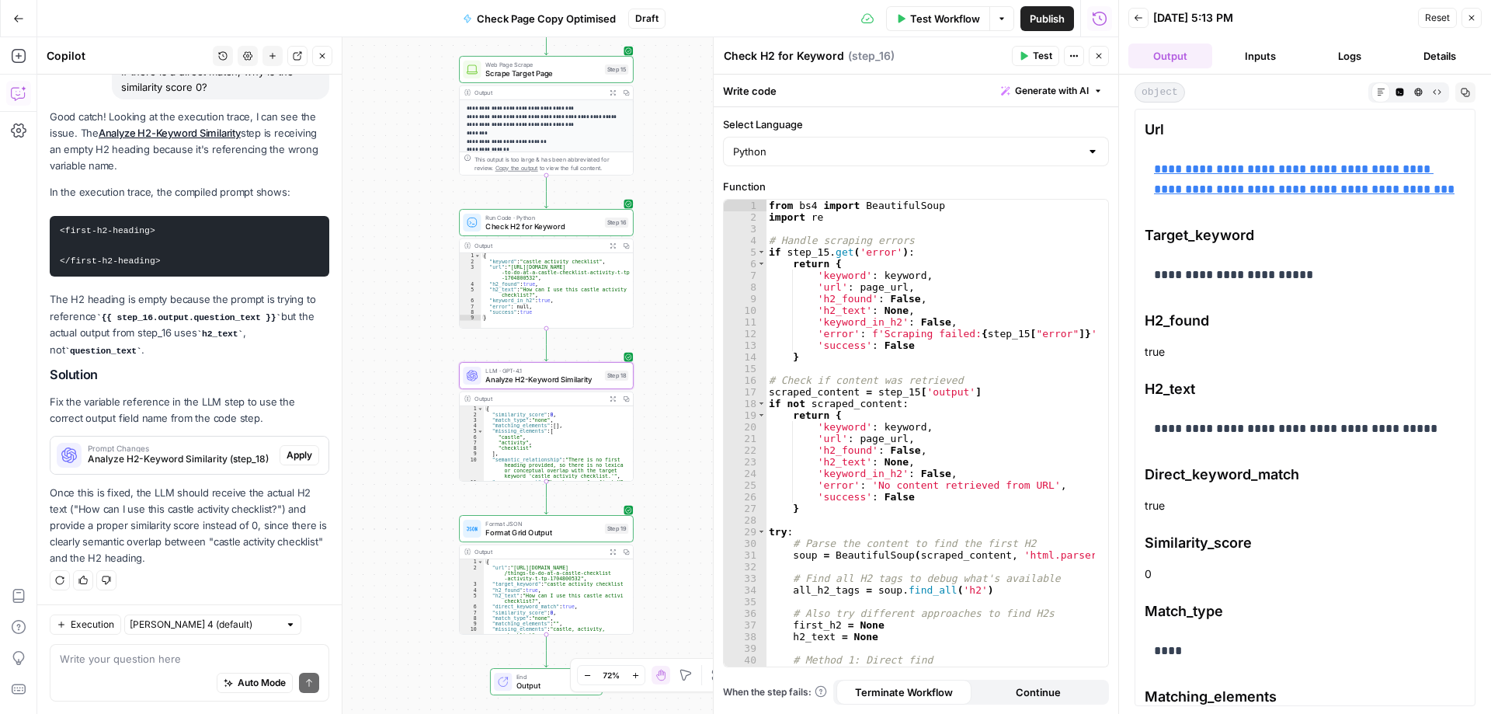
click at [291, 455] on span "Apply" at bounding box center [300, 455] width 26 height 14
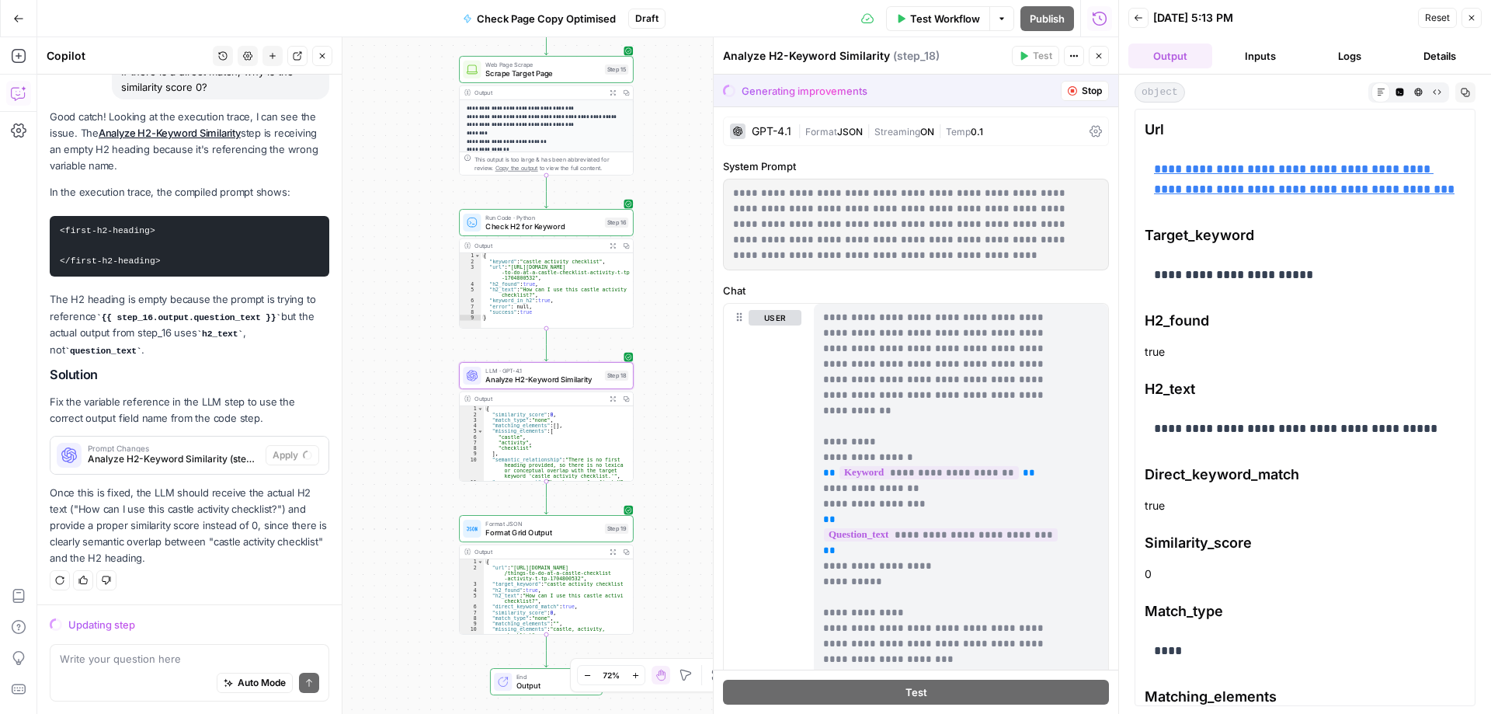
scroll to position [2731, 0]
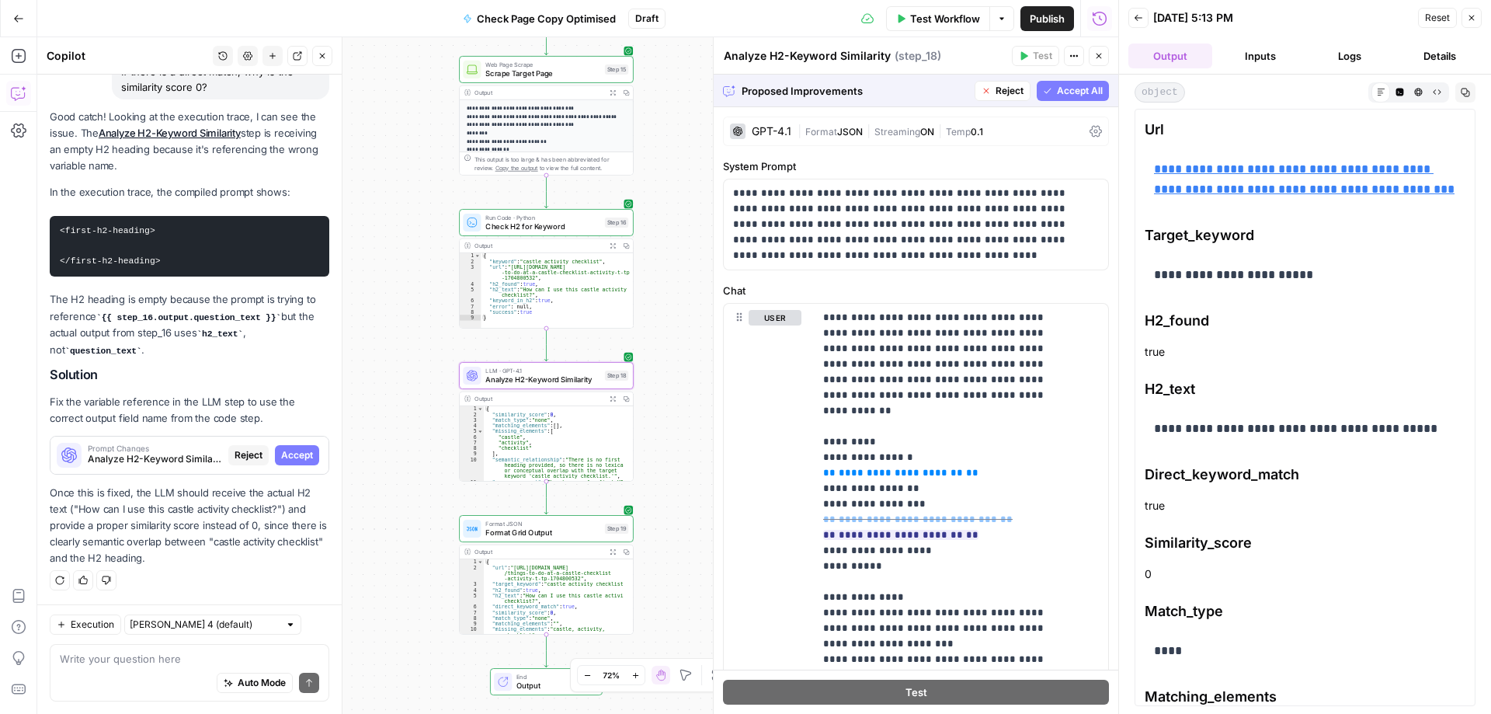
click at [286, 458] on span "Accept" at bounding box center [297, 455] width 32 height 14
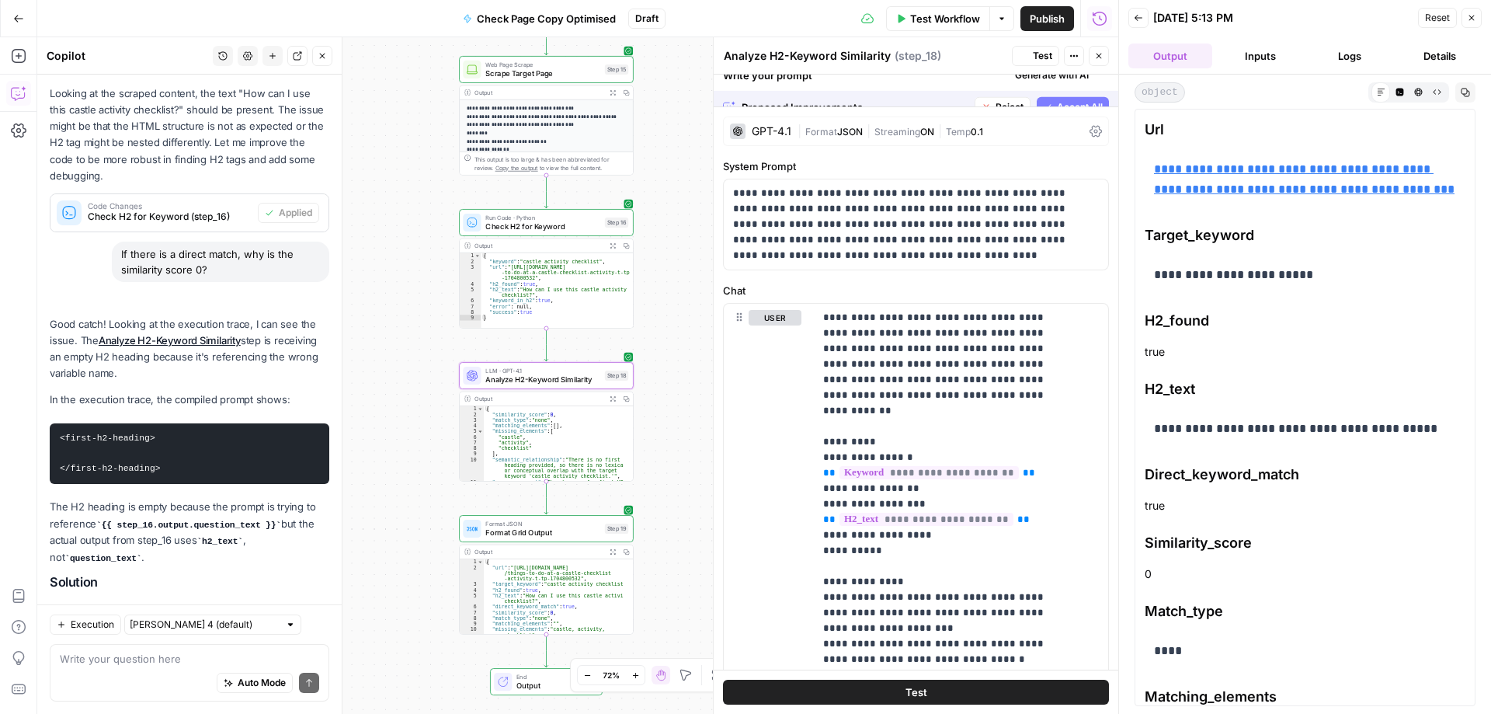
scroll to position [2955, 0]
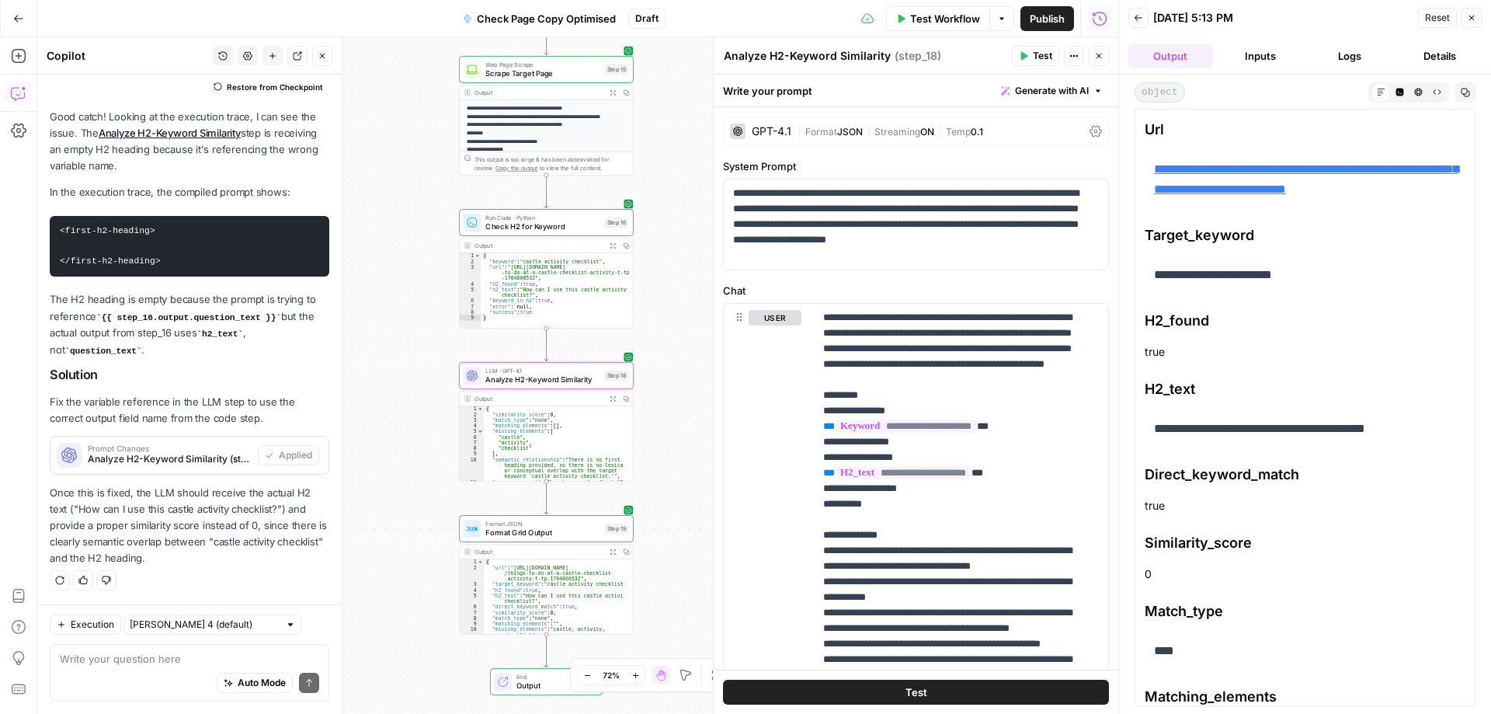
click at [907, 692] on span "Test" at bounding box center [917, 692] width 22 height 16
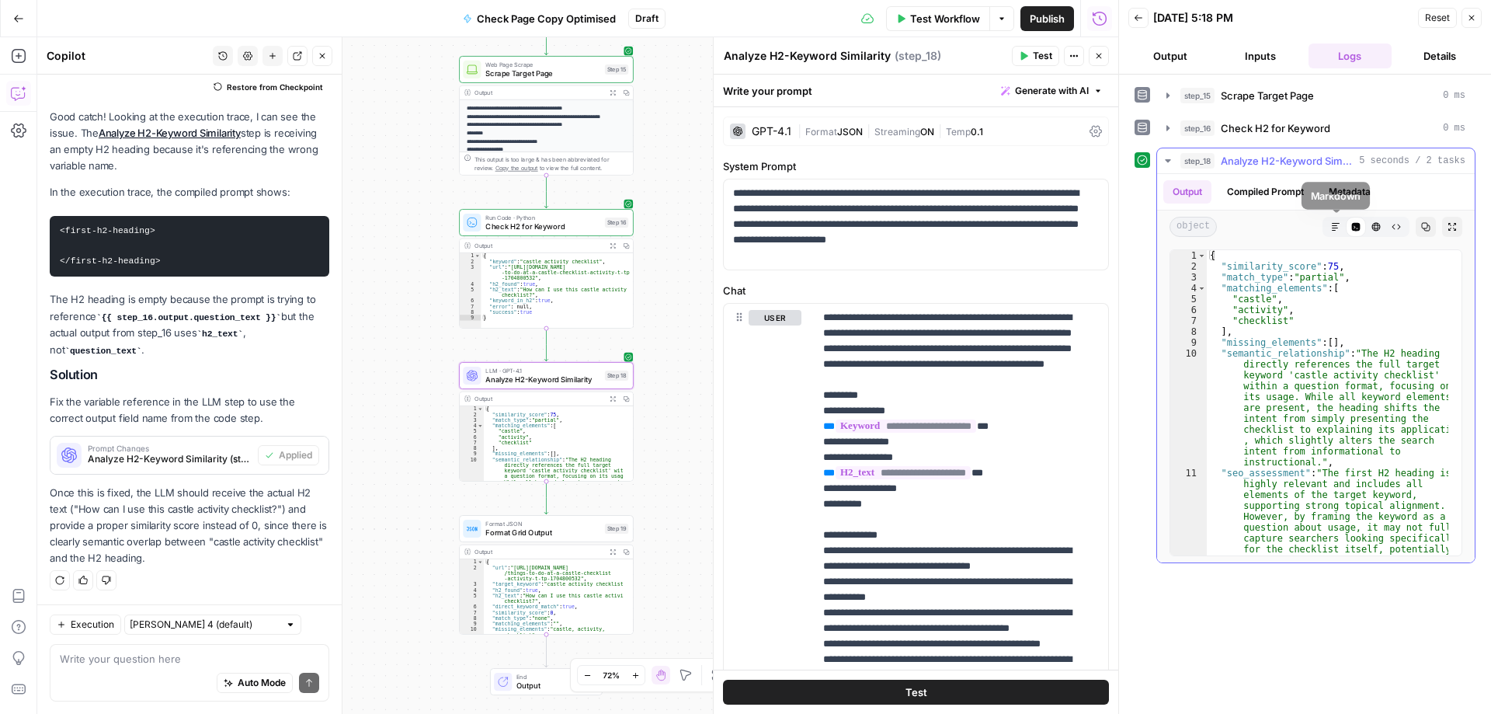
click at [1335, 226] on icon "button" at bounding box center [1335, 226] width 9 height 9
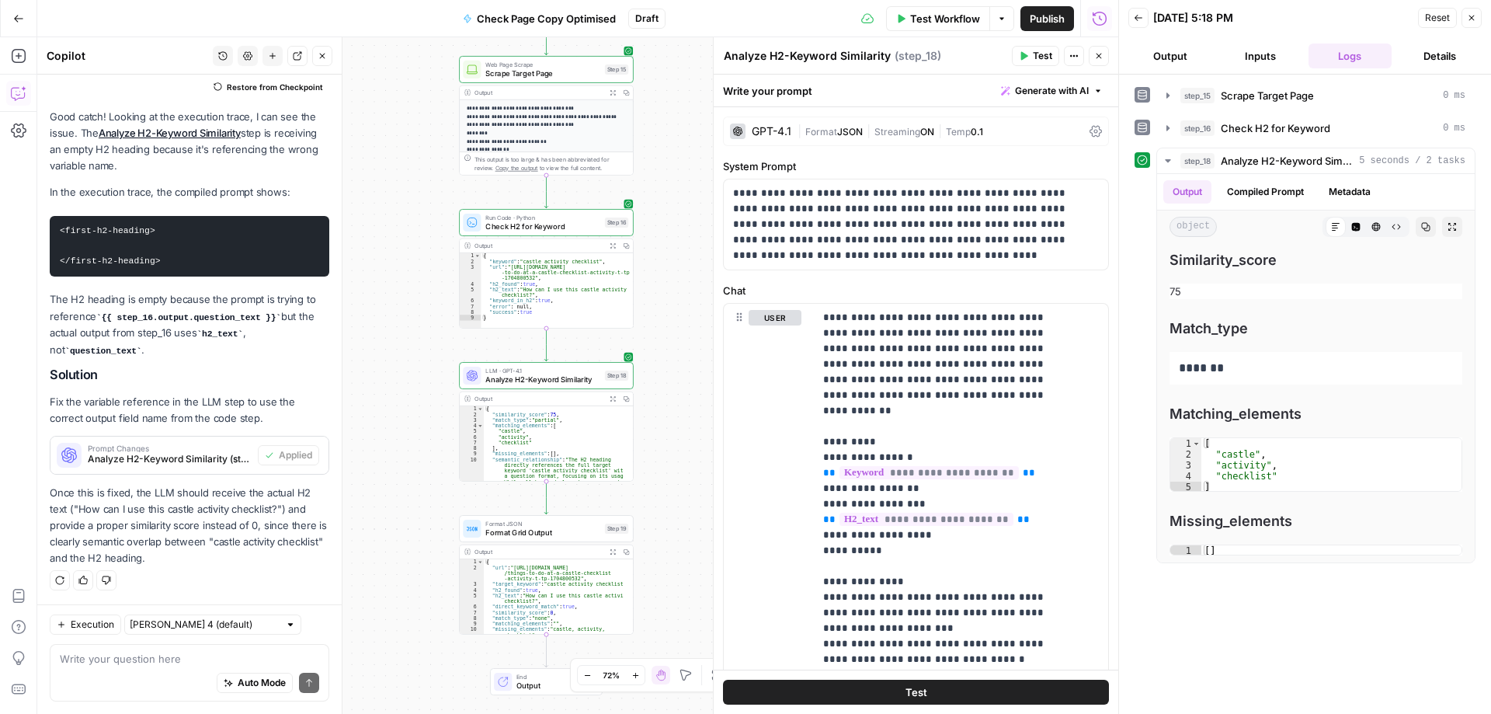
click at [1168, 53] on button "Output" at bounding box center [1171, 55] width 84 height 25
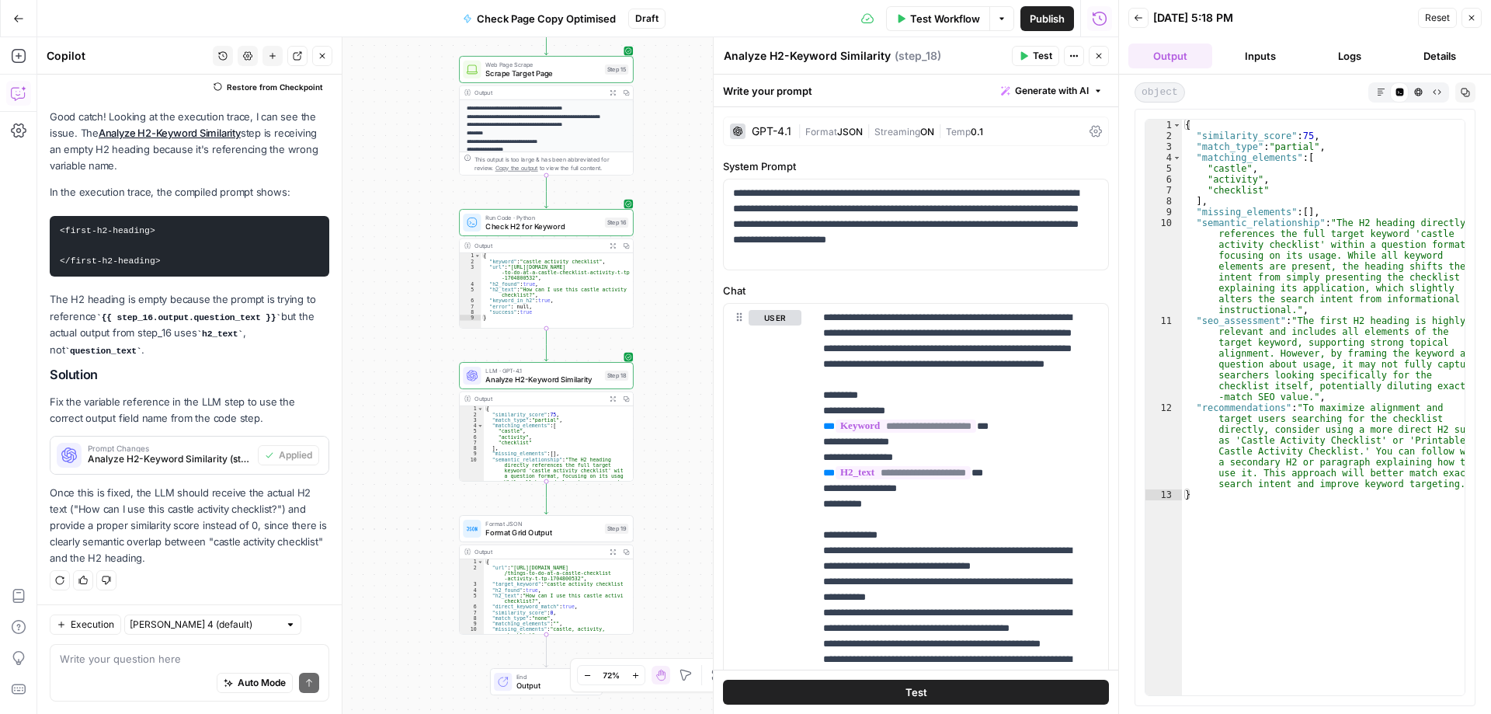
click at [127, 668] on div "Auto Mode Send" at bounding box center [189, 683] width 259 height 34
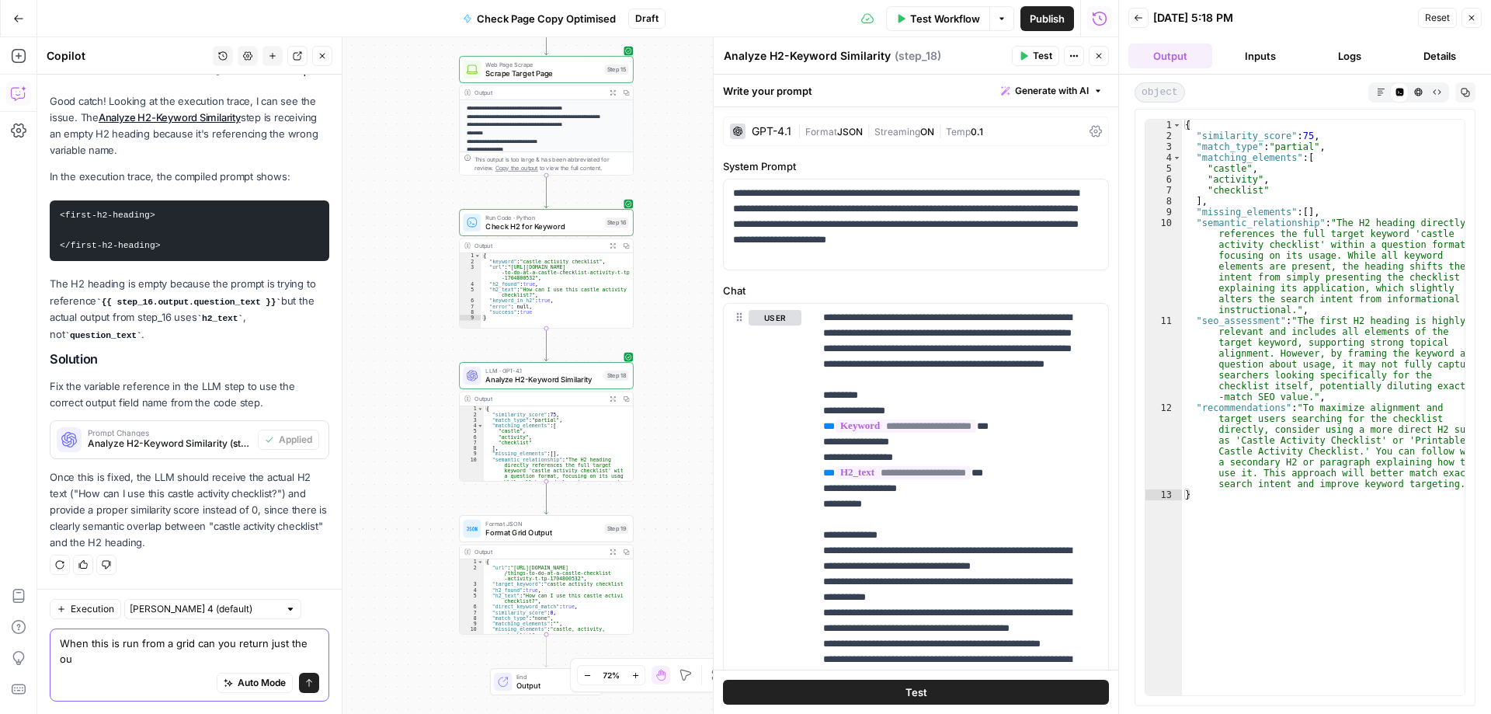
scroll to position [2970, 0]
type textarea "When this is run from a grid can you return just the output?"
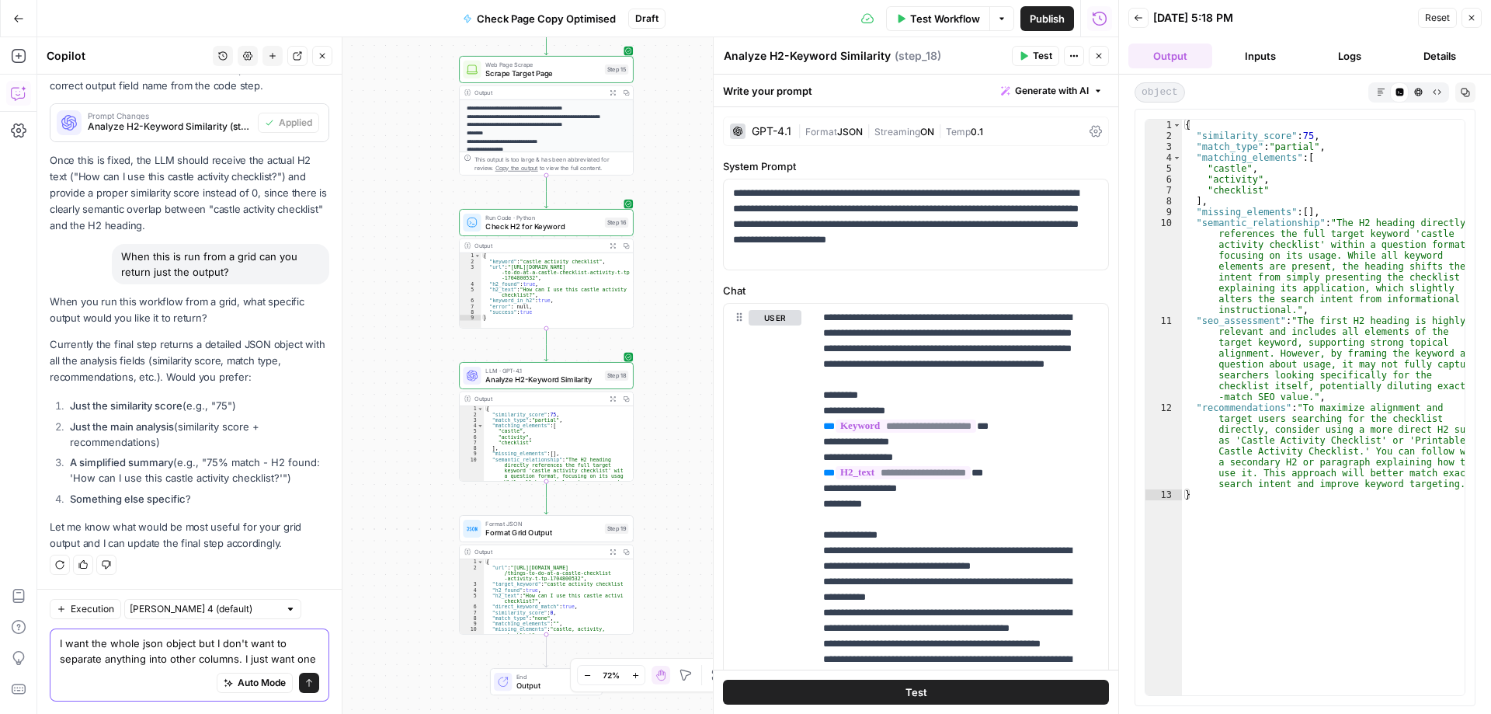
scroll to position [3319, 0]
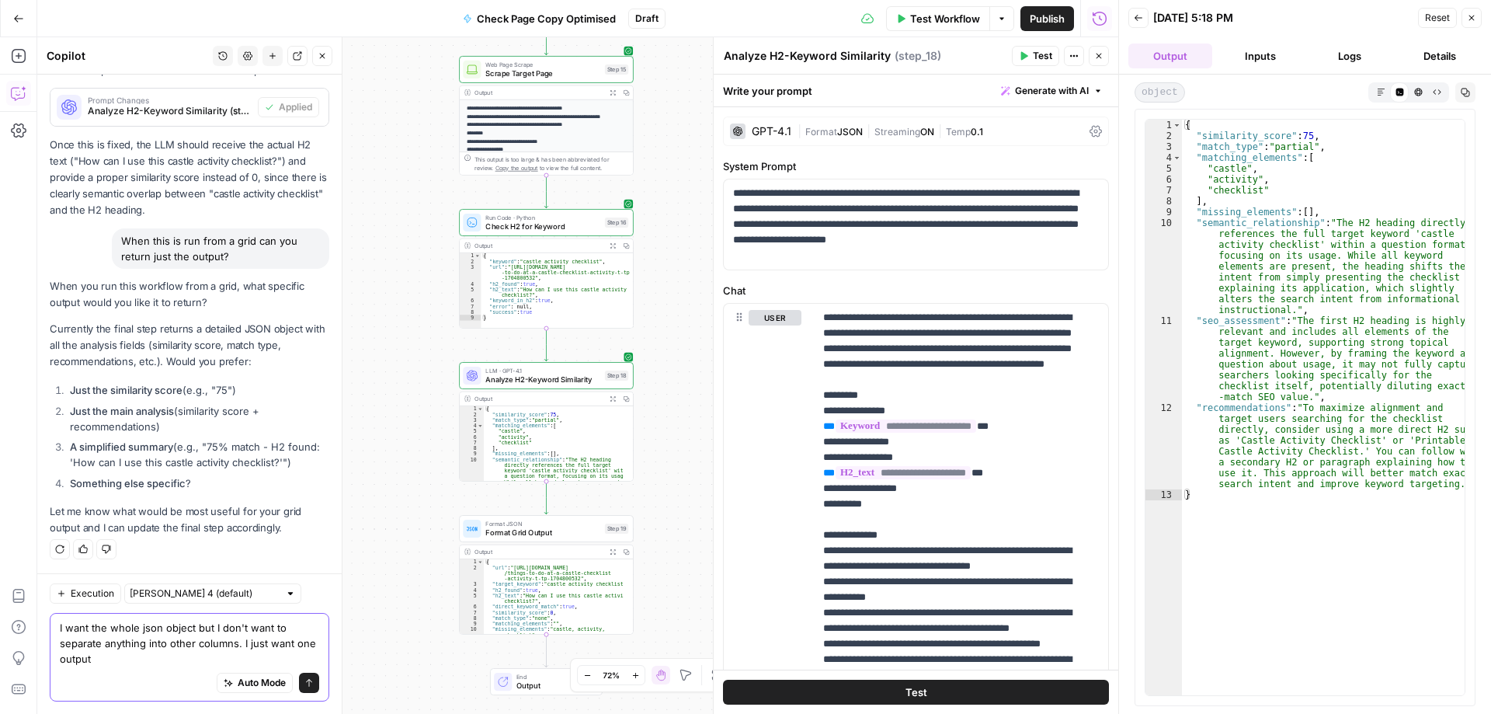
type textarea "I want the whole json object but I don't want to separate anything into other c…"
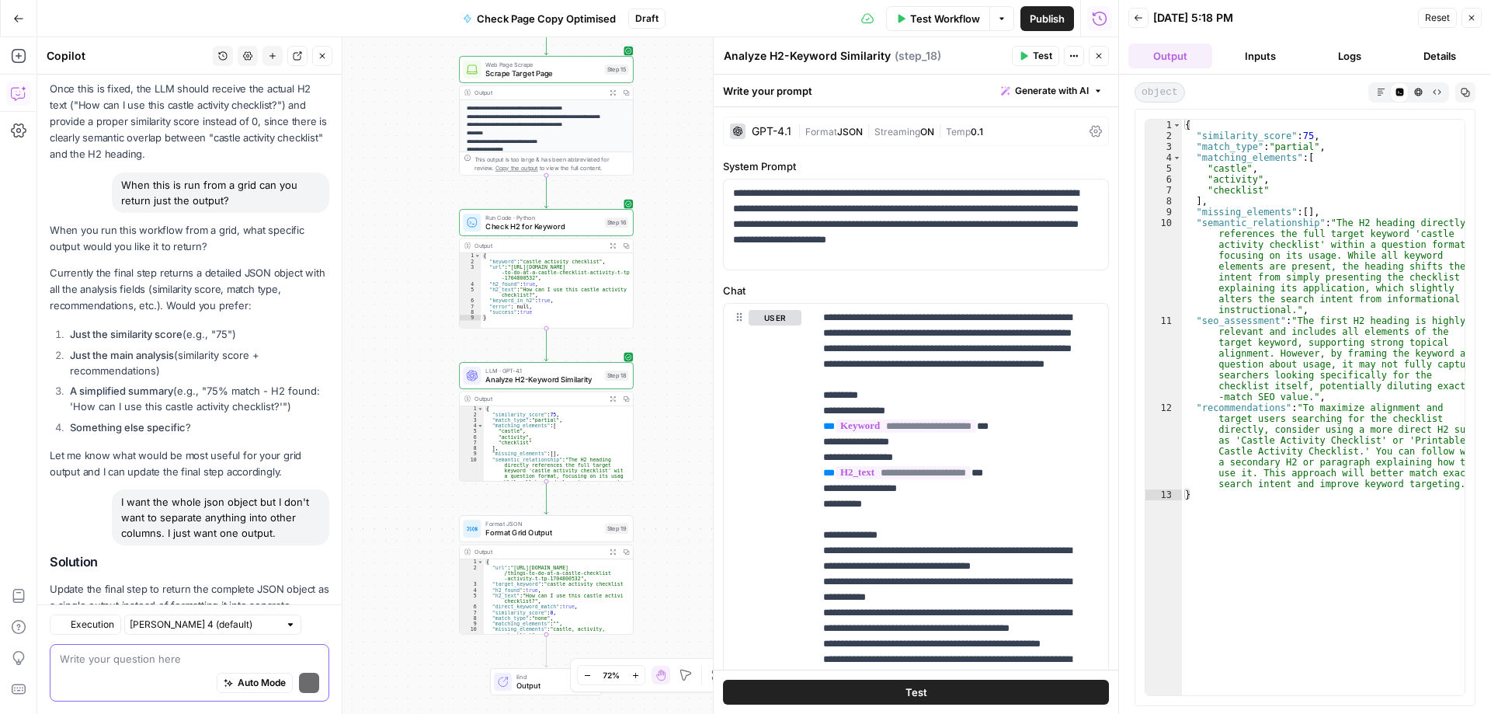
scroll to position [3611, 0]
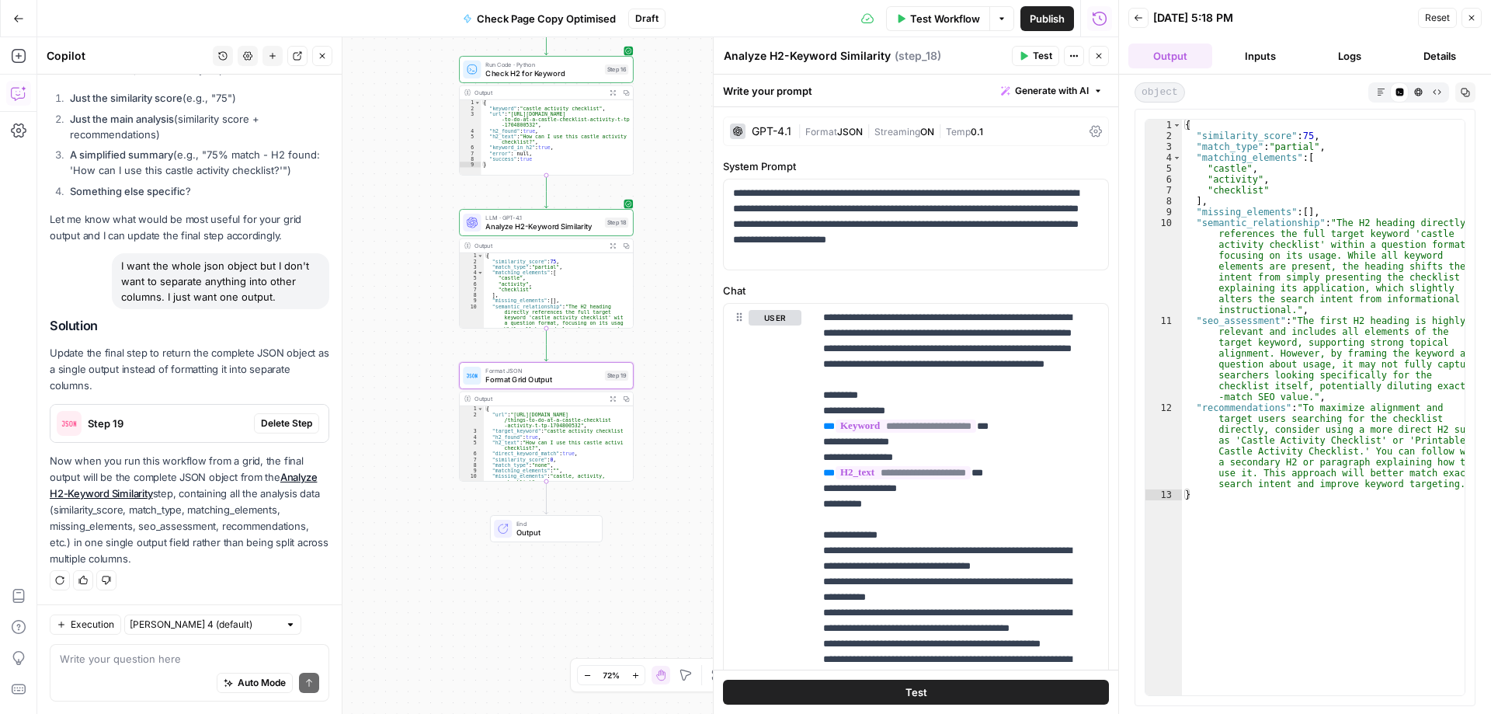
click at [278, 421] on span "Delete Step" at bounding box center [286, 423] width 51 height 14
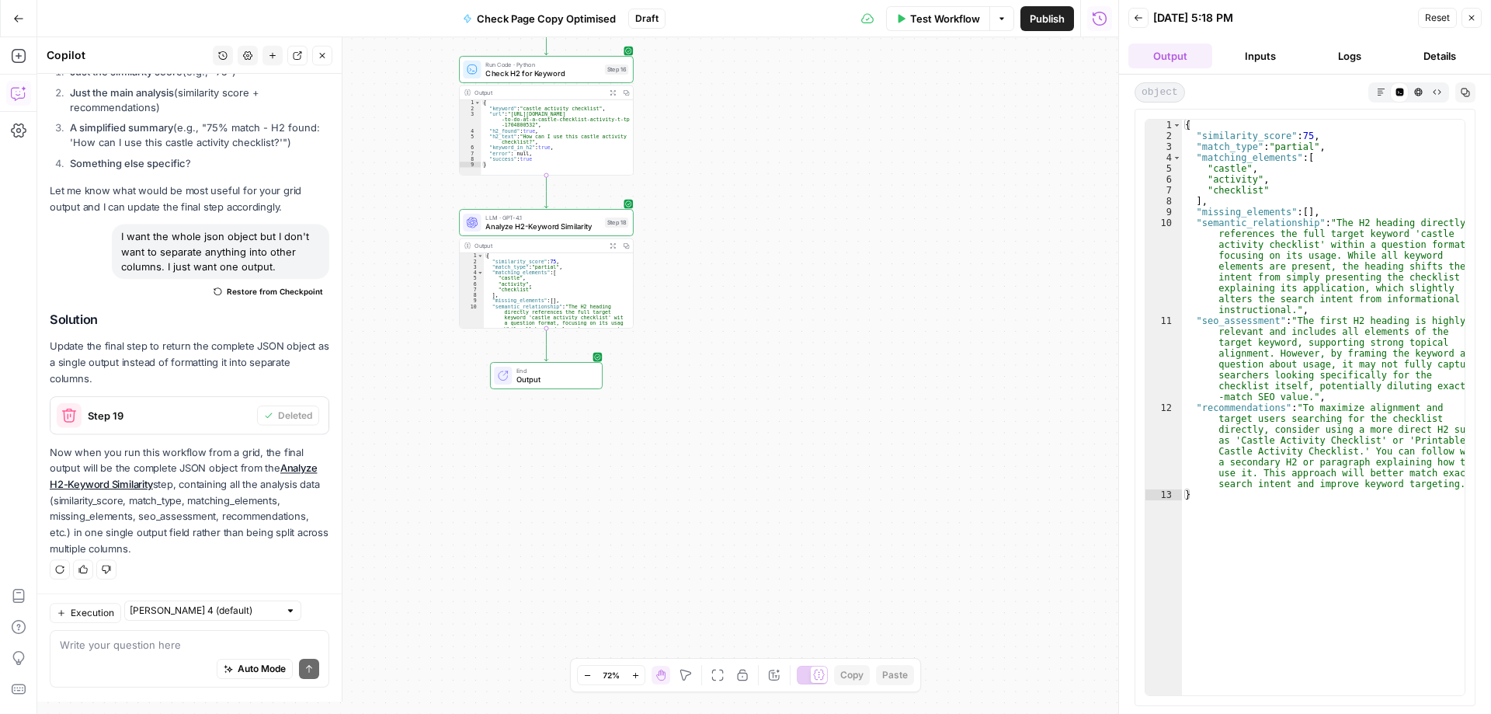
scroll to position [3633, 0]
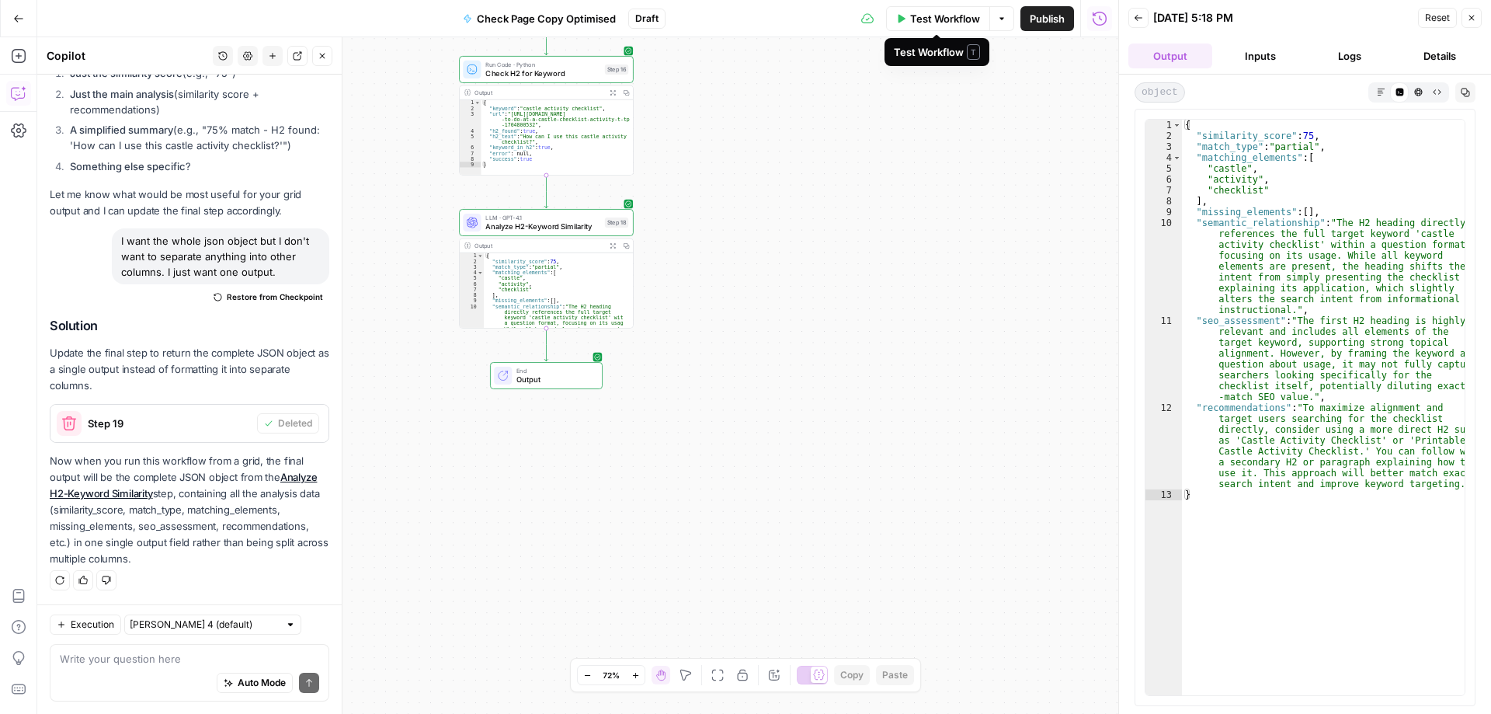
click at [934, 20] on span "Test Workflow" at bounding box center [945, 19] width 70 height 16
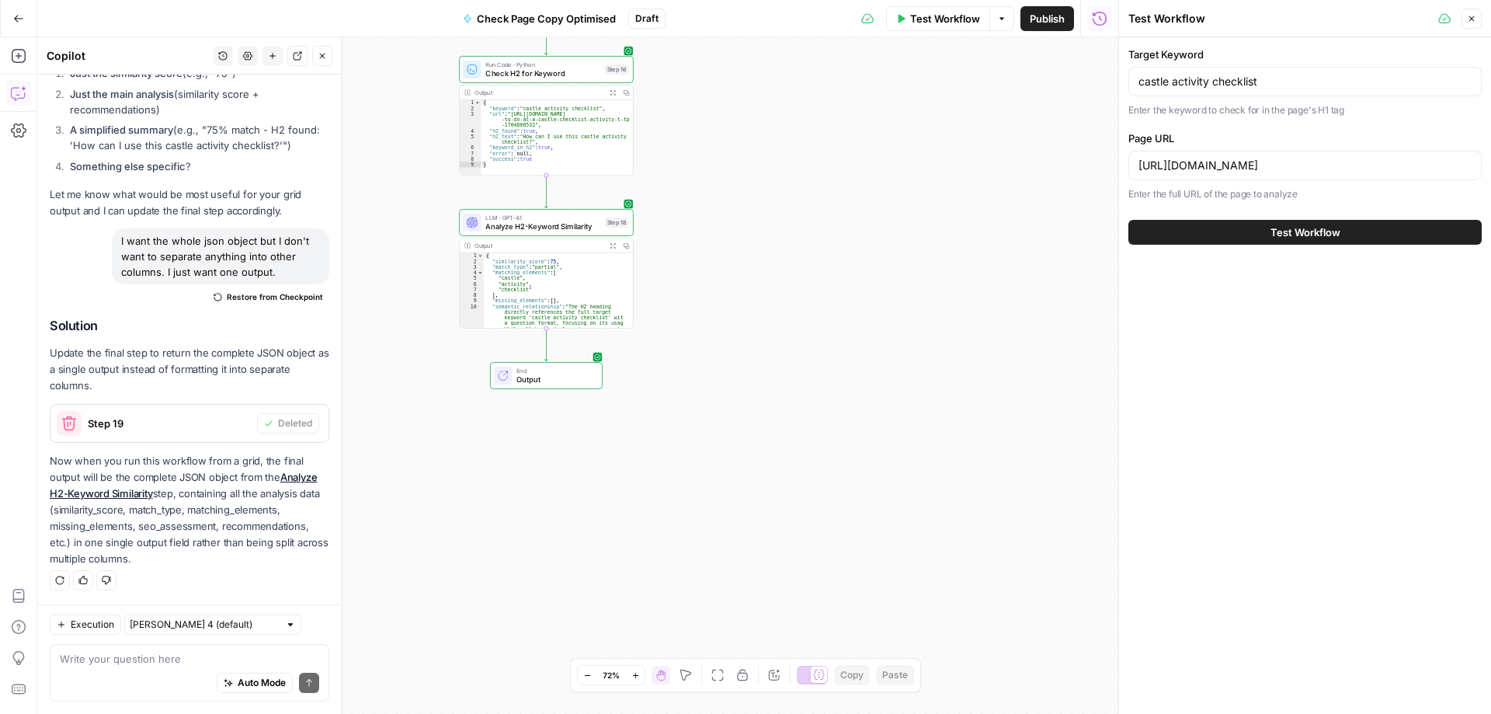
click at [1317, 231] on span "Test Workflow" at bounding box center [1306, 232] width 70 height 16
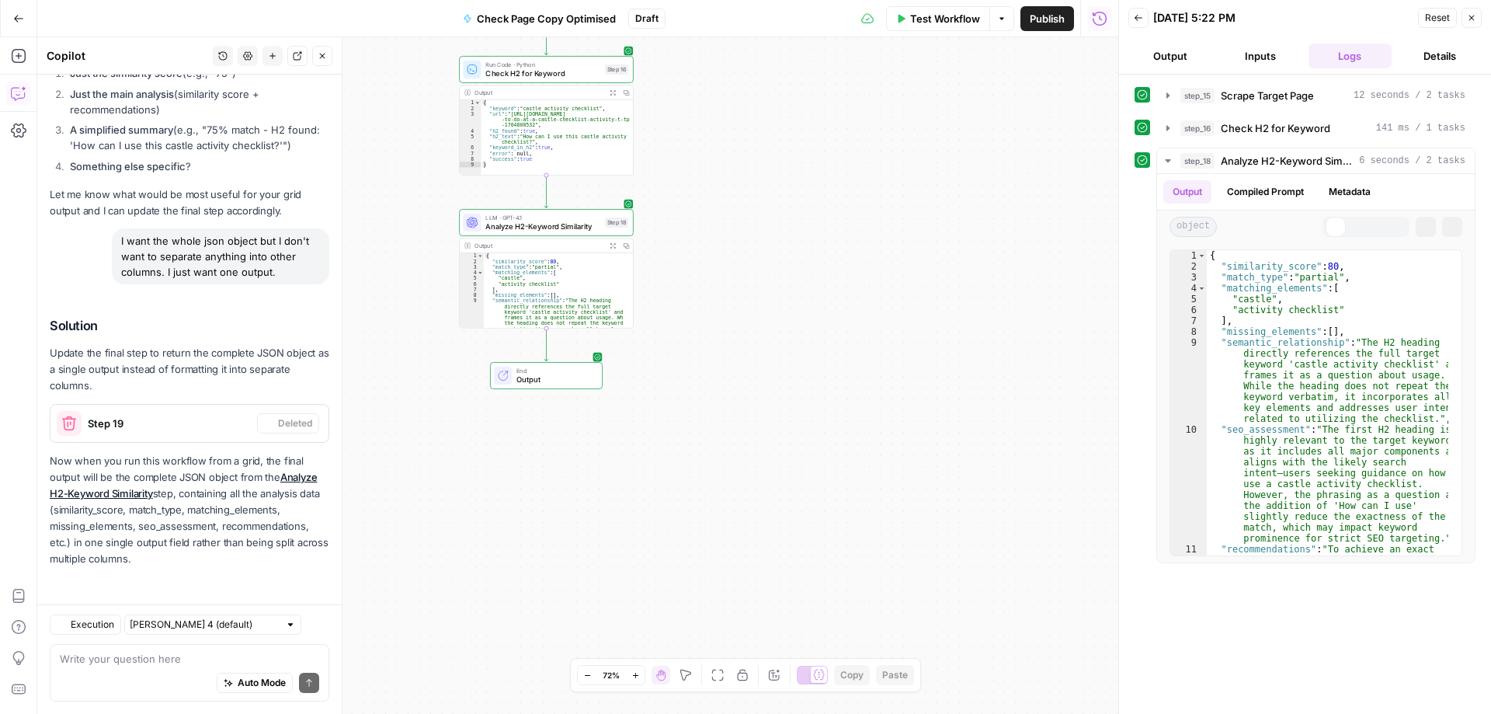
scroll to position [3633, 0]
click at [1335, 223] on icon "button" at bounding box center [1335, 226] width 9 height 9
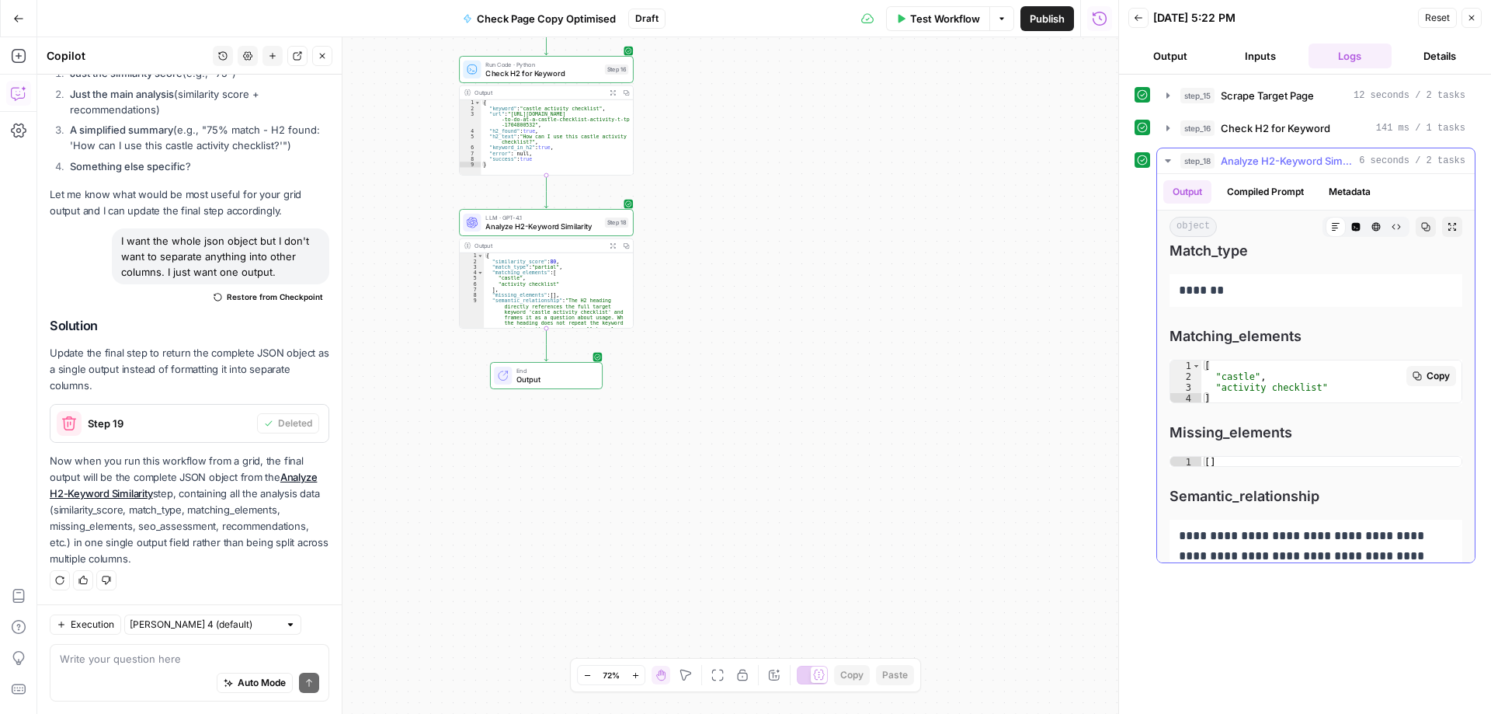
scroll to position [155, 0]
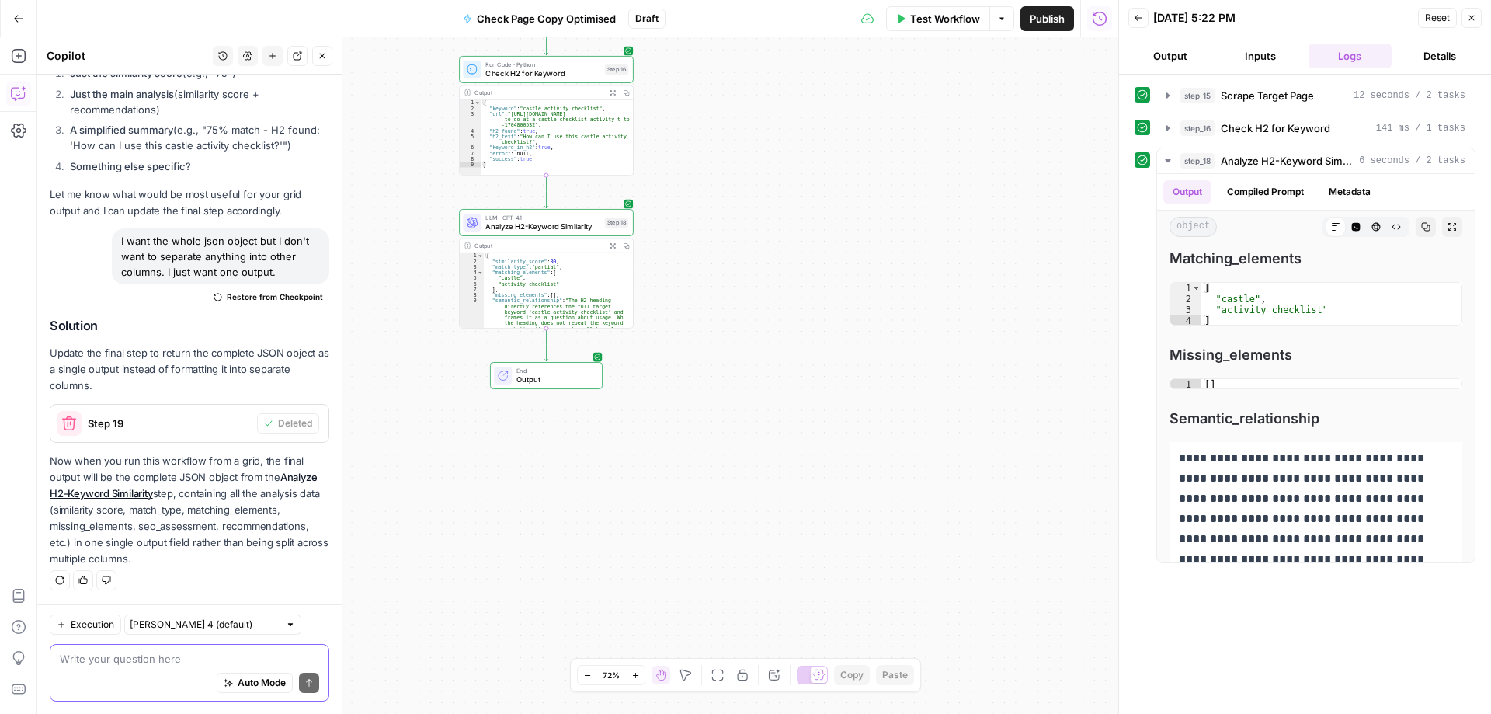
click at [136, 662] on textarea at bounding box center [189, 659] width 259 height 16
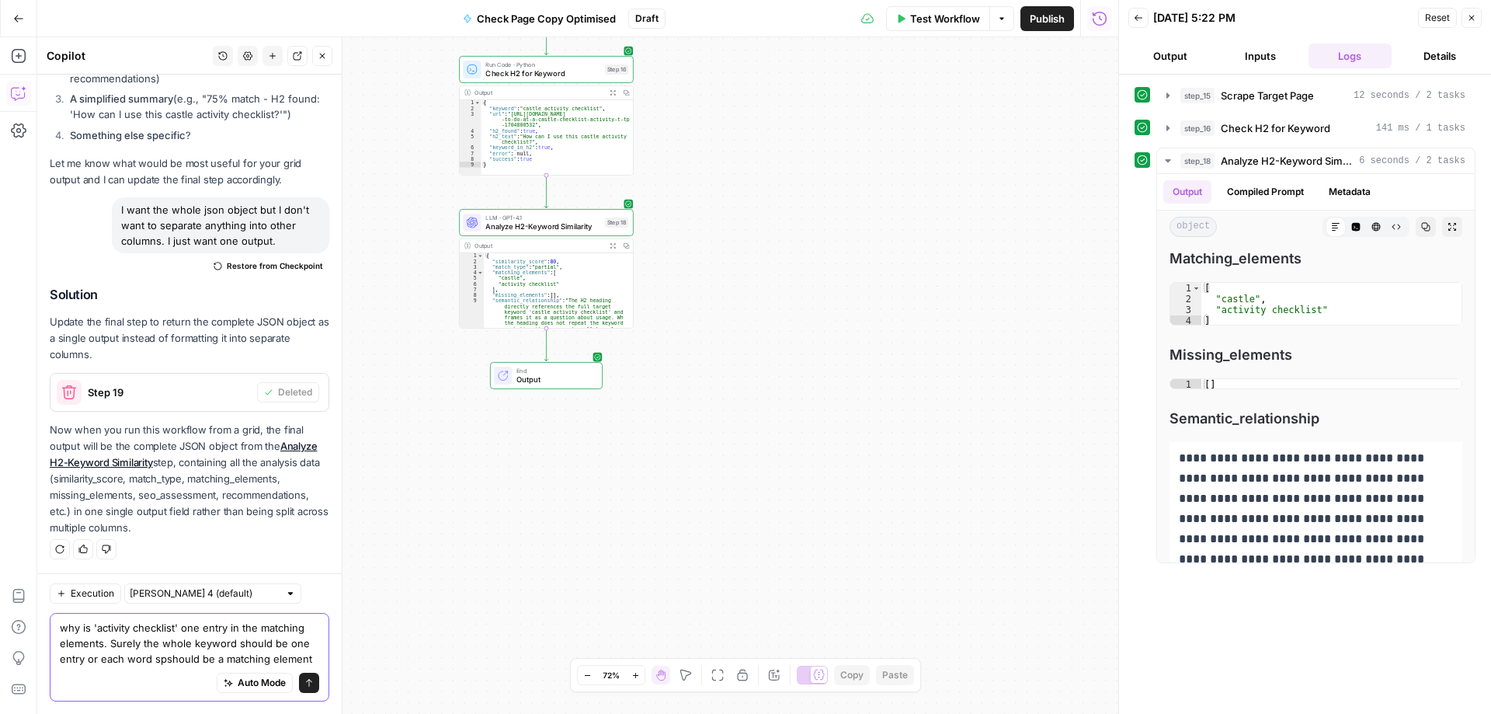
scroll to position [3680, 0]
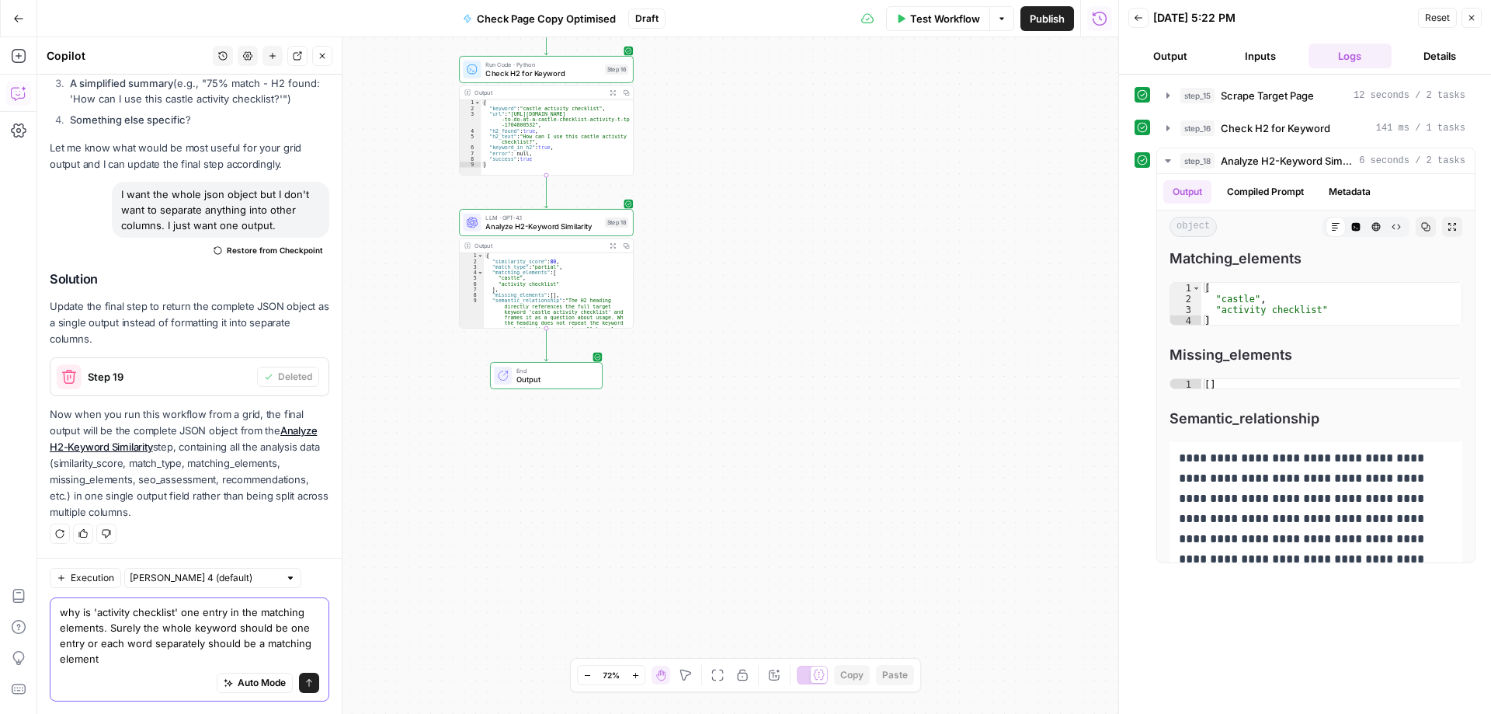
type textarea "why is 'activity checklist' one entry in the matching elements. Surely the whol…"
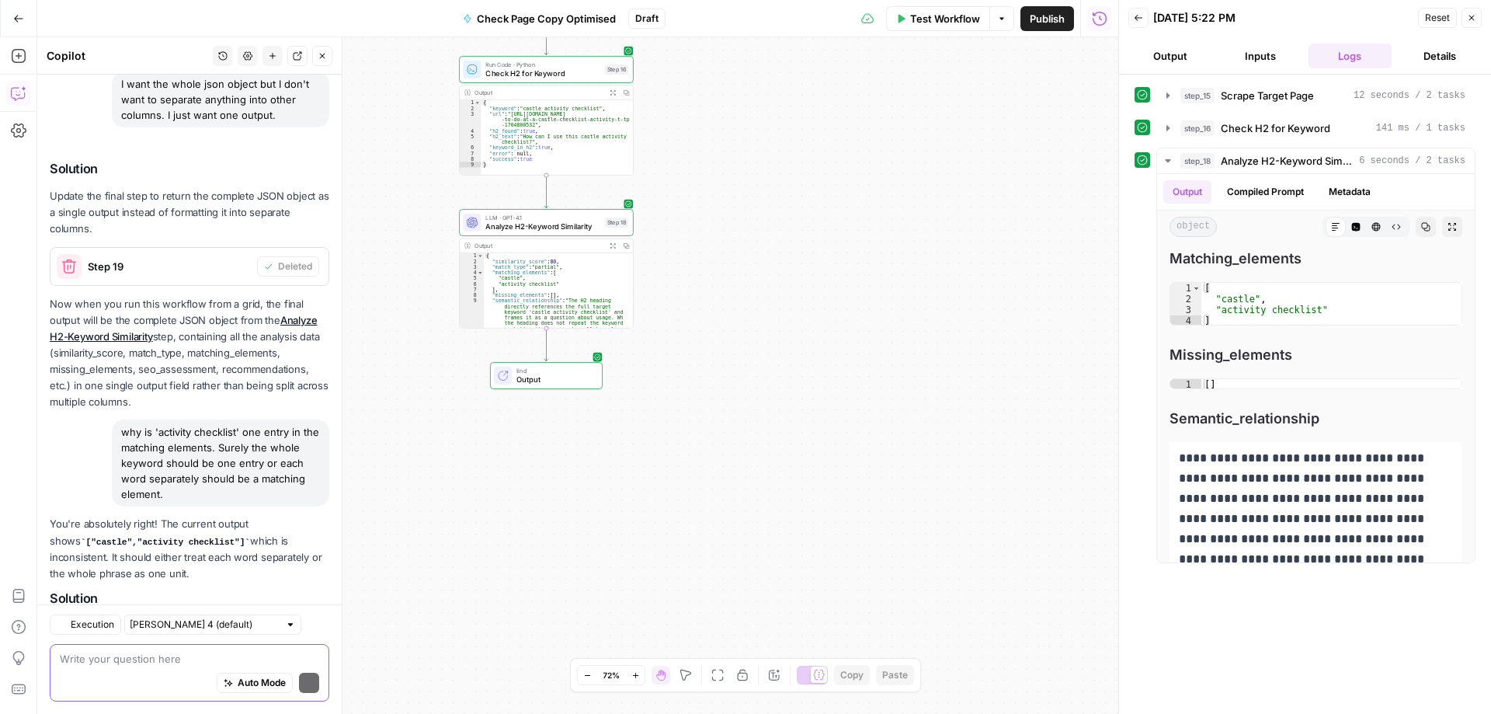
scroll to position [4076, 0]
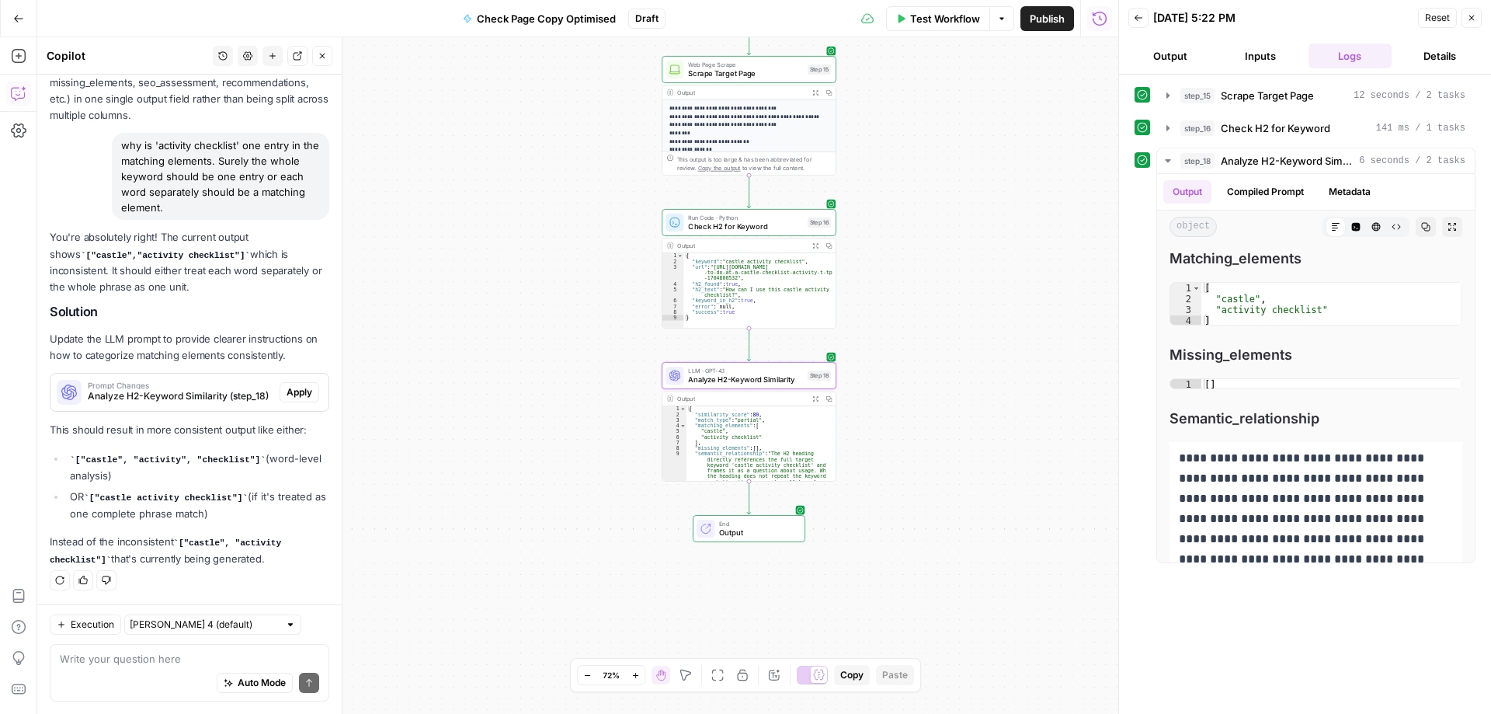
click at [287, 395] on span "Apply" at bounding box center [300, 392] width 26 height 14
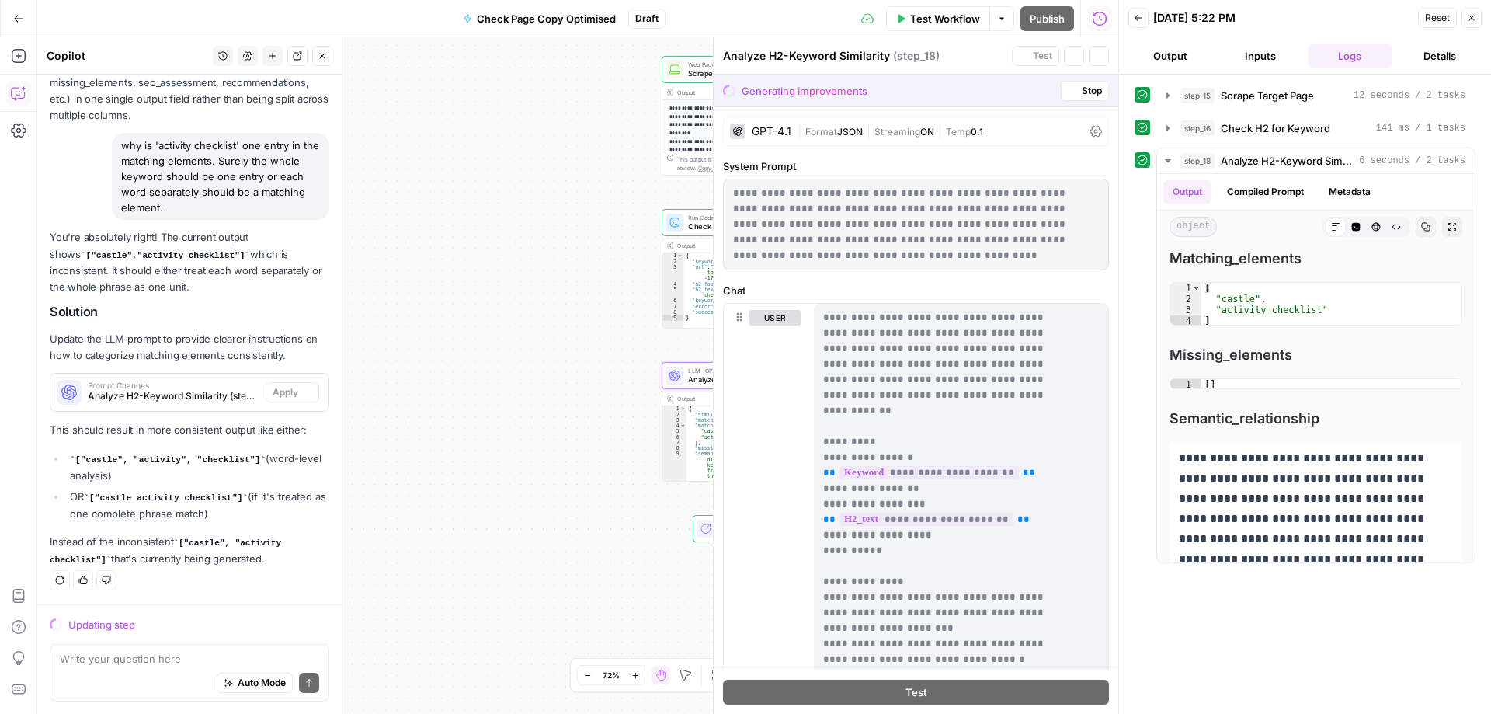
scroll to position [3802, 0]
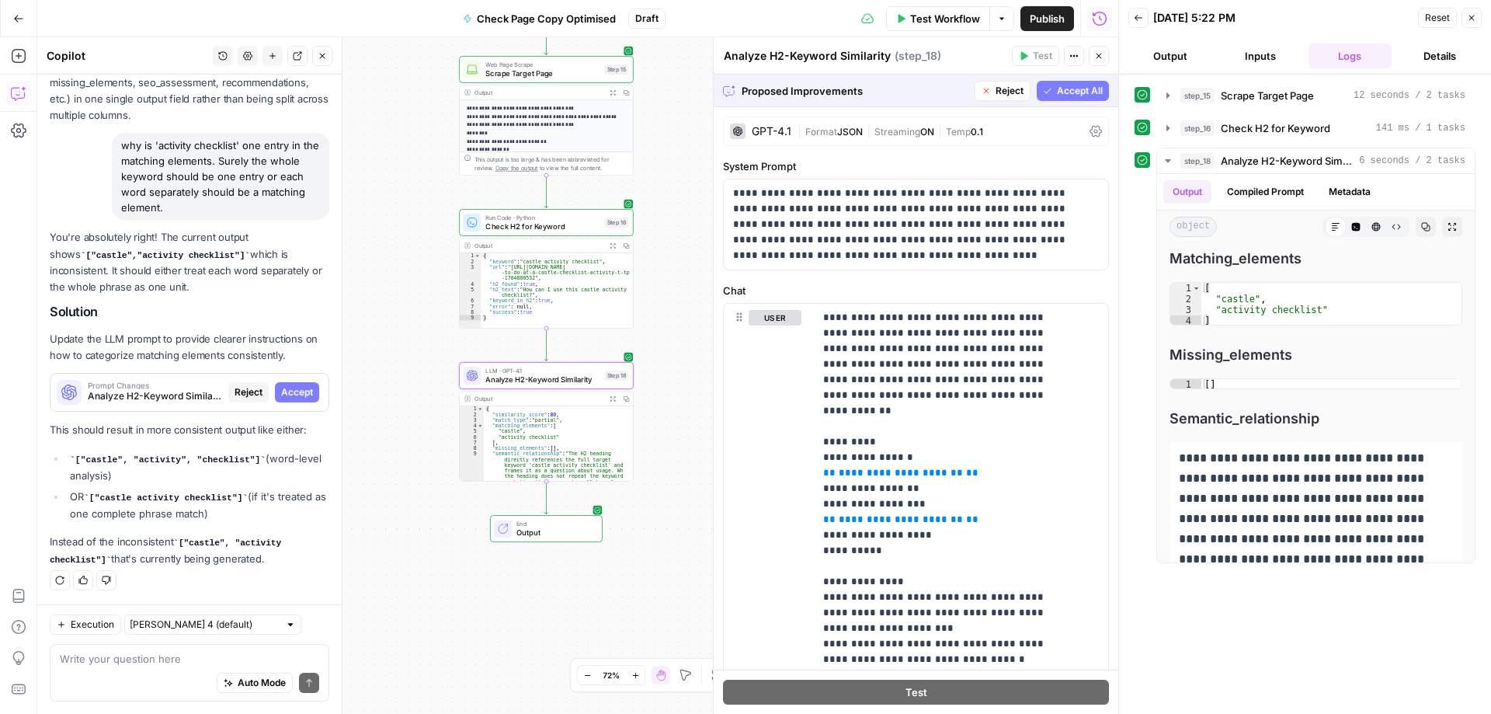
click at [293, 391] on span "Accept" at bounding box center [297, 392] width 32 height 14
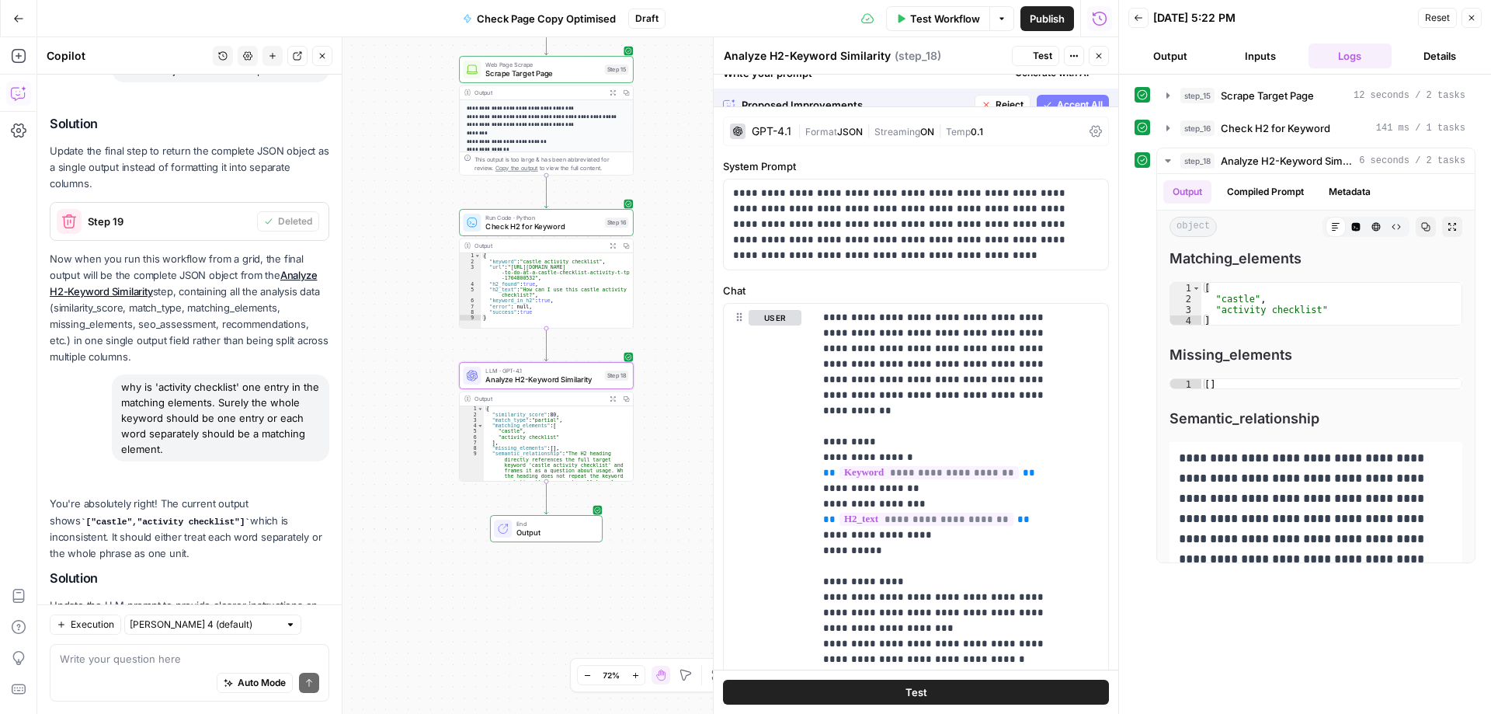
scroll to position [4101, 0]
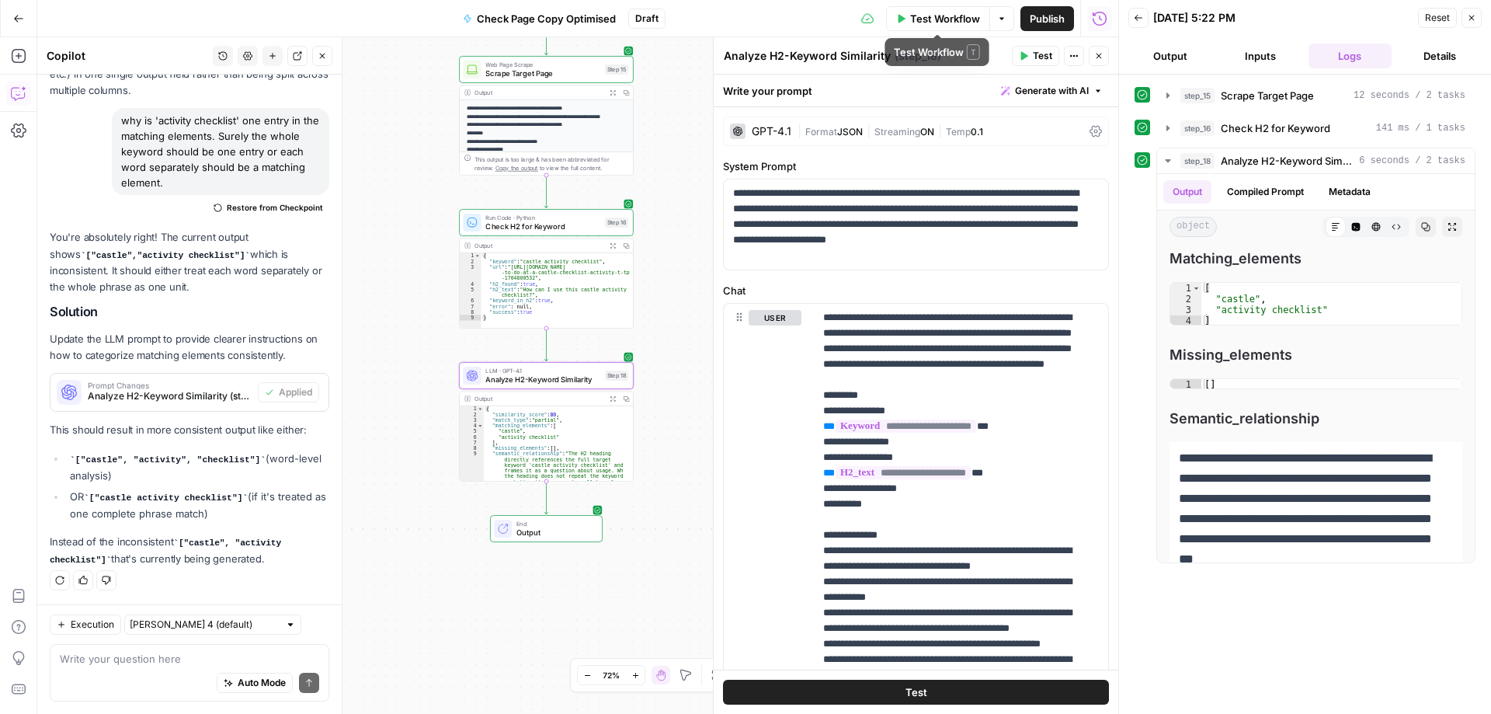
click at [918, 18] on span "Test Workflow" at bounding box center [945, 19] width 70 height 16
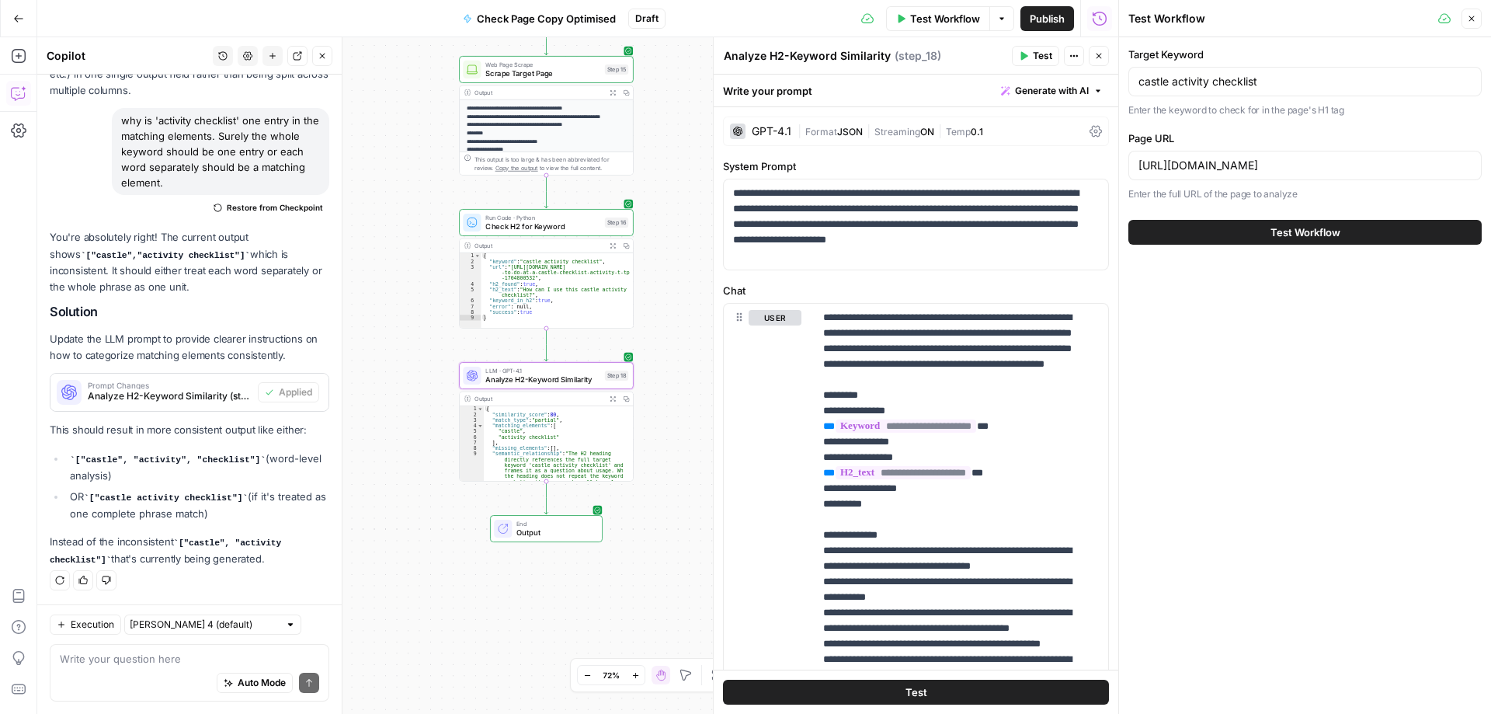
click at [1275, 233] on span "Test Workflow" at bounding box center [1306, 232] width 70 height 16
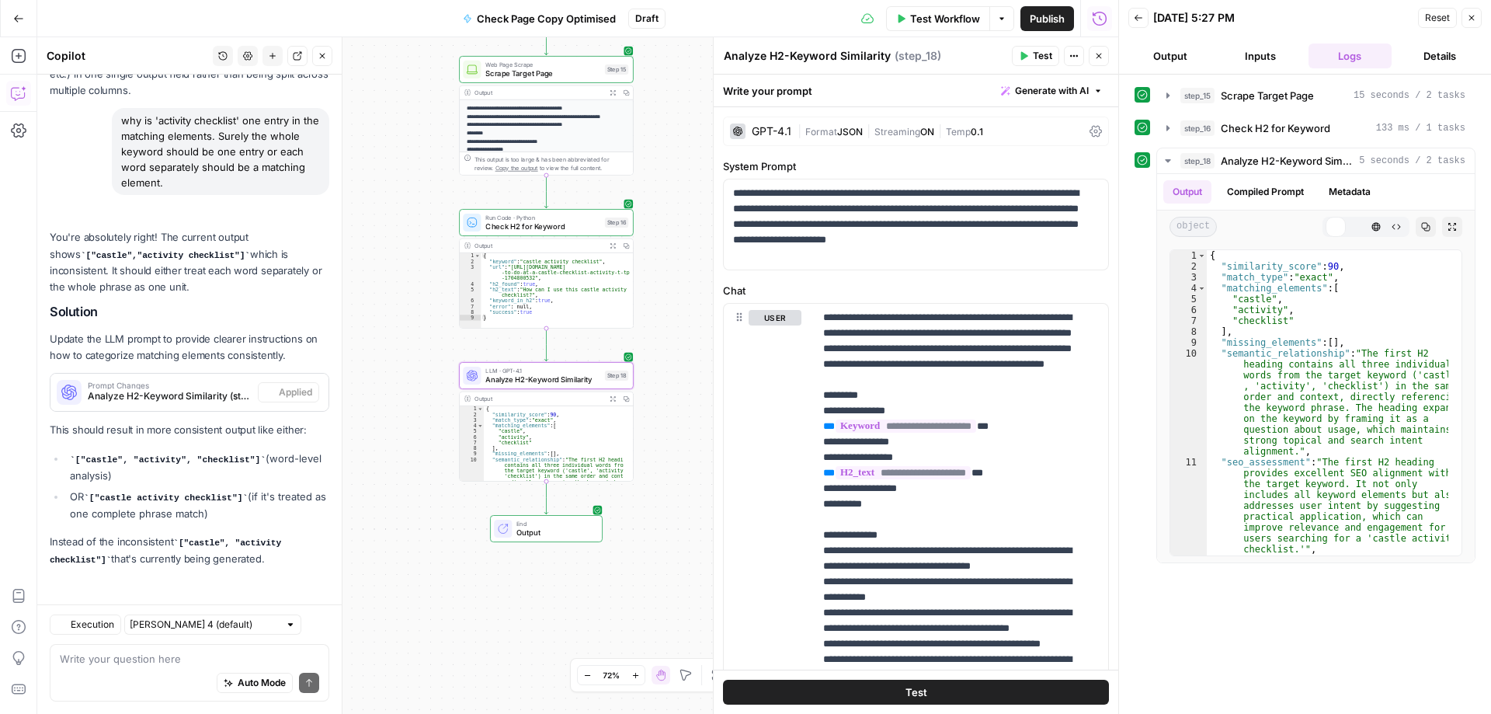
scroll to position [4101, 0]
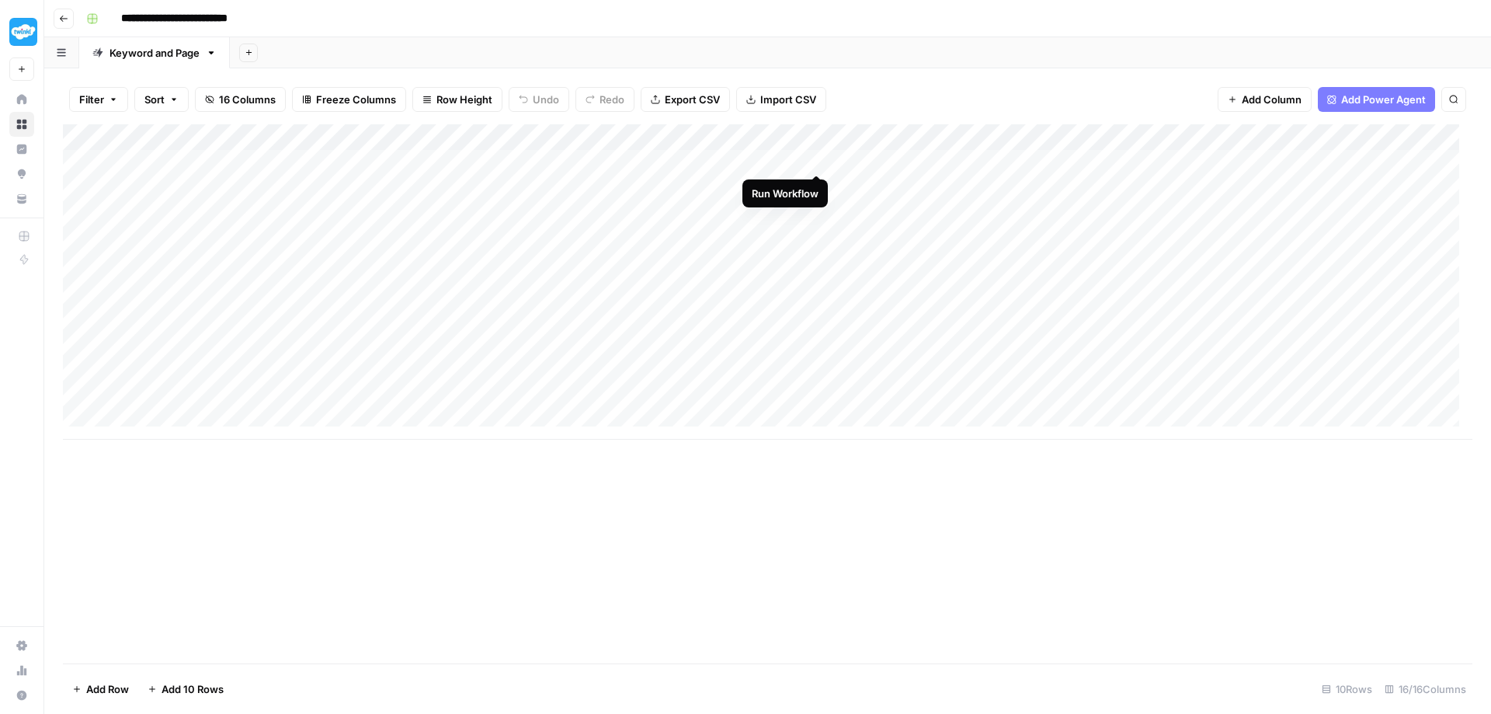
click at [814, 154] on div "Add Column" at bounding box center [768, 281] width 1410 height 315
click at [743, 131] on div "Add Column" at bounding box center [768, 281] width 1410 height 315
click at [841, 92] on div "Filter Sort 16 Columns Freeze Columns Row Height Undo Redo Export CSV Import CS…" at bounding box center [768, 100] width 1410 height 50
click at [60, 20] on icon "button" at bounding box center [63, 18] width 9 height 9
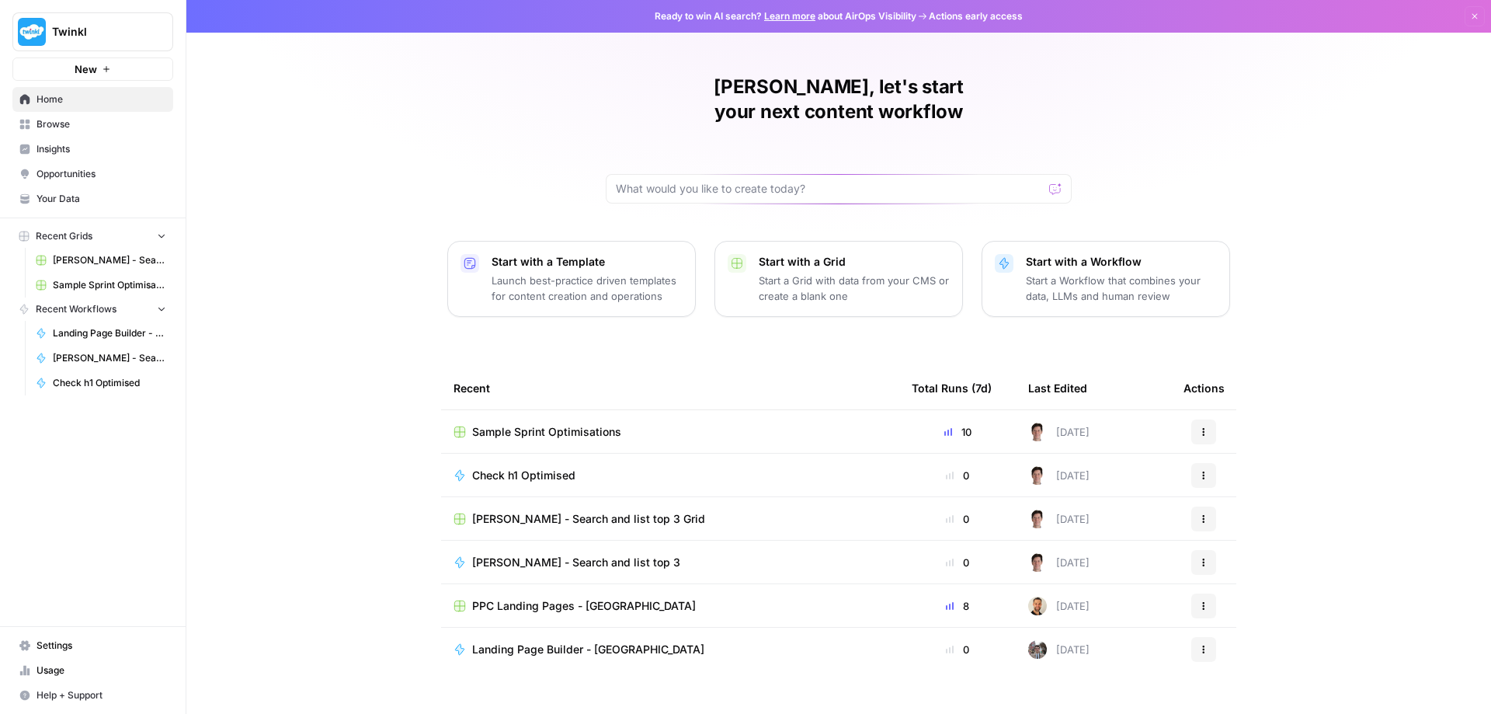
click at [552, 424] on span "Sample Sprint Optimisations" at bounding box center [546, 432] width 149 height 16
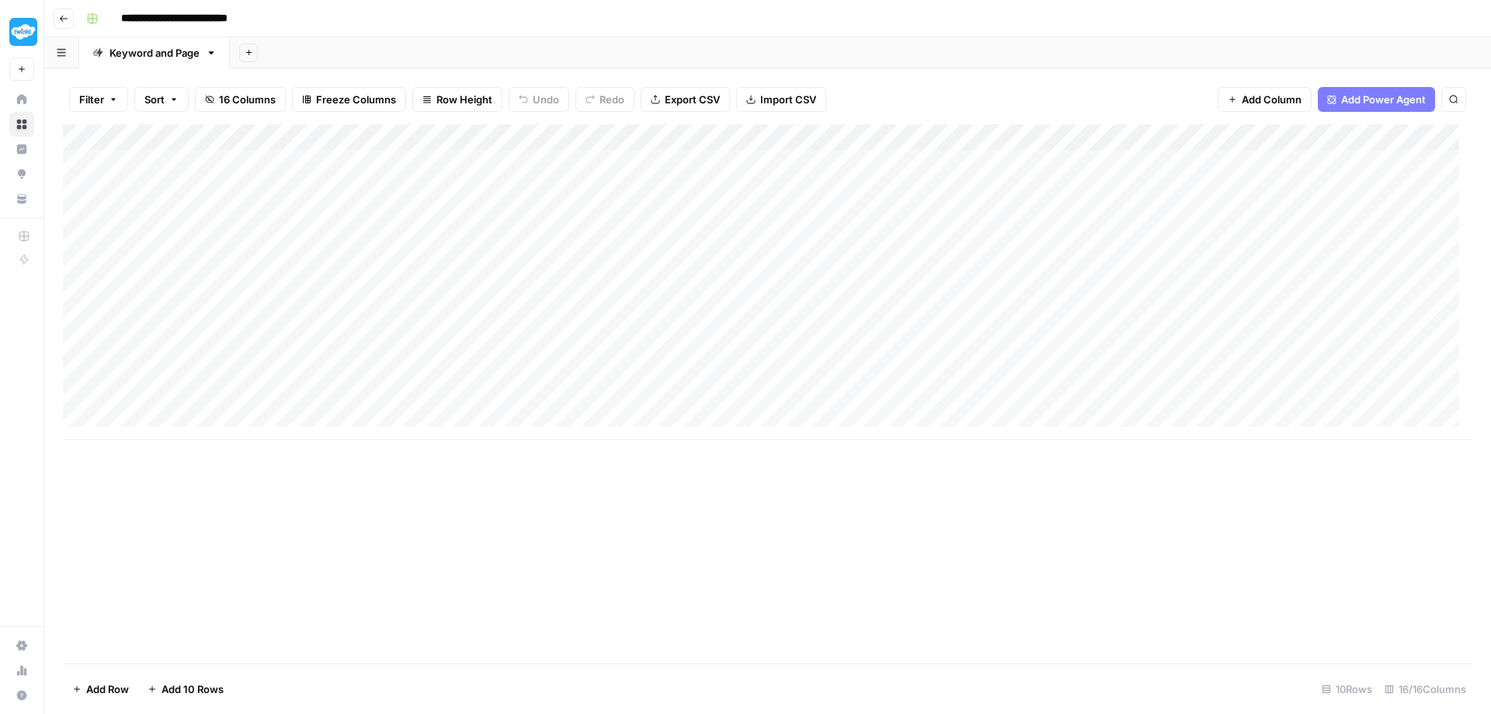
click at [202, 18] on input "**********" at bounding box center [195, 18] width 163 height 25
type input "**********"
click at [380, 19] on div "**********" at bounding box center [778, 18] width 1396 height 25
click at [764, 135] on div "Add Column" at bounding box center [768, 281] width 1410 height 315
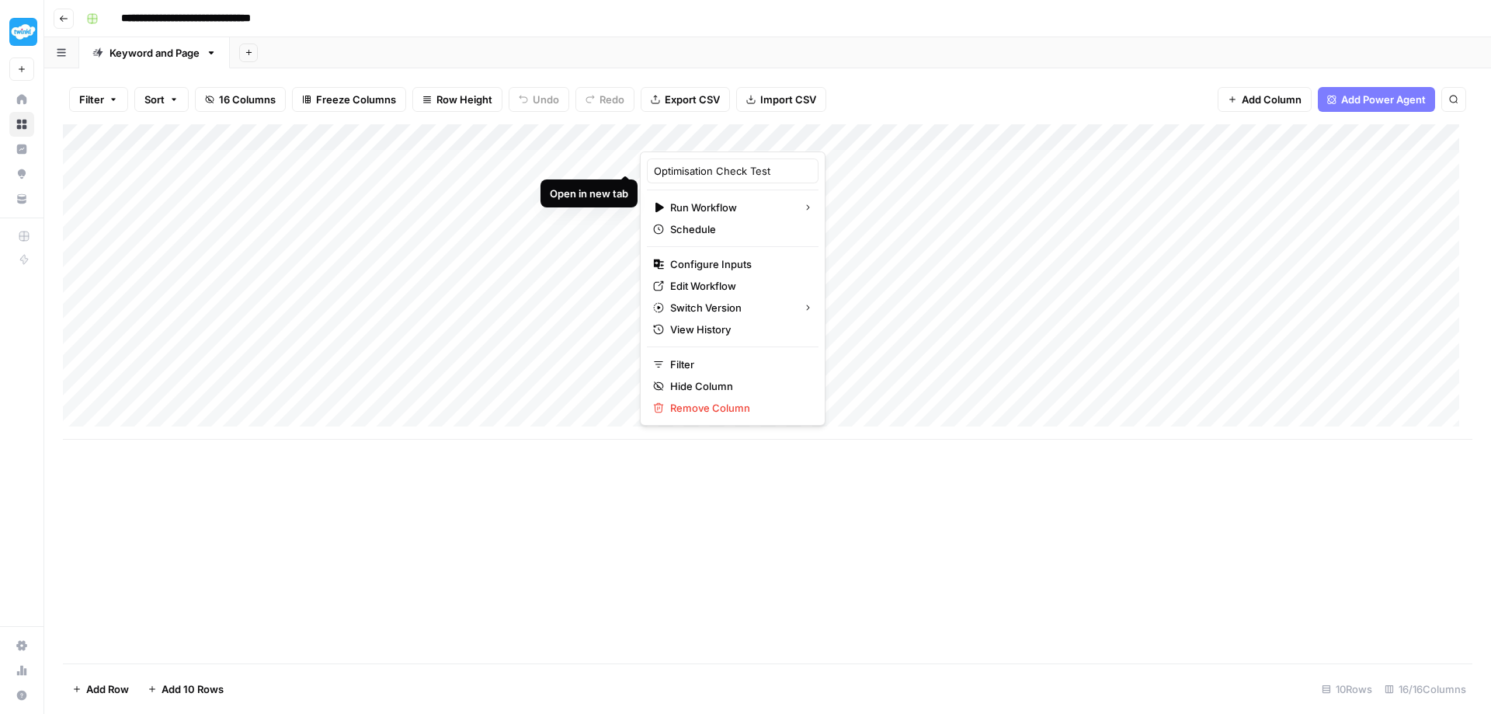
click at [703, 133] on div at bounding box center [736, 135] width 192 height 31
click at [705, 170] on input "Optimisation Check Test" at bounding box center [733, 171] width 158 height 16
paste input "ck h1 Optimised"
type input "ck h1 Optimised"
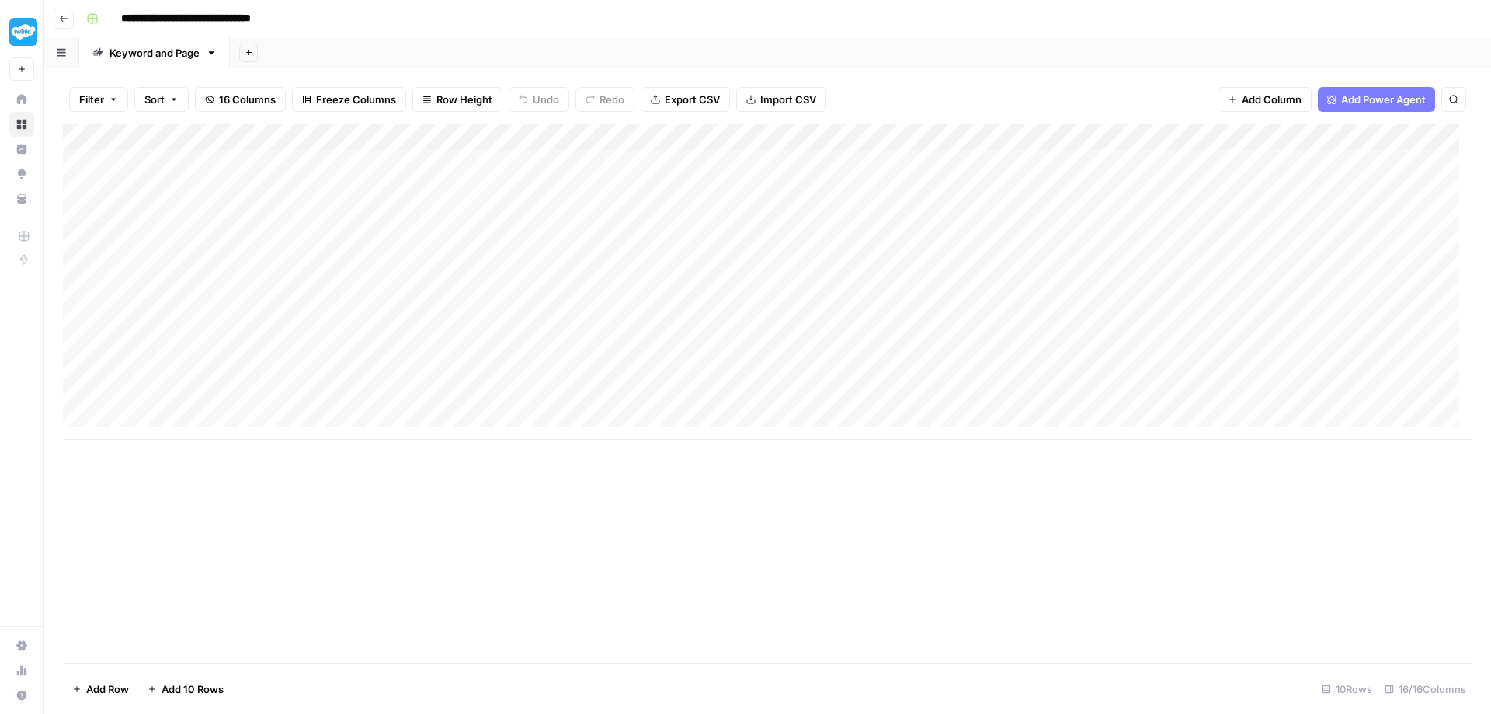
click at [705, 133] on div "Add Column" at bounding box center [768, 281] width 1410 height 315
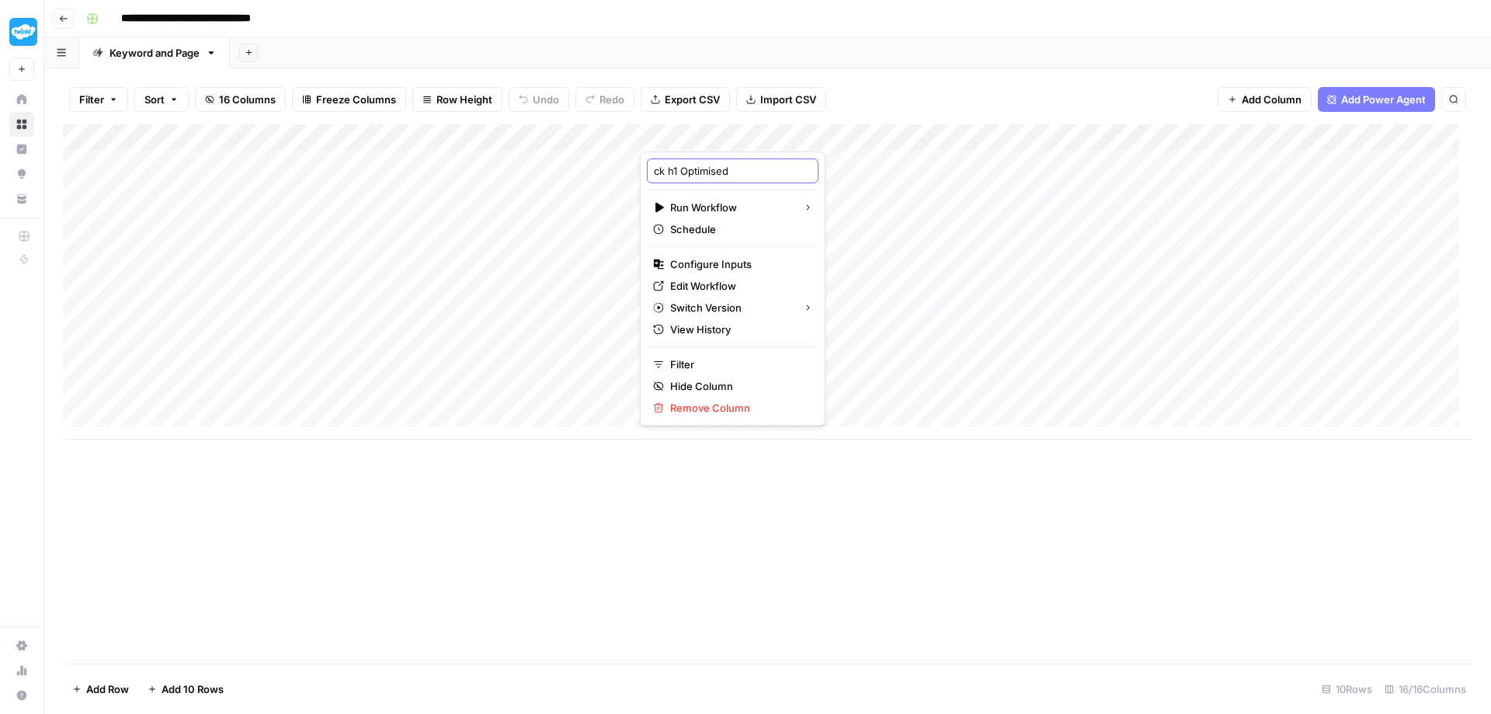
click at [689, 173] on input "ck h1 Optimised" at bounding box center [733, 171] width 158 height 16
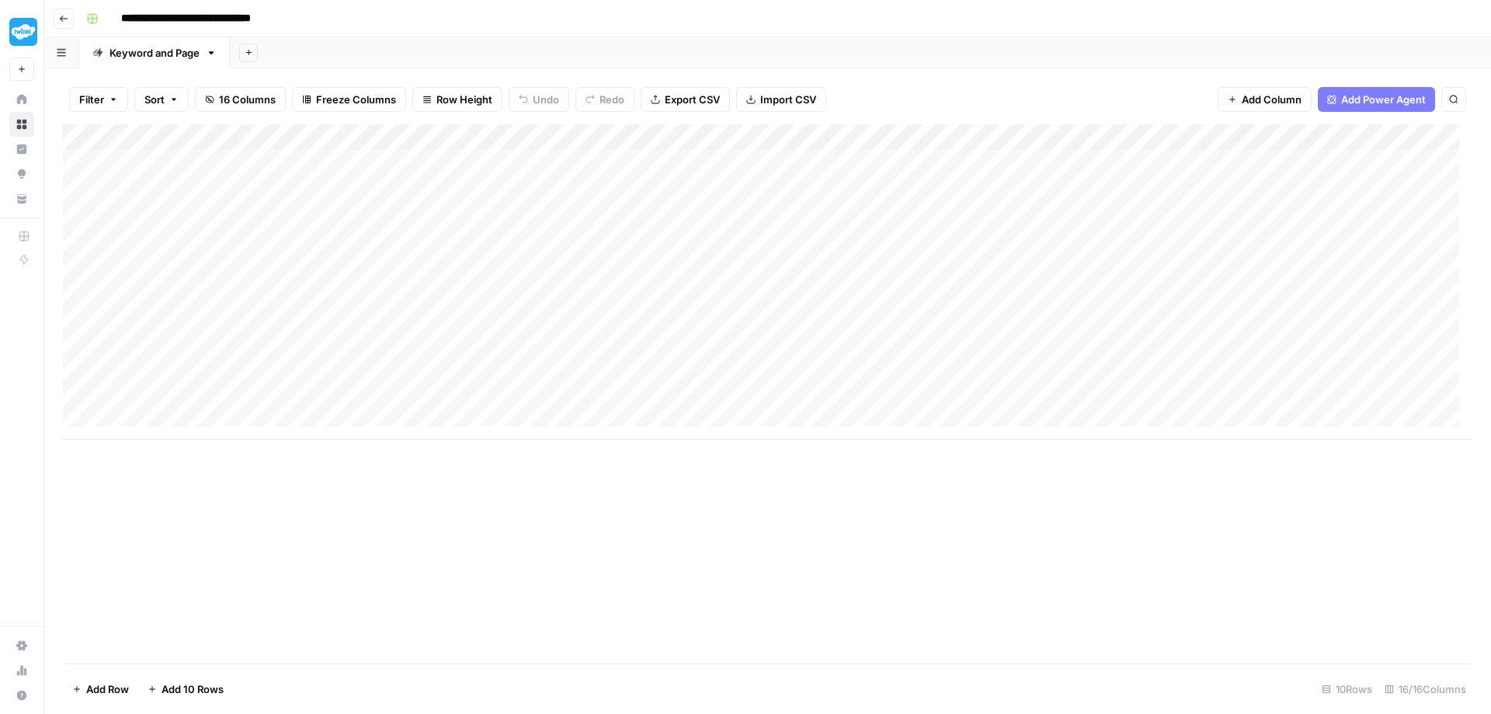
click at [722, 134] on div "Add Column" at bounding box center [768, 281] width 1410 height 315
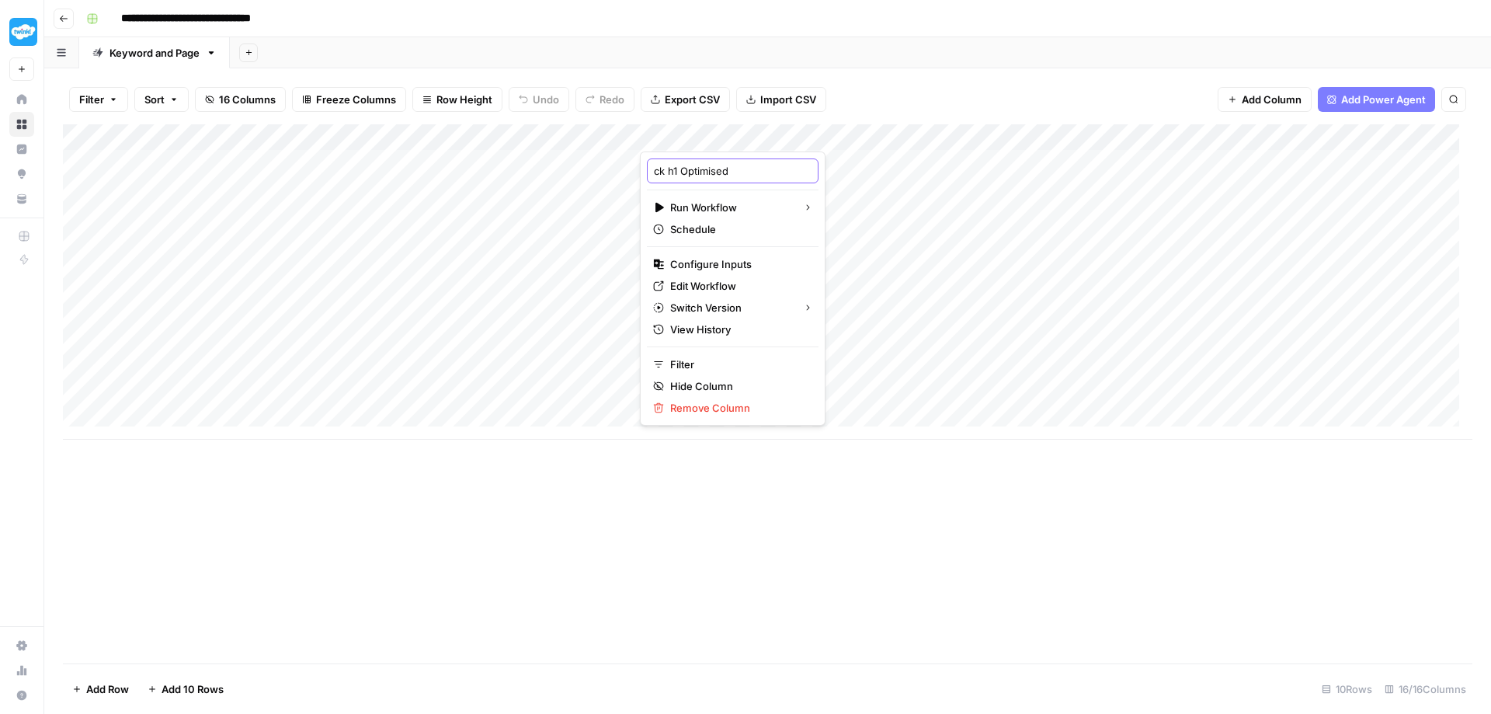
click at [656, 172] on input "ck h1 Optimised" at bounding box center [733, 171] width 158 height 16
type input "Check h1 Optimised"
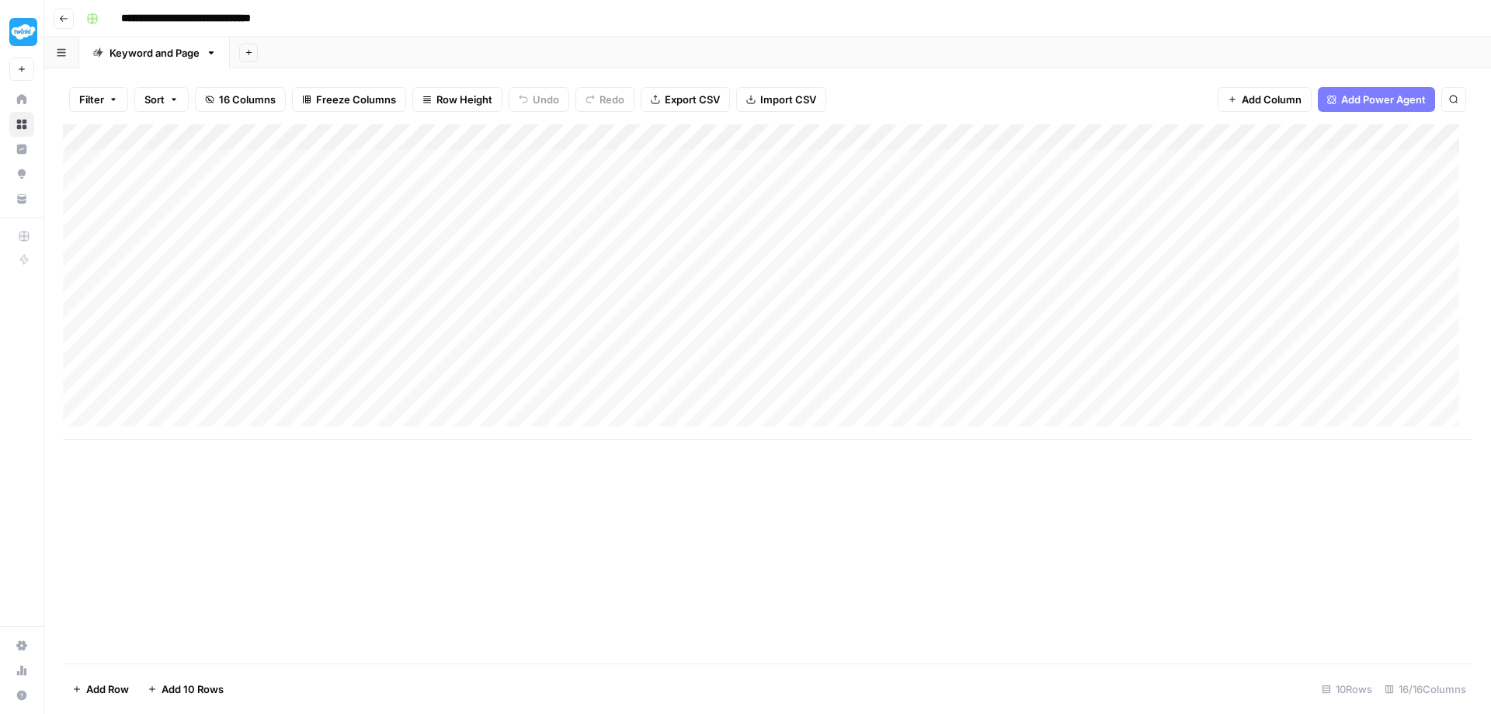
click at [941, 136] on div "Add Column" at bounding box center [768, 281] width 1410 height 315
click at [898, 166] on input "Output" at bounding box center [902, 171] width 158 height 16
type input "Output (h1 check)"
click at [1410, 130] on span "Add Column" at bounding box center [1437, 137] width 54 height 14
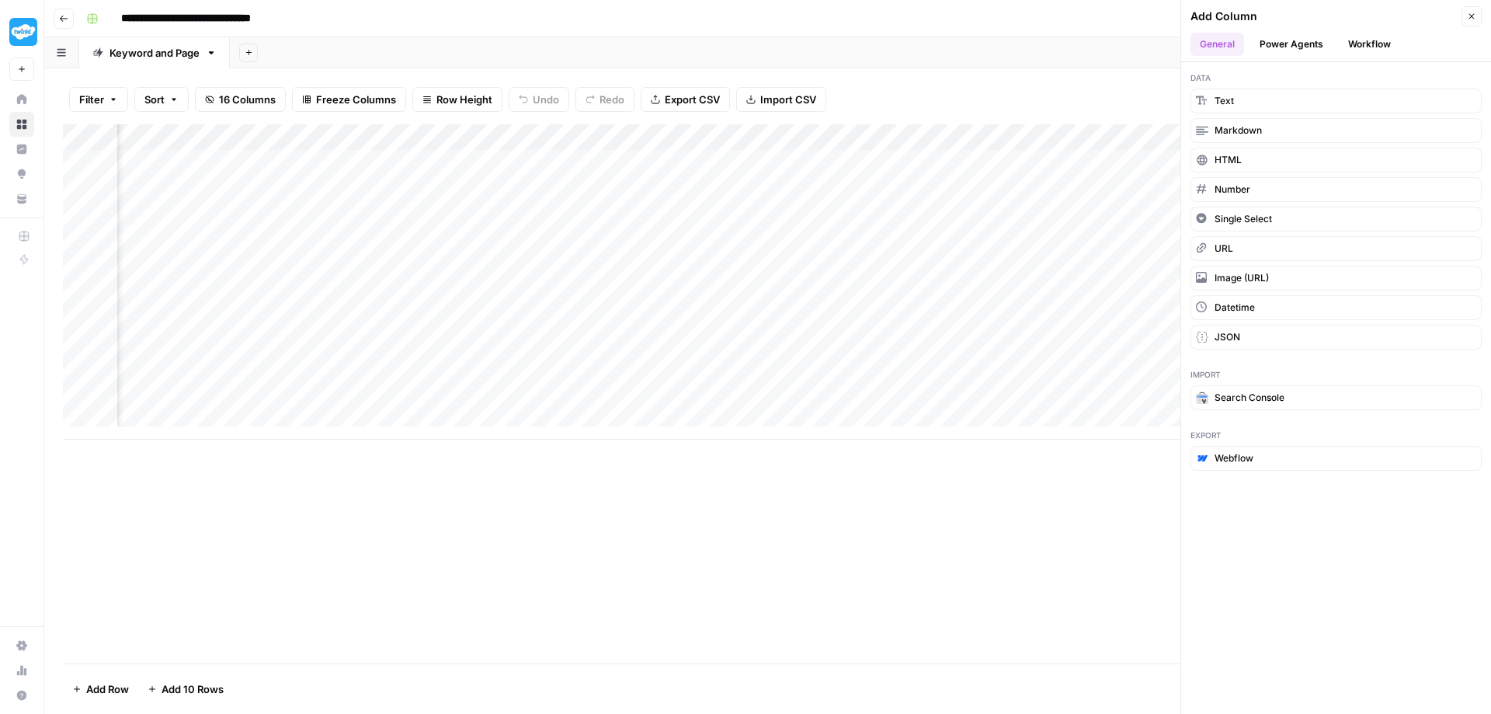
click at [1369, 41] on button "Workflow" at bounding box center [1369, 44] width 61 height 23
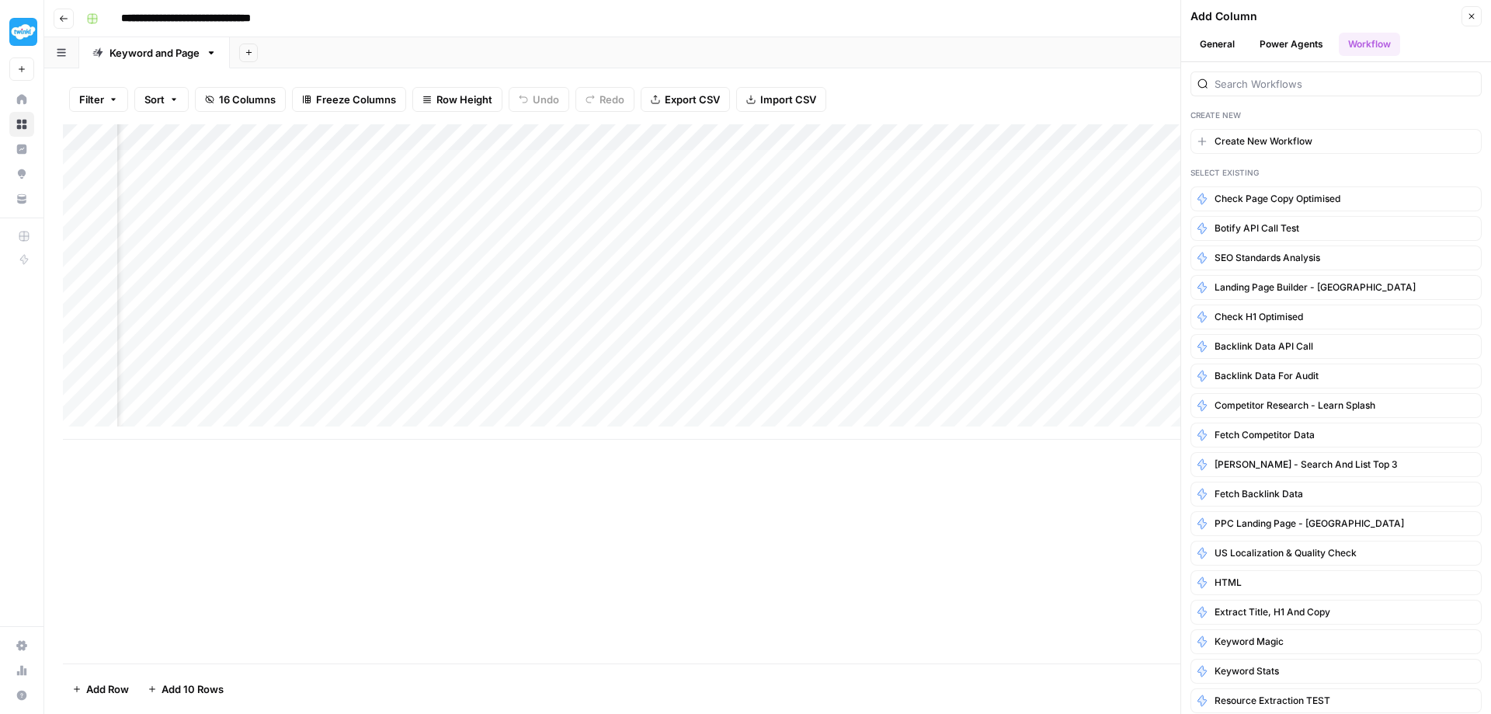
click at [1470, 14] on icon "button" at bounding box center [1471, 16] width 9 height 9
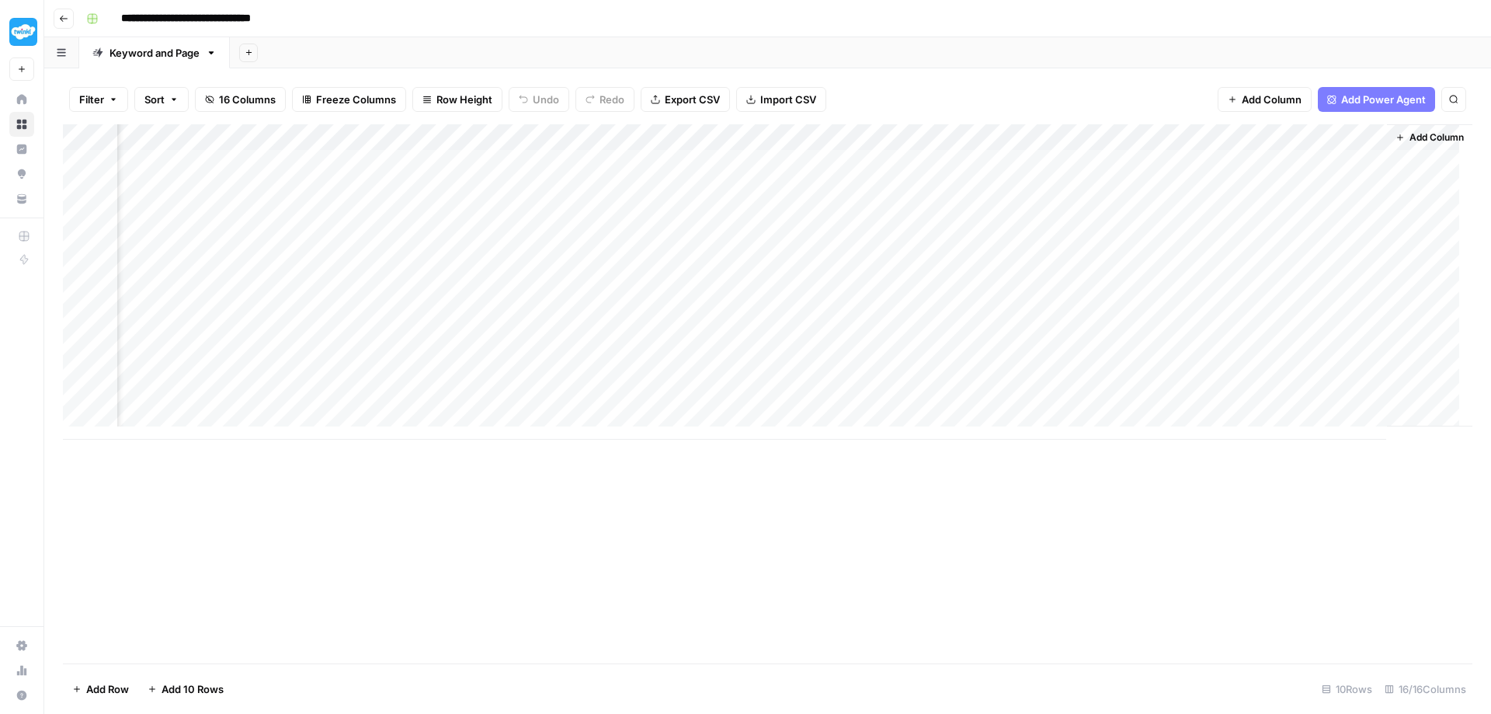
click at [1411, 134] on span "Add Column" at bounding box center [1437, 137] width 54 height 14
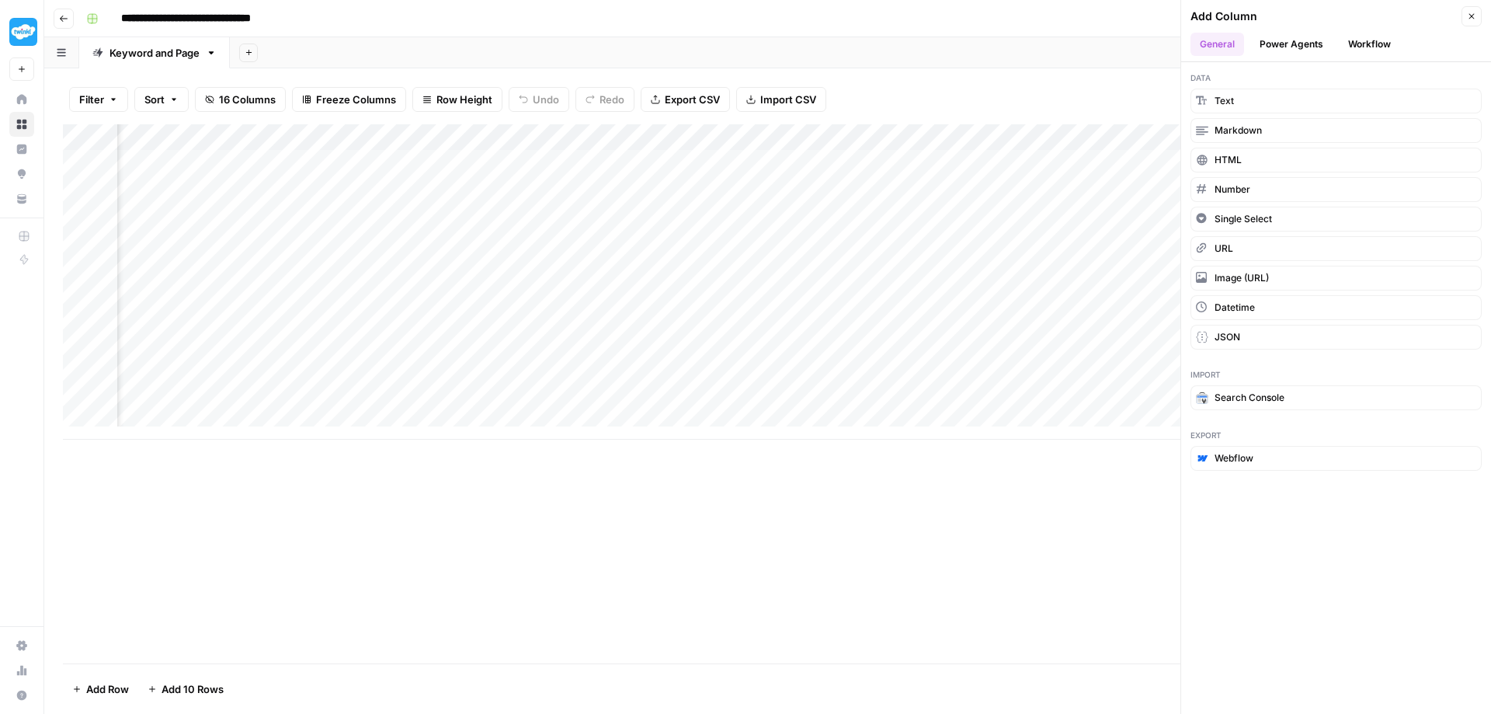
click at [1359, 42] on button "Workflow" at bounding box center [1369, 44] width 61 height 23
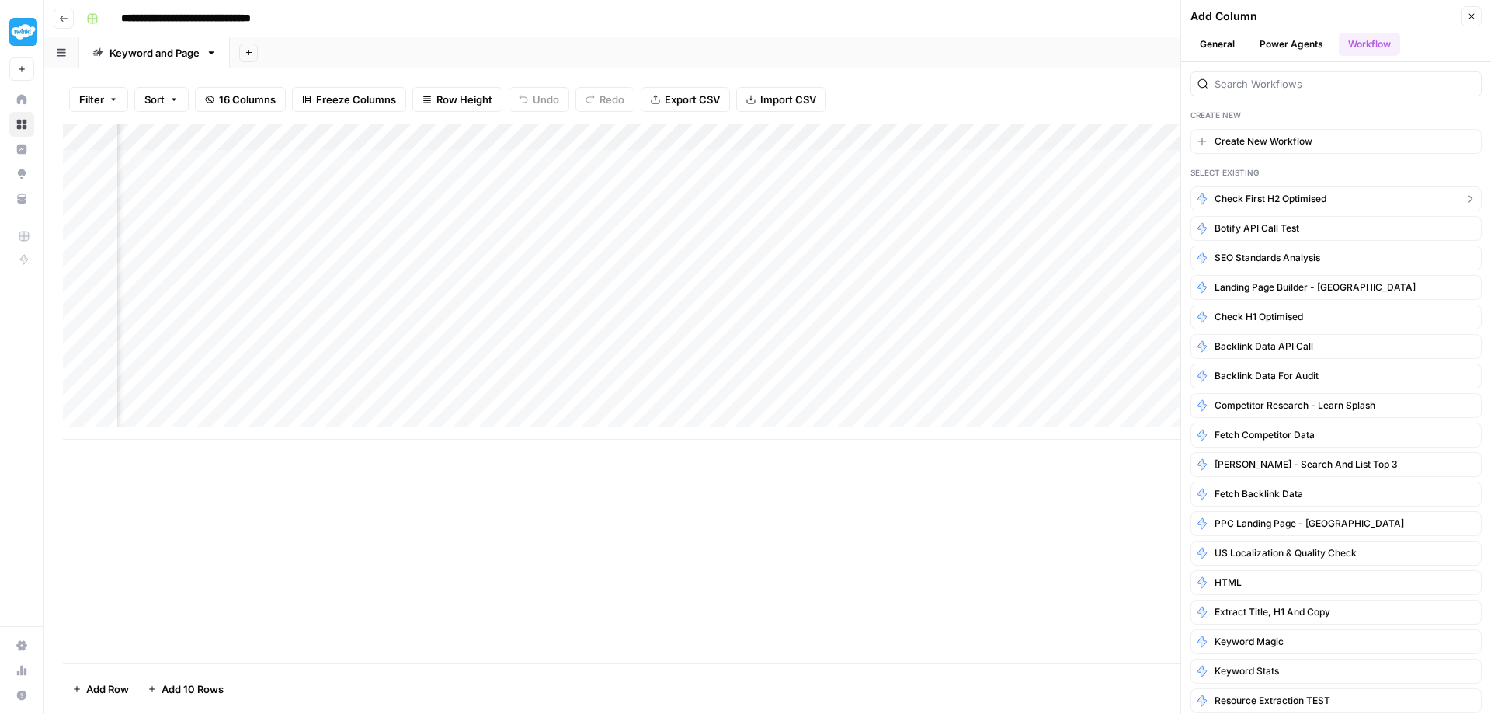
click at [1300, 198] on span "Check First h2 Optimised" at bounding box center [1271, 199] width 112 height 14
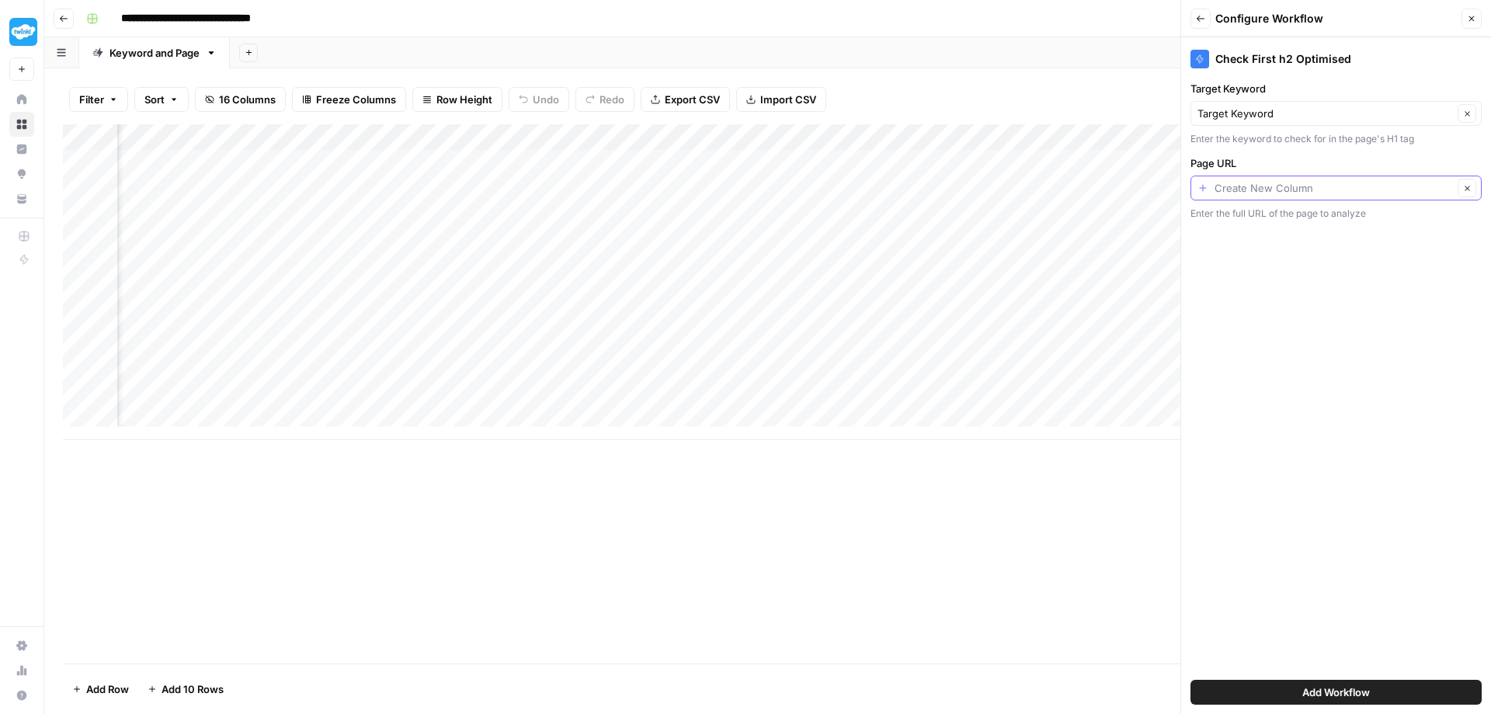
click at [1369, 188] on input "Page URL" at bounding box center [1334, 188] width 238 height 16
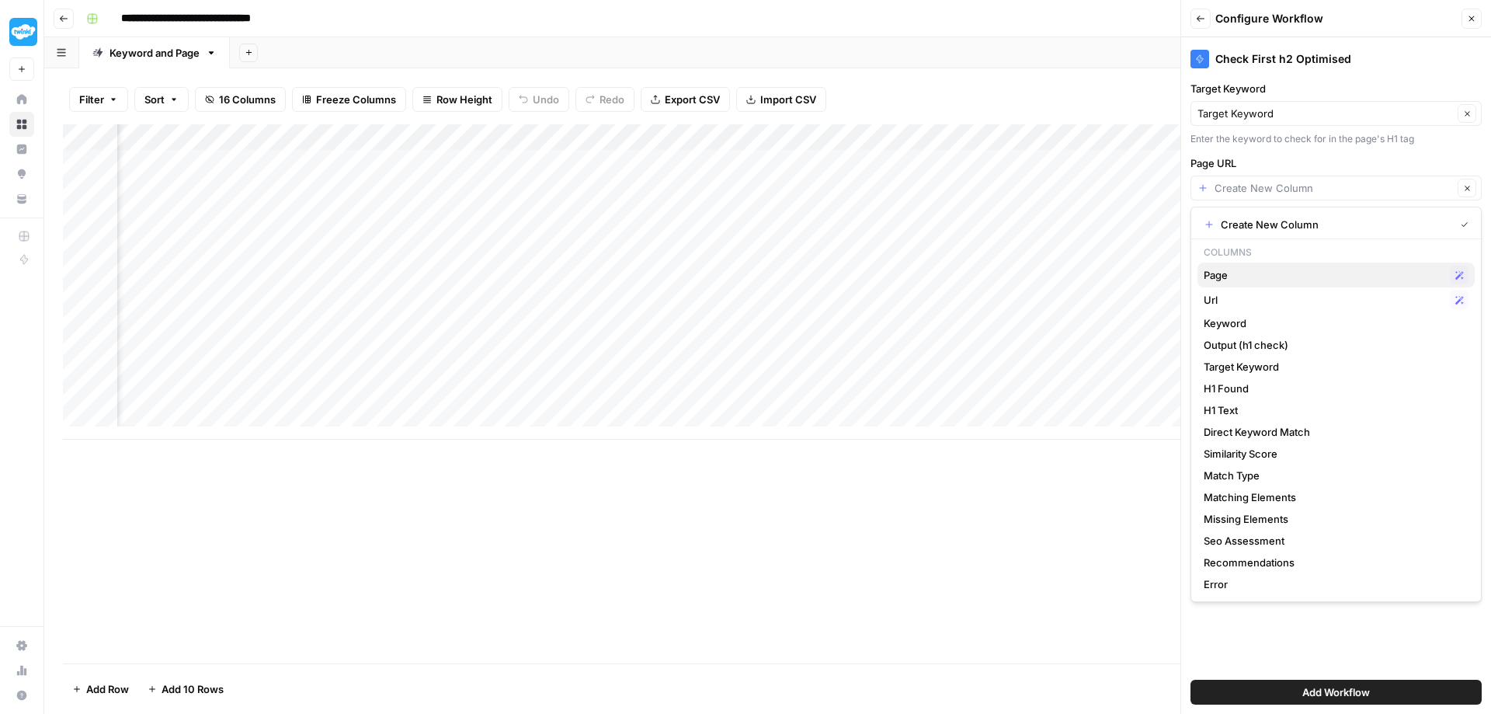
click at [1219, 274] on span "Page" at bounding box center [1324, 275] width 240 height 16
type input "Page"
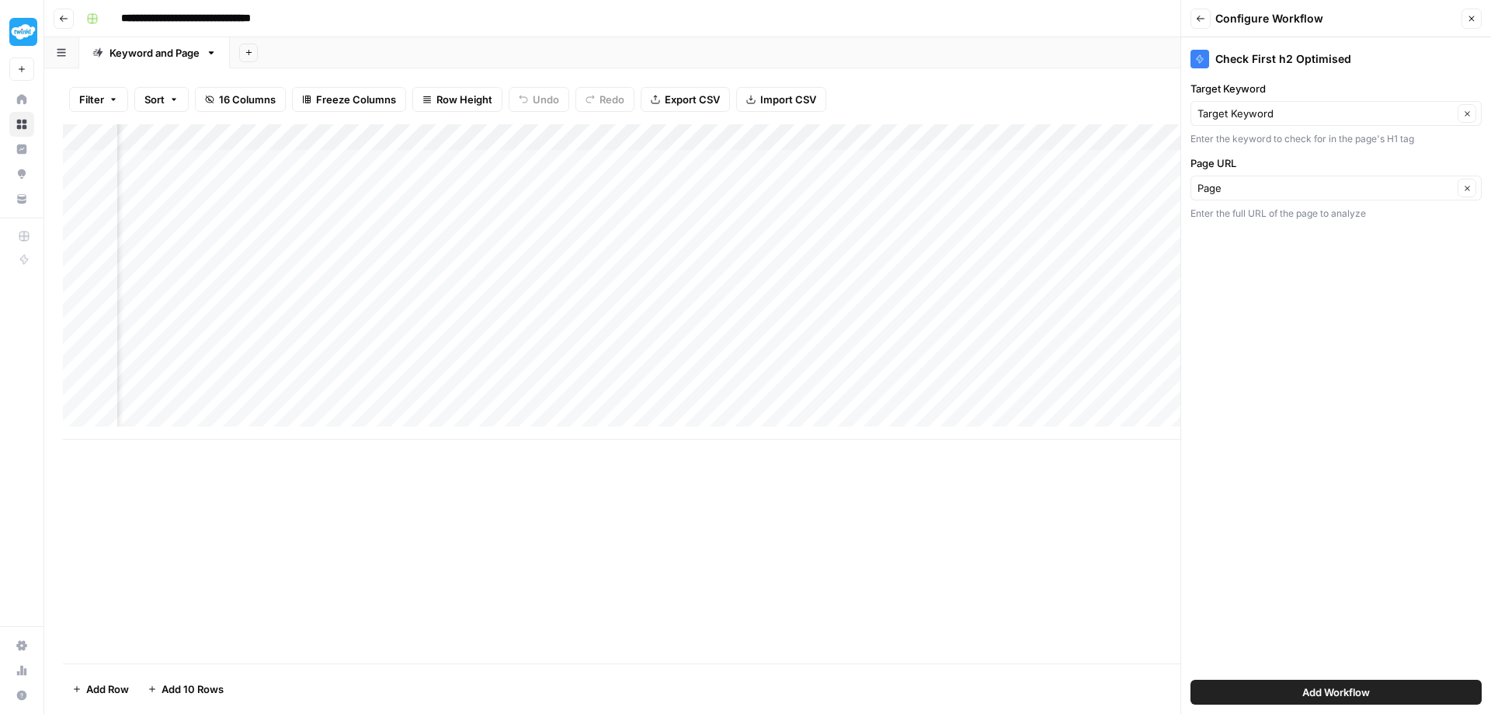
click at [1344, 694] on span "Add Workflow" at bounding box center [1337, 692] width 68 height 16
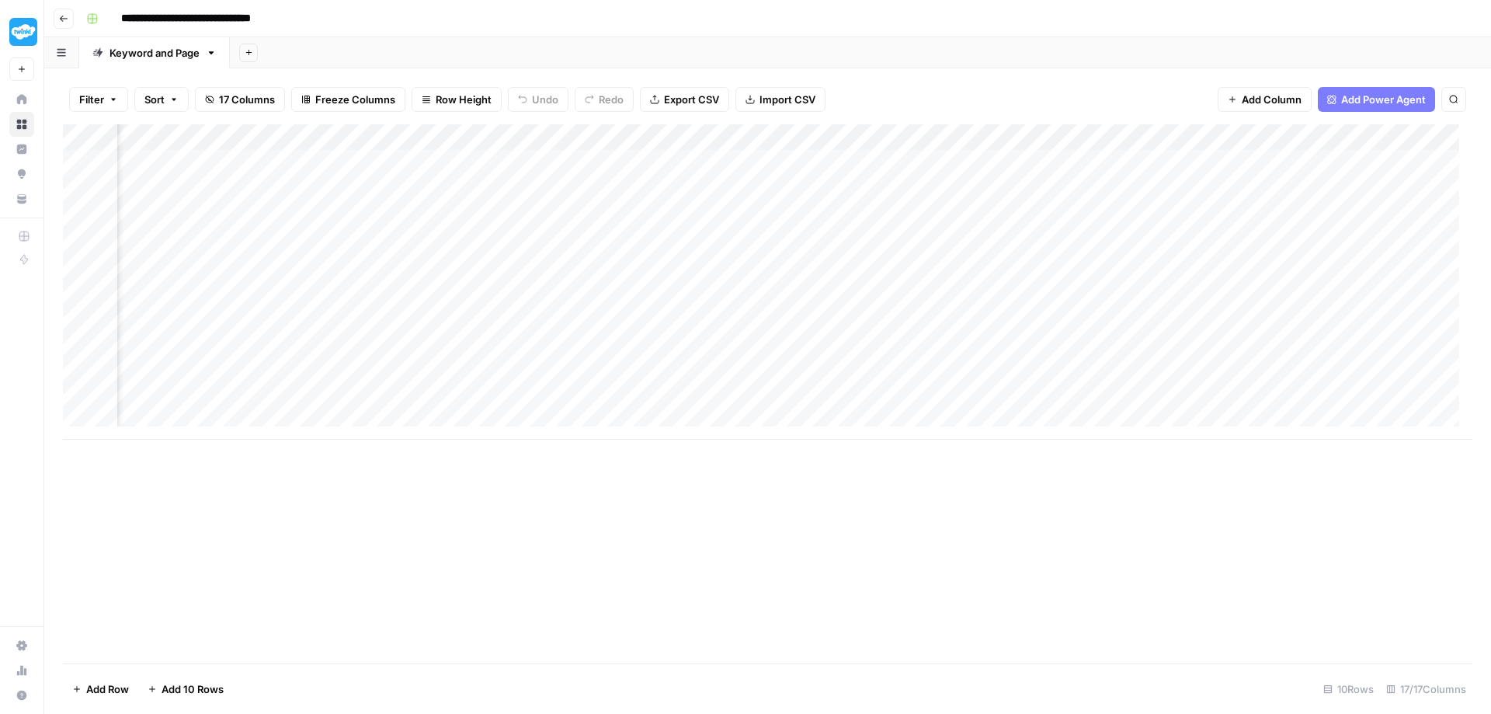
scroll to position [0, 1449]
click at [1276, 157] on div "Add Column" at bounding box center [768, 281] width 1410 height 315
click at [379, 157] on div "Add Column" at bounding box center [768, 281] width 1410 height 315
click at [659, 131] on div "Add Column" at bounding box center [768, 281] width 1410 height 315
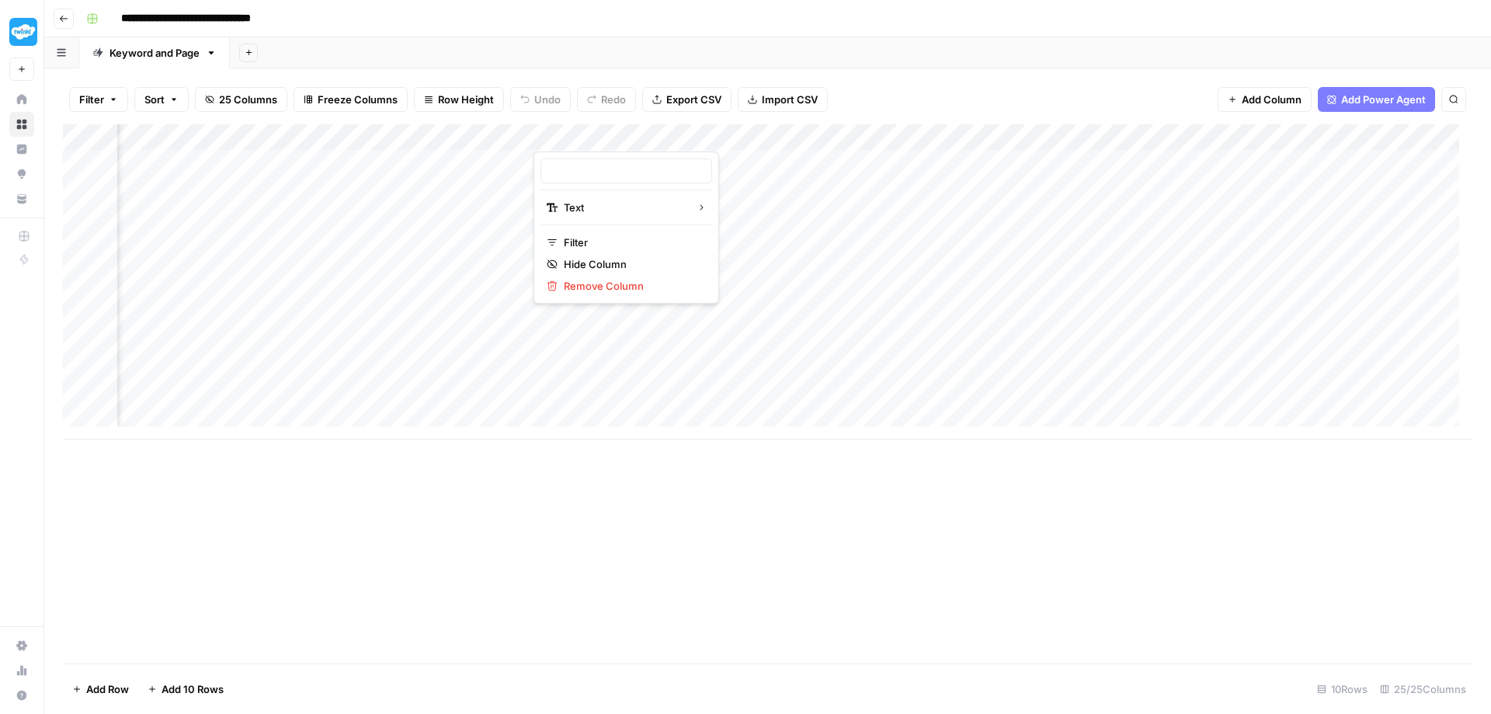
type input "Match Type (1)"
click at [591, 287] on span "Remove Column" at bounding box center [632, 286] width 136 height 16
click at [680, 156] on span "Delete" at bounding box center [689, 161] width 33 height 16
click at [599, 137] on div "Add Column" at bounding box center [768, 281] width 1410 height 315
click at [1136, 133] on div "Add Column" at bounding box center [768, 281] width 1410 height 315
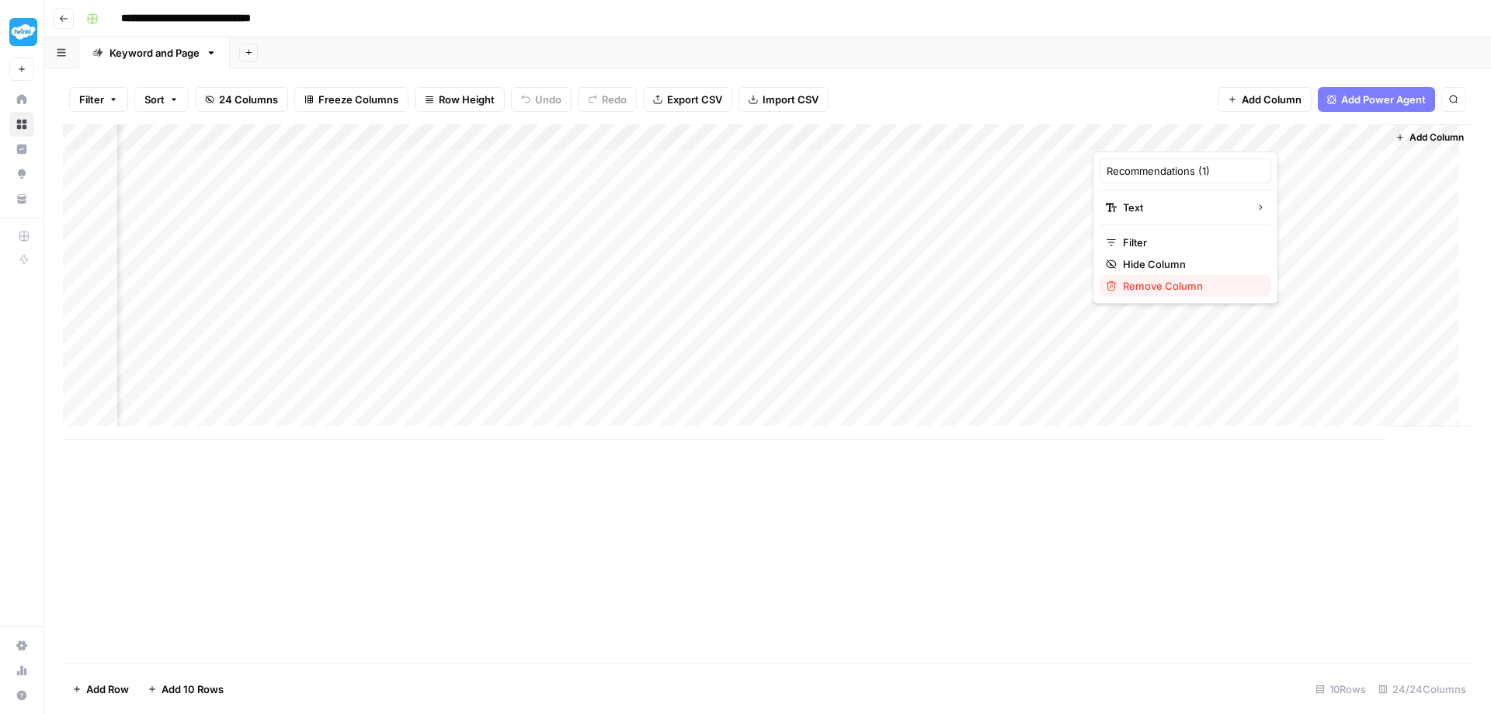
click at [1142, 285] on span "Remove Column" at bounding box center [1191, 286] width 136 height 16
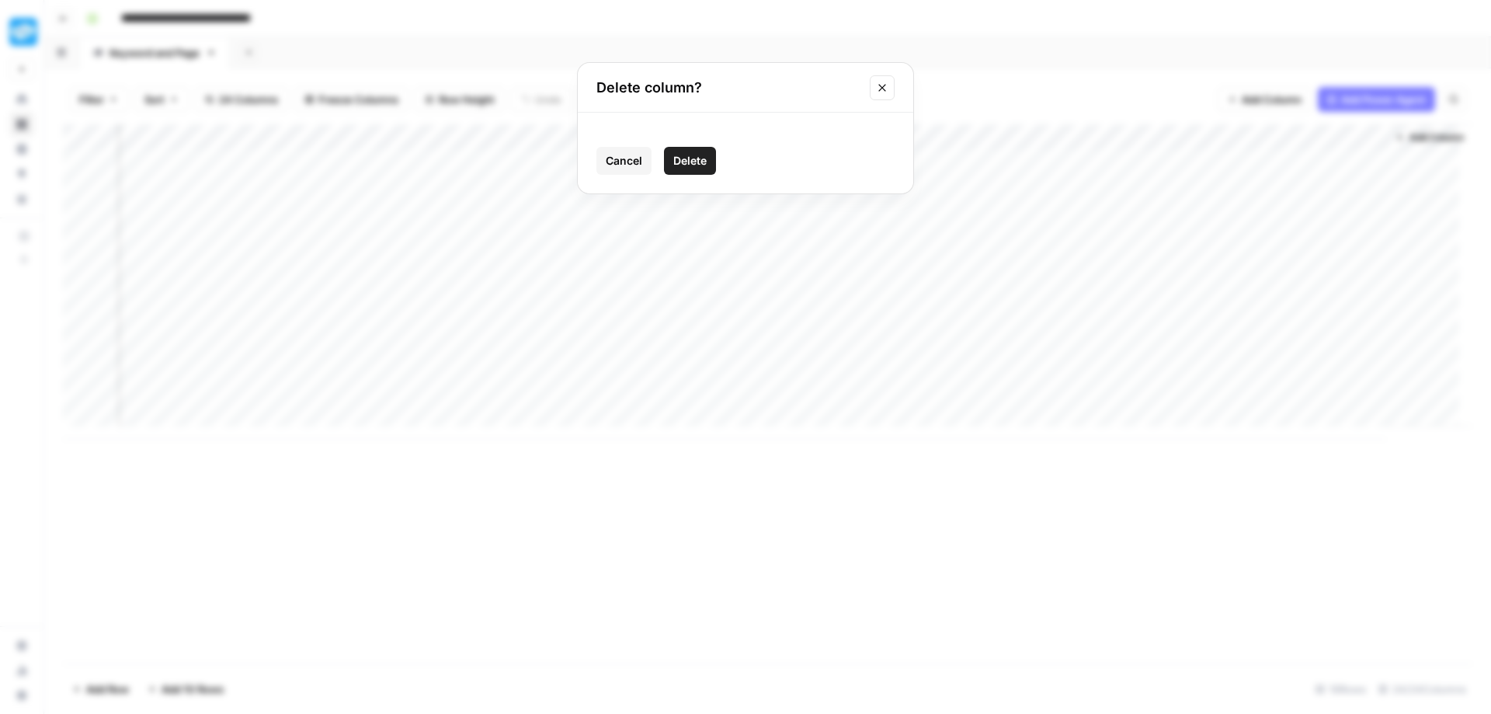
click at [700, 156] on span "Delete" at bounding box center [689, 161] width 33 height 16
click at [719, 131] on div "Add Column" at bounding box center [768, 281] width 1410 height 315
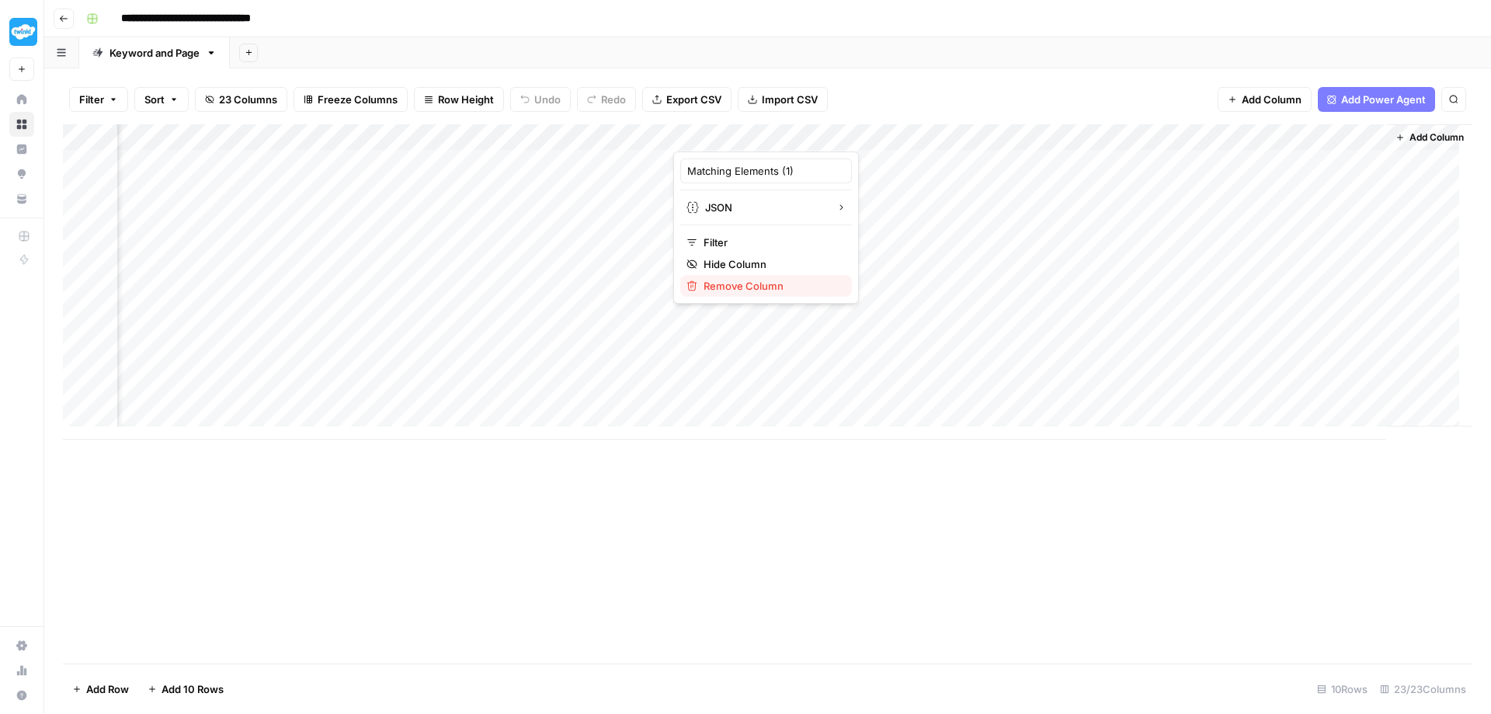
click at [726, 282] on span "Remove Column" at bounding box center [772, 286] width 136 height 16
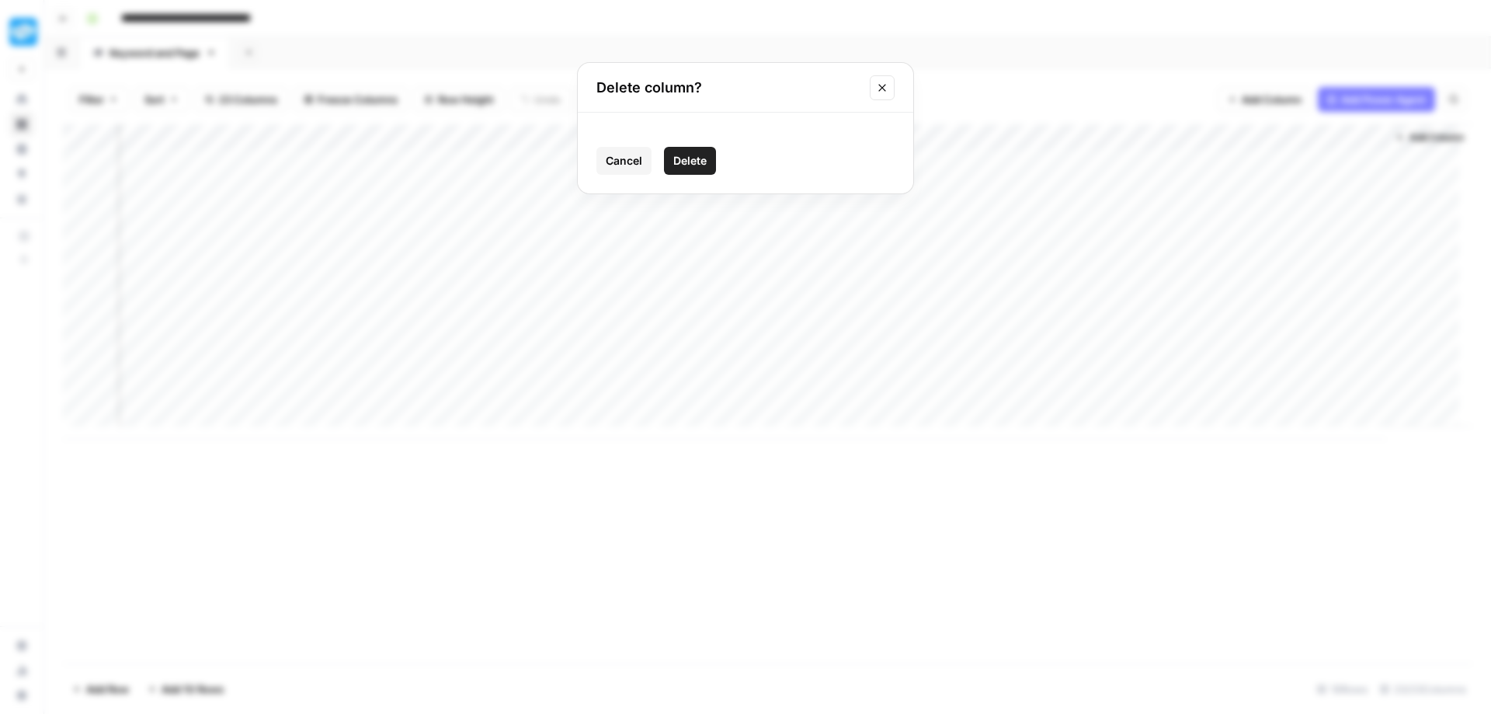
click at [691, 167] on span "Delete" at bounding box center [689, 161] width 33 height 16
click at [868, 131] on div "Add Column" at bounding box center [768, 281] width 1410 height 315
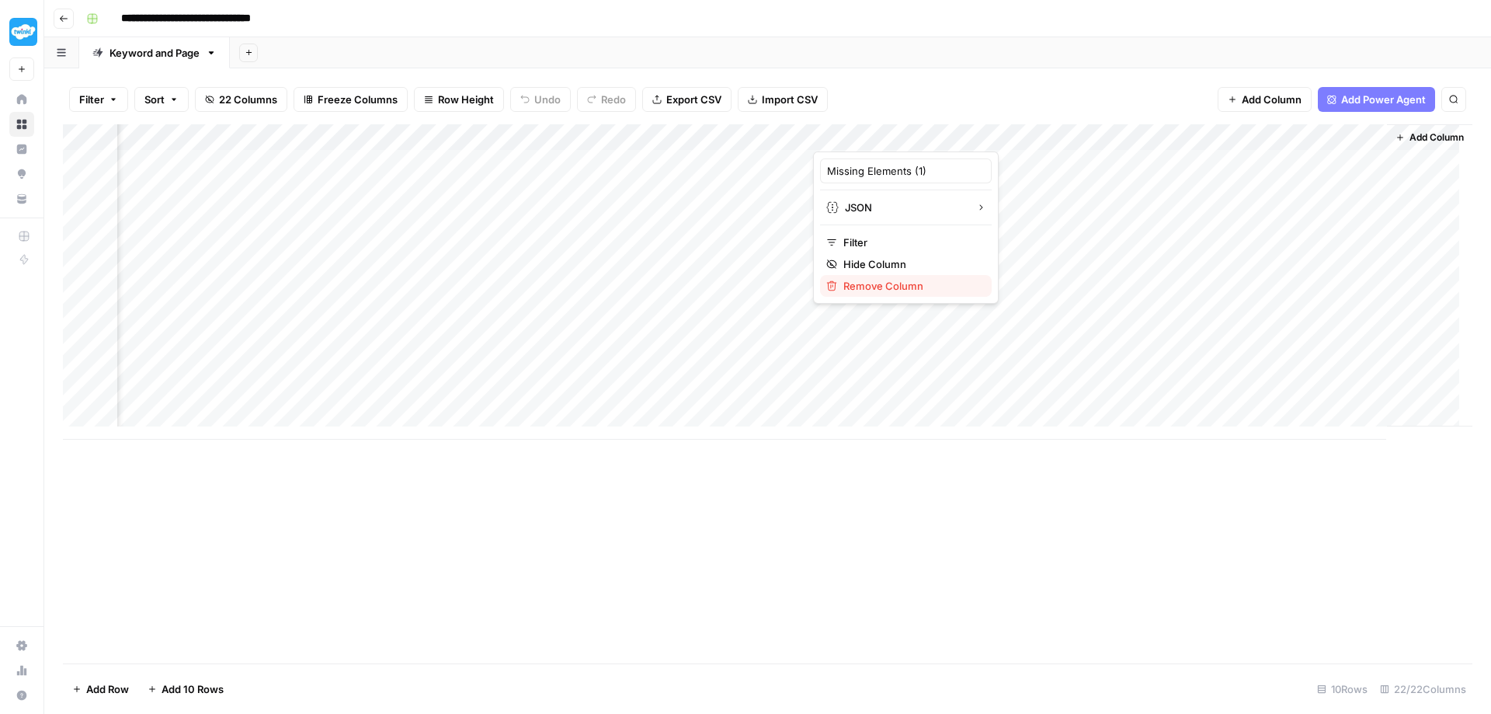
click at [886, 285] on span "Remove Column" at bounding box center [912, 286] width 136 height 16
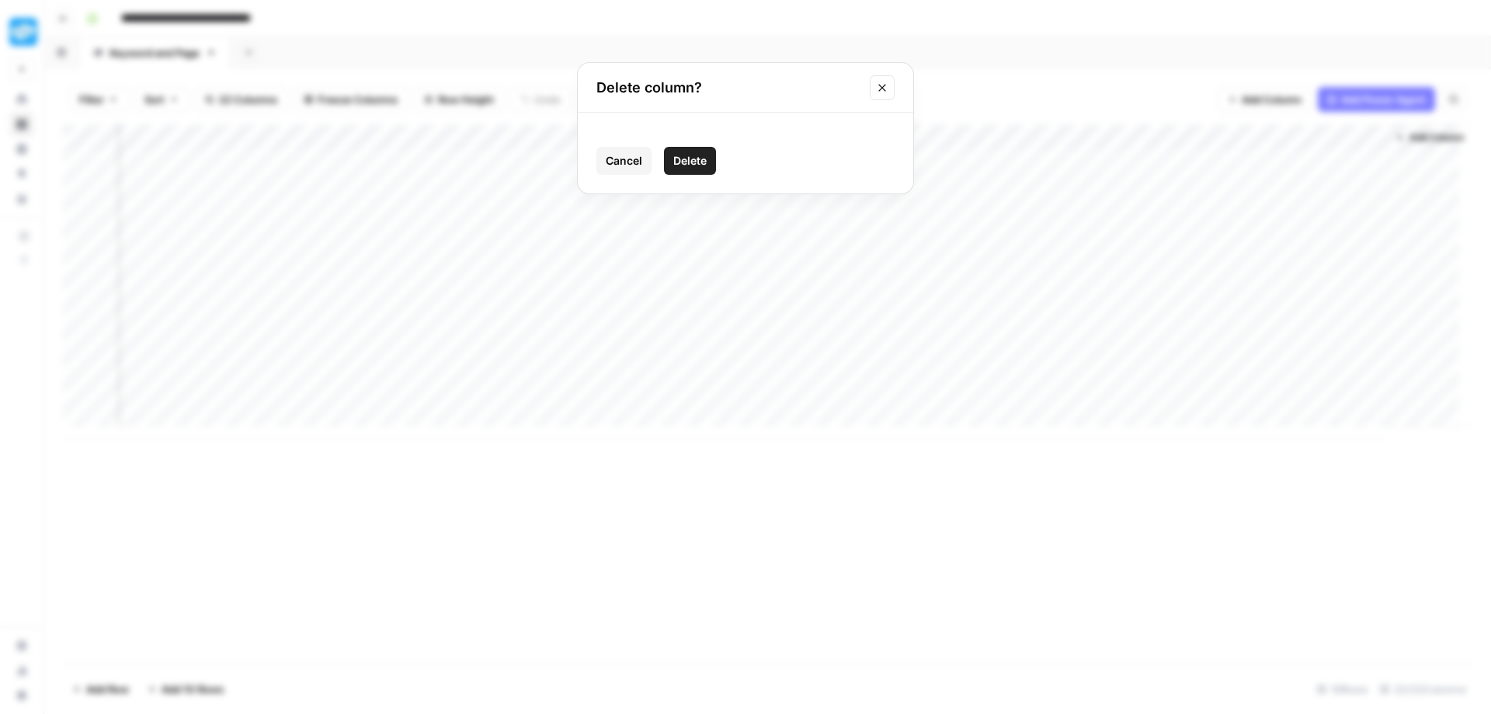
click at [687, 162] on span "Delete" at bounding box center [689, 161] width 33 height 16
click at [1002, 129] on div "Add Column" at bounding box center [768, 281] width 1410 height 315
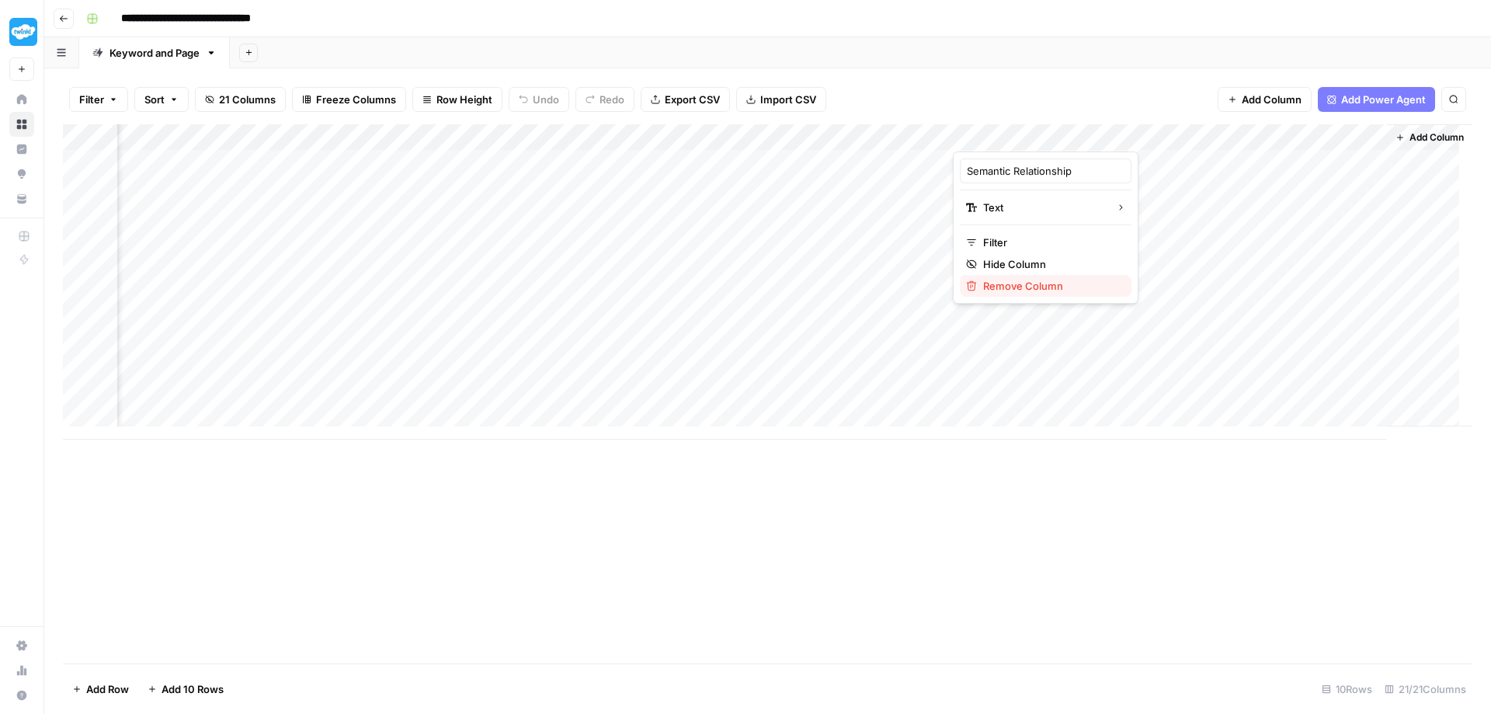
click at [1033, 294] on button "Remove Column" at bounding box center [1046, 286] width 172 height 22
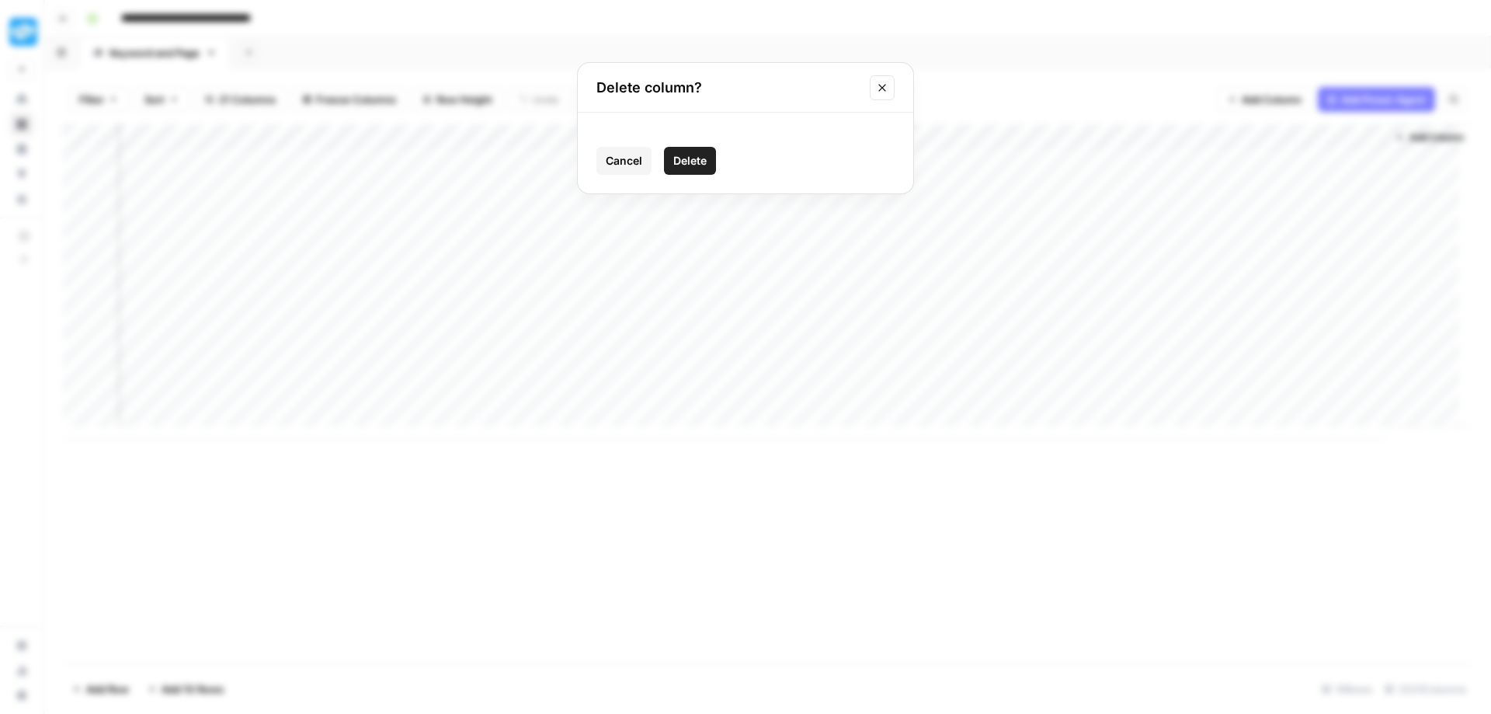
click at [680, 162] on span "Delete" at bounding box center [689, 161] width 33 height 16
click at [1130, 131] on div "Add Column" at bounding box center [768, 281] width 1410 height 315
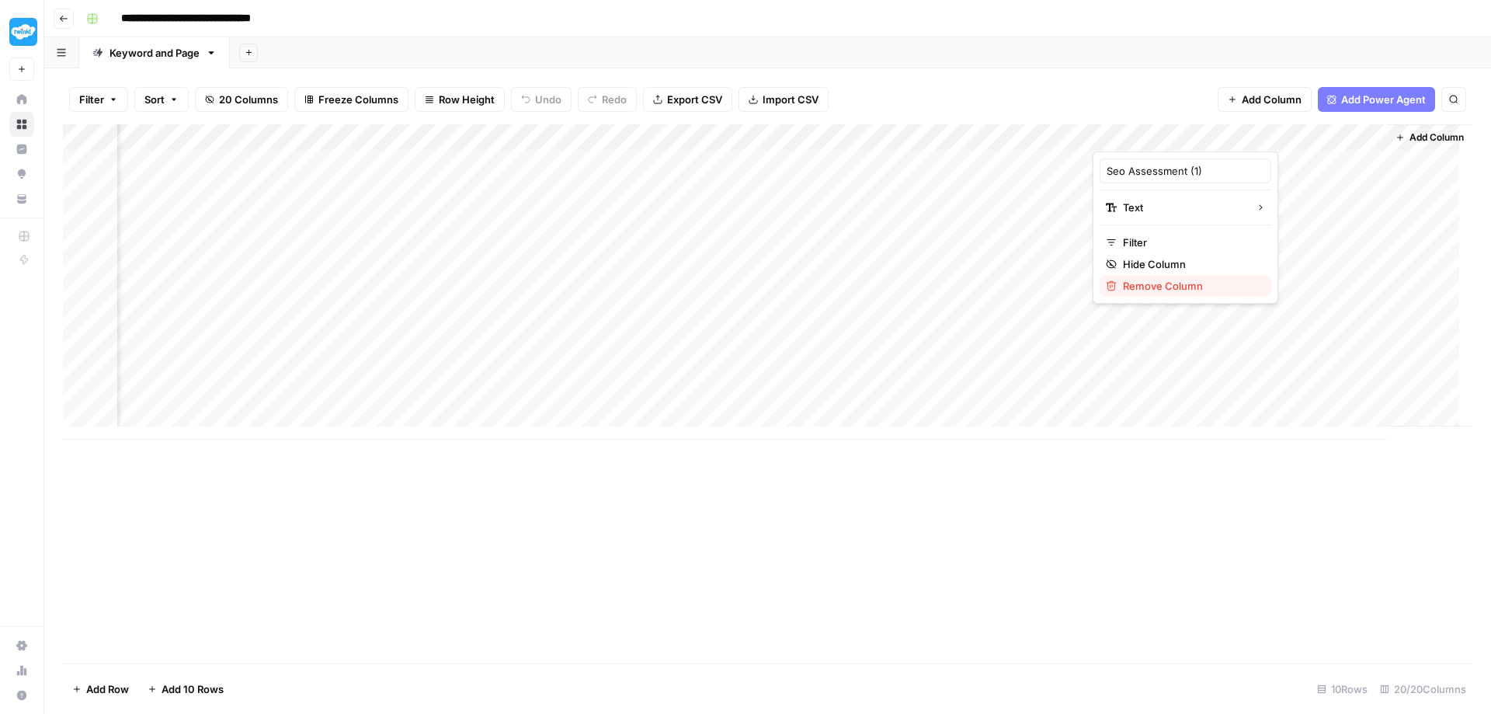
click at [1147, 284] on span "Remove Column" at bounding box center [1191, 286] width 136 height 16
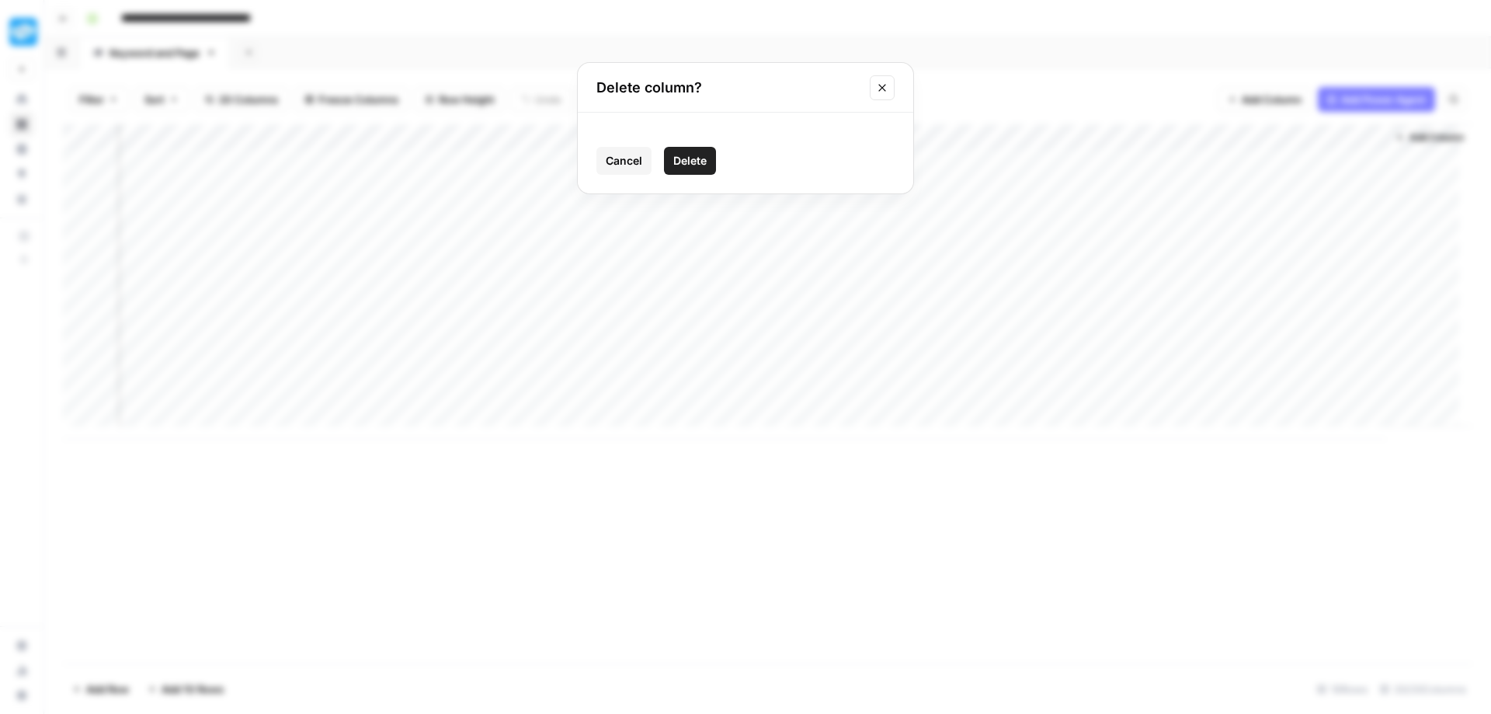
click at [689, 165] on span "Delete" at bounding box center [689, 161] width 33 height 16
click at [1288, 159] on div "Add Column" at bounding box center [768, 281] width 1410 height 315
click at [1357, 157] on div "Add Column" at bounding box center [768, 281] width 1410 height 315
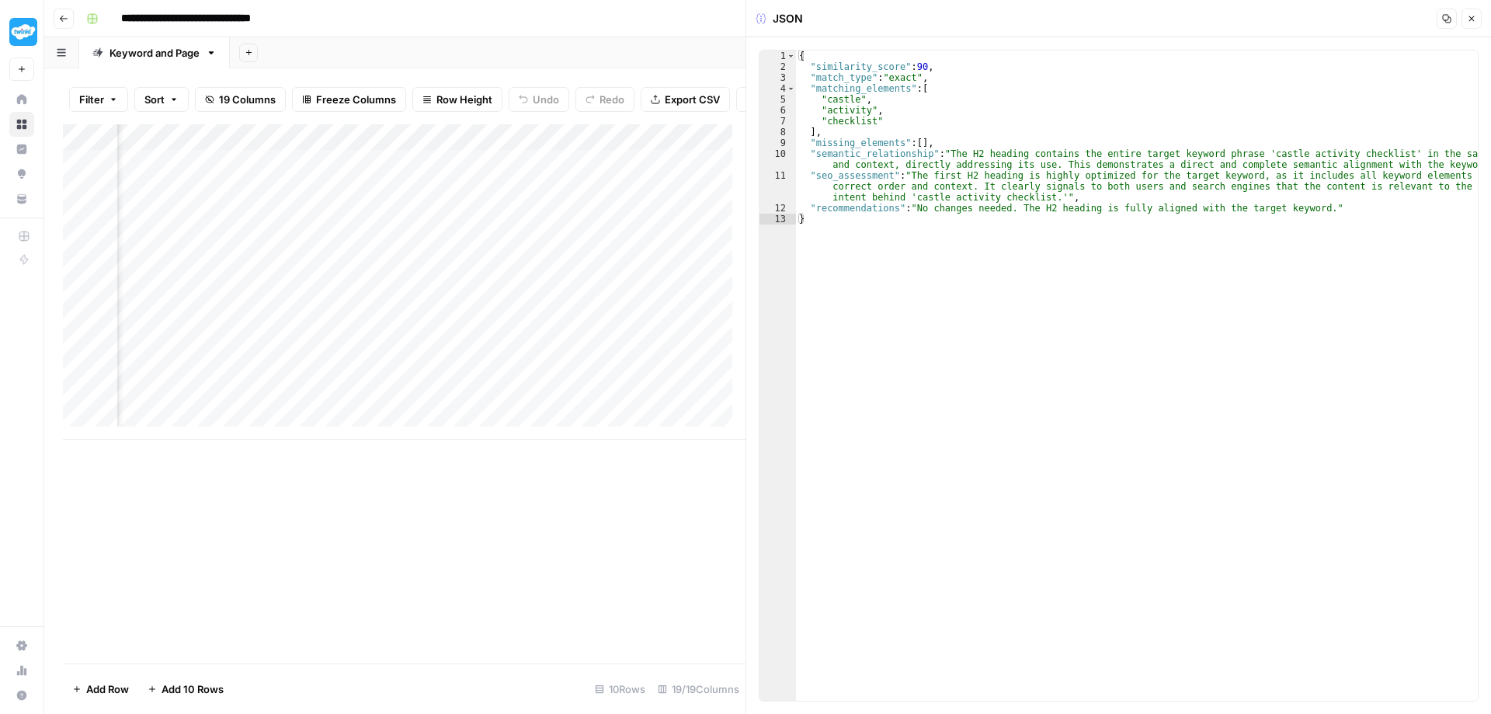
click at [1474, 19] on icon "button" at bounding box center [1471, 18] width 9 height 9
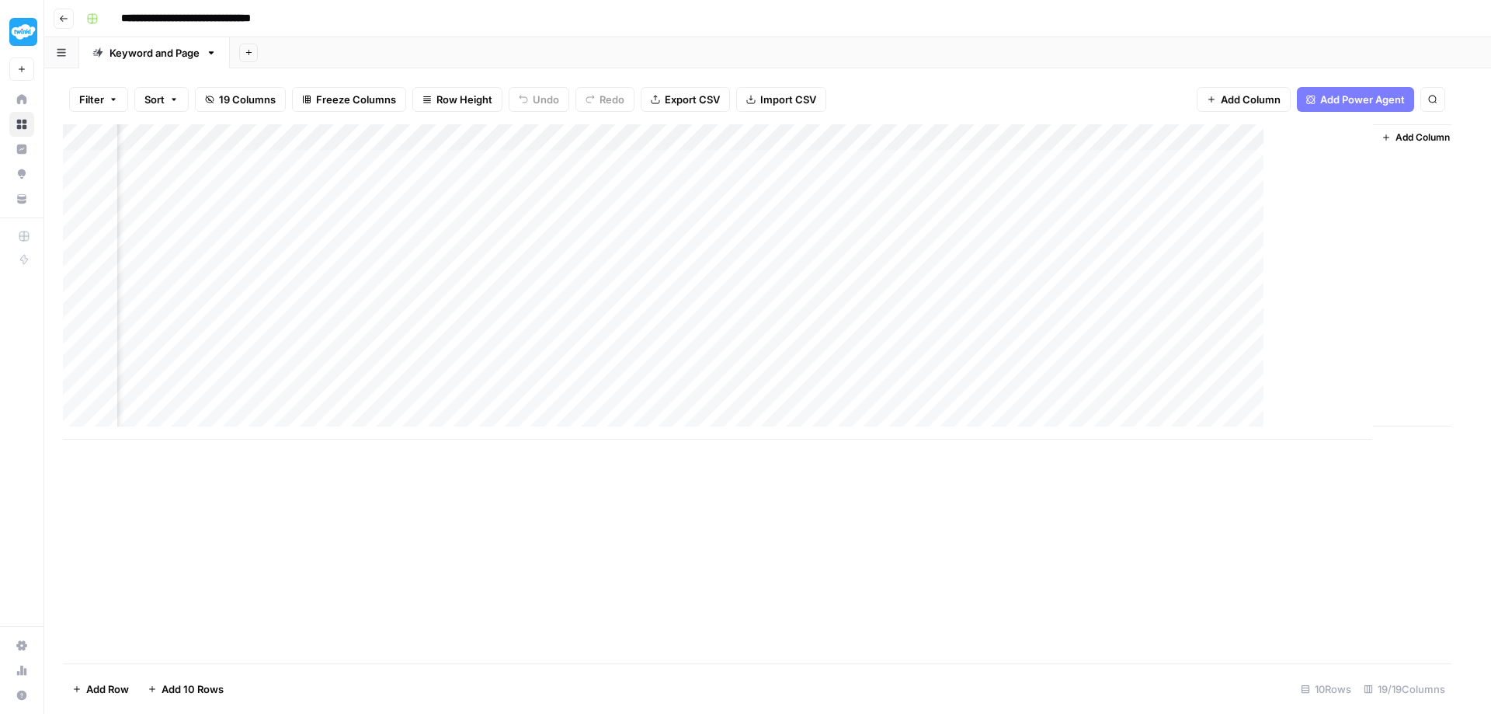
scroll to position [0, 1710]
drag, startPoint x: 1299, startPoint y: 130, endPoint x: 1181, endPoint y: 135, distance: 117.4
click at [1181, 135] on div "Add Column" at bounding box center [768, 281] width 1410 height 315
click at [993, 185] on div "Add Column" at bounding box center [768, 281] width 1410 height 315
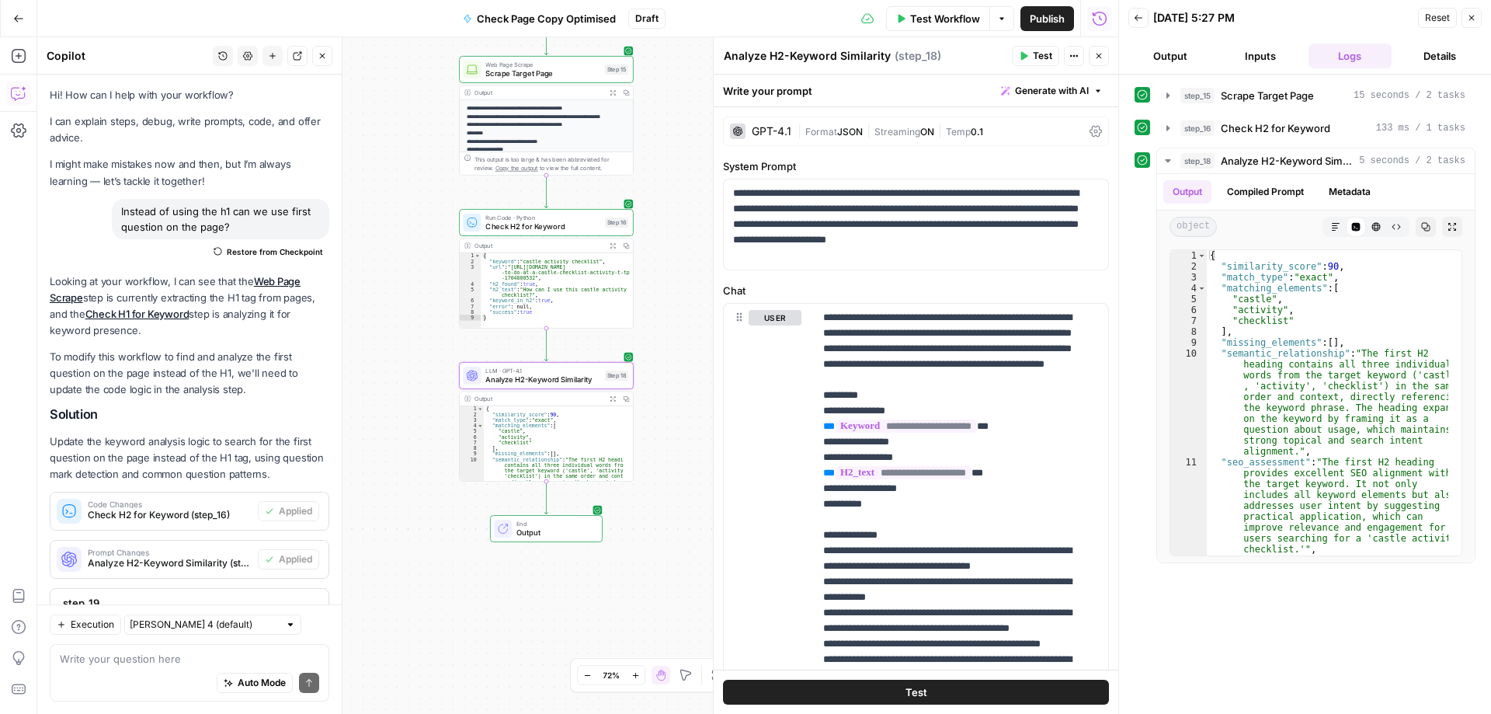
scroll to position [4101, 0]
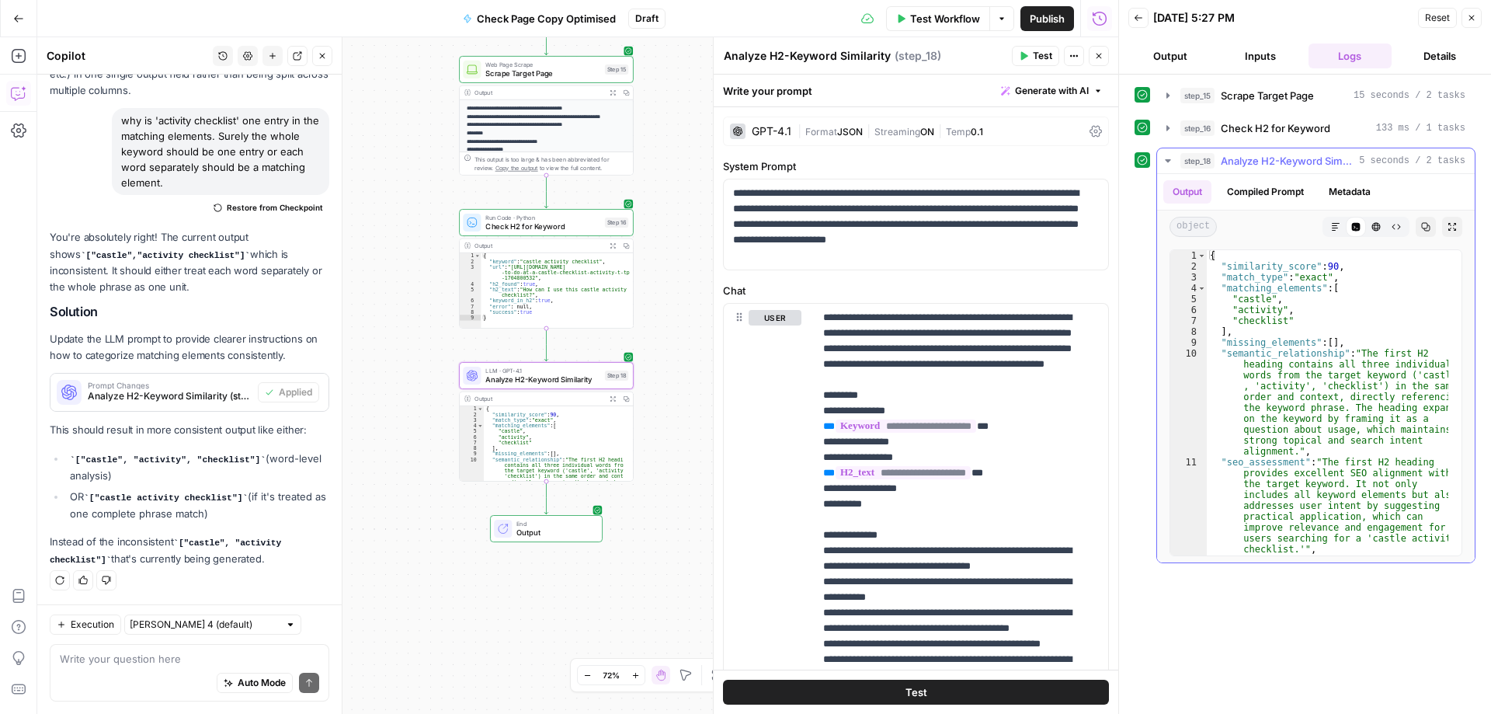
click at [1333, 225] on icon "button" at bounding box center [1335, 226] width 9 height 9
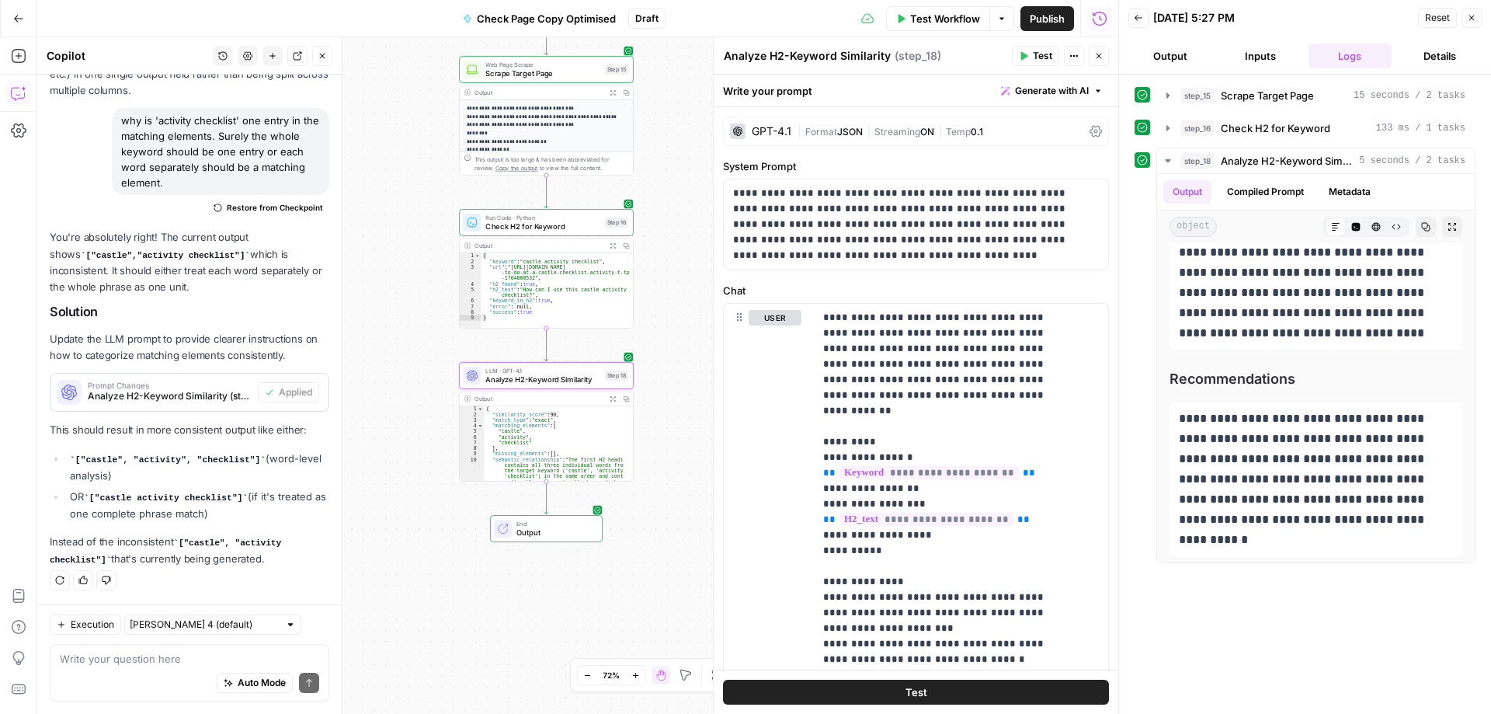
click at [1036, 16] on span "Publish" at bounding box center [1047, 19] width 35 height 16
click at [525, 18] on span "Check Page Copy Optimised" at bounding box center [530, 19] width 139 height 16
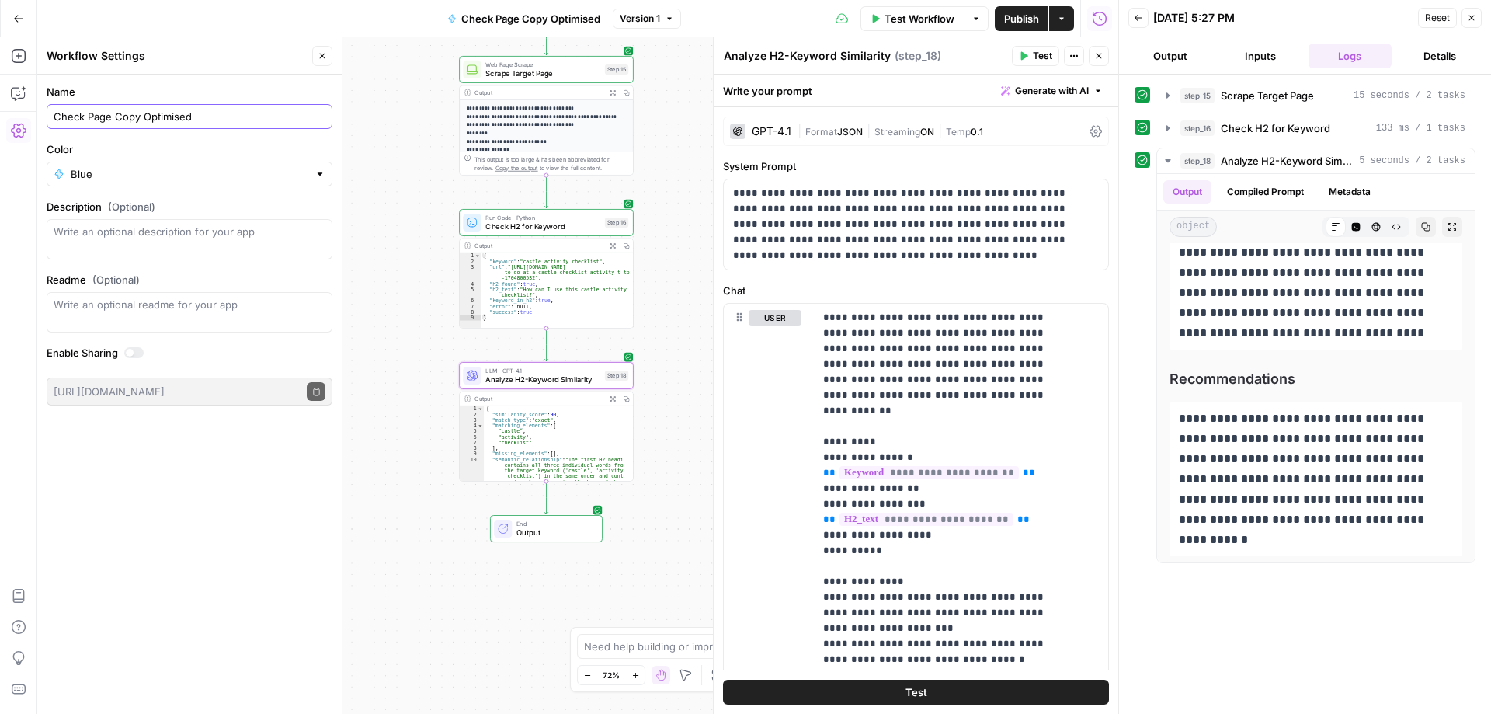
click at [207, 115] on input "Check Page Copy Optimised" at bounding box center [190, 117] width 272 height 16
type input "Check First h2 Optimised"
click at [406, 135] on div "**********" at bounding box center [577, 375] width 1081 height 677
click at [1026, 18] on span "Publish" at bounding box center [1021, 19] width 35 height 16
click at [621, 648] on textarea at bounding box center [737, 647] width 306 height 16
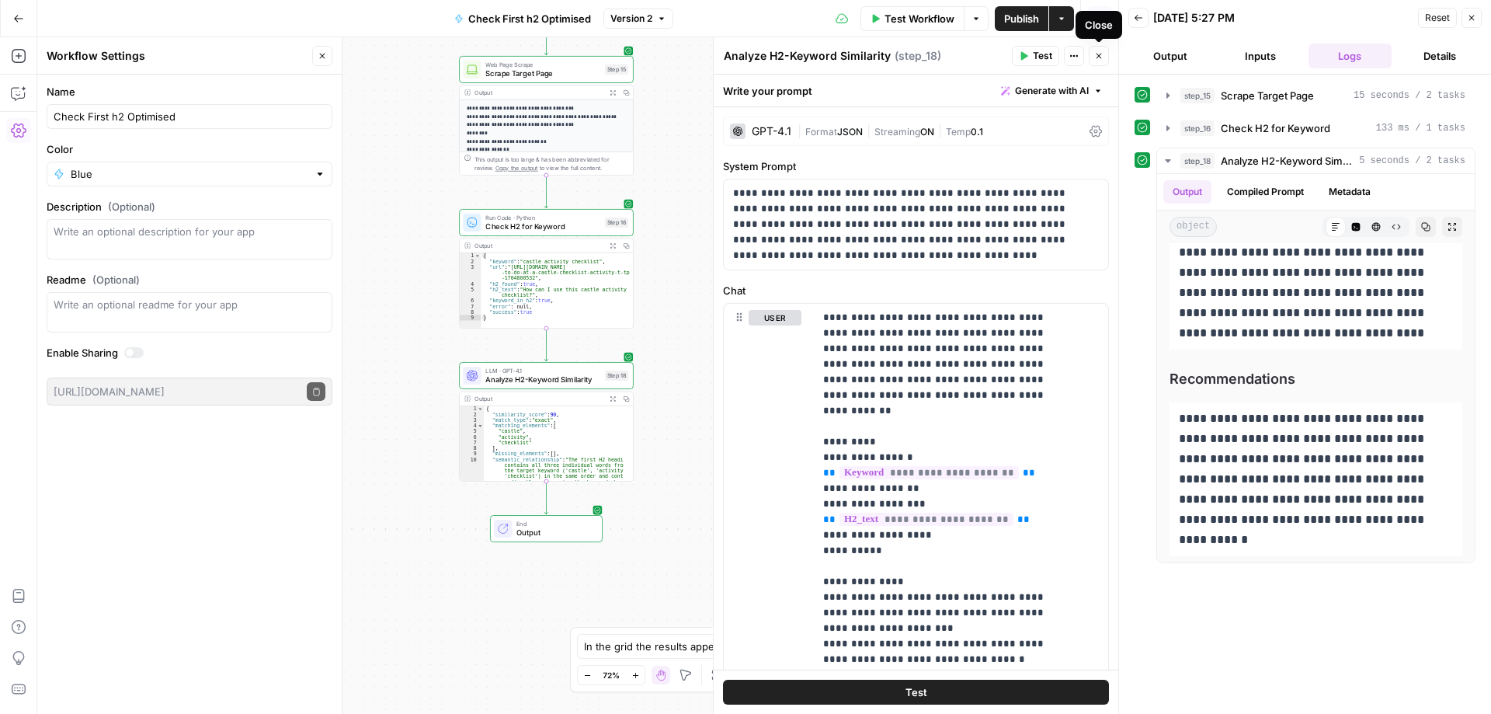
click at [1100, 54] on icon "button" at bounding box center [1098, 55] width 9 height 9
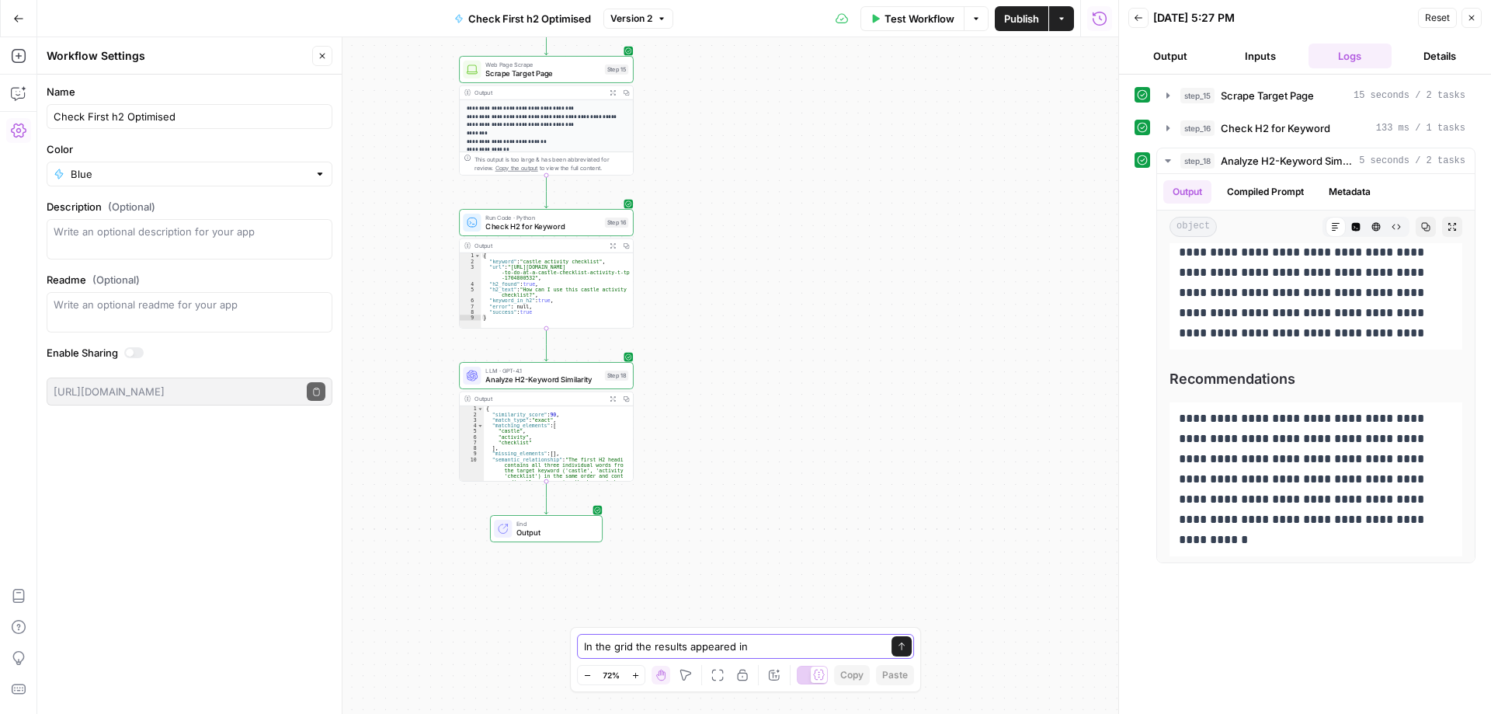
click at [764, 651] on textarea "In the grid the results appeared in" at bounding box center [730, 647] width 292 height 16
type textarea "In the grid the results appeared in different columns. I just want one column w…"
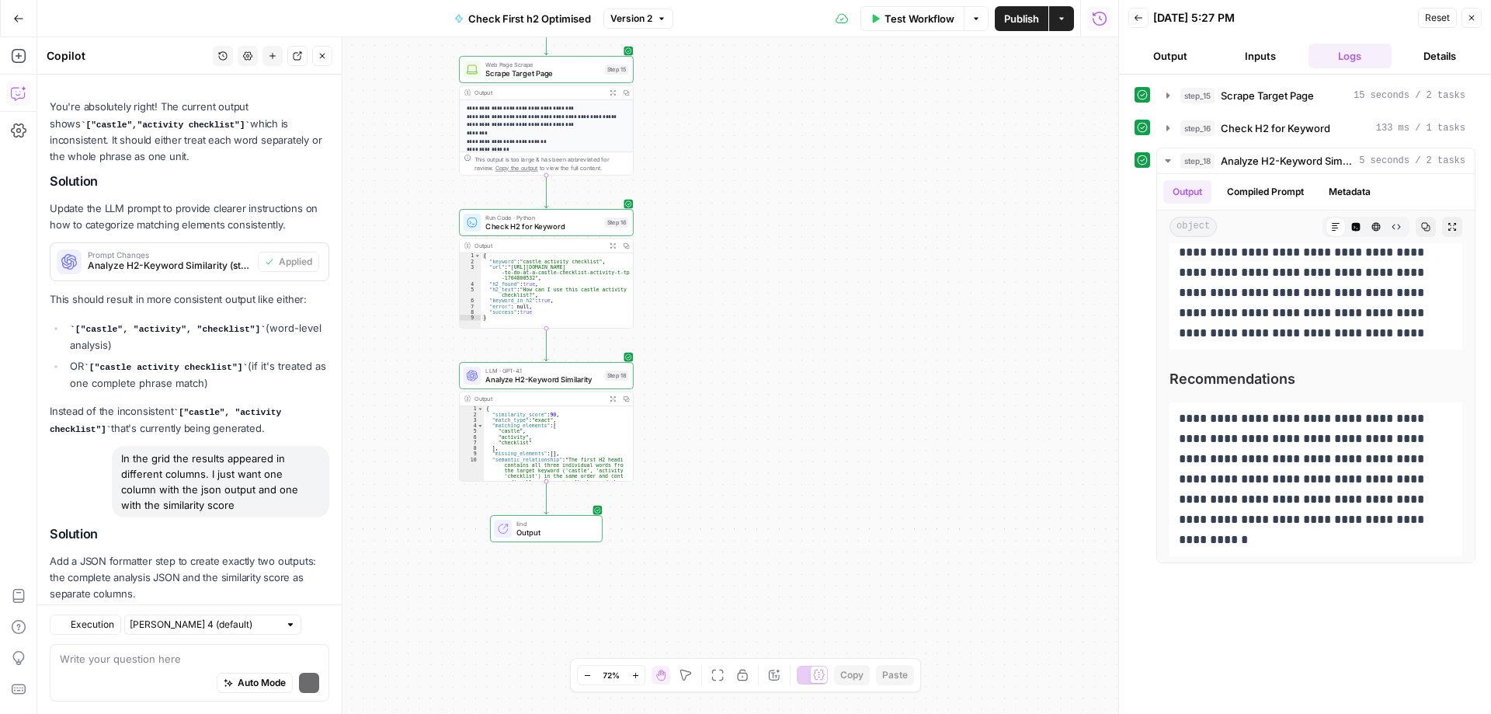
scroll to position [4548, 0]
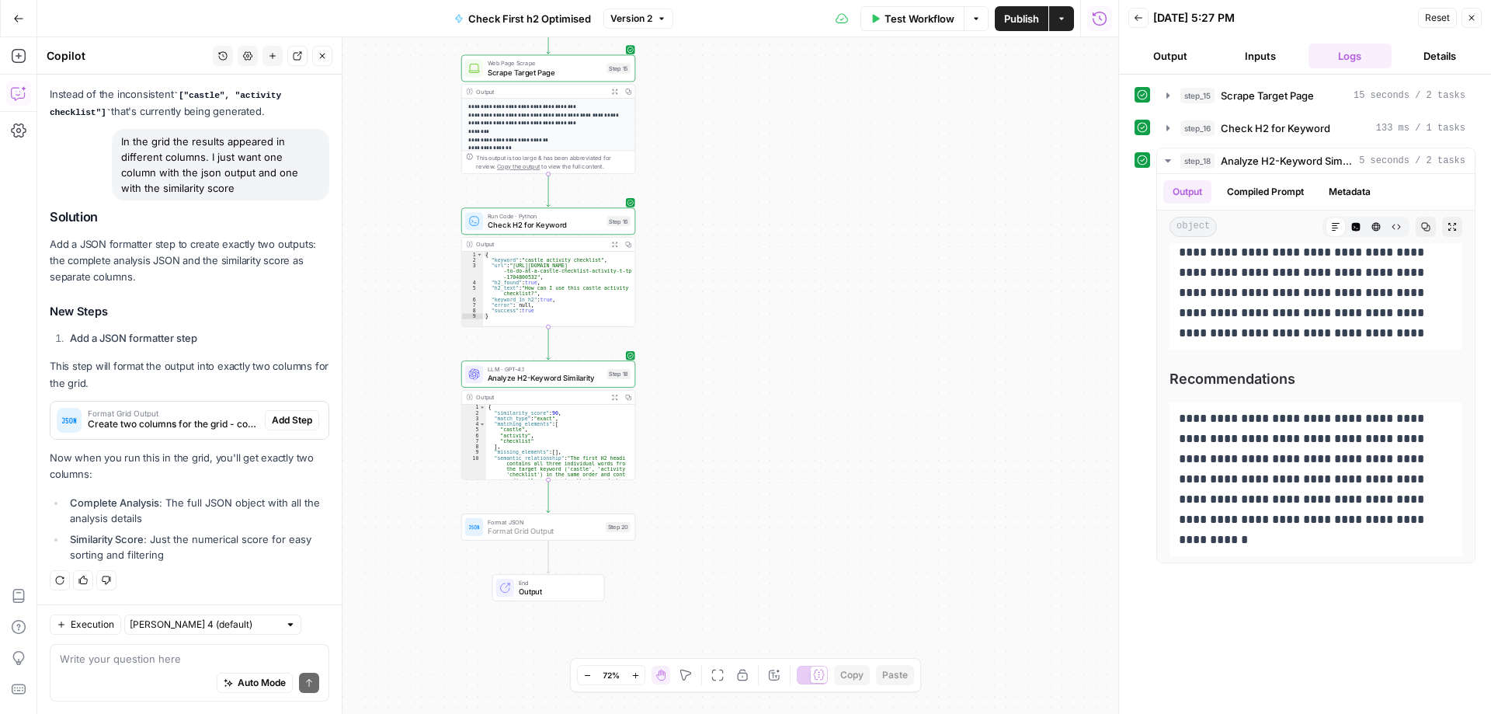
click at [281, 419] on span "Add Step" at bounding box center [292, 420] width 40 height 14
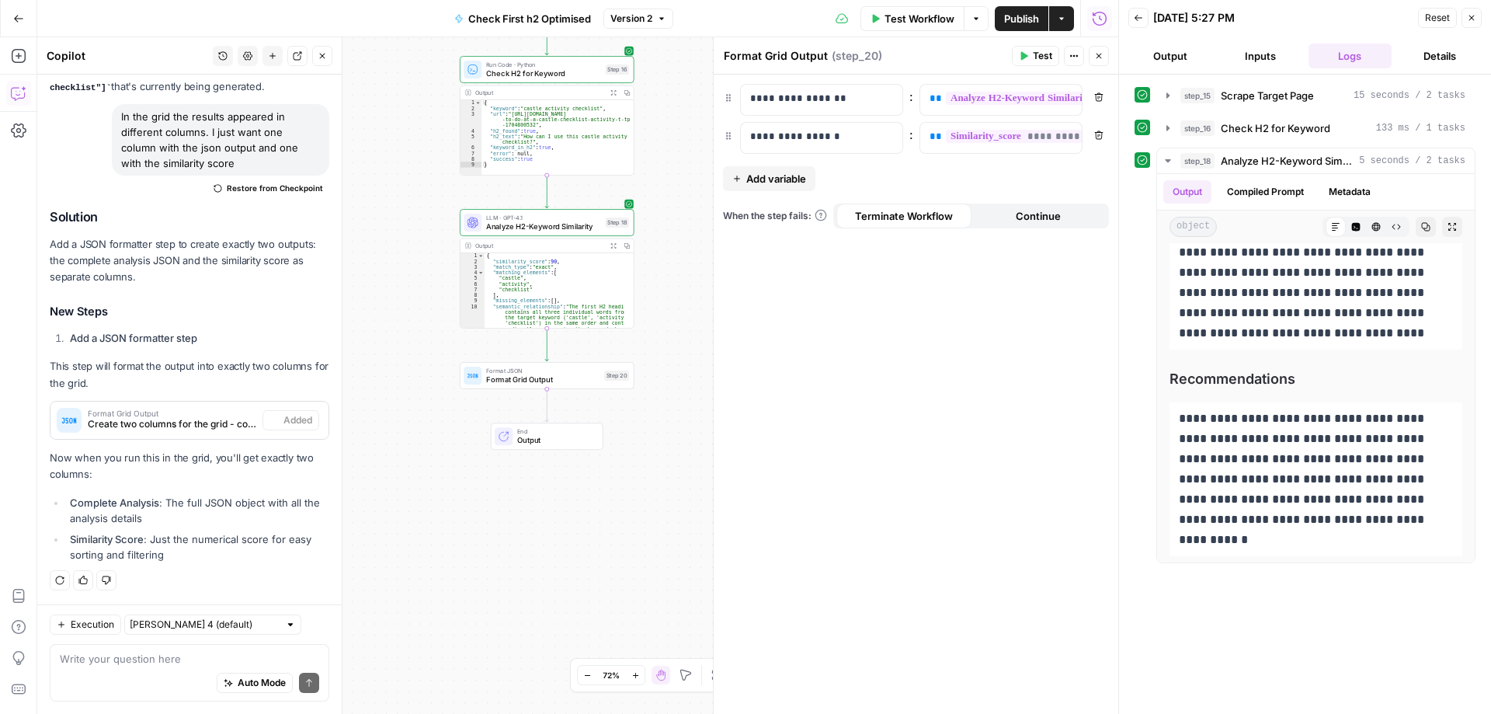
scroll to position [4573, 0]
click at [809, 103] on p "**********" at bounding box center [809, 99] width 118 height 16
click at [824, 275] on div "**********" at bounding box center [916, 394] width 405 height 639
click at [1022, 19] on span "Publish" at bounding box center [1021, 19] width 35 height 16
click at [19, 21] on icon "button" at bounding box center [18, 18] width 11 height 11
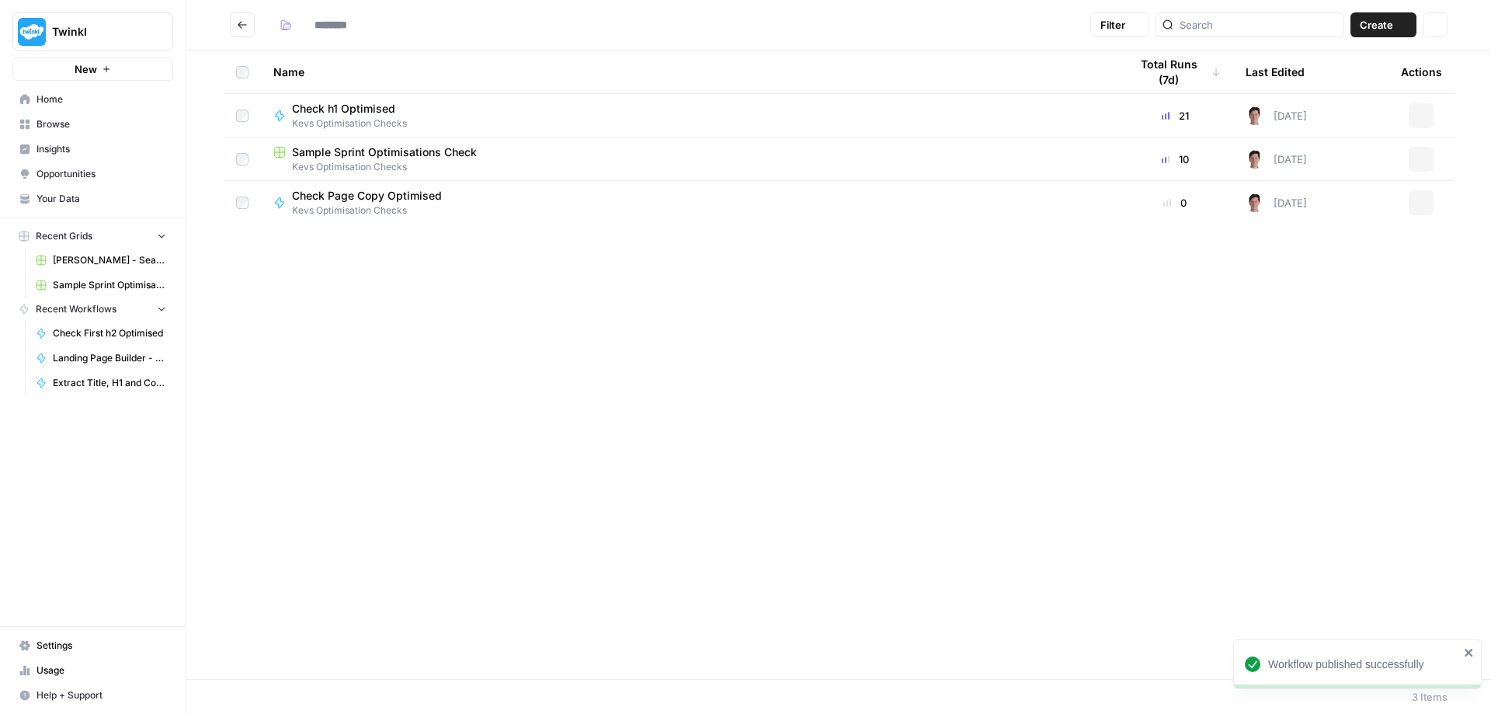
type input "**********"
click at [337, 113] on span "Check h1 Optimised" at bounding box center [343, 109] width 103 height 16
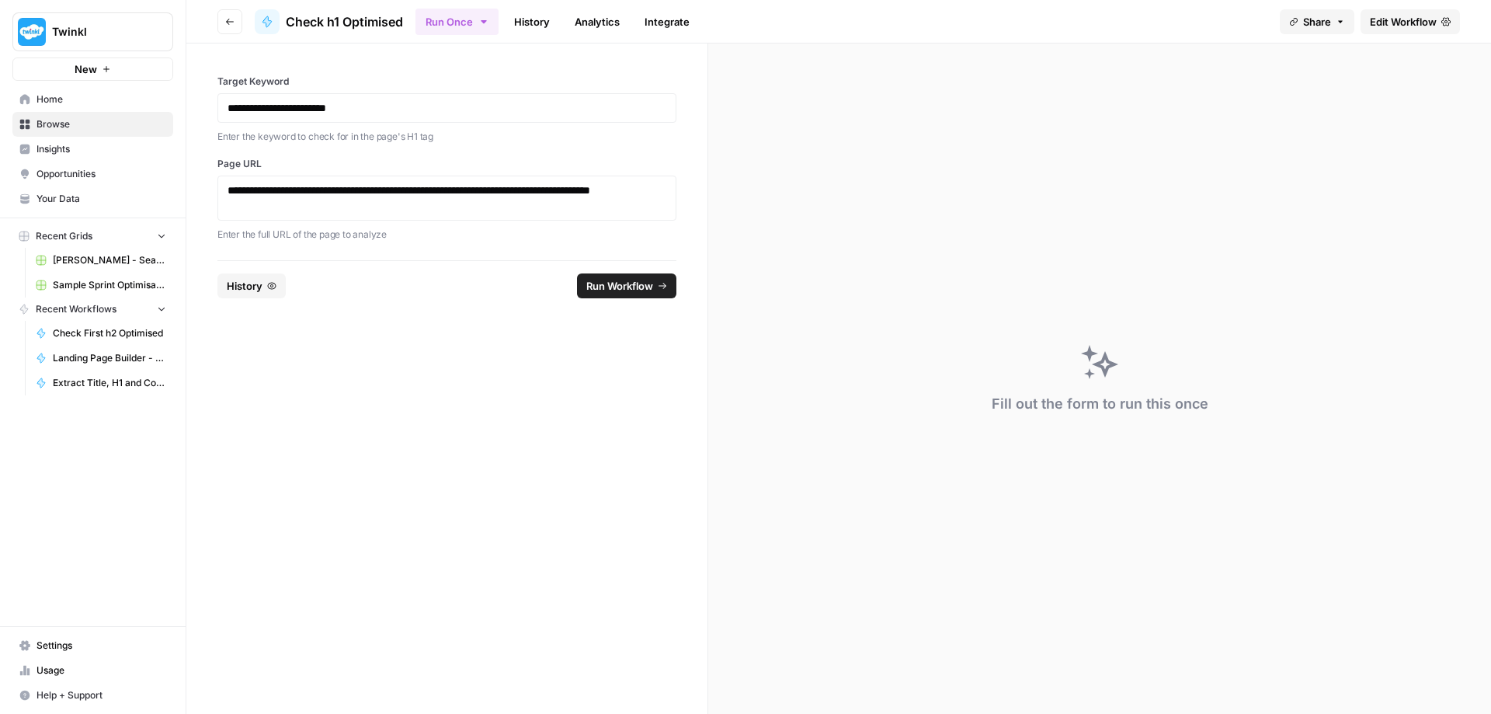
click at [1391, 24] on span "Edit Workflow" at bounding box center [1403, 22] width 67 height 16
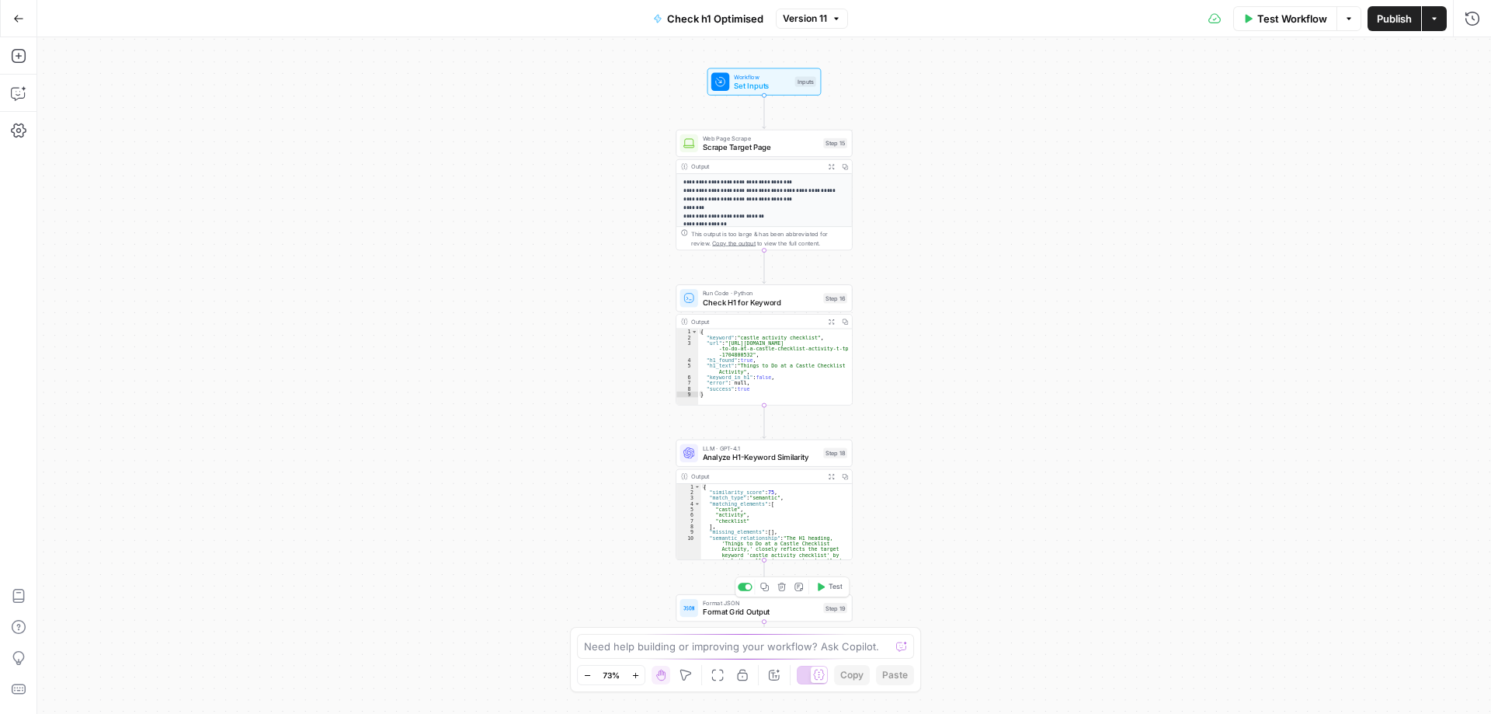
click at [786, 606] on span "Format Grid Output" at bounding box center [761, 612] width 117 height 12
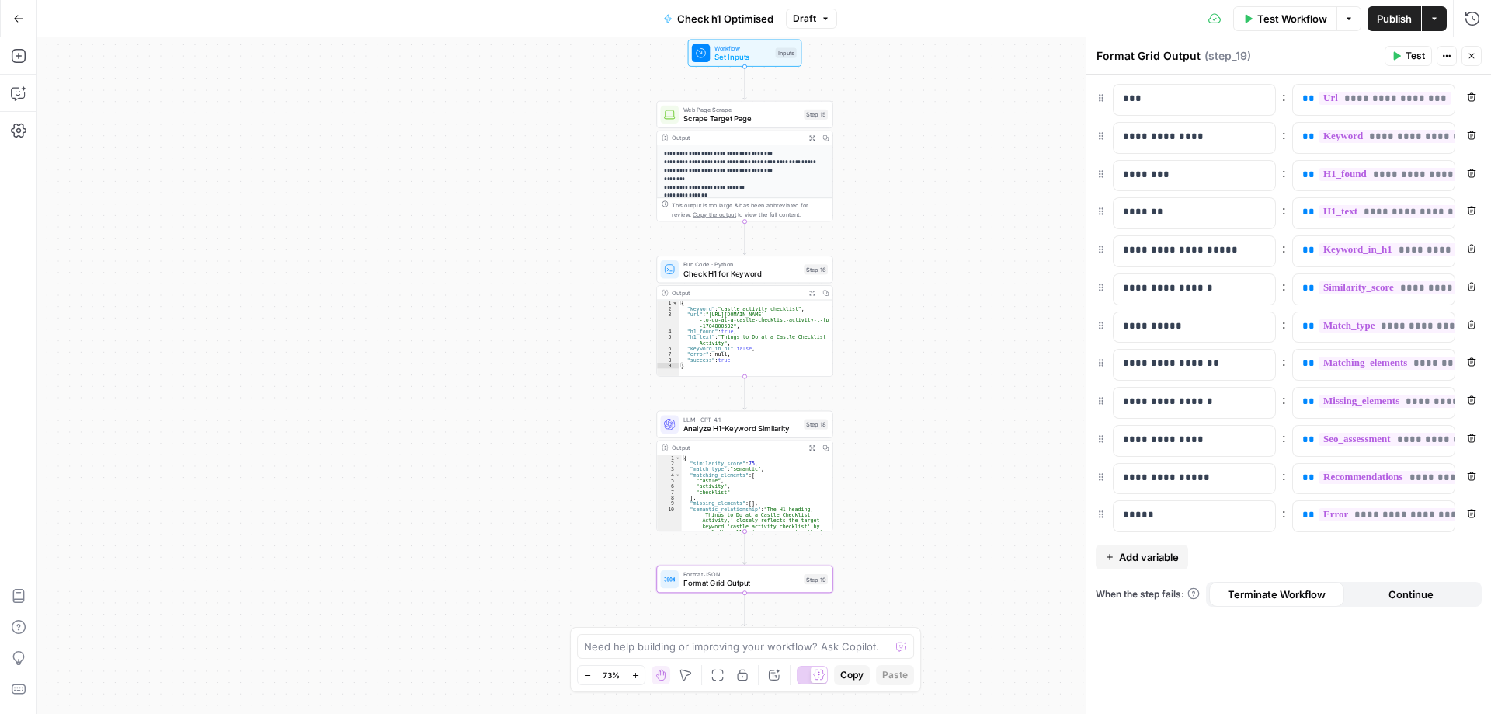
drag, startPoint x: 917, startPoint y: 465, endPoint x: 894, endPoint y: 436, distance: 37.1
click at [894, 436] on div "**********" at bounding box center [764, 375] width 1454 height 677
